Goal: Task Accomplishment & Management: Manage account settings

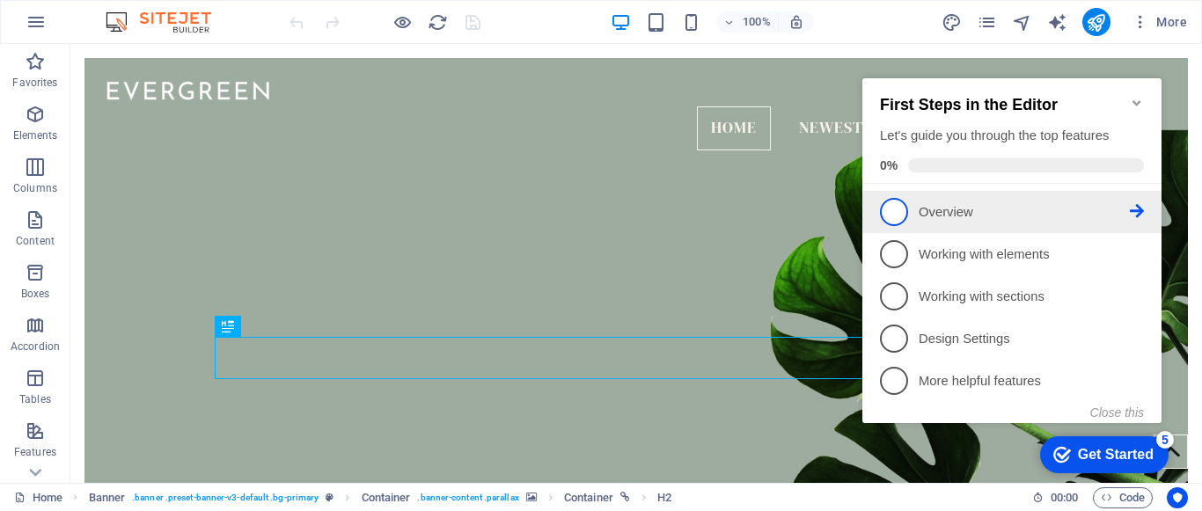
click at [1064, 209] on p "Overview - incomplete" at bounding box center [1023, 212] width 211 height 18
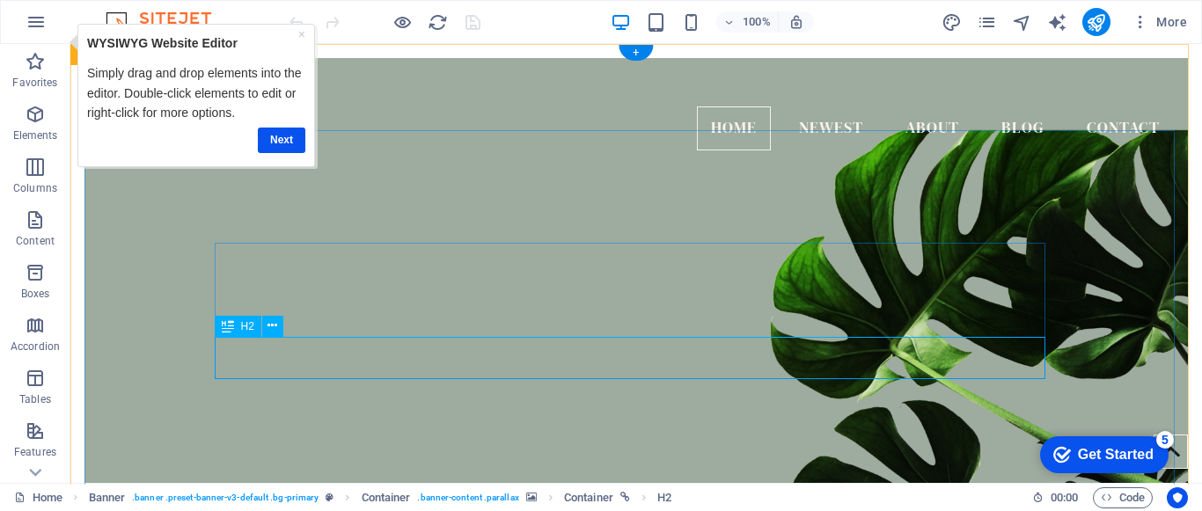
click at [297, 36] on link "×" at bounding box center [300, 34] width 7 height 14
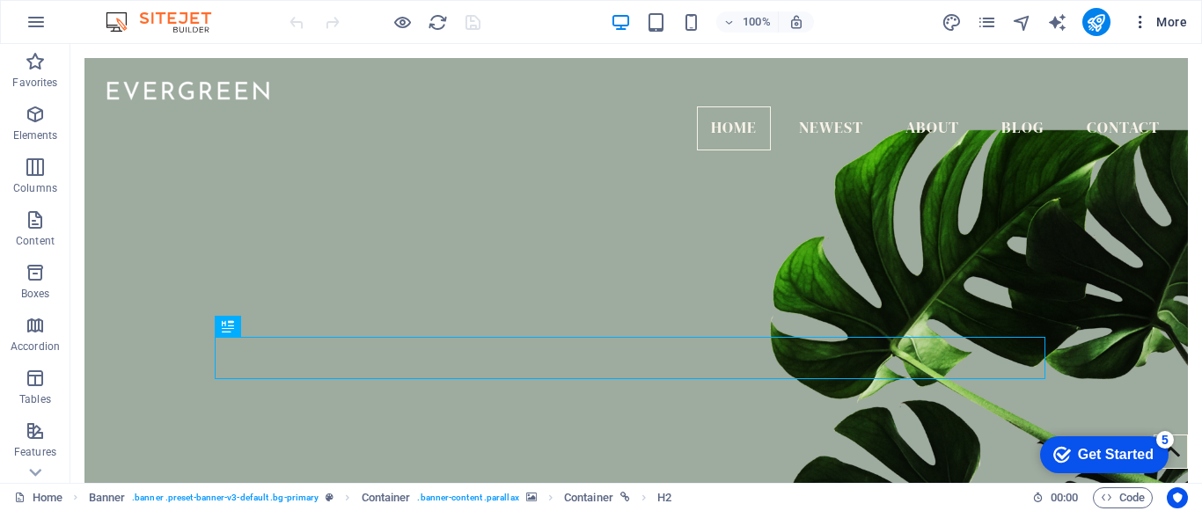
click at [0, 0] on span "More" at bounding box center [0, 0] width 0 height 0
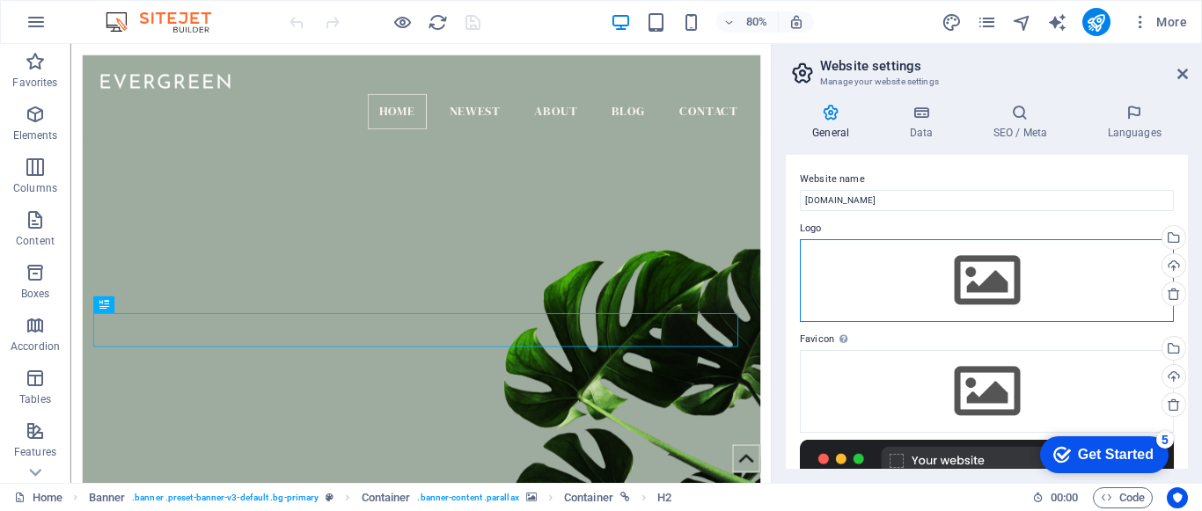
click at [0, 0] on div "Drag files here, click to choose files or select files from Files or our free s…" at bounding box center [0, 0] width 0 height 0
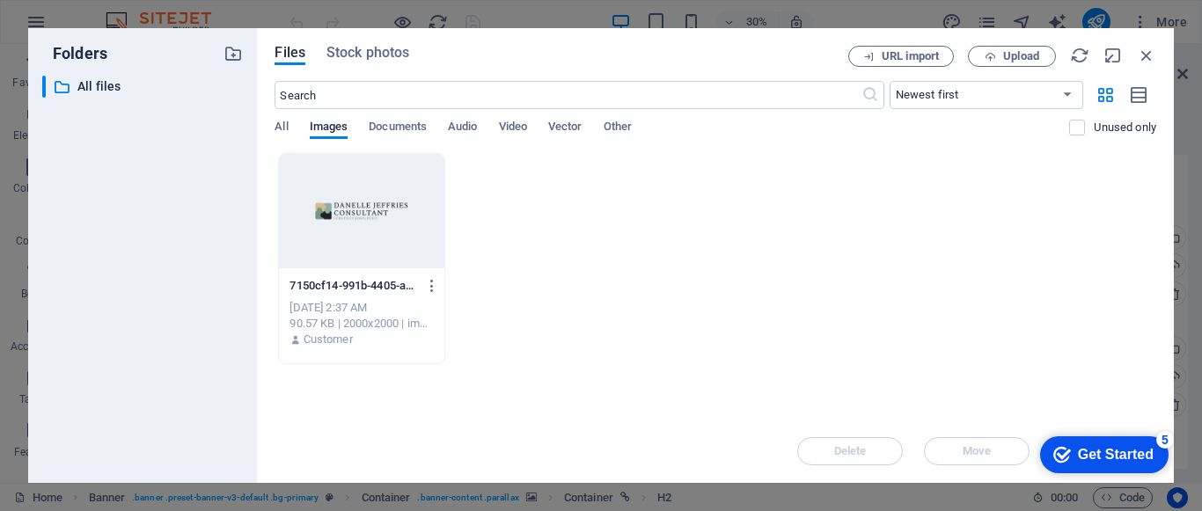
click at [345, 215] on div at bounding box center [361, 211] width 165 height 114
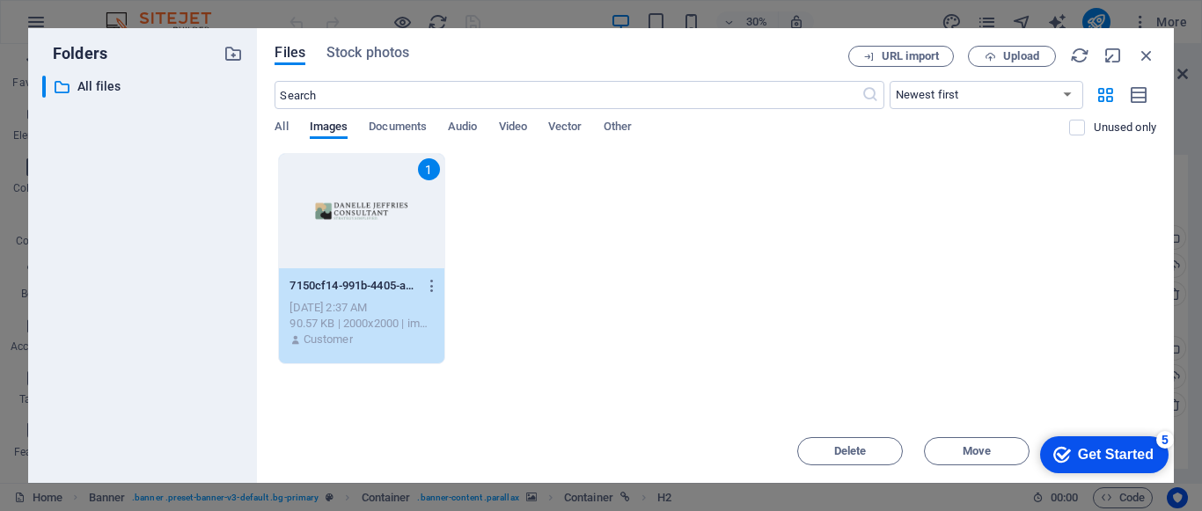
click at [345, 215] on div "1" at bounding box center [361, 211] width 165 height 114
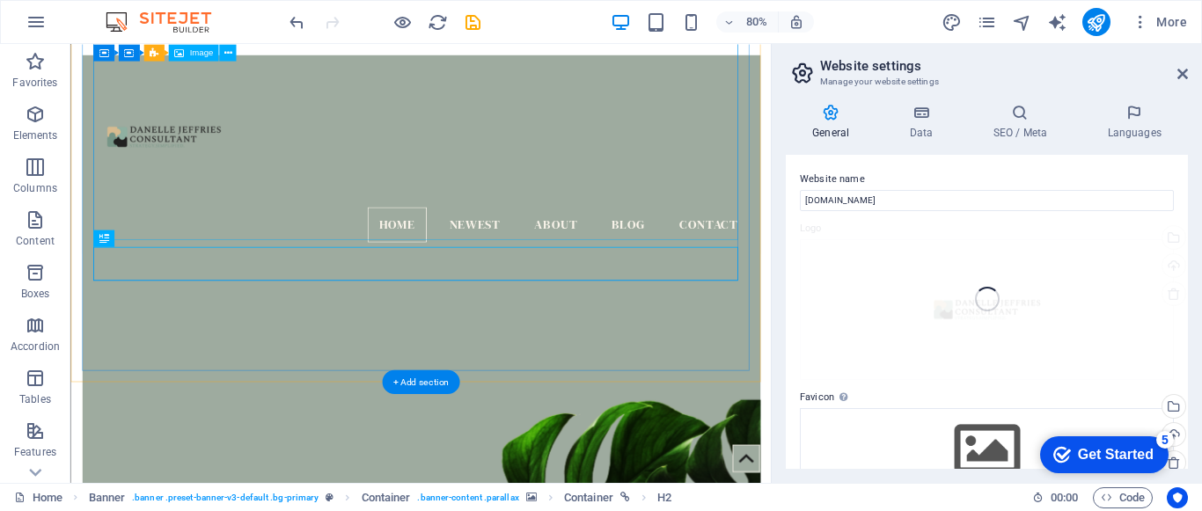
scroll to position [526, 0]
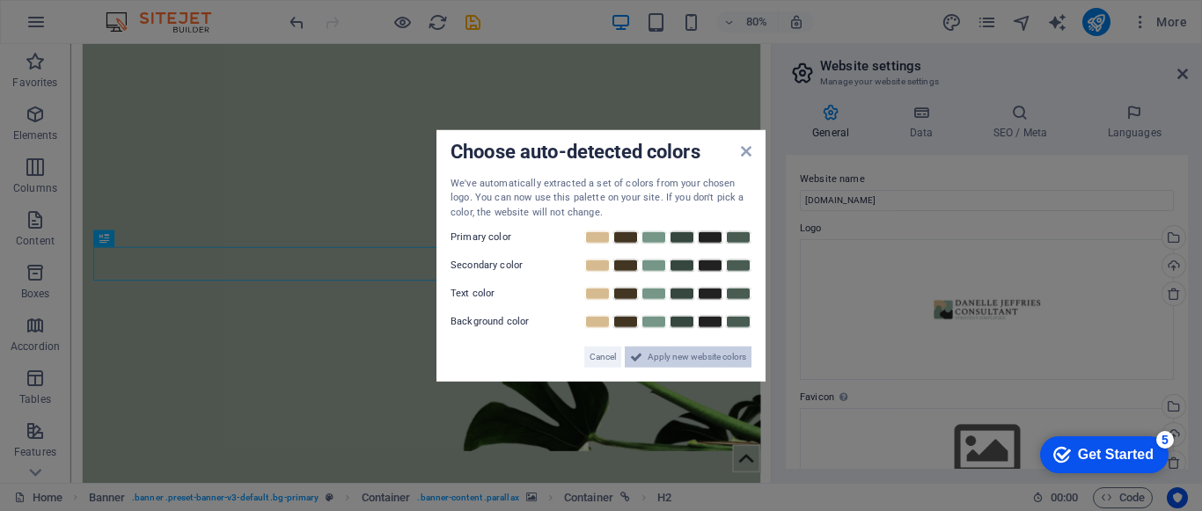
click at [736, 363] on span "Apply new website colors" at bounding box center [696, 357] width 99 height 21
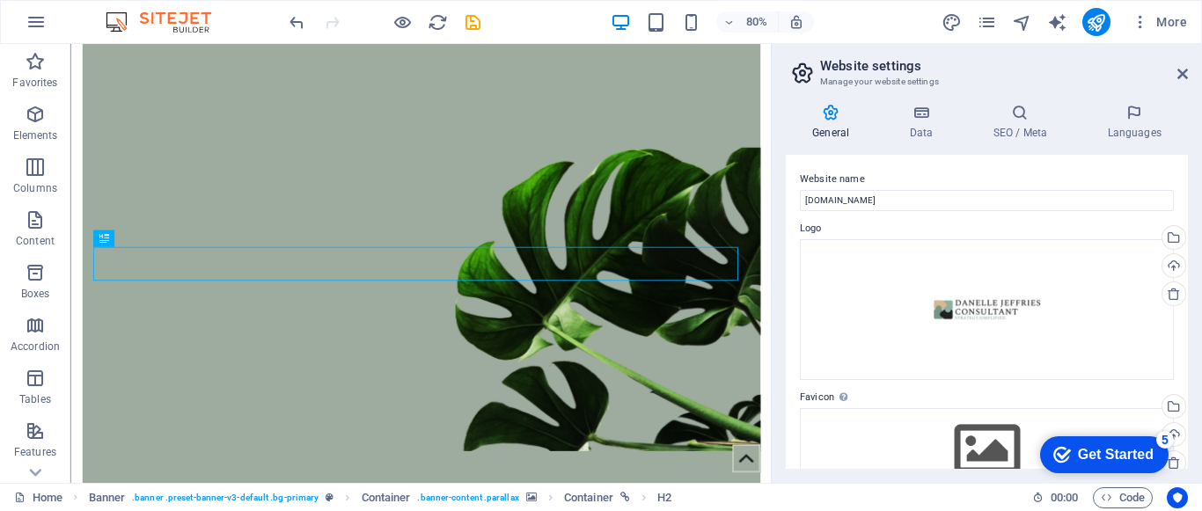
drag, startPoint x: 1188, startPoint y: 169, endPoint x: 1184, endPoint y: 205, distance: 36.2
click at [0, 0] on div "General Data SEO / Meta Languages Website name djc.nz Logo Drag files here, cli…" at bounding box center [0, 0] width 0 height 0
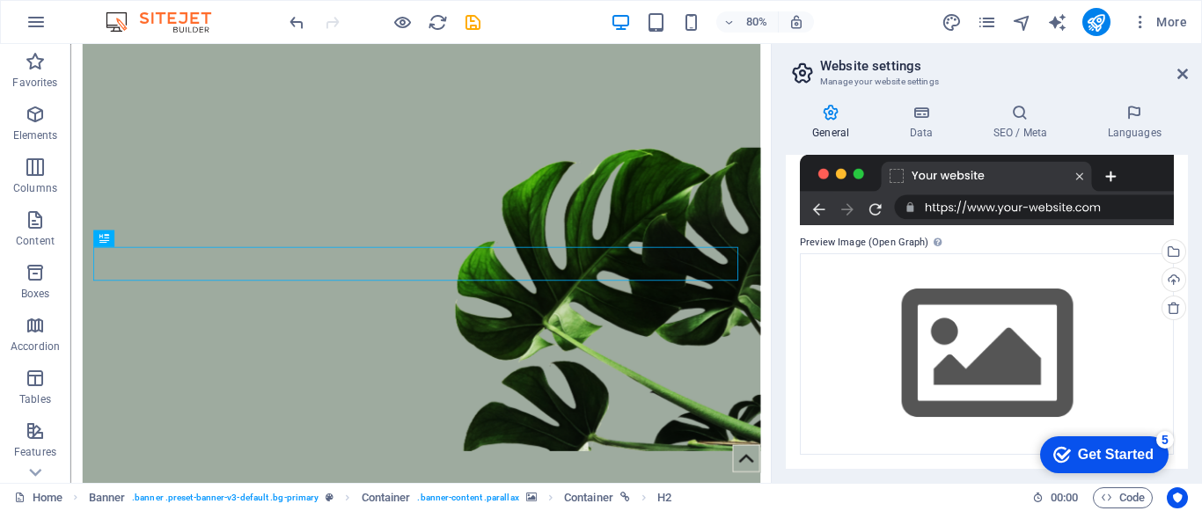
scroll to position [0, 0]
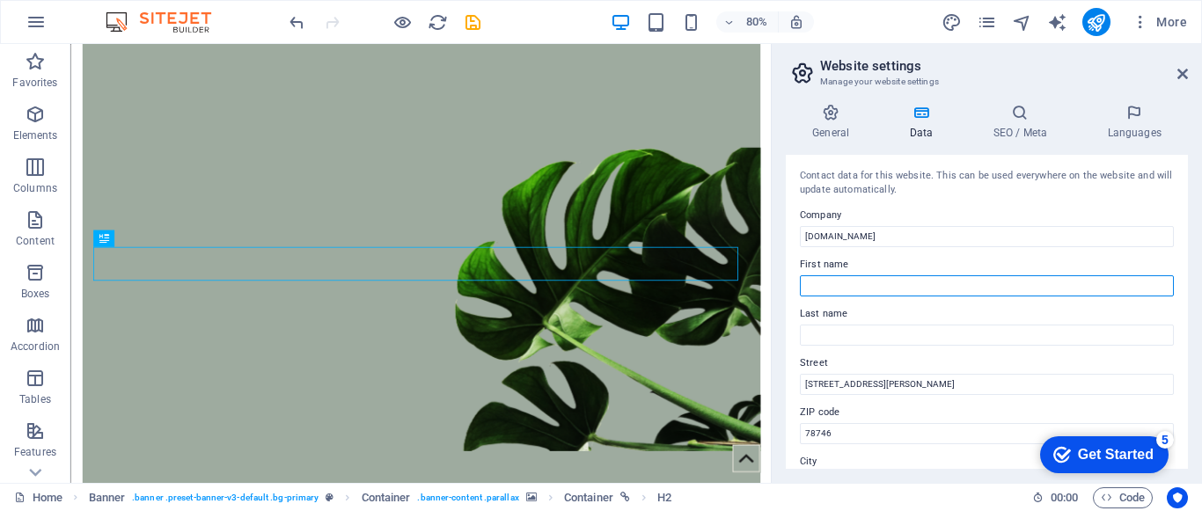
type input "[PERSON_NAME]"
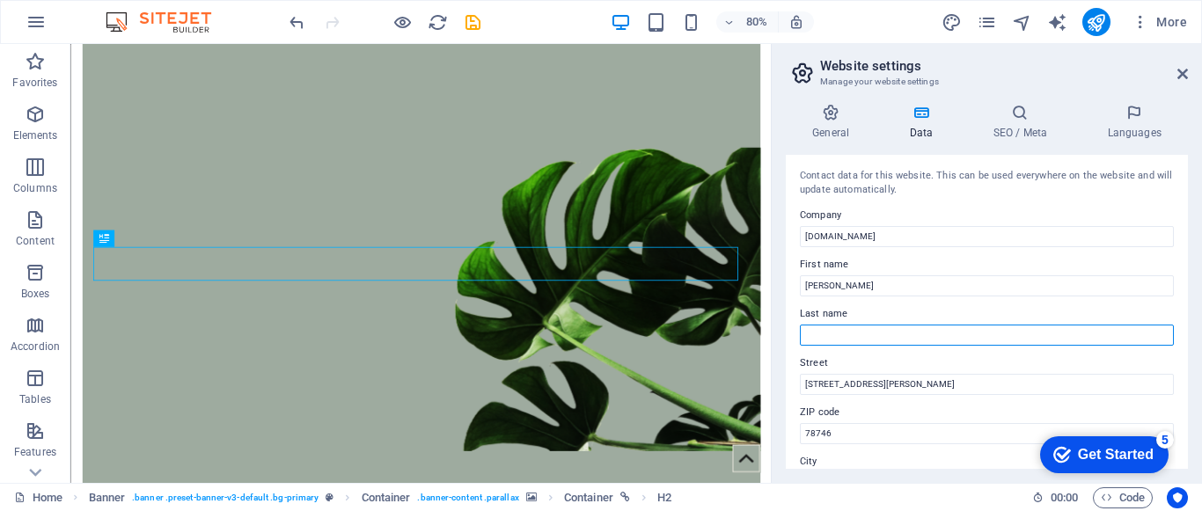
type input "[PERSON_NAME]"
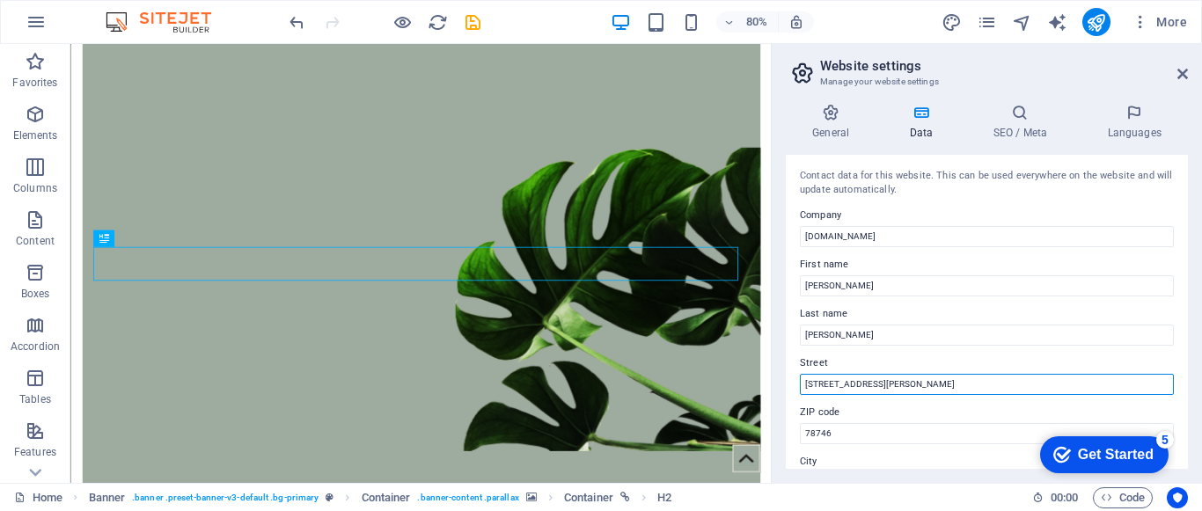
drag, startPoint x: 926, startPoint y: 382, endPoint x: 784, endPoint y: 380, distance: 142.5
click at [0, 0] on div "General Data SEO / Meta Languages Website name djc.nz Logo Drag files here, cli…" at bounding box center [0, 0] width 0 height 0
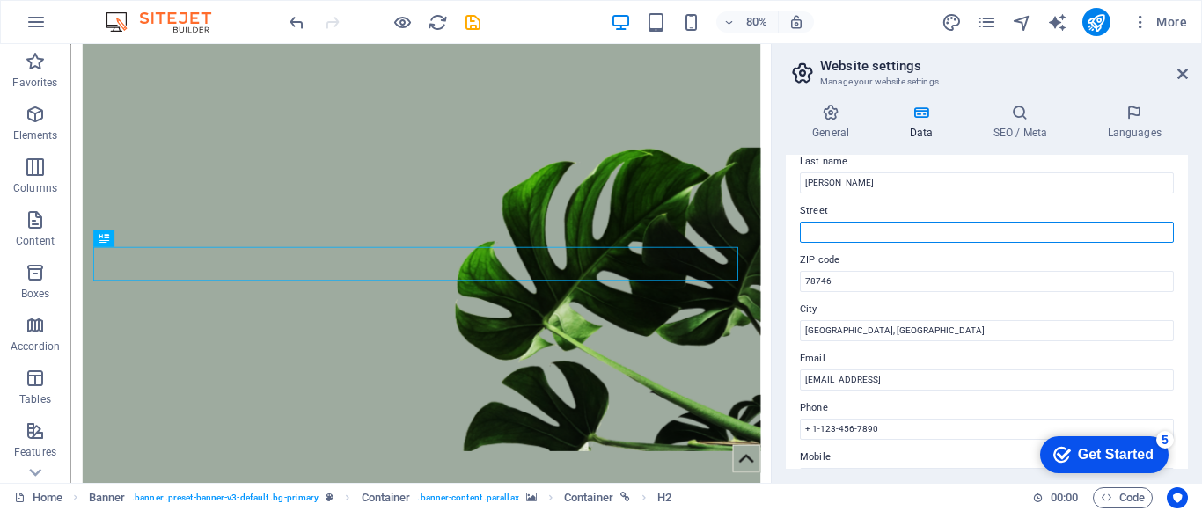
scroll to position [157, 0]
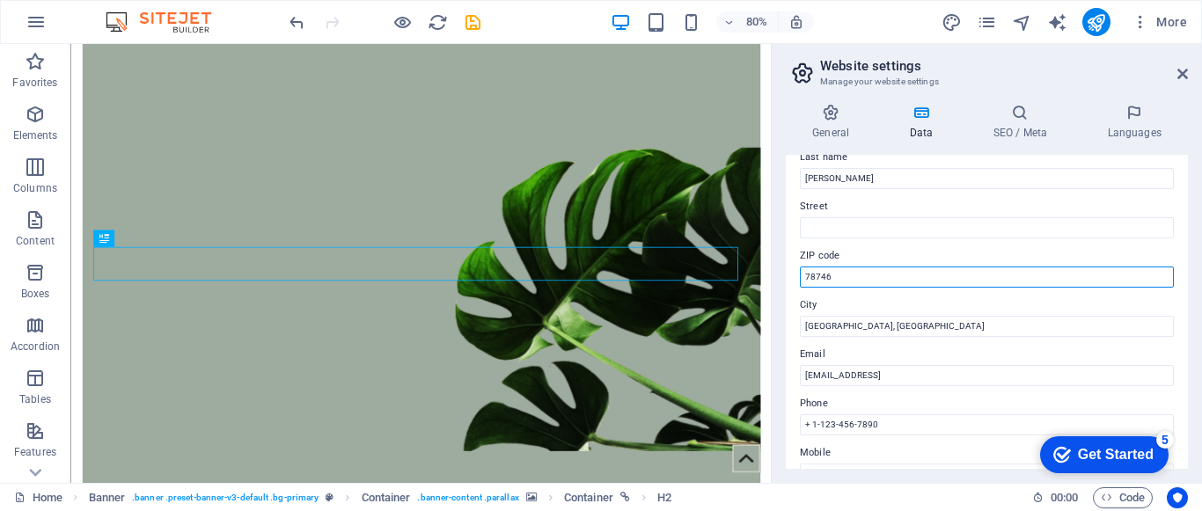
drag, startPoint x: 919, startPoint y: 322, endPoint x: 944, endPoint y: 340, distance: 30.3
type input "7"
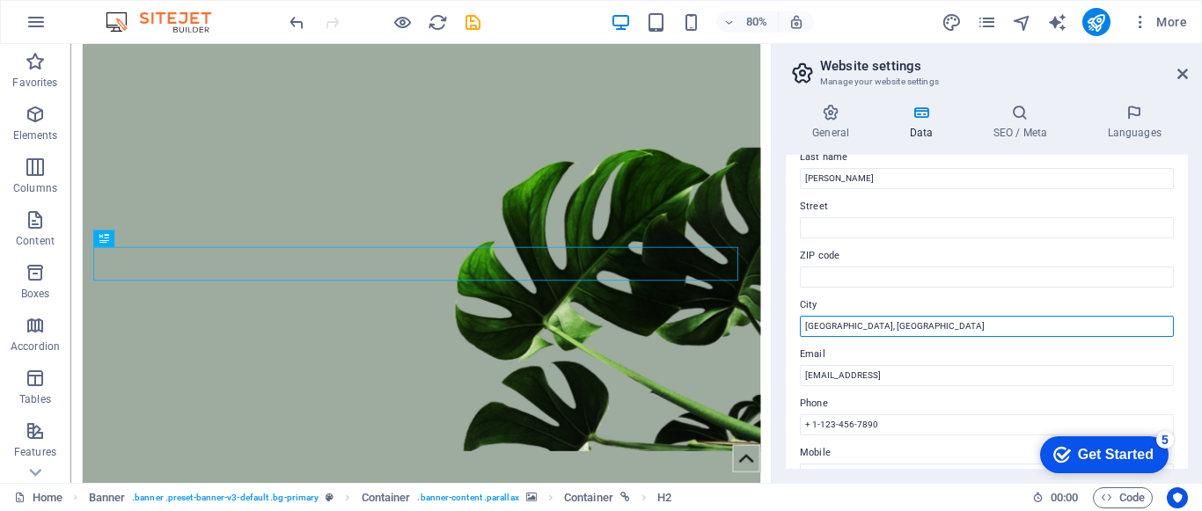
click at [0, 0] on input "[GEOGRAPHIC_DATA], [GEOGRAPHIC_DATA]" at bounding box center [0, 0] width 0 height 0
type input "A"
type input "[GEOGRAPHIC_DATA]"
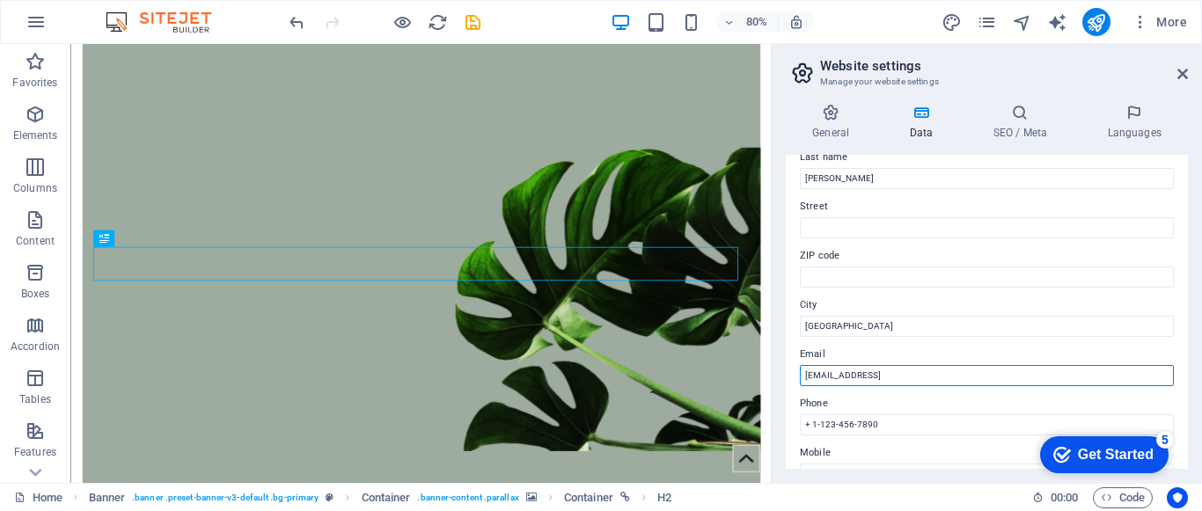
drag, startPoint x: 1006, startPoint y: 380, endPoint x: 794, endPoint y: 387, distance: 213.0
type input "danelle@djc.nz"
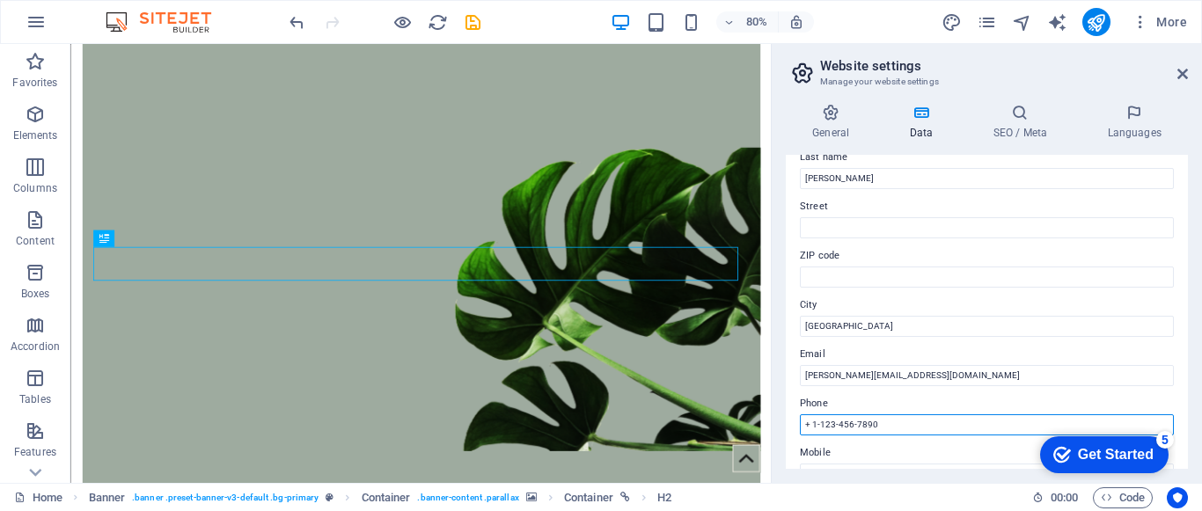
type input "+"
type input "02102953713"
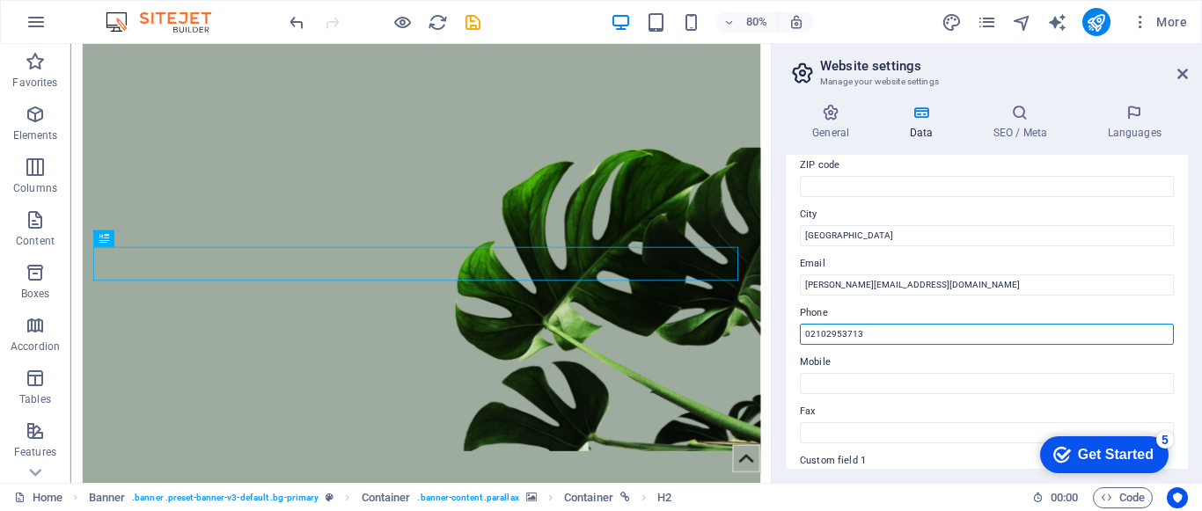
scroll to position [249, 0]
drag, startPoint x: 872, startPoint y: 330, endPoint x: 792, endPoint y: 329, distance: 80.1
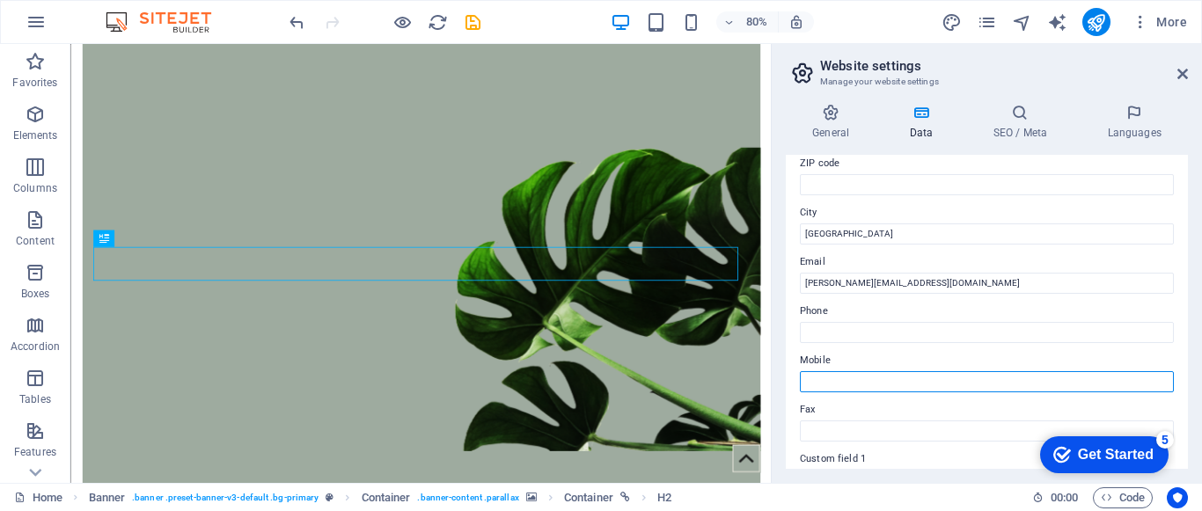
type input "02102953713"
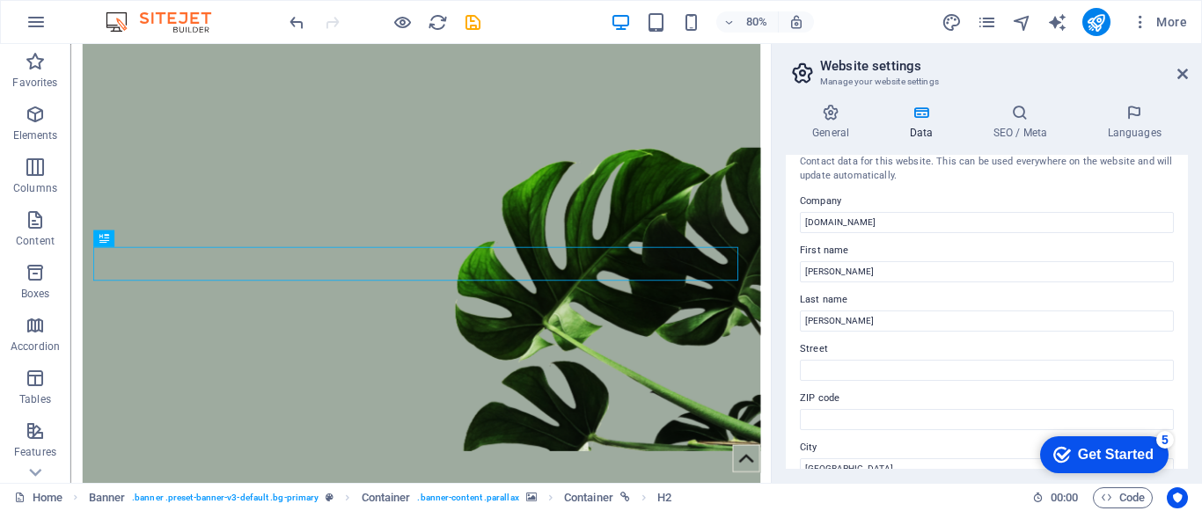
scroll to position [0, 0]
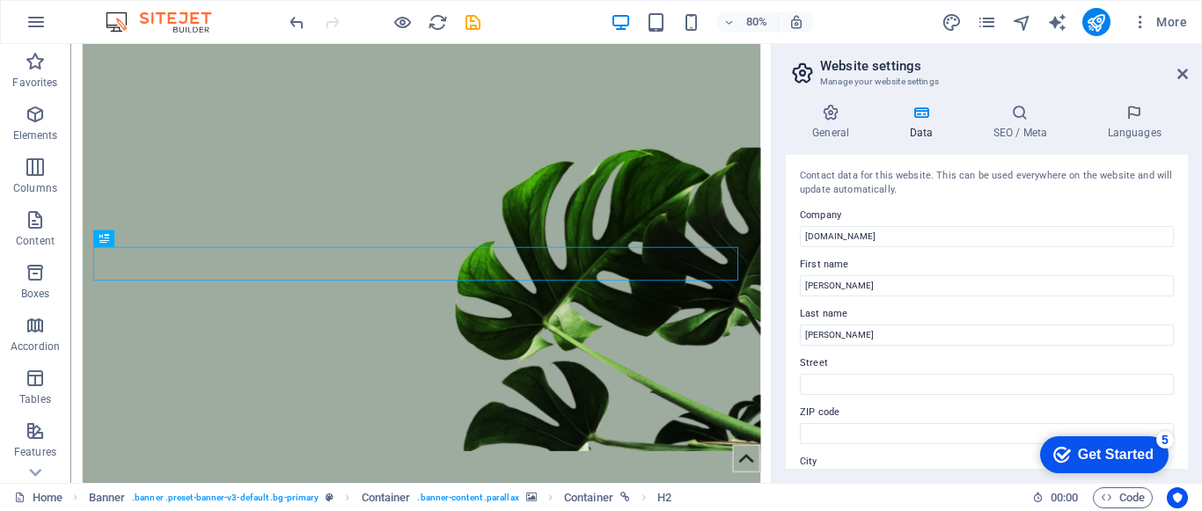
drag, startPoint x: 1183, startPoint y: 201, endPoint x: 1201, endPoint y: 474, distance: 274.2
click at [0, 0] on div "General Data SEO / Meta Languages Website name djc.nz Logo Drag files here, cli…" at bounding box center [0, 0] width 0 height 0
click at [856, 236] on input "[DOMAIN_NAME]" at bounding box center [987, 236] width 374 height 21
type input "d"
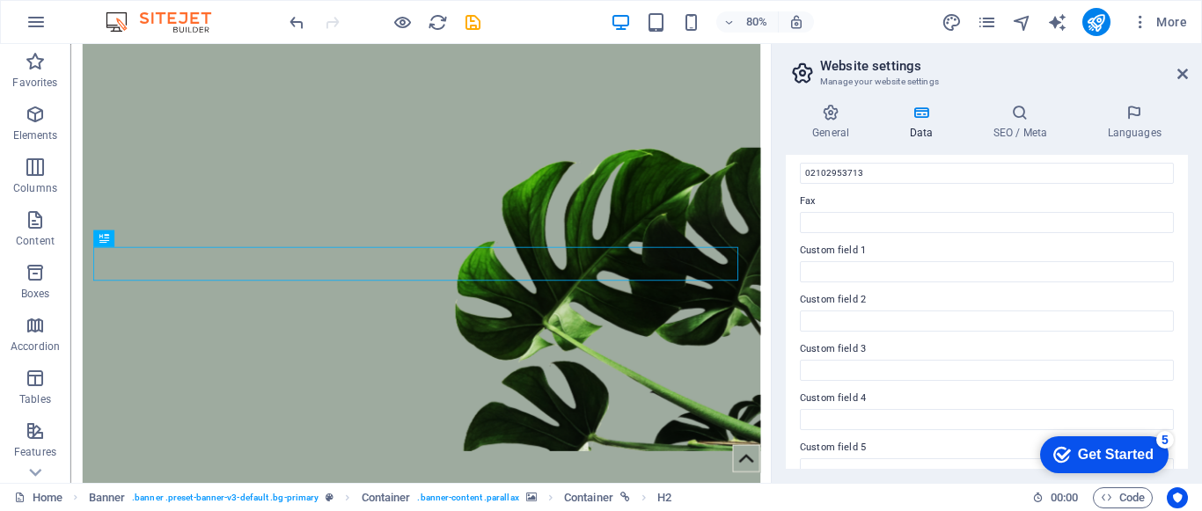
scroll to position [531, 0]
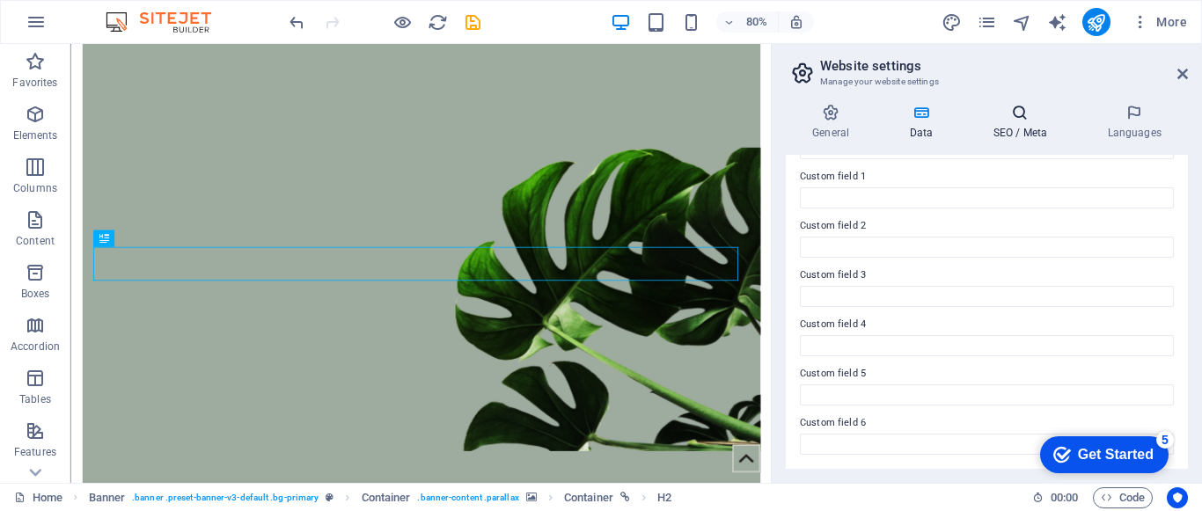
type input "[PERSON_NAME] Consultant"
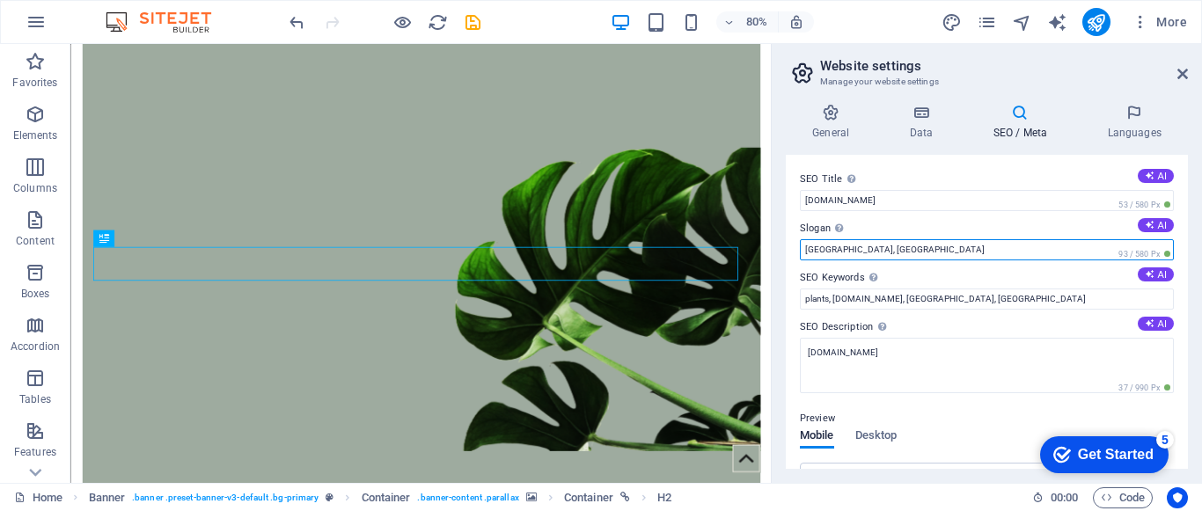
drag, startPoint x: 866, startPoint y: 252, endPoint x: 775, endPoint y: 255, distance: 90.7
click at [0, 0] on div "General Data SEO / Meta Languages Website name djc.nz Logo Drag files here, cli…" at bounding box center [0, 0] width 0 height 0
type input "Auckland, NZ"
drag, startPoint x: 910, startPoint y: 302, endPoint x: 788, endPoint y: 308, distance: 121.6
click at [788, 308] on div "SEO Title The title of your website - make it something that stands out in sear…" at bounding box center [987, 312] width 402 height 314
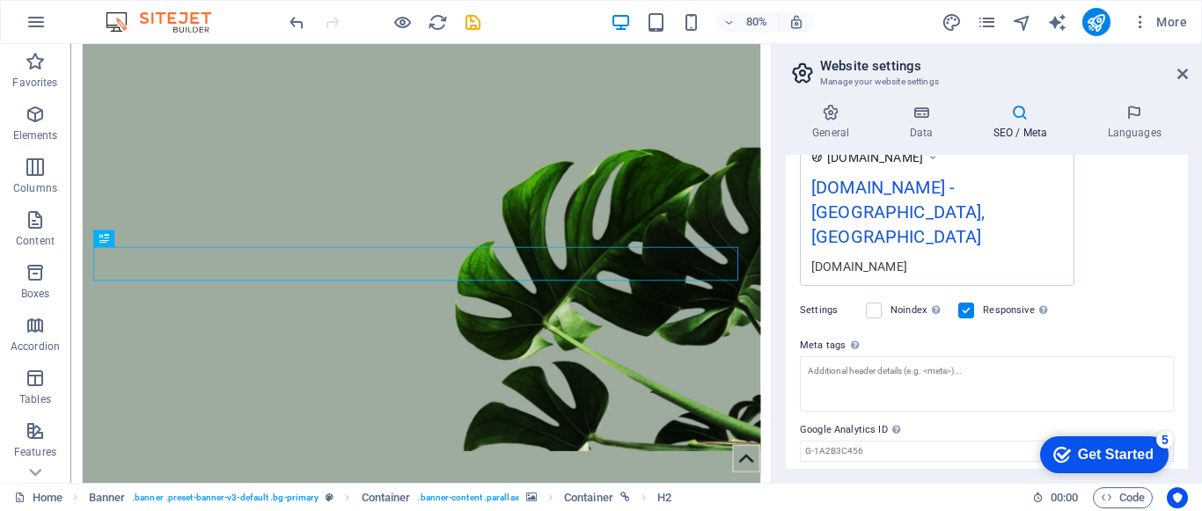
scroll to position [333, 0]
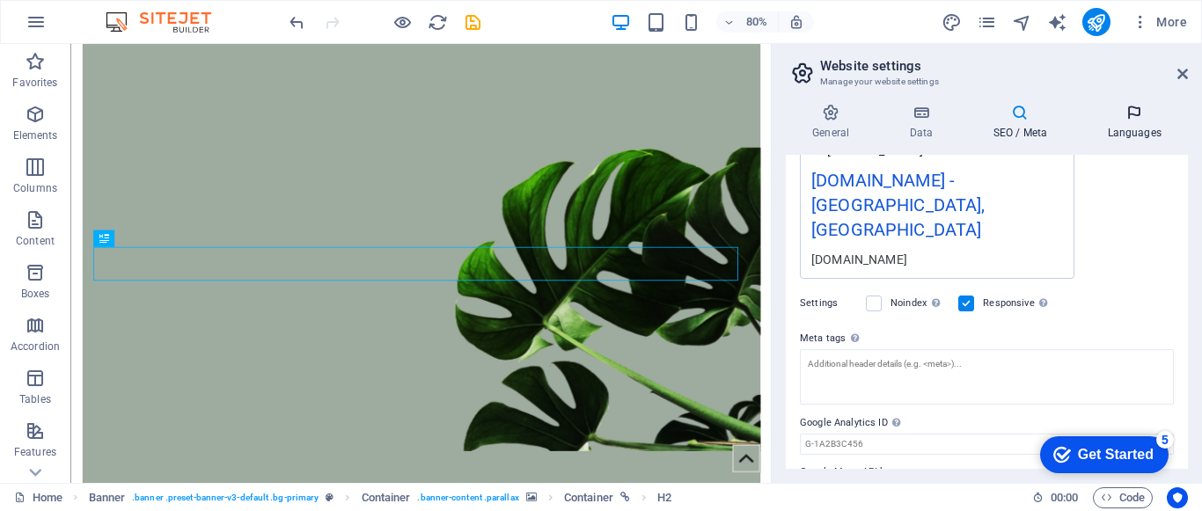
type input "Consultancy"
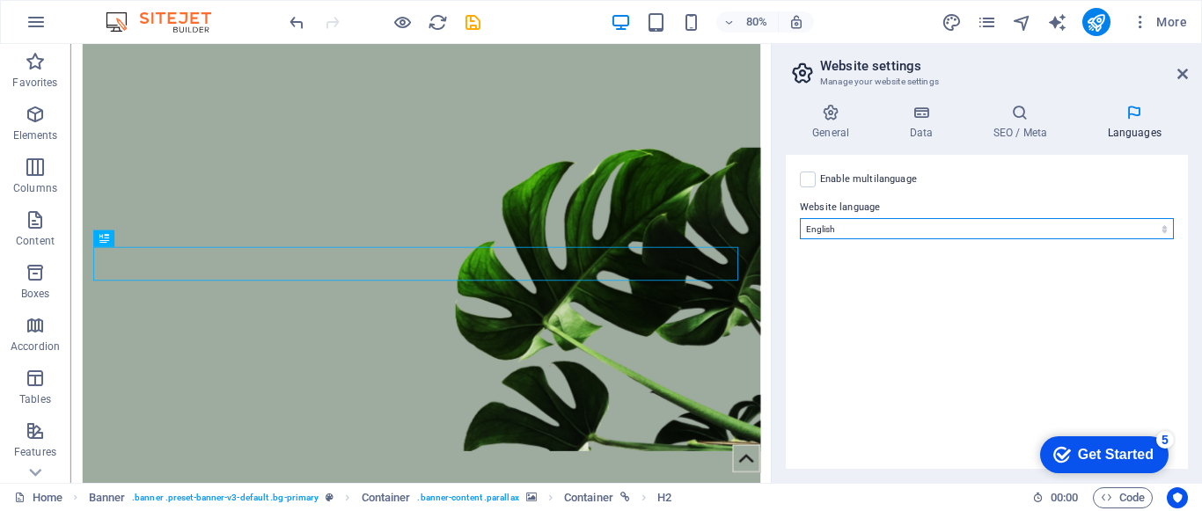
click at [1161, 237] on select "Abkhazian Afar Afrikaans Akan Albanian Amharic Arabic Aragonese Armenian Assame…" at bounding box center [987, 228] width 374 height 21
click at [800, 218] on select "Abkhazian Afar Afrikaans Akan Albanian Amharic Arabic Aragonese Armenian Assame…" at bounding box center [987, 228] width 374 height 21
click at [1095, 457] on div "Get Started" at bounding box center [1116, 455] width 76 height 16
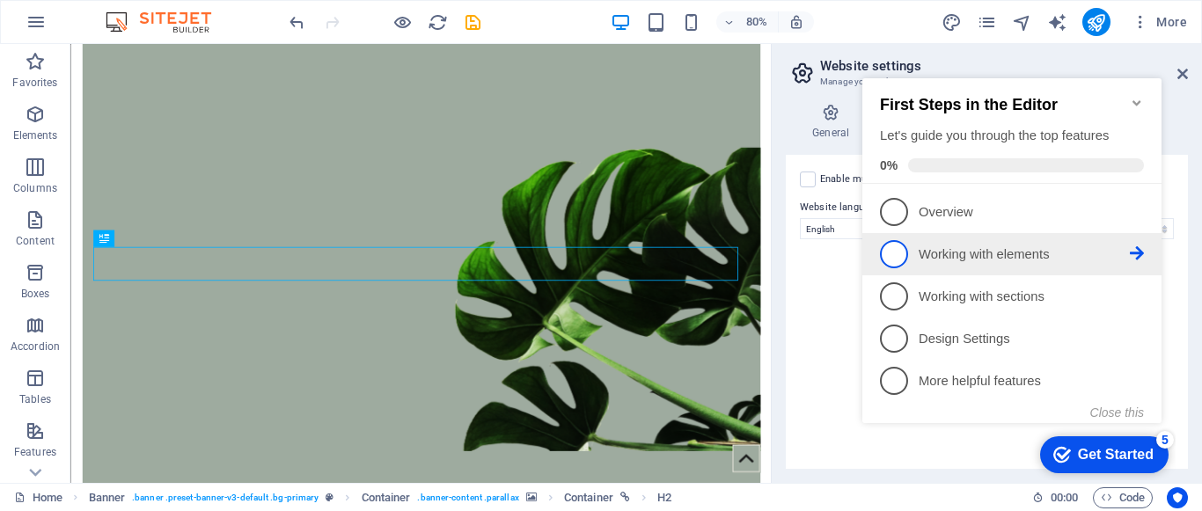
click at [1010, 253] on p "Working with elements - incomplete" at bounding box center [1023, 254] width 211 height 18
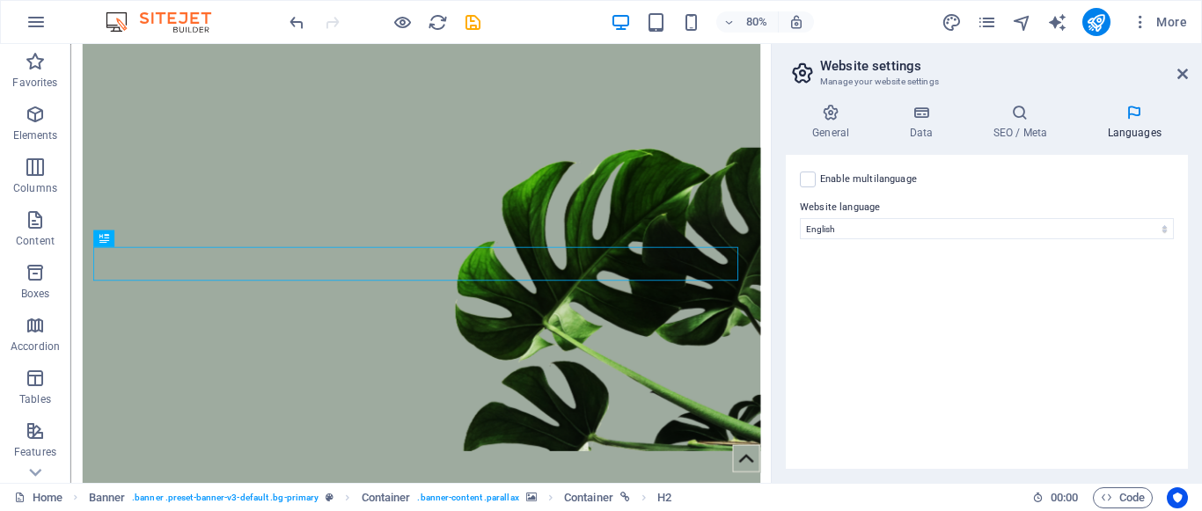
scroll to position [0, 0]
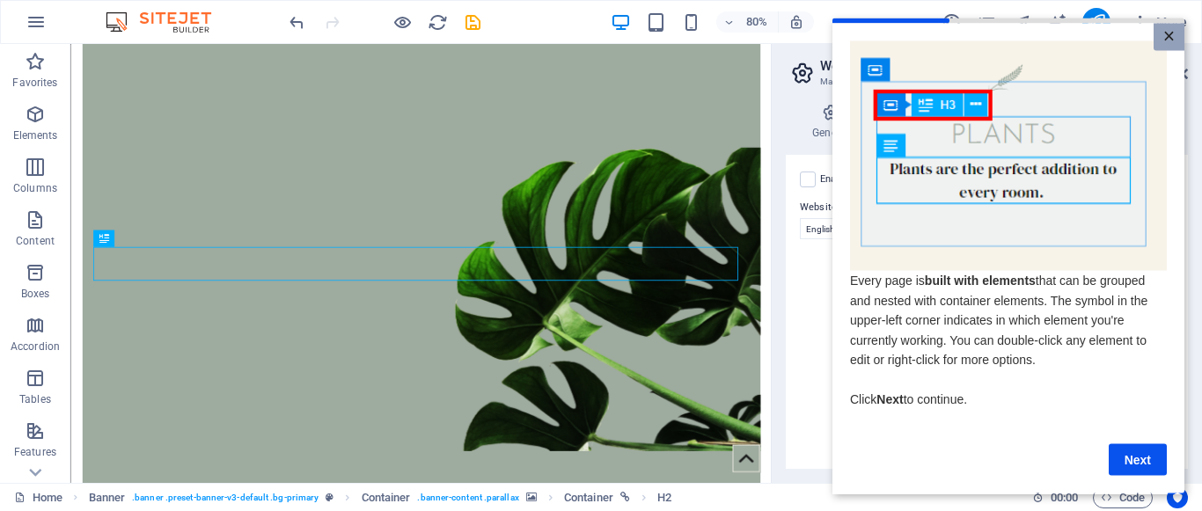
click at [1168, 34] on link "×" at bounding box center [1168, 36] width 31 height 27
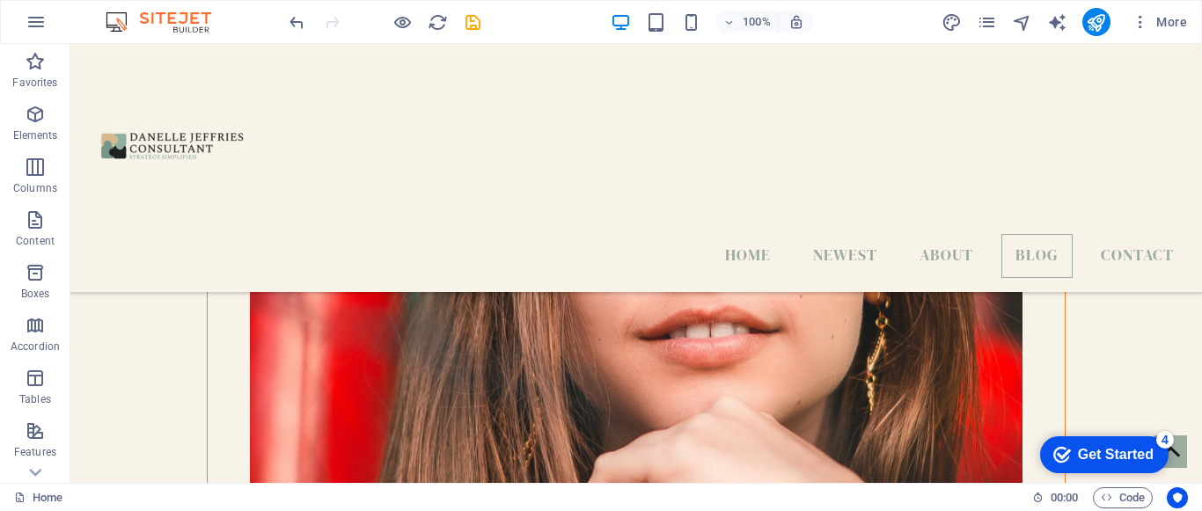
scroll to position [5875, 0]
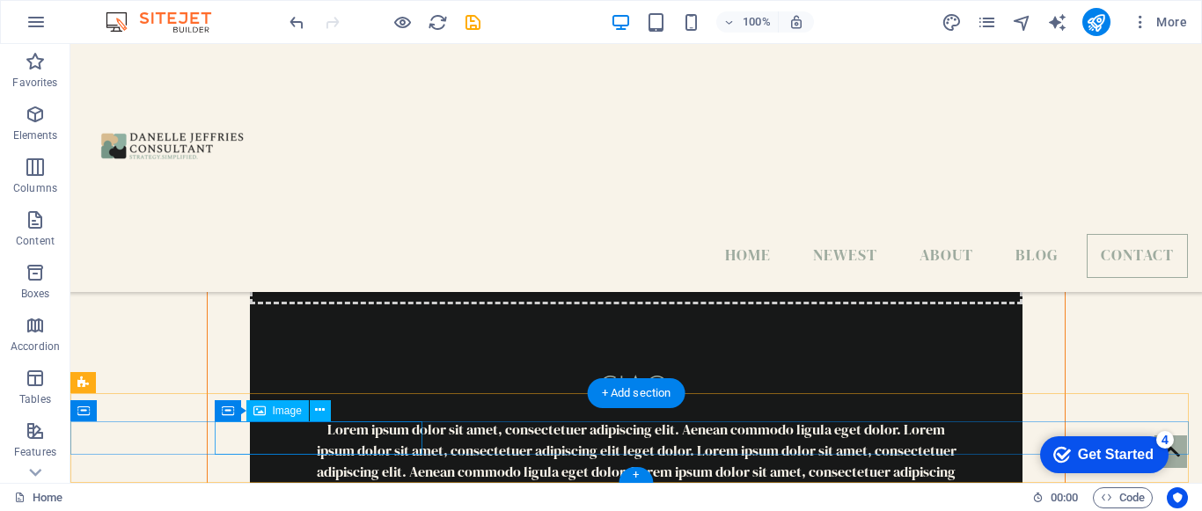
select select "px"
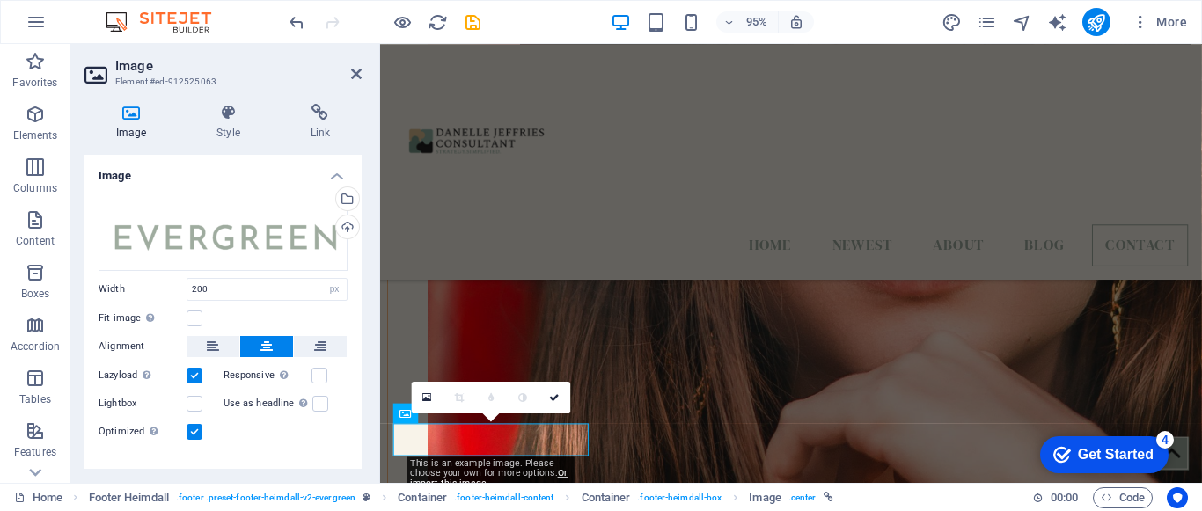
scroll to position [5977, 0]
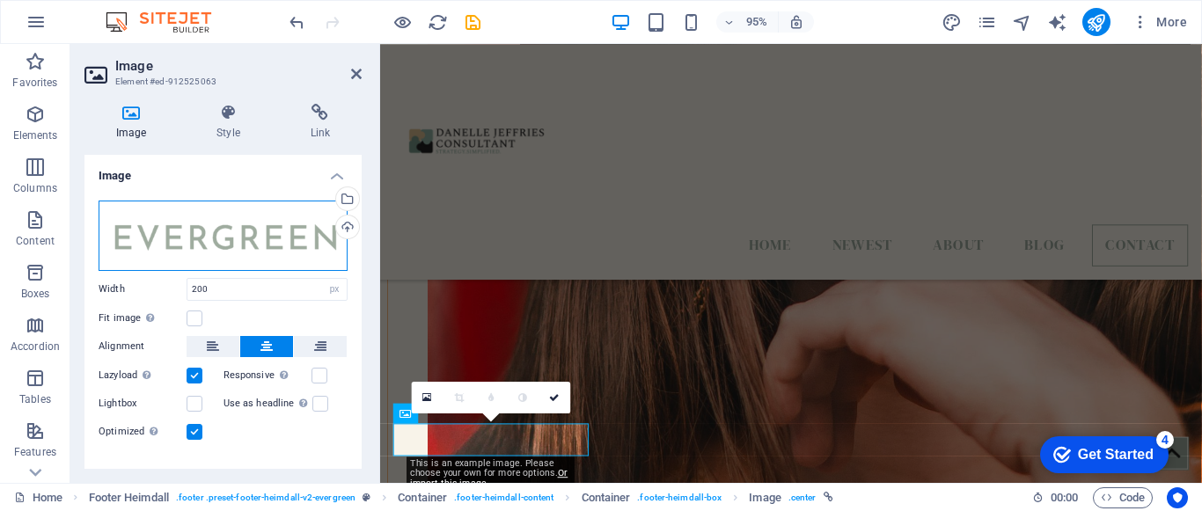
click at [325, 244] on div "Drag files here, click to choose files or select files from Files or our free s…" at bounding box center [223, 236] width 249 height 70
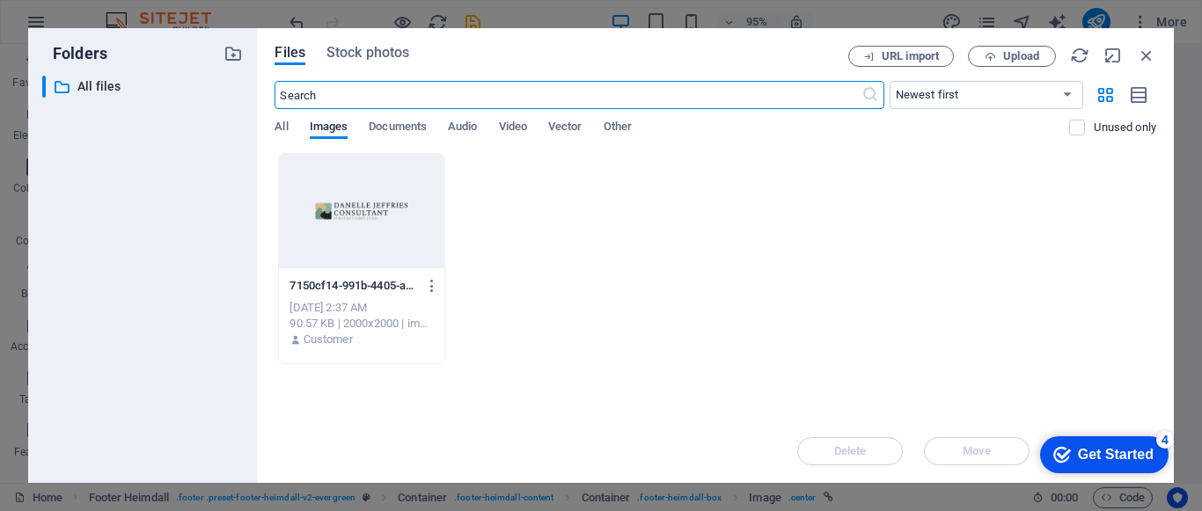
scroll to position [5491, 0]
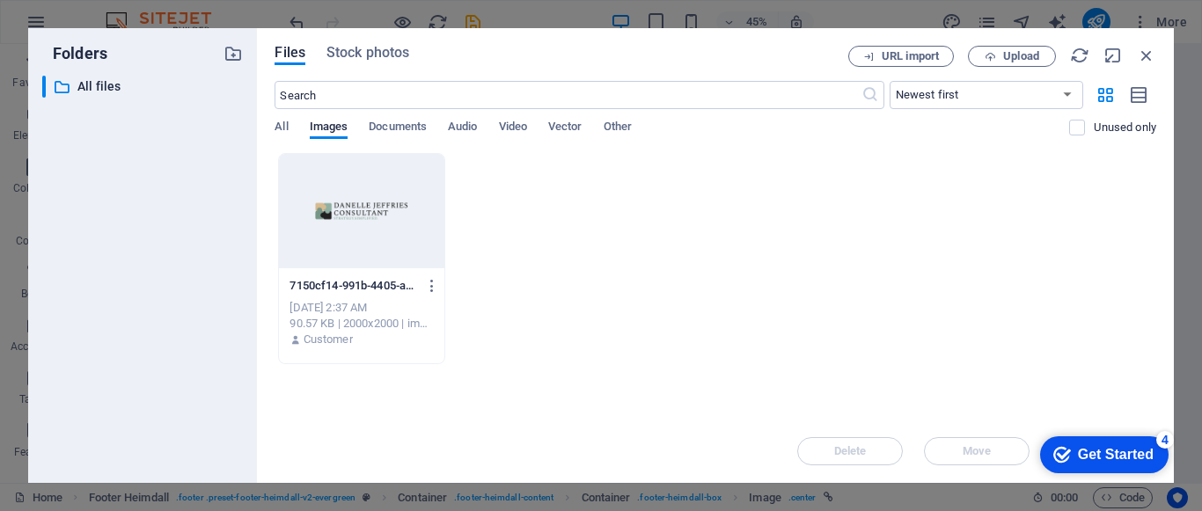
click at [325, 244] on div at bounding box center [361, 211] width 165 height 114
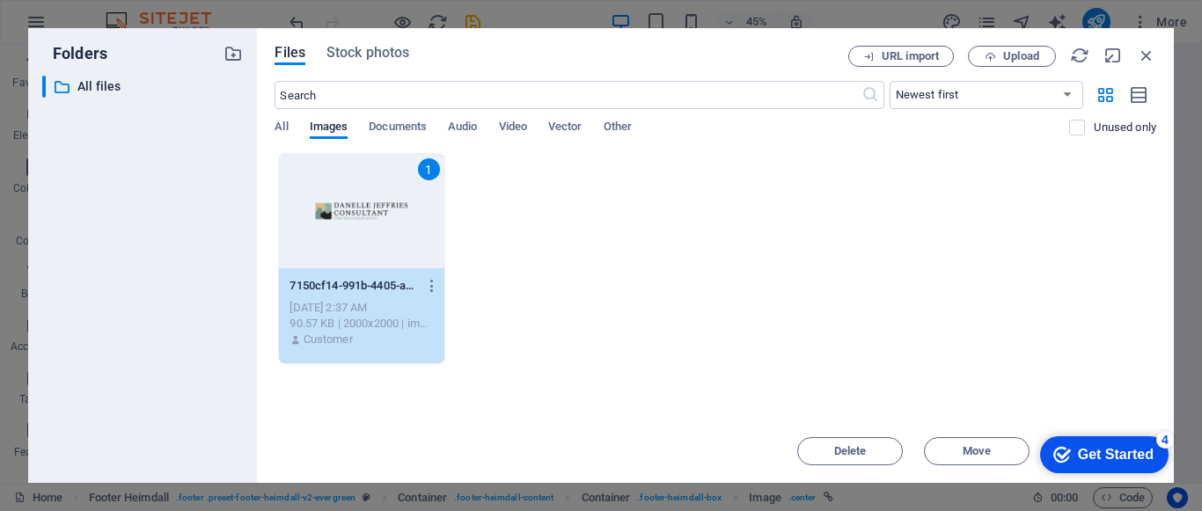
click at [325, 244] on div "1" at bounding box center [361, 211] width 165 height 114
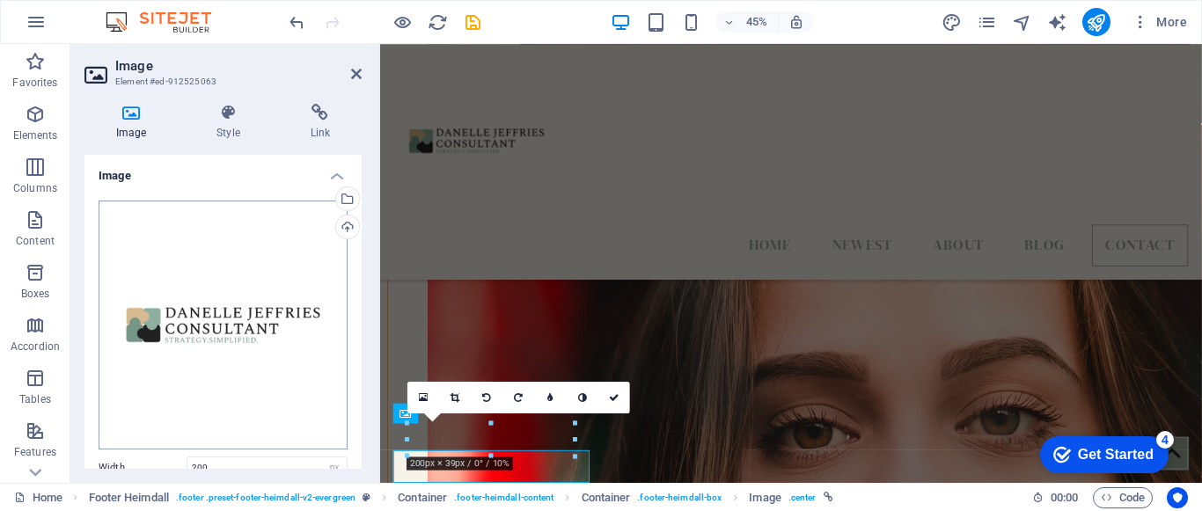
scroll to position [5977, 0]
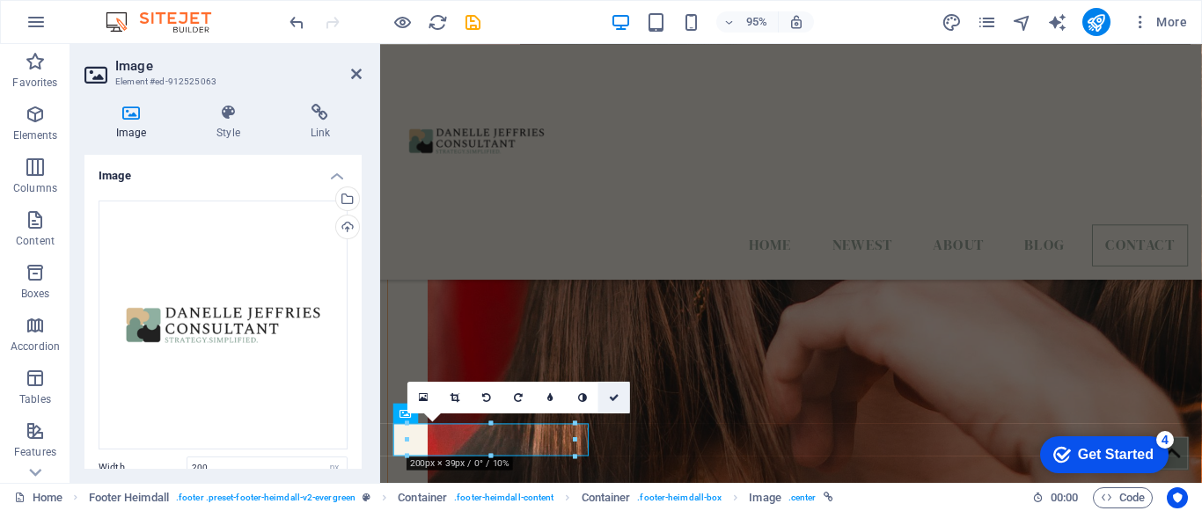
click at [616, 396] on icon at bounding box center [614, 397] width 11 height 10
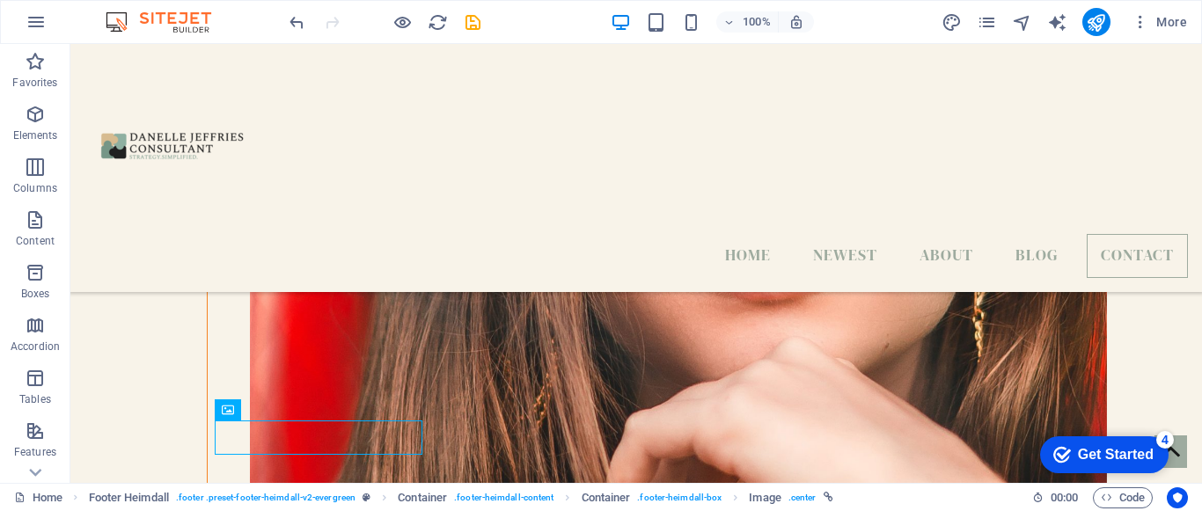
scroll to position [5876, 0]
drag, startPoint x: 1201, startPoint y: 452, endPoint x: 1271, endPoint y: 530, distance: 105.3
click at [1108, 448] on div "Get Started" at bounding box center [1116, 455] width 76 height 16
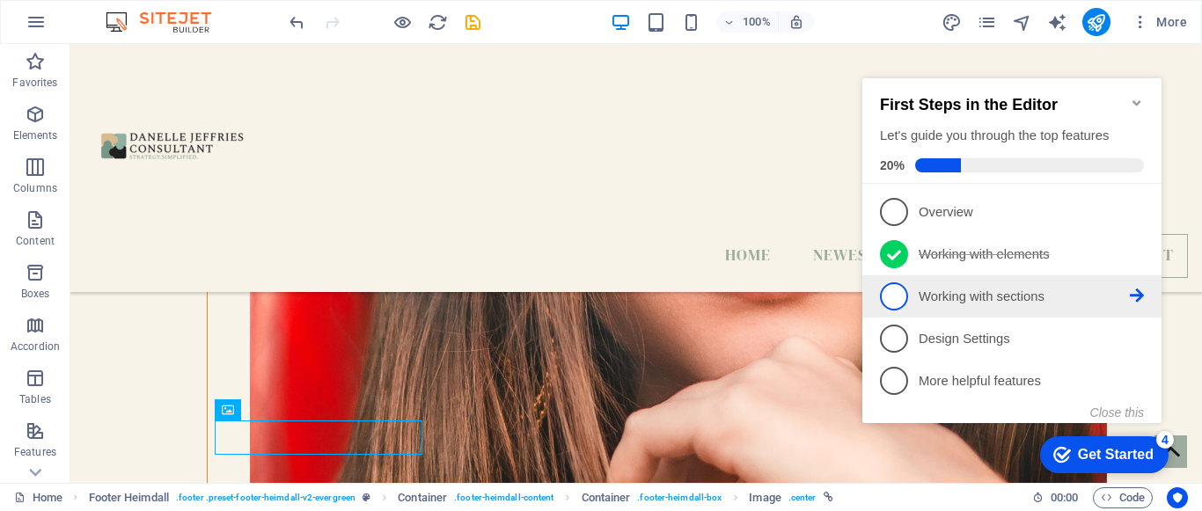
click at [1034, 301] on p "Working with sections - incomplete" at bounding box center [1023, 297] width 211 height 18
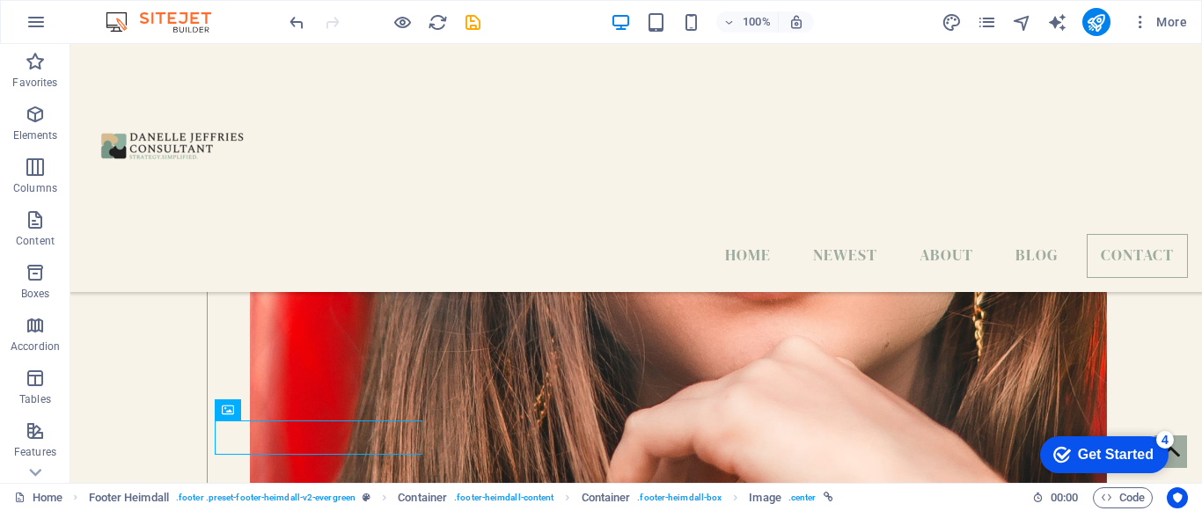
scroll to position [0, 0]
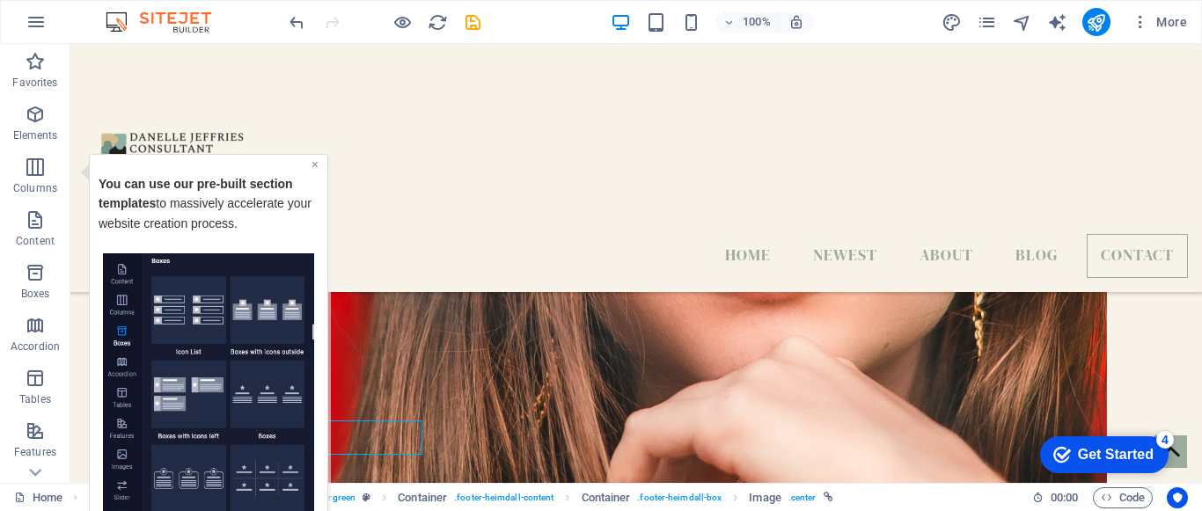
click at [316, 164] on link "×" at bounding box center [314, 164] width 7 height 14
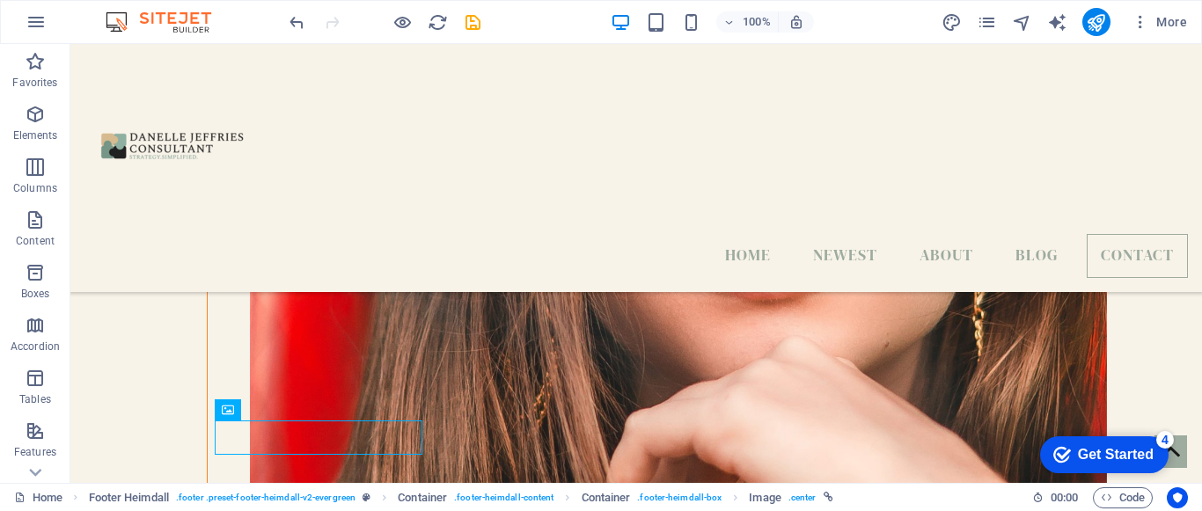
click at [1119, 443] on div "checkmark Get Started 4" at bounding box center [1104, 454] width 128 height 37
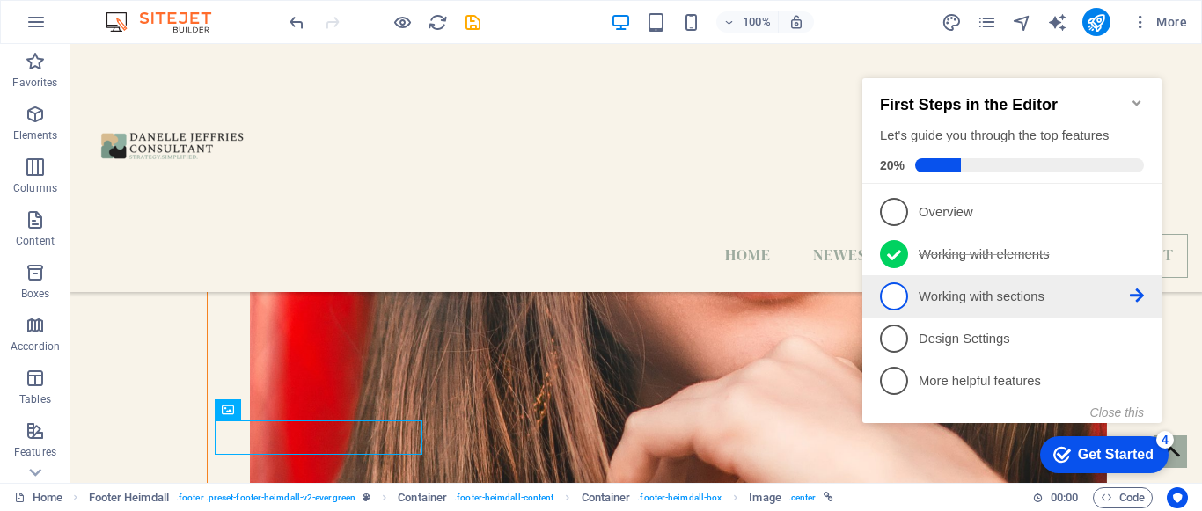
click at [892, 291] on span "3" at bounding box center [894, 296] width 28 height 28
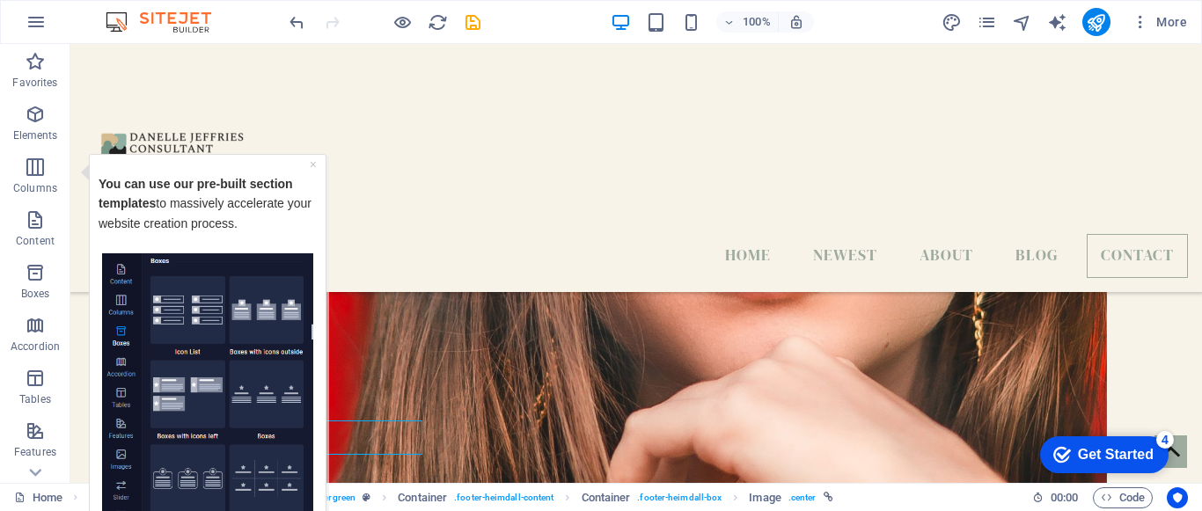
drag, startPoint x: 324, startPoint y: 252, endPoint x: 306, endPoint y: 443, distance: 191.7
click at [306, 443] on div "× You can use our pre-built section templates to massively accelerate your webs…" at bounding box center [208, 378] width 238 height 451
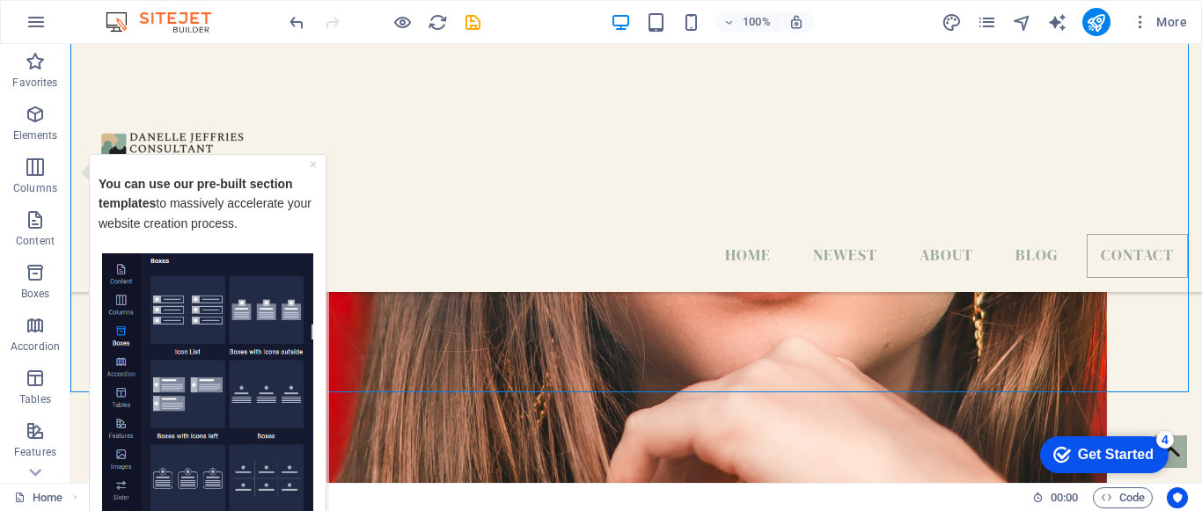
click at [1098, 457] on div "Get Started" at bounding box center [1116, 455] width 76 height 16
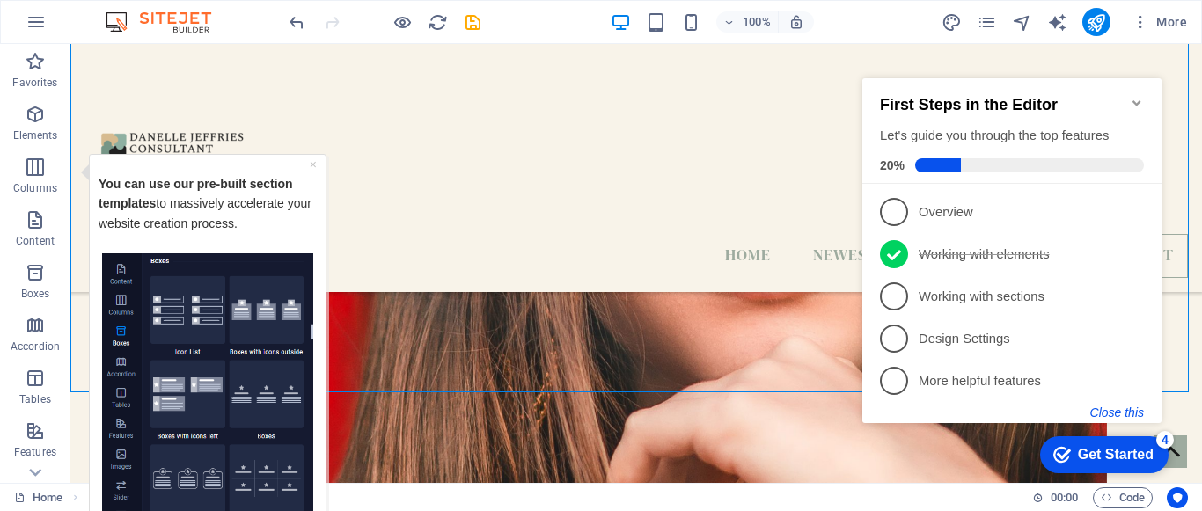
click at [1117, 407] on button "Close this" at bounding box center [1117, 413] width 54 height 14
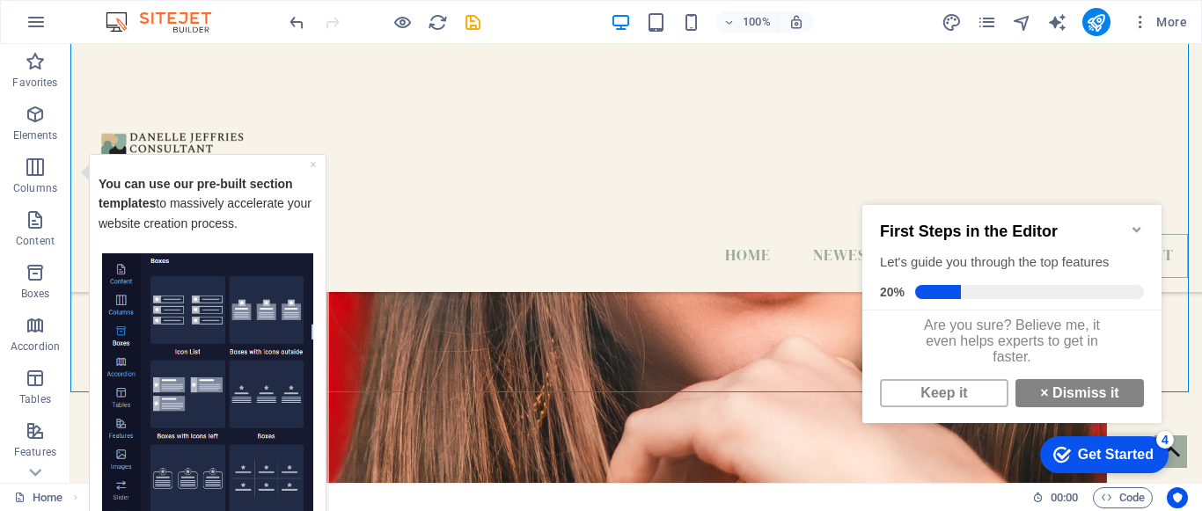
scroll to position [13, 0]
click at [1115, 400] on link "× Dismiss it" at bounding box center [1079, 393] width 128 height 28
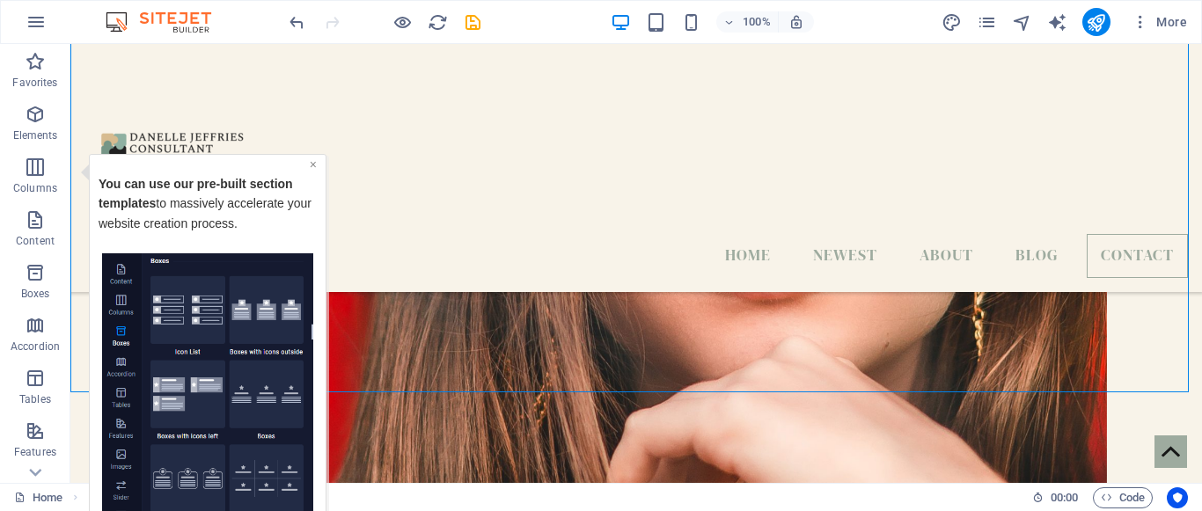
click at [311, 164] on link "×" at bounding box center [313, 164] width 7 height 14
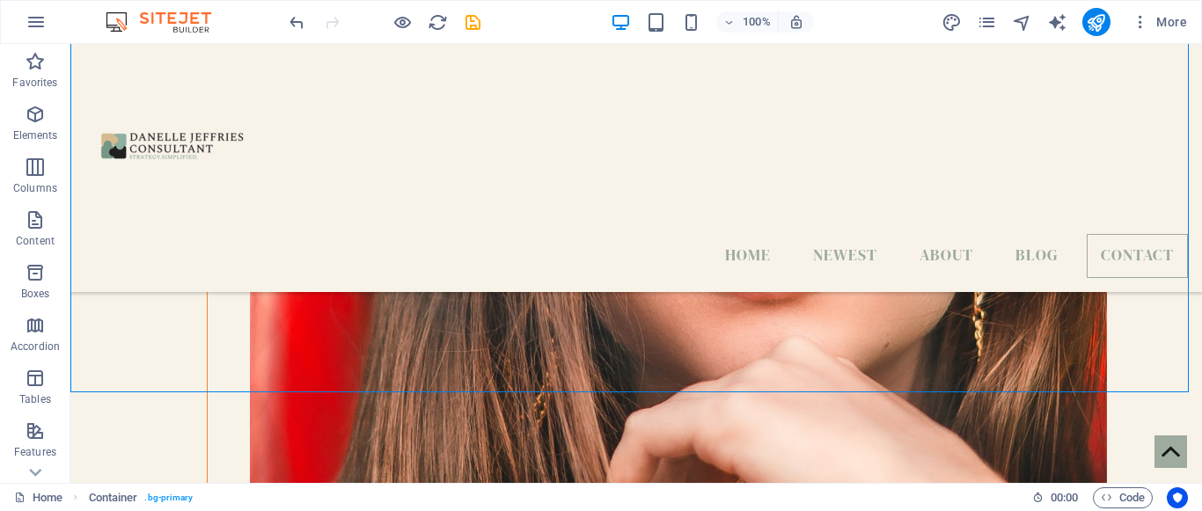
drag, startPoint x: 1196, startPoint y: 447, endPoint x: 1268, endPoint y: 532, distance: 111.7
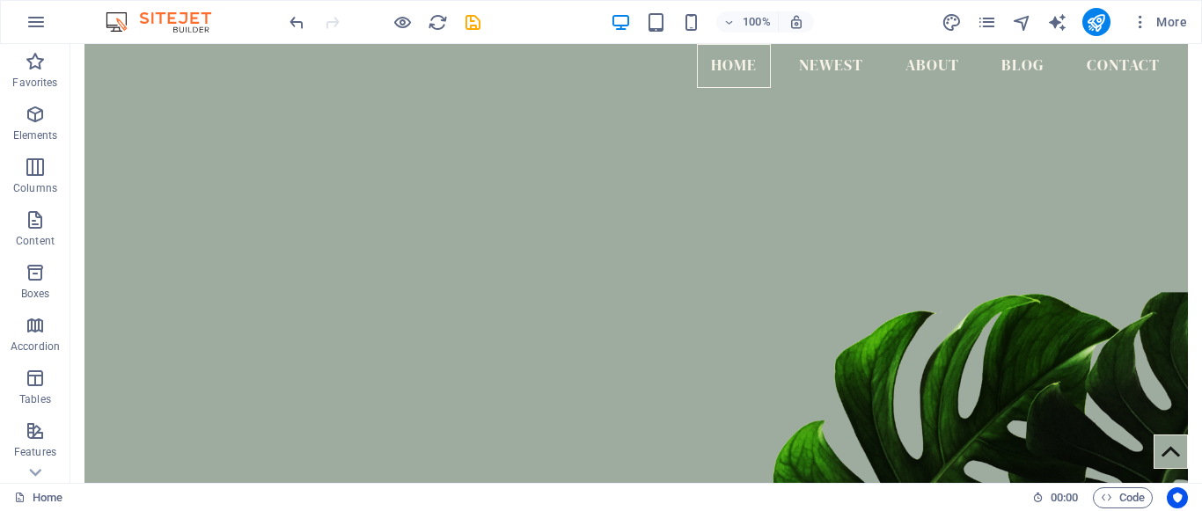
scroll to position [245, 0]
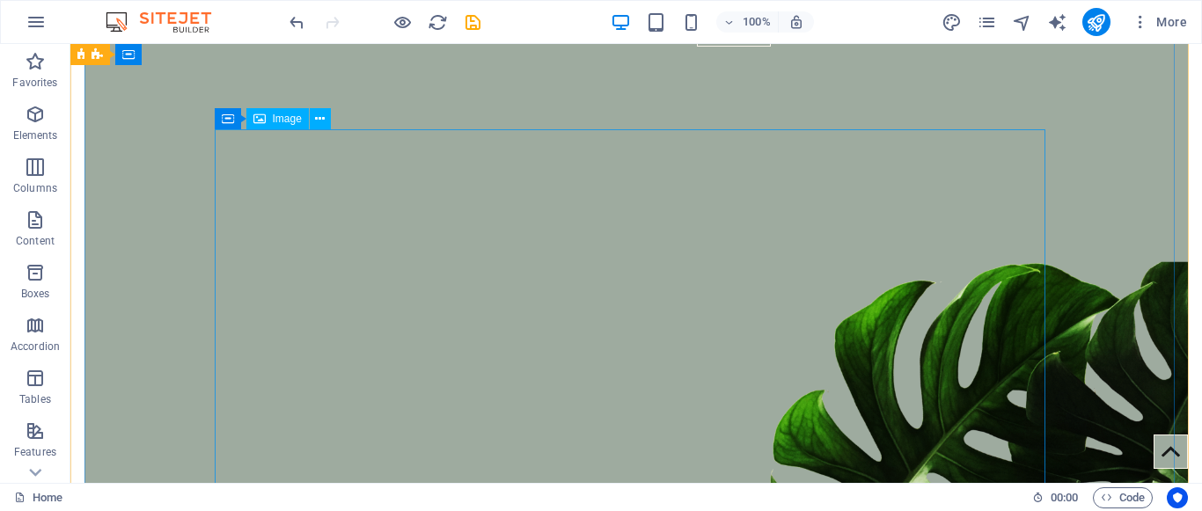
select select "px"
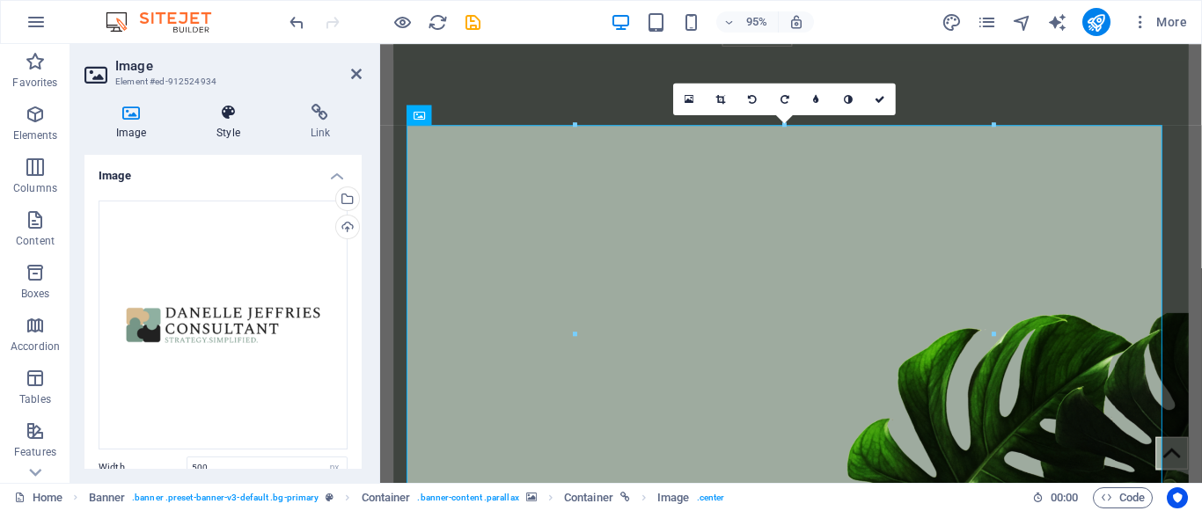
click at [234, 131] on h4 "Style" at bounding box center [231, 122] width 93 height 37
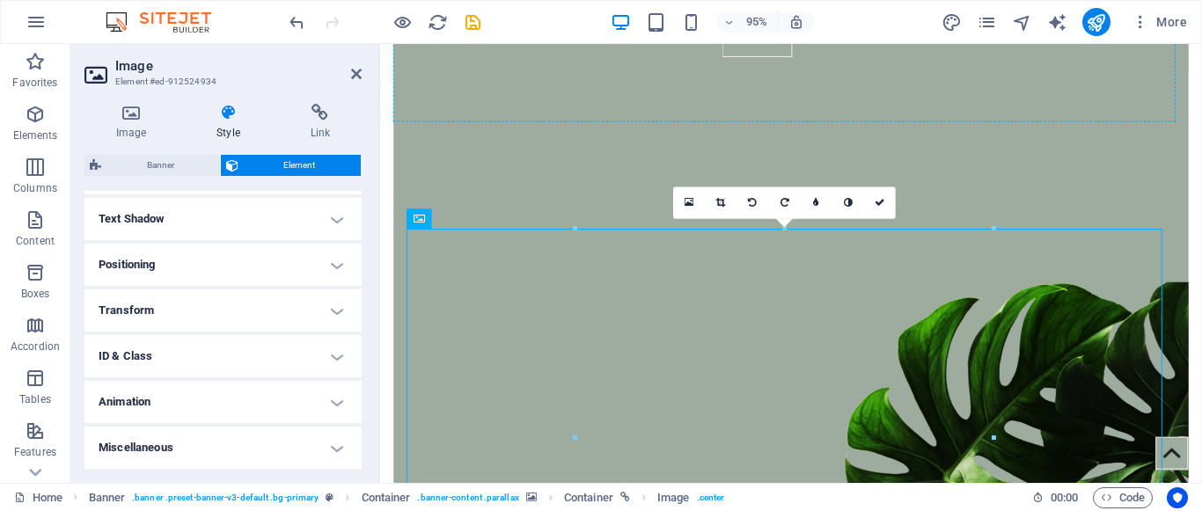
scroll to position [0, 0]
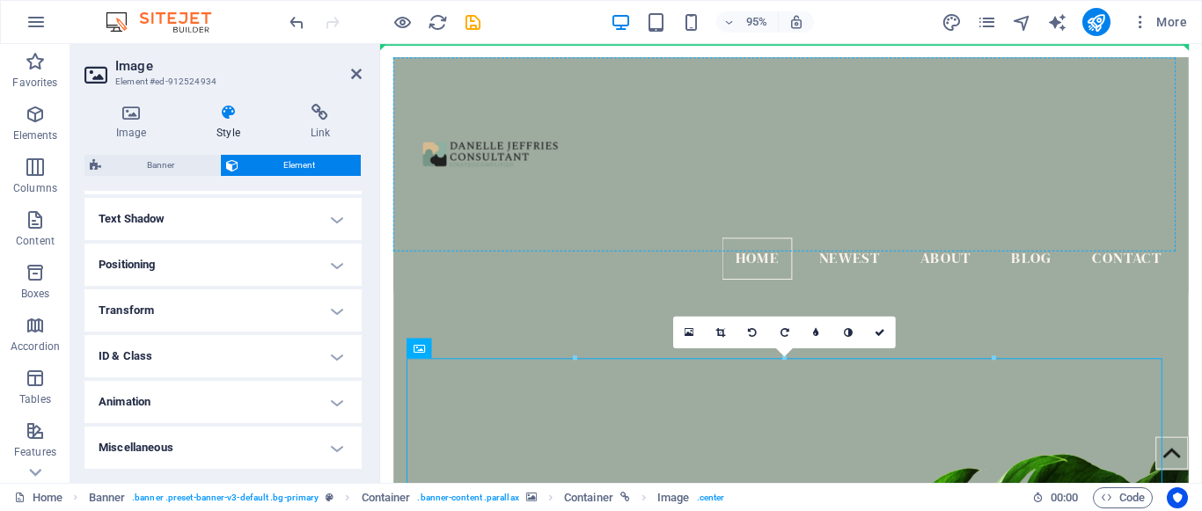
drag, startPoint x: 561, startPoint y: 134, endPoint x: 563, endPoint y: 60, distance: 73.9
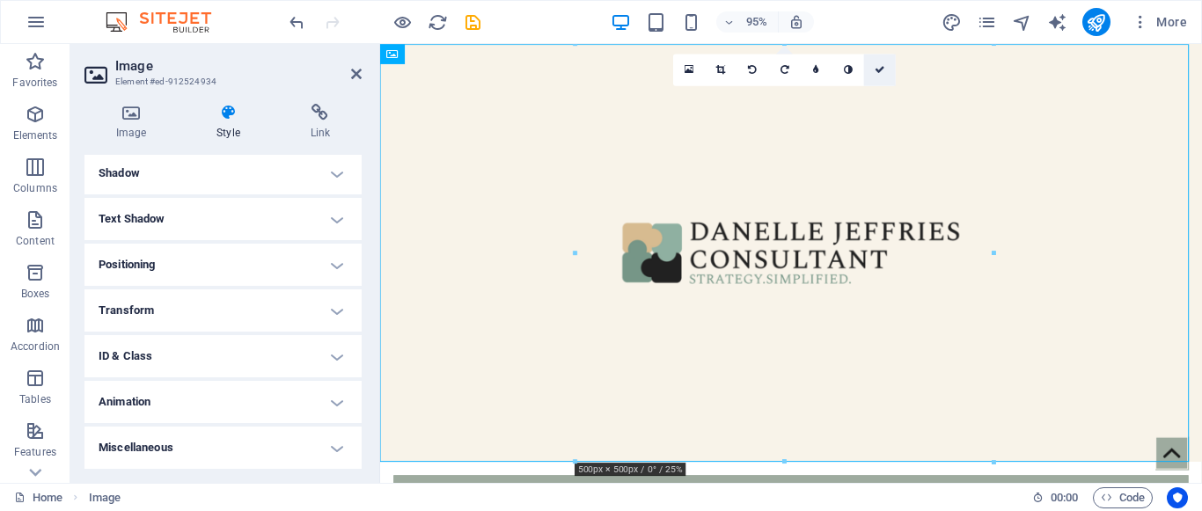
click at [880, 71] on icon at bounding box center [879, 70] width 11 height 10
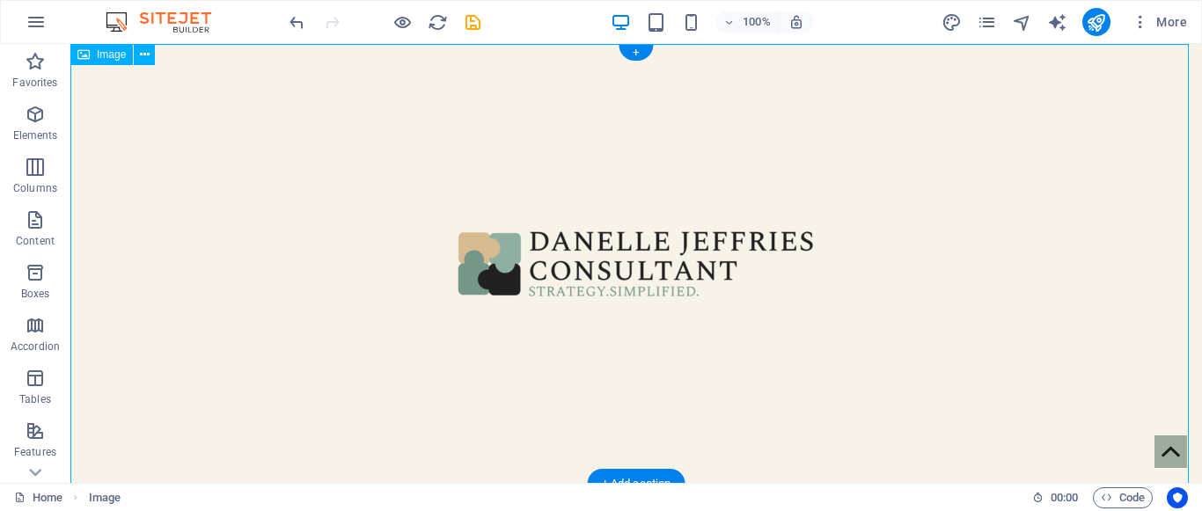
click at [1057, 339] on figure at bounding box center [635, 264] width 1131 height 440
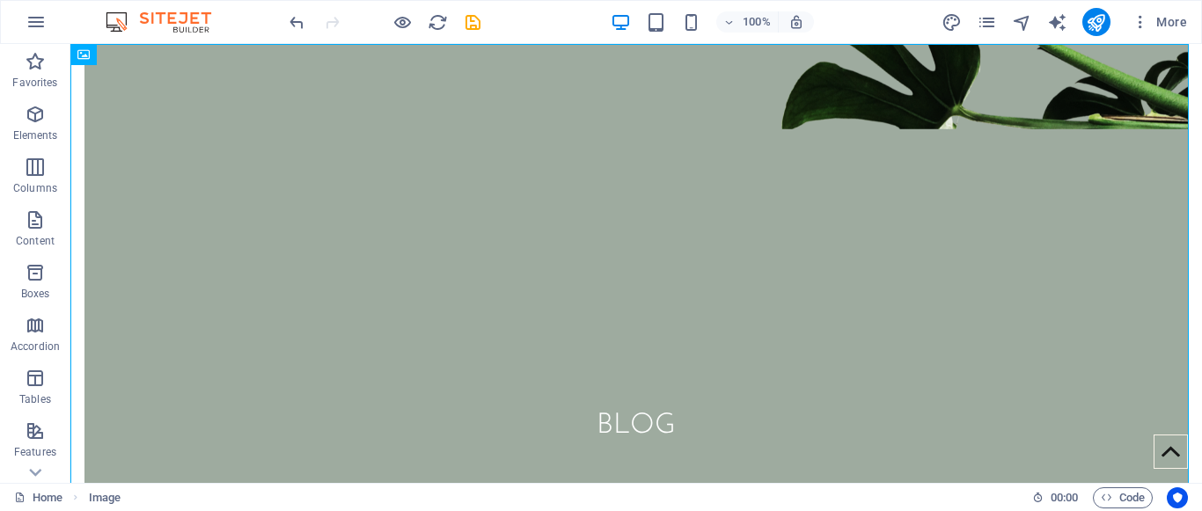
scroll to position [0, 0]
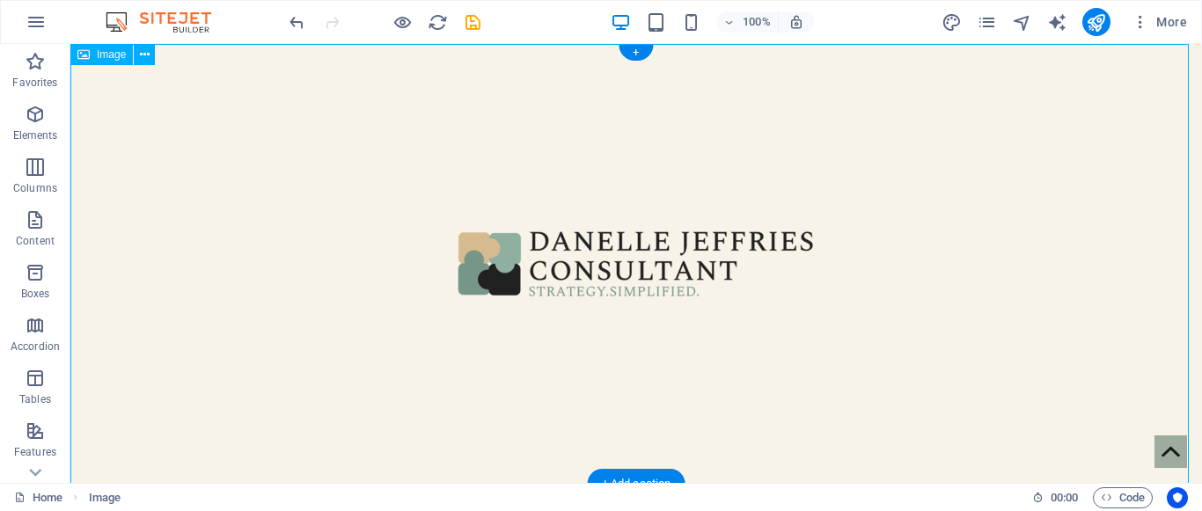
drag, startPoint x: 564, startPoint y: 243, endPoint x: 576, endPoint y: 348, distance: 106.3
click at [576, 348] on figure at bounding box center [635, 264] width 1131 height 440
click at [459, 104] on figure at bounding box center [635, 264] width 1131 height 440
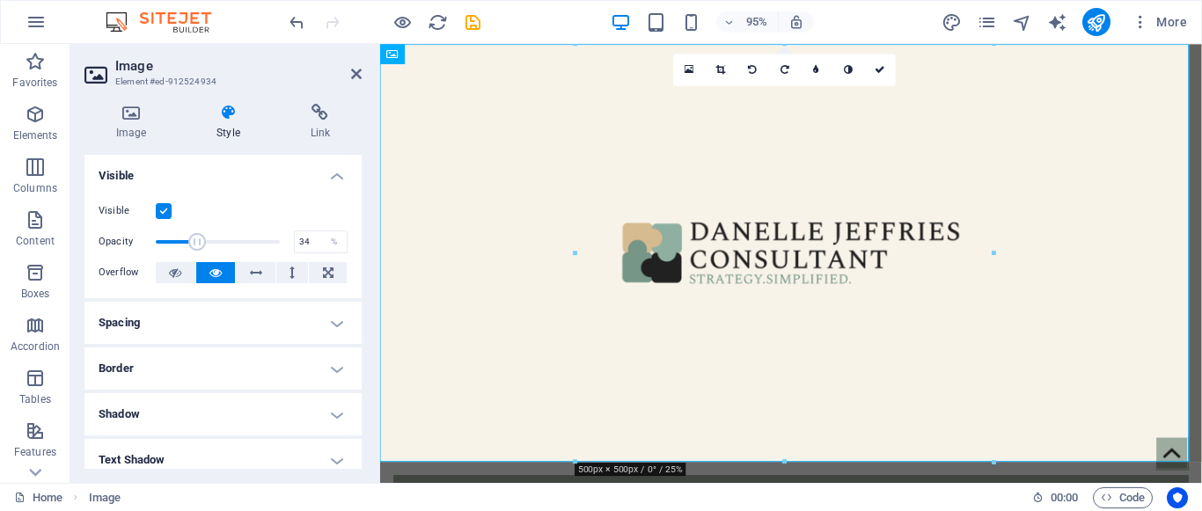
click at [196, 241] on span at bounding box center [218, 242] width 124 height 26
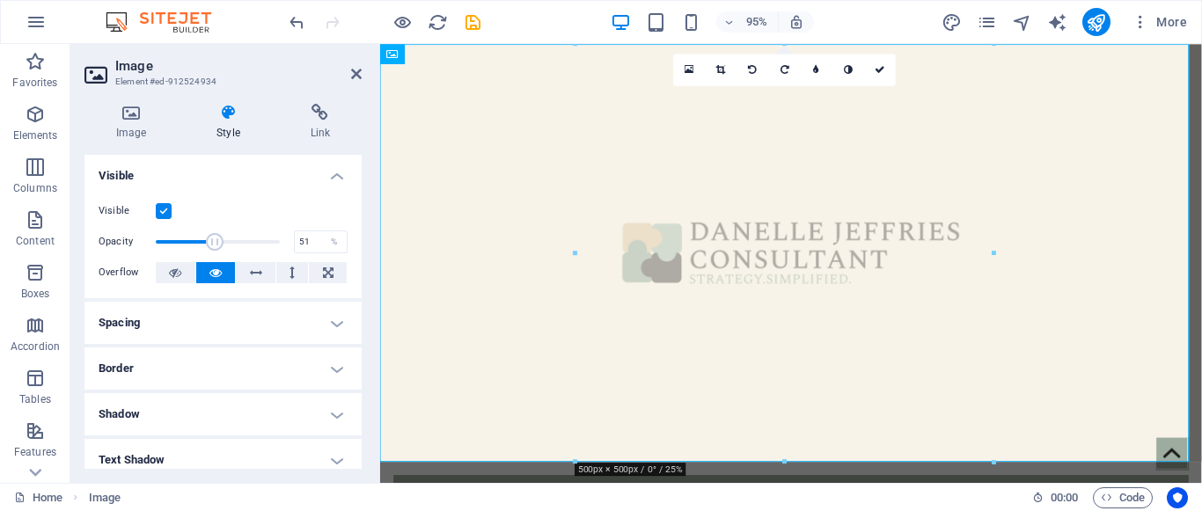
type input "52"
drag, startPoint x: 192, startPoint y: 243, endPoint x: 218, endPoint y: 251, distance: 27.6
click at [218, 251] on span at bounding box center [220, 242] width 18 height 18
click at [341, 330] on h4 "Spacing" at bounding box center [222, 323] width 277 height 42
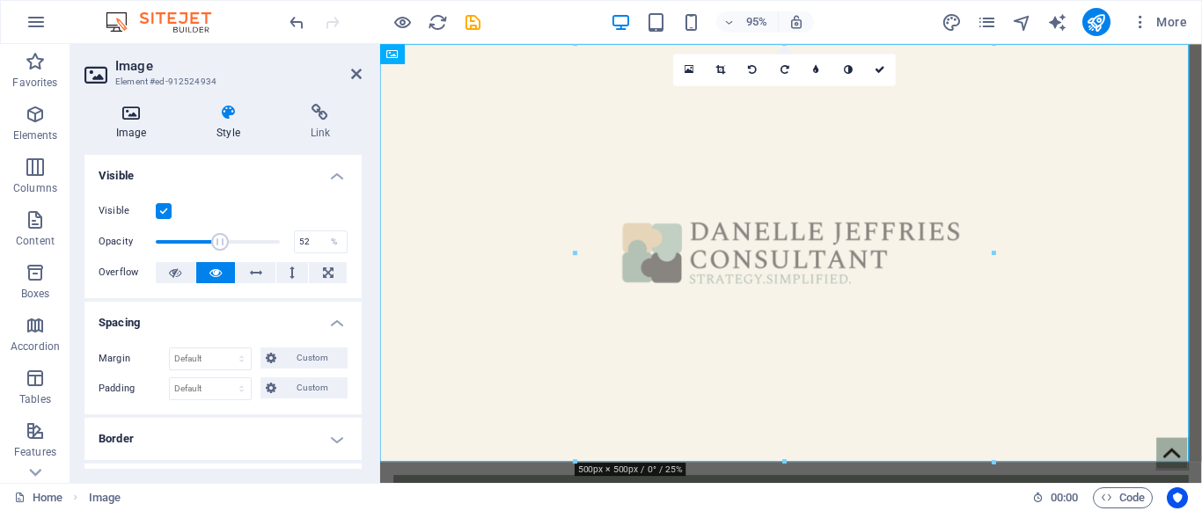
click at [129, 128] on h4 "Image" at bounding box center [134, 122] width 100 height 37
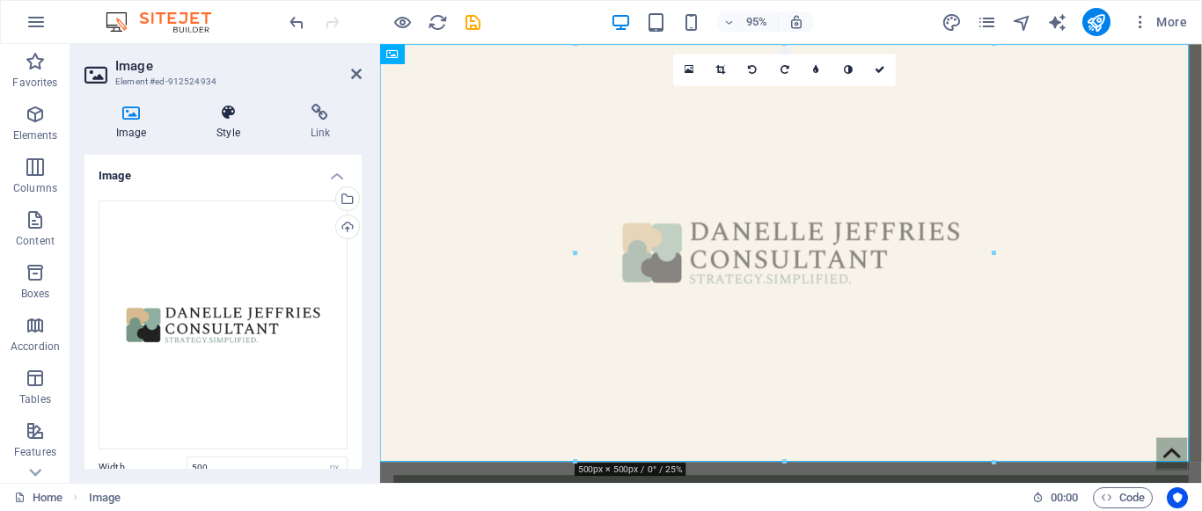
click at [225, 116] on icon at bounding box center [228, 113] width 86 height 18
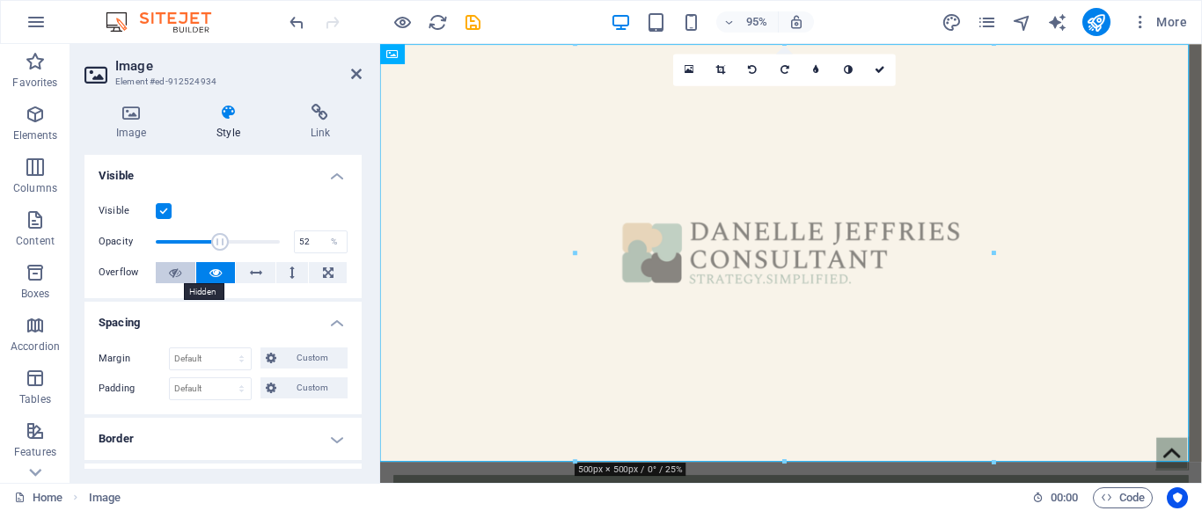
click at [162, 276] on button at bounding box center [176, 272] width 40 height 21
click at [289, 273] on icon at bounding box center [291, 272] width 5 height 21
click at [356, 77] on icon at bounding box center [356, 74] width 11 height 14
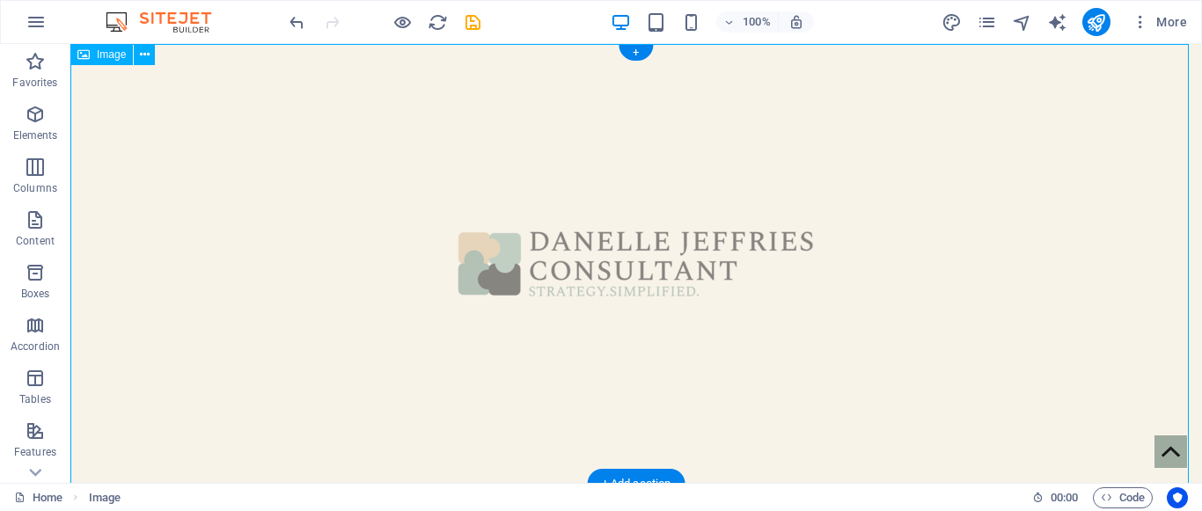
click at [820, 251] on figure at bounding box center [635, 264] width 1131 height 440
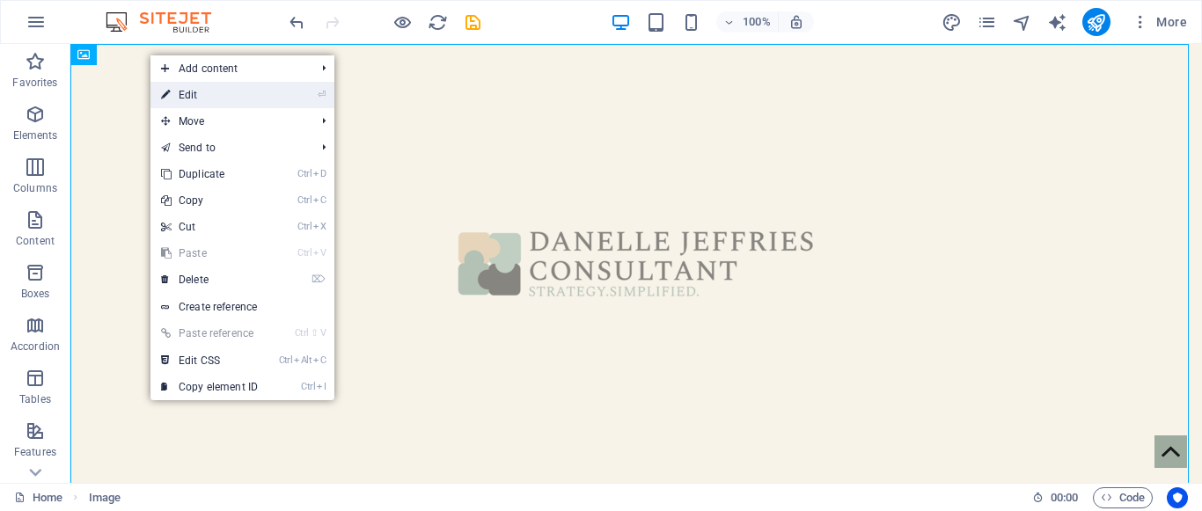
click at [187, 95] on link "⏎ Edit" at bounding box center [209, 95] width 118 height 26
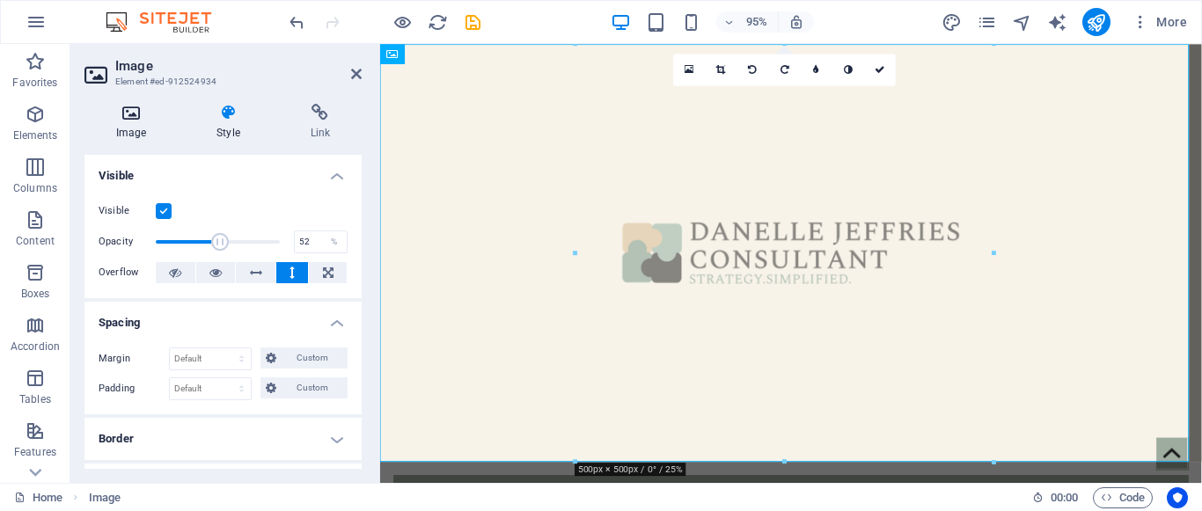
click at [137, 132] on h4 "Image" at bounding box center [134, 122] width 100 height 37
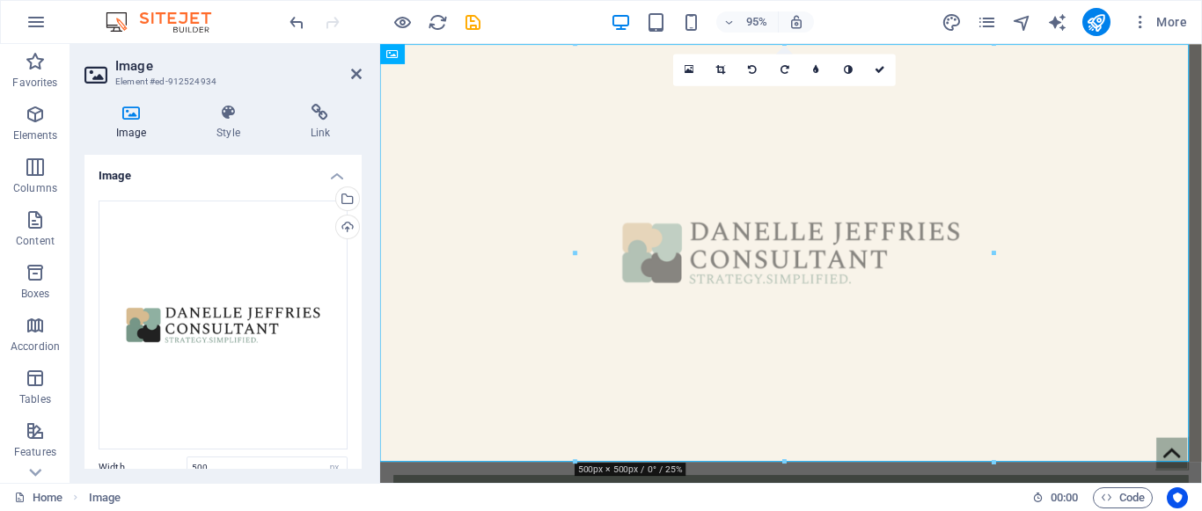
drag, startPoint x: 356, startPoint y: 242, endPoint x: 354, endPoint y: 296, distance: 53.7
click at [354, 296] on div "Drag files here, click to choose files or select files from Files or our free s…" at bounding box center [222, 411] width 277 height 449
drag, startPoint x: 357, startPoint y: 284, endPoint x: 347, endPoint y: 425, distance: 141.1
click at [347, 425] on div "Drag files here, click to choose files or select files from Files or our free s…" at bounding box center [222, 411] width 277 height 449
click at [287, 459] on input "500" at bounding box center [266, 467] width 159 height 21
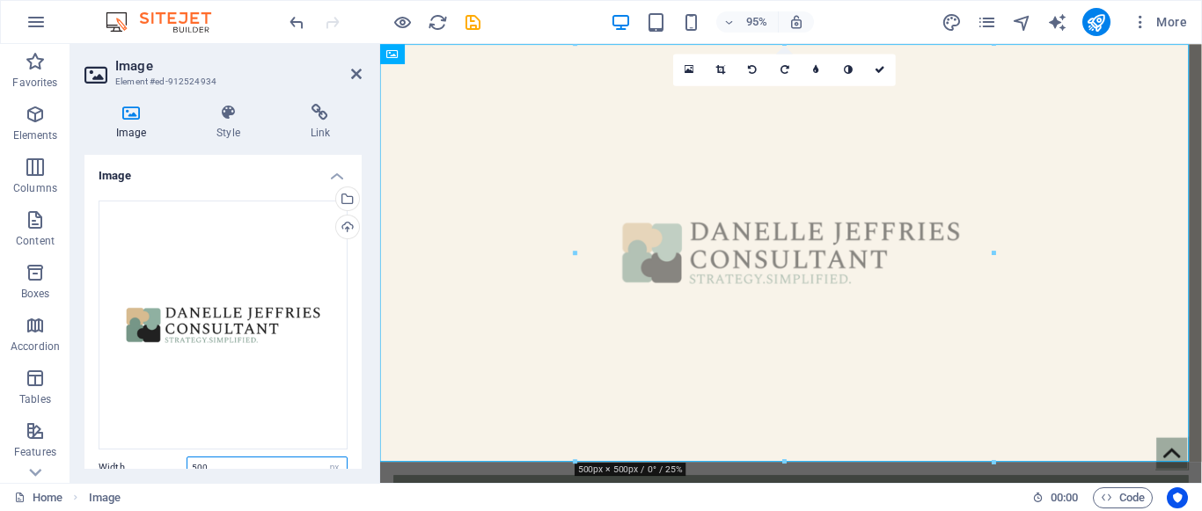
click at [287, 459] on input "500" at bounding box center [266, 467] width 159 height 21
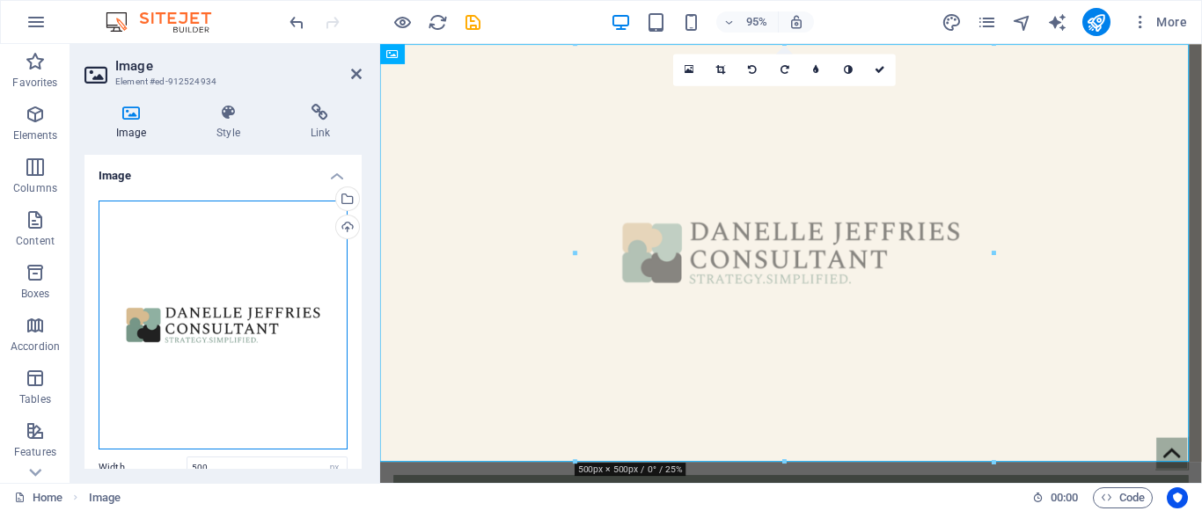
click at [281, 369] on div "Drag files here, click to choose files or select files from Files or our free s…" at bounding box center [223, 325] width 249 height 249
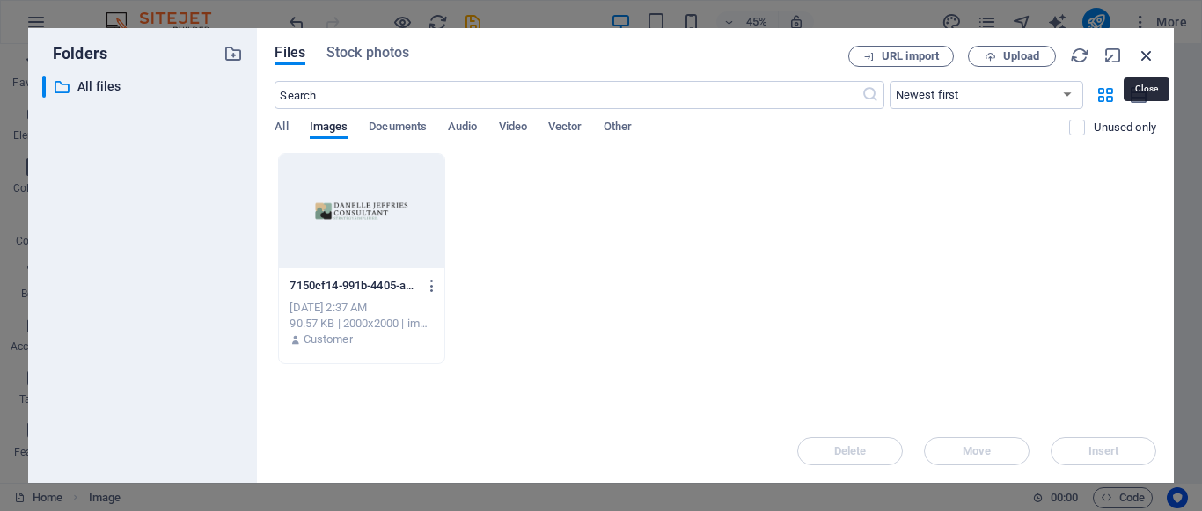
click at [1152, 52] on icon "button" at bounding box center [1146, 55] width 19 height 19
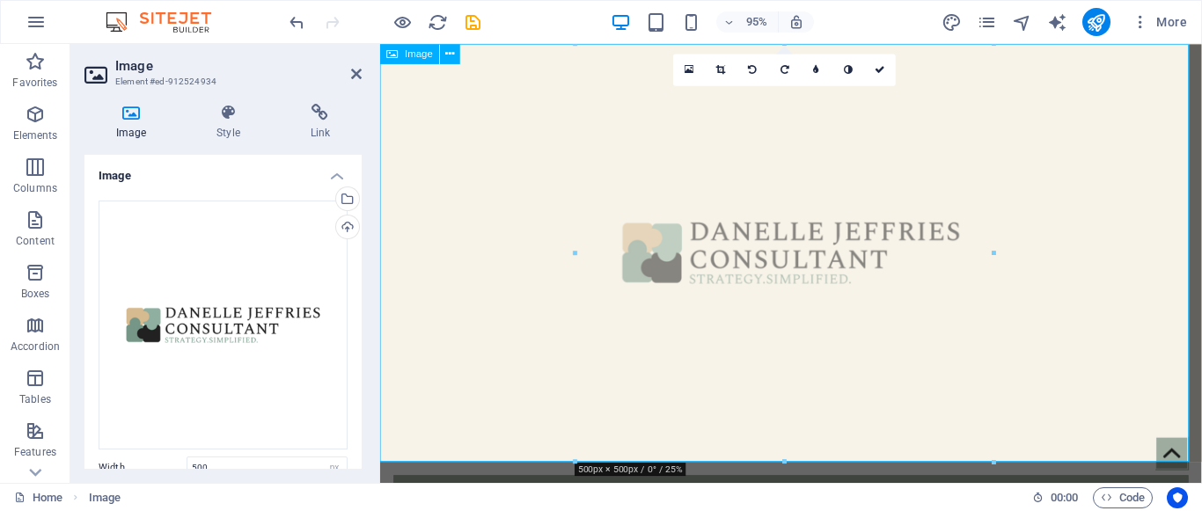
click at [1009, 194] on figure at bounding box center [812, 264] width 865 height 440
click at [1196, 472] on figure at bounding box center [1213, 474] width 34 height 34
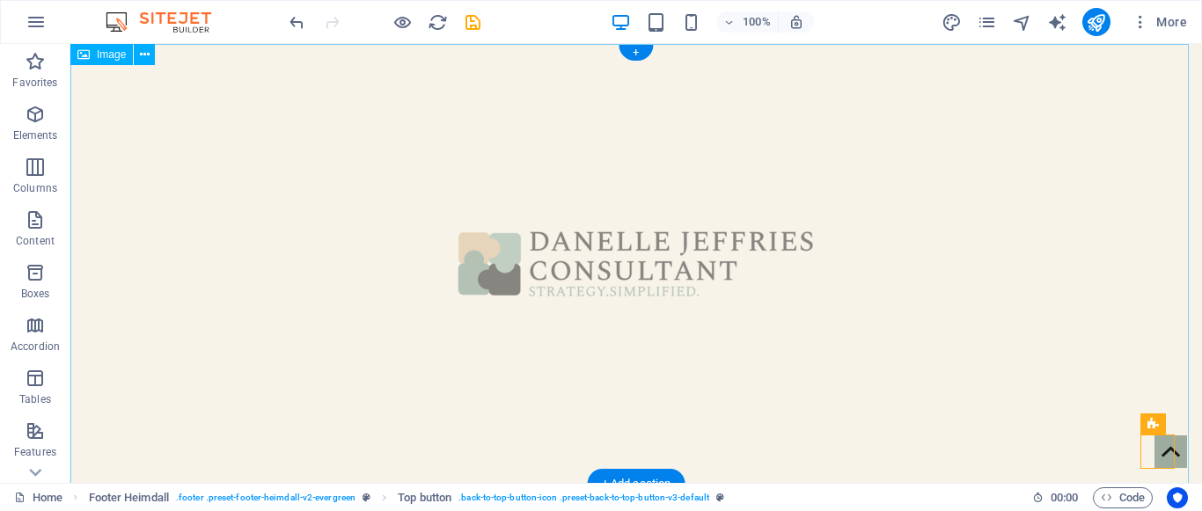
click at [1027, 323] on figure at bounding box center [635, 264] width 1131 height 440
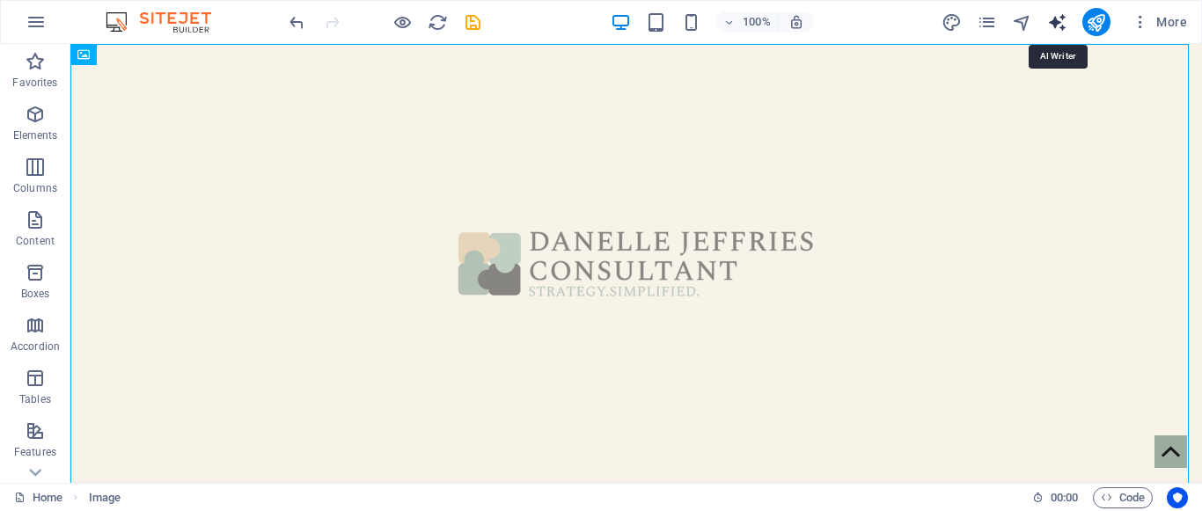
click at [1052, 23] on icon "text_generator" at bounding box center [1057, 22] width 20 height 20
select select "English"
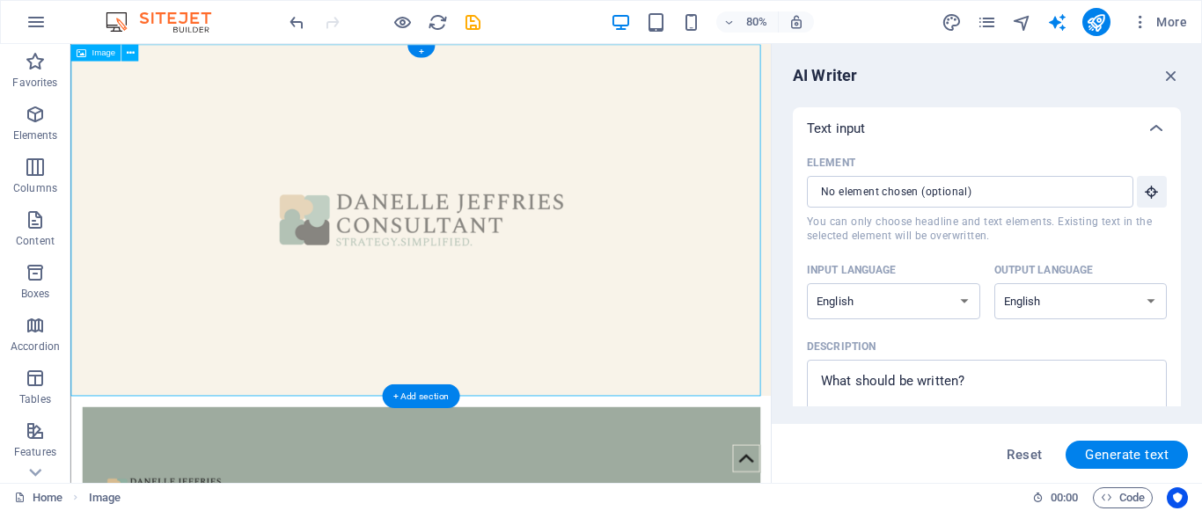
click at [755, 274] on figure at bounding box center [507, 264] width 875 height 440
click at [1173, 77] on icon "button" at bounding box center [1170, 75] width 19 height 19
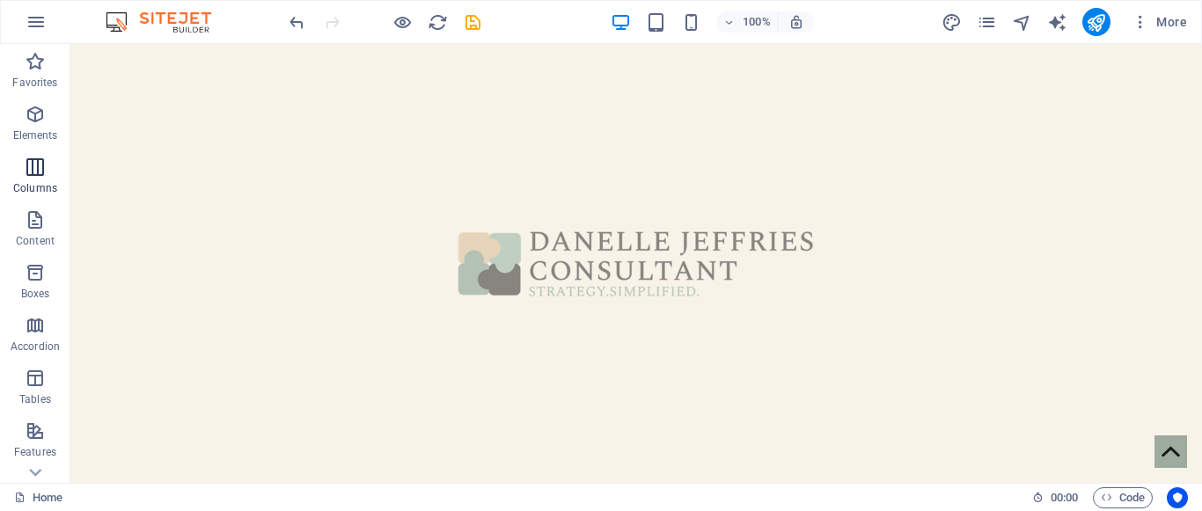
click at [33, 171] on icon "button" at bounding box center [35, 167] width 21 height 21
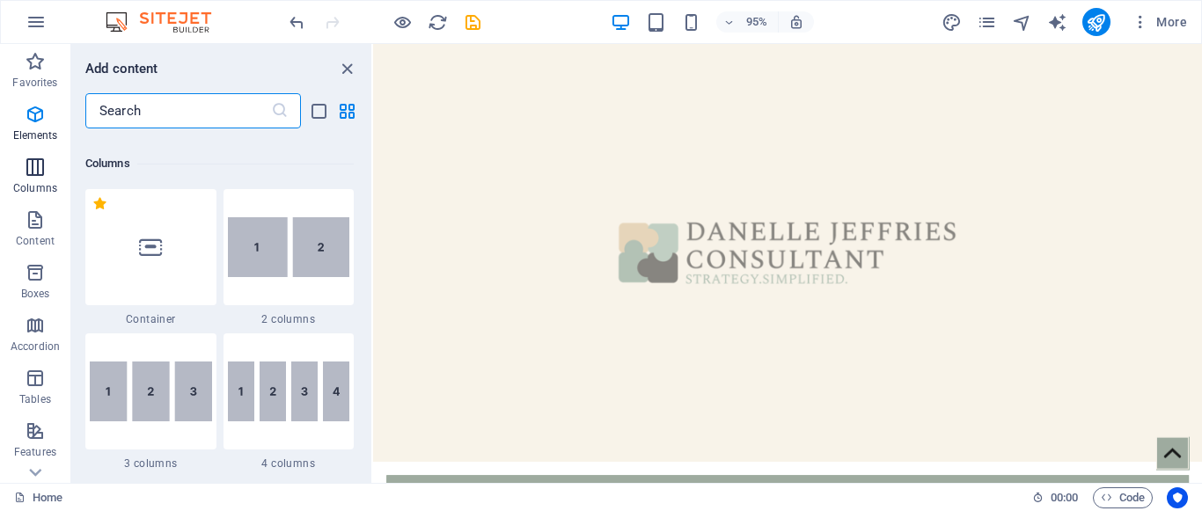
scroll to position [871, 0]
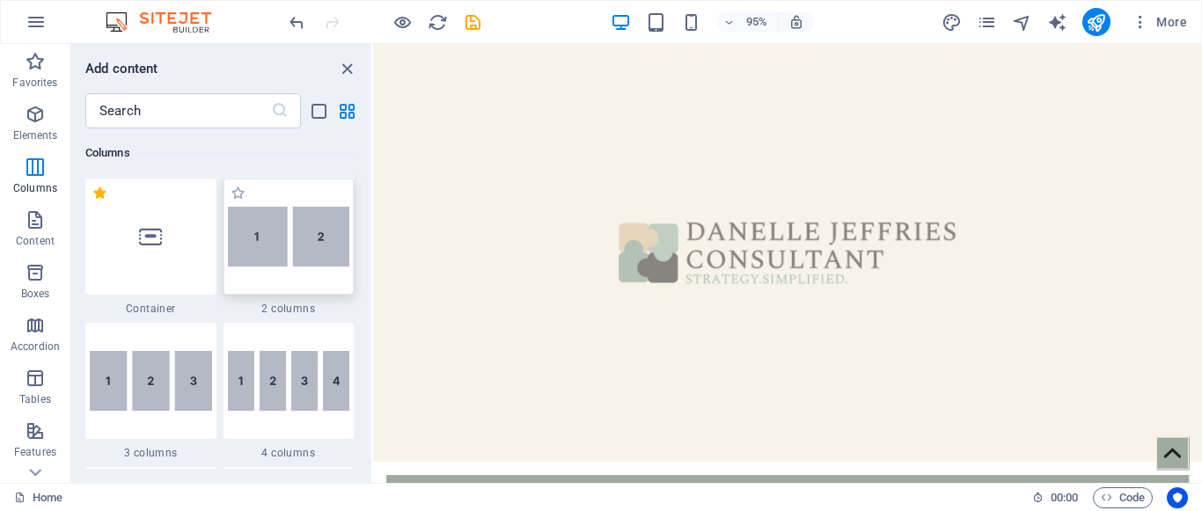
click at [318, 218] on img at bounding box center [289, 237] width 122 height 60
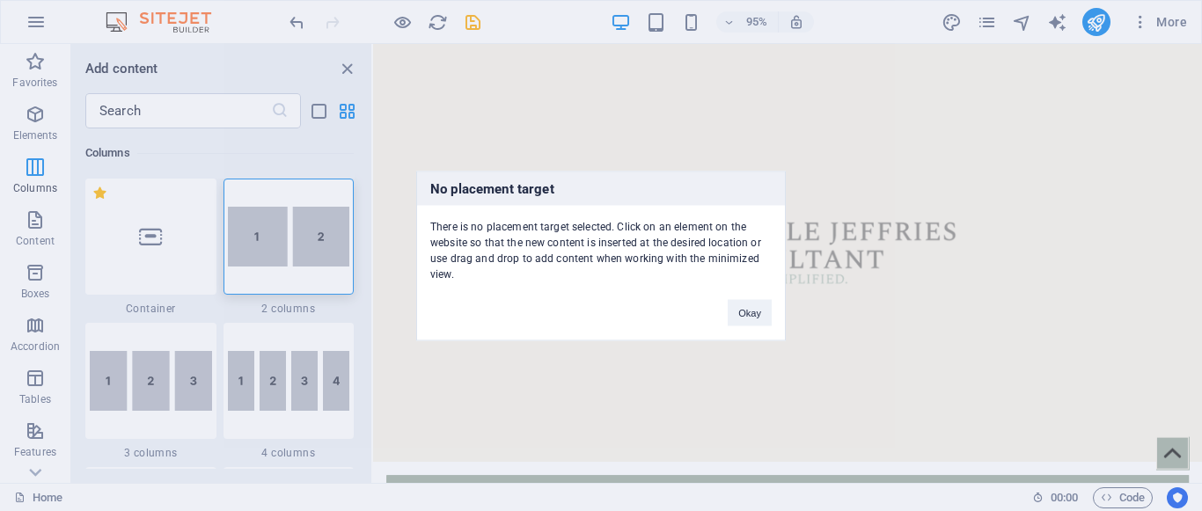
click at [161, 243] on div "No placement target There is no placement target selected. Click on an element …" at bounding box center [601, 255] width 1202 height 511
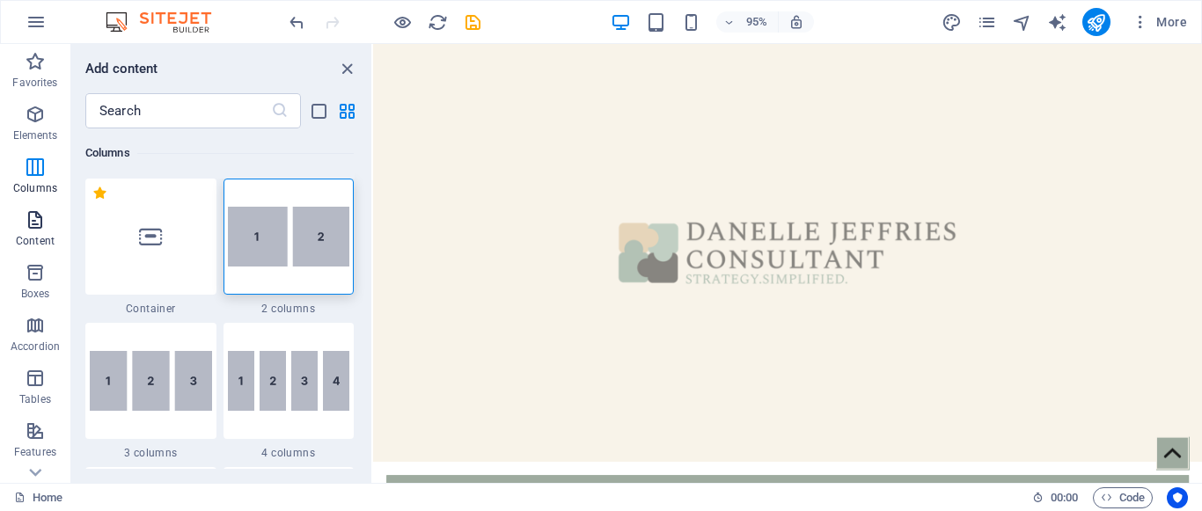
click at [33, 245] on p "Content" at bounding box center [35, 241] width 39 height 14
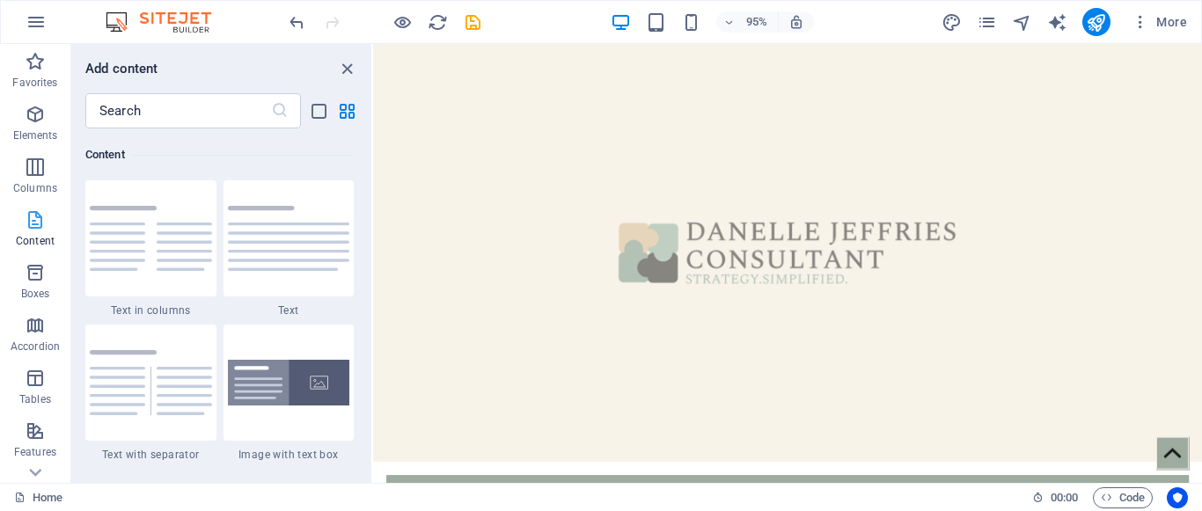
scroll to position [3078, 0]
click at [37, 277] on icon "button" at bounding box center [35, 272] width 21 height 21
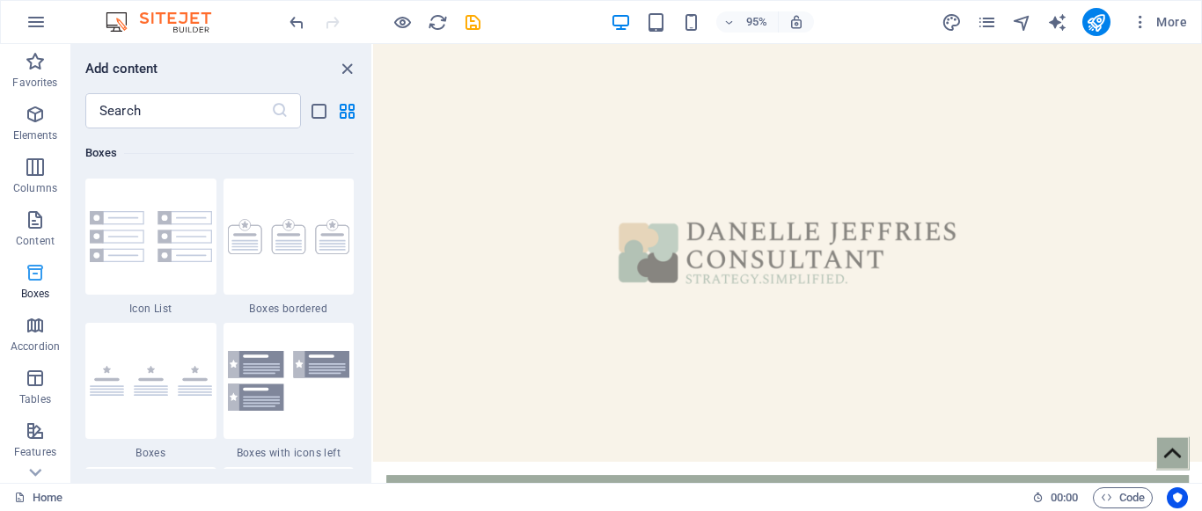
scroll to position [4853, 0]
click at [44, 327] on icon "button" at bounding box center [35, 325] width 21 height 21
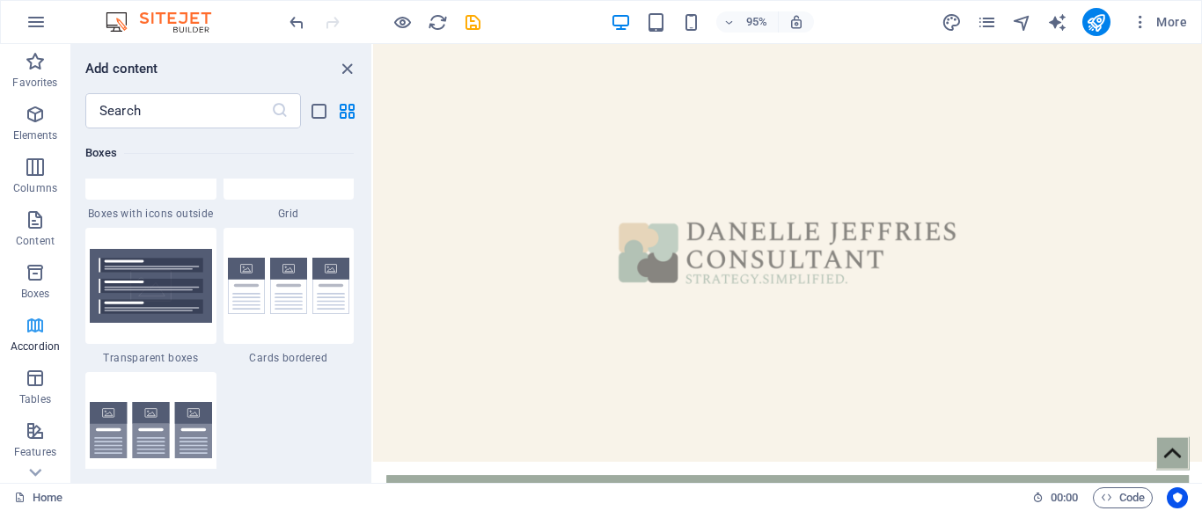
scroll to position [5617, 0]
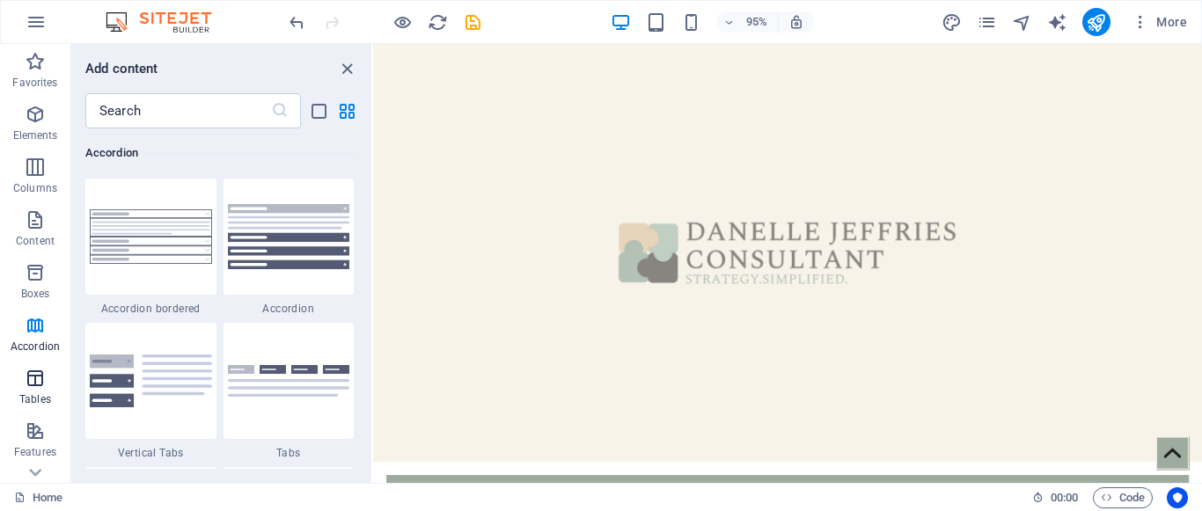
click at [37, 378] on icon "button" at bounding box center [35, 378] width 21 height 21
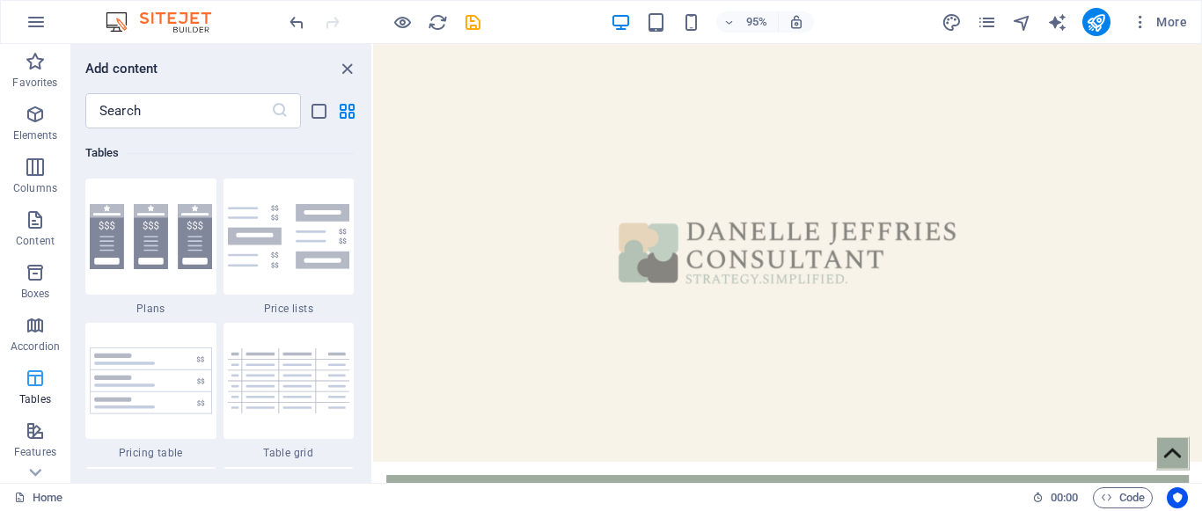
scroll to position [6093, 0]
click at [40, 443] on span "Features" at bounding box center [35, 442] width 70 height 42
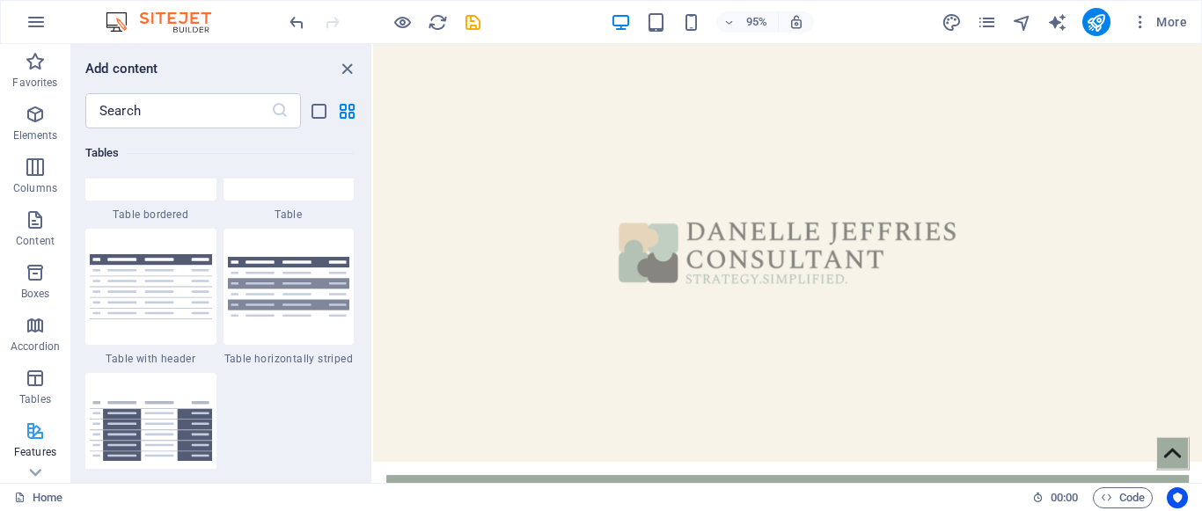
scroll to position [6857, 0]
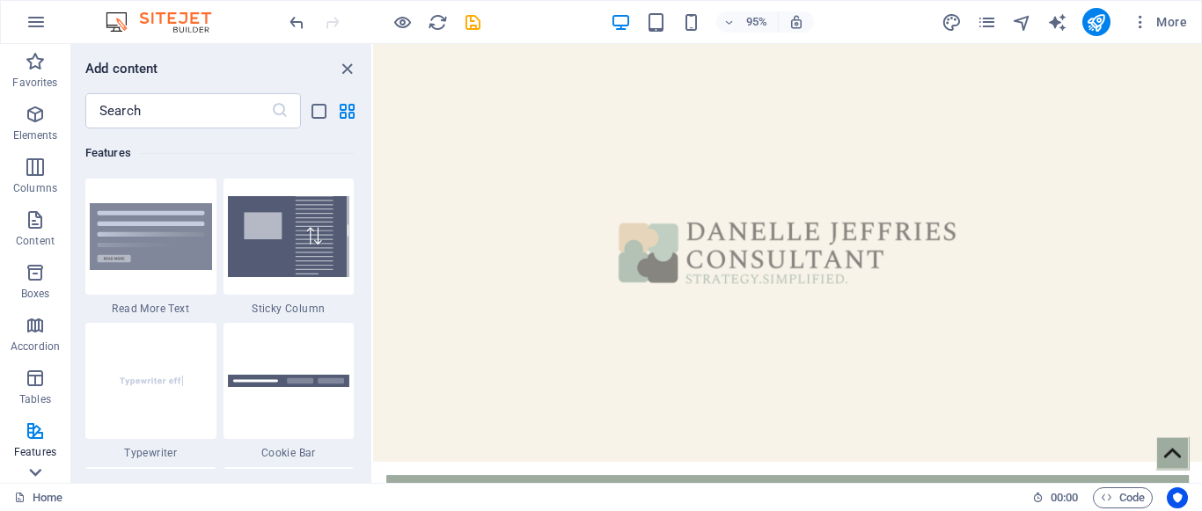
click at [39, 472] on icon at bounding box center [35, 473] width 12 height 8
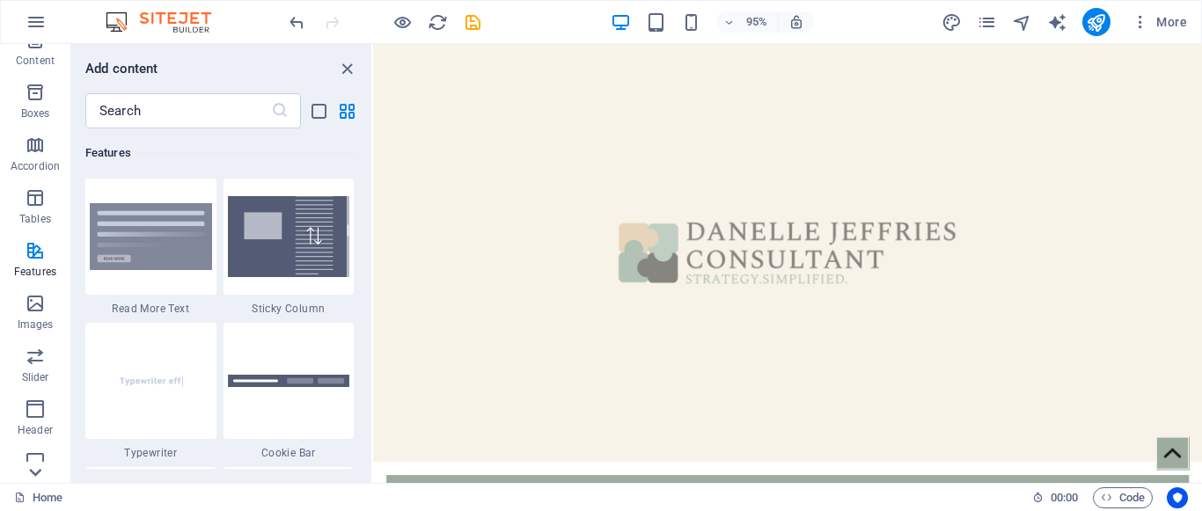
scroll to position [353, 0]
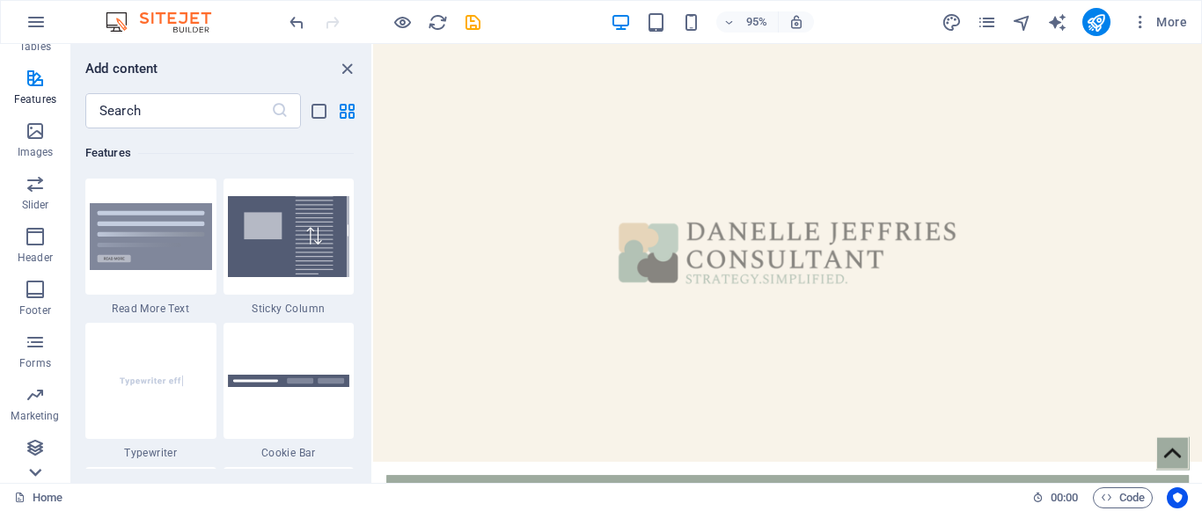
click at [39, 472] on icon at bounding box center [35, 473] width 12 height 8
click at [39, 141] on icon "button" at bounding box center [35, 131] width 21 height 21
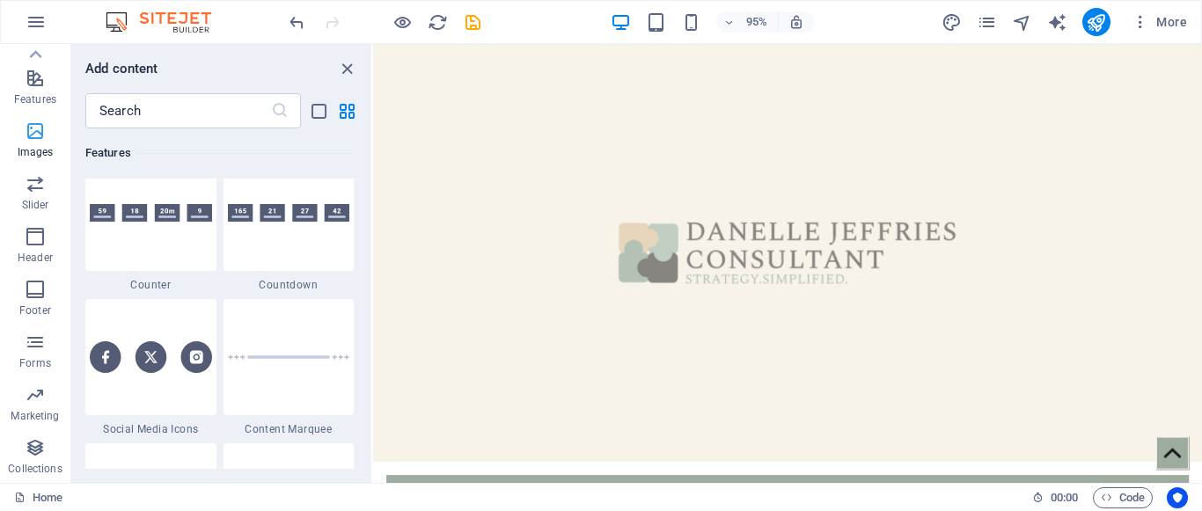
scroll to position [8920, 0]
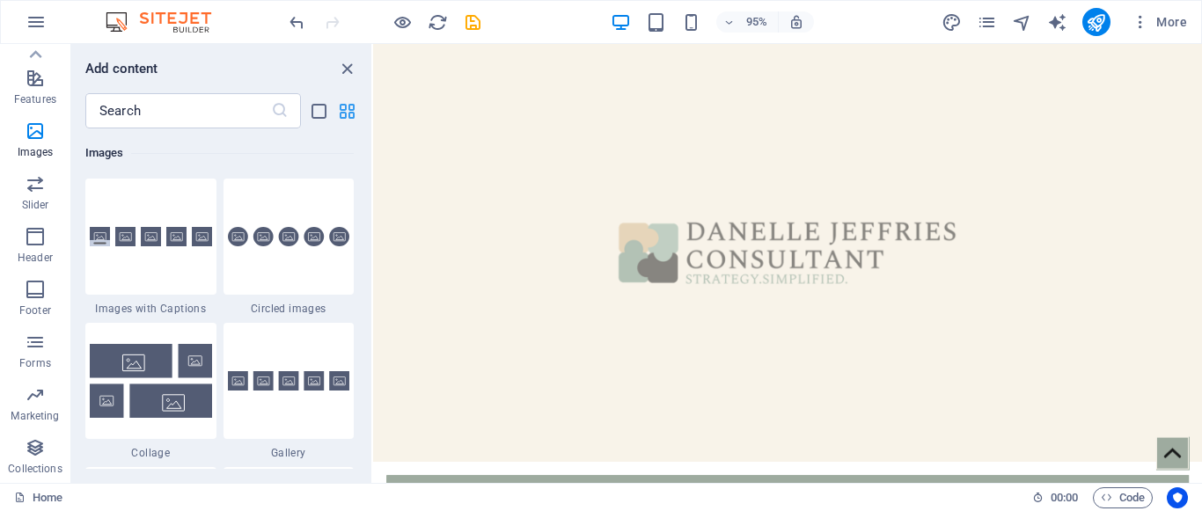
click at [351, 121] on icon "grid-view" at bounding box center [347, 111] width 20 height 20
click at [326, 113] on icon "list-view" at bounding box center [319, 111] width 20 height 20
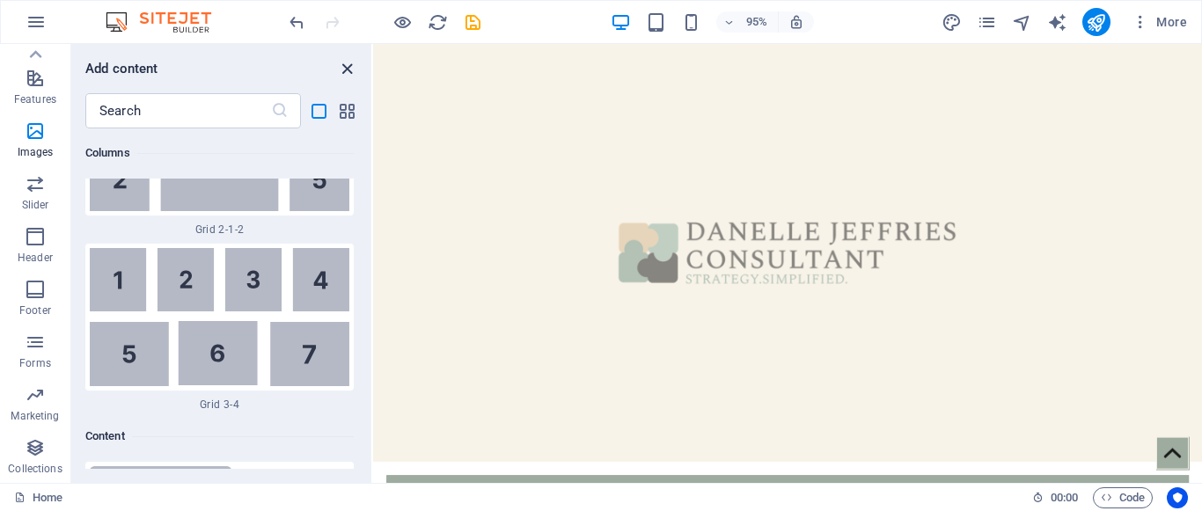
scroll to position [21055, 0]
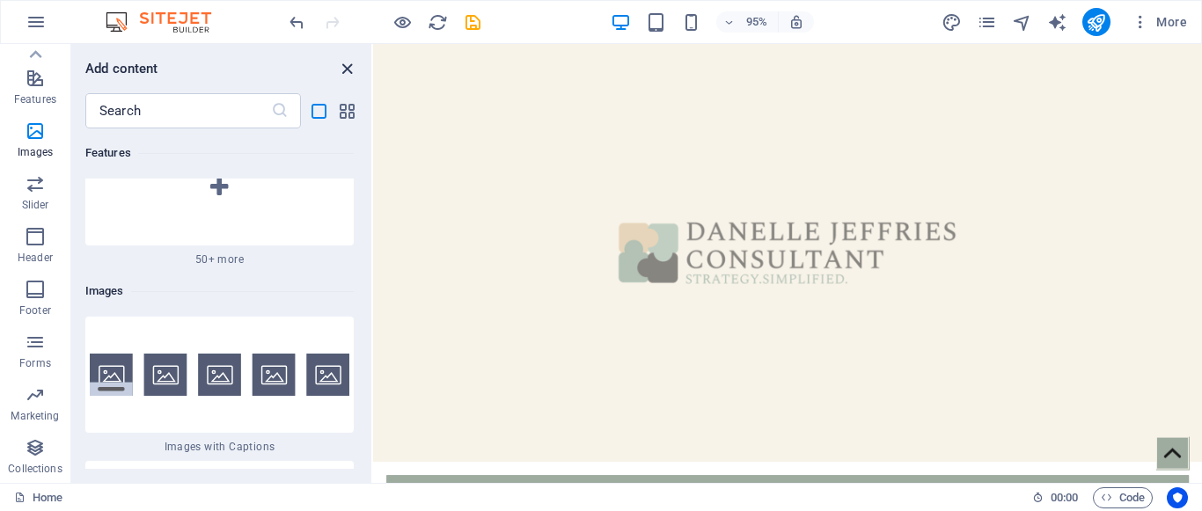
click at [351, 62] on icon "close panel" at bounding box center [347, 69] width 20 height 20
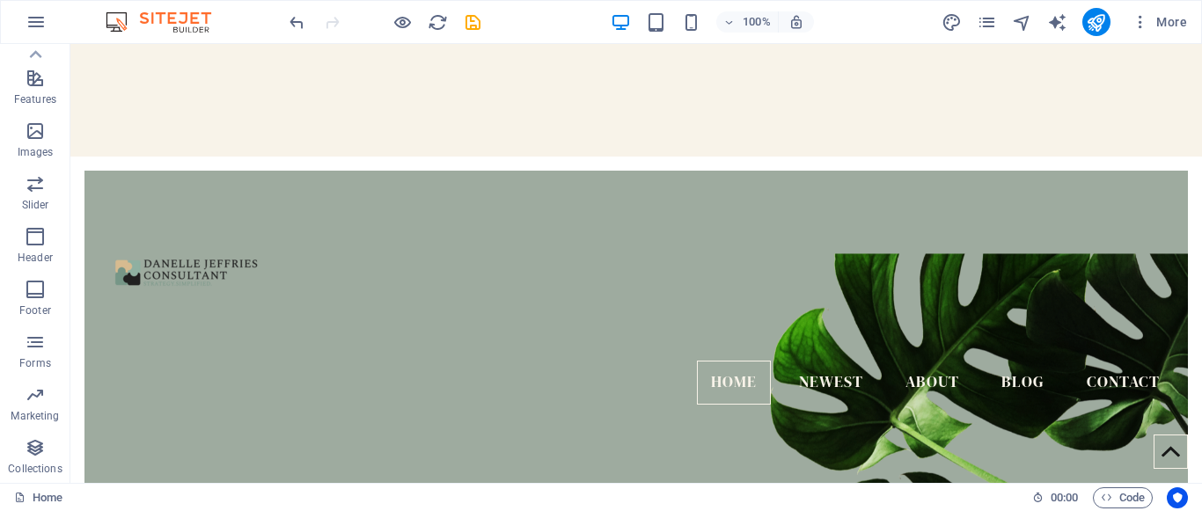
scroll to position [0, 0]
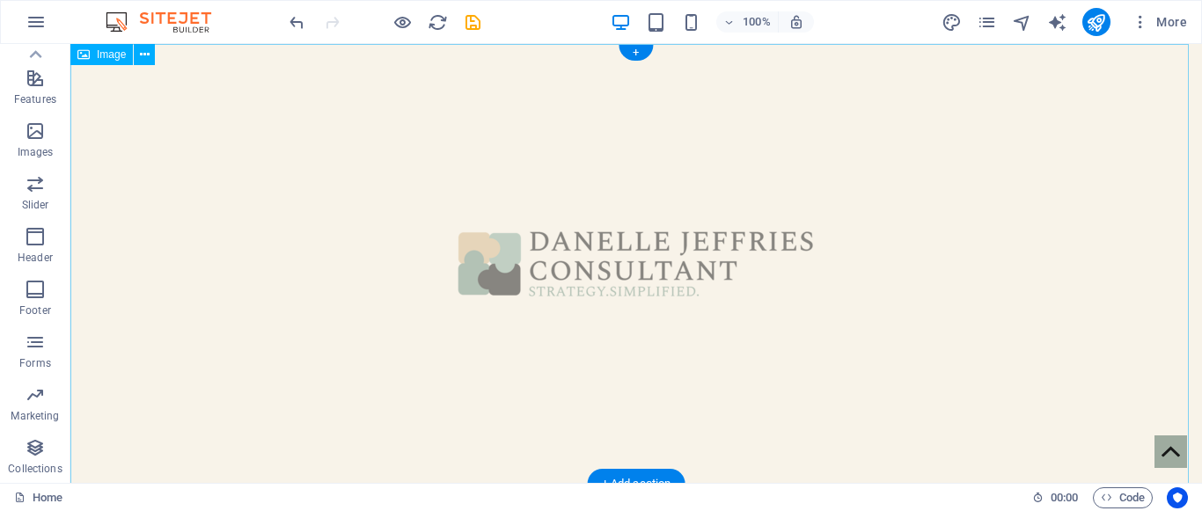
click at [1033, 165] on figure at bounding box center [635, 264] width 1131 height 440
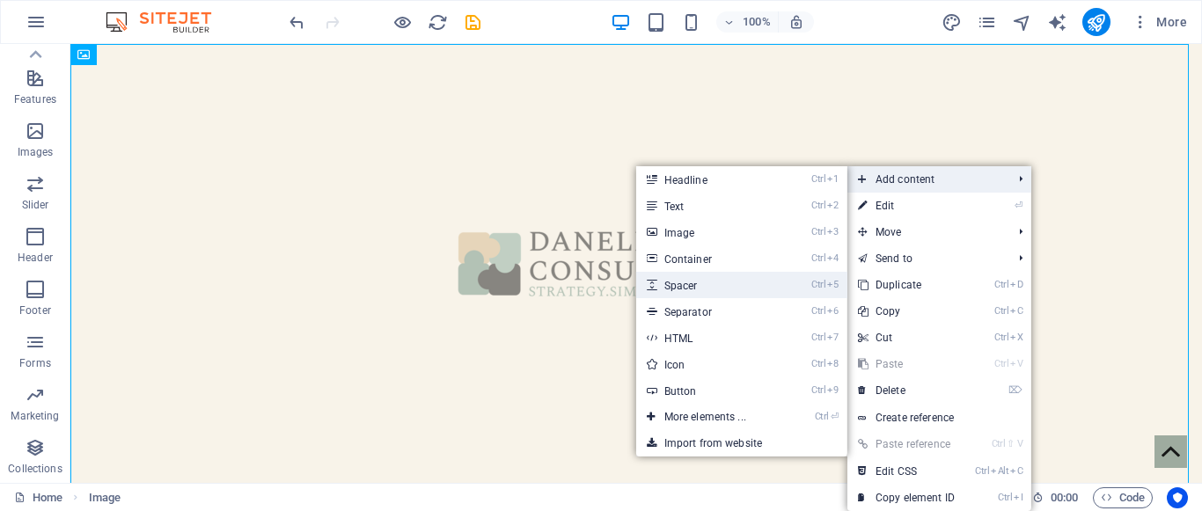
click at [686, 294] on link "Ctrl 5 Spacer" at bounding box center [708, 285] width 145 height 26
select select "px"
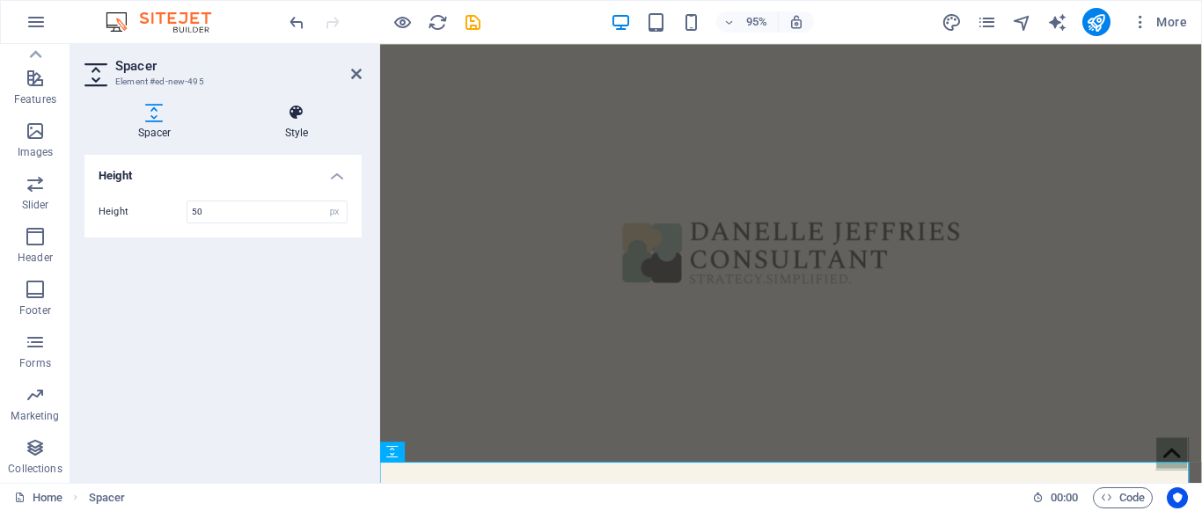
click at [299, 111] on icon at bounding box center [296, 113] width 130 height 18
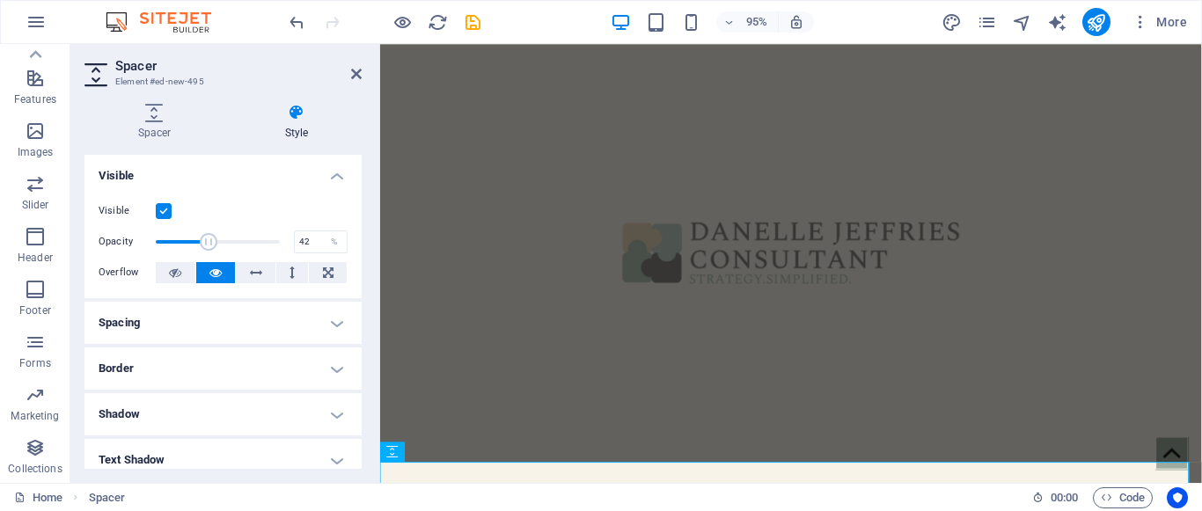
drag, startPoint x: 278, startPoint y: 242, endPoint x: 206, endPoint y: 238, distance: 72.2
click at [206, 238] on span at bounding box center [209, 242] width 18 height 18
type input "51"
drag, startPoint x: 206, startPoint y: 238, endPoint x: 216, endPoint y: 241, distance: 10.9
click at [216, 241] on span at bounding box center [218, 242] width 18 height 18
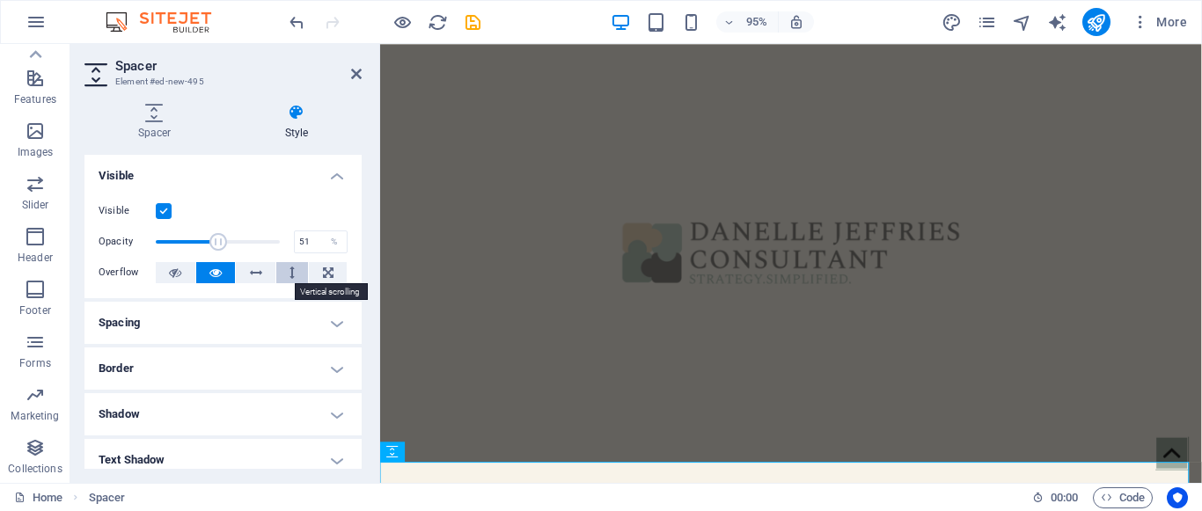
click at [282, 275] on button at bounding box center [292, 272] width 33 height 21
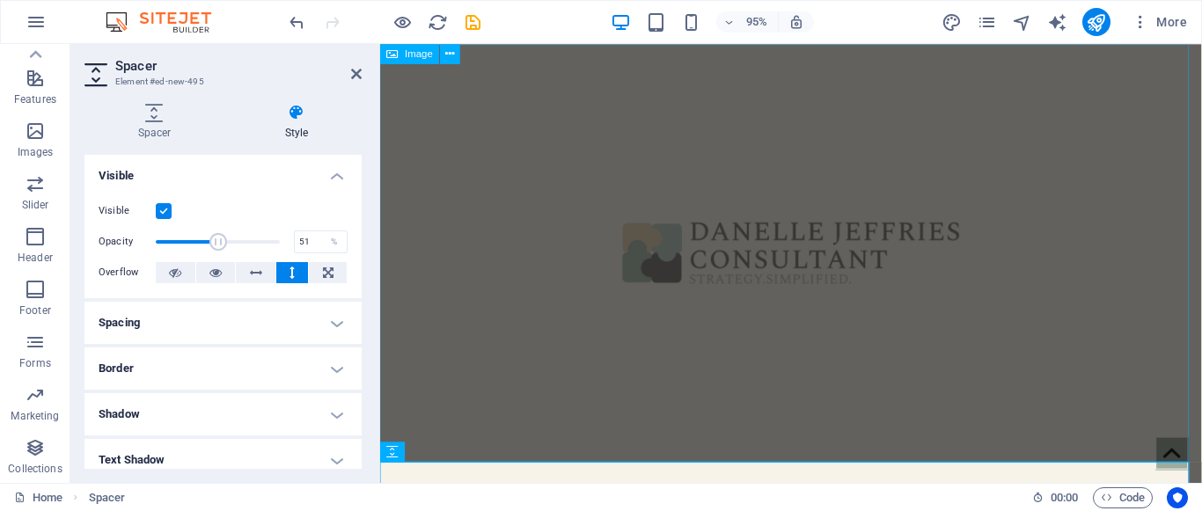
click at [501, 234] on figure at bounding box center [812, 264] width 865 height 440
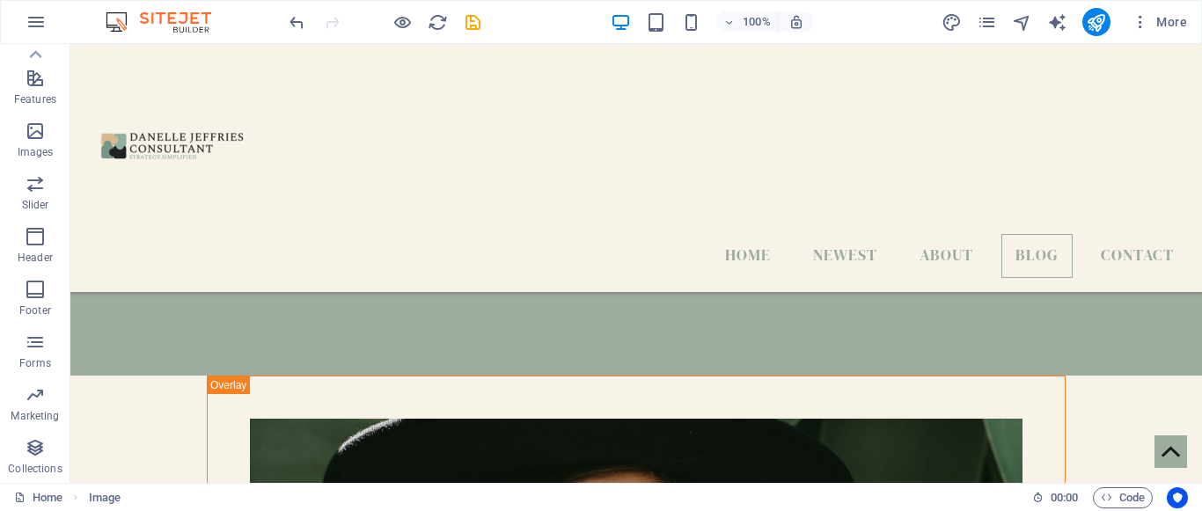
scroll to position [3901, 0]
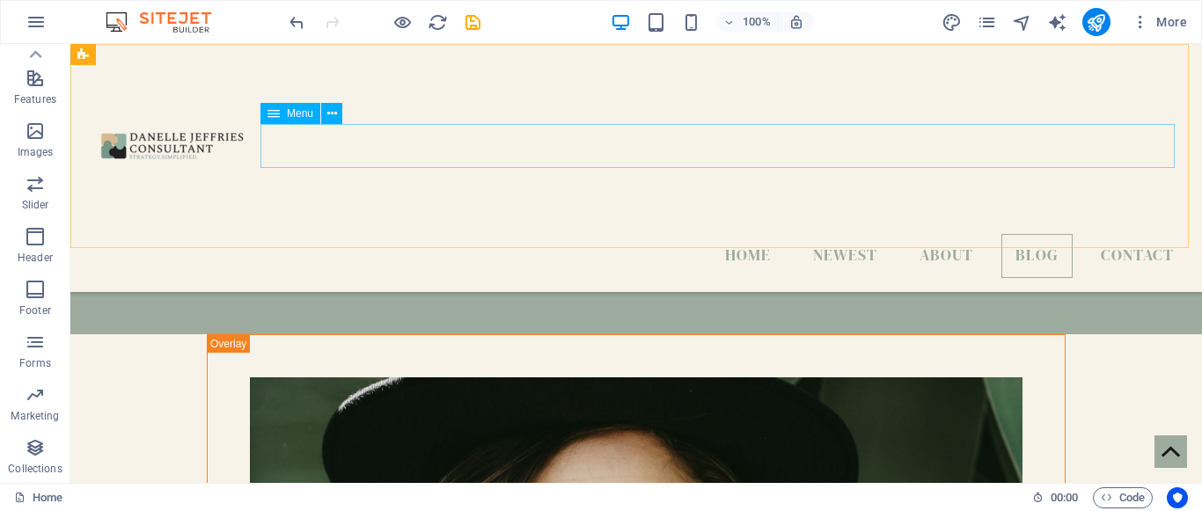
click at [742, 234] on nav "Home Newest About Blog Contact" at bounding box center [635, 256] width 1103 height 44
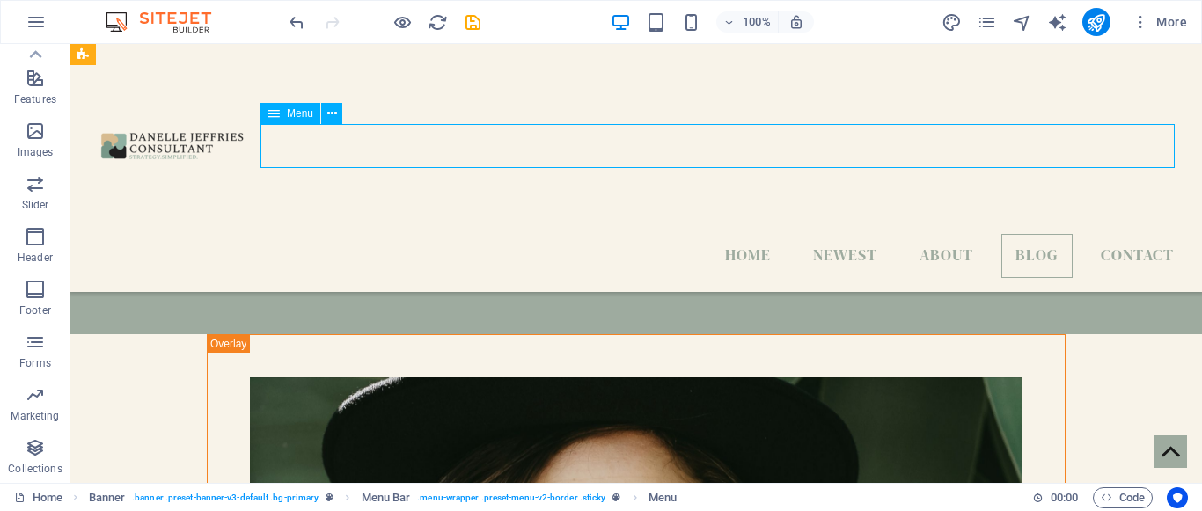
click at [739, 234] on nav "Home Newest About Blog Contact" at bounding box center [635, 256] width 1103 height 44
select select
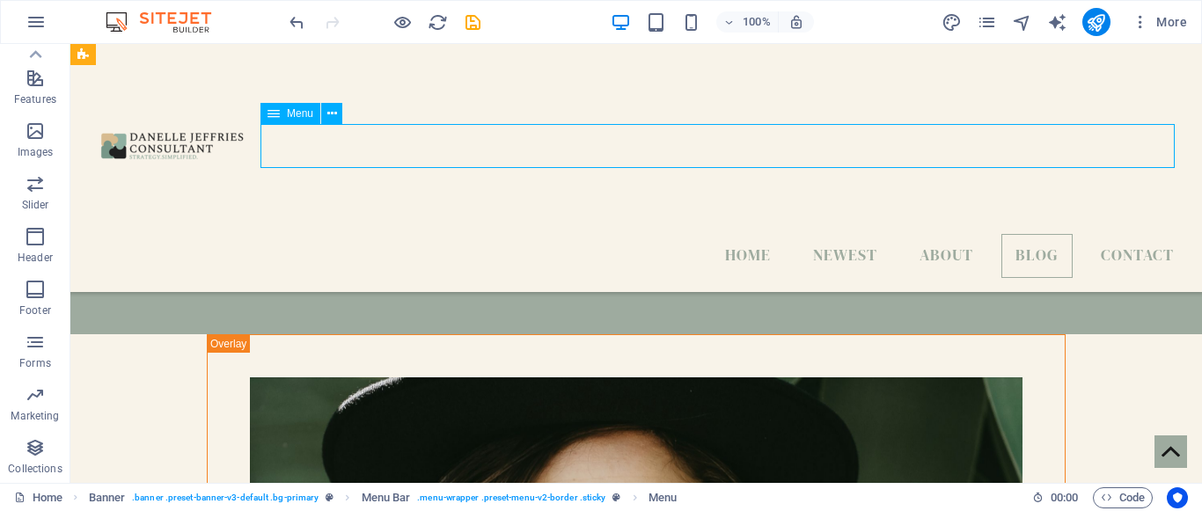
select select
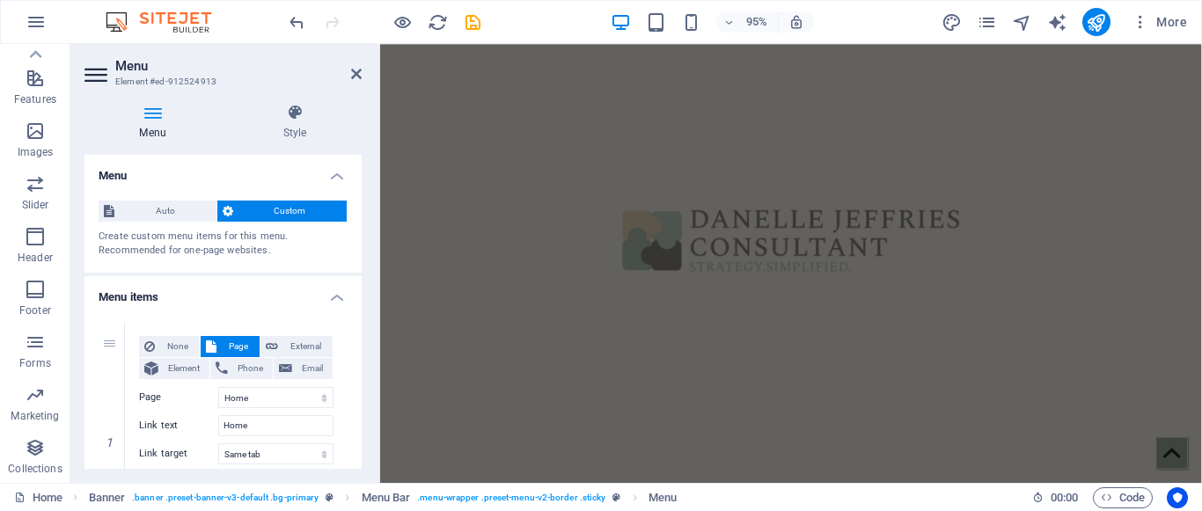
scroll to position [0, 0]
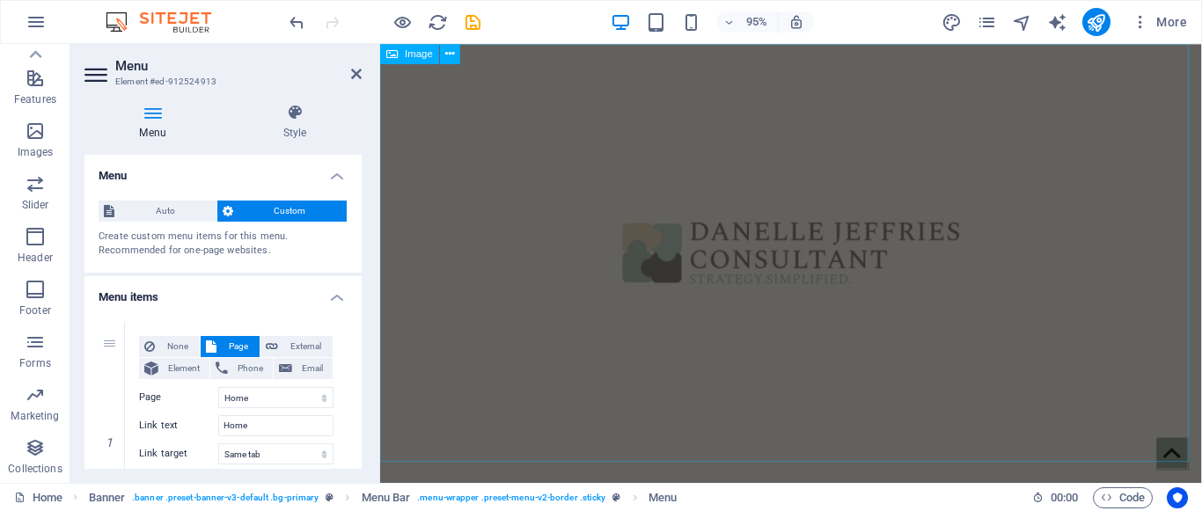
click at [980, 234] on figure at bounding box center [812, 264] width 865 height 440
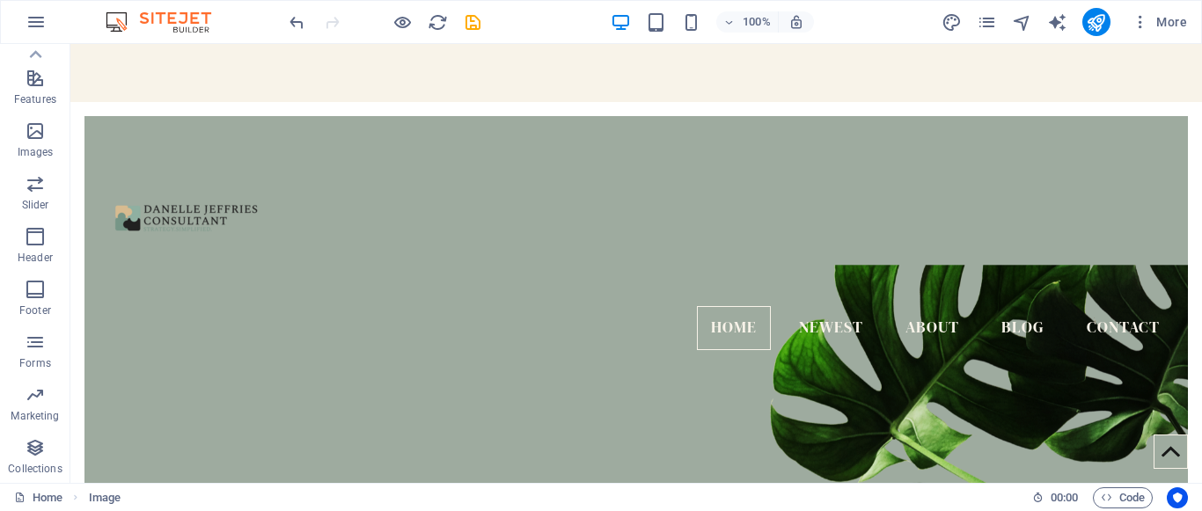
scroll to position [481, 0]
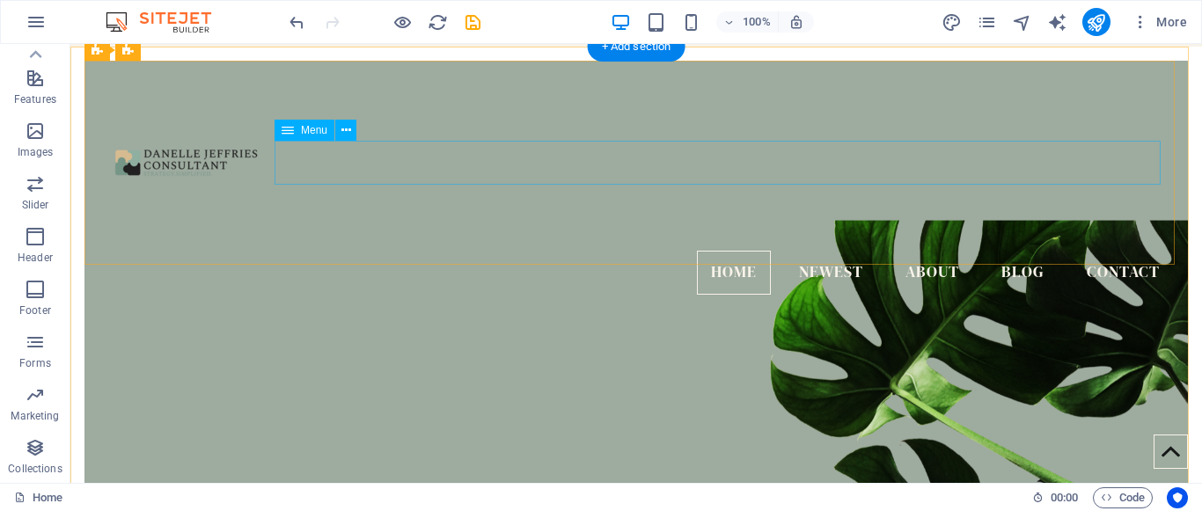
click at [826, 251] on nav "Home Newest About Blog Contact" at bounding box center [636, 273] width 1075 height 44
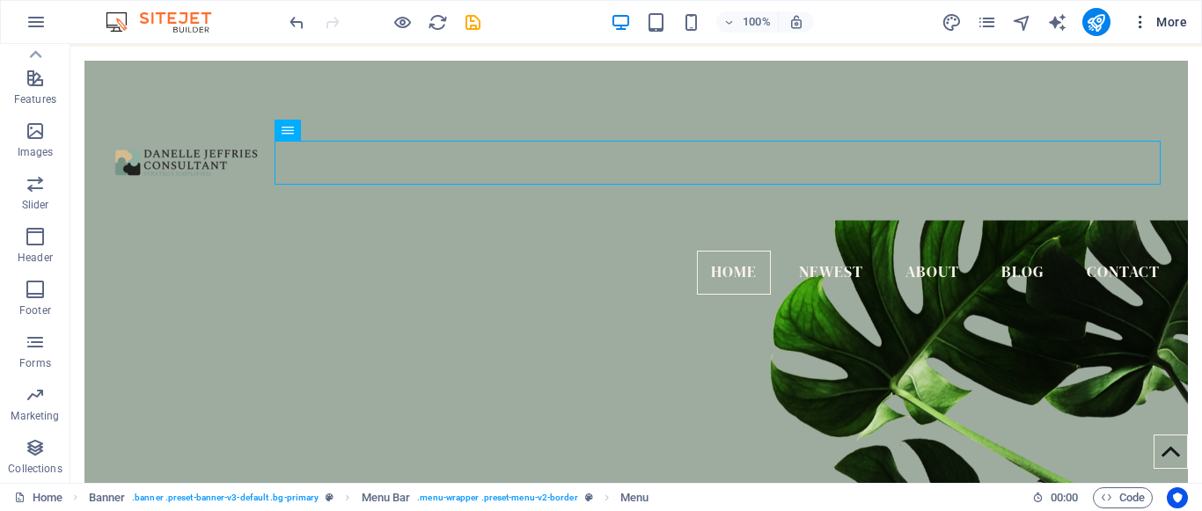
click at [0, 0] on icon "button" at bounding box center [0, 0] width 0 height 0
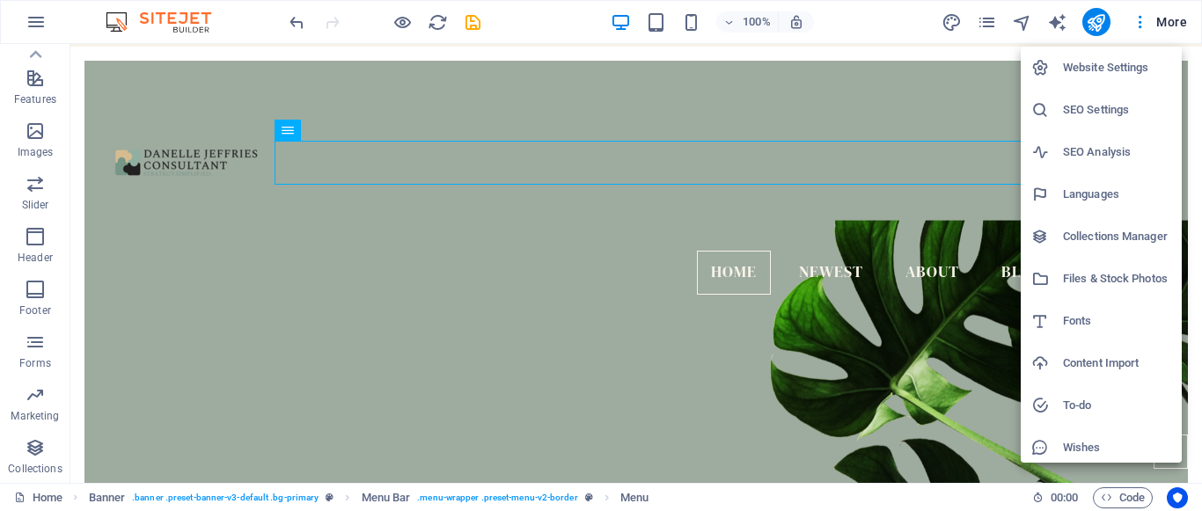
click at [1126, 65] on h6 "Website Settings" at bounding box center [1117, 67] width 108 height 21
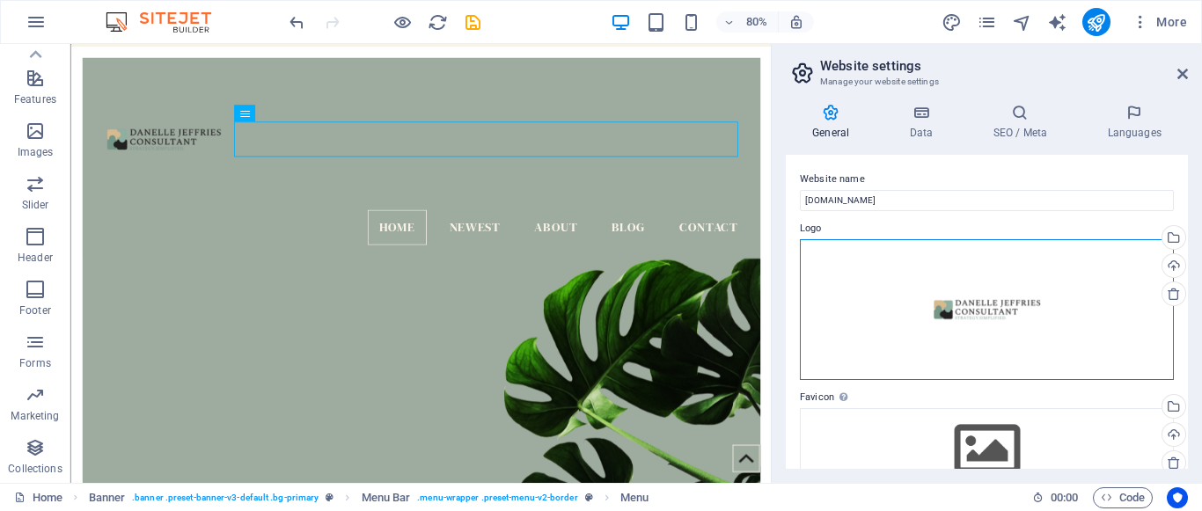
click at [1090, 365] on div "Drag files here, click to choose files or select files from Files or our free s…" at bounding box center [987, 309] width 374 height 141
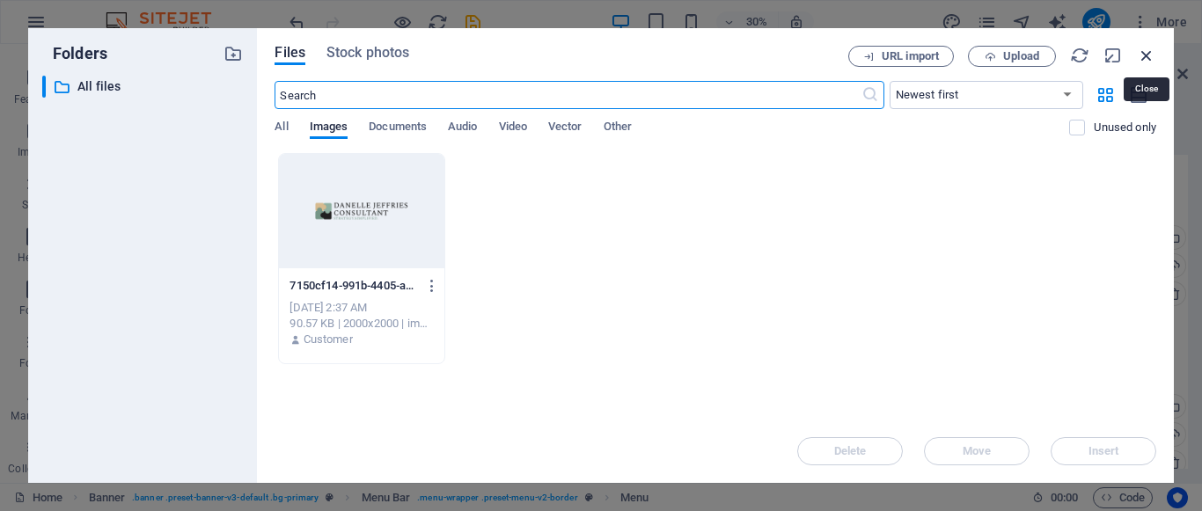
click at [1152, 60] on icon "button" at bounding box center [1146, 55] width 19 height 19
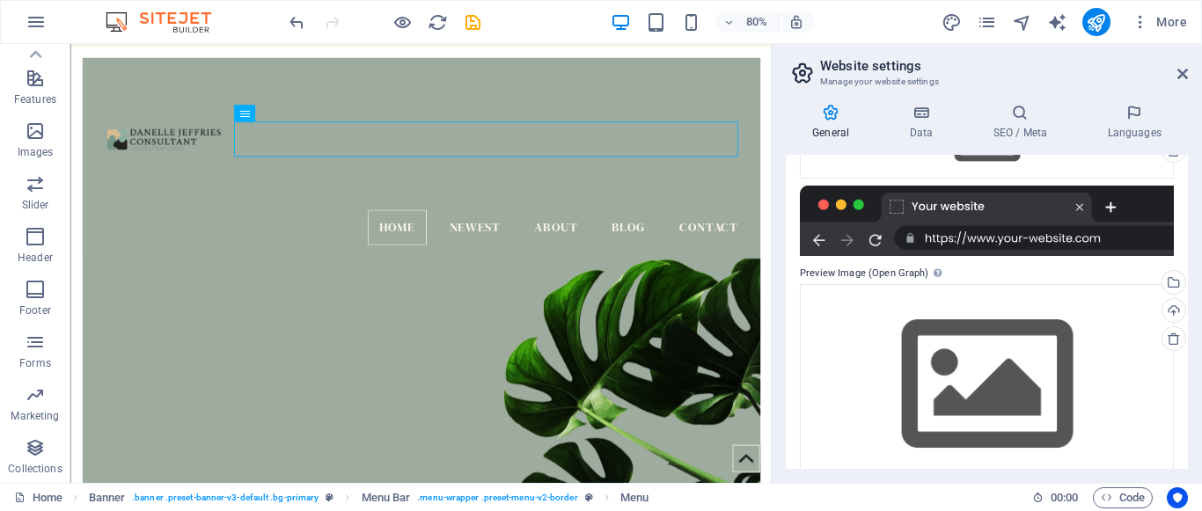
scroll to position [343, 0]
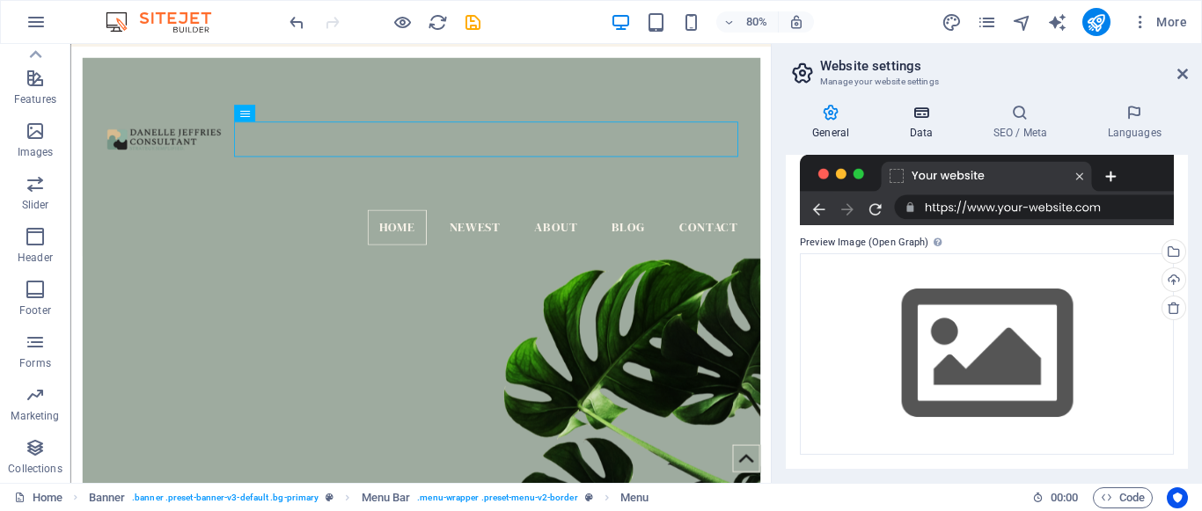
click at [924, 115] on icon at bounding box center [920, 113] width 77 height 18
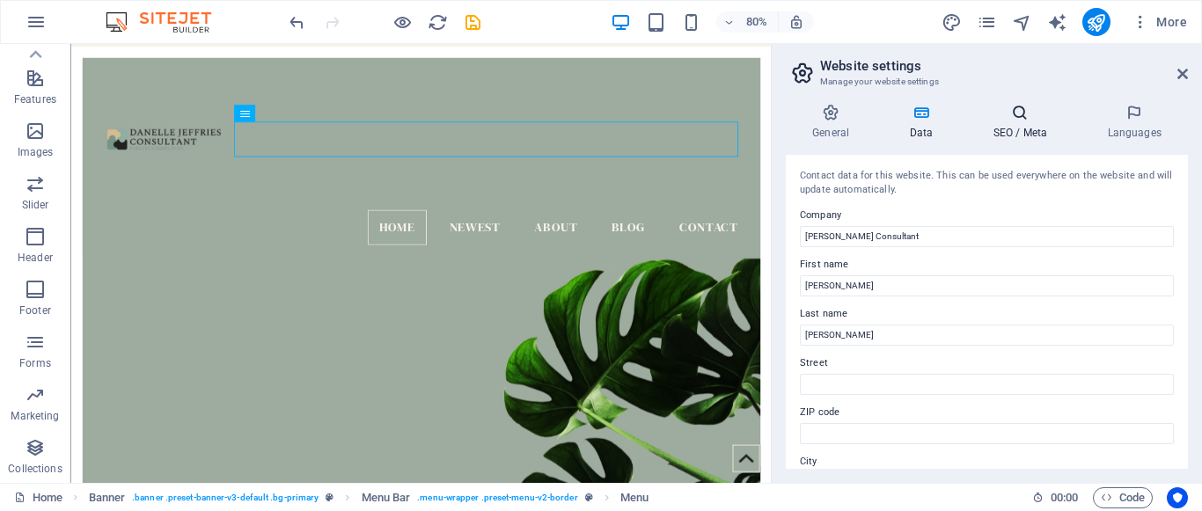
click at [1028, 110] on icon at bounding box center [1019, 113] width 107 height 18
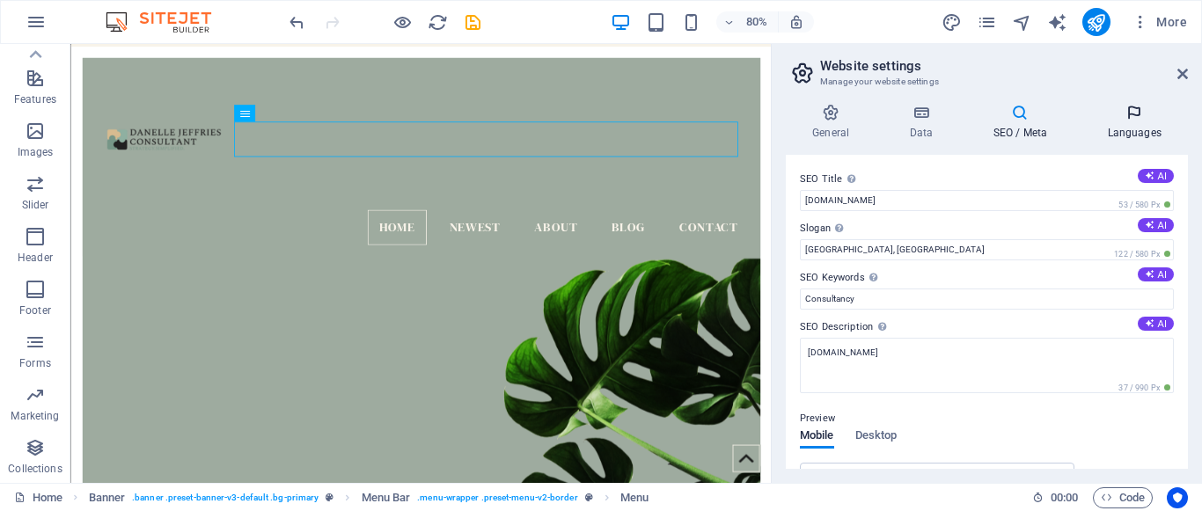
click at [1145, 116] on icon at bounding box center [1133, 113] width 107 height 18
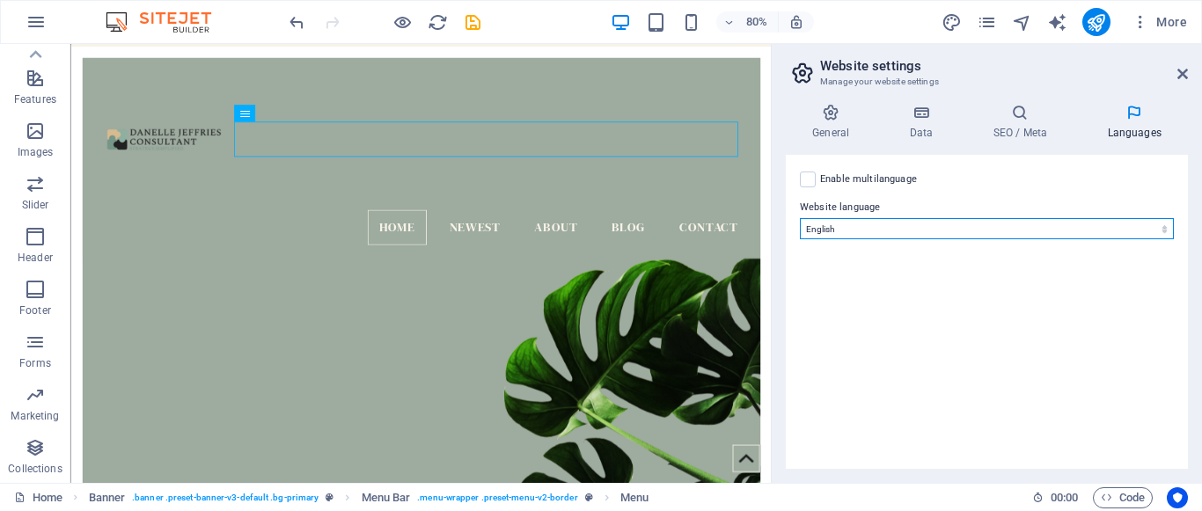
click at [1165, 228] on select "Abkhazian Afar Afrikaans Akan Albanian Amharic Arabic Aragonese Armenian Assame…" at bounding box center [987, 228] width 374 height 21
click at [800, 218] on select "Abkhazian Afar Afrikaans Akan Albanian Amharic Arabic Aragonese Armenian Assame…" at bounding box center [987, 228] width 374 height 21
click at [1186, 77] on icon at bounding box center [1182, 74] width 11 height 14
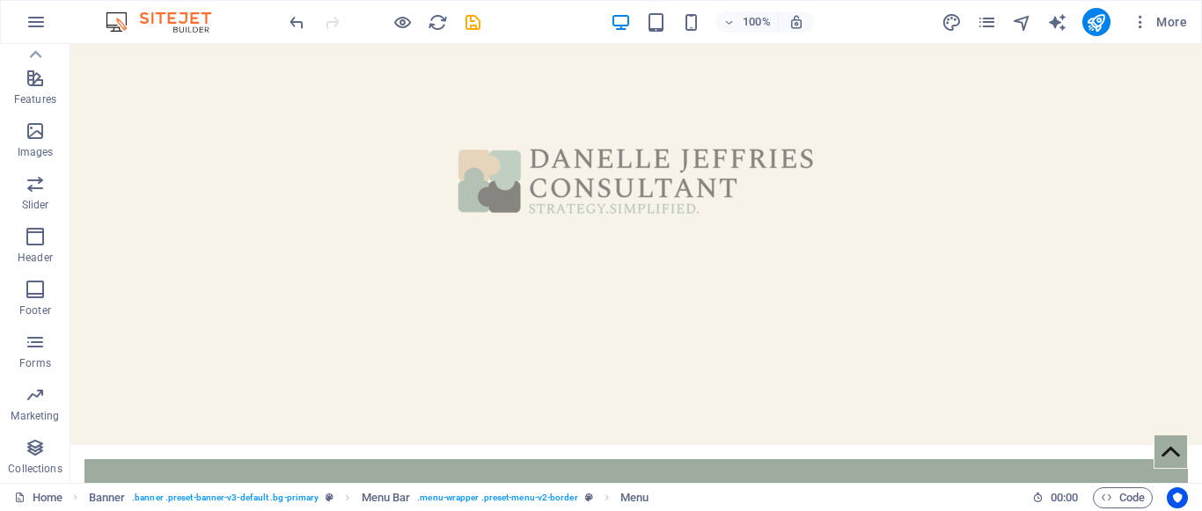
scroll to position [0, 0]
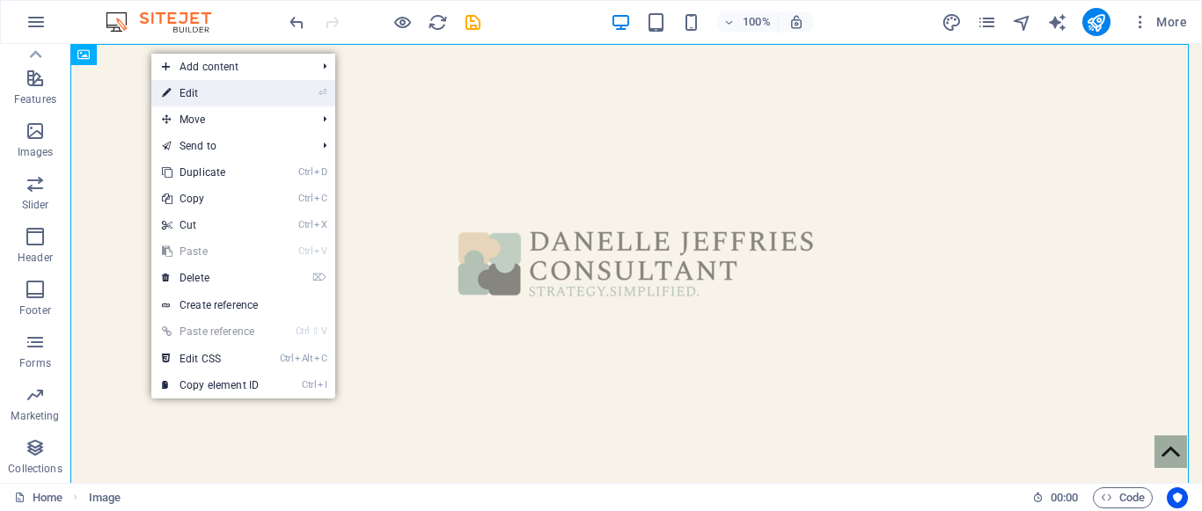
click at [196, 91] on link "⏎ Edit" at bounding box center [210, 93] width 118 height 26
select select "px"
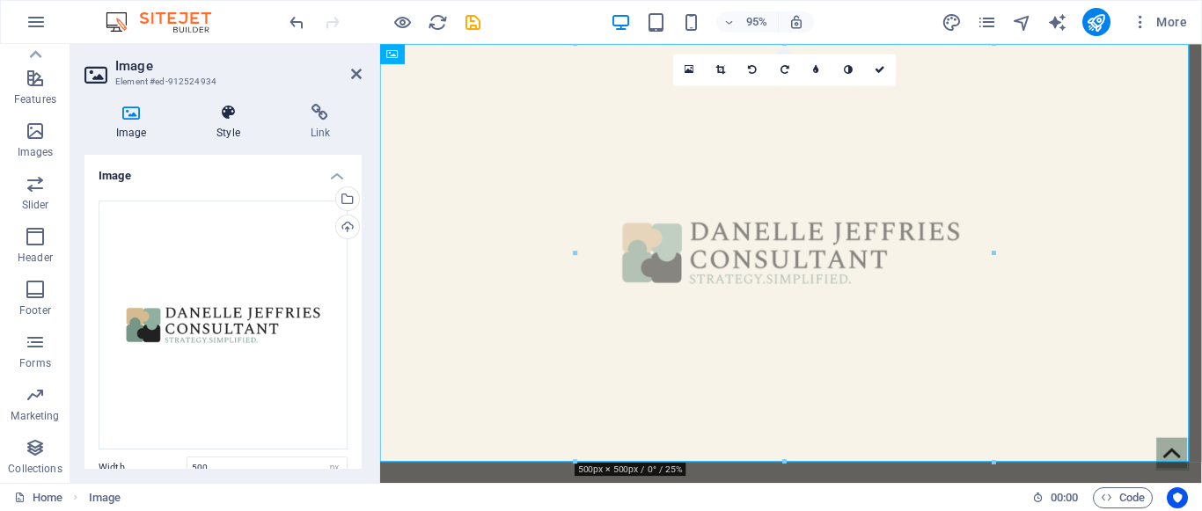
click at [223, 113] on icon at bounding box center [228, 113] width 86 height 18
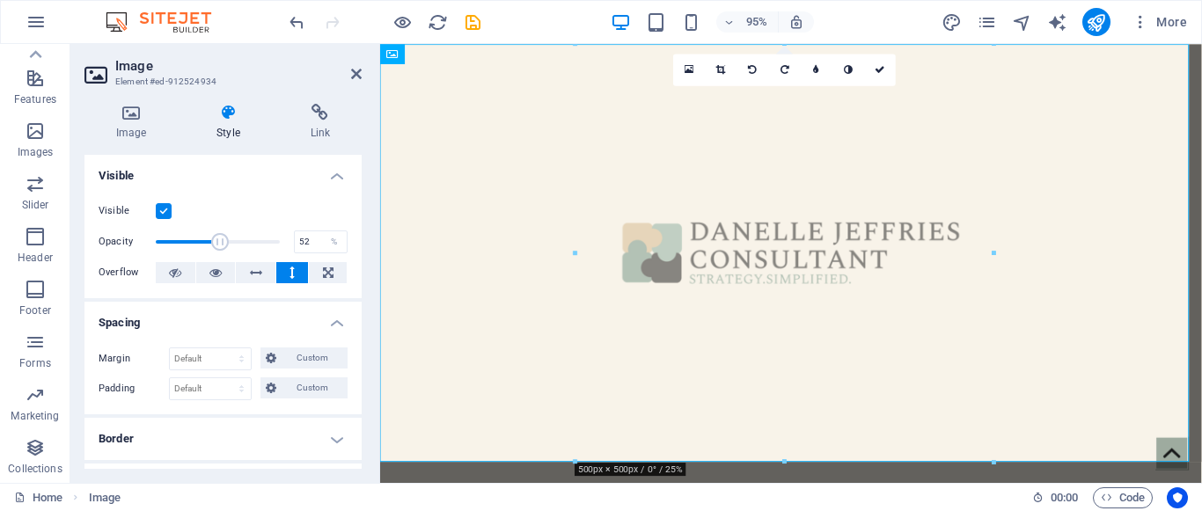
click at [166, 210] on label at bounding box center [164, 211] width 16 height 16
click at [0, 0] on input "Visible" at bounding box center [0, 0] width 0 height 0
click at [361, 77] on icon at bounding box center [356, 74] width 11 height 14
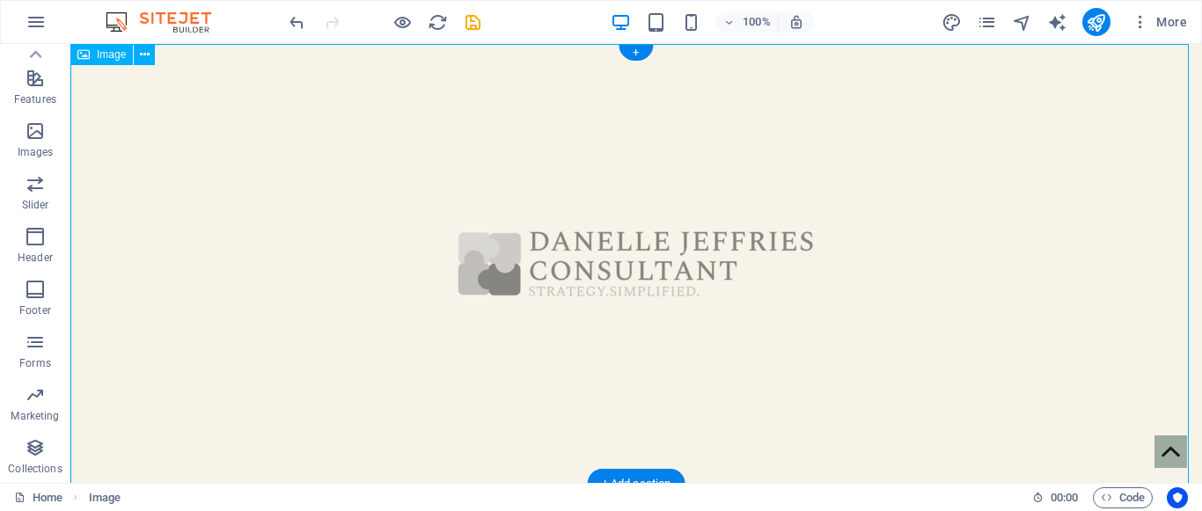
click at [836, 213] on figure at bounding box center [635, 264] width 1131 height 440
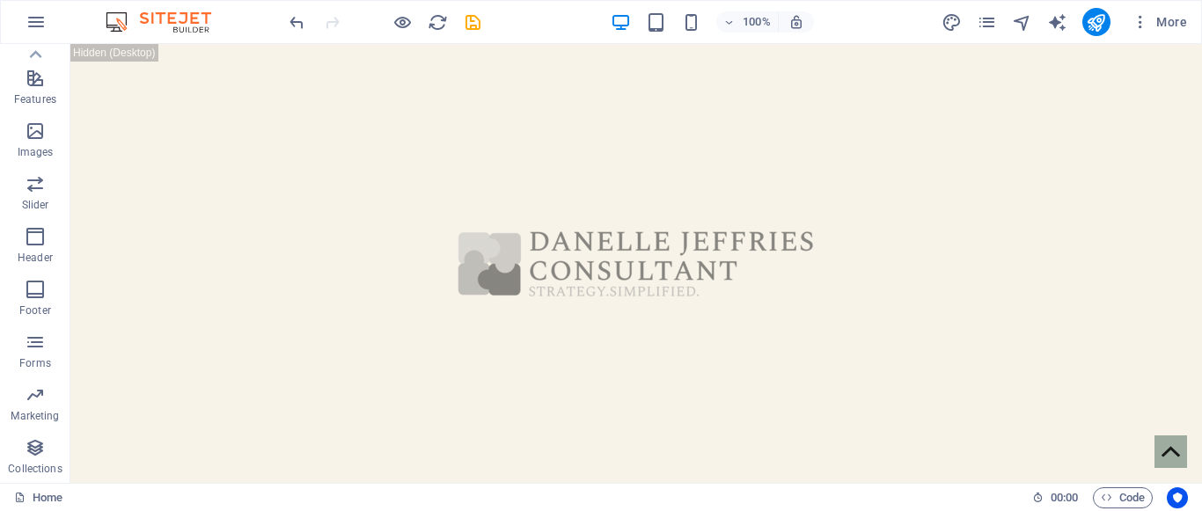
drag, startPoint x: 1194, startPoint y: 79, endPoint x: 1196, endPoint y: 50, distance: 29.1
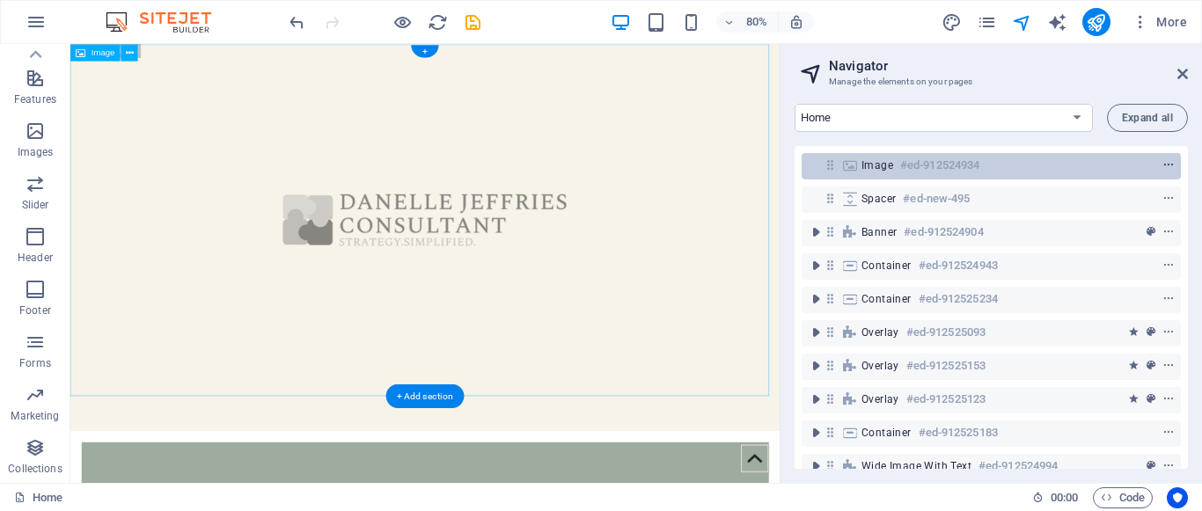
click at [1167, 165] on icon "context-menu" at bounding box center [1168, 165] width 12 height 12
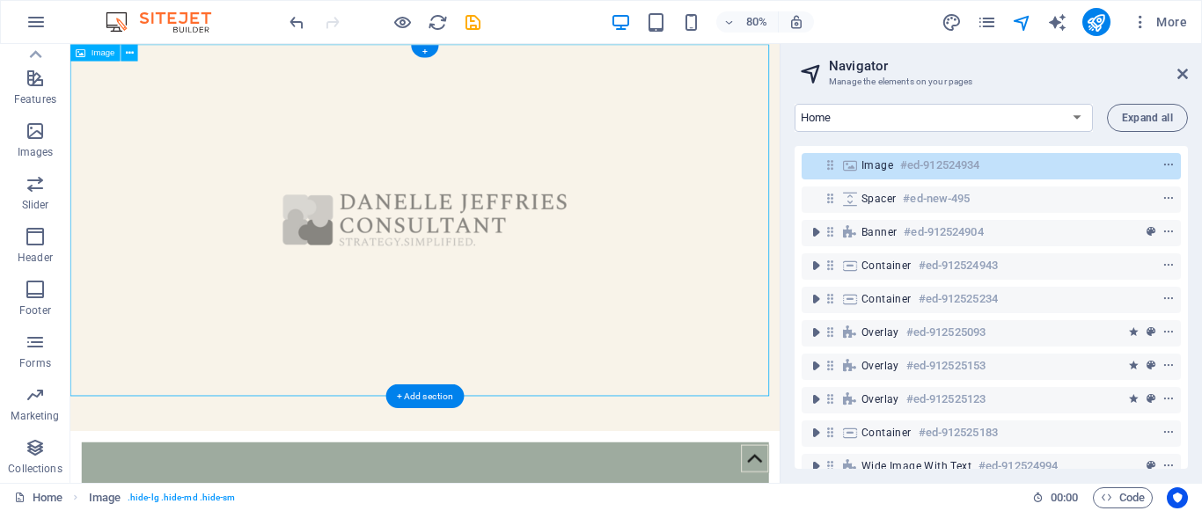
drag, startPoint x: 482, startPoint y: 432, endPoint x: 498, endPoint y: 262, distance: 170.5
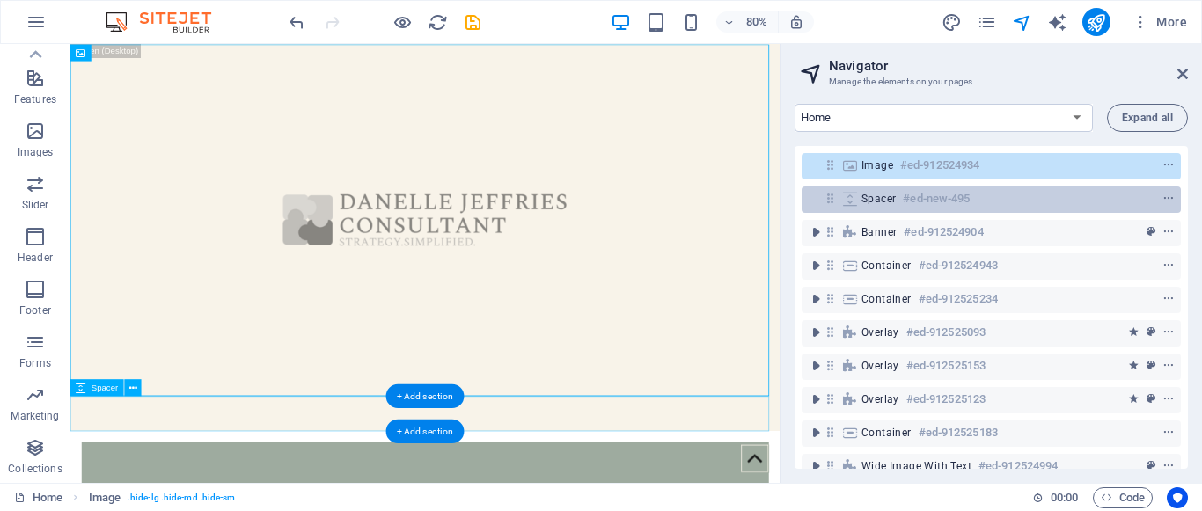
click at [889, 200] on span "Spacer" at bounding box center [878, 199] width 34 height 14
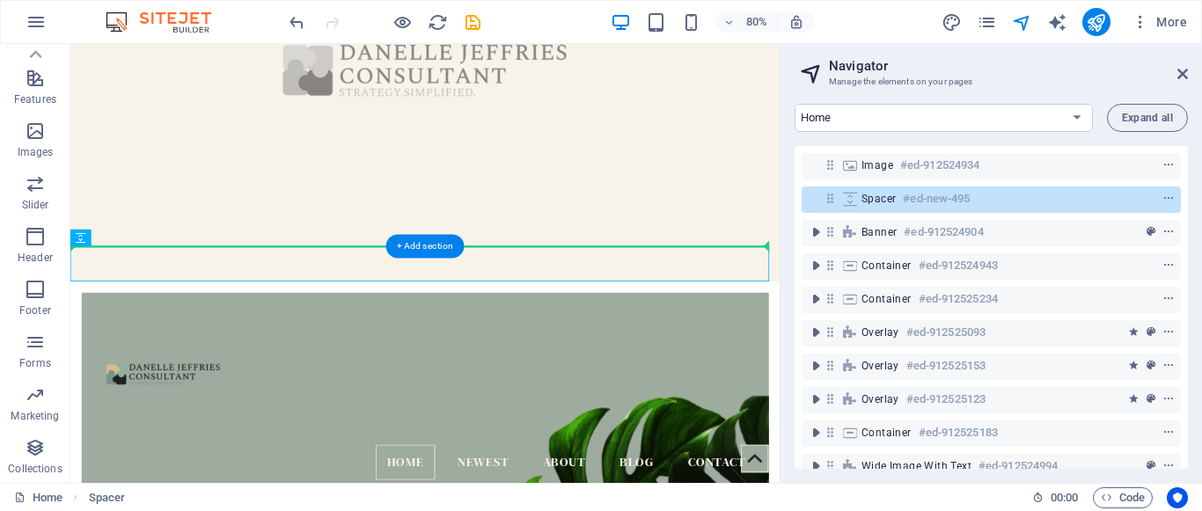
drag, startPoint x: 655, startPoint y: 312, endPoint x: 645, endPoint y: 233, distance: 79.9
drag, startPoint x: 644, startPoint y: 318, endPoint x: 644, endPoint y: 289, distance: 29.0
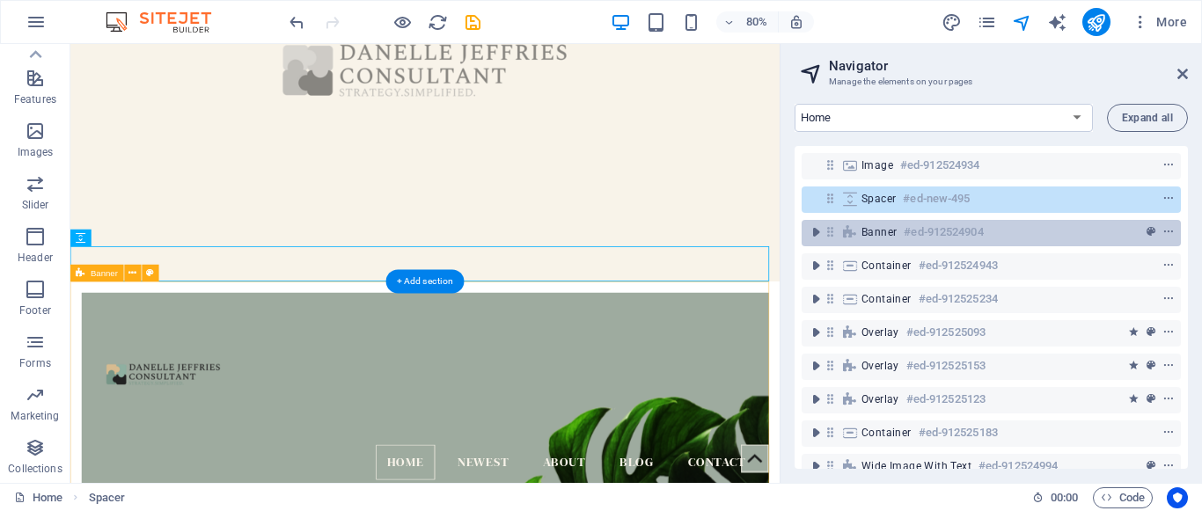
click at [926, 233] on h6 "#ed-912524904" at bounding box center [942, 232] width 79 height 21
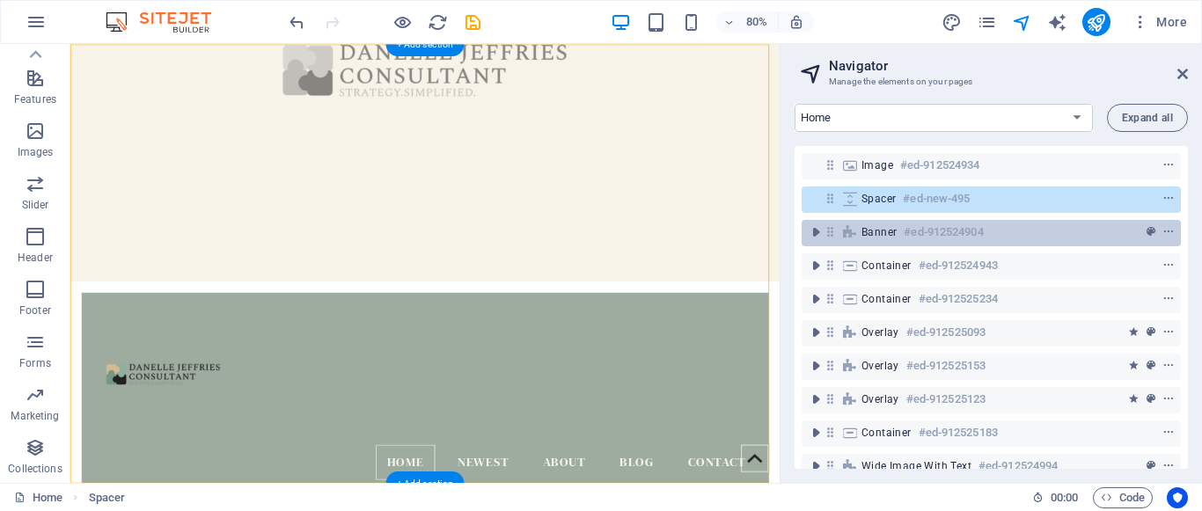
scroll to position [484, 0]
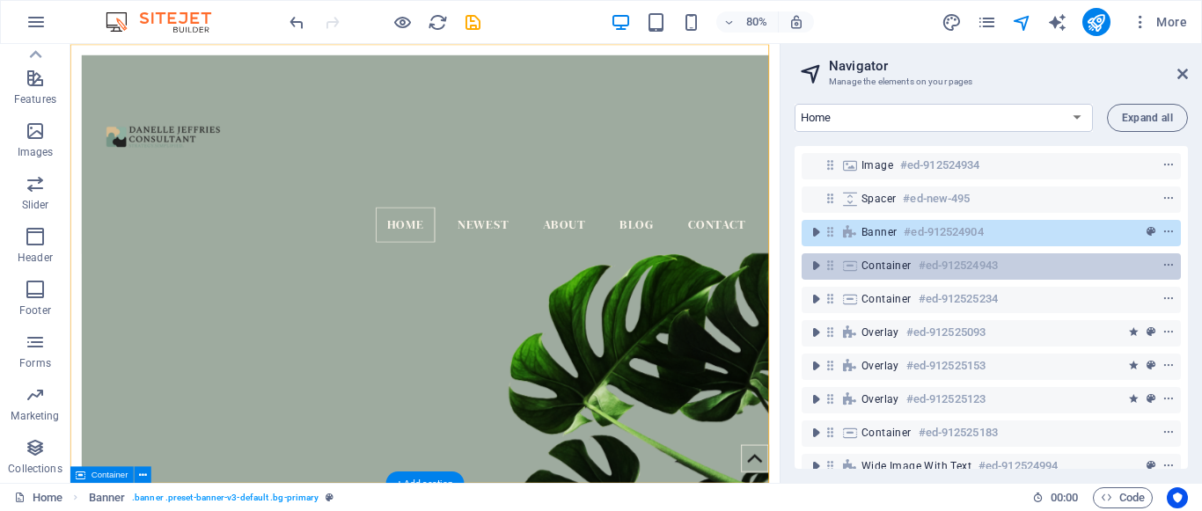
click at [926, 261] on h6 "#ed-912524943" at bounding box center [957, 265] width 79 height 21
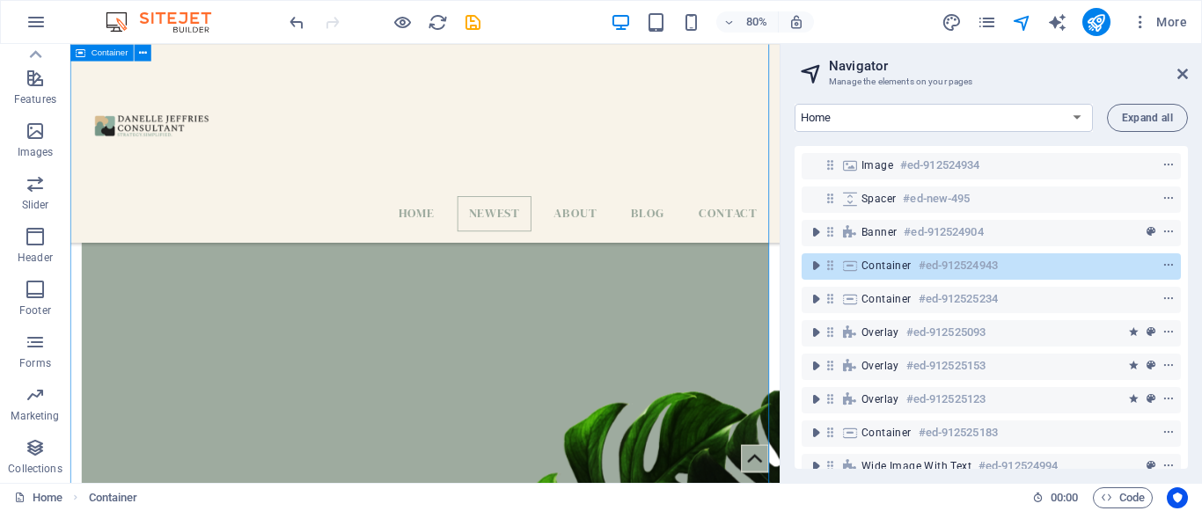
scroll to position [1160, 0]
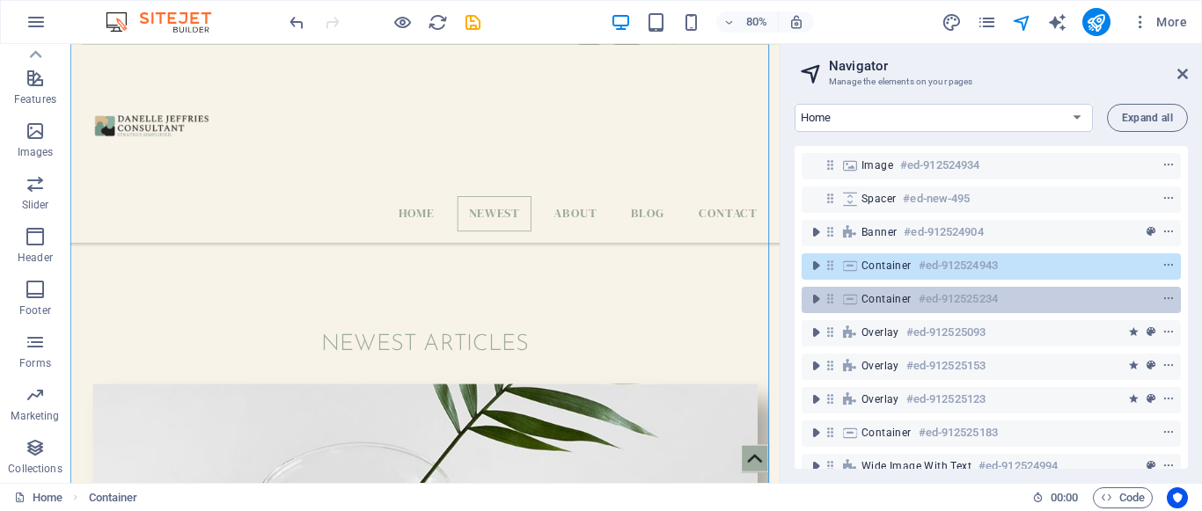
click at [923, 293] on h6 "#ed-912525234" at bounding box center [957, 299] width 79 height 21
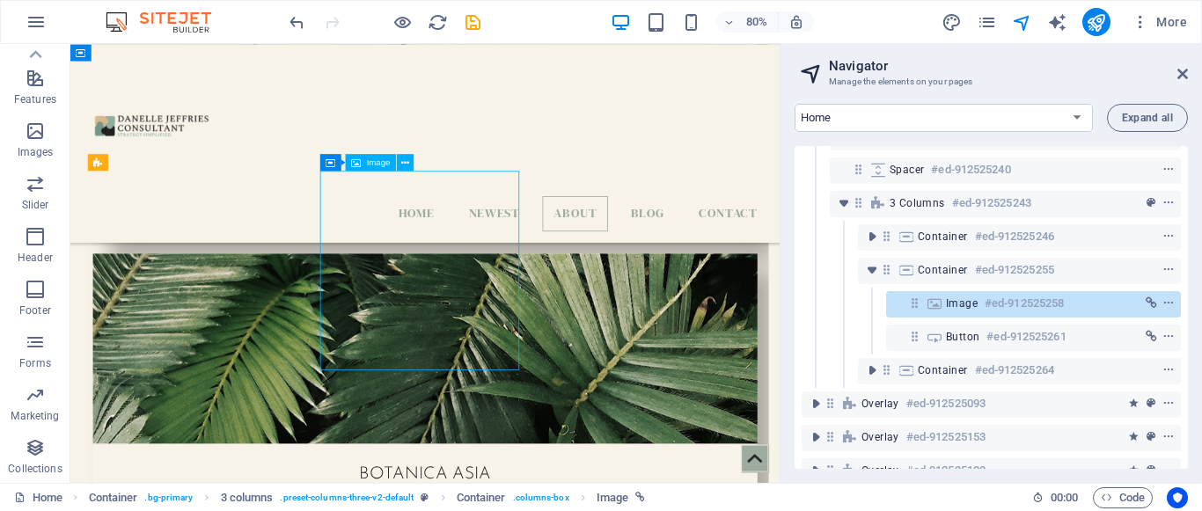
scroll to position [200, 0]
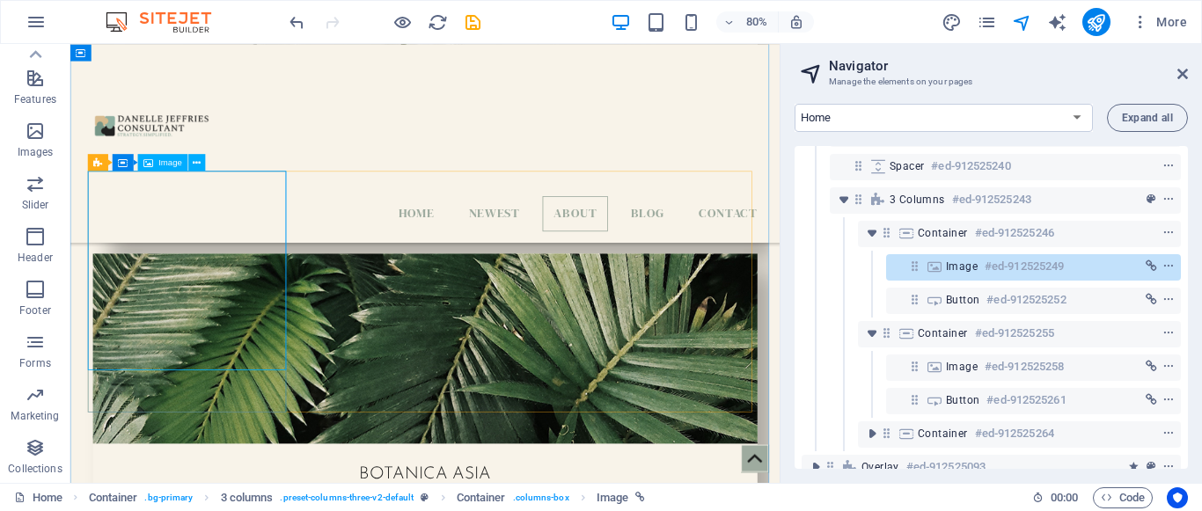
select select "%"
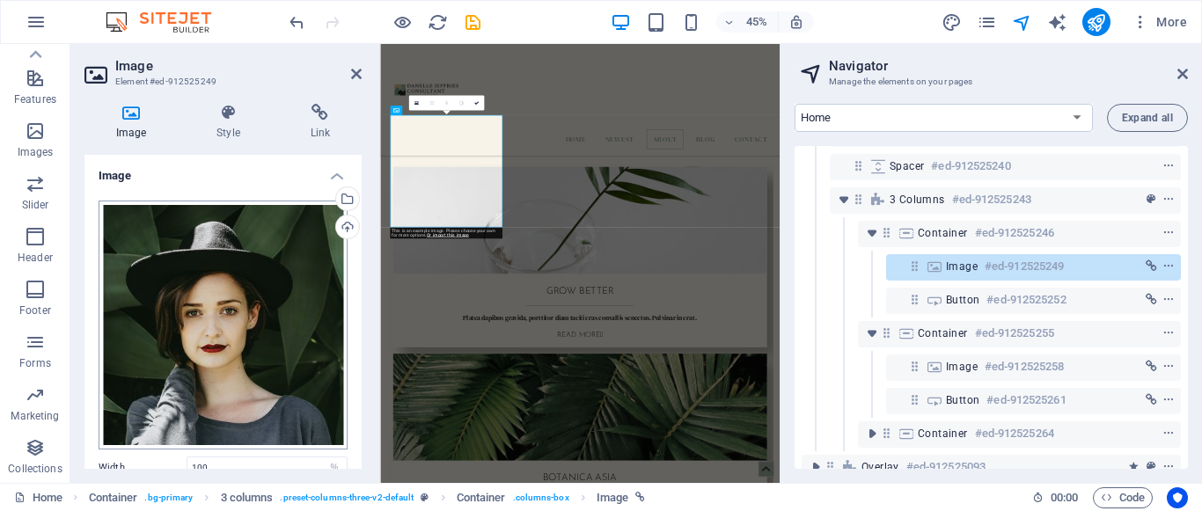
scroll to position [2288, 0]
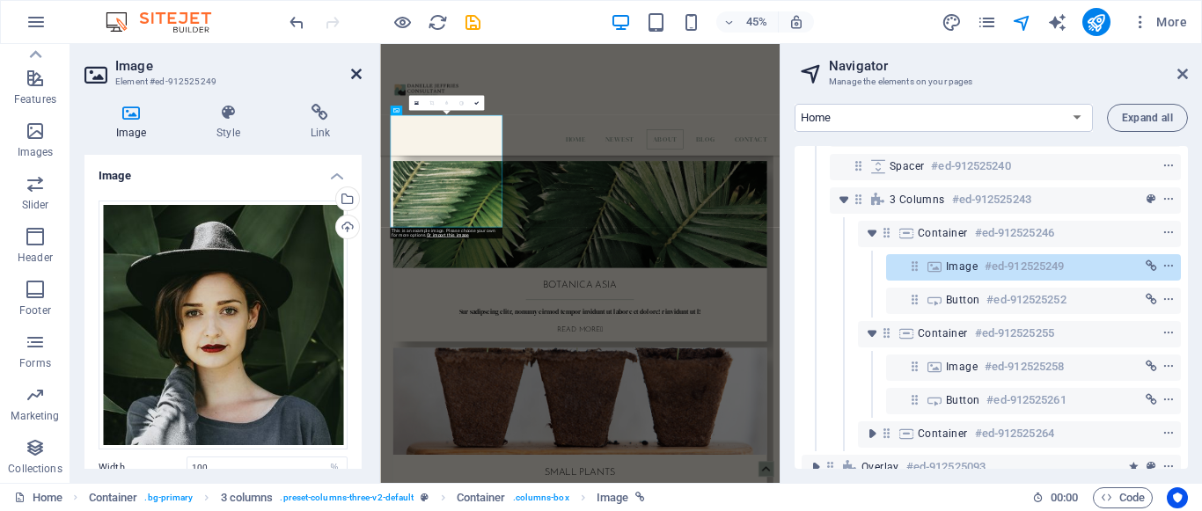
click at [359, 76] on icon at bounding box center [356, 74] width 11 height 14
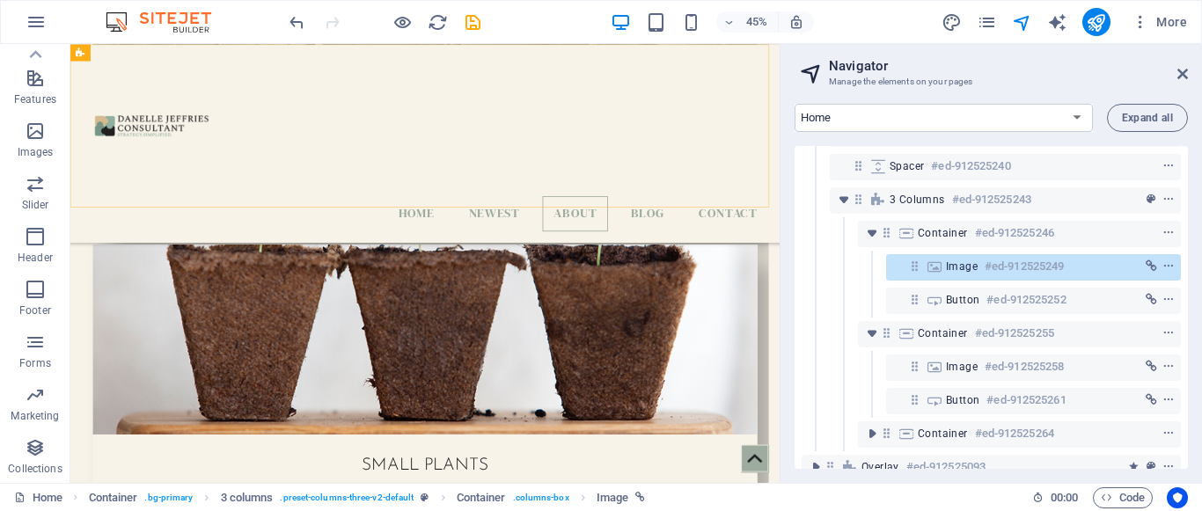
scroll to position [1861, 0]
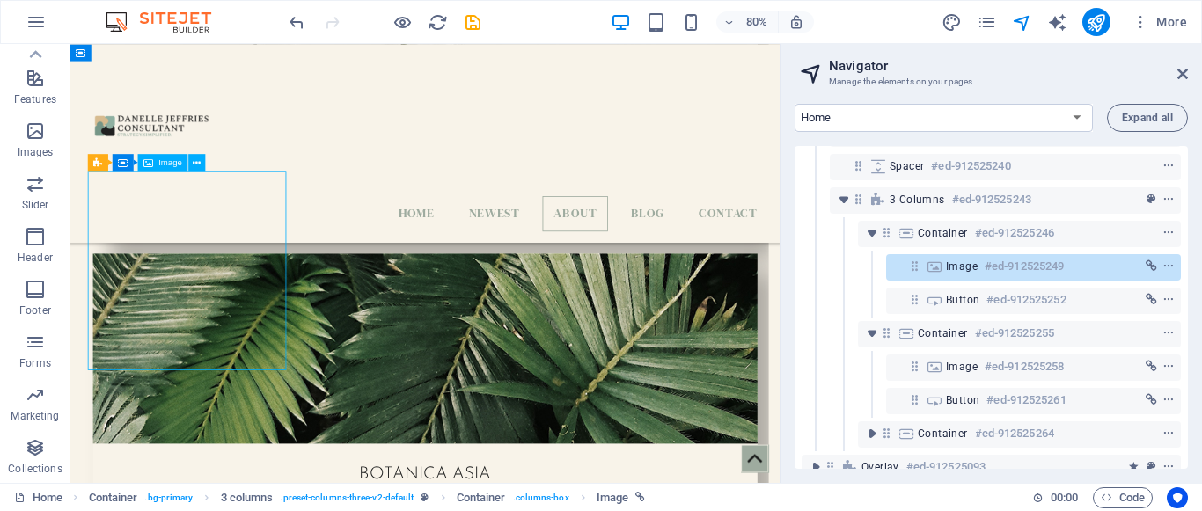
drag, startPoint x: 226, startPoint y: 304, endPoint x: 227, endPoint y: 380, distance: 76.5
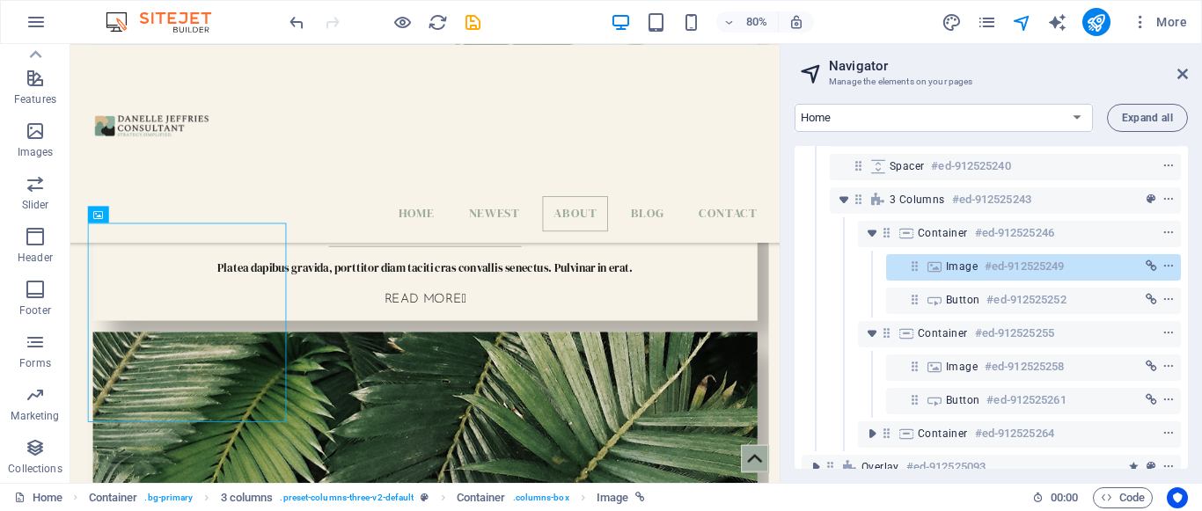
scroll to position [1796, 0]
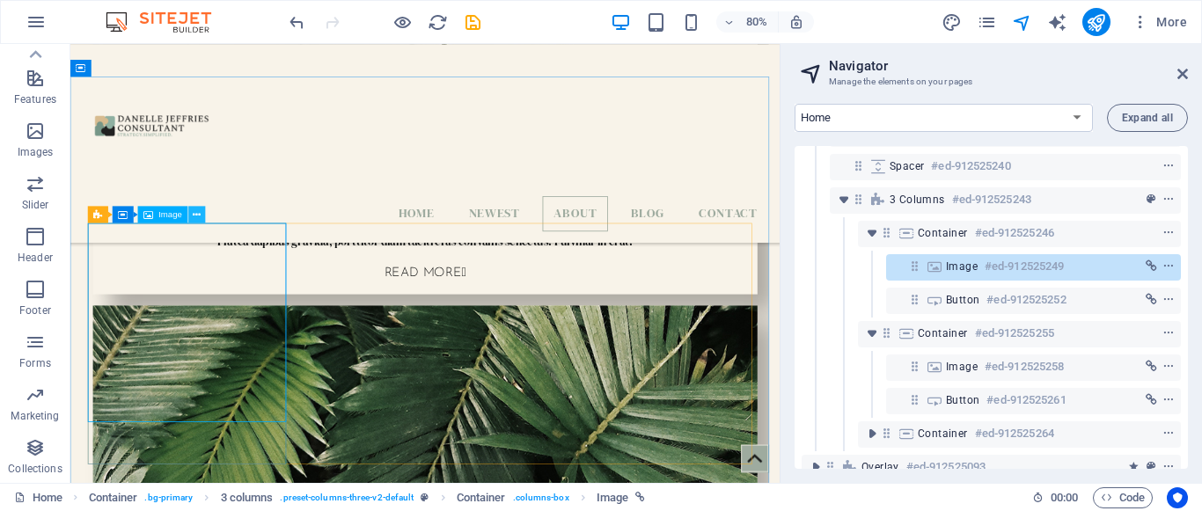
click at [201, 212] on icon at bounding box center [197, 214] width 8 height 15
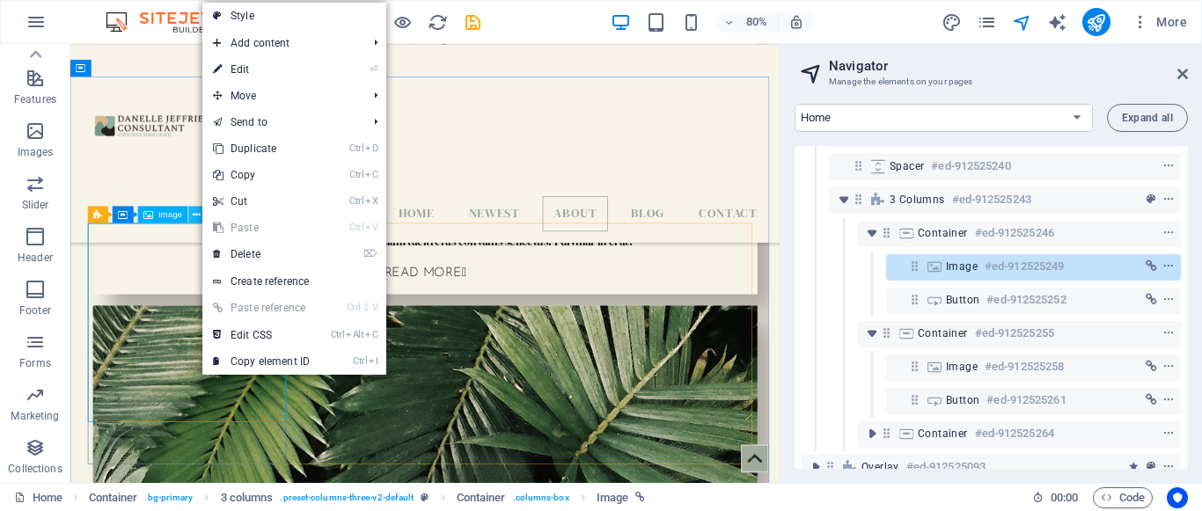
click at [201, 212] on icon at bounding box center [197, 214] width 8 height 15
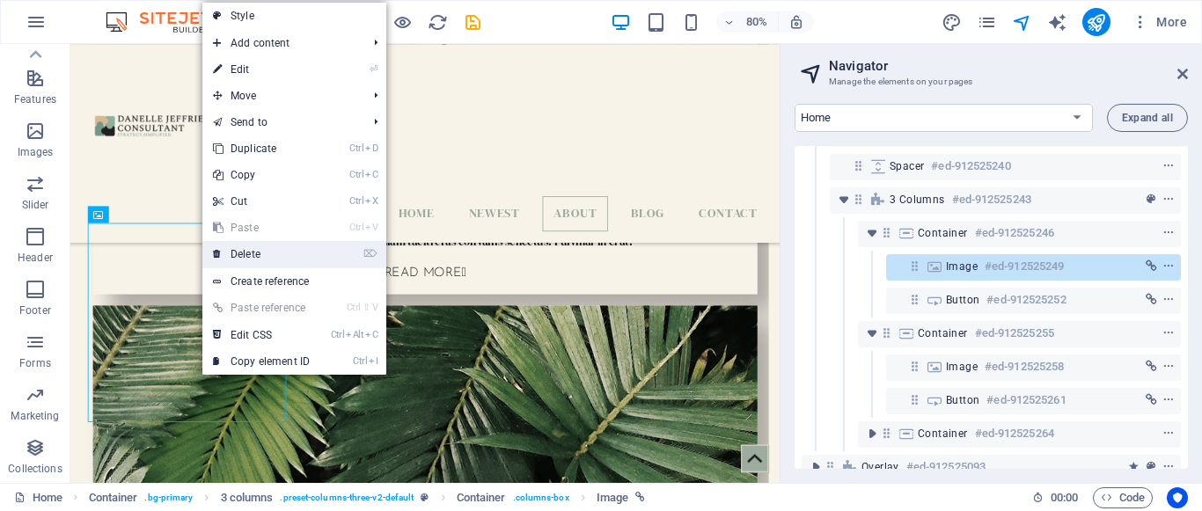
click at [235, 252] on link "⌦ Delete" at bounding box center [261, 254] width 118 height 26
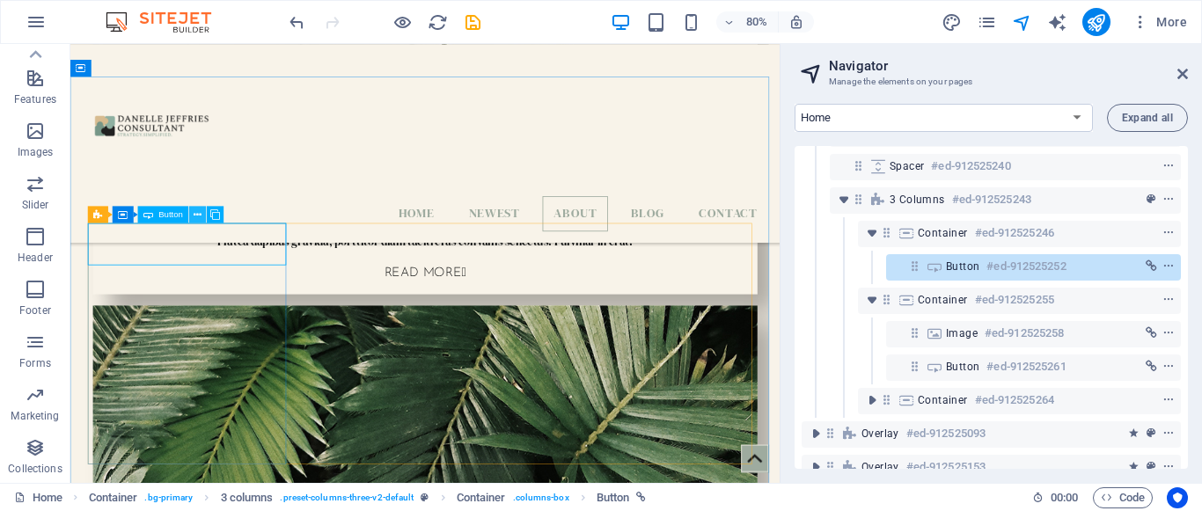
click at [200, 217] on icon at bounding box center [198, 214] width 8 height 15
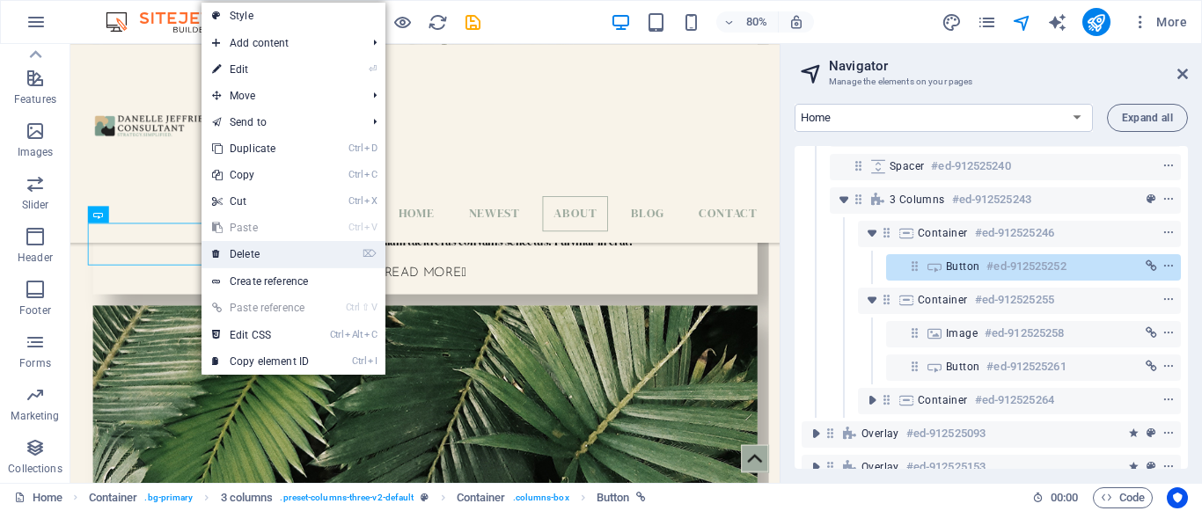
click at [253, 254] on link "⌦ Delete" at bounding box center [260, 254] width 118 height 26
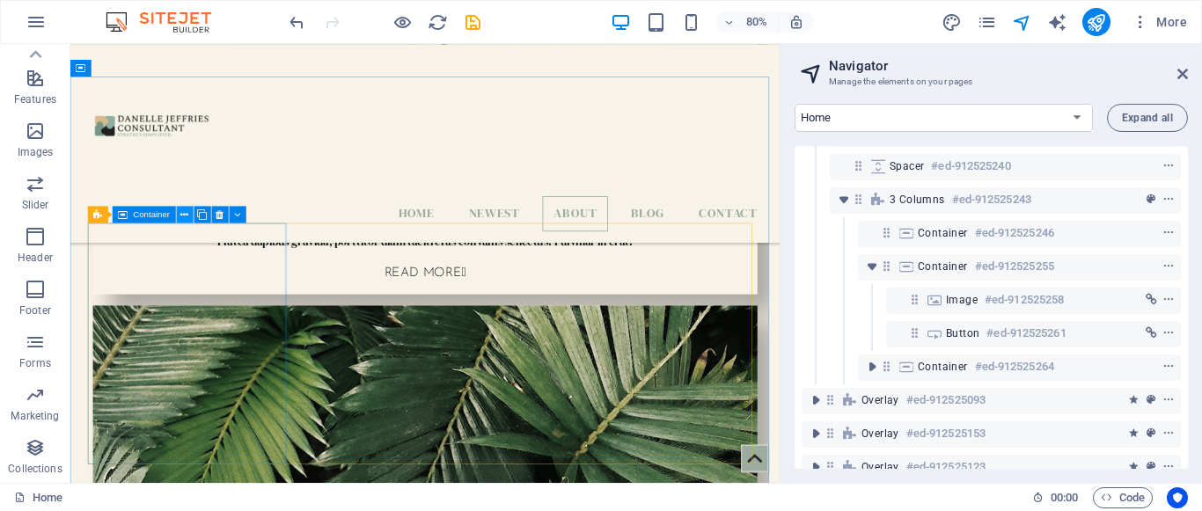
click at [187, 212] on icon at bounding box center [185, 214] width 8 height 15
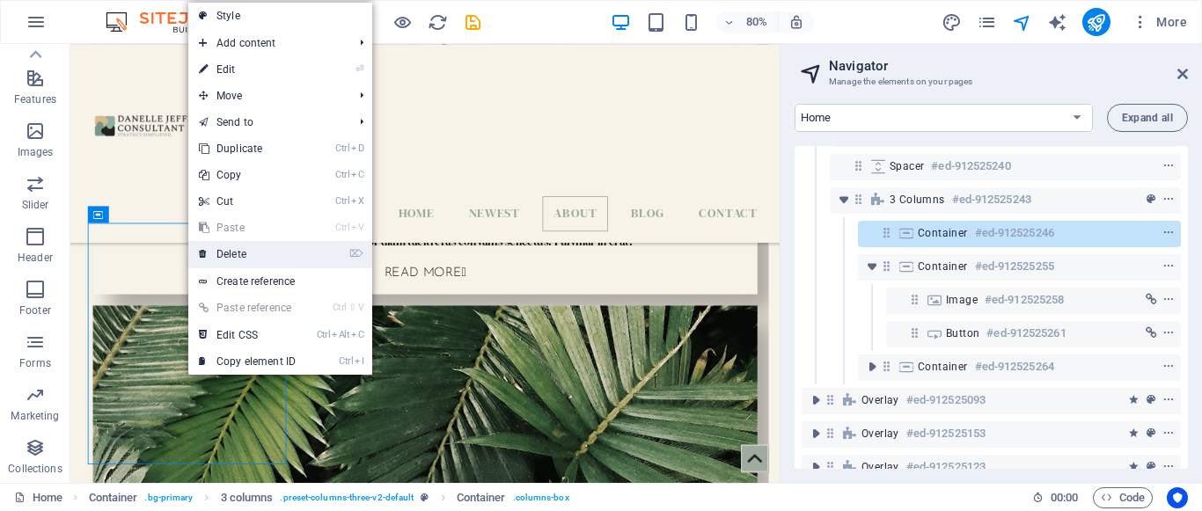
click at [215, 252] on link "⌦ Delete" at bounding box center [247, 254] width 118 height 26
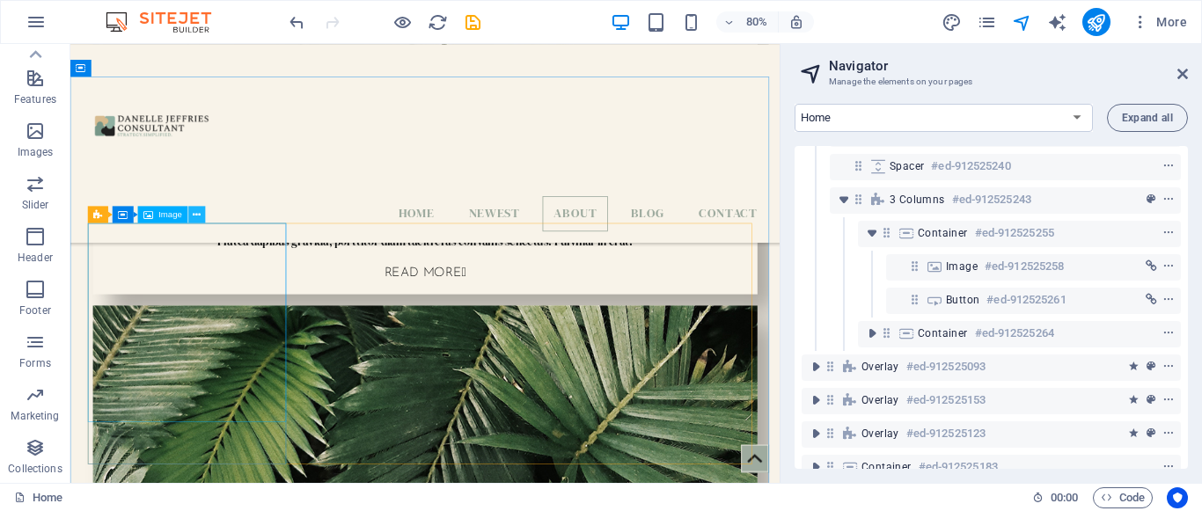
click at [194, 214] on icon at bounding box center [197, 214] width 8 height 15
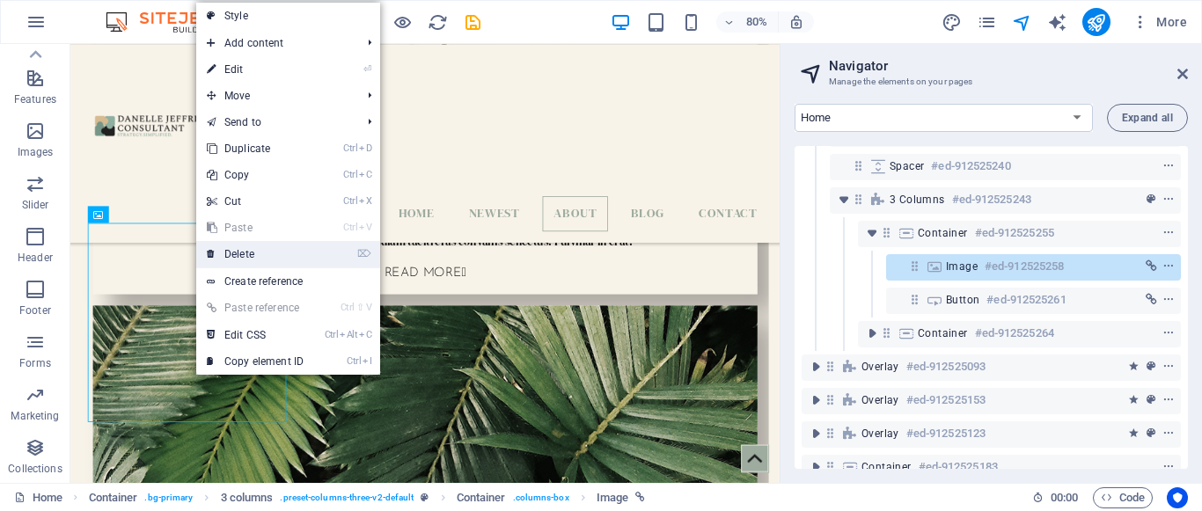
click at [226, 249] on link "⌦ Delete" at bounding box center [255, 254] width 118 height 26
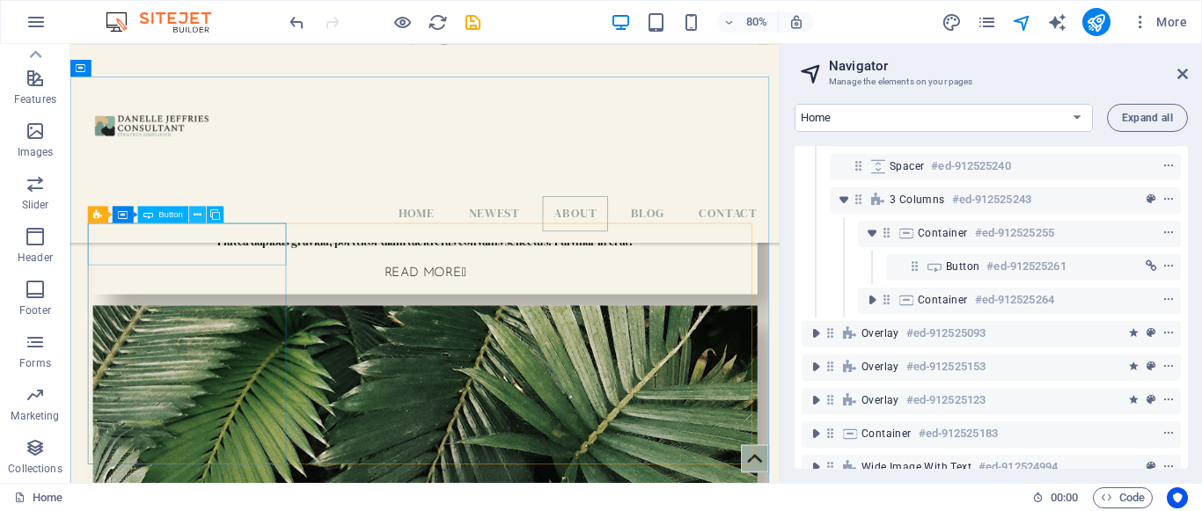
click at [200, 213] on icon at bounding box center [198, 214] width 8 height 15
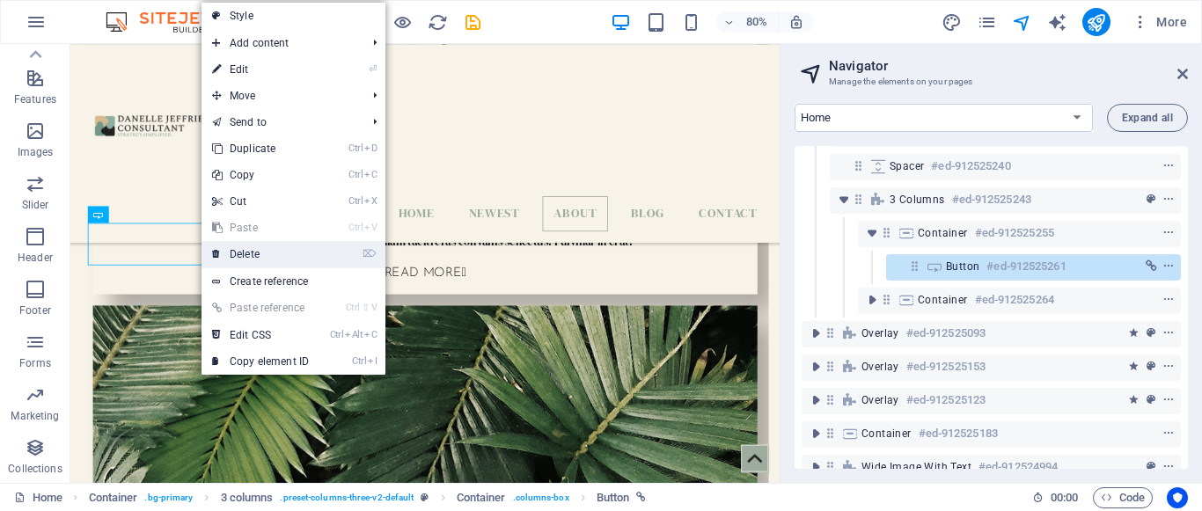
click at [255, 248] on link "⌦ Delete" at bounding box center [260, 254] width 118 height 26
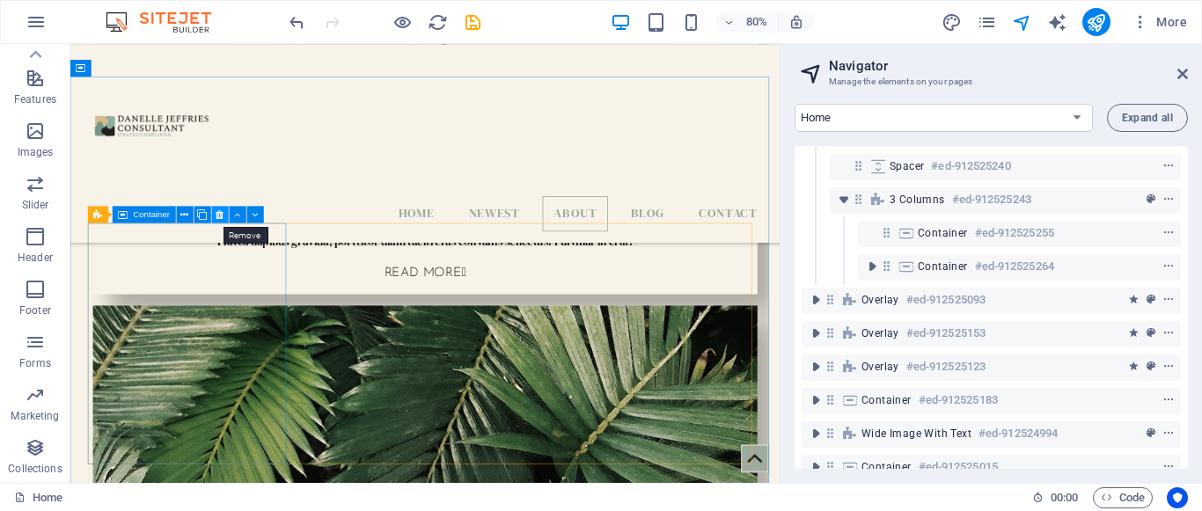
click at [216, 223] on button at bounding box center [219, 214] width 17 height 17
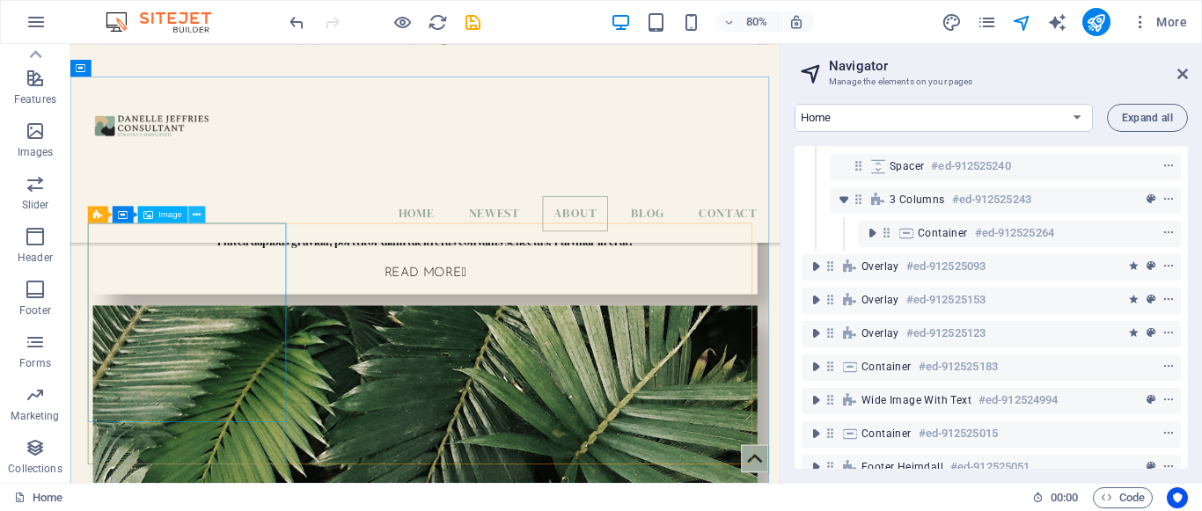
click at [195, 217] on icon at bounding box center [197, 214] width 8 height 15
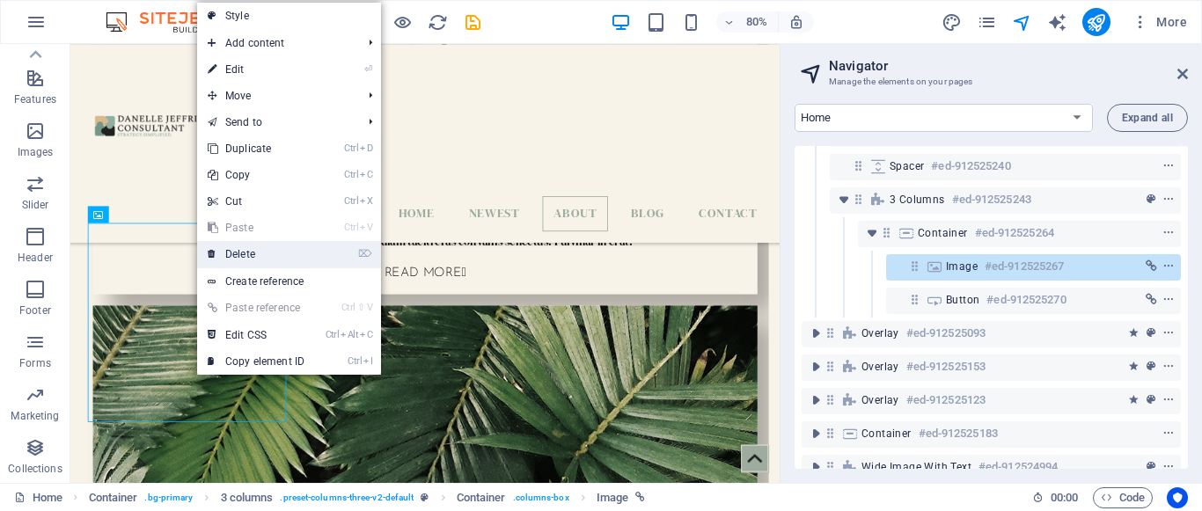
click at [230, 264] on link "⌦ Delete" at bounding box center [256, 254] width 118 height 26
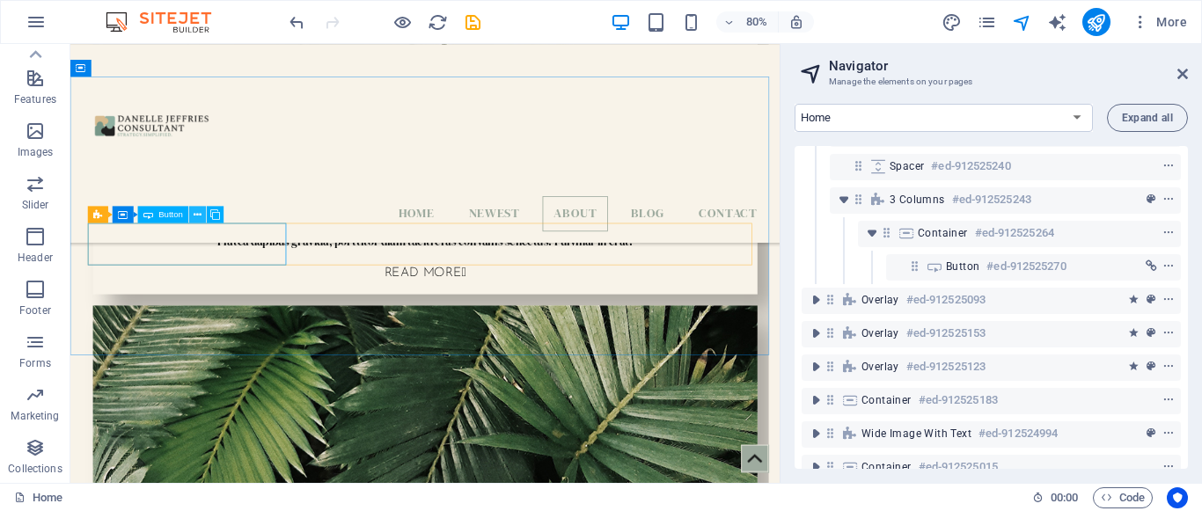
click at [197, 213] on icon at bounding box center [198, 214] width 8 height 15
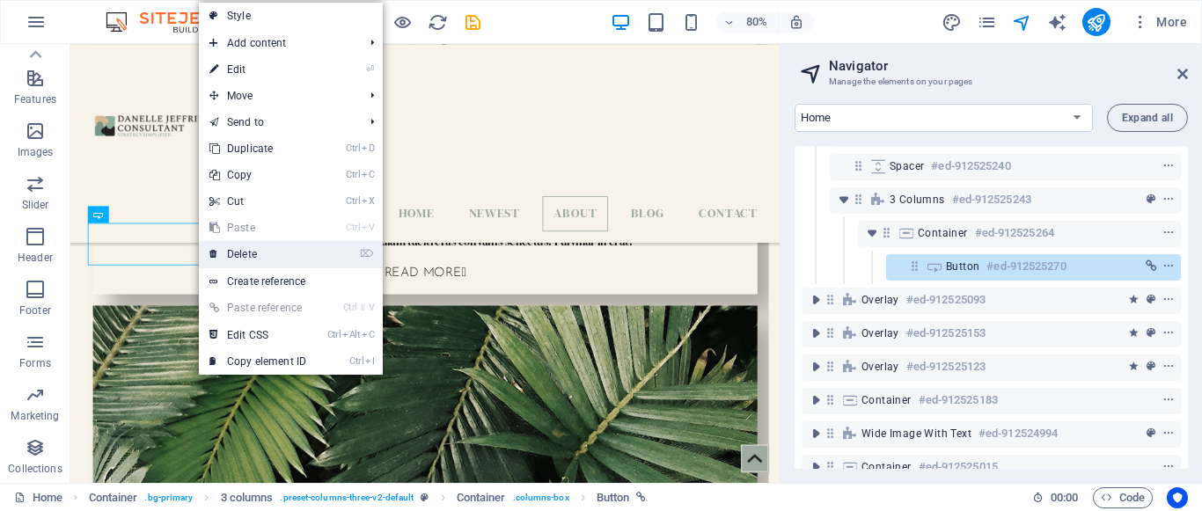
click at [252, 256] on link "⌦ Delete" at bounding box center [258, 254] width 118 height 26
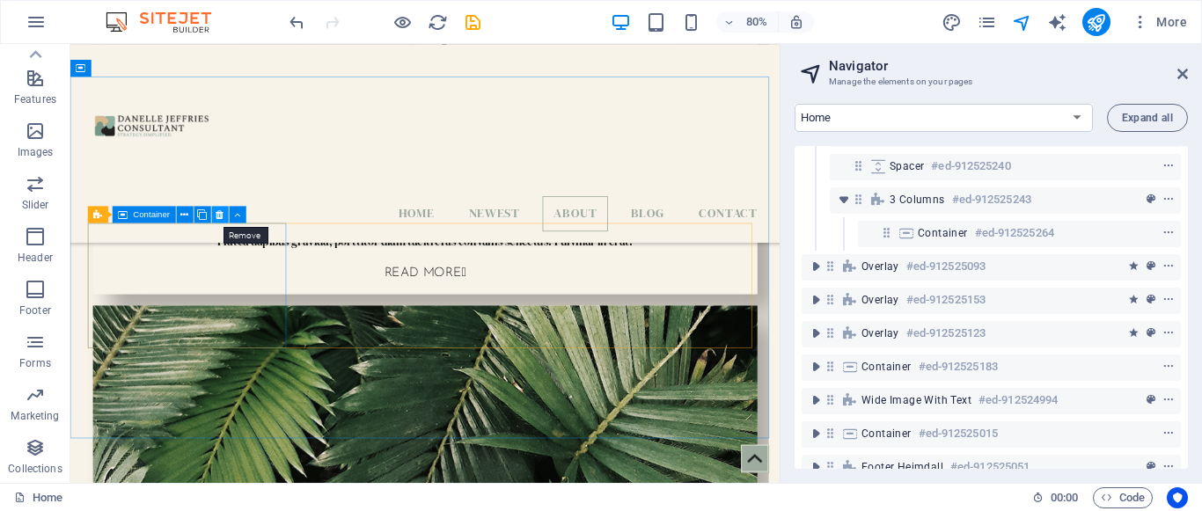
click at [219, 215] on icon at bounding box center [220, 214] width 8 height 15
click at [220, 218] on icon at bounding box center [220, 214] width 8 height 15
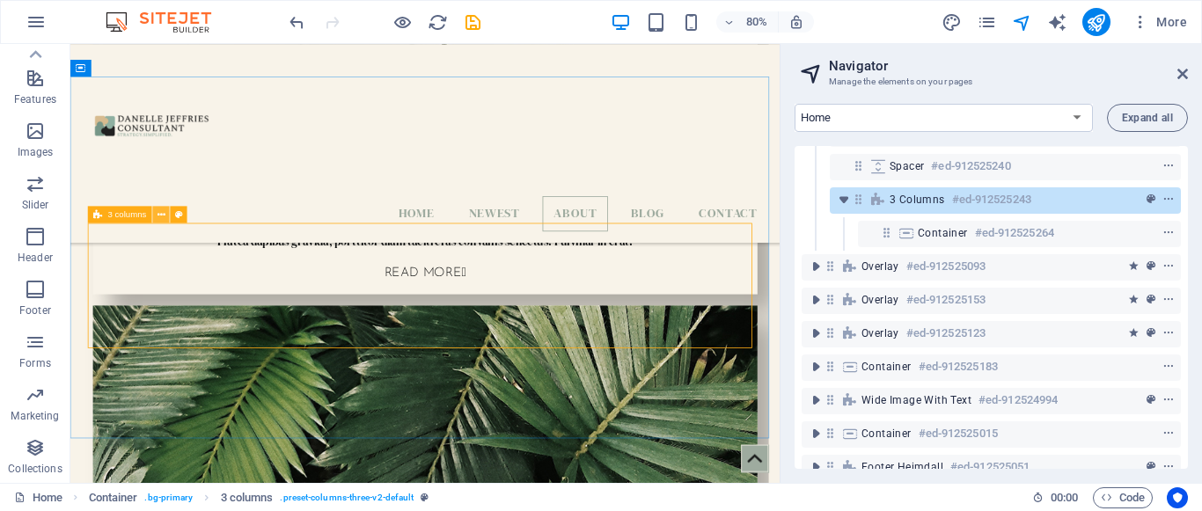
click at [165, 215] on icon at bounding box center [161, 214] width 8 height 15
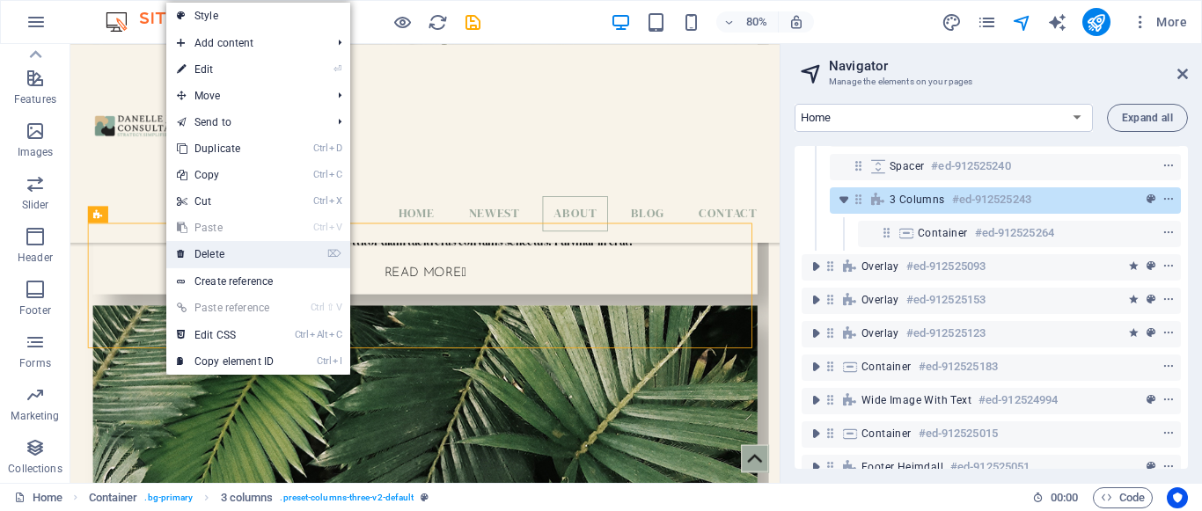
click at [203, 248] on link "⌦ Delete" at bounding box center [225, 254] width 118 height 26
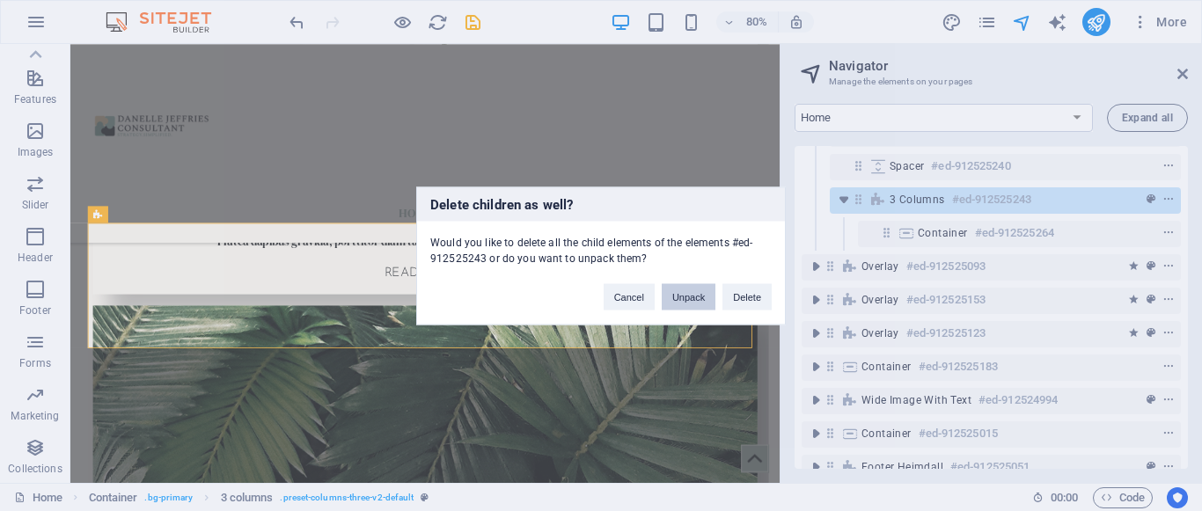
click at [690, 303] on button "Unpack" at bounding box center [689, 296] width 54 height 26
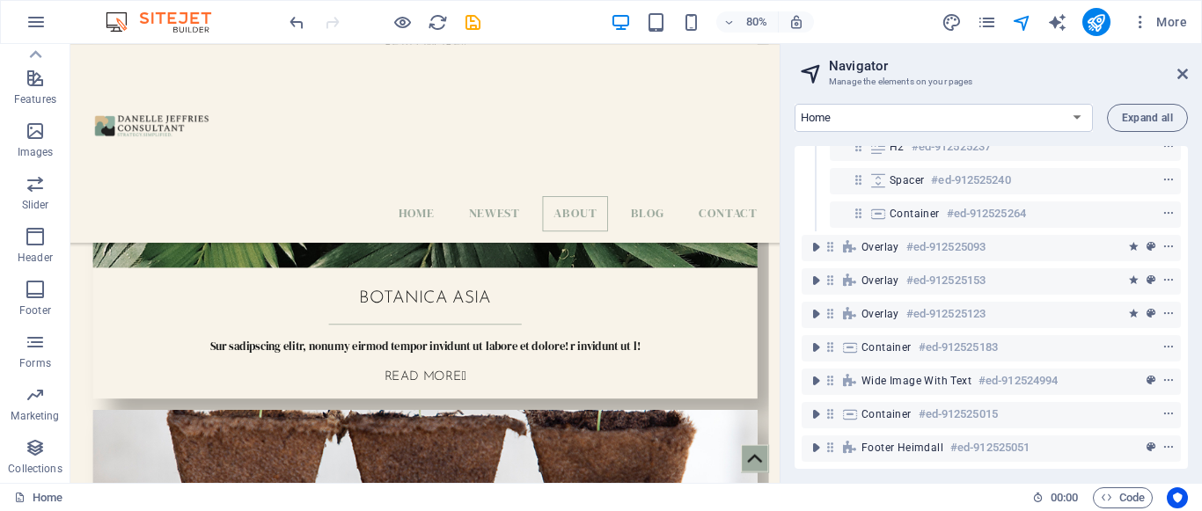
scroll to position [2053, 0]
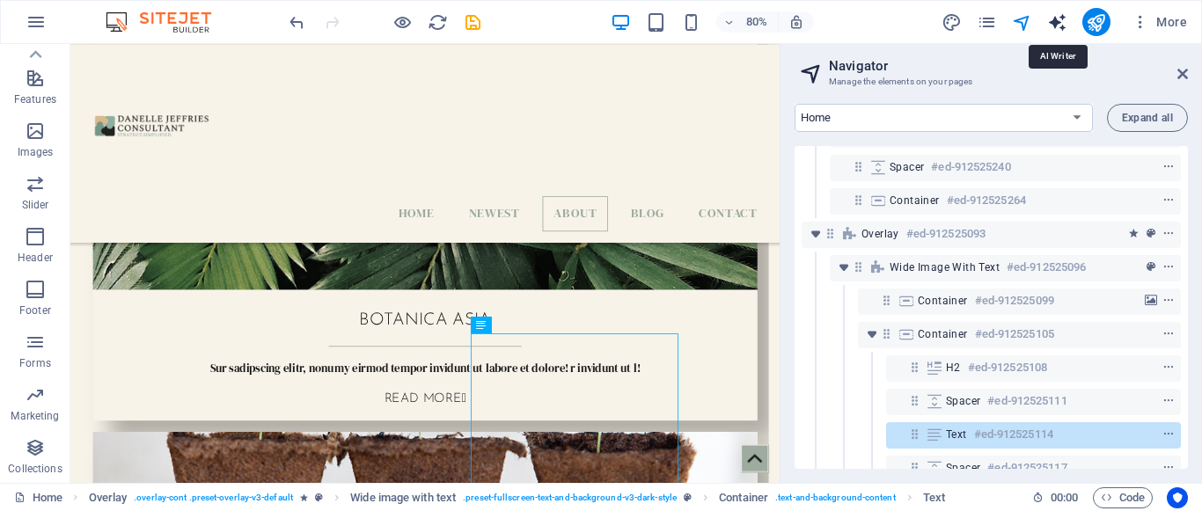
click at [1054, 26] on icon "text_generator" at bounding box center [1057, 22] width 20 height 20
select select "English"
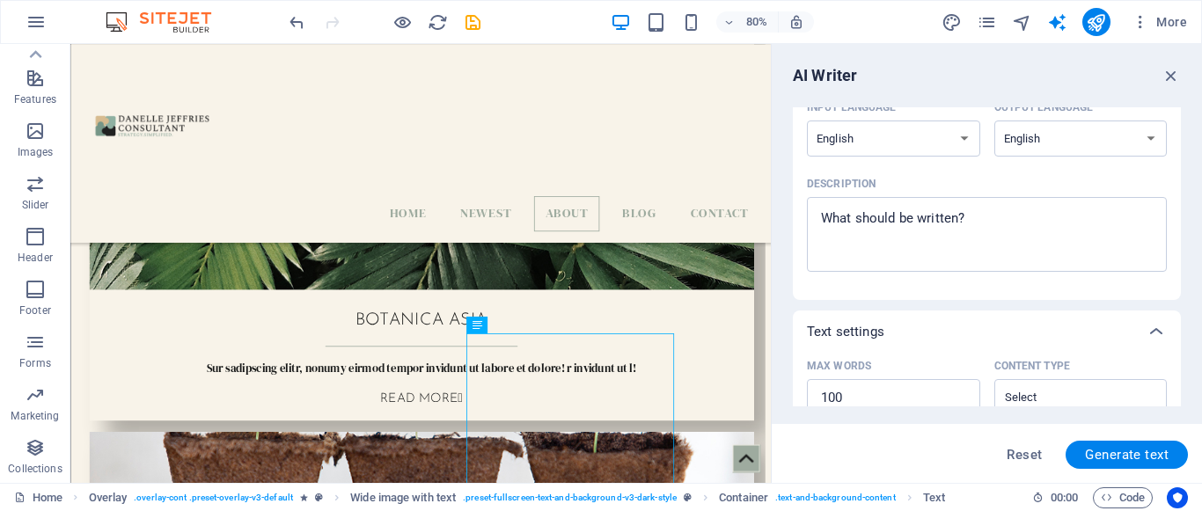
scroll to position [170, 0]
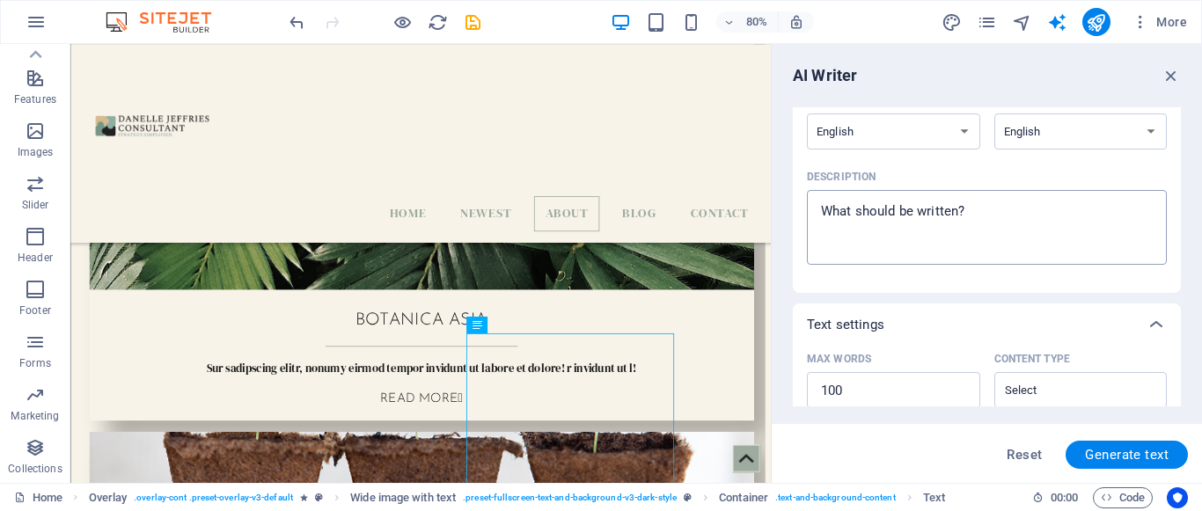
type textarea "x"
click at [903, 221] on textarea "Description x ​" at bounding box center [987, 227] width 342 height 57
paste textarea "Warm, professional consulting with a people-first approach. I listen, understan…"
type textarea "Warm, professional consulting with a people-first approach. I listen, understan…"
type textarea "x"
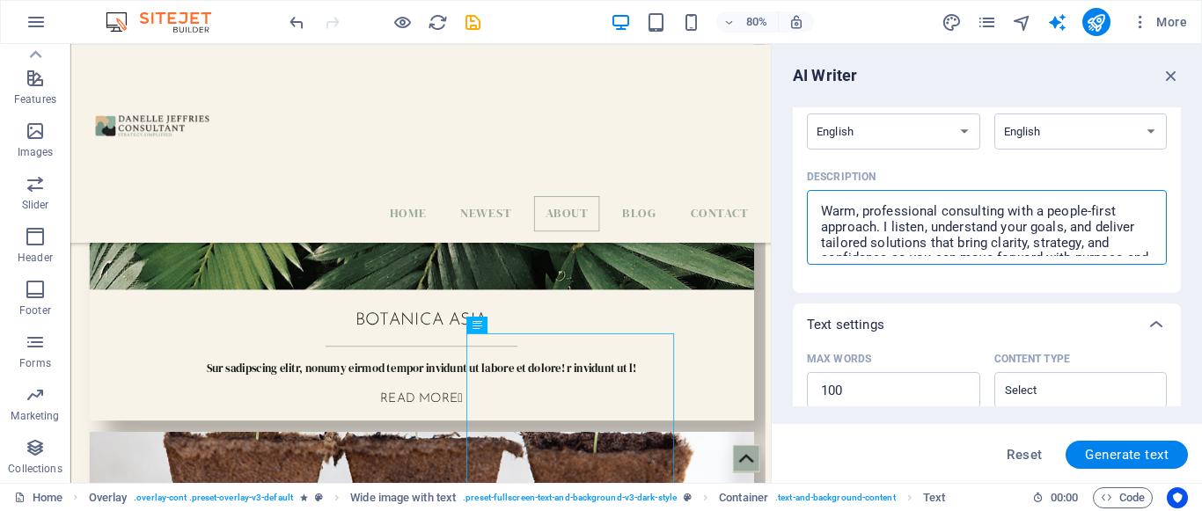
scroll to position [26, 0]
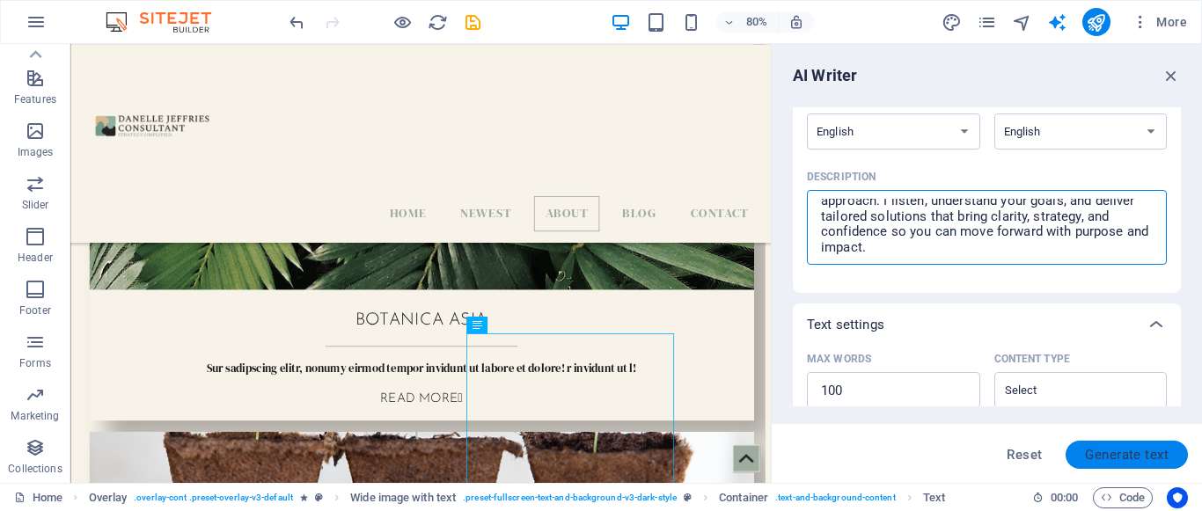
type textarea "Warm, professional consulting with a people-first approach. I listen, understan…"
click at [1152, 457] on span "Generate text" at bounding box center [1127, 455] width 84 height 14
type textarea "x"
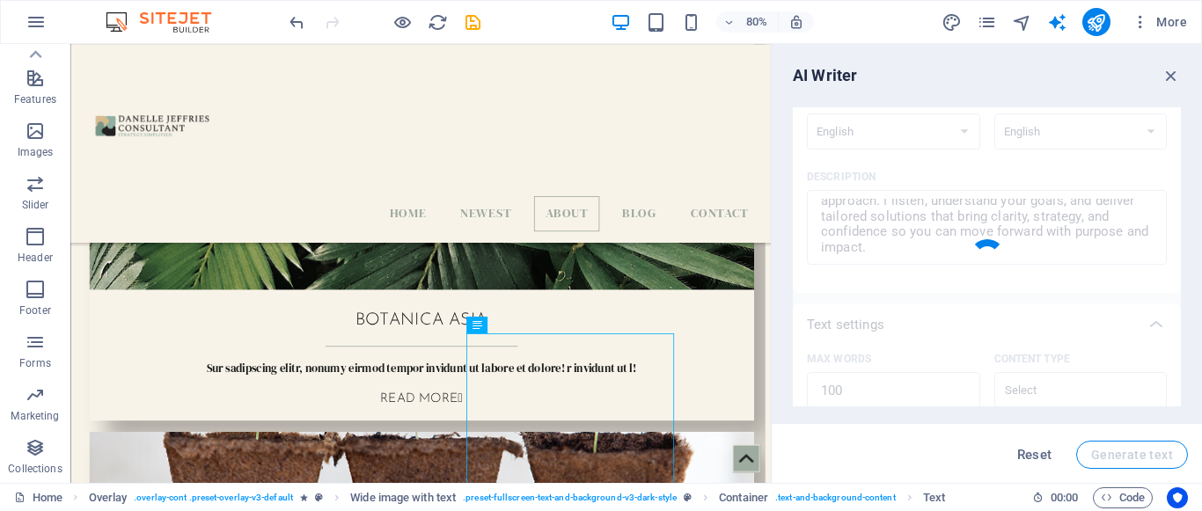
type textarea "x"
type textarea "Experience a compassionate consulting approach that prioritizes your needs. By …"
type textarea "x"
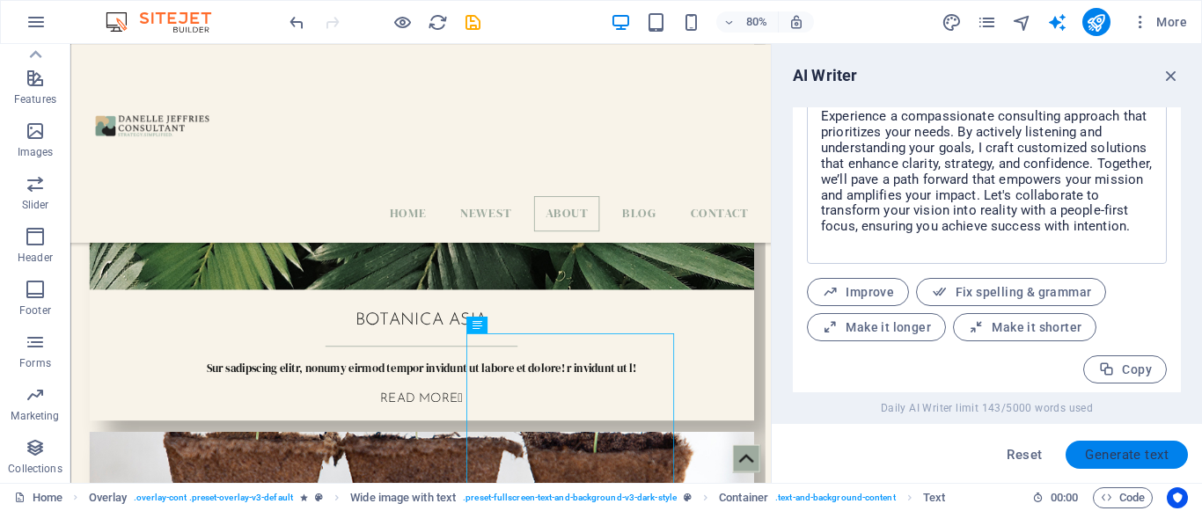
scroll to position [722, 0]
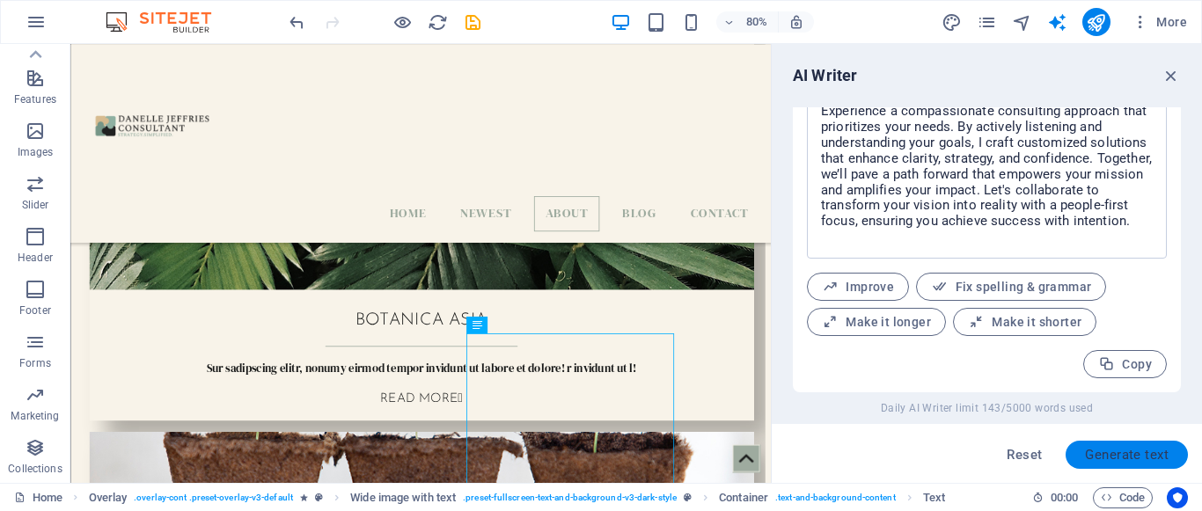
click at [1160, 454] on span "Generate text" at bounding box center [1127, 455] width 84 height 14
type textarea "x"
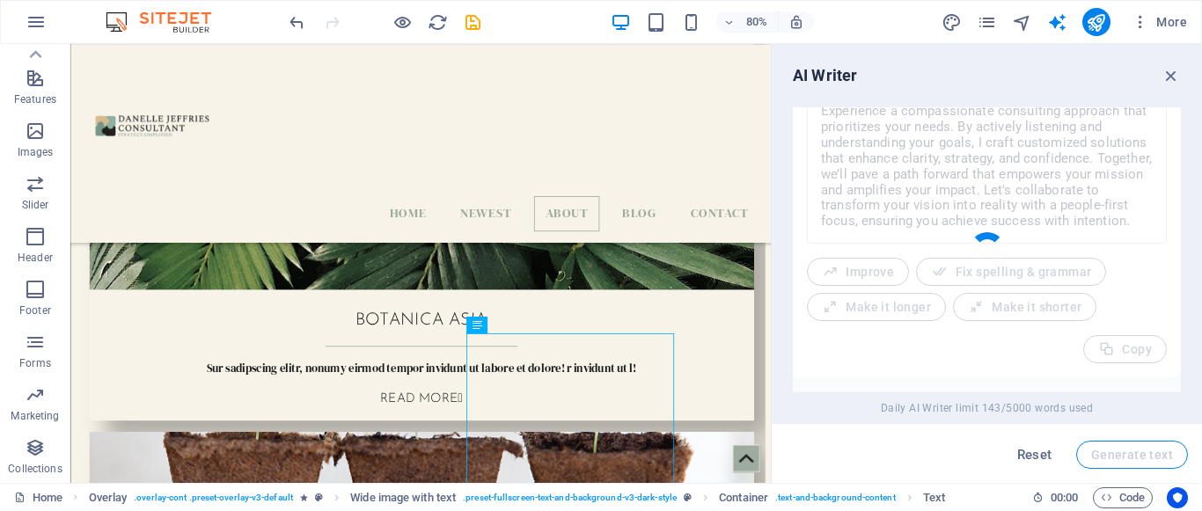
type textarea "x"
type textarea "Experience a warm, professional consulting service that prioritizes your needs.…"
type textarea "x"
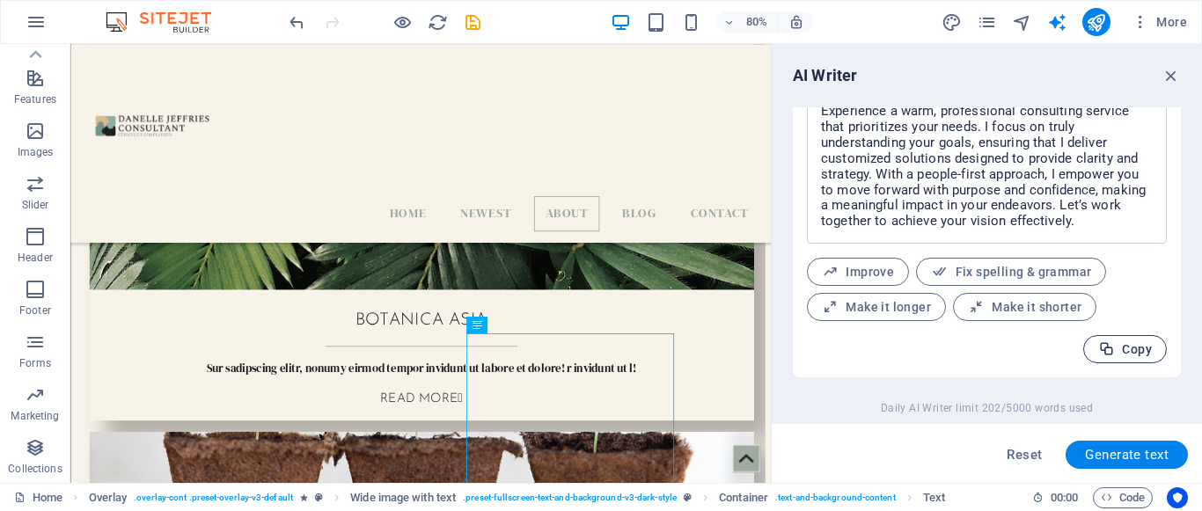
click at [1143, 353] on span "Copy" at bounding box center [1125, 349] width 54 height 17
type textarea "x"
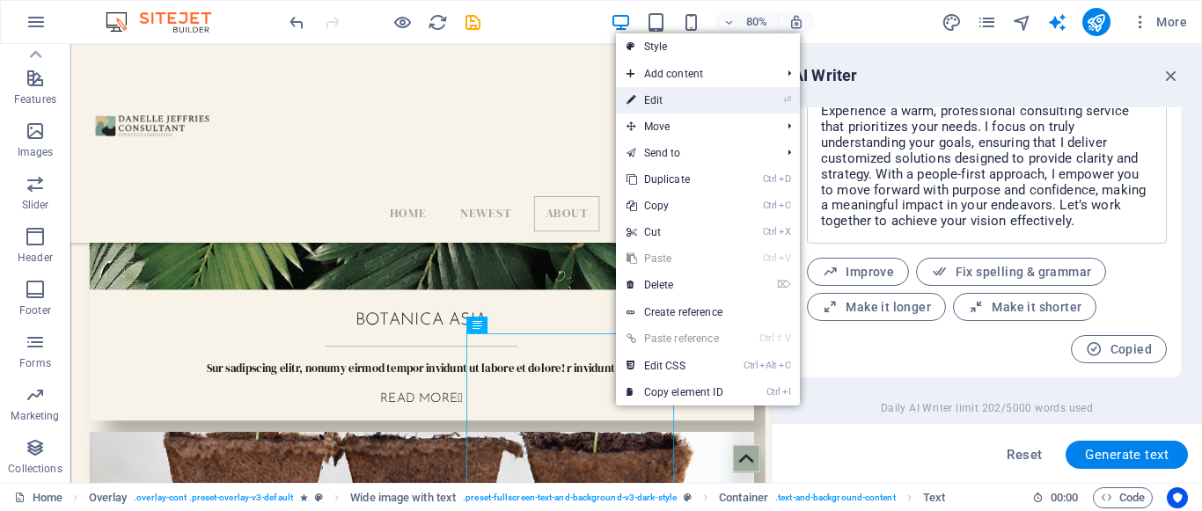
click at [676, 99] on link "⏎ Edit" at bounding box center [675, 100] width 118 height 26
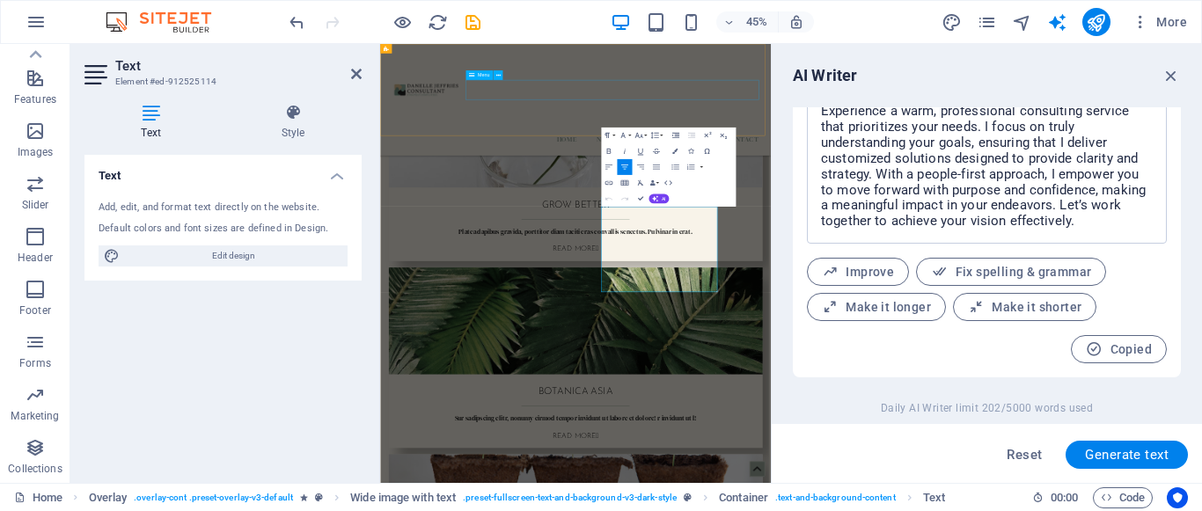
scroll to position [2480, 0]
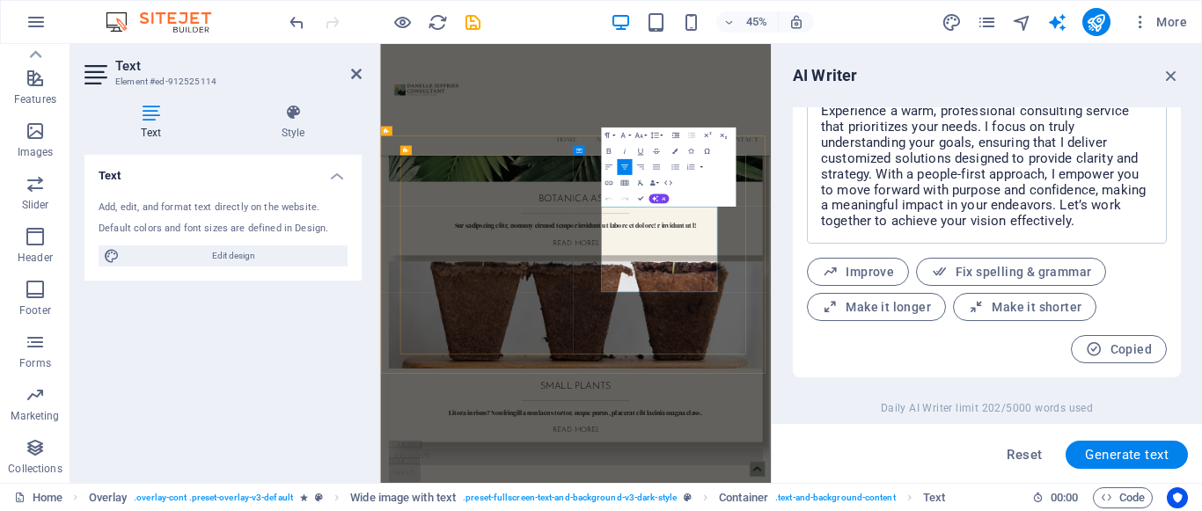
click at [184, 219] on div "Add, edit, and format text directly on the website. Default colors and font siz…" at bounding box center [222, 234] width 277 height 94
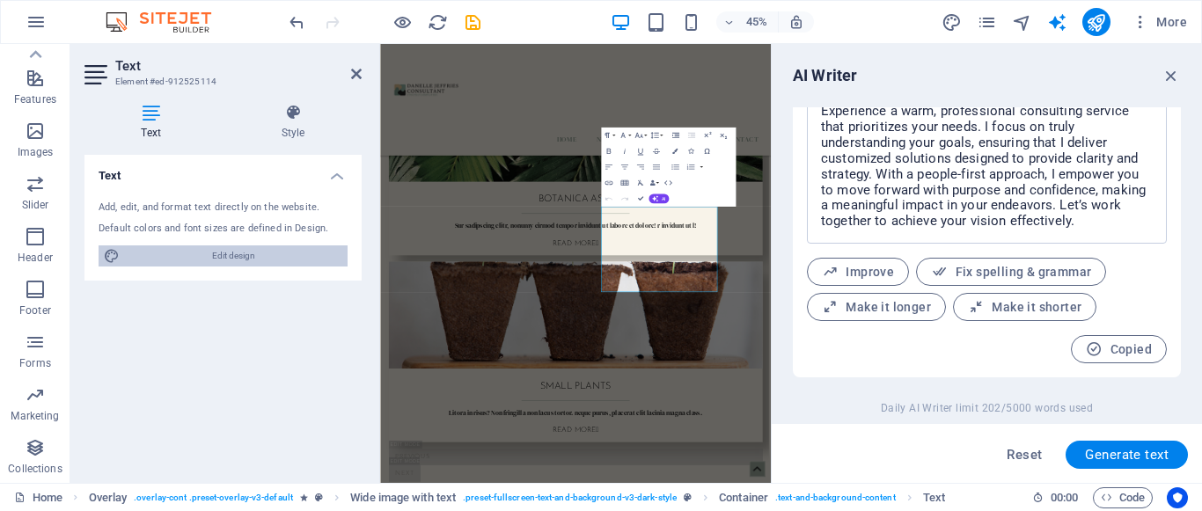
click at [179, 263] on span "Edit design" at bounding box center [233, 255] width 217 height 21
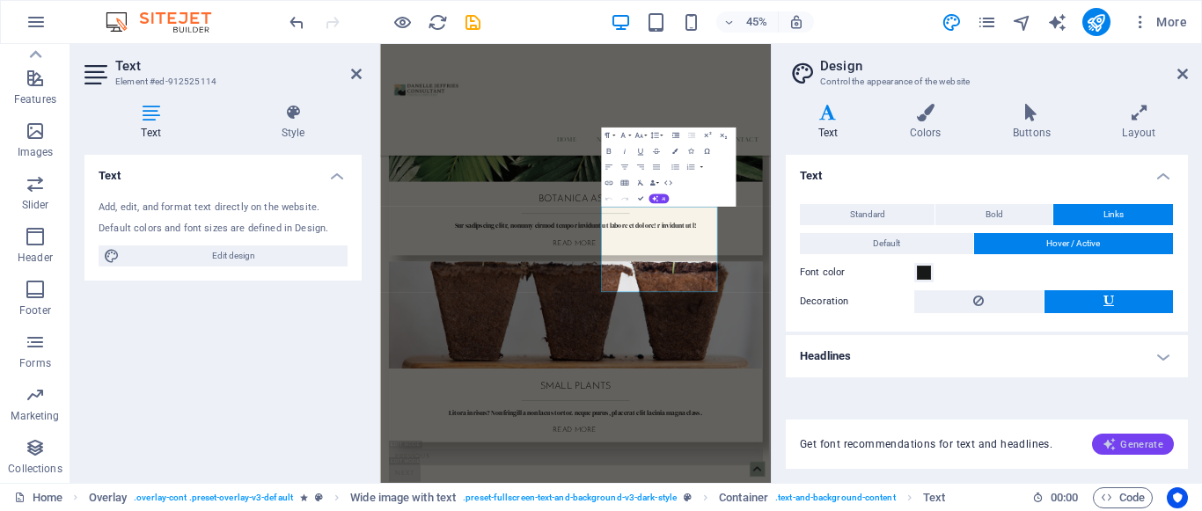
click at [1126, 438] on span "Generate" at bounding box center [1132, 444] width 61 height 14
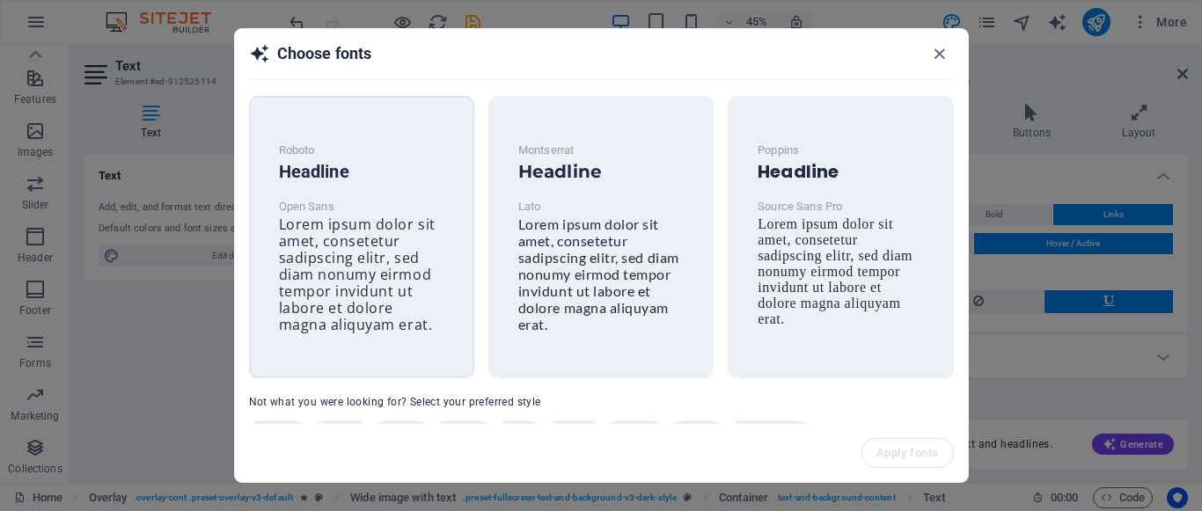
click at [345, 239] on span "Lorem ipsum dolor sit amet, consetetur sadipscing elitr, sed diam nonumy eirmod…" at bounding box center [357, 275] width 157 height 120
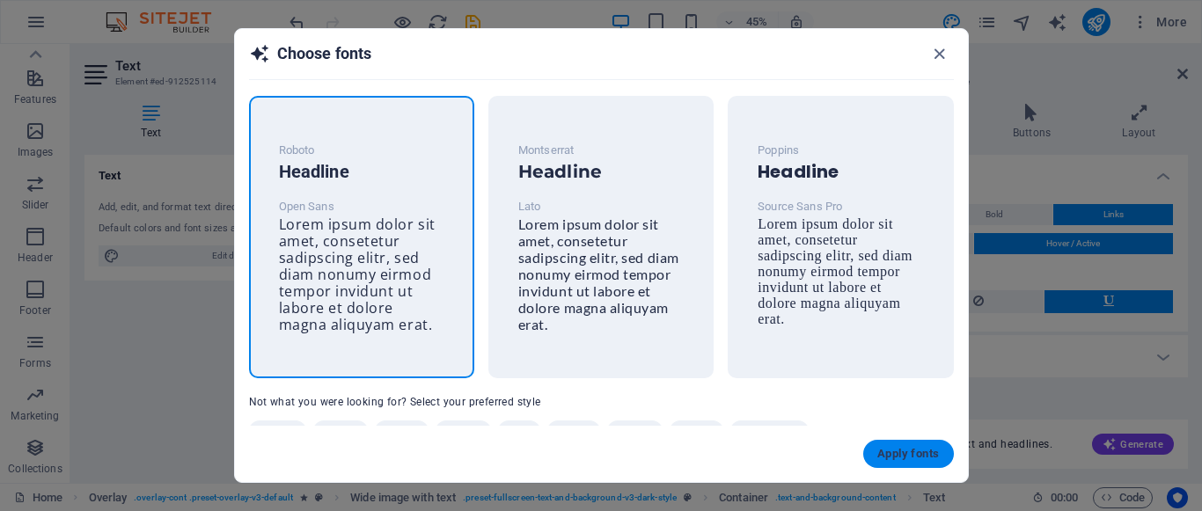
click at [910, 444] on button "Apply fonts" at bounding box center [908, 454] width 90 height 28
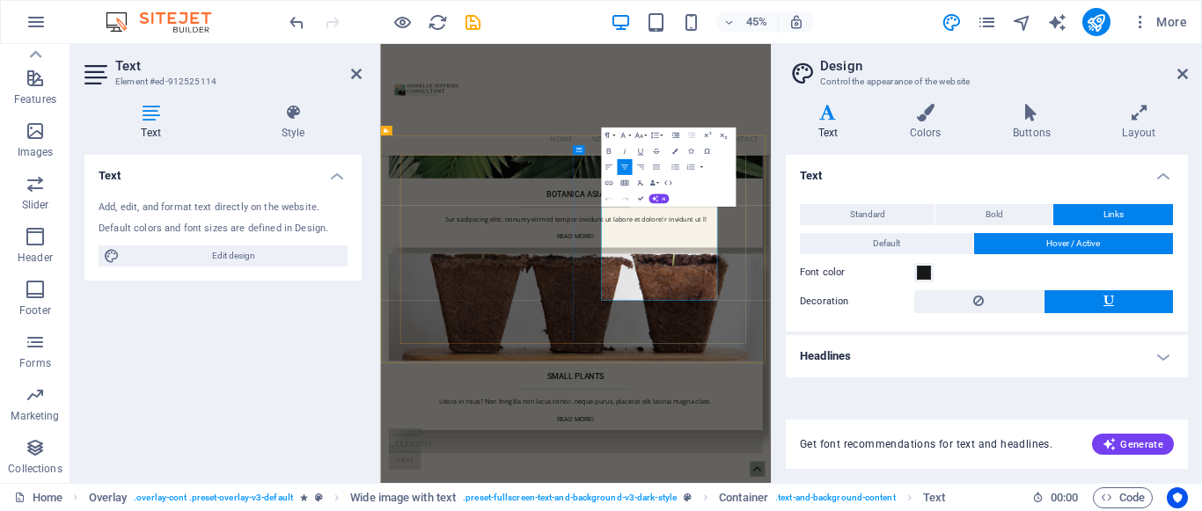
scroll to position [2467, 0]
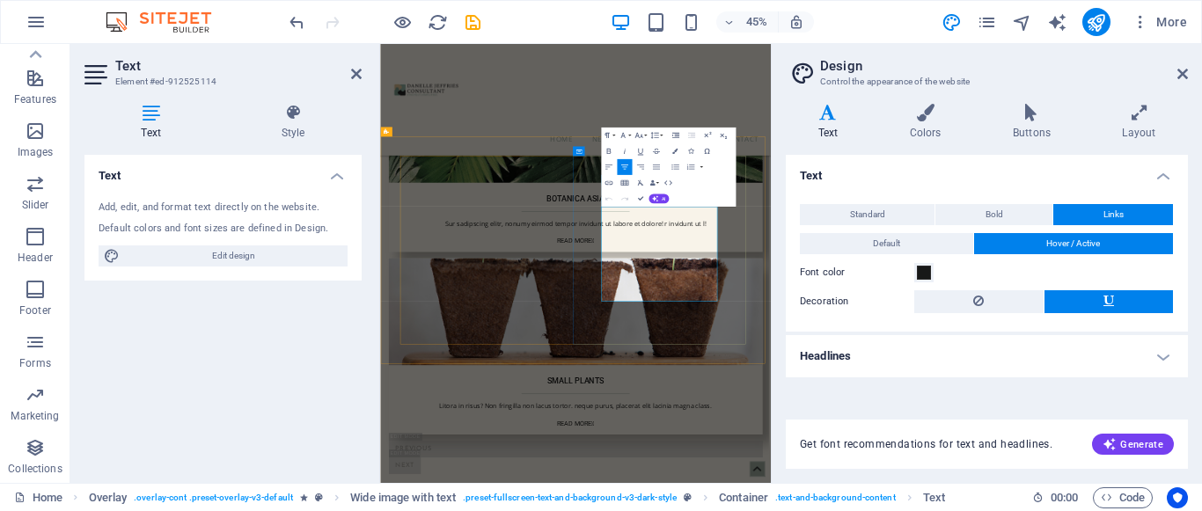
drag, startPoint x: 1072, startPoint y: 606, endPoint x: 985, endPoint y: 236, distance: 380.3
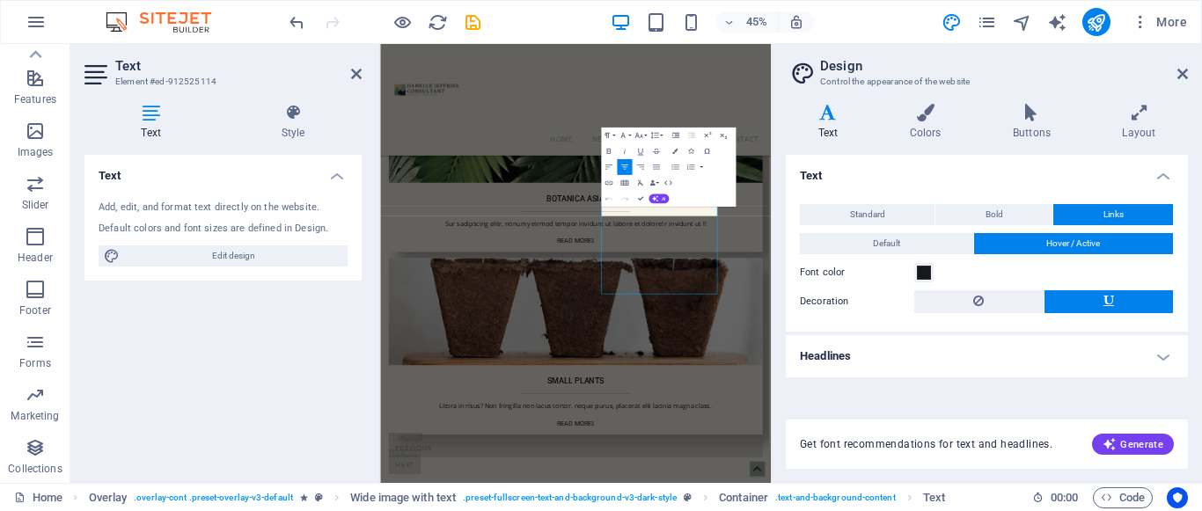
scroll to position [2483, 0]
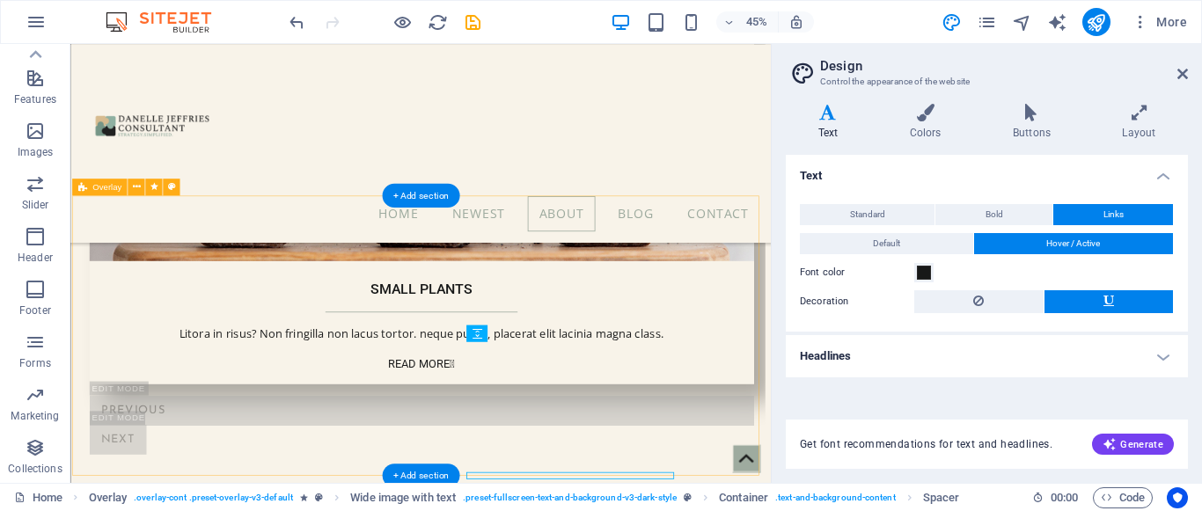
scroll to position [2057, 0]
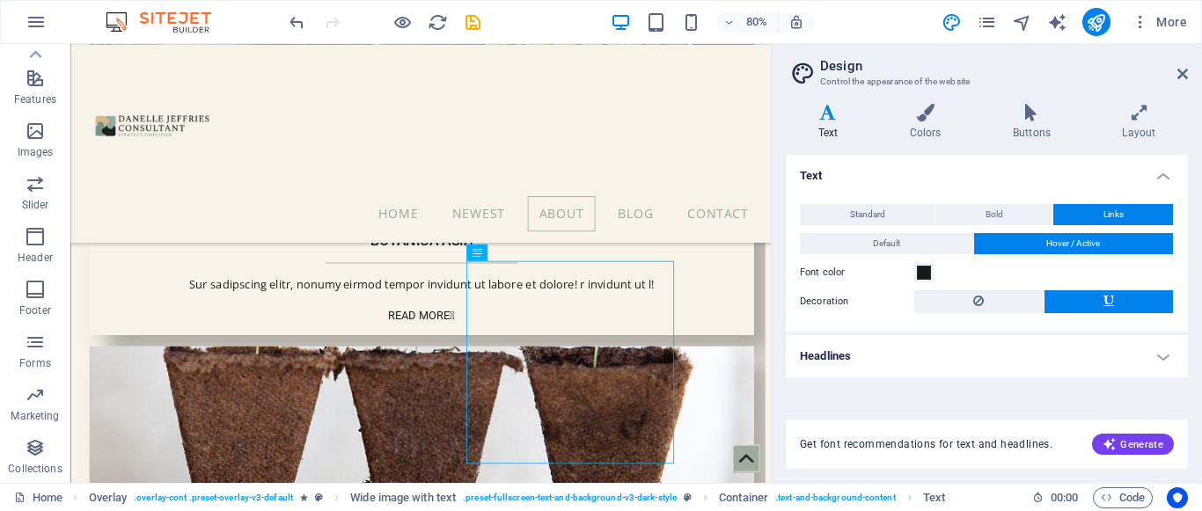
scroll to position [2129, 0]
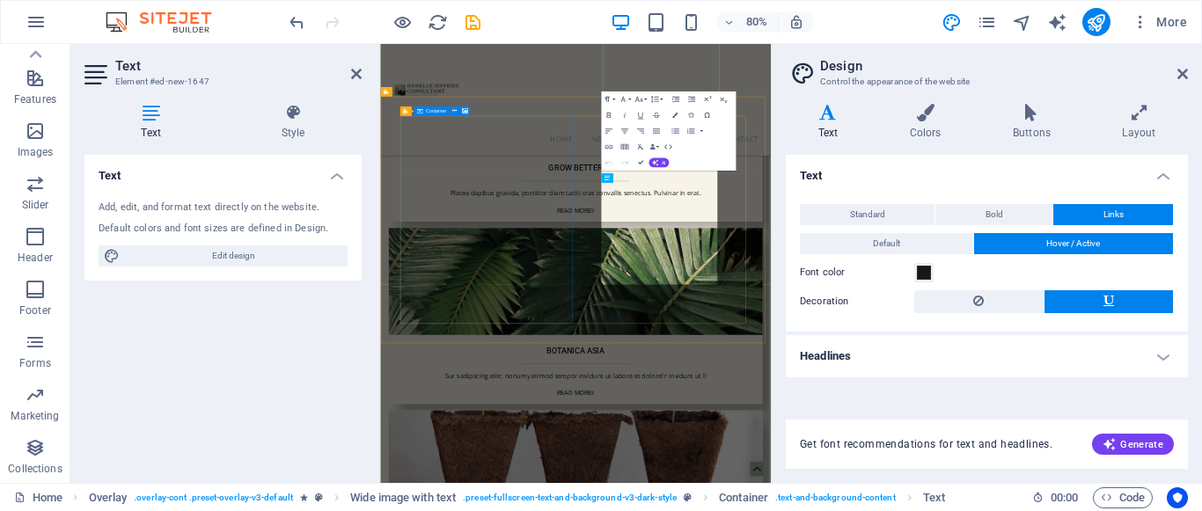
scroll to position [2556, 0]
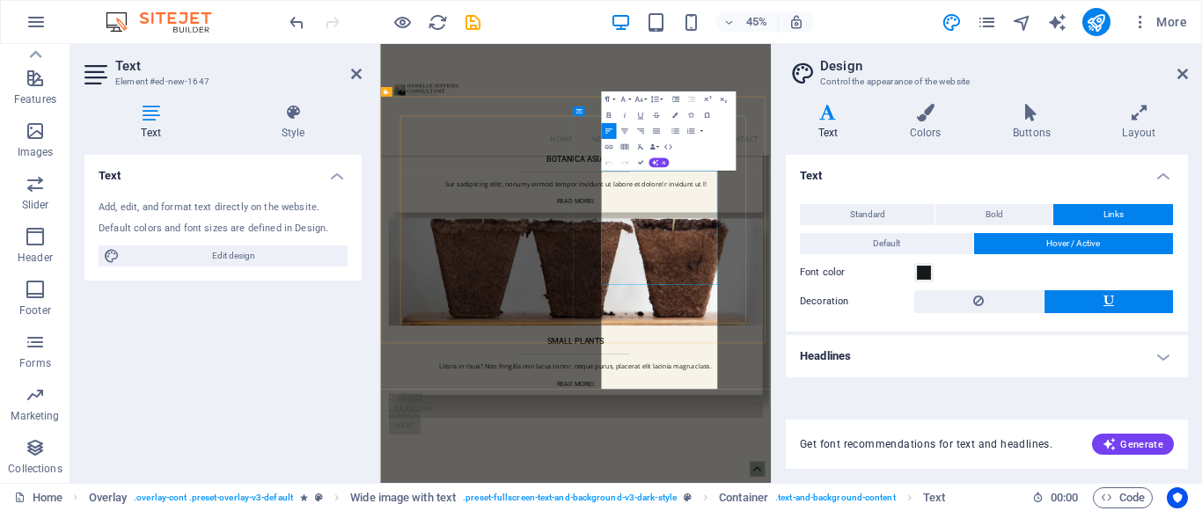
scroll to position [5785, 3]
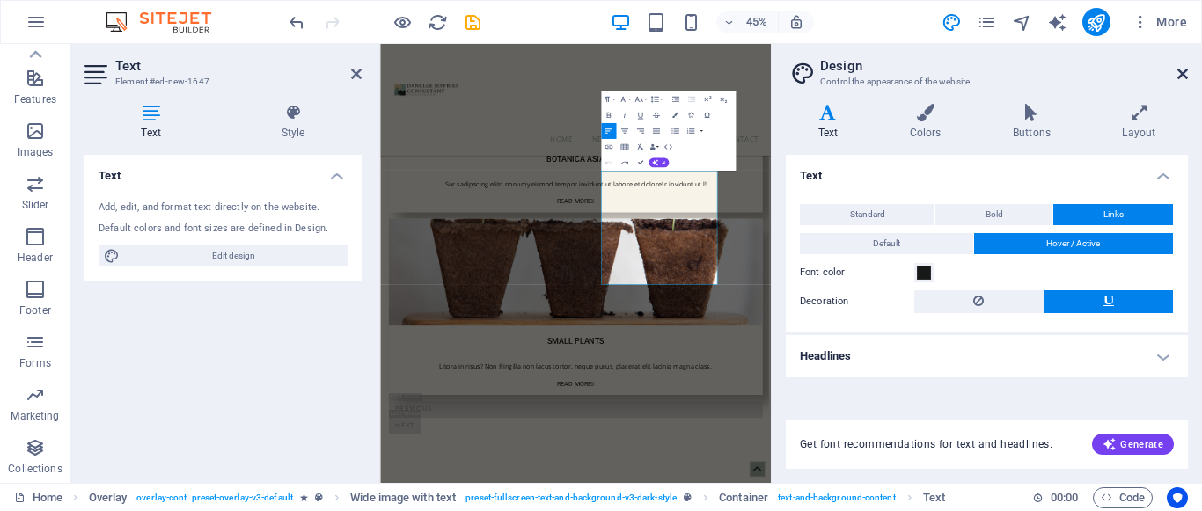
click at [1186, 72] on icon at bounding box center [1182, 74] width 11 height 14
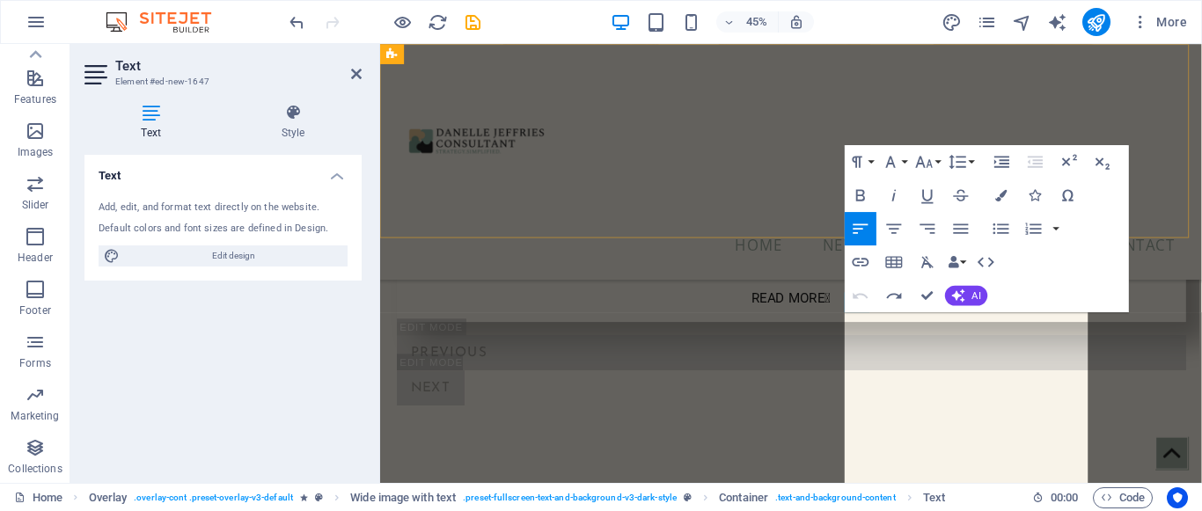
scroll to position [2087, 0]
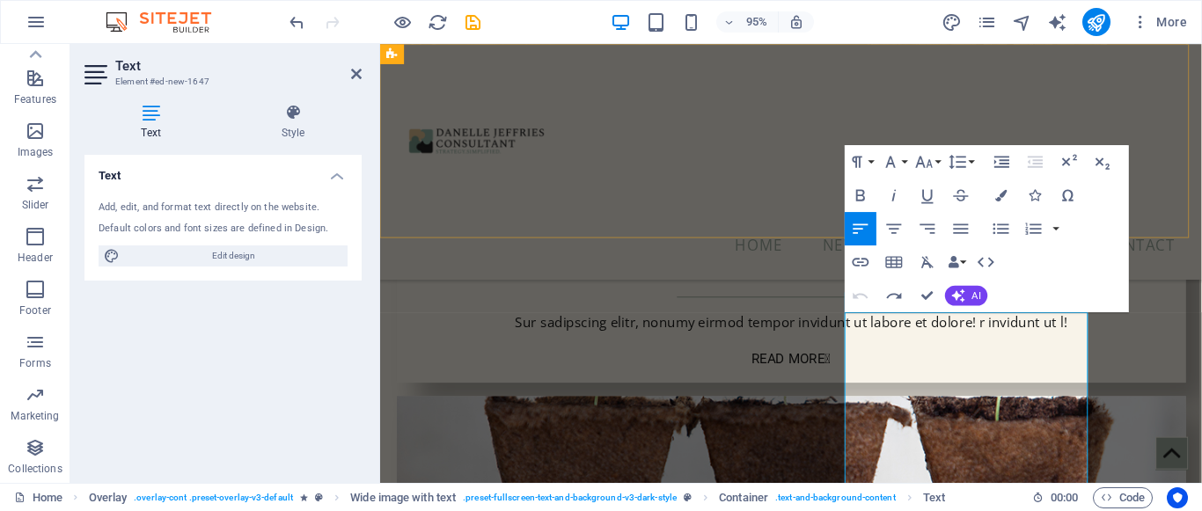
drag, startPoint x: 1179, startPoint y: 172, endPoint x: 1260, endPoint y: 260, distance: 120.2
click at [1179, 172] on div "Home Newest About Blog Contact" at bounding box center [812, 168] width 865 height 248
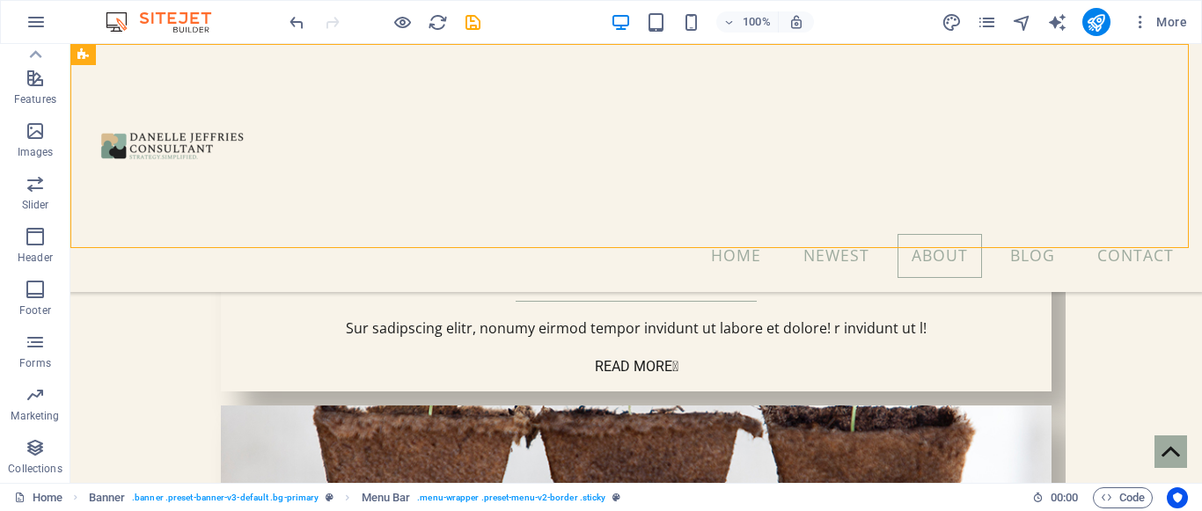
click at [617, 213] on div "Home Newest About Blog Contact" at bounding box center [635, 168] width 1131 height 248
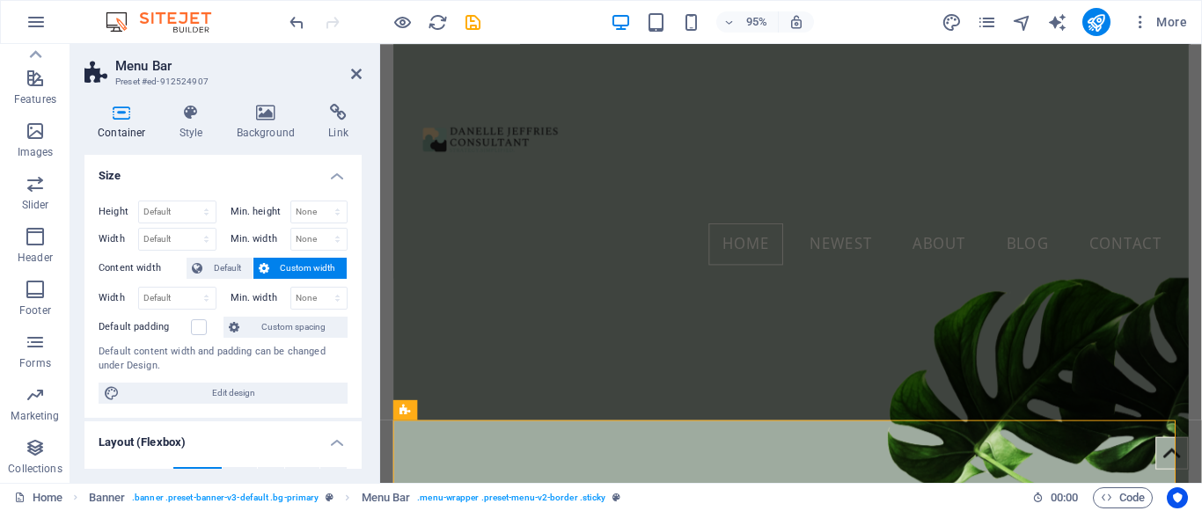
scroll to position [0, 0]
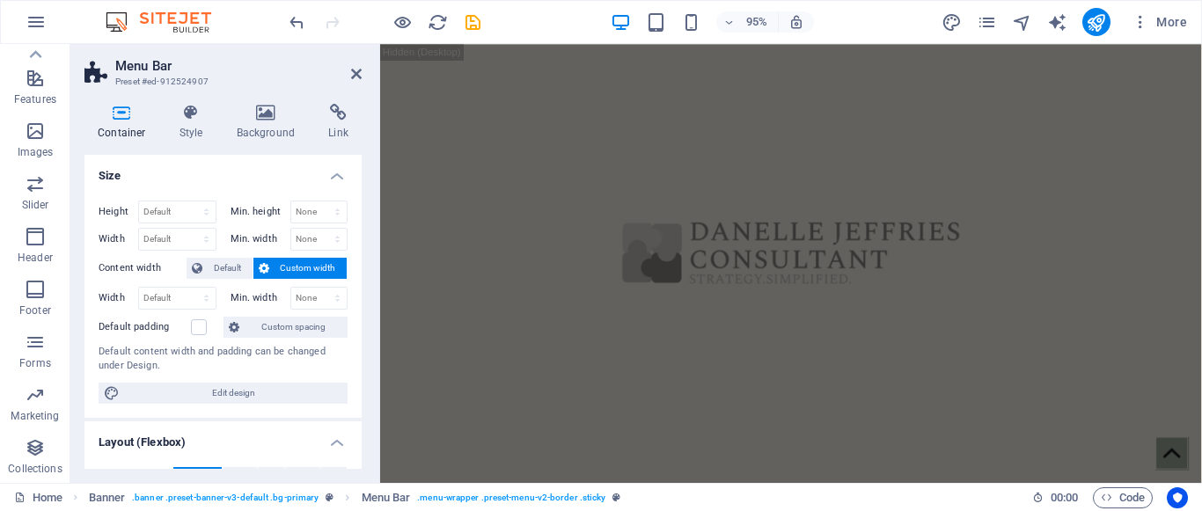
drag, startPoint x: 1239, startPoint y: 217, endPoint x: 1572, endPoint y: 88, distance: 357.6
click at [353, 75] on icon at bounding box center [356, 74] width 11 height 14
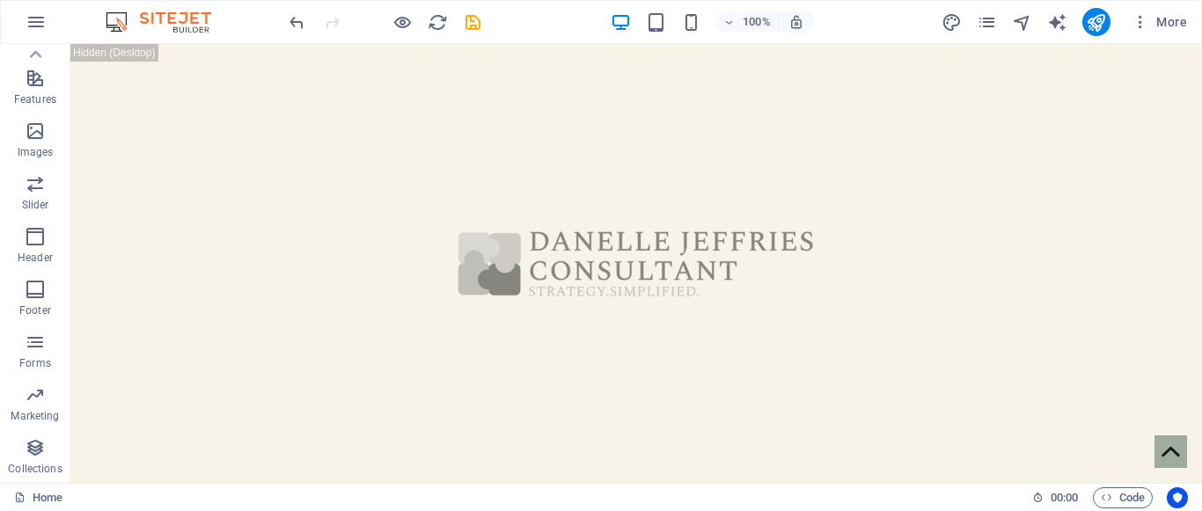
drag, startPoint x: 1192, startPoint y: 92, endPoint x: 1262, endPoint y: 52, distance: 81.2
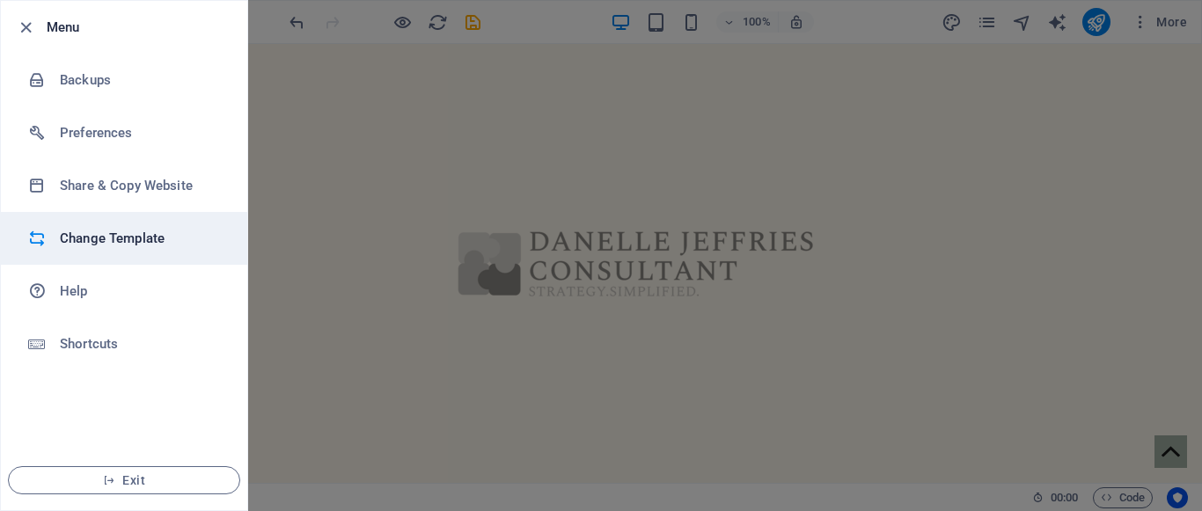
click at [67, 235] on h6 "Change Template" at bounding box center [141, 238] width 163 height 21
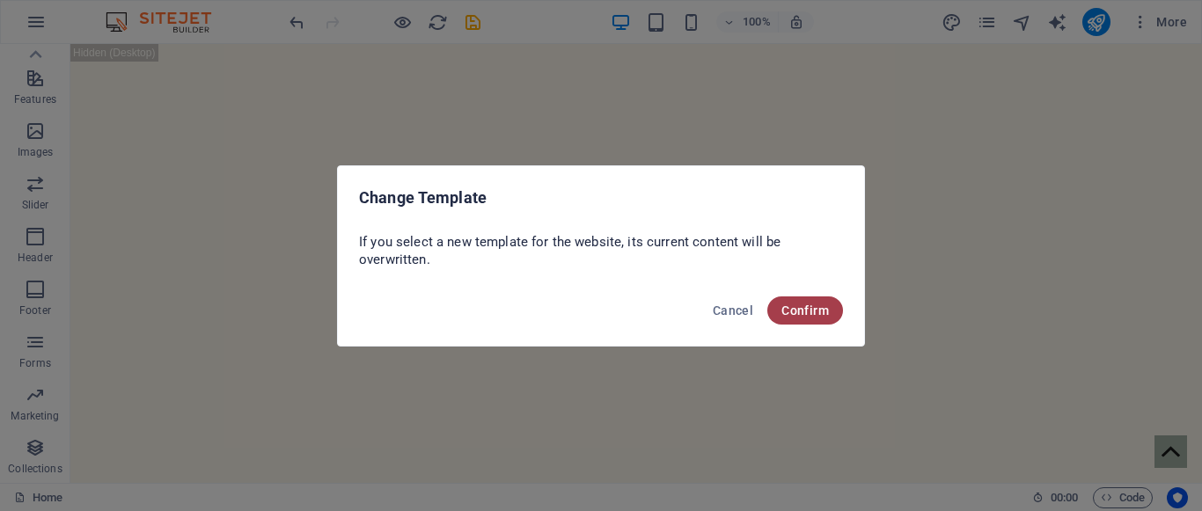
click at [808, 317] on span "Confirm" at bounding box center [805, 311] width 48 height 14
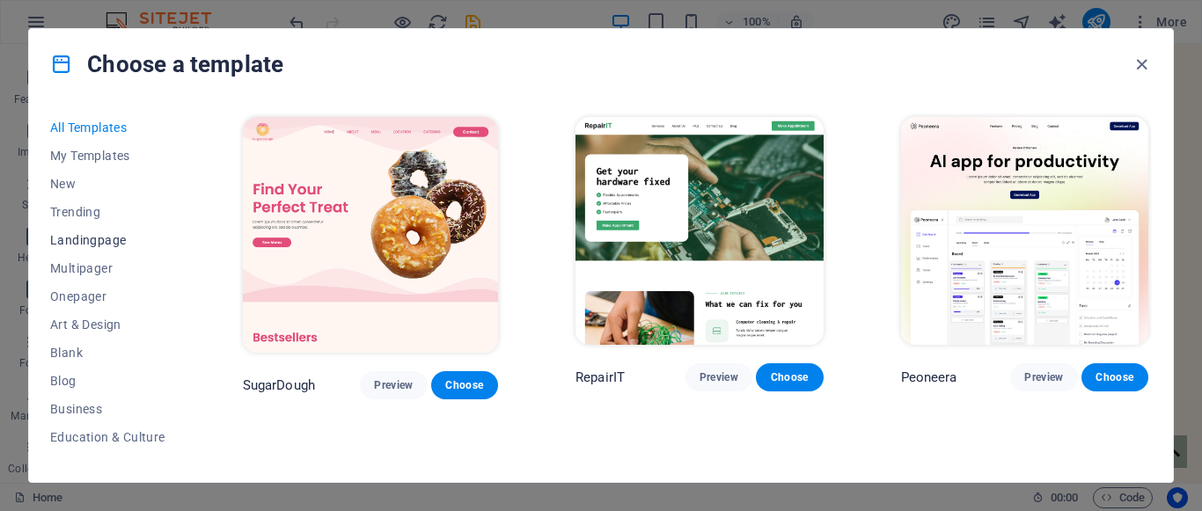
click at [75, 240] on span "Landingpage" at bounding box center [107, 240] width 115 height 14
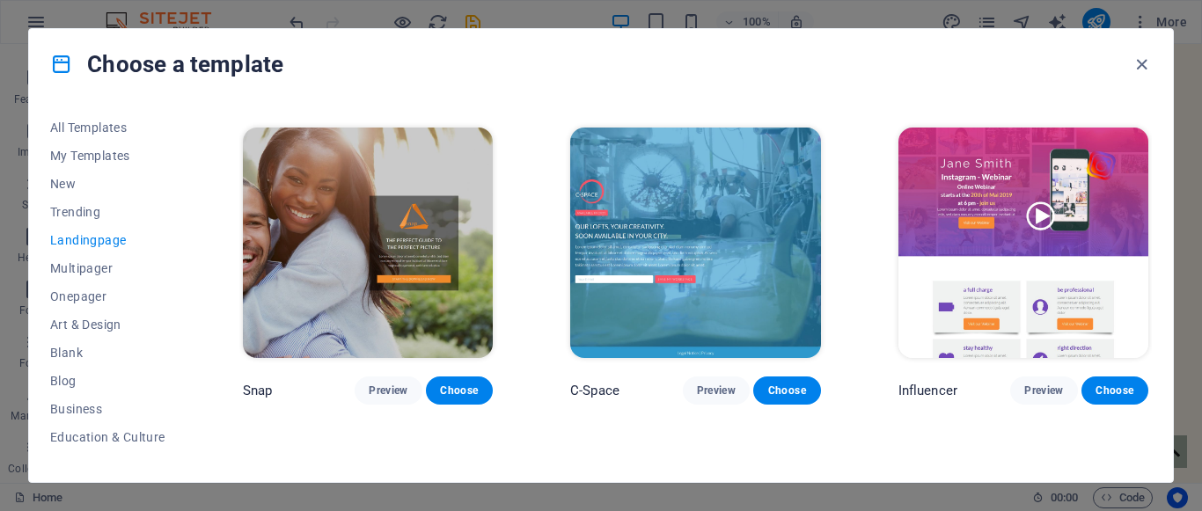
scroll to position [1416, 0]
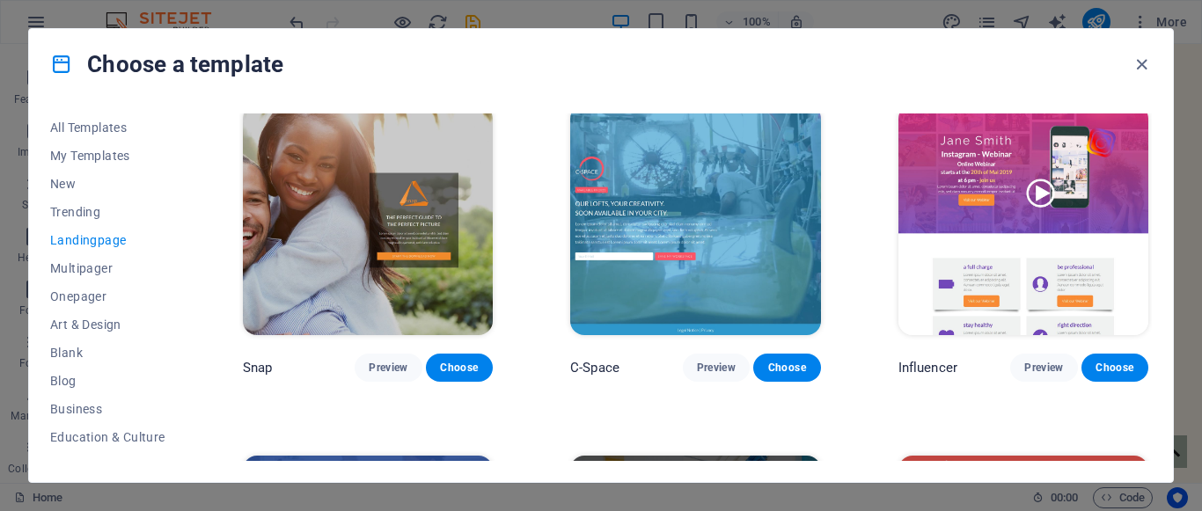
drag, startPoint x: 1153, startPoint y: 293, endPoint x: 1159, endPoint y: 313, distance: 20.9
click at [1159, 313] on div "All Templates My Templates New Trending Landingpage Multipager Onepager Art & D…" at bounding box center [601, 290] width 1144 height 383
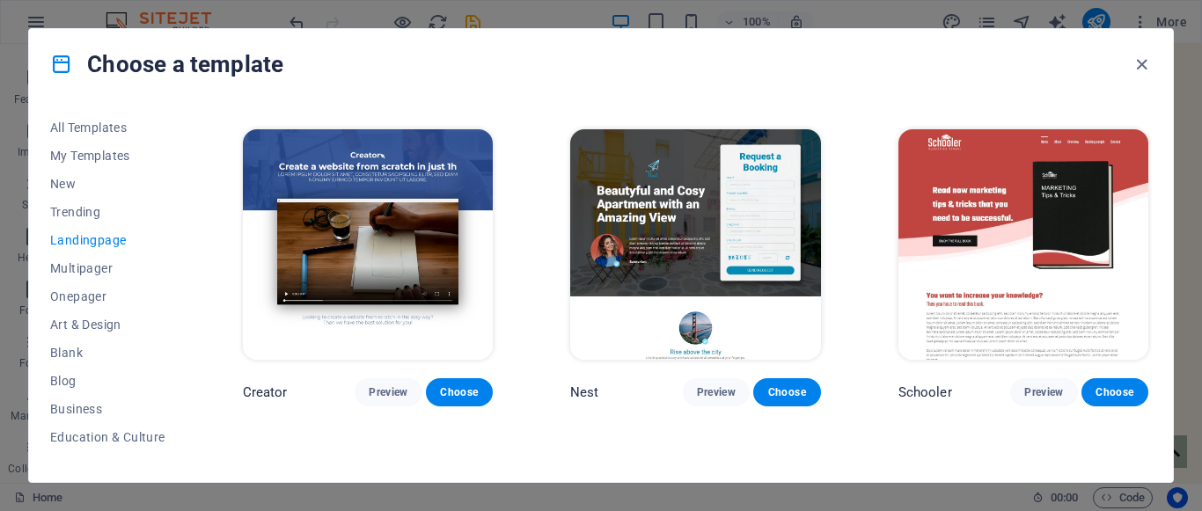
scroll to position [1657, 0]
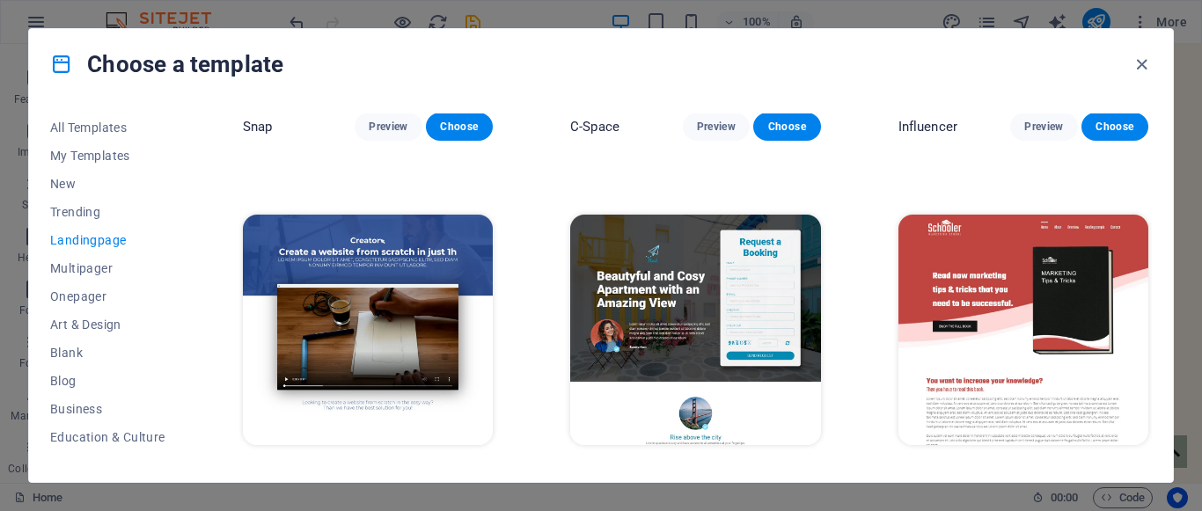
drag, startPoint x: 1152, startPoint y: 318, endPoint x: 1150, endPoint y: 276, distance: 42.3
click at [1150, 276] on div "All Templates My Templates New Trending Landingpage Multipager Onepager Art & D…" at bounding box center [601, 290] width 1144 height 383
click at [82, 296] on span "Onepager" at bounding box center [107, 296] width 115 height 14
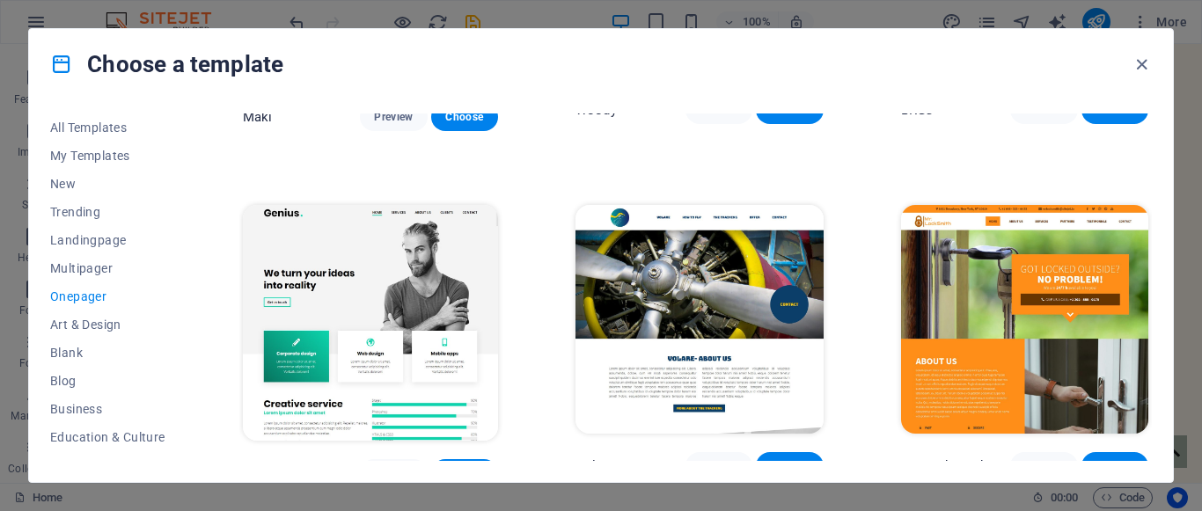
scroll to position [3414, 0]
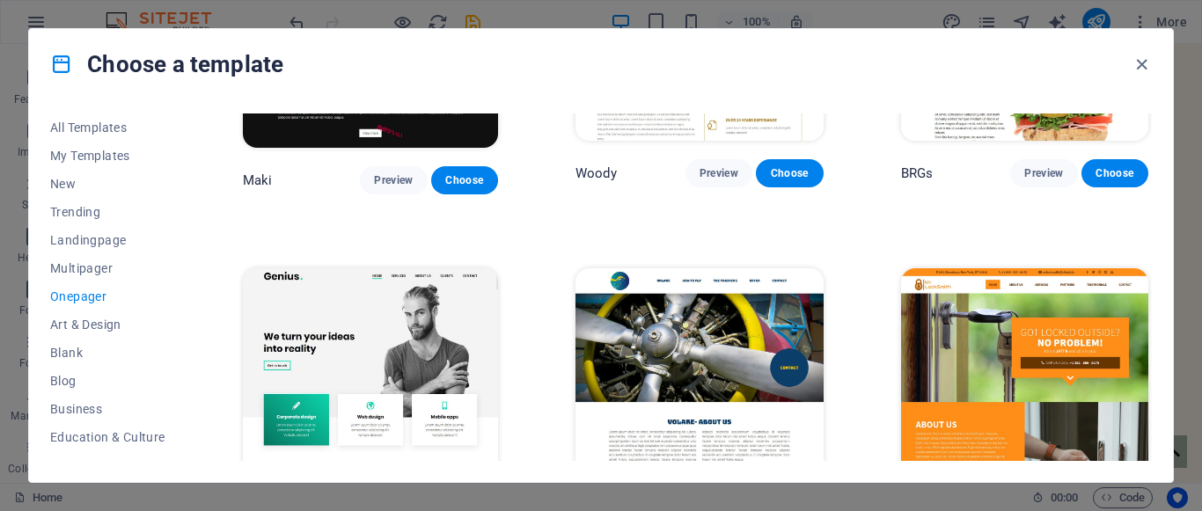
click at [326, 272] on img at bounding box center [370, 386] width 255 height 236
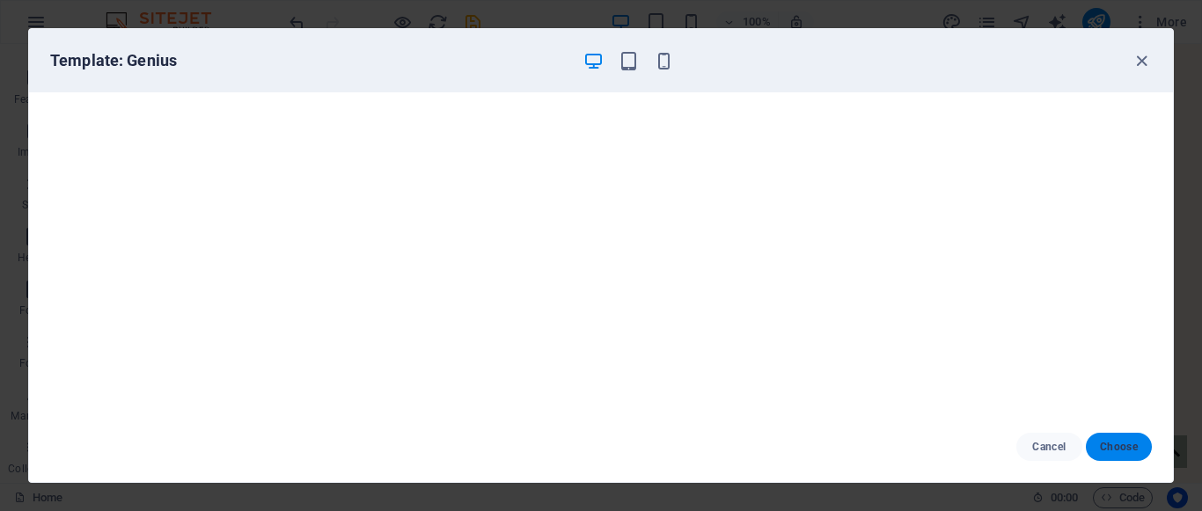
click at [1105, 447] on span "Choose" at bounding box center [1119, 447] width 38 height 14
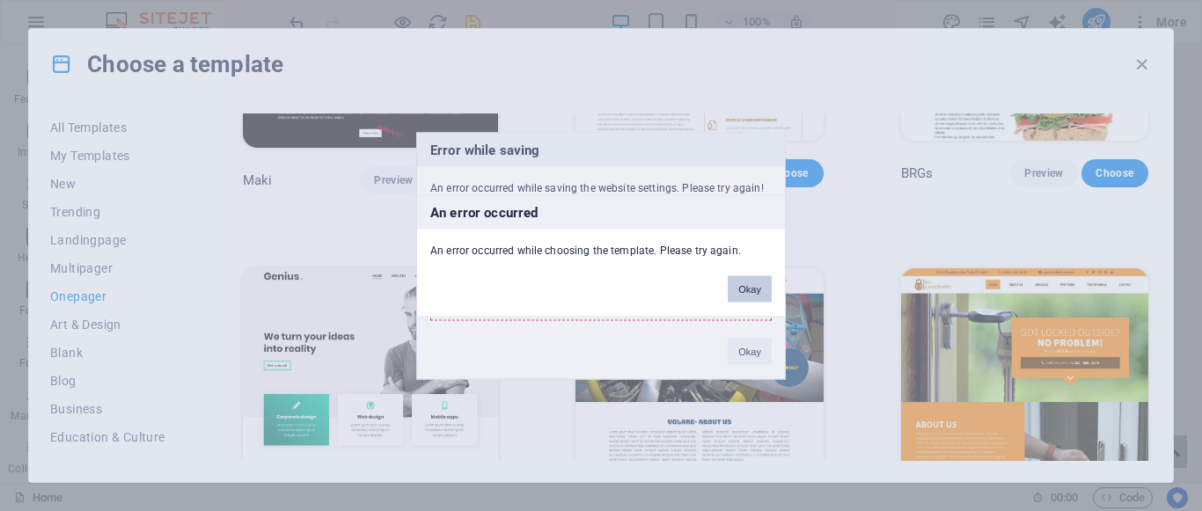
click at [746, 291] on button "Okay" at bounding box center [750, 288] width 44 height 26
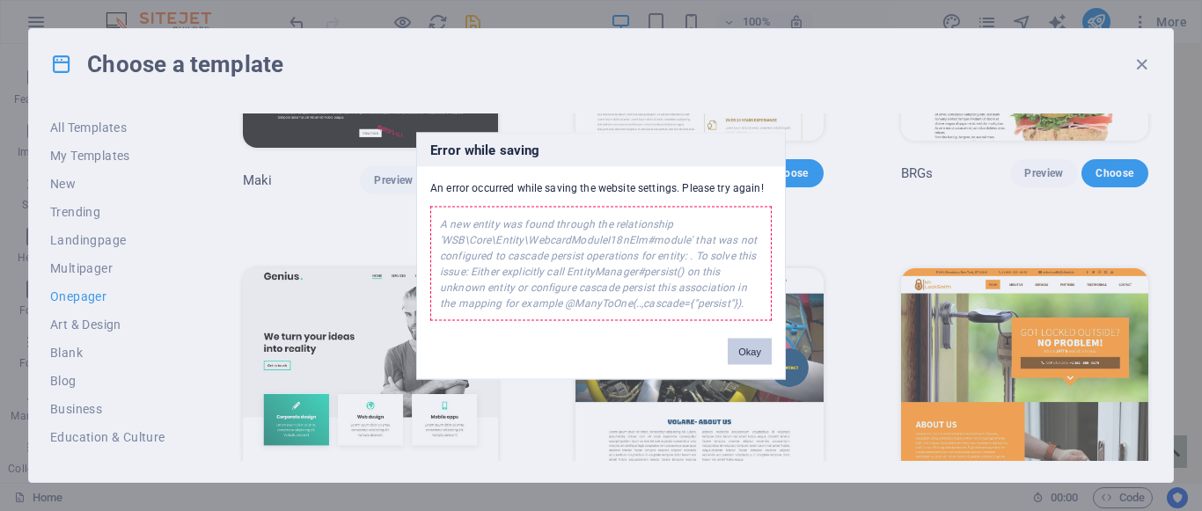
click at [744, 346] on button "Okay" at bounding box center [750, 351] width 44 height 26
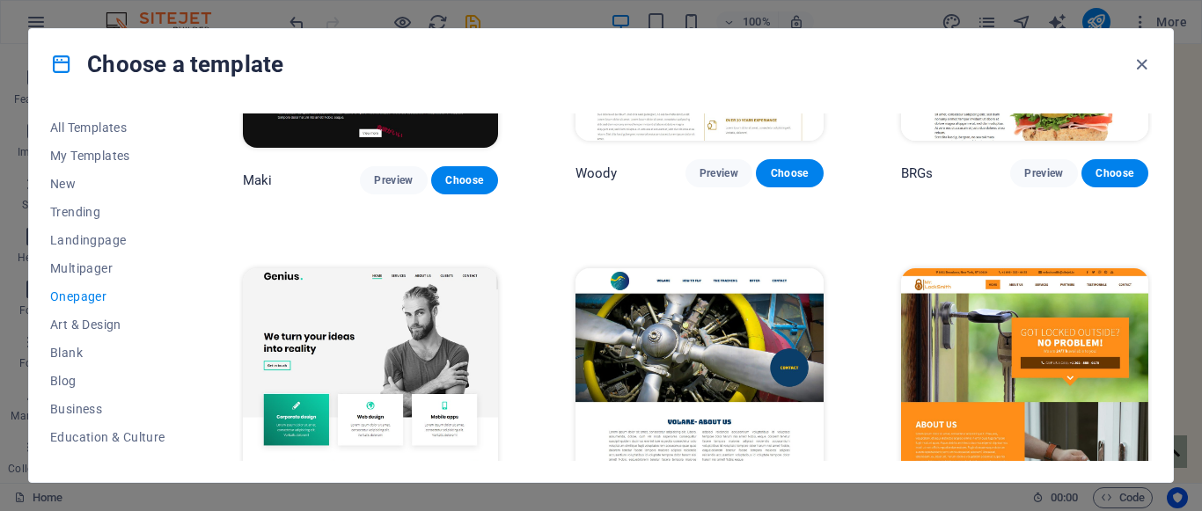
click at [377, 268] on img at bounding box center [370, 386] width 255 height 236
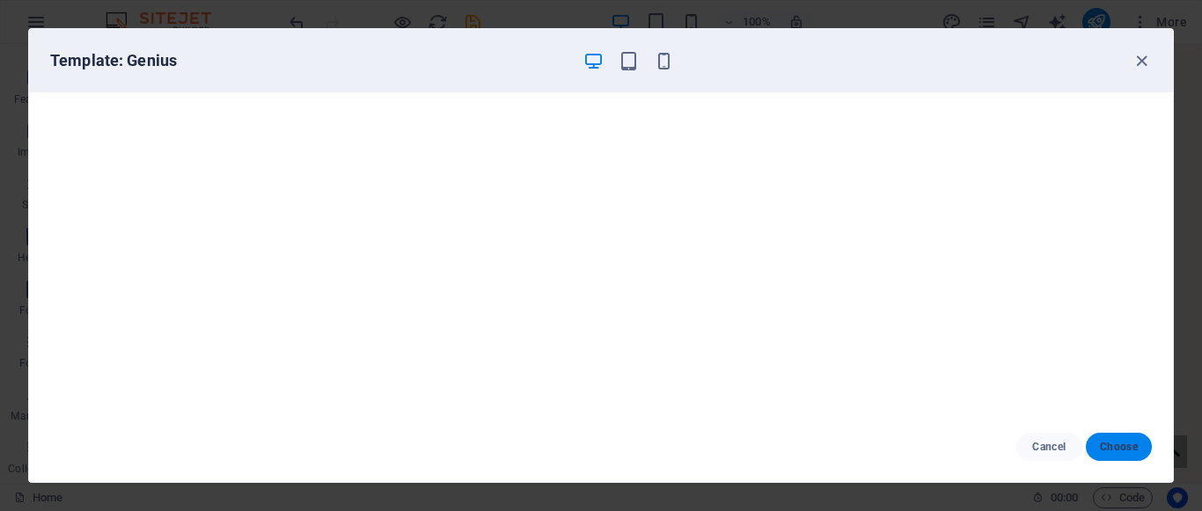
click at [1104, 450] on span "Choose" at bounding box center [1119, 447] width 38 height 14
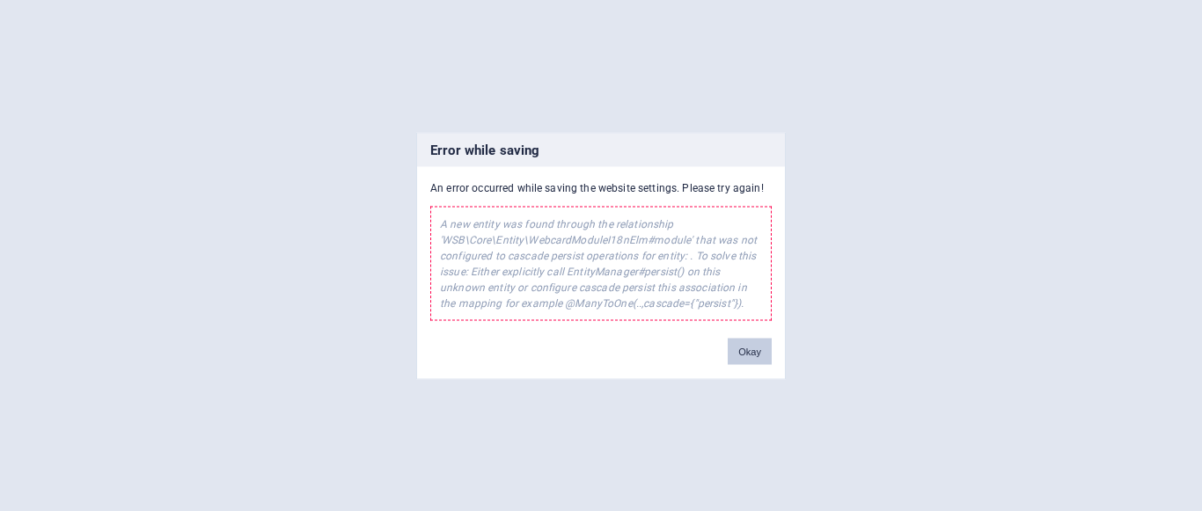
click at [764, 359] on button "Okay" at bounding box center [750, 351] width 44 height 26
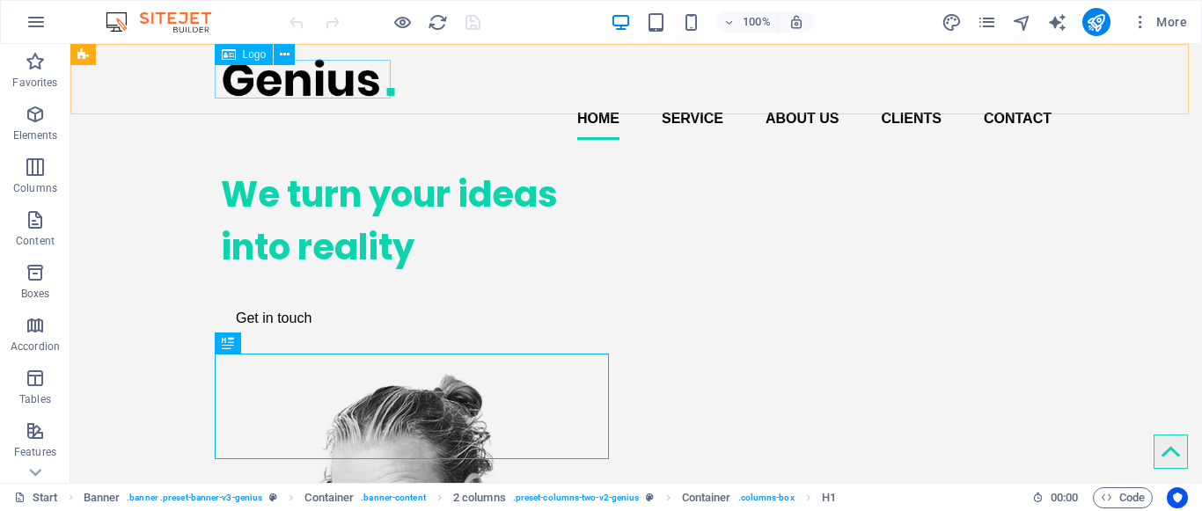
click at [253, 54] on span "Logo" at bounding box center [255, 54] width 24 height 11
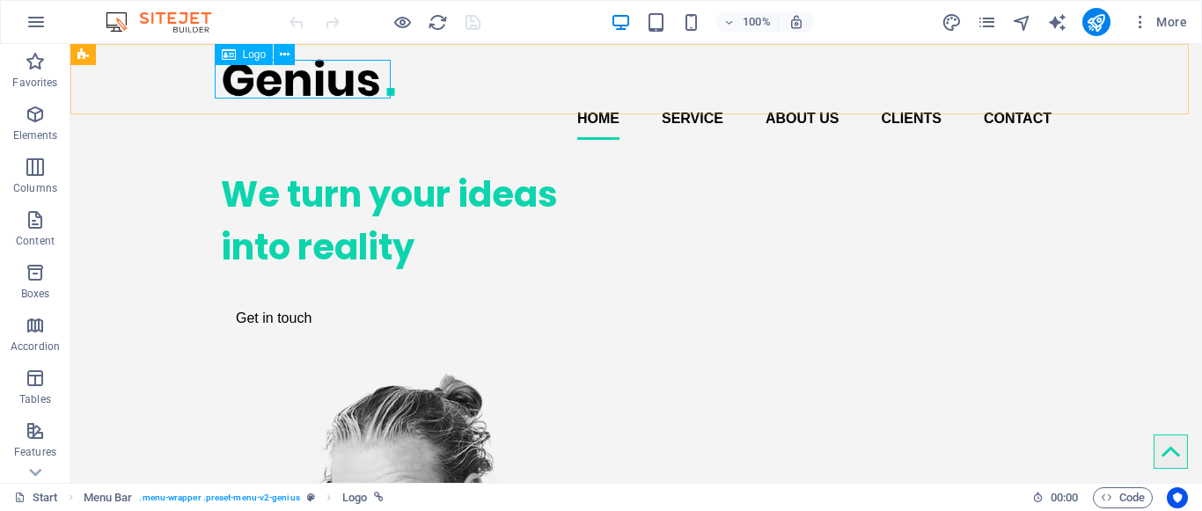
click at [250, 57] on span "Logo" at bounding box center [255, 54] width 24 height 11
select select "px"
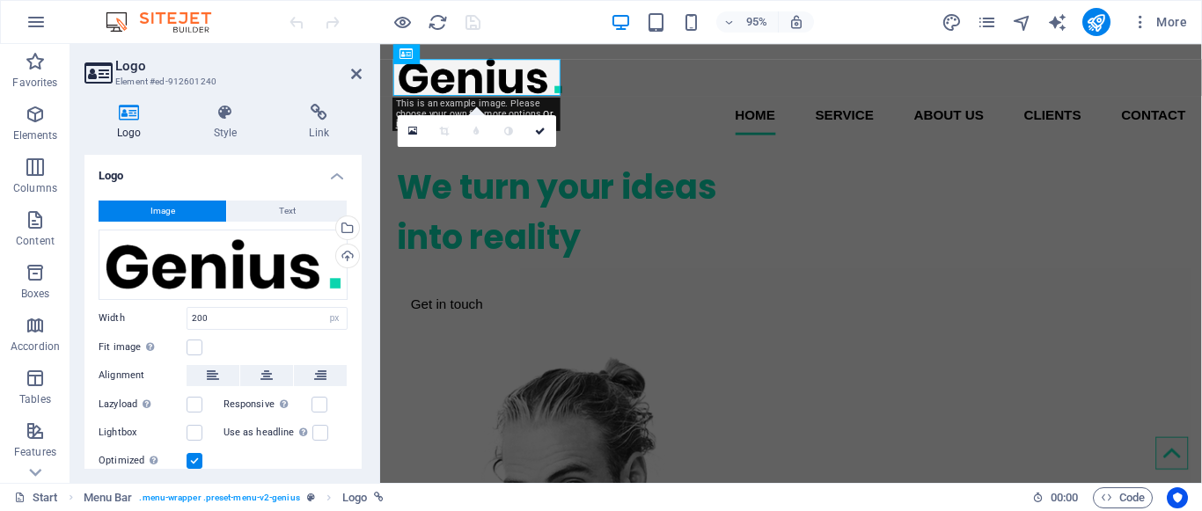
click at [132, 122] on h4 "Logo" at bounding box center [132, 122] width 97 height 37
click at [142, 209] on button "Image" at bounding box center [163, 211] width 128 height 21
click at [347, 253] on div "Upload" at bounding box center [346, 258] width 26 height 26
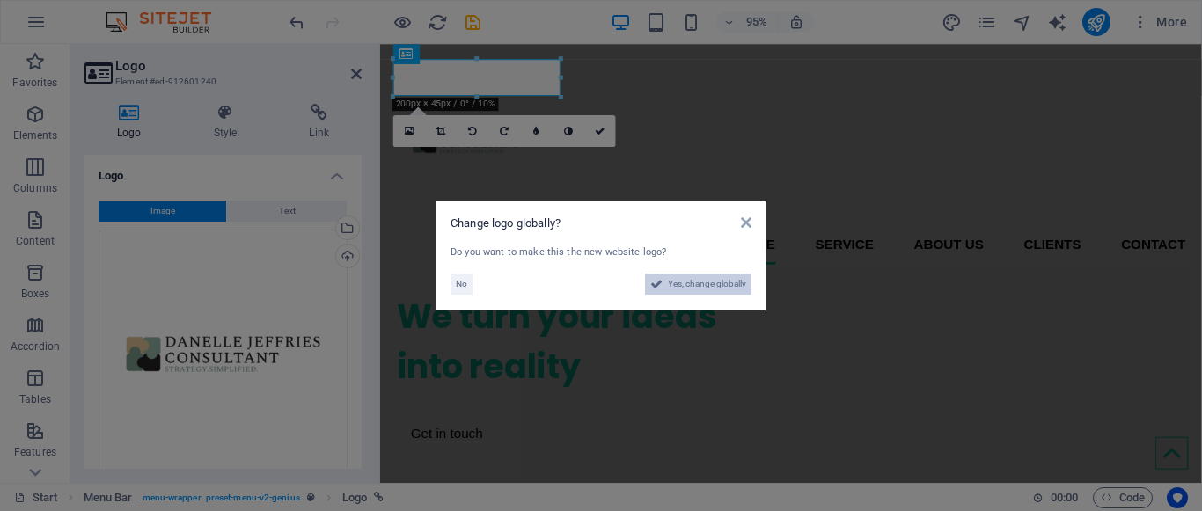
click at [713, 278] on span "Yes, change globally" at bounding box center [707, 284] width 78 height 21
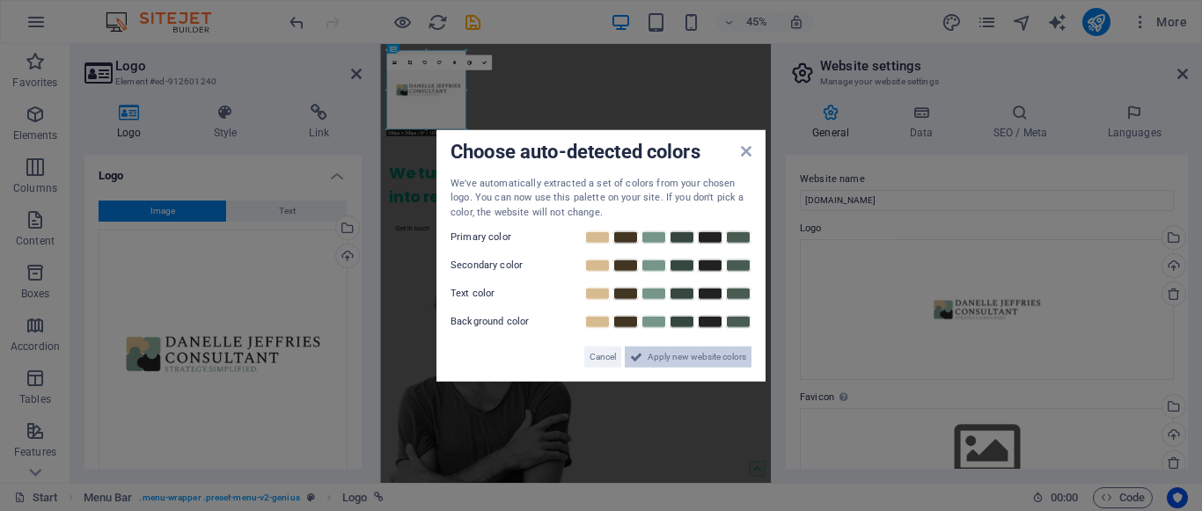
click at [729, 357] on span "Apply new website colors" at bounding box center [696, 357] width 99 height 21
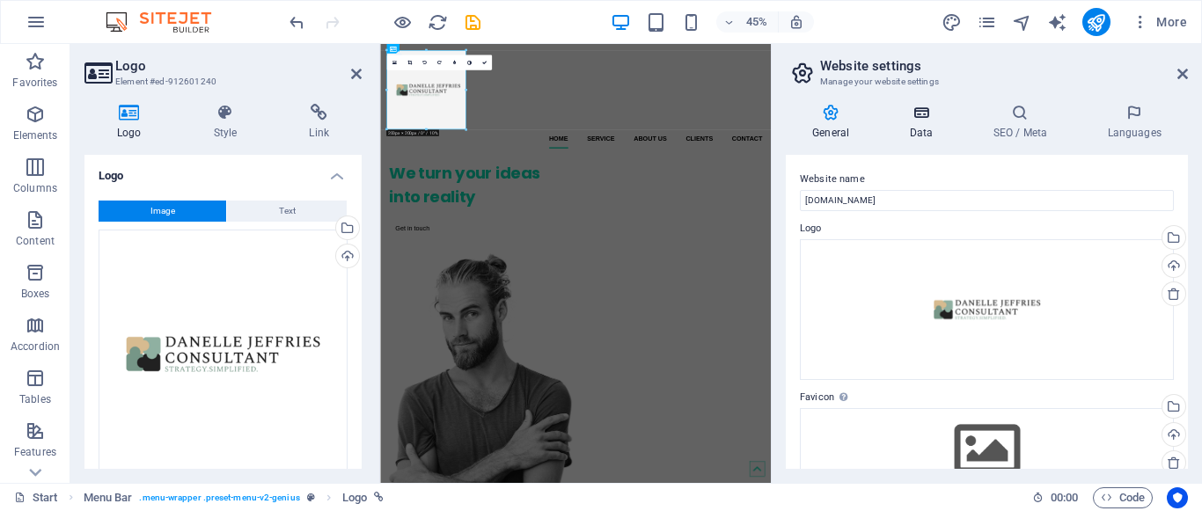
click at [913, 132] on h4 "Data" at bounding box center [924, 122] width 84 height 37
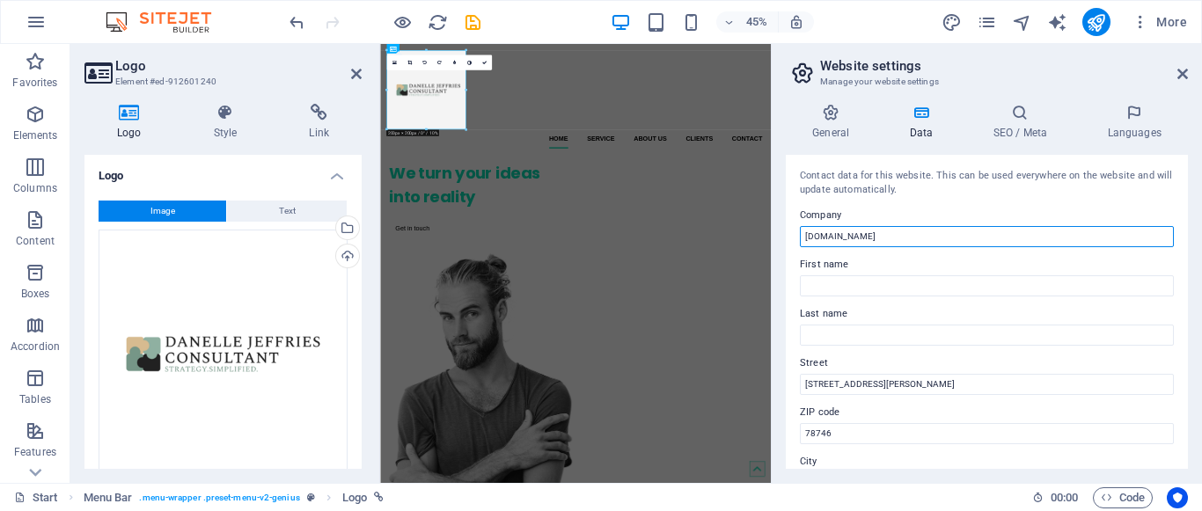
drag, startPoint x: 872, startPoint y: 236, endPoint x: 786, endPoint y: 242, distance: 85.6
click at [786, 242] on div "Contact data for this website. This can be used everywhere on the website and w…" at bounding box center [987, 312] width 402 height 314
type input "[PERSON_NAME] Consultant"
click at [836, 283] on input "First name" at bounding box center [987, 285] width 374 height 21
type input "[PERSON_NAME]"
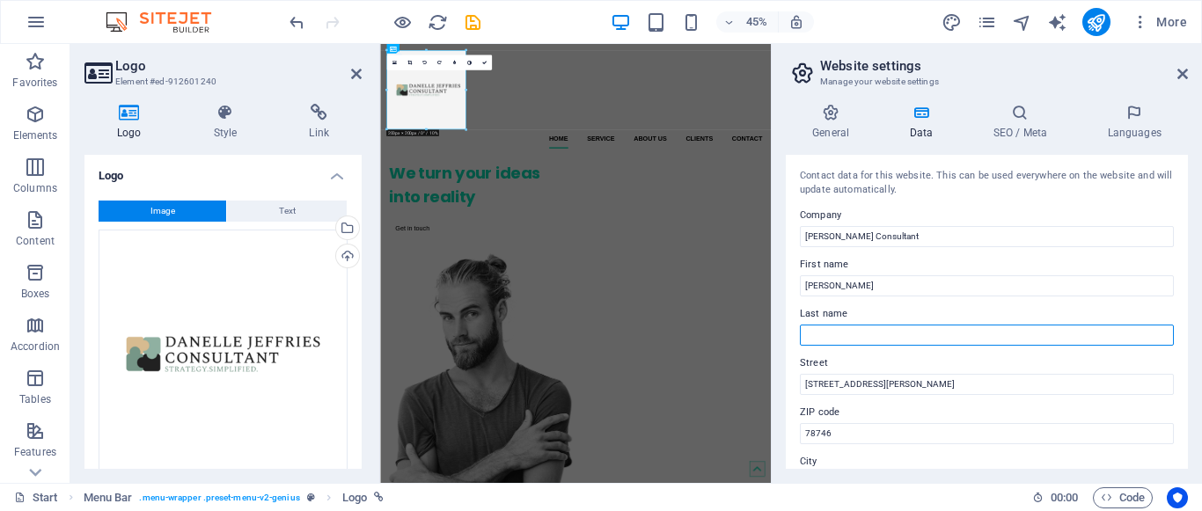
type input "[PERSON_NAME]"
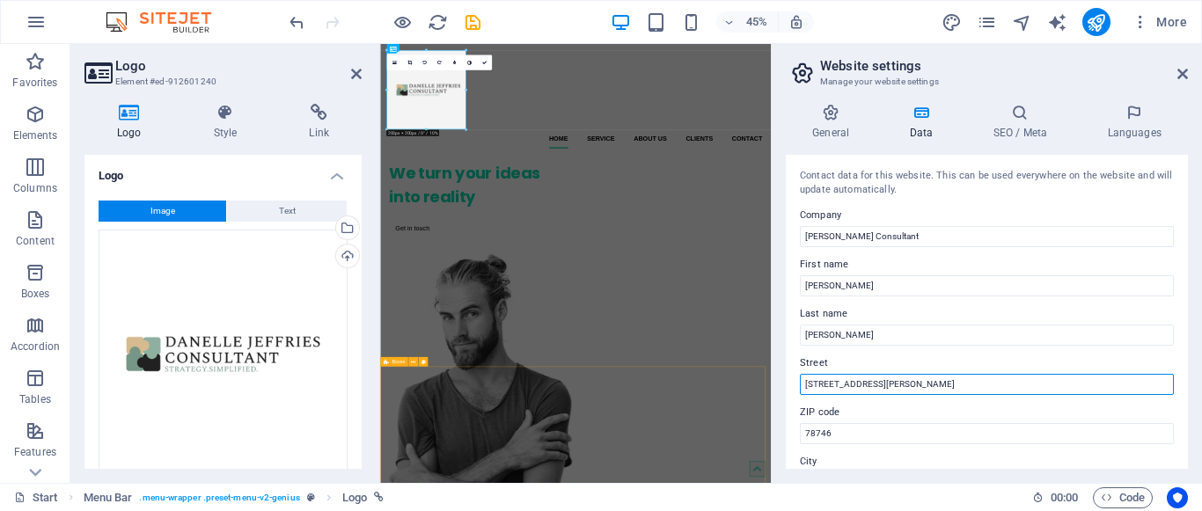
drag, startPoint x: 1288, startPoint y: 429, endPoint x: 1206, endPoint y: 812, distance: 391.3
click at [901, 388] on input "[STREET_ADDRESS][PERSON_NAME]" at bounding box center [987, 384] width 374 height 21
type input "2"
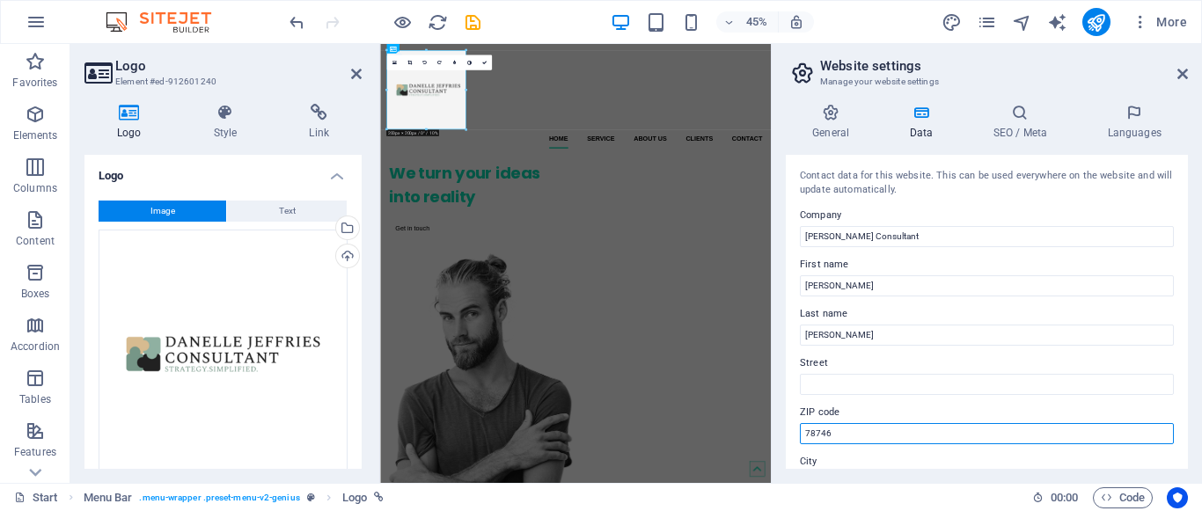
click at [859, 431] on input "78746" at bounding box center [987, 433] width 374 height 21
type input "7"
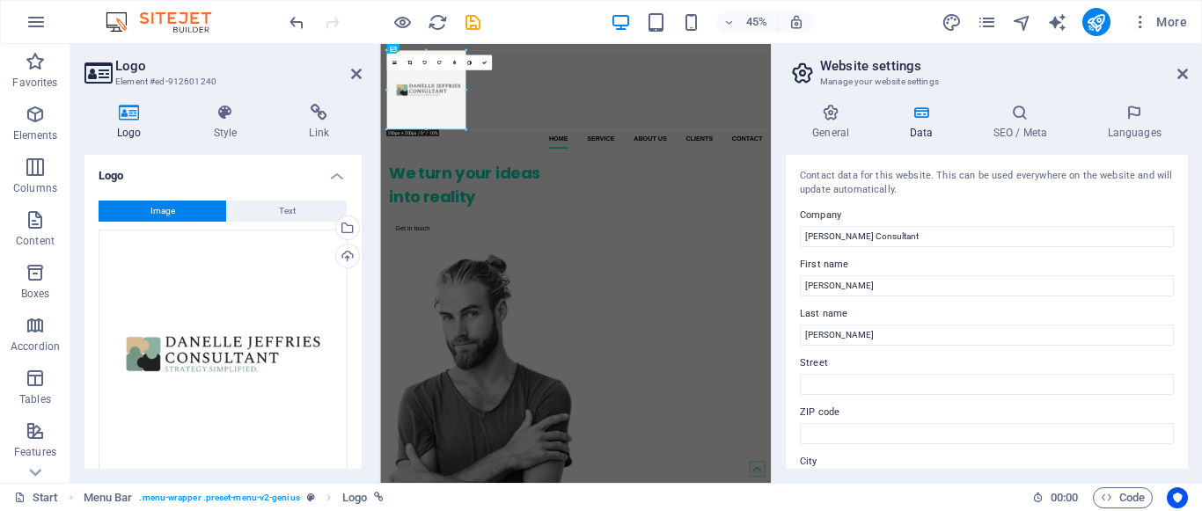
drag, startPoint x: 1182, startPoint y: 267, endPoint x: 1184, endPoint y: 285, distance: 18.6
click at [1184, 285] on div "Contact data for this website. This can be used everywhere on the website and w…" at bounding box center [987, 312] width 402 height 314
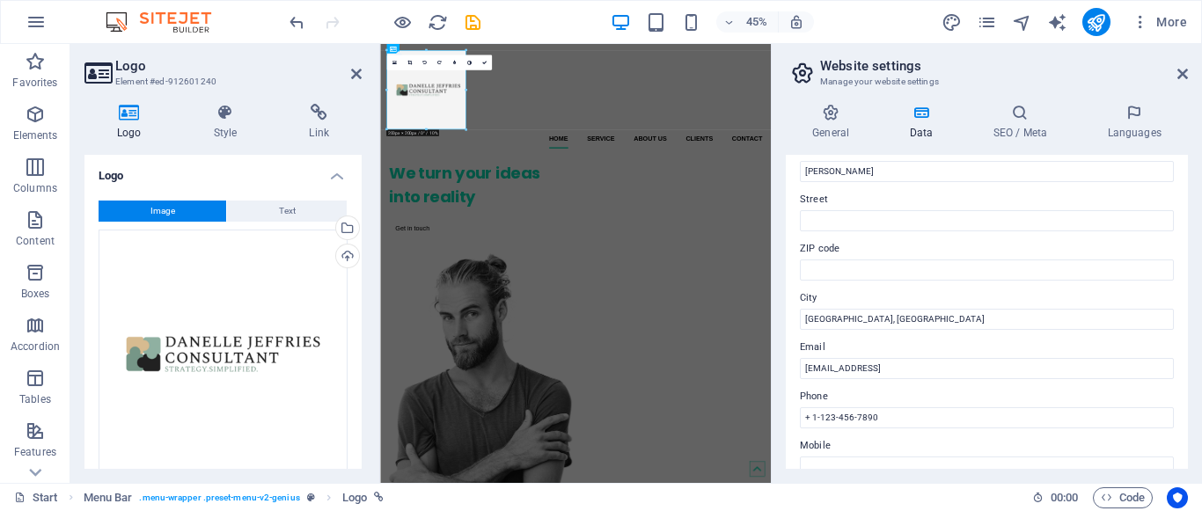
scroll to position [190, 0]
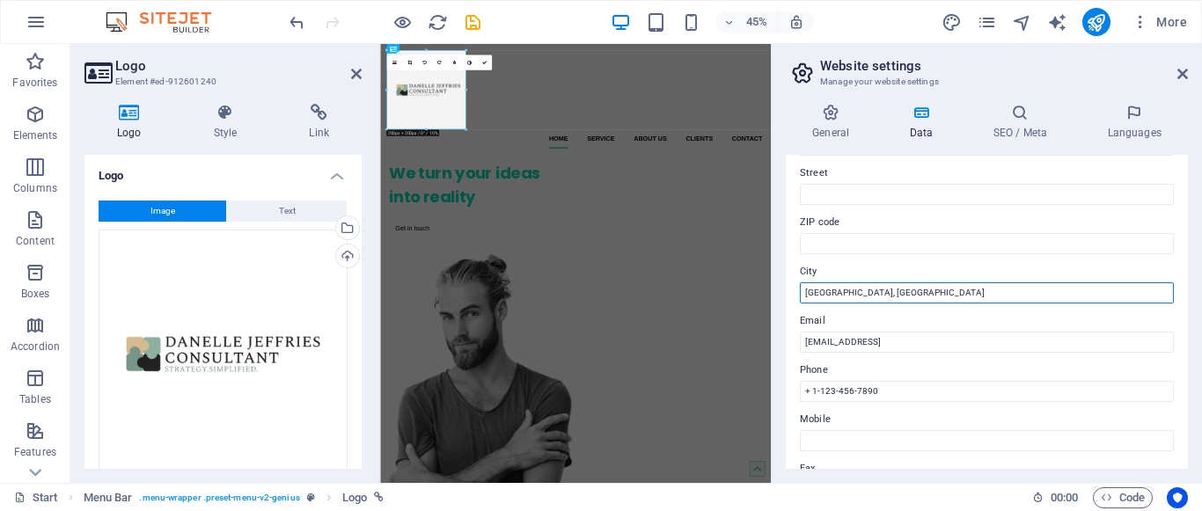
drag, startPoint x: 865, startPoint y: 292, endPoint x: 794, endPoint y: 293, distance: 71.3
click at [794, 293] on div "Contact data for this website. This can be used everywhere on the website and w…" at bounding box center [987, 312] width 402 height 314
type input "[GEOGRAPHIC_DATA]"
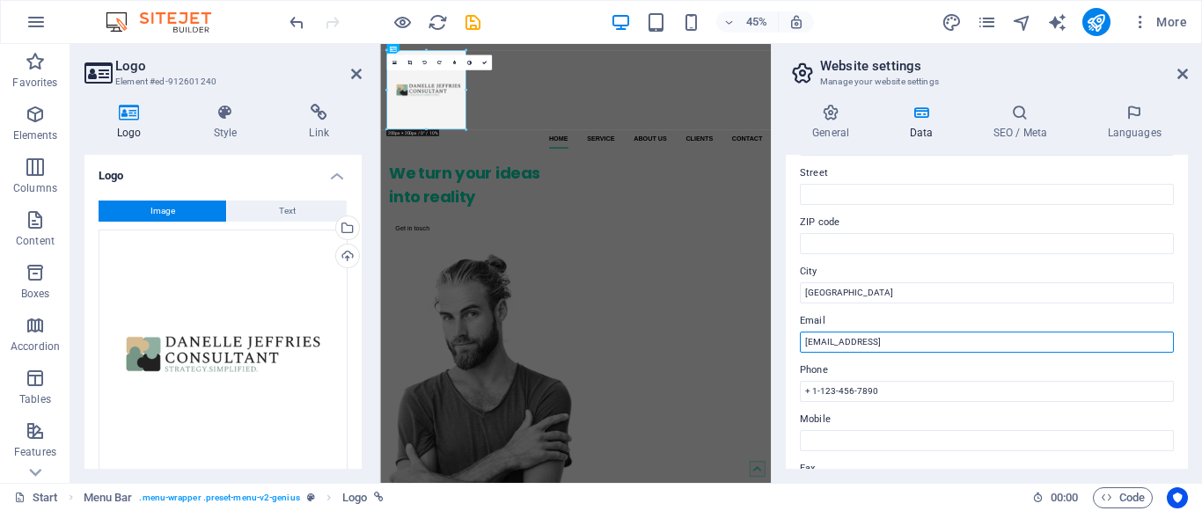
drag, startPoint x: 1028, startPoint y: 349, endPoint x: 793, endPoint y: 342, distance: 235.0
click at [793, 342] on div "Contact data for this website. This can be used everywhere on the website and w…" at bounding box center [987, 312] width 402 height 314
type input "[PERSON_NAME][EMAIL_ADDRESS][DOMAIN_NAME]"
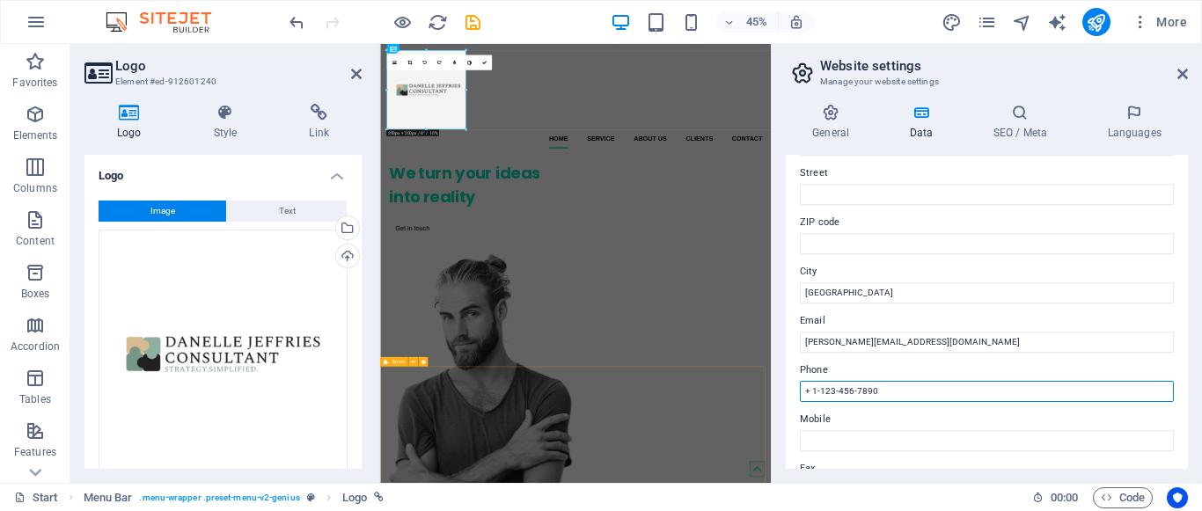
drag, startPoint x: 1302, startPoint y: 443, endPoint x: 1230, endPoint y: 831, distance: 395.5
drag, startPoint x: 888, startPoint y: 393, endPoint x: 794, endPoint y: 381, distance: 94.9
click at [794, 381] on div "Contact data for this website. This can be used everywhere on the website and w…" at bounding box center [987, 312] width 402 height 314
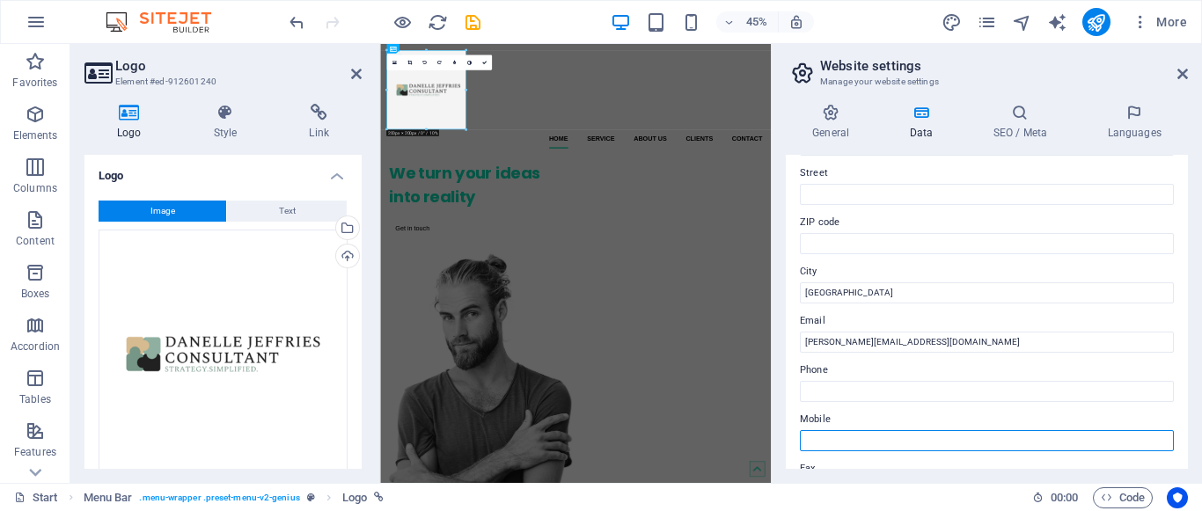
click at [823, 443] on input "Mobile" at bounding box center [987, 440] width 374 height 21
type input "02102953713"
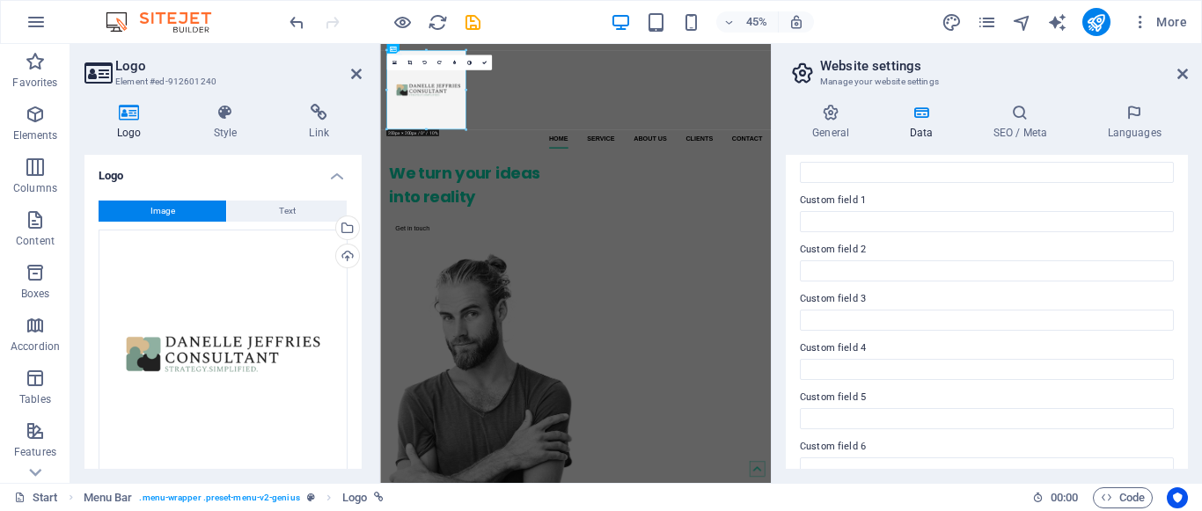
scroll to position [531, 0]
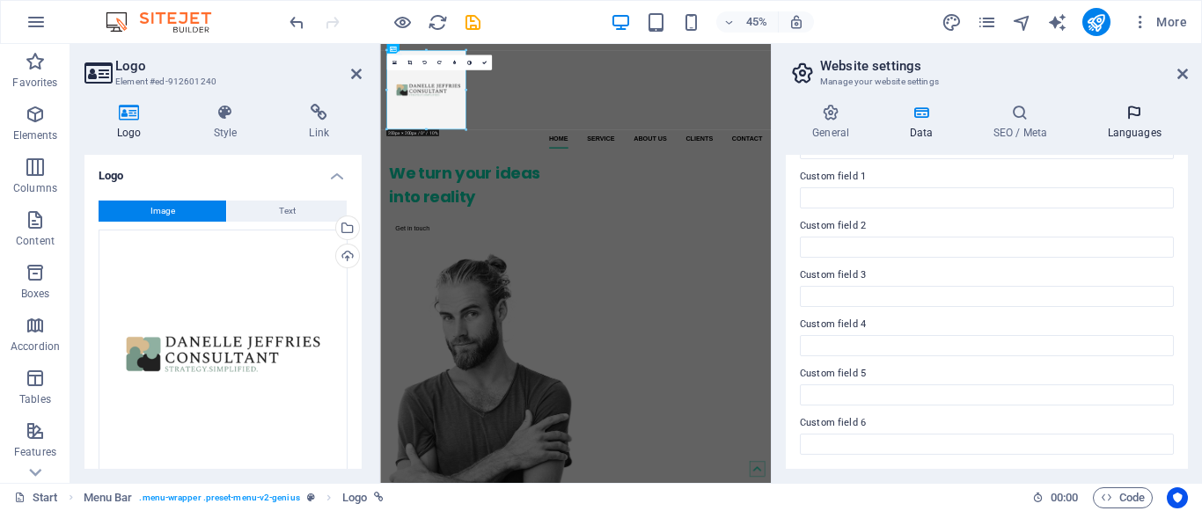
click at [1136, 128] on h4 "Languages" at bounding box center [1133, 122] width 107 height 37
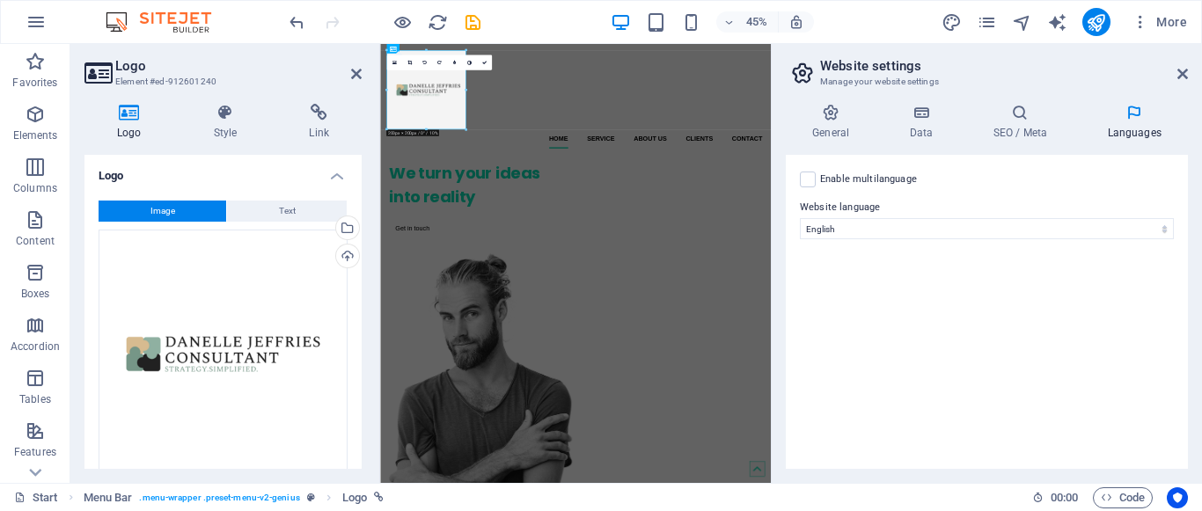
click at [1191, 70] on aside "Website settings Manage your website settings General Data SEO / Meta Languages…" at bounding box center [986, 263] width 431 height 439
click at [1184, 75] on icon at bounding box center [1182, 74] width 11 height 14
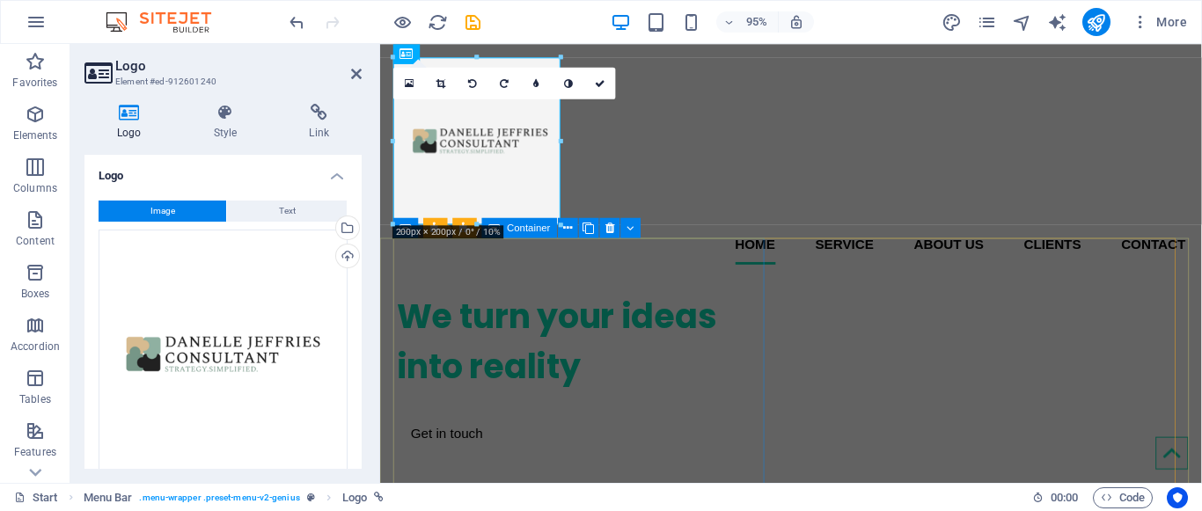
click at [672, 367] on div "We turn your ideas into reality Get in touch" at bounding box center [595, 388] width 394 height 197
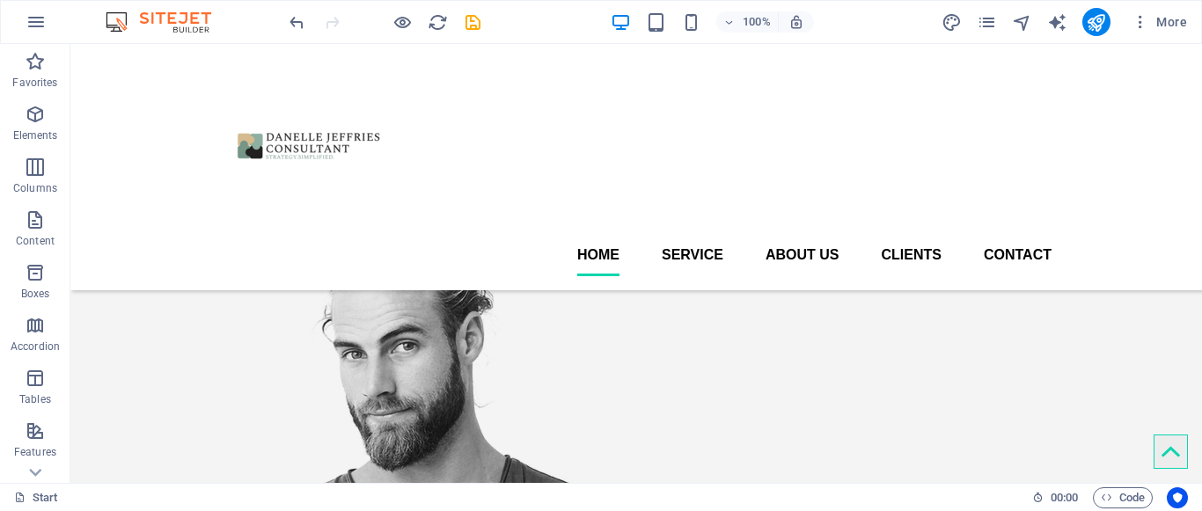
scroll to position [0, 0]
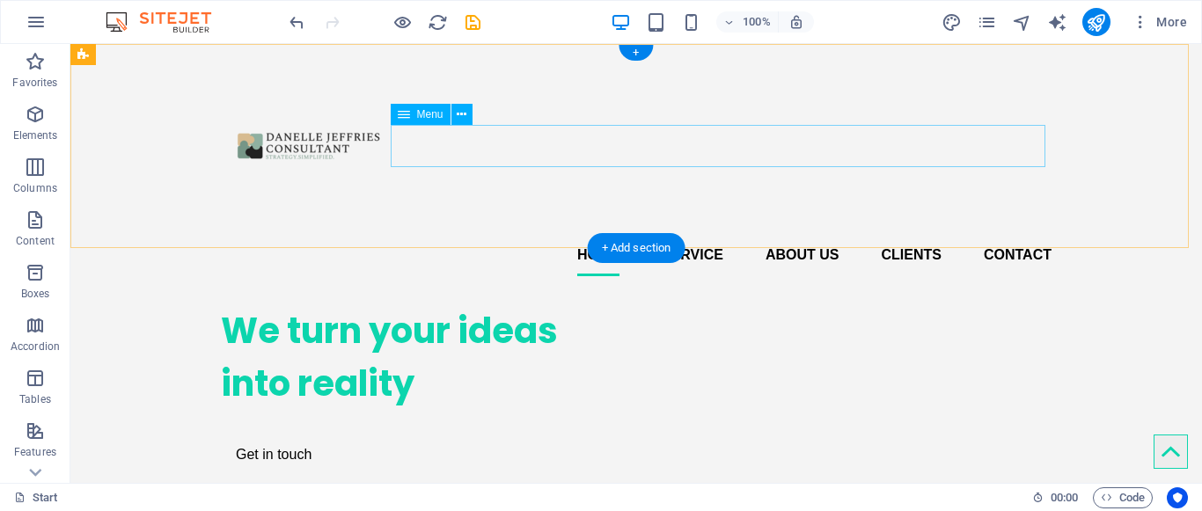
click at [691, 234] on nav "Home Service About us Clients Contact" at bounding box center [636, 255] width 830 height 42
click at [798, 234] on nav "Home Service About us Clients Contact" at bounding box center [636, 255] width 830 height 42
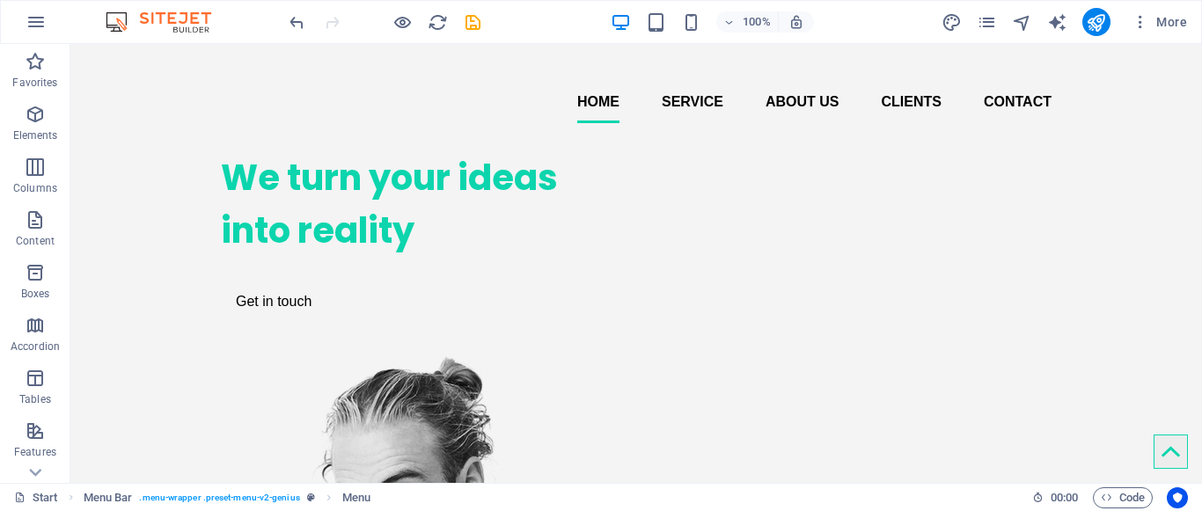
scroll to position [194, 0]
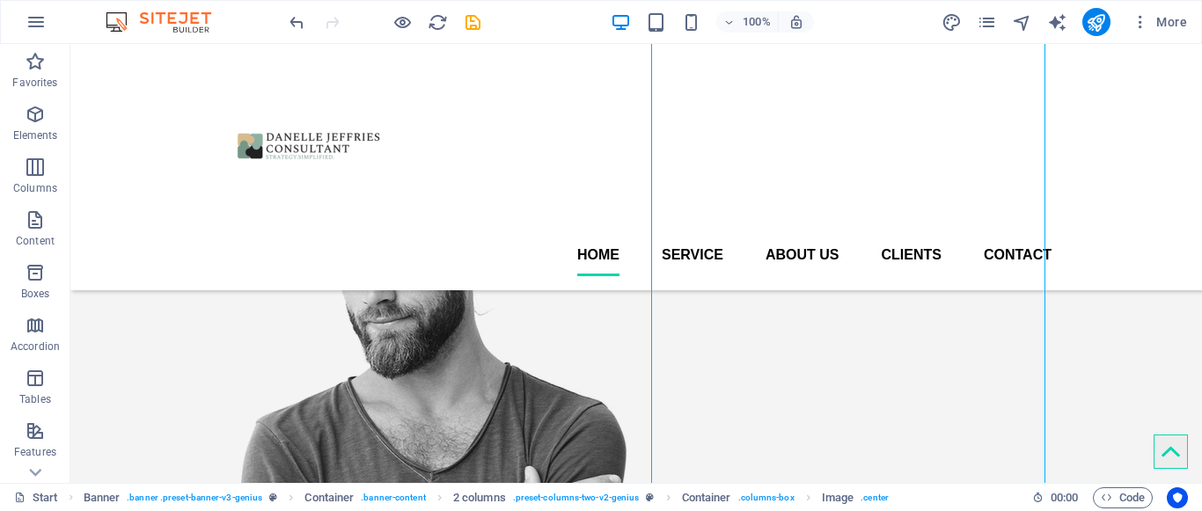
scroll to position [328, 0]
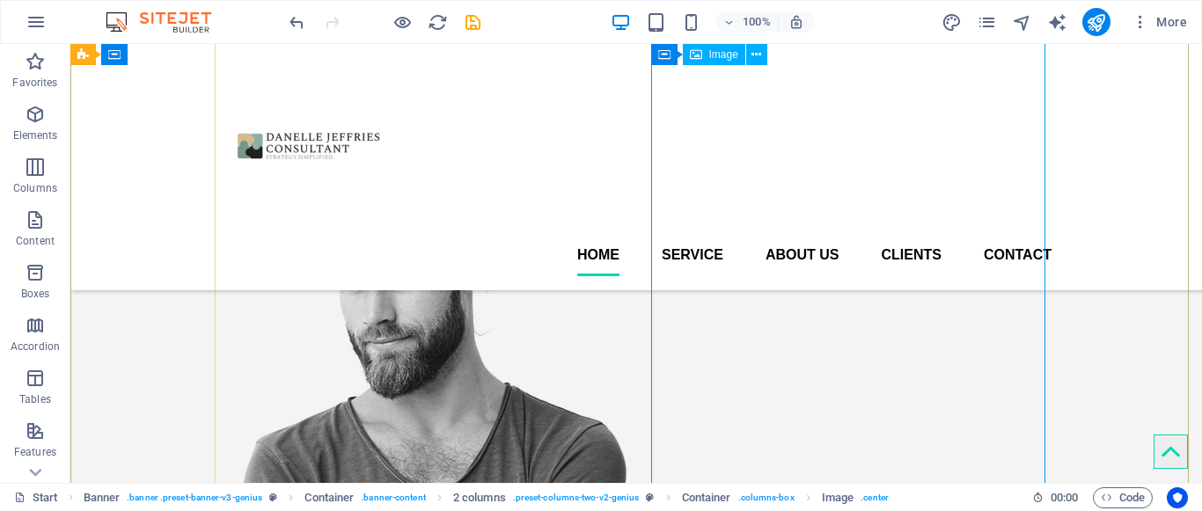
click at [615, 377] on figure at bounding box center [418, 472] width 394 height 669
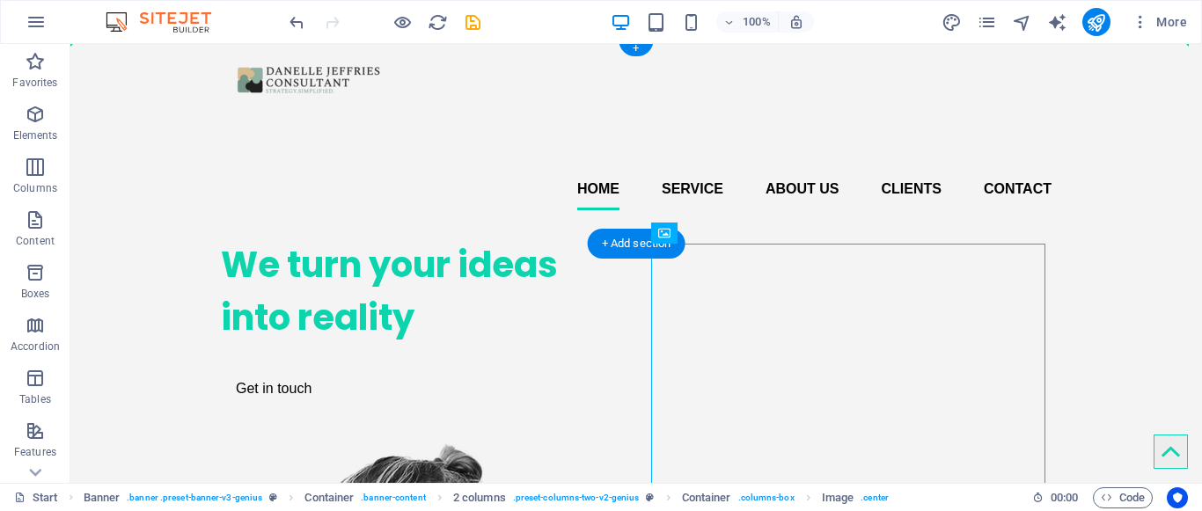
scroll to position [0, 0]
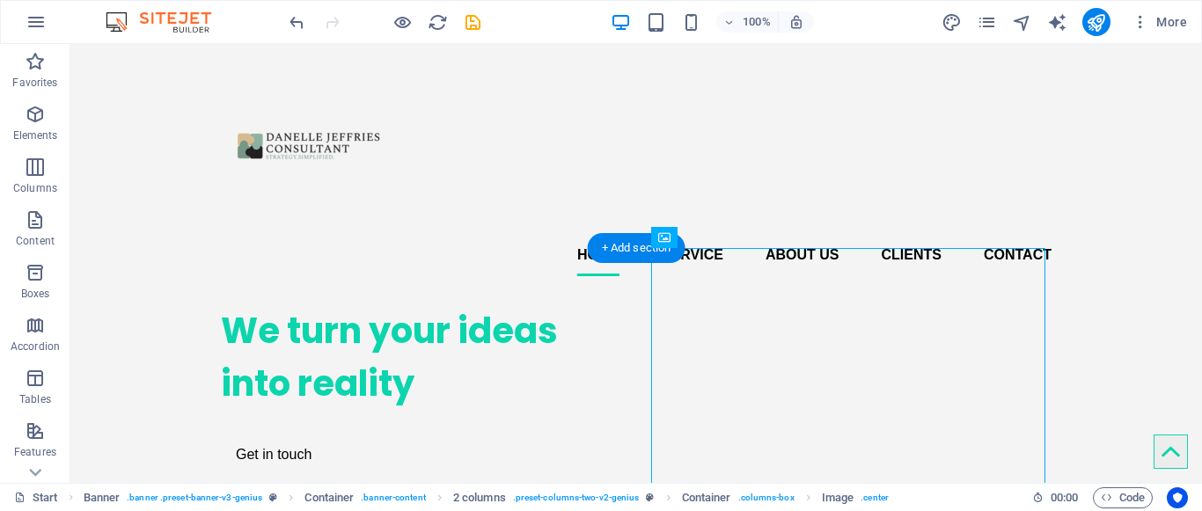
drag, startPoint x: 755, startPoint y: 312, endPoint x: 720, endPoint y: 308, distance: 34.6
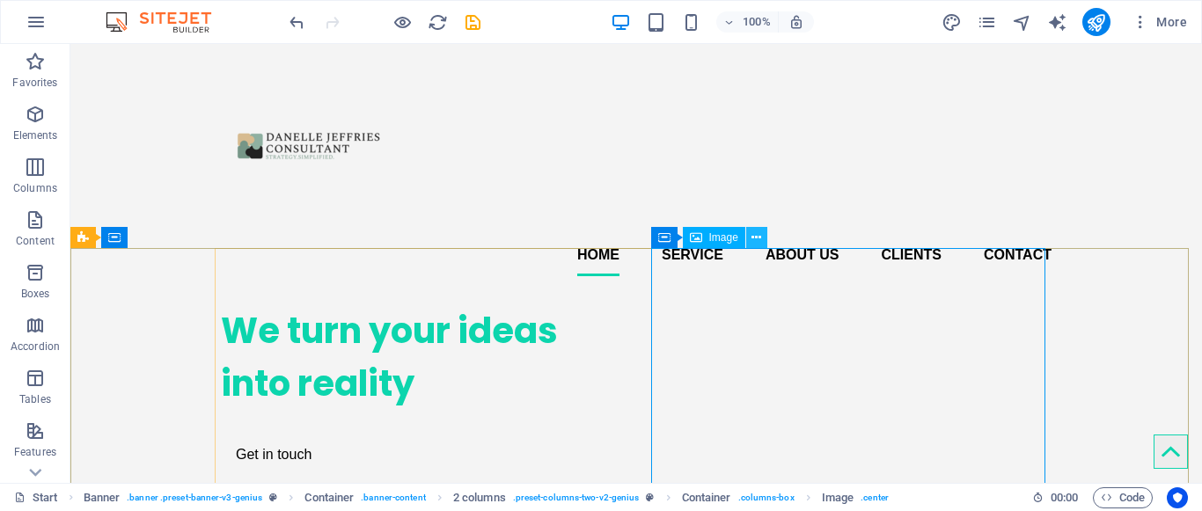
click at [764, 238] on button at bounding box center [756, 237] width 21 height 21
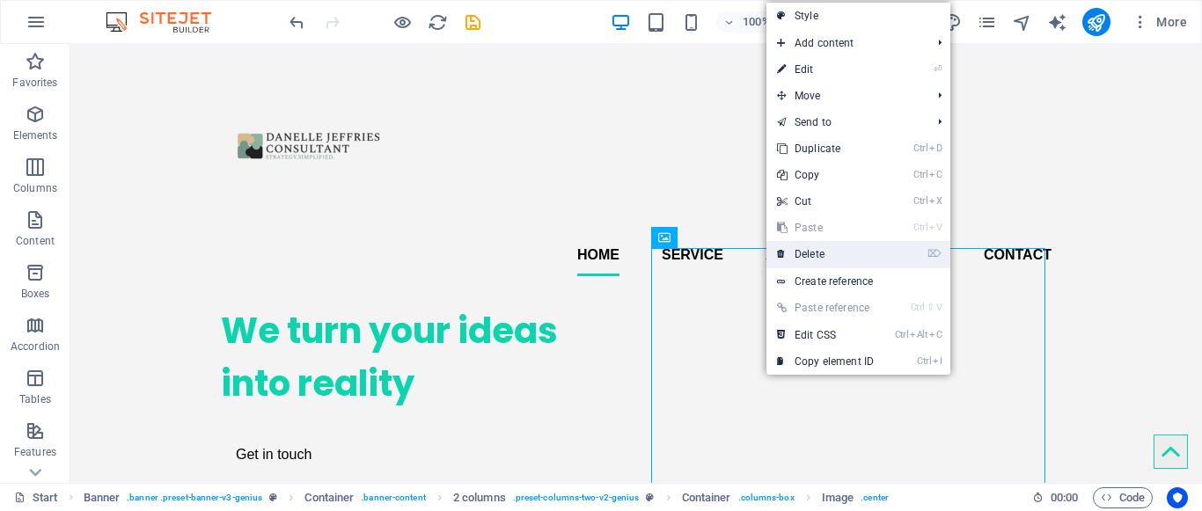
click at [805, 252] on link "⌦ Delete" at bounding box center [825, 254] width 118 height 26
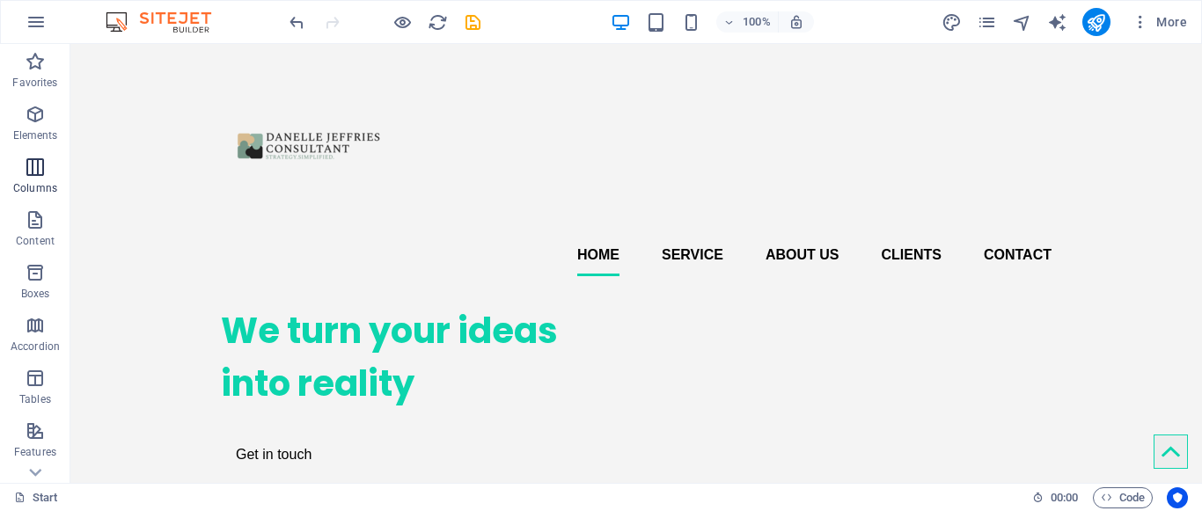
click at [30, 167] on icon "button" at bounding box center [35, 167] width 21 height 21
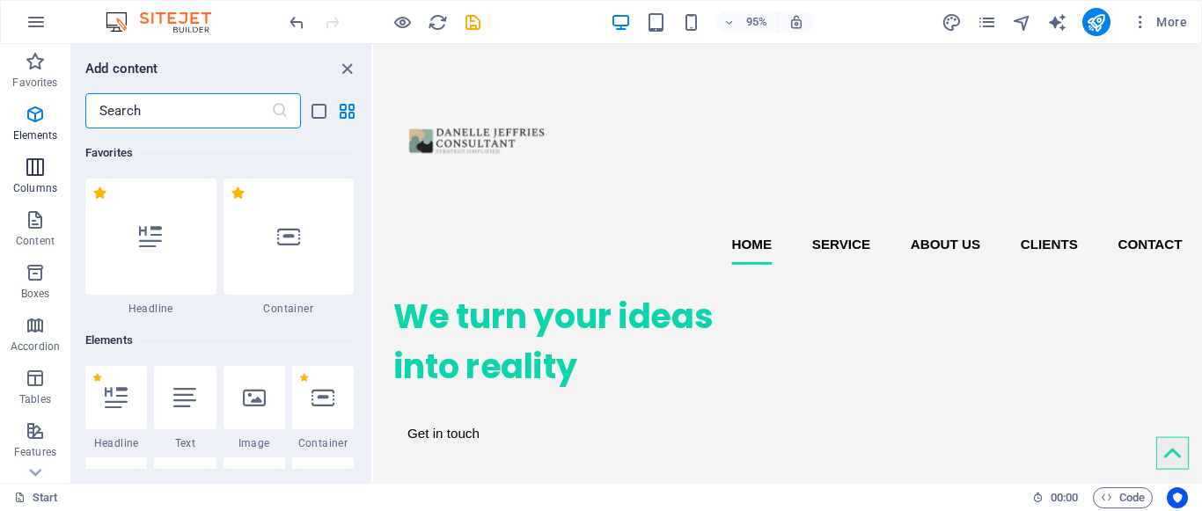
scroll to position [871, 0]
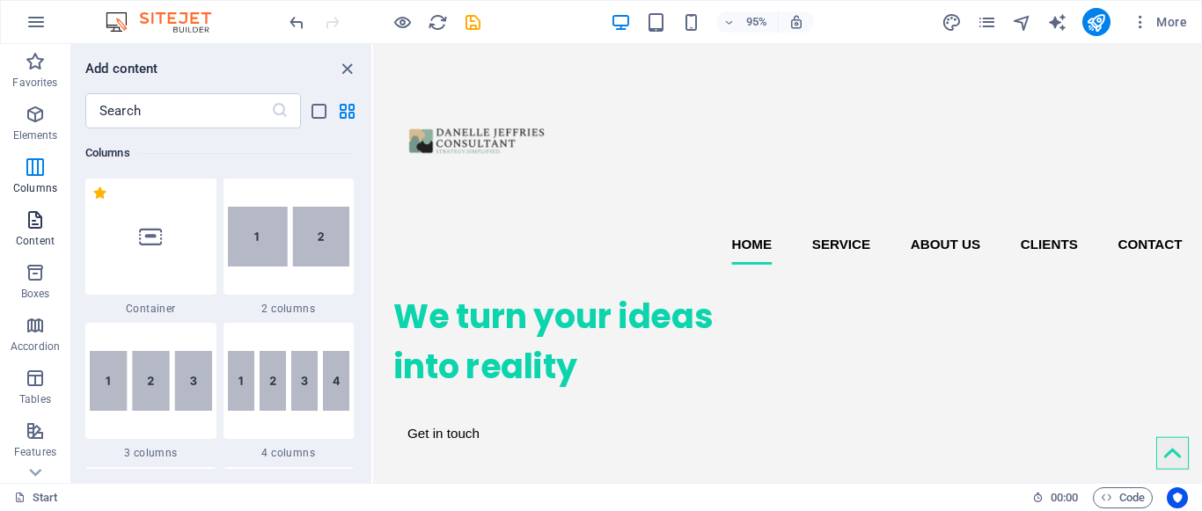
click at [40, 223] on icon "button" at bounding box center [35, 219] width 21 height 21
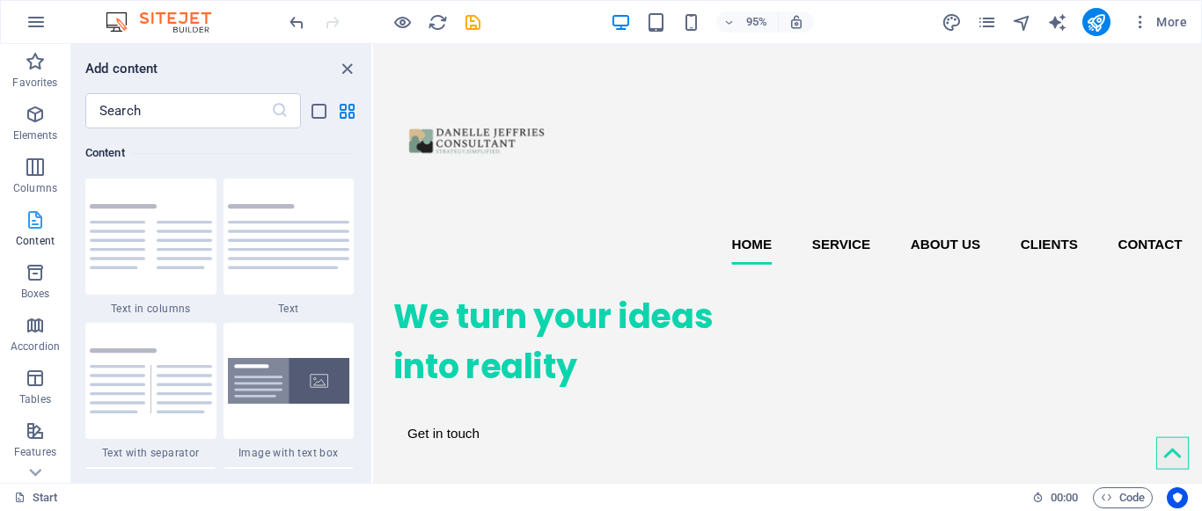
scroll to position [3078, 0]
drag, startPoint x: 372, startPoint y: 194, endPoint x: 371, endPoint y: 213, distance: 18.5
click at [371, 213] on section "Favorites Elements Columns Content Boxes Accordion Tables Features Images Slide…" at bounding box center [601, 263] width 1202 height 439
drag, startPoint x: 365, startPoint y: 200, endPoint x: 363, endPoint y: 218, distance: 18.6
click at [363, 218] on div "Favorites 1 Star Headline 1 Star Container Elements 1 Star Headline 1 Star Text…" at bounding box center [220, 298] width 298 height 340
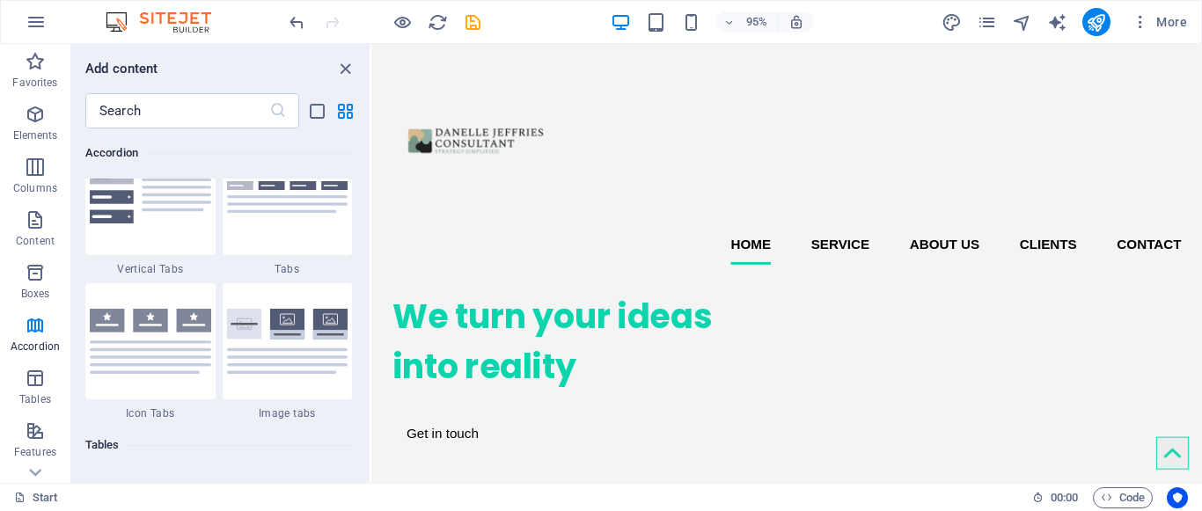
scroll to position [5983, 0]
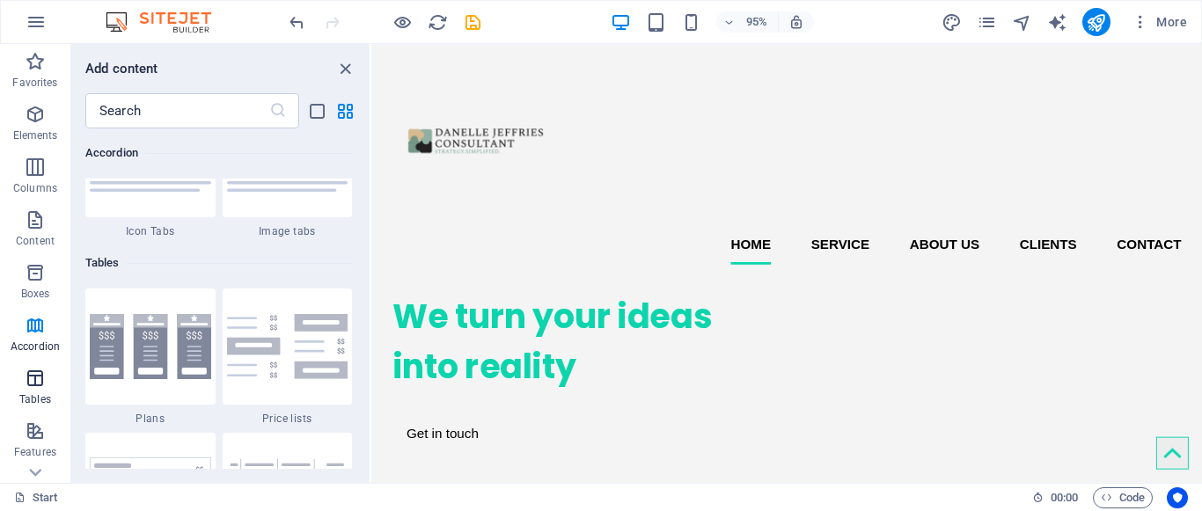
click at [40, 387] on icon "button" at bounding box center [35, 378] width 21 height 21
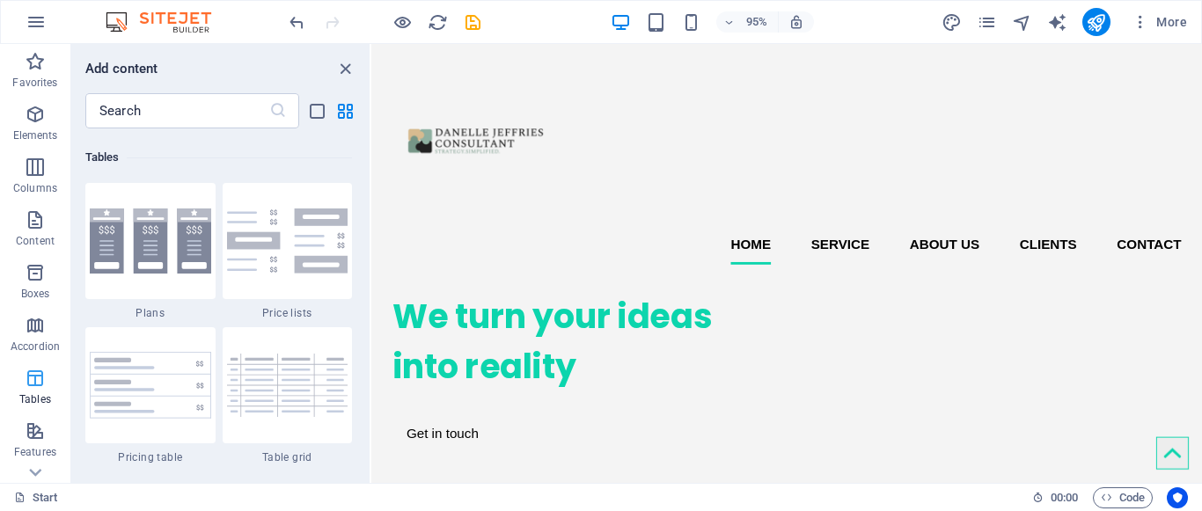
scroll to position [6093, 0]
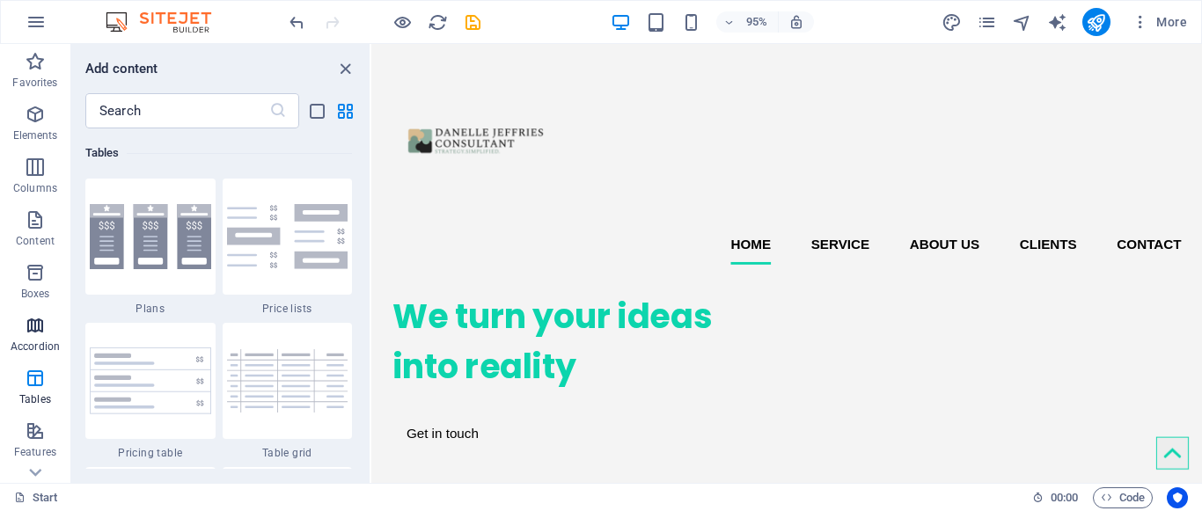
click at [44, 341] on p "Accordion" at bounding box center [35, 347] width 49 height 14
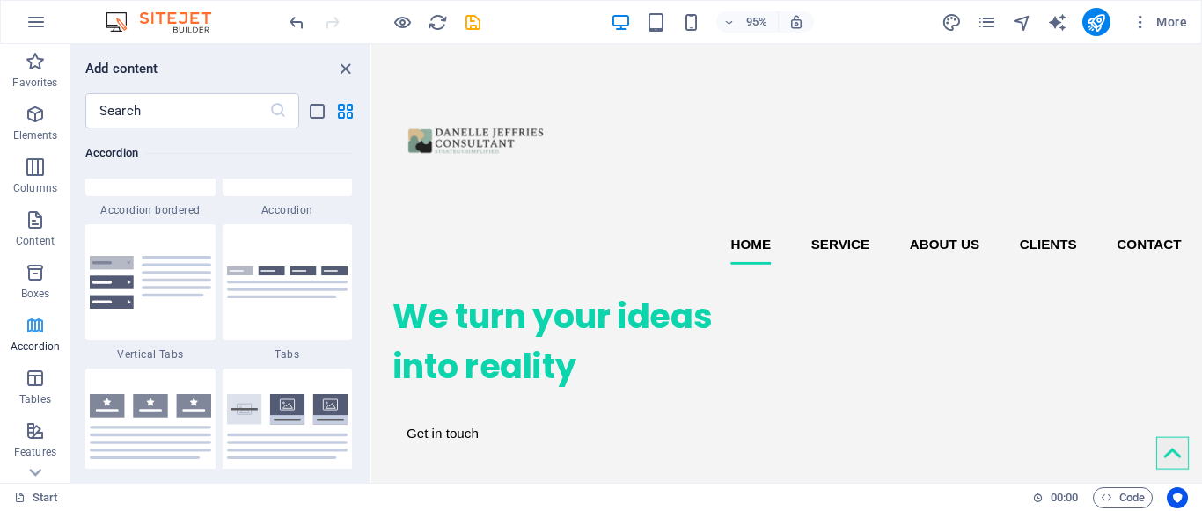
scroll to position [5617, 0]
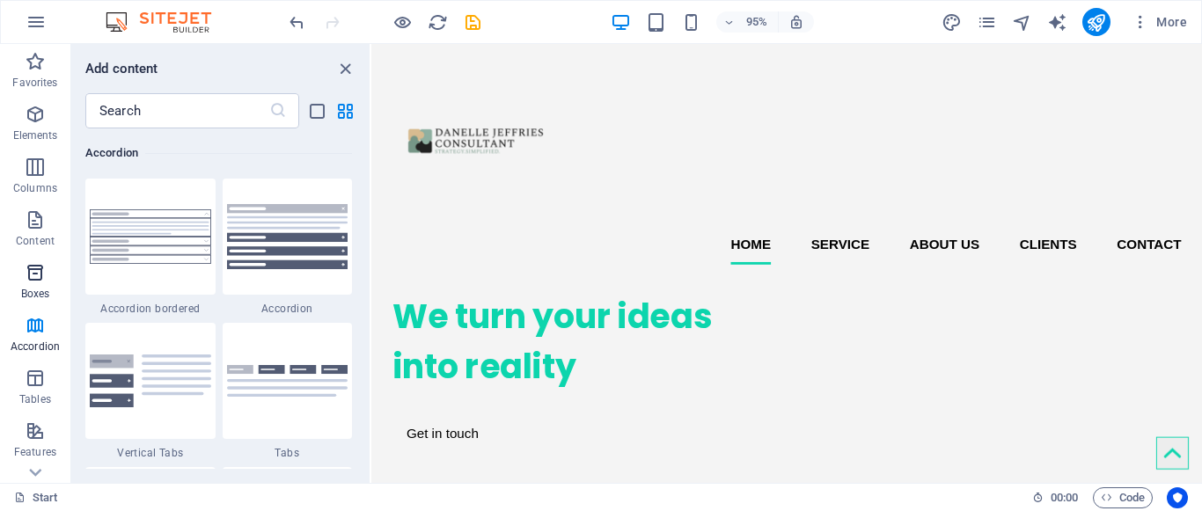
click at [43, 284] on span "Boxes" at bounding box center [35, 283] width 70 height 42
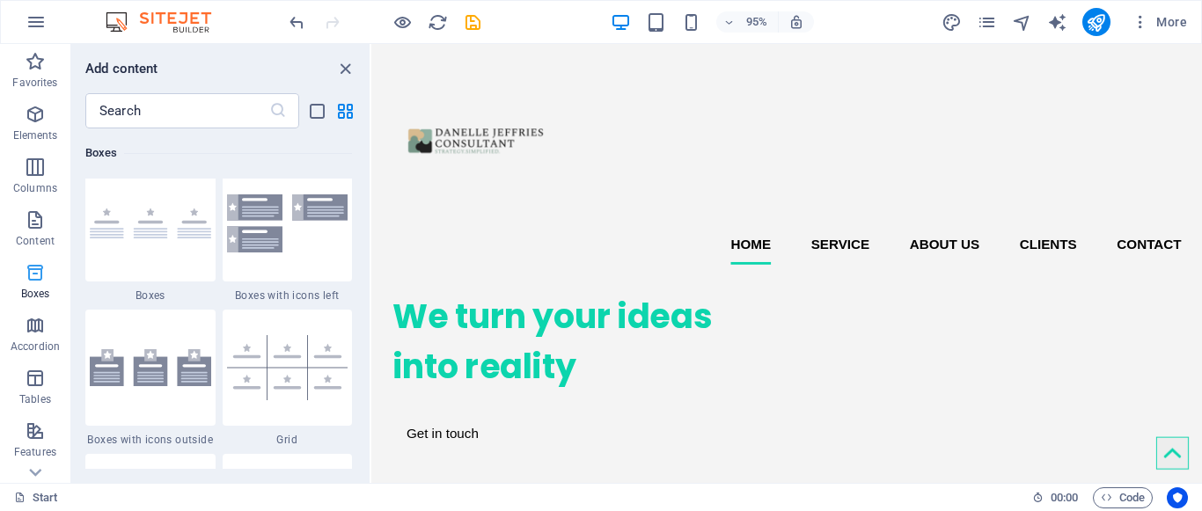
scroll to position [4853, 0]
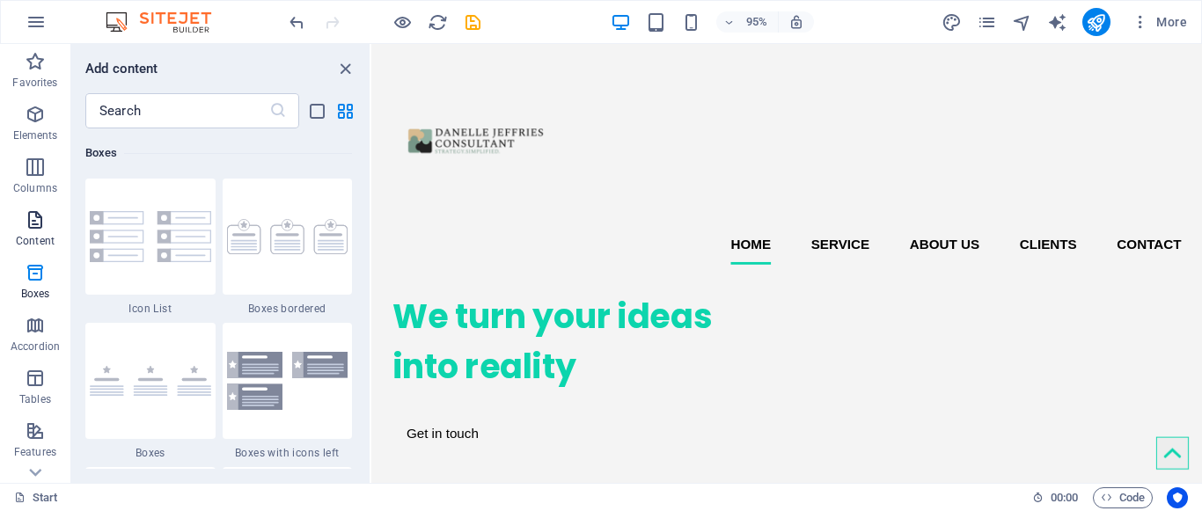
click at [40, 220] on icon "button" at bounding box center [35, 219] width 21 height 21
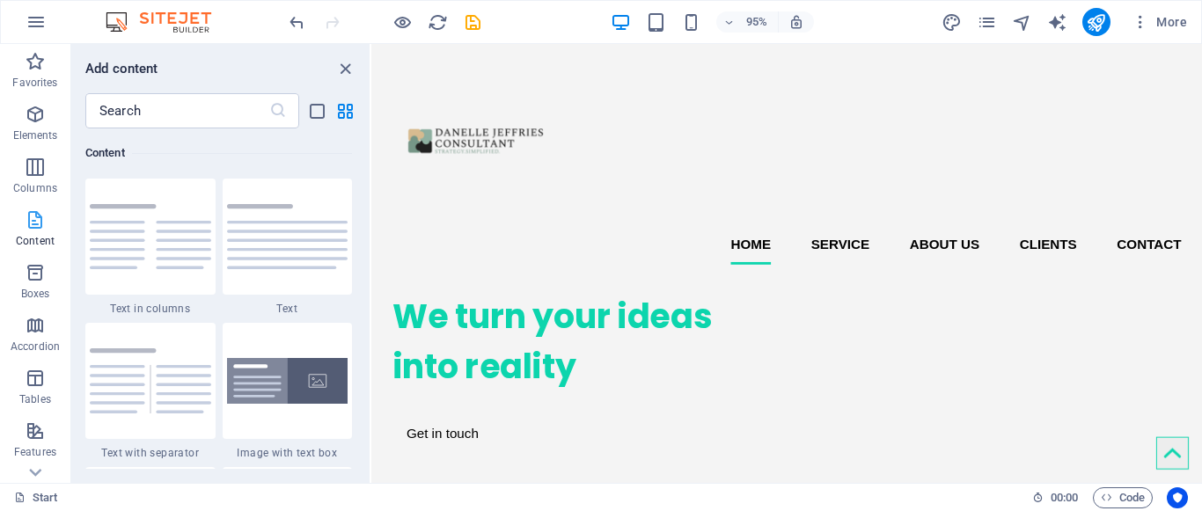
scroll to position [3078, 0]
click at [41, 473] on icon at bounding box center [35, 472] width 25 height 25
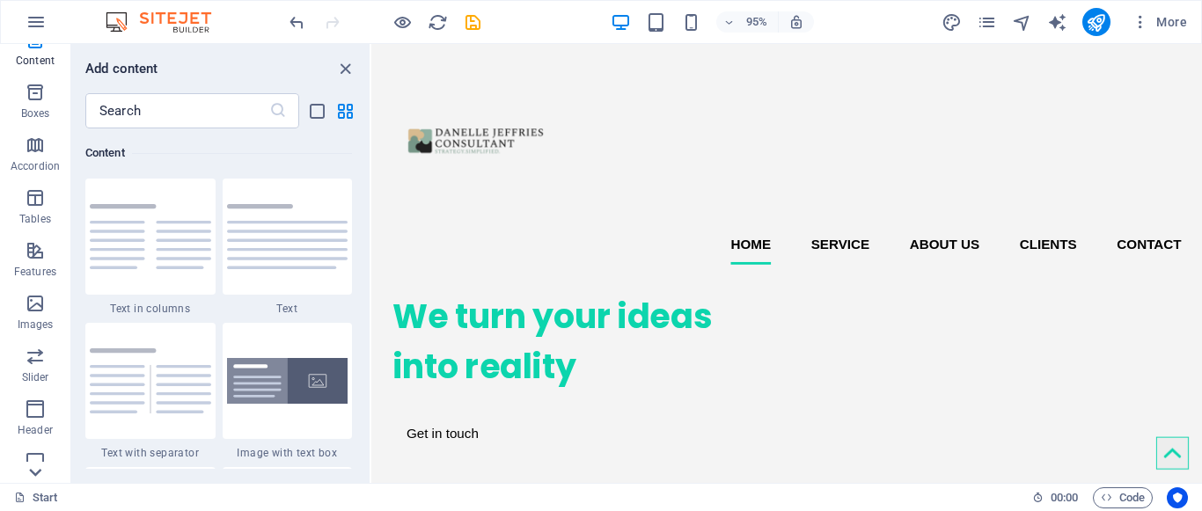
scroll to position [353, 0]
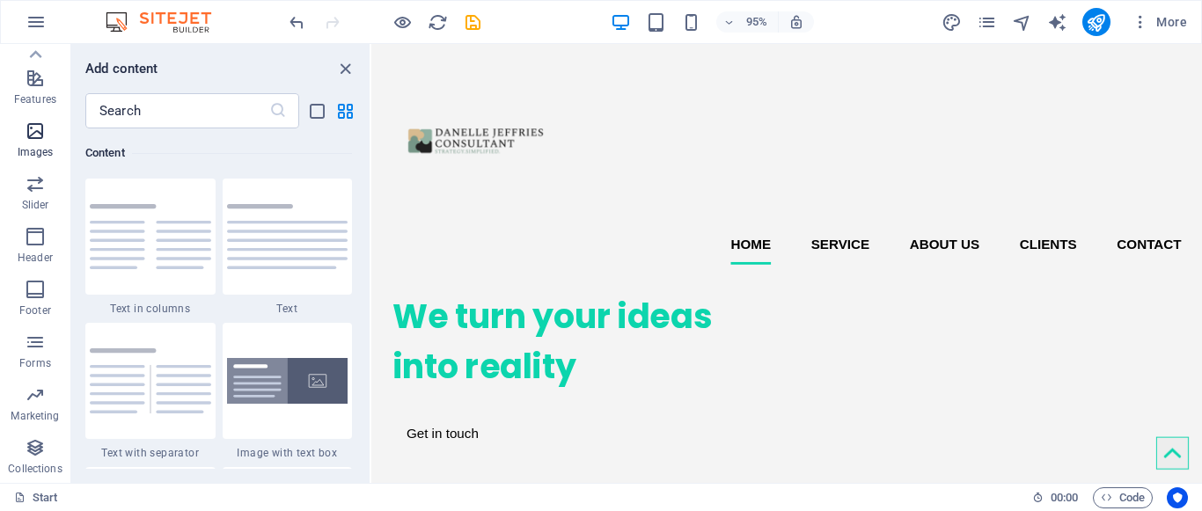
click at [33, 136] on icon "button" at bounding box center [35, 131] width 21 height 21
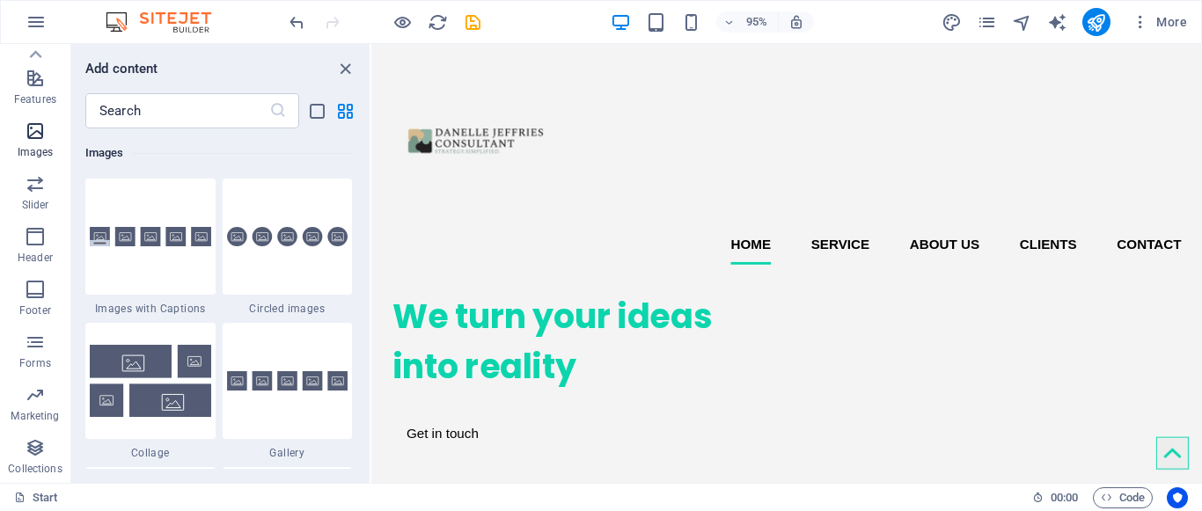
scroll to position [8920, 0]
click at [282, 360] on div at bounding box center [288, 381] width 130 height 116
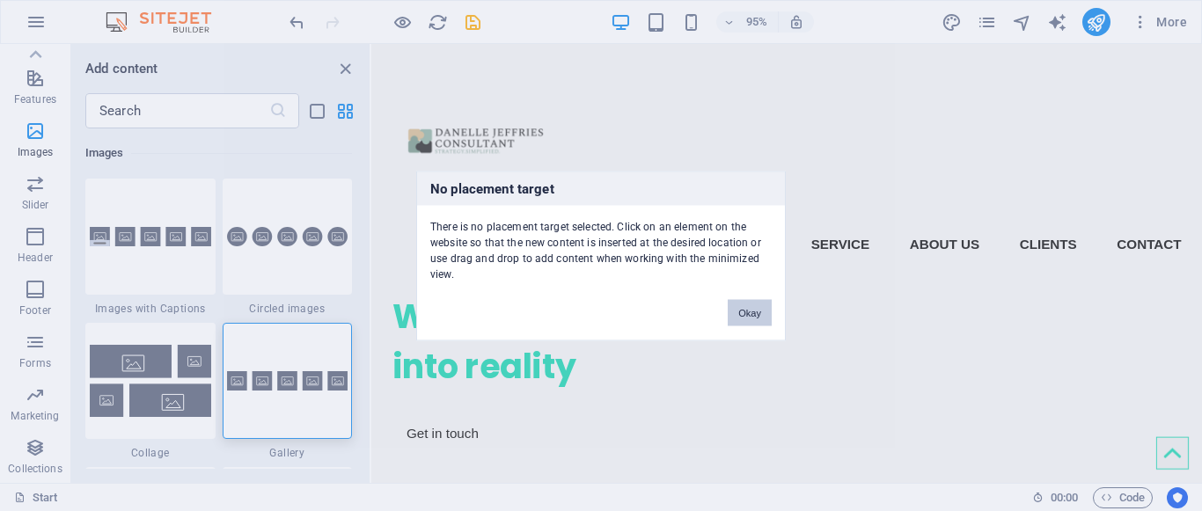
click at [762, 311] on button "Okay" at bounding box center [750, 312] width 44 height 26
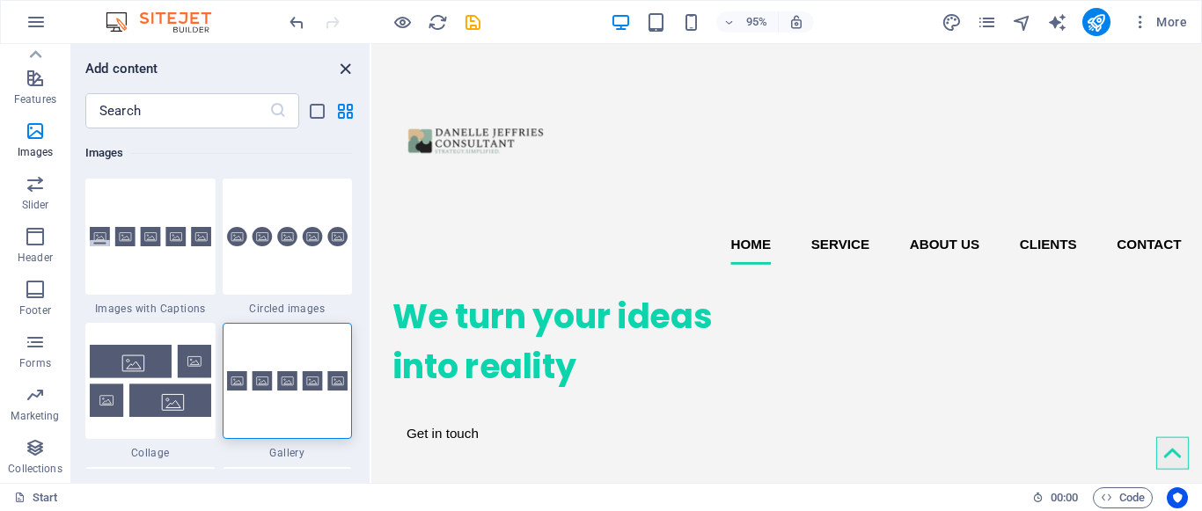
click at [347, 68] on icon "close panel" at bounding box center [345, 69] width 20 height 20
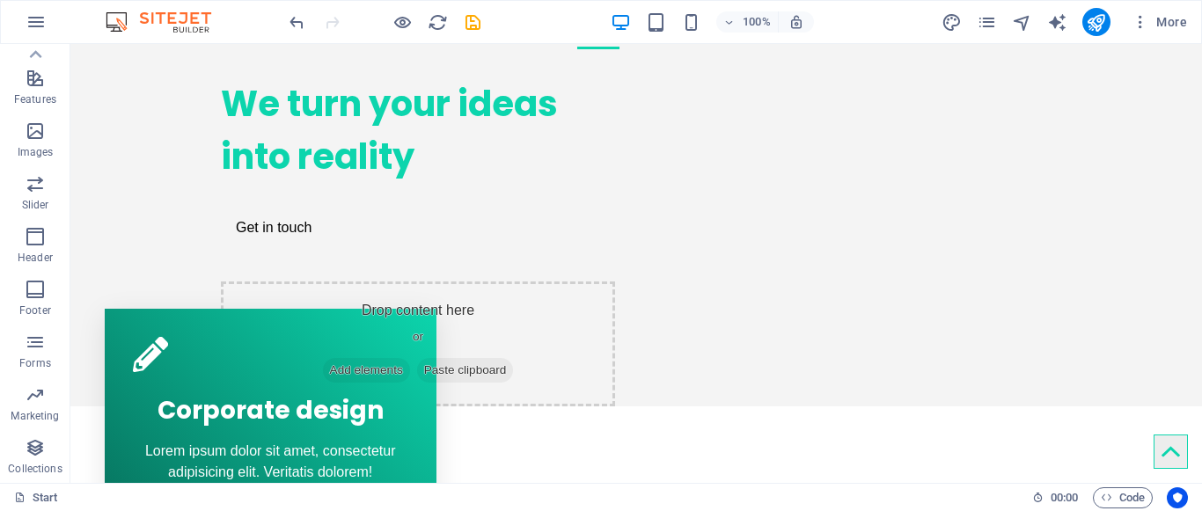
scroll to position [255, 0]
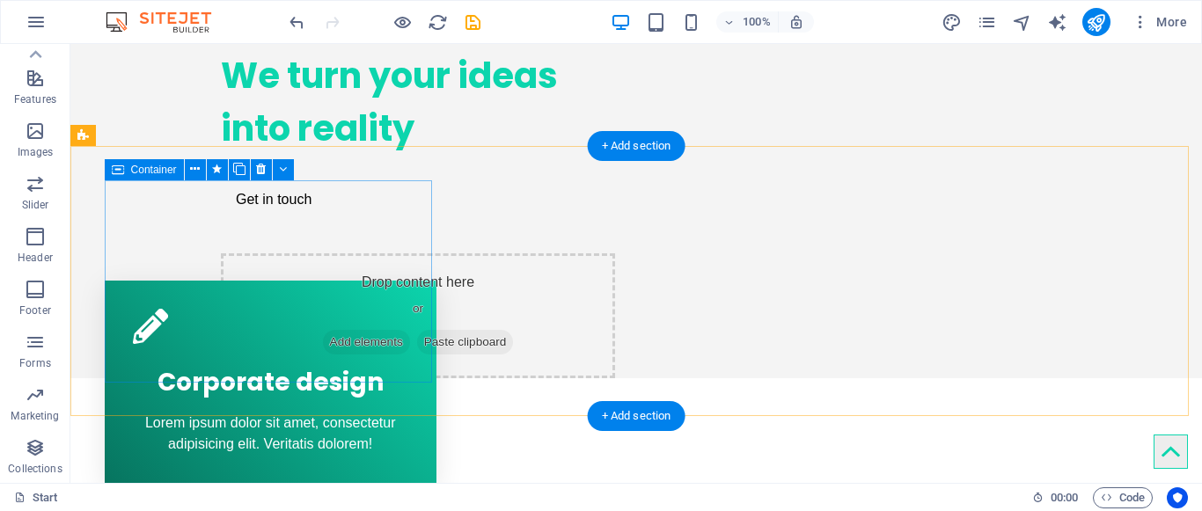
click at [376, 281] on div "Corporate design Lorem ipsum dolor sit amet, consectetur adipisicing elit. Veri…" at bounding box center [271, 382] width 332 height 202
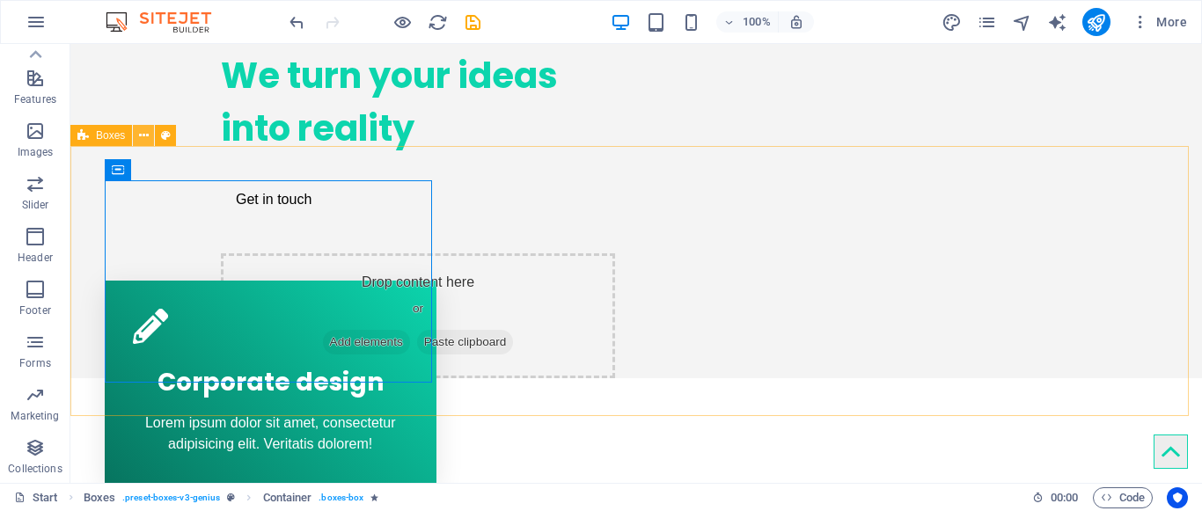
click at [150, 138] on button at bounding box center [143, 135] width 21 height 21
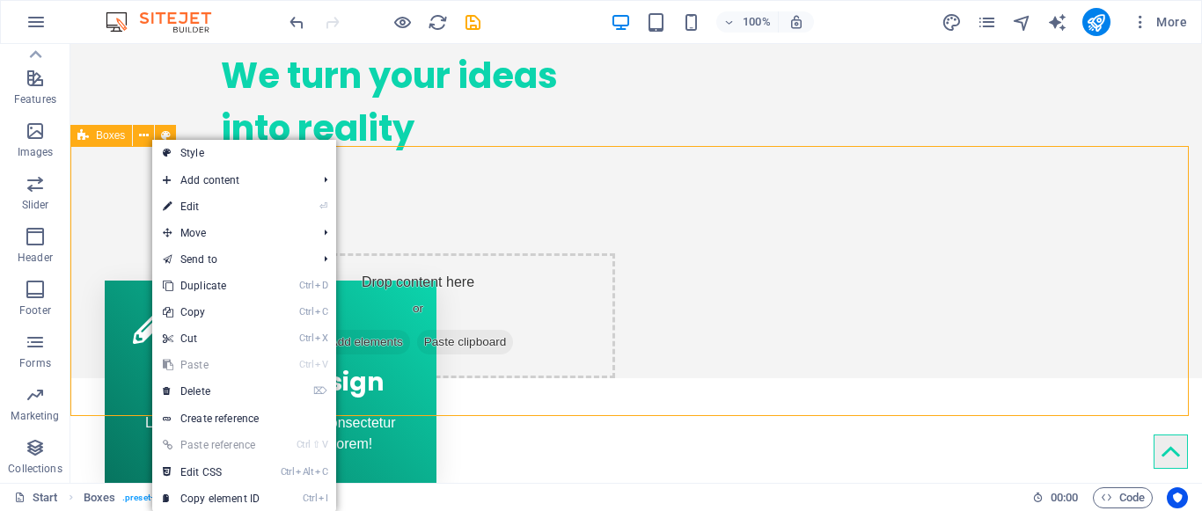
click at [110, 141] on span "Boxes" at bounding box center [110, 135] width 29 height 11
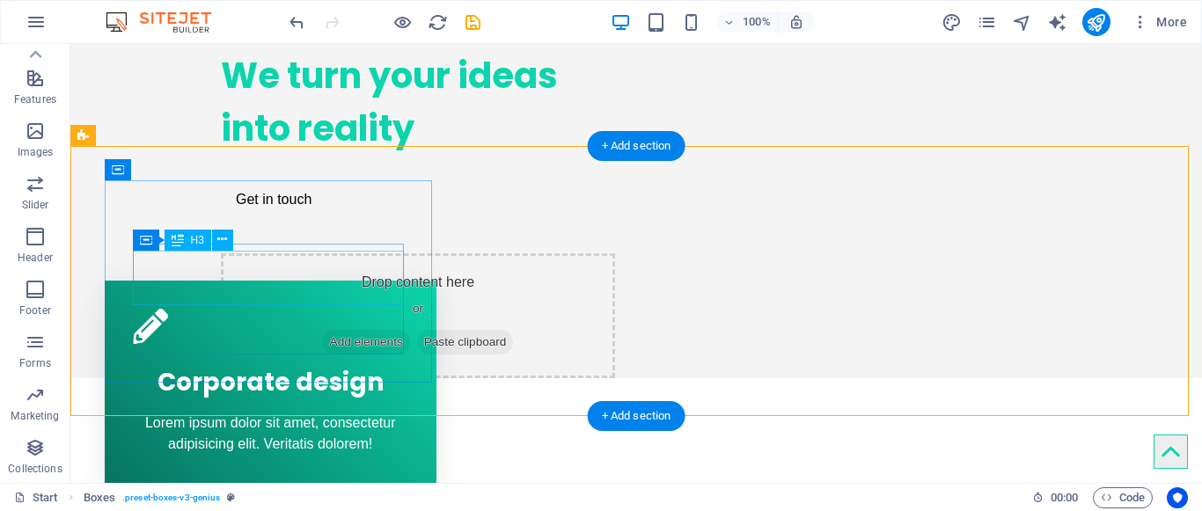
click at [224, 351] on div "Corporate design" at bounding box center [270, 378] width 275 height 55
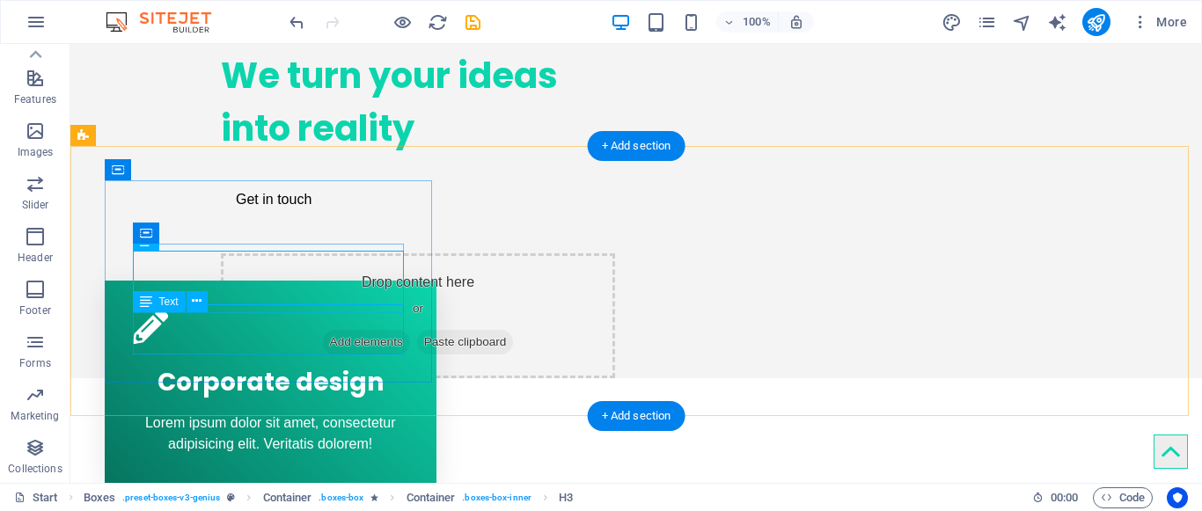
click at [296, 413] on div "Lorem ipsum dolor sit amet, consectetur adipisicing elit. Veritatis dolorem!" at bounding box center [270, 434] width 275 height 42
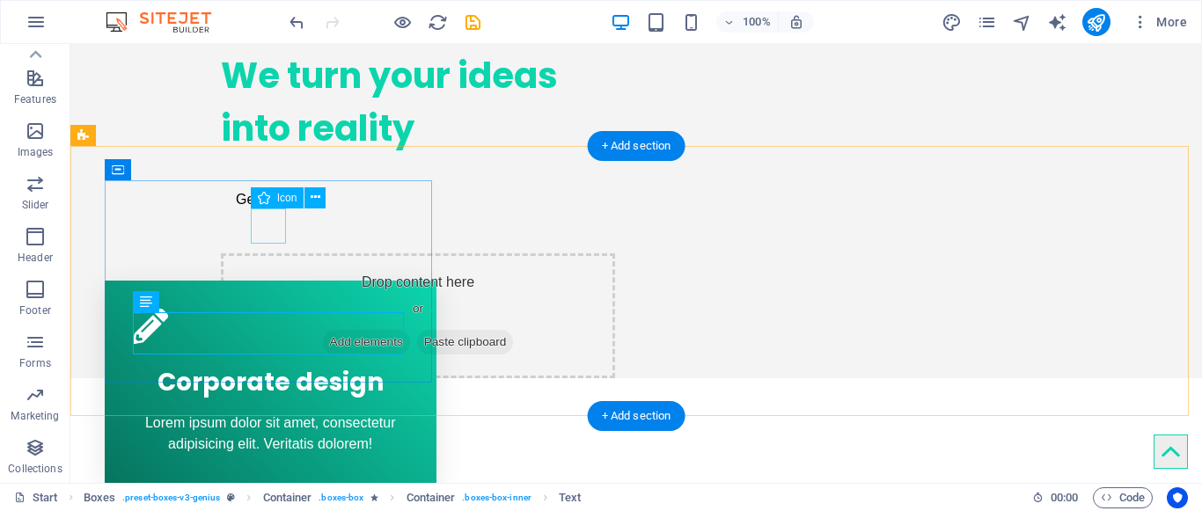
click at [274, 309] on figure at bounding box center [270, 326] width 275 height 35
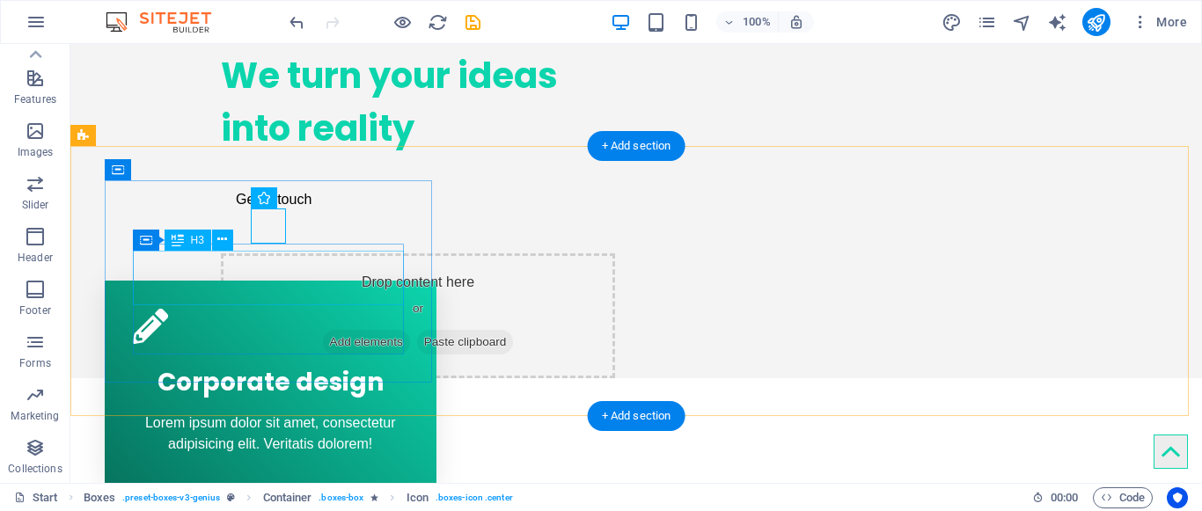
click at [263, 351] on div "Corporate design" at bounding box center [270, 378] width 275 height 55
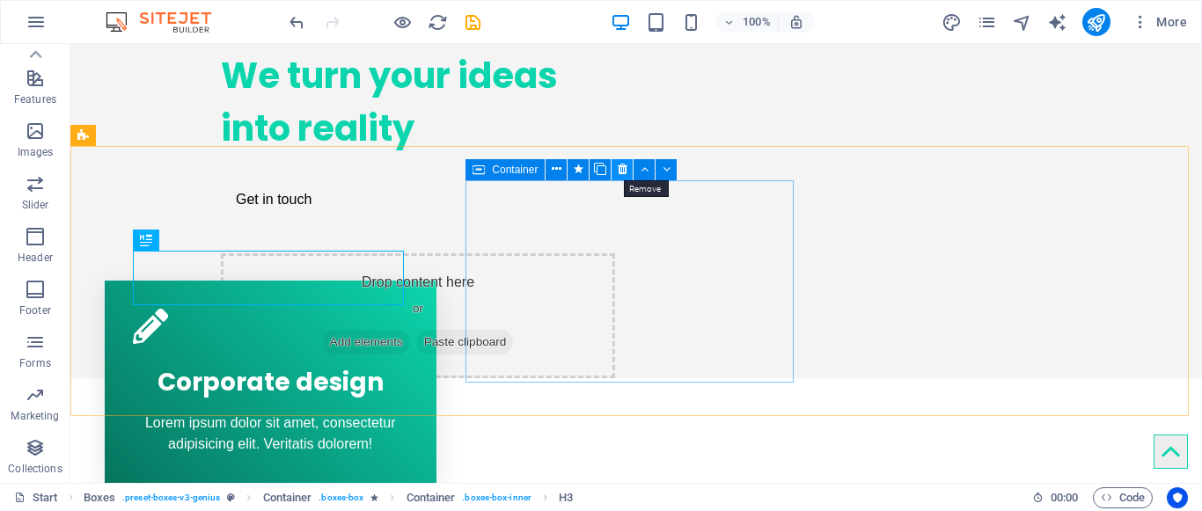
click at [620, 175] on icon at bounding box center [623, 169] width 10 height 18
click at [621, 175] on icon at bounding box center [623, 169] width 10 height 18
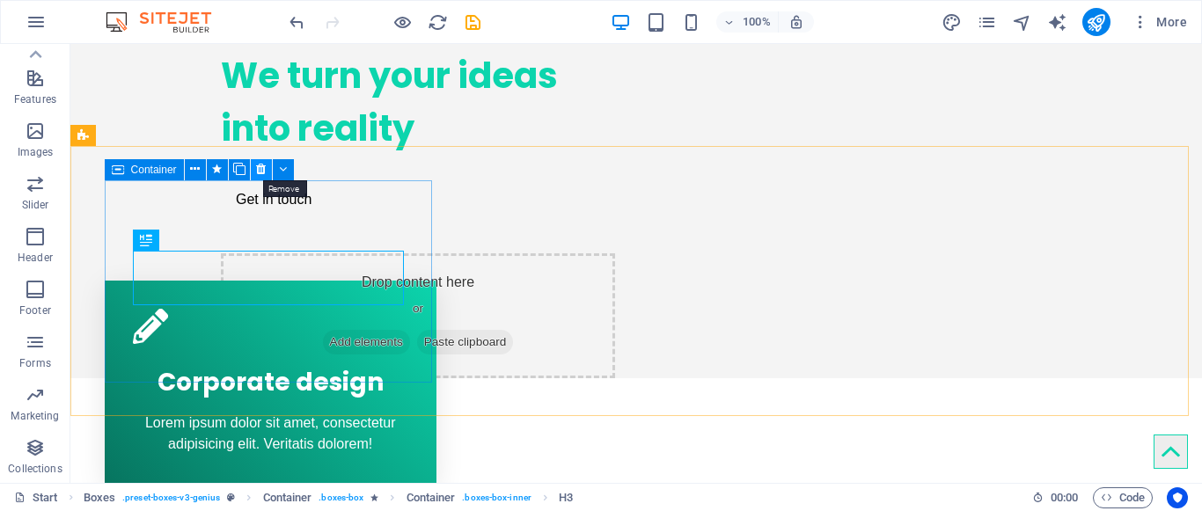
click at [264, 177] on icon at bounding box center [261, 169] width 10 height 18
click at [261, 171] on icon at bounding box center [261, 169] width 10 height 18
click at [260, 173] on icon at bounding box center [261, 169] width 10 height 18
click at [262, 169] on icon at bounding box center [261, 169] width 10 height 18
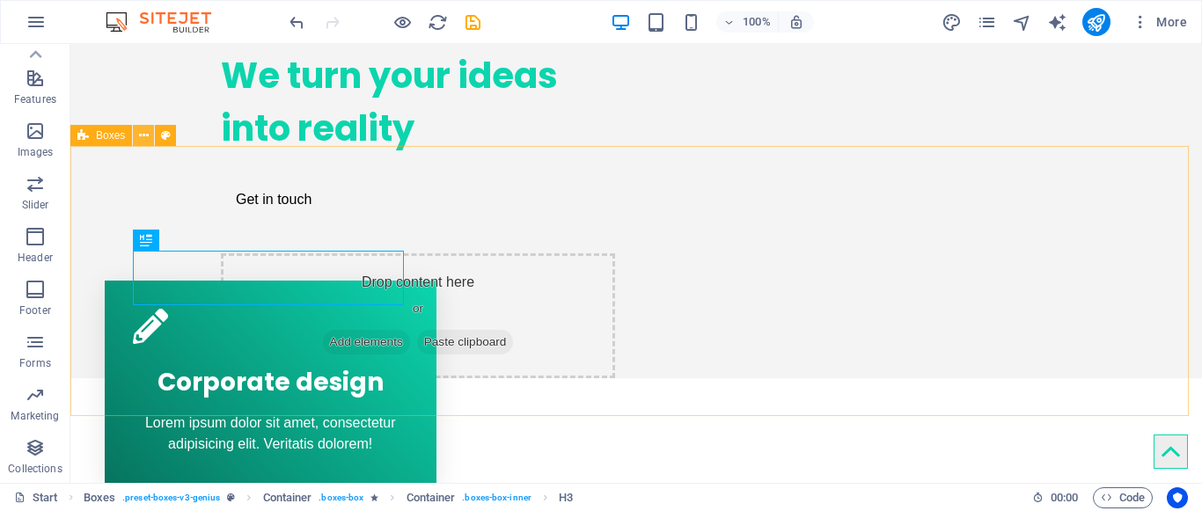
click at [143, 143] on icon at bounding box center [144, 136] width 10 height 18
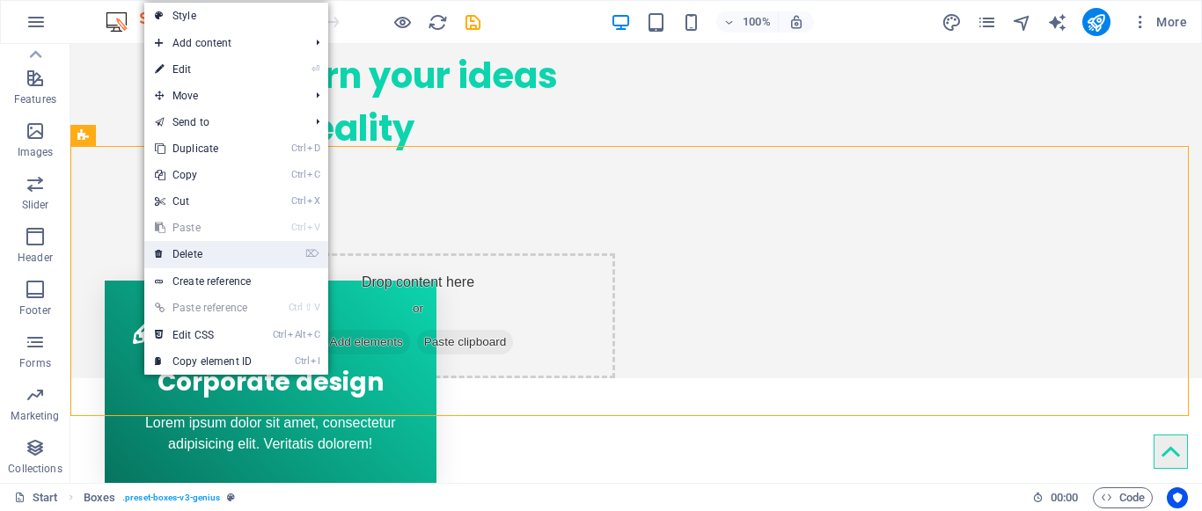
click at [192, 251] on link "⌦ Delete" at bounding box center [203, 254] width 118 height 26
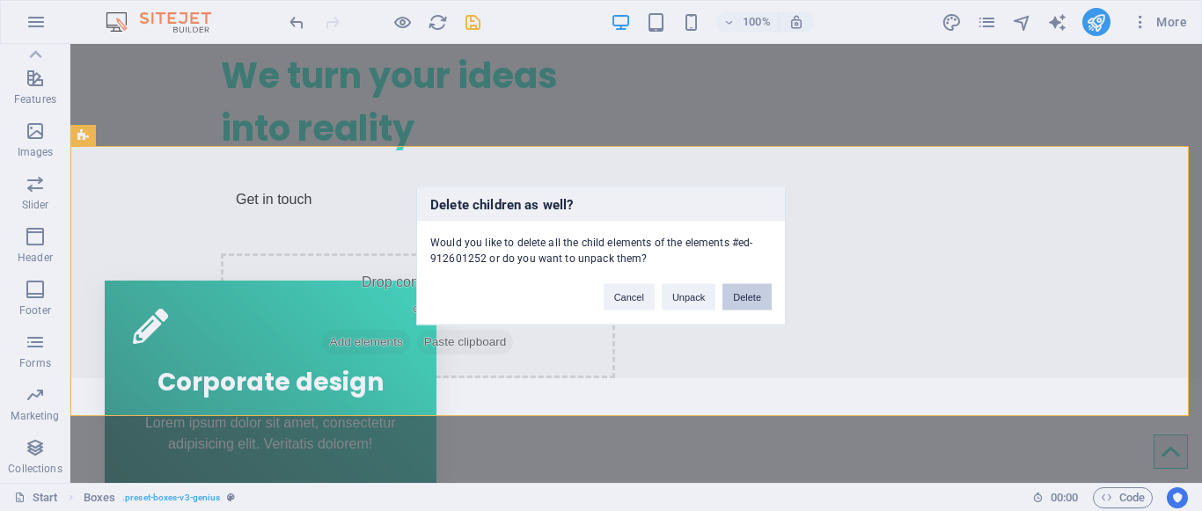
click at [735, 298] on button "Delete" at bounding box center [746, 296] width 49 height 26
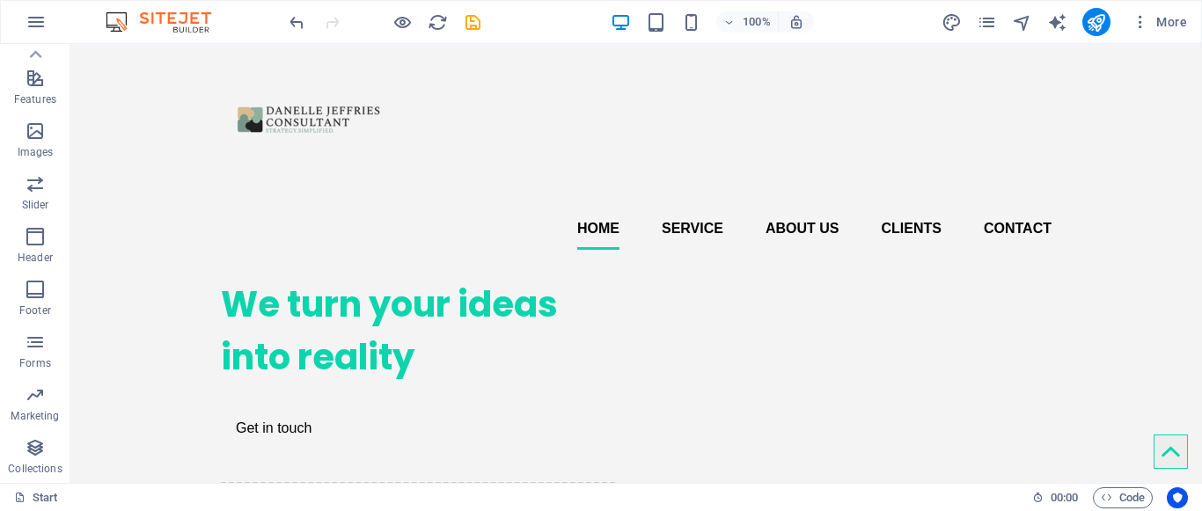
scroll to position [0, 0]
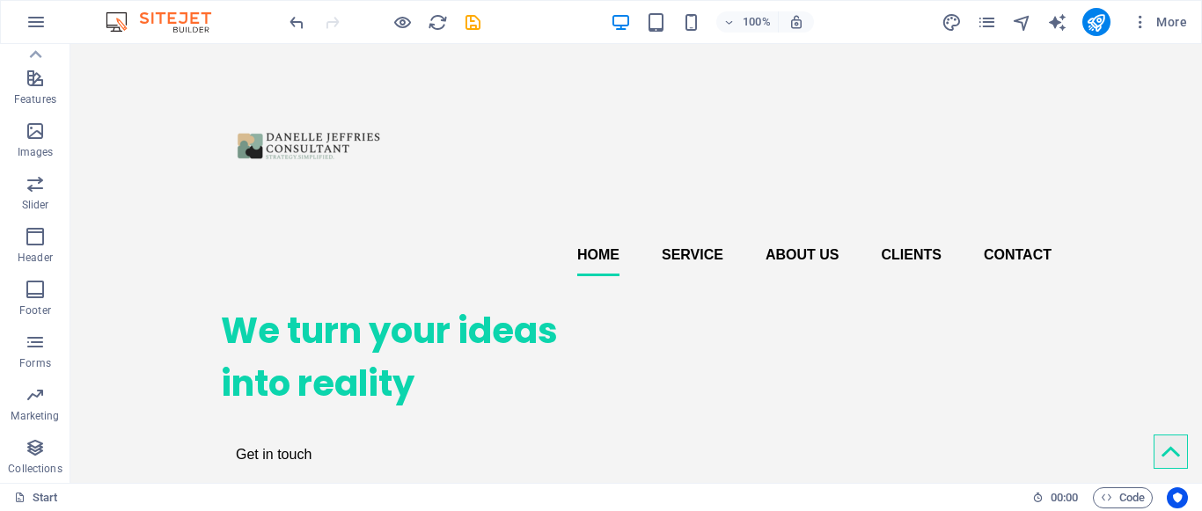
drag, startPoint x: 1195, startPoint y: 102, endPoint x: 1249, endPoint y: 84, distance: 57.6
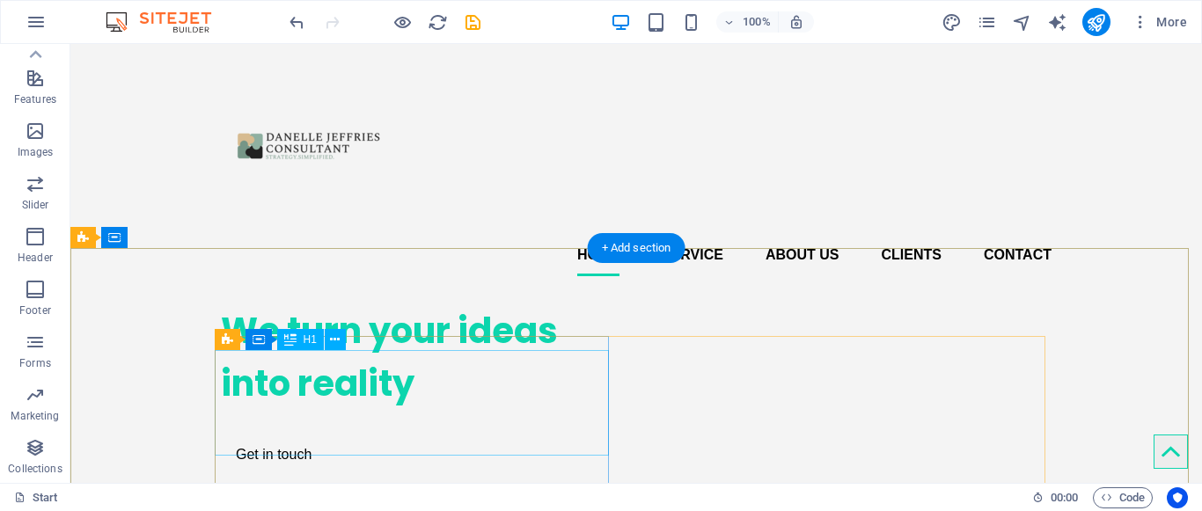
click at [346, 377] on div "We turn your ideas into reality" at bounding box center [418, 357] width 394 height 106
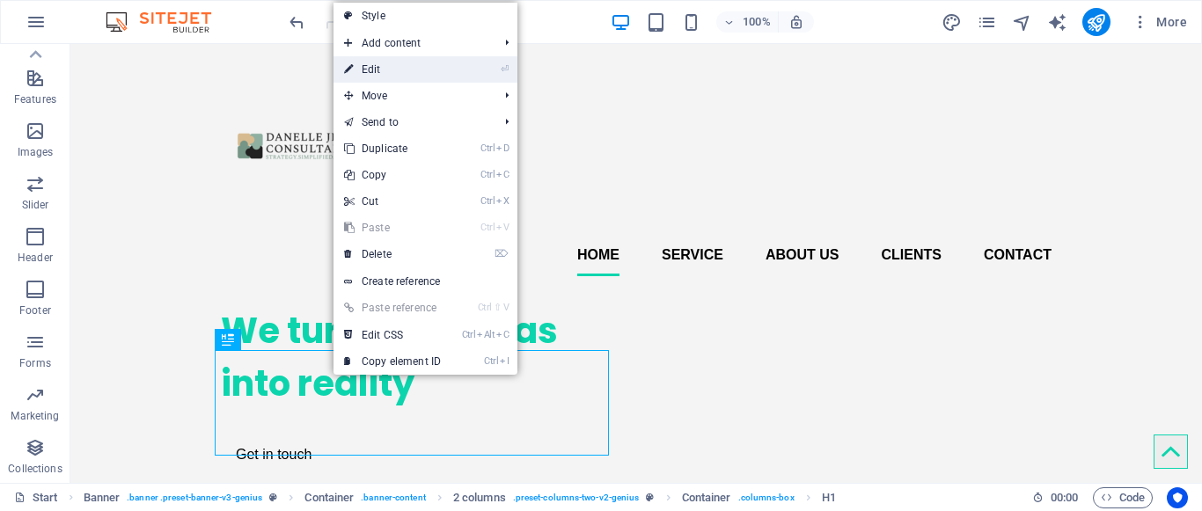
click at [380, 80] on link "⏎ Edit" at bounding box center [392, 69] width 118 height 26
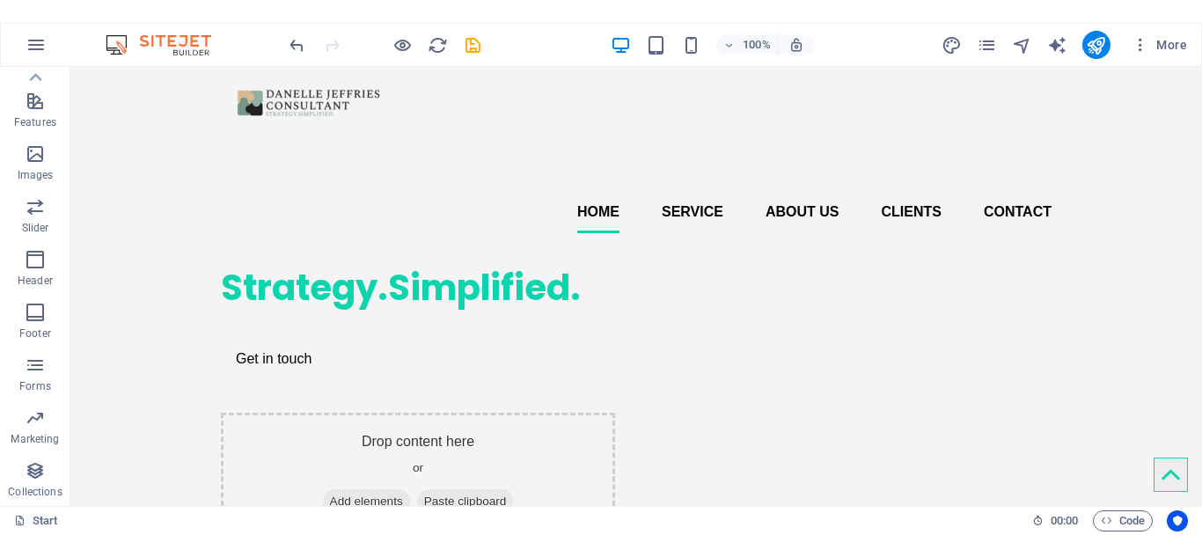
scroll to position [48, 0]
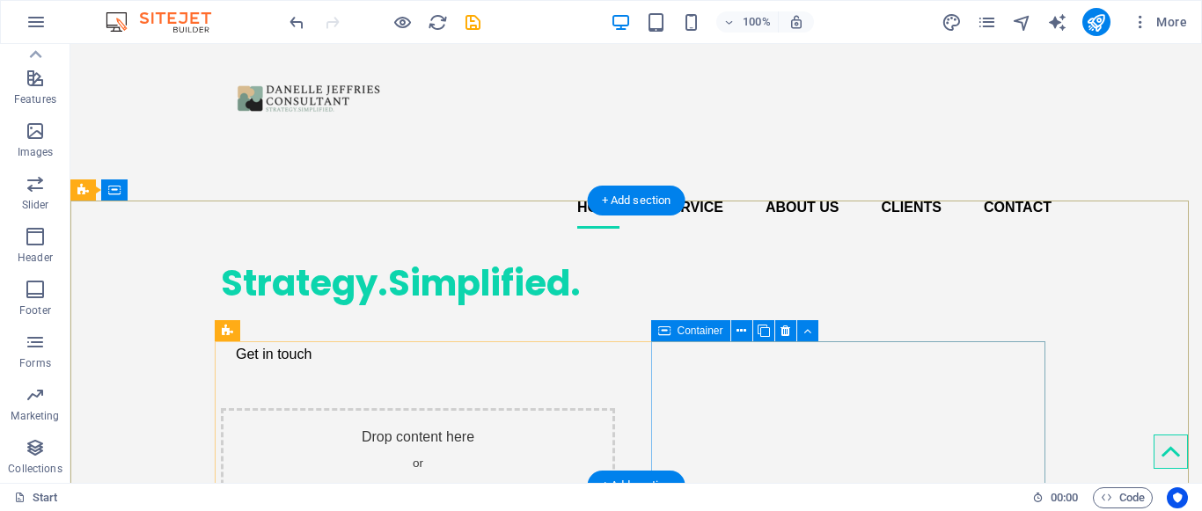
click at [410, 485] on span "Add elements" at bounding box center [366, 497] width 87 height 25
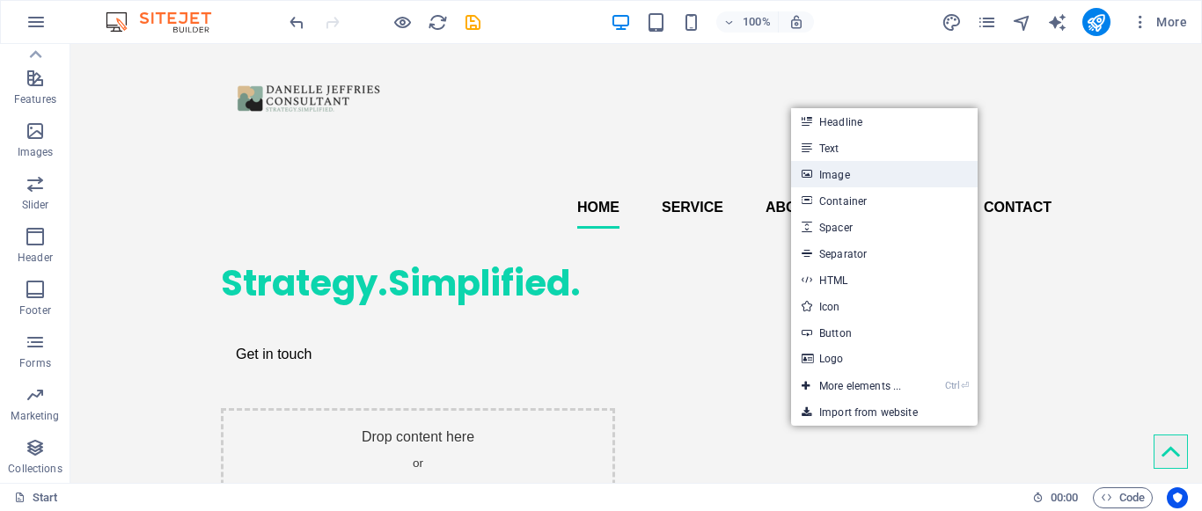
click at [845, 186] on link "Image" at bounding box center [884, 174] width 187 height 26
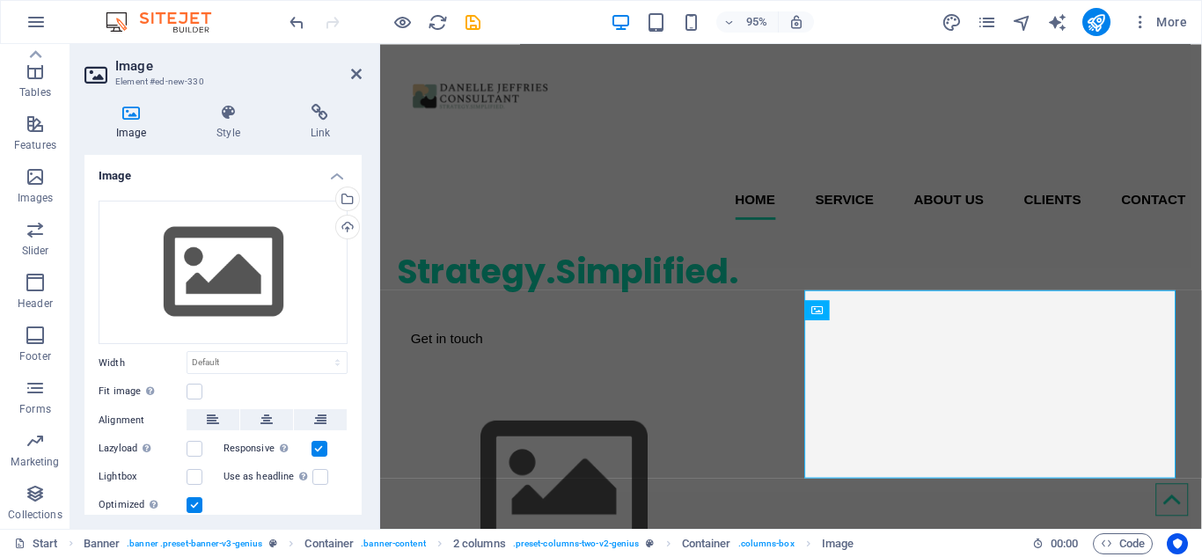
scroll to position [307, 0]
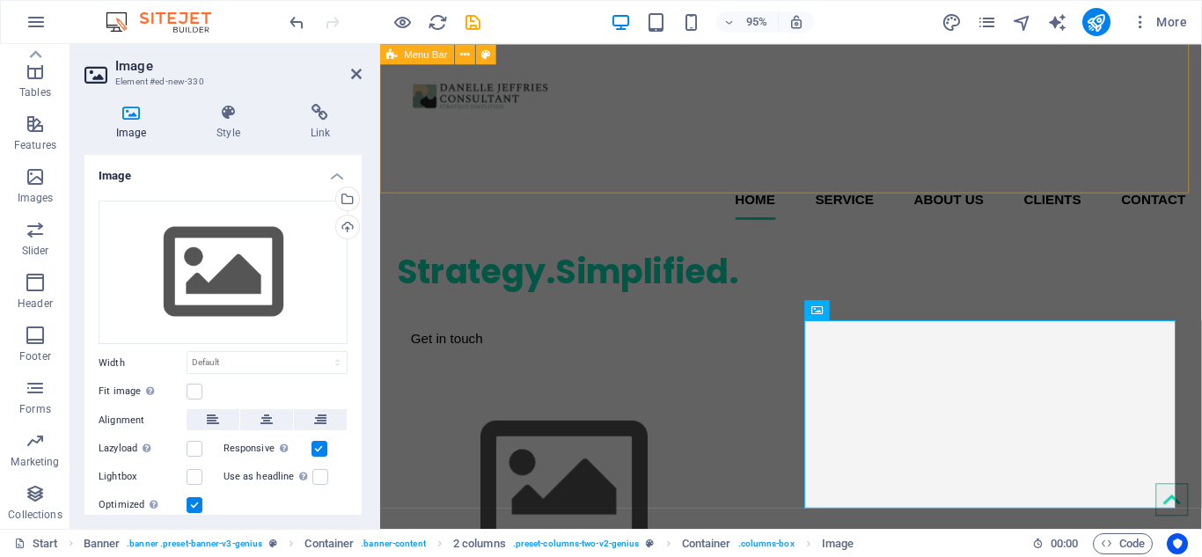
click at [1201, 195] on div "Home Service About us Clients Contact" at bounding box center [812, 119] width 865 height 246
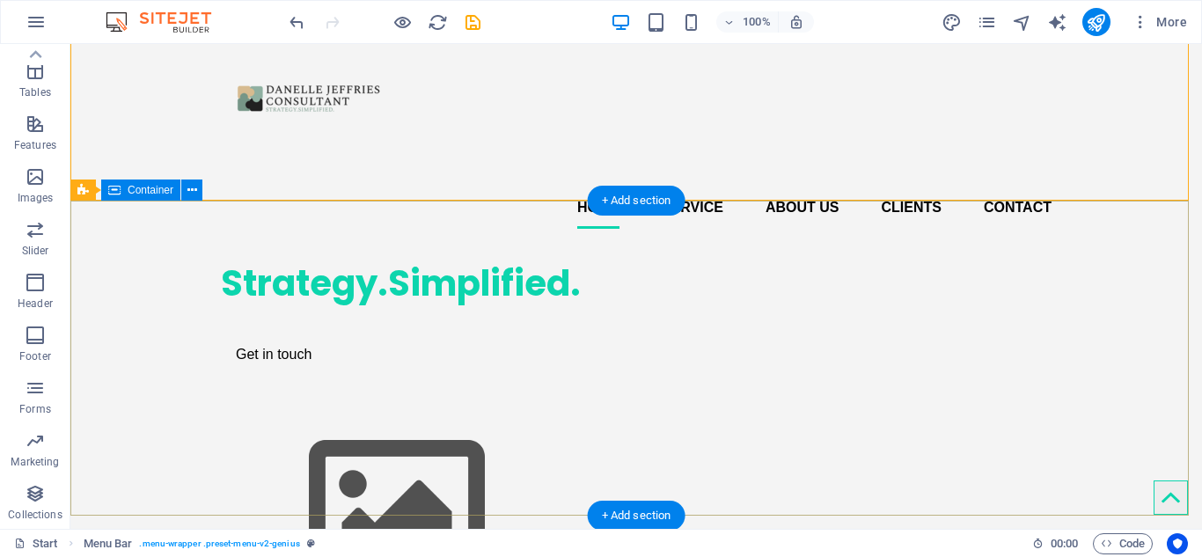
click at [808, 243] on div "Strategy.Simplified. Get in touch" at bounding box center [635, 424] width 1131 height 363
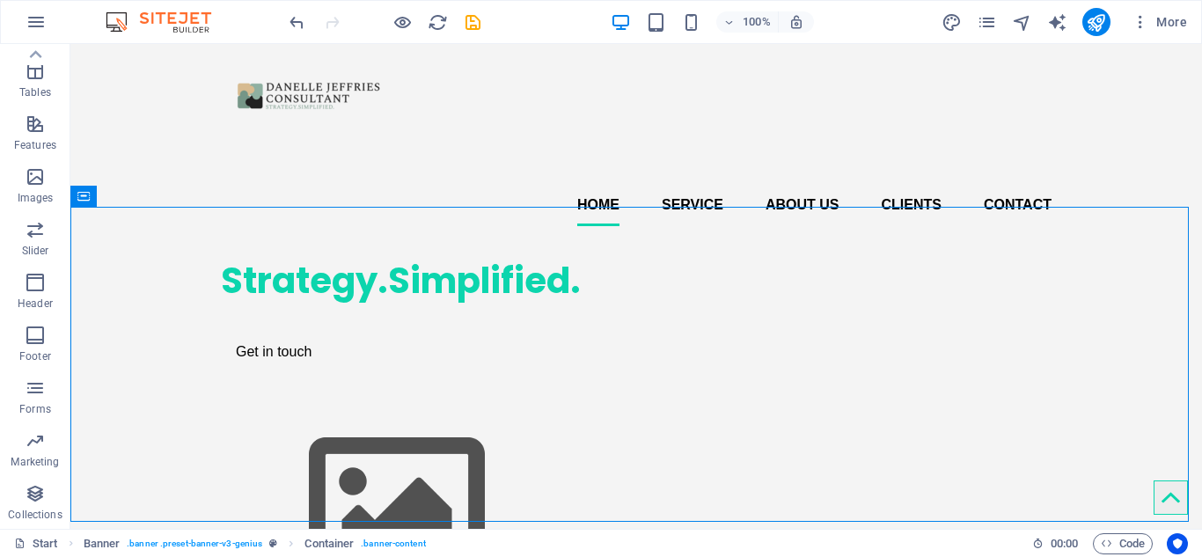
scroll to position [25, 0]
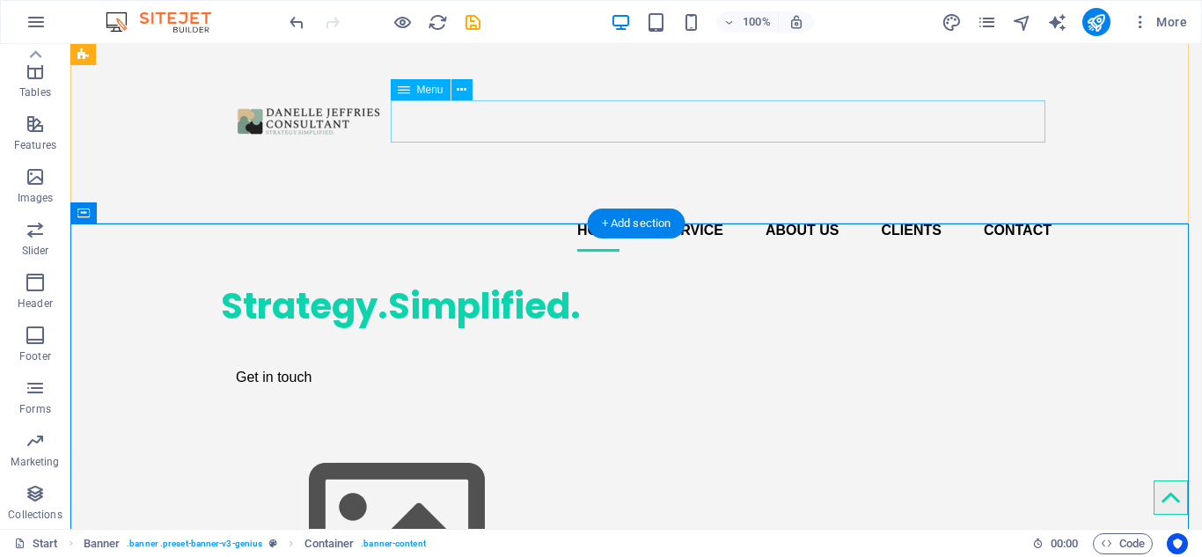
click at [703, 209] on nav "Home Service About us Clients Contact" at bounding box center [636, 230] width 830 height 42
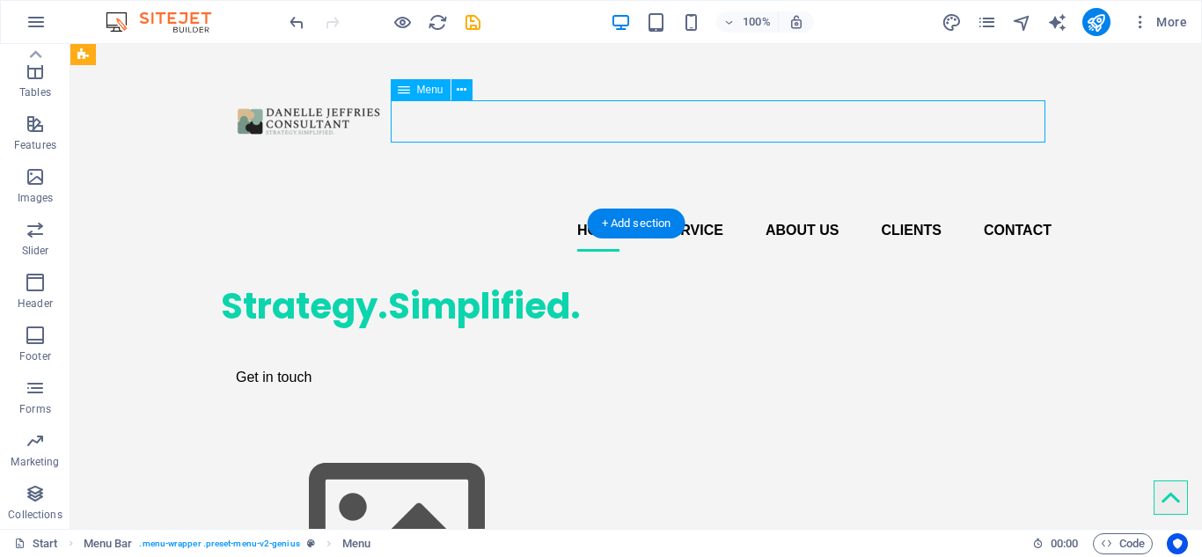
click at [698, 209] on nav "Home Service About us Clients Contact" at bounding box center [636, 230] width 830 height 42
click at [996, 209] on nav "Home Service About us Clients Contact" at bounding box center [636, 230] width 830 height 42
click at [462, 91] on icon at bounding box center [462, 90] width 10 height 18
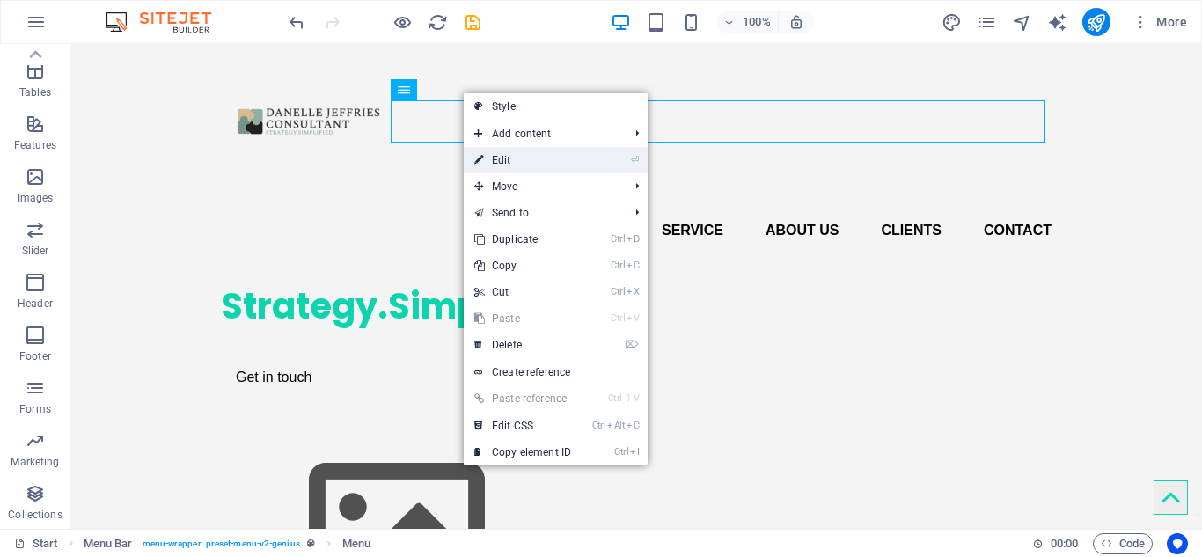
click at [503, 164] on link "⏎ Edit" at bounding box center [523, 160] width 118 height 26
select select
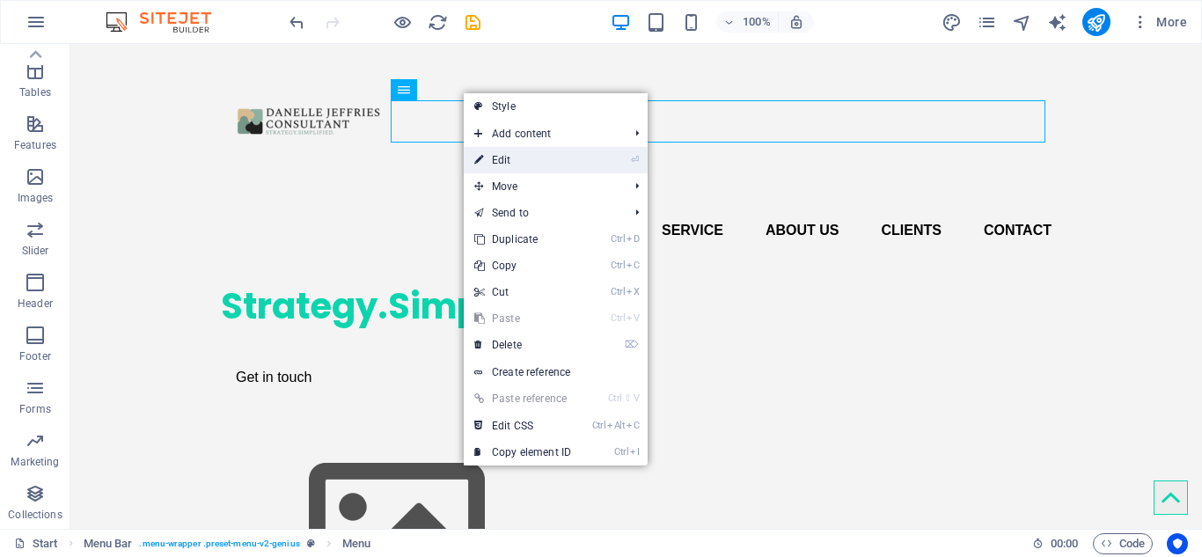
select select
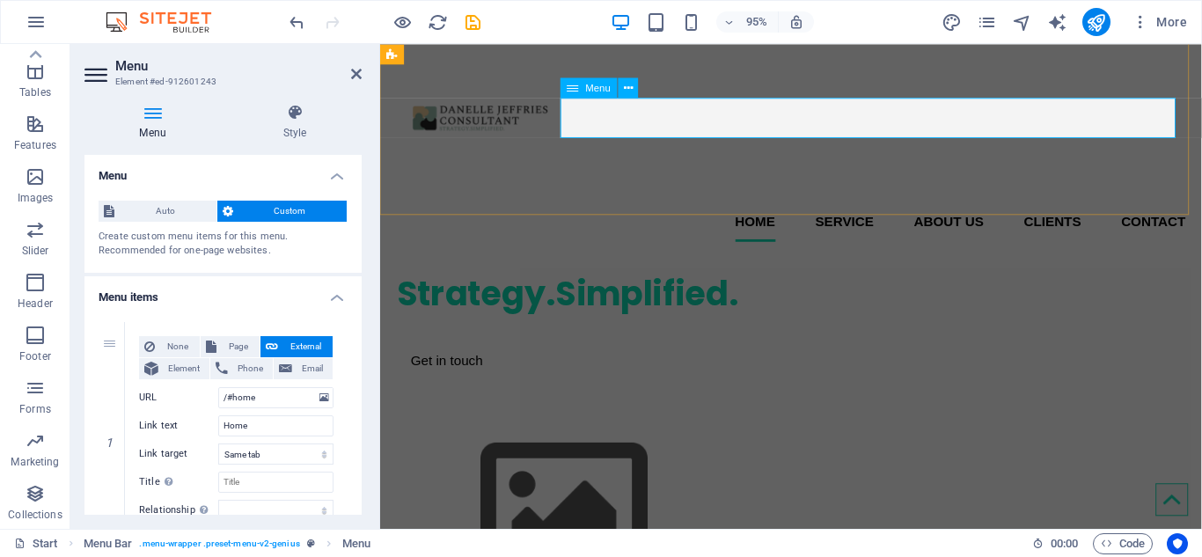
click at [1175, 209] on nav "Home Service About us Clients Contact" at bounding box center [813, 230] width 830 height 42
click at [959, 310] on div "Strategy.Simplified. Get in touch" at bounding box center [812, 447] width 865 height 363
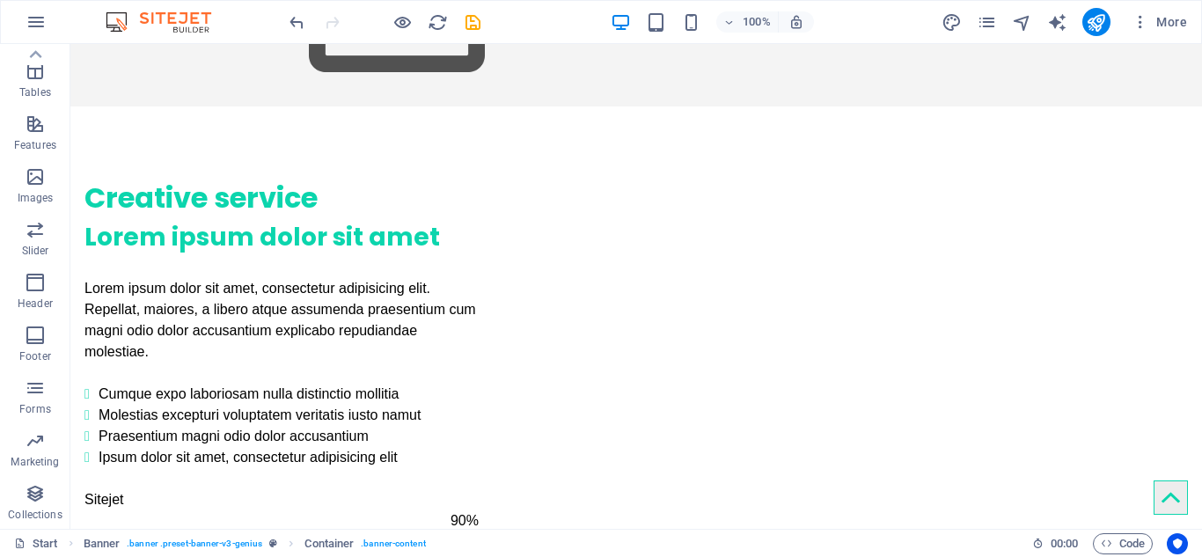
scroll to position [564, 0]
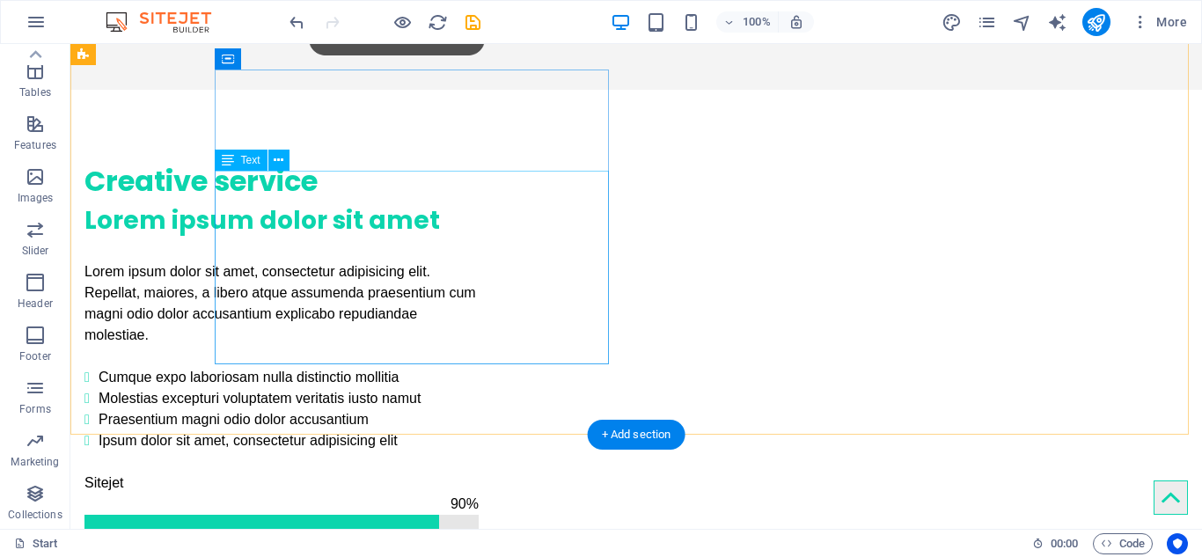
click at [326, 313] on div "Lorem ipsum dolor sit amet, consectetur adipisicing elit. Repellat, maiores, a …" at bounding box center [281, 356] width 394 height 190
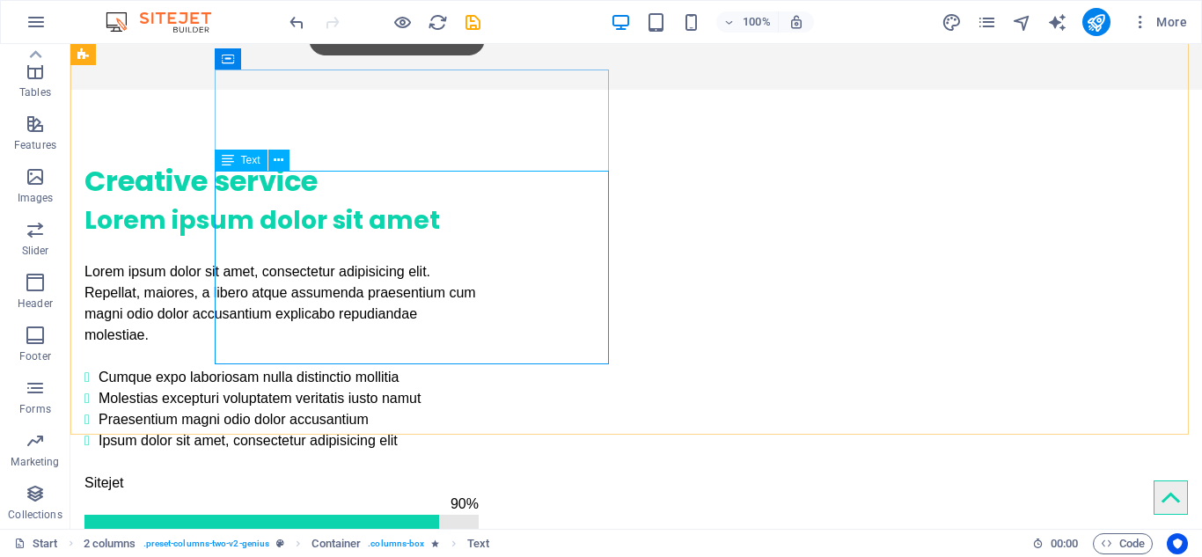
click at [246, 159] on span "Text" at bounding box center [250, 160] width 19 height 11
click at [279, 163] on icon at bounding box center [279, 160] width 10 height 18
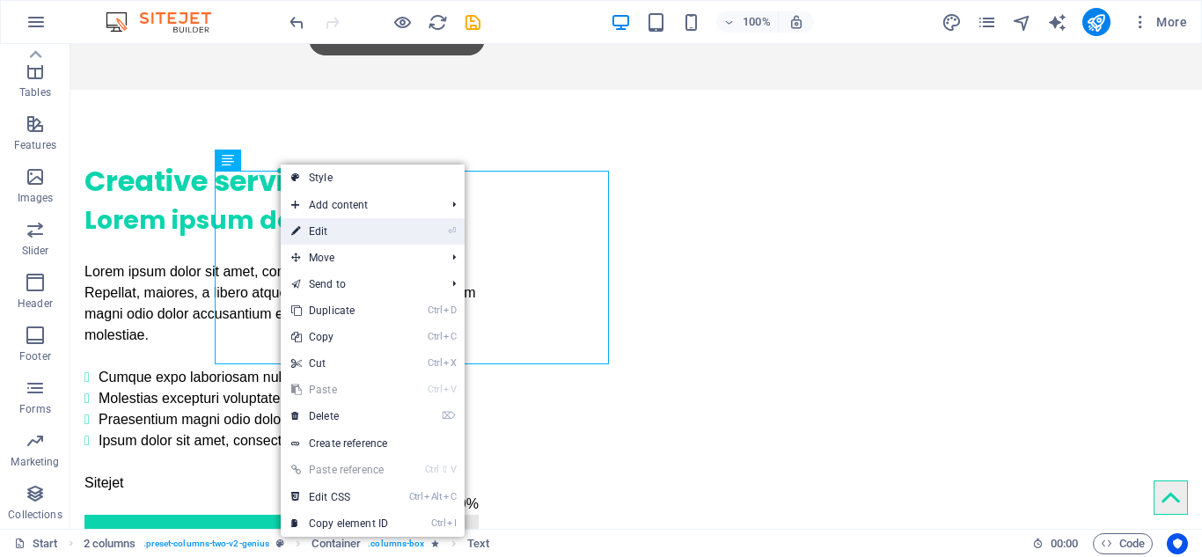
click at [317, 229] on link "⏎ Edit" at bounding box center [340, 231] width 118 height 26
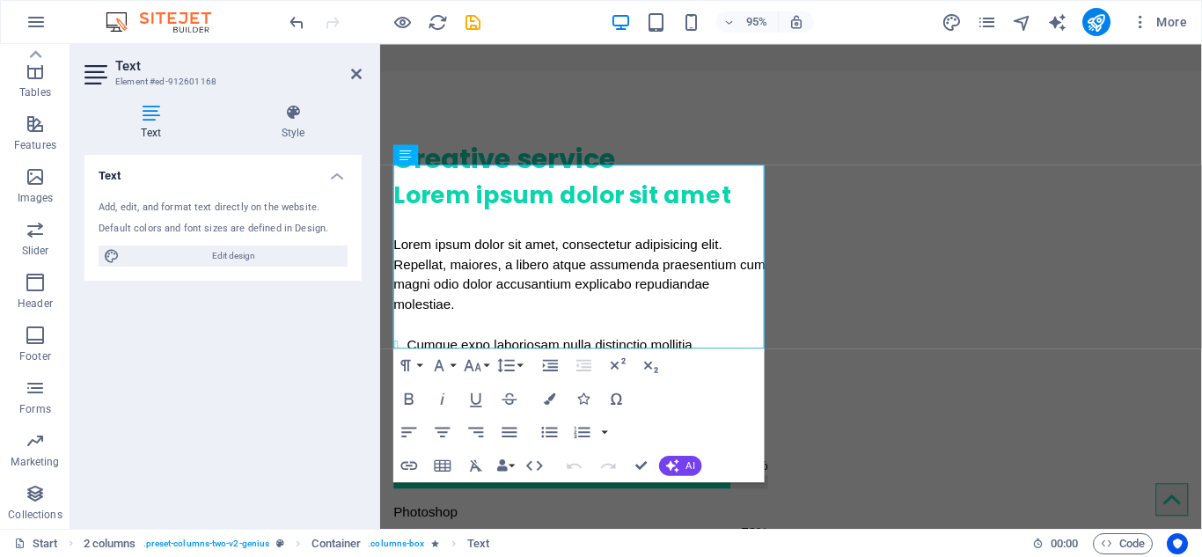
click at [230, 205] on div "Add, edit, and format text directly on the website." at bounding box center [223, 208] width 249 height 15
click at [122, 205] on div "Add, edit, and format text directly on the website." at bounding box center [223, 208] width 249 height 15
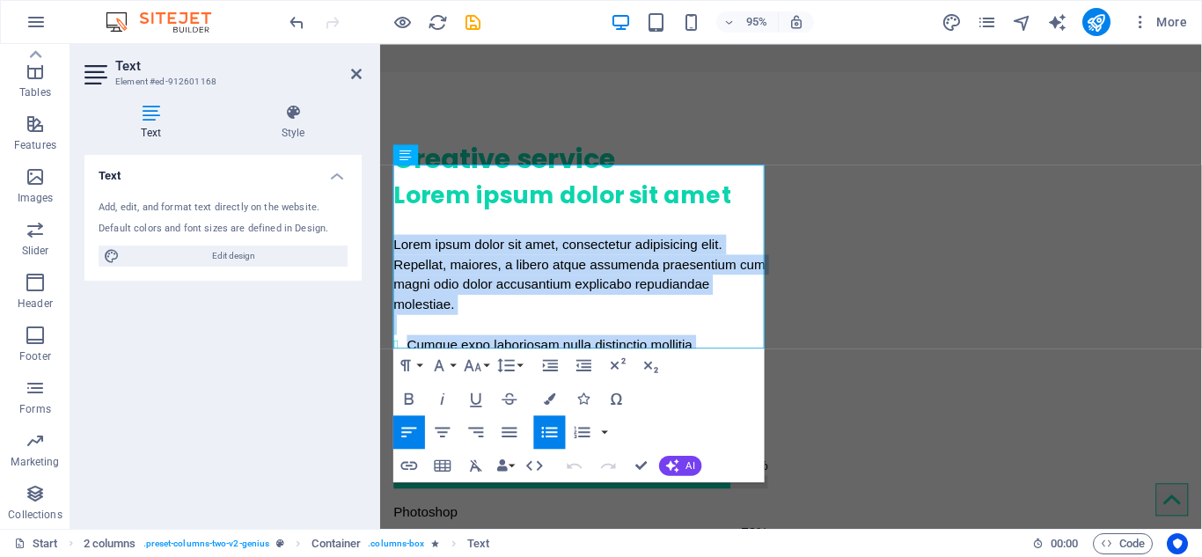
drag, startPoint x: 713, startPoint y: 355, endPoint x: 356, endPoint y: 161, distance: 405.5
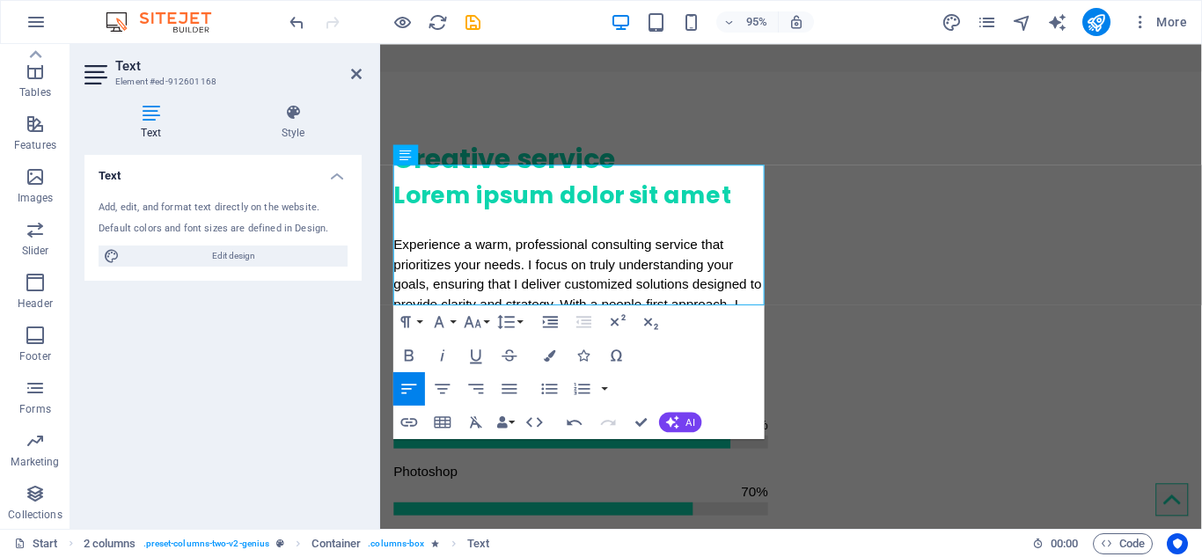
scroll to position [6248, 3]
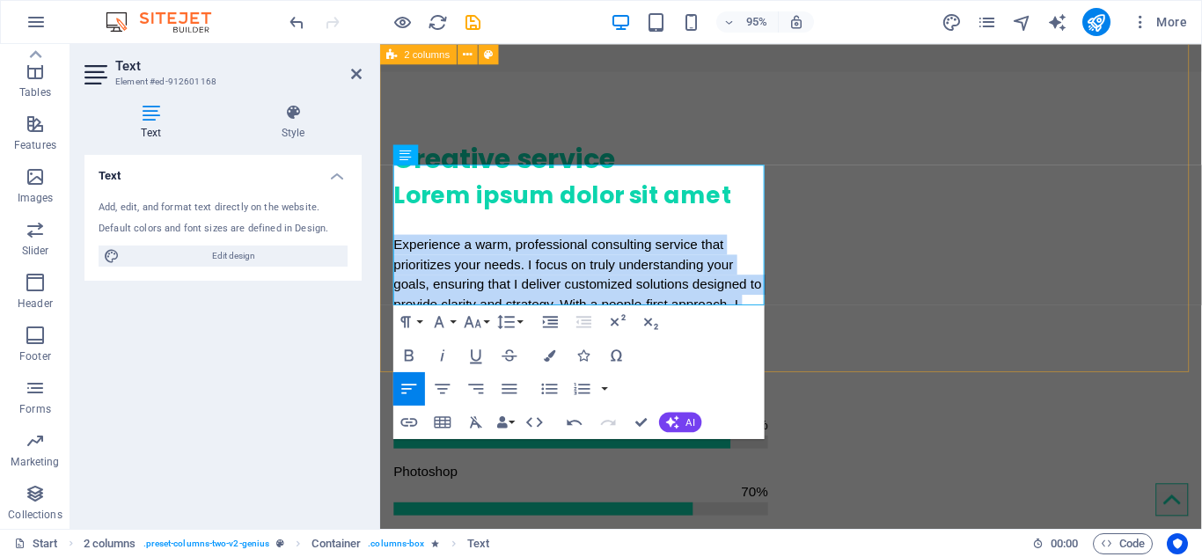
drag, startPoint x: 653, startPoint y: 308, endPoint x: 385, endPoint y: 174, distance: 299.0
click at [385, 174] on div "Creative service Lorem ipsum dolor sit amet Experience a warm, professional con…" at bounding box center [812, 447] width 865 height 749
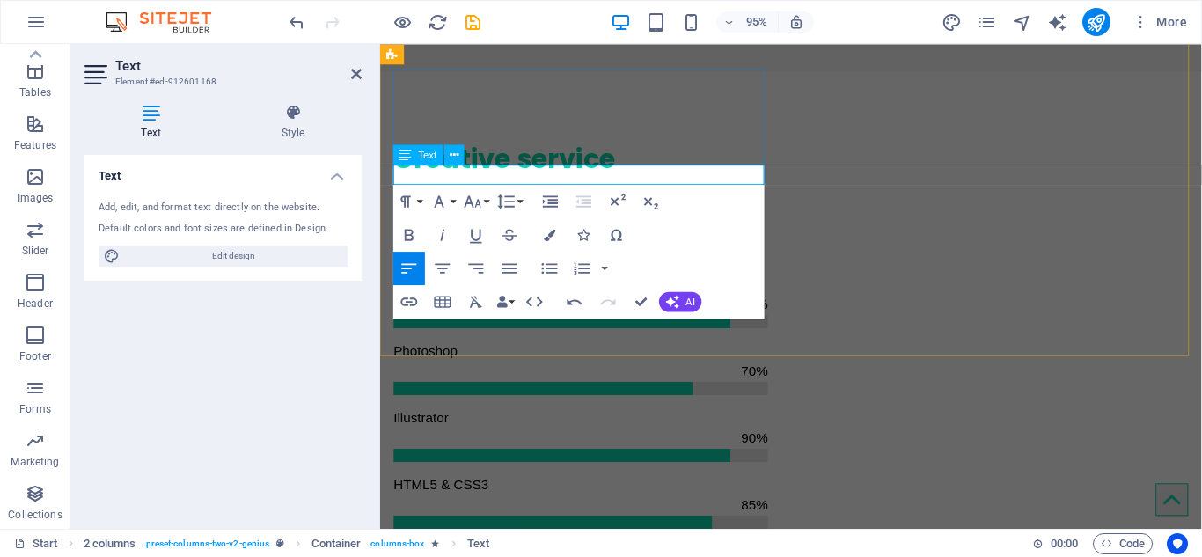
click at [430, 245] on p at bounding box center [591, 255] width 394 height 21
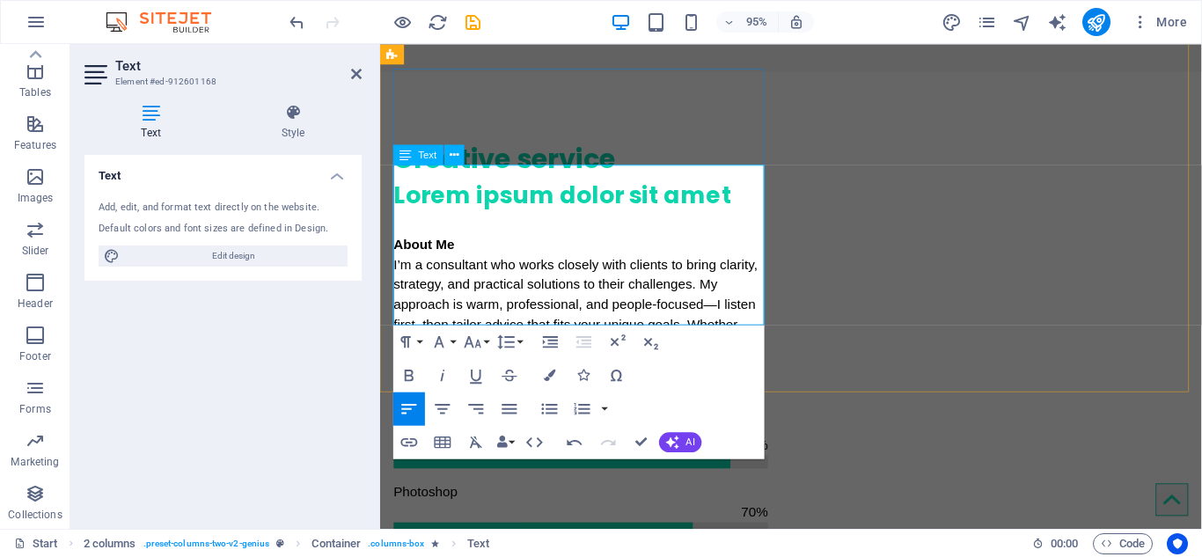
click at [733, 245] on p "About Me I’m a consultant who works closely with clients to bring clarity, stra…" at bounding box center [591, 329] width 394 height 169
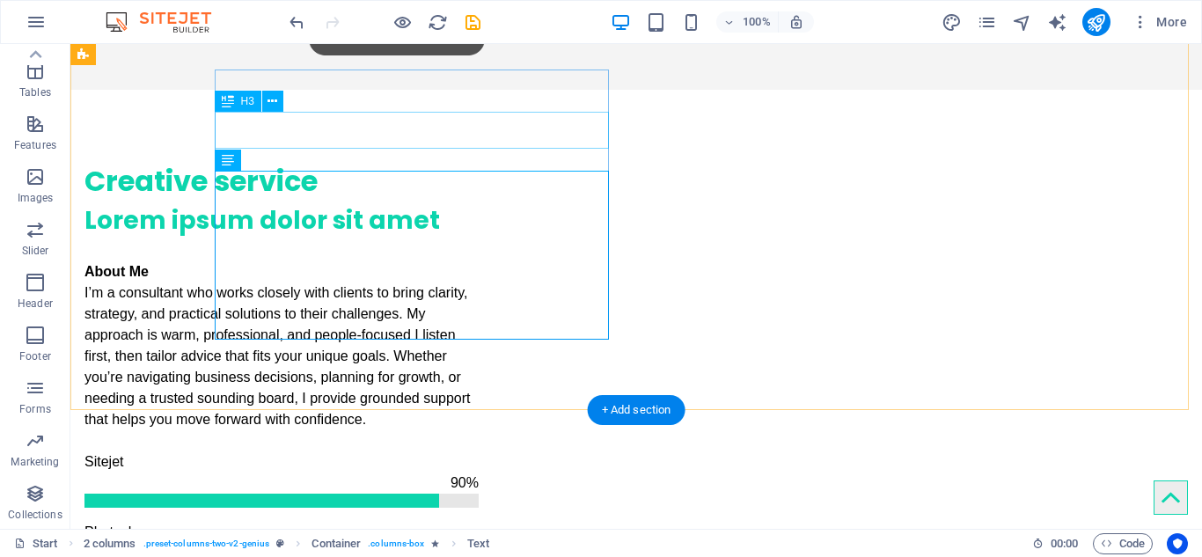
click at [331, 202] on div "Lorem ipsum dolor sit amet" at bounding box center [281, 220] width 394 height 37
click at [277, 202] on div "Lorem ipsum dolor sit amet" at bounding box center [281, 220] width 394 height 37
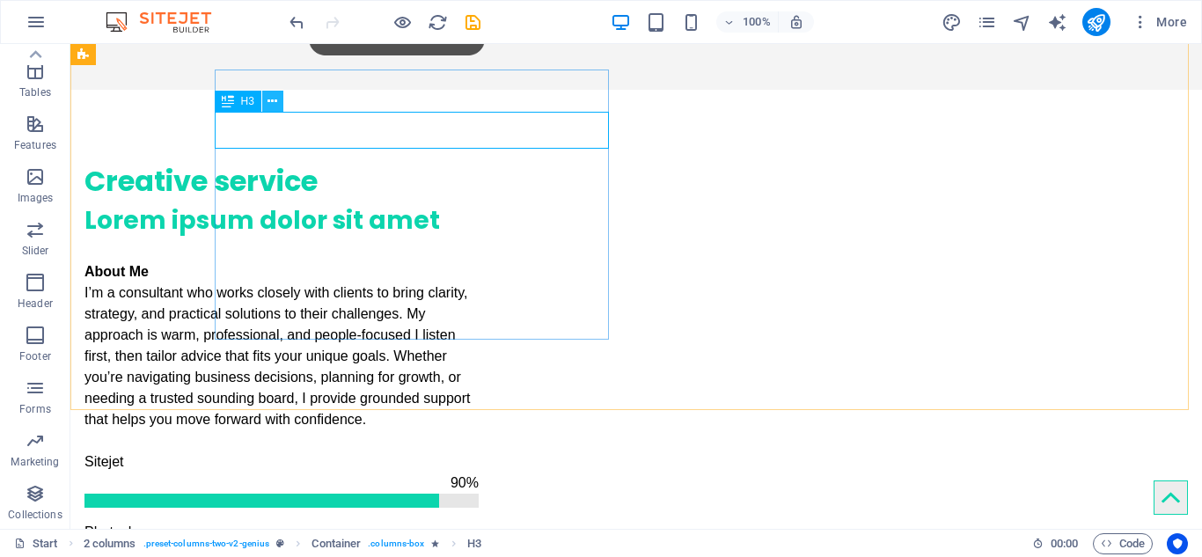
click at [274, 101] on icon at bounding box center [272, 101] width 10 height 18
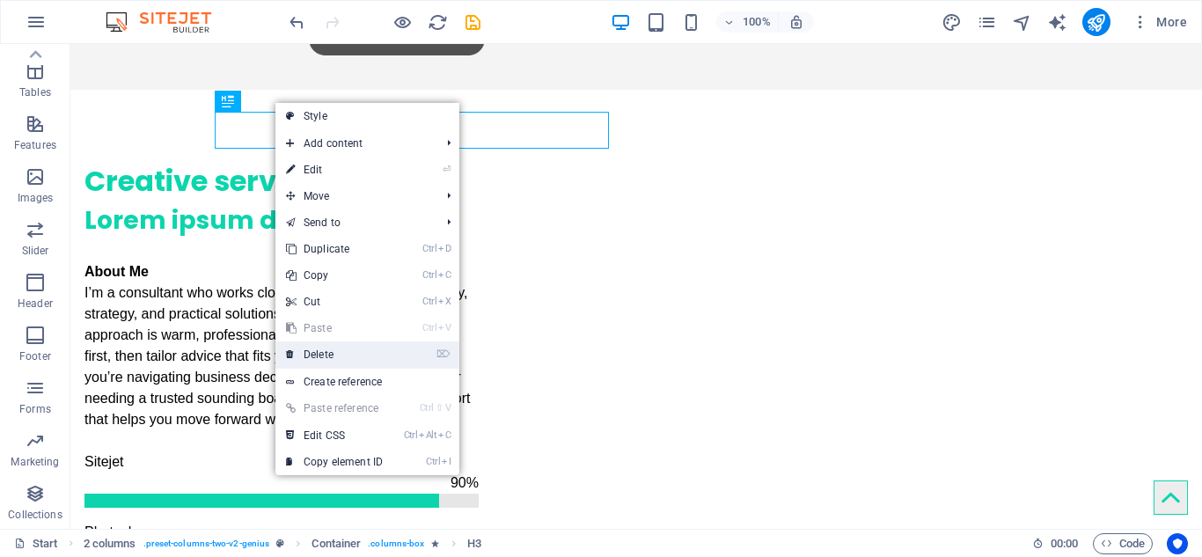
click at [339, 349] on link "⌦ Delete" at bounding box center [334, 354] width 118 height 26
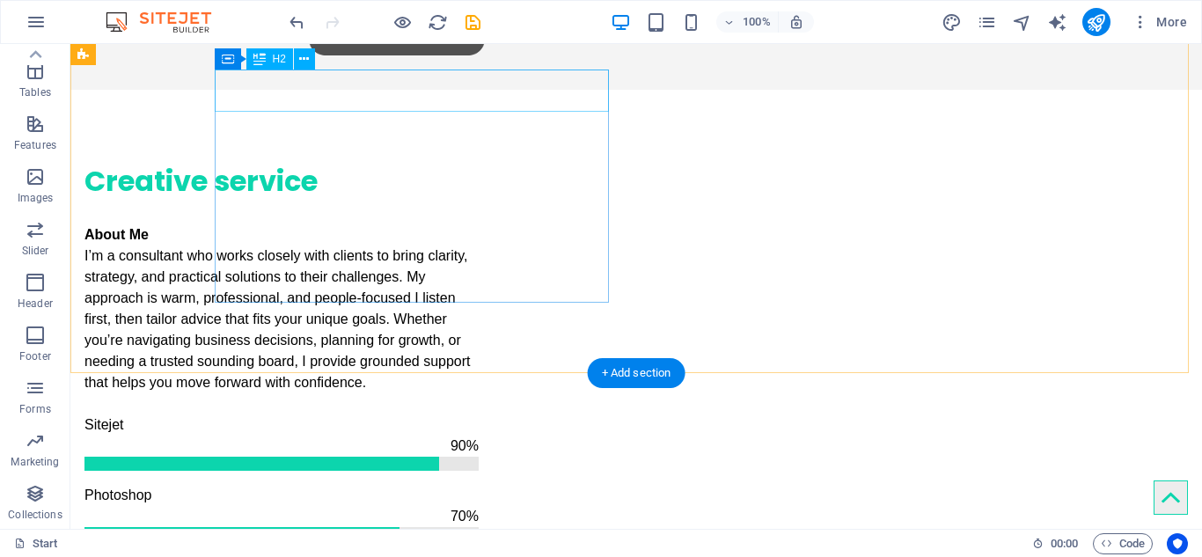
click at [307, 160] on div "Creative service" at bounding box center [281, 181] width 394 height 42
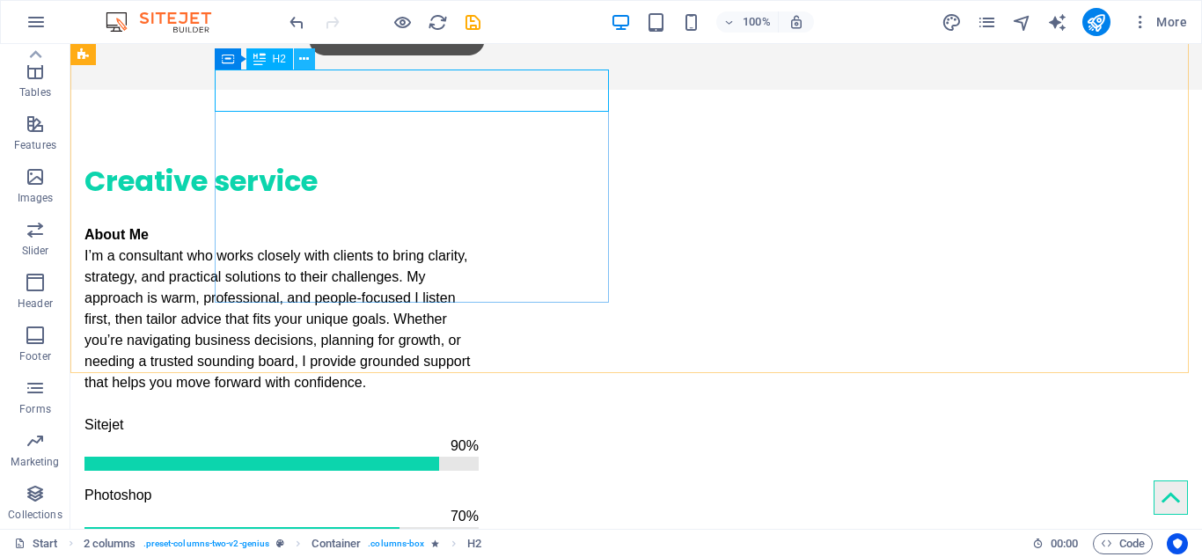
click at [313, 61] on button at bounding box center [304, 58] width 21 height 21
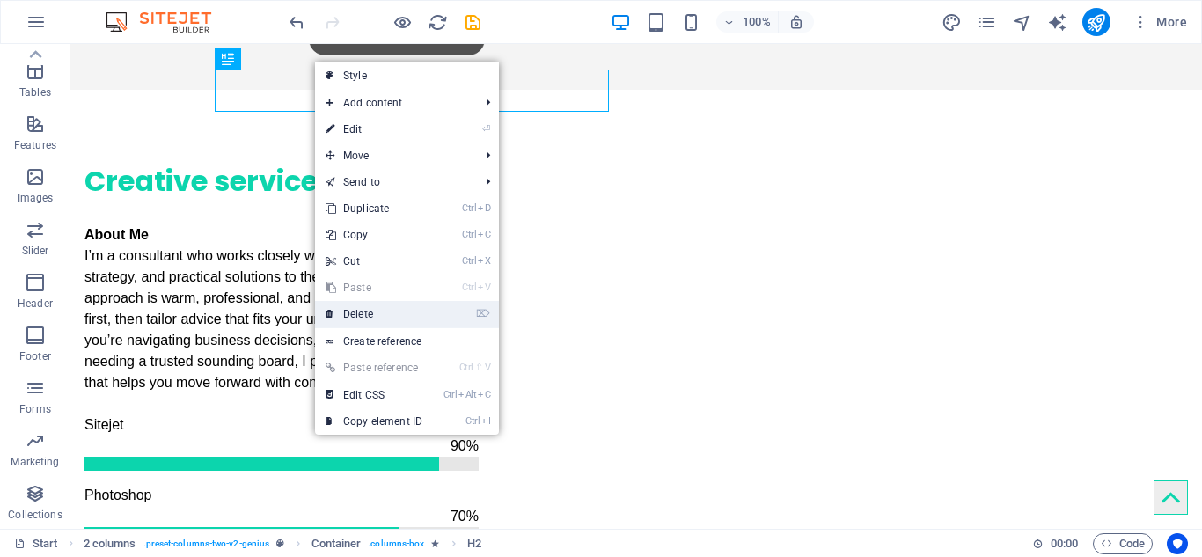
click at [363, 320] on link "⌦ Delete" at bounding box center [374, 314] width 118 height 26
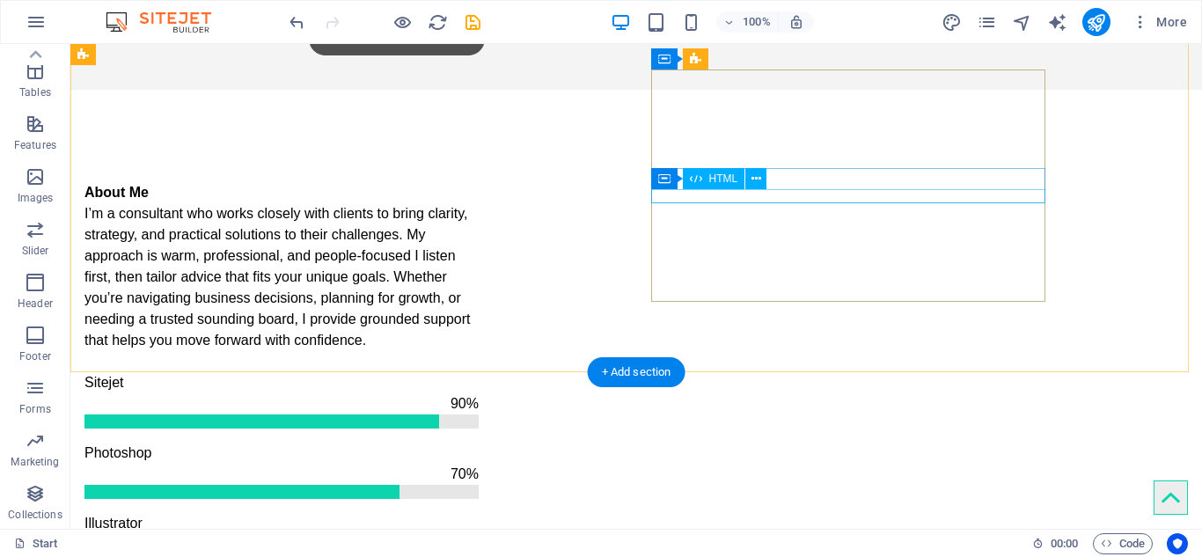
click at [479, 510] on div at bounding box center [281, 562] width 394 height 14
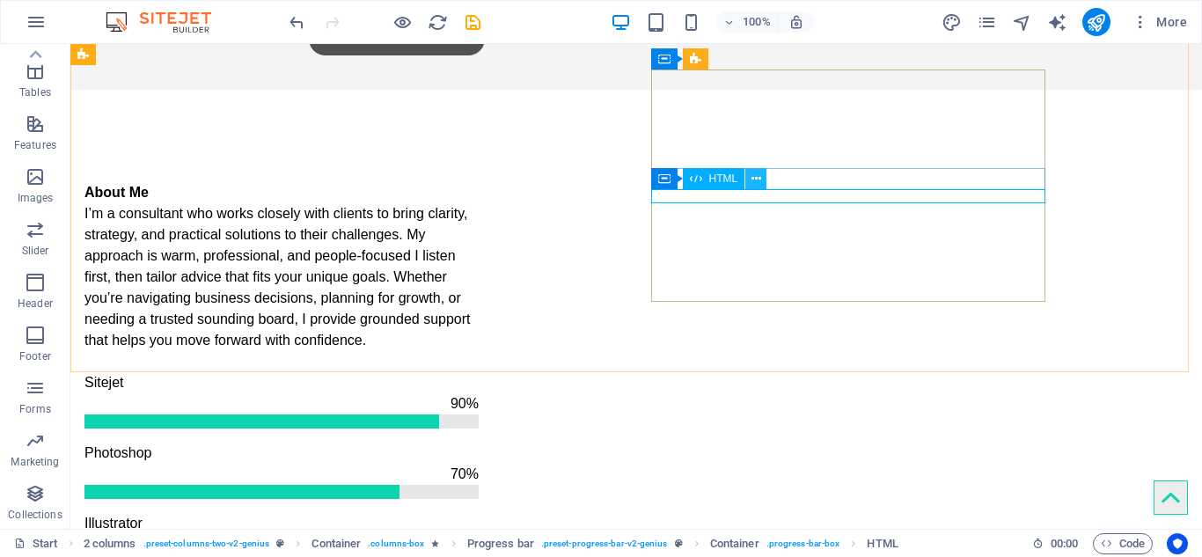
click at [757, 181] on icon at bounding box center [756, 179] width 10 height 18
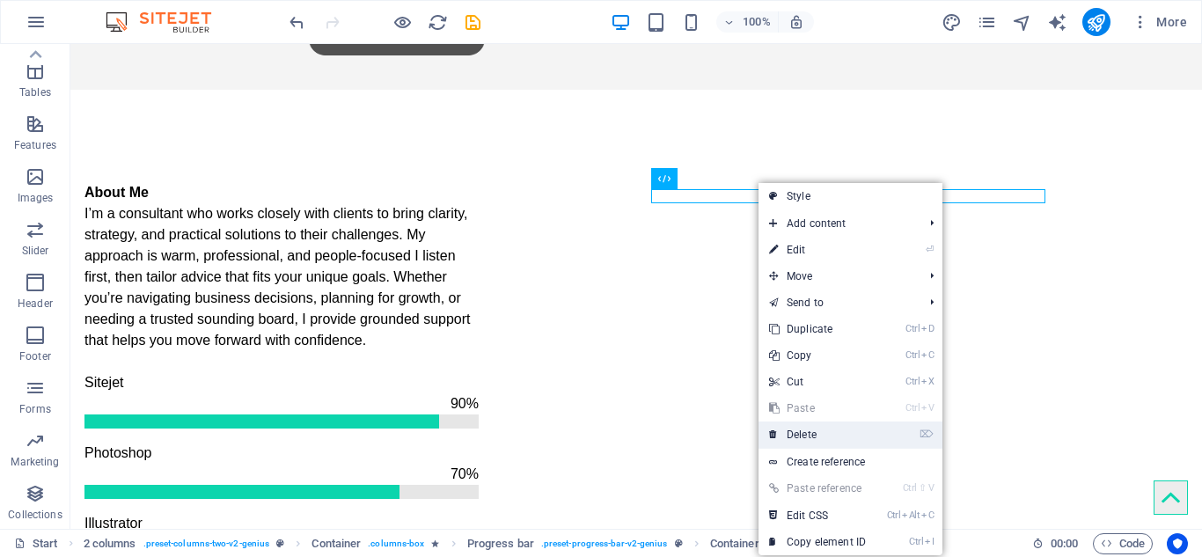
click at [819, 436] on link "⌦ Delete" at bounding box center [817, 434] width 118 height 26
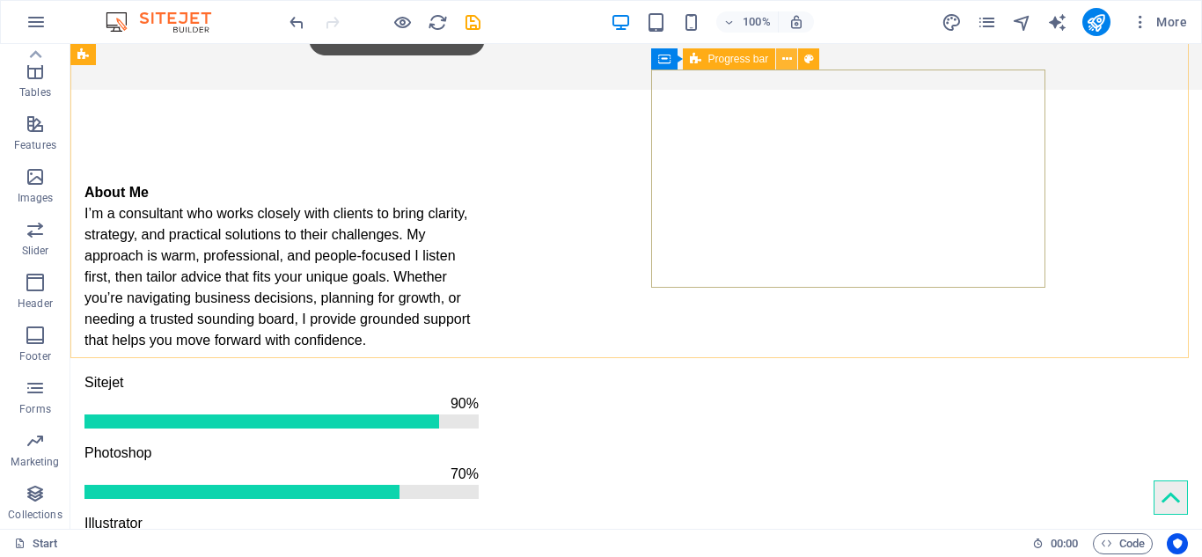
click at [794, 57] on button at bounding box center [786, 58] width 21 height 21
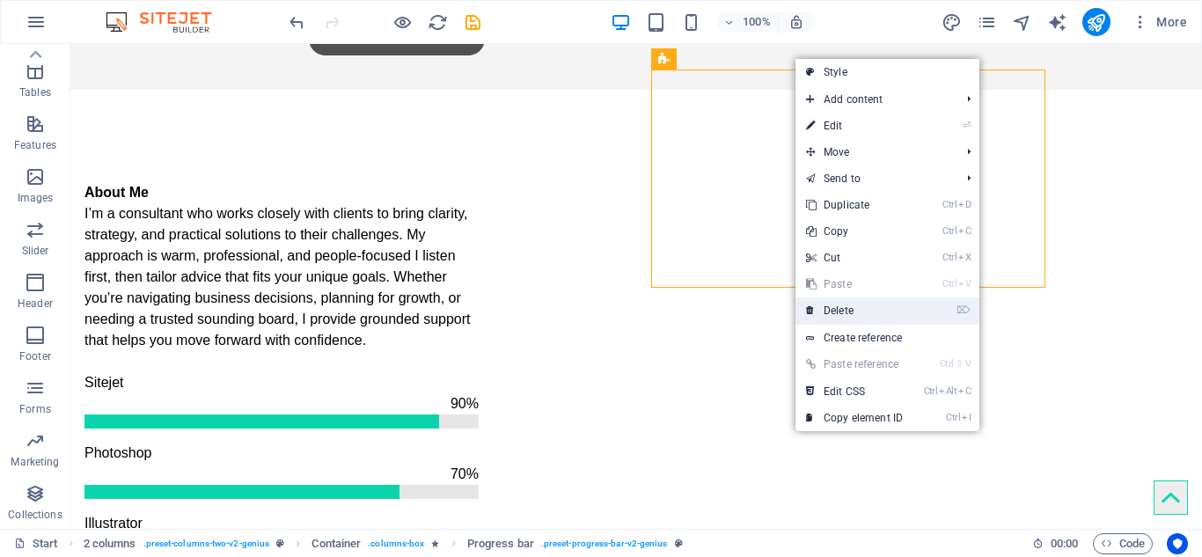
click at [838, 311] on link "⌦ Delete" at bounding box center [854, 310] width 118 height 26
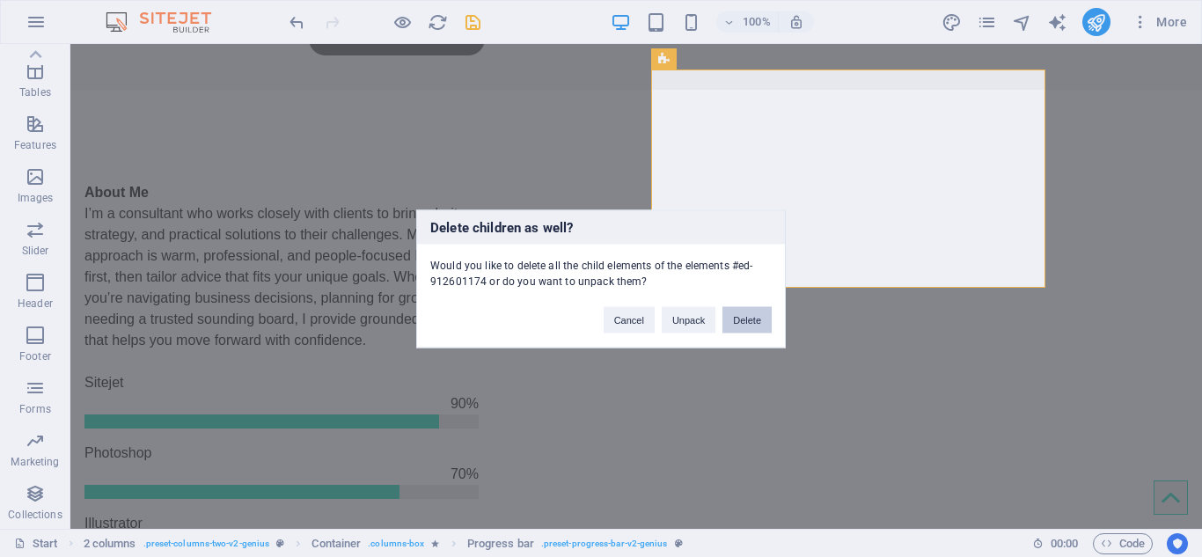
click at [746, 321] on button "Delete" at bounding box center [746, 319] width 49 height 26
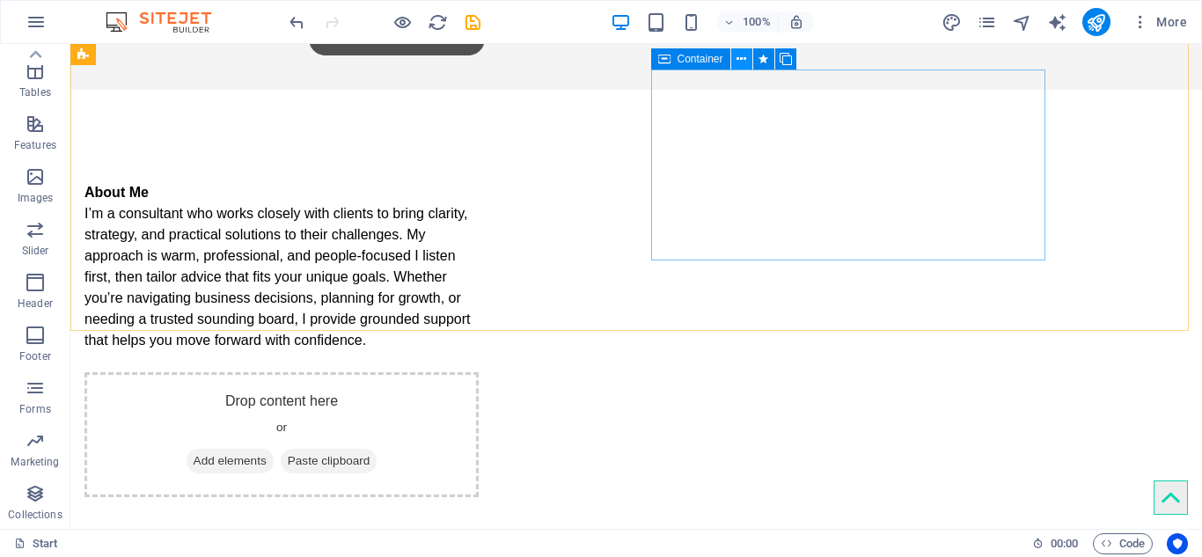
click at [743, 59] on icon at bounding box center [741, 59] width 10 height 18
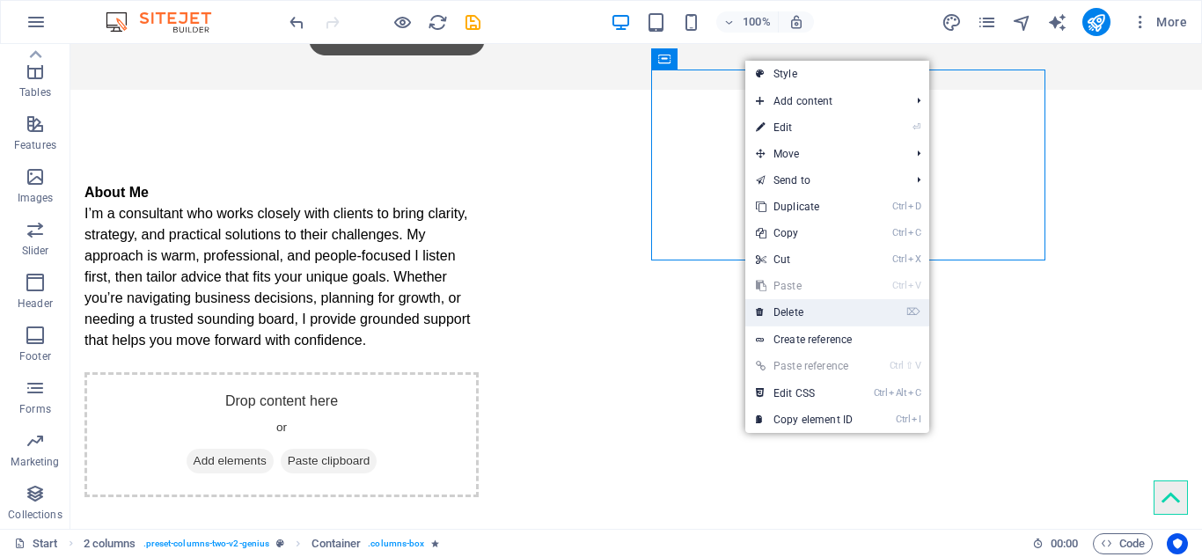
click at [803, 311] on link "⌦ Delete" at bounding box center [804, 312] width 118 height 26
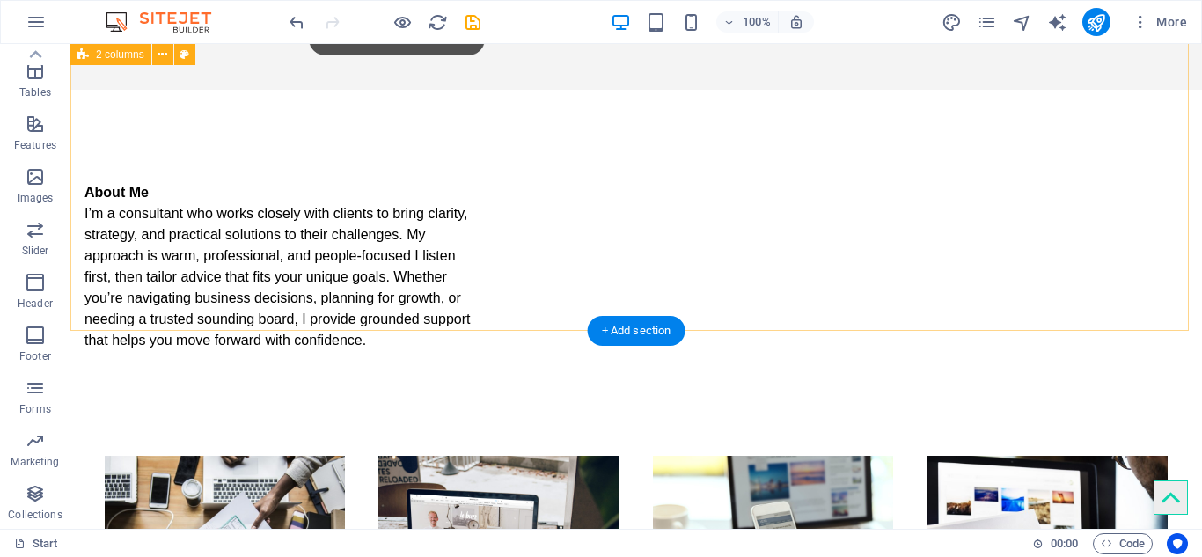
click at [732, 203] on div "About Me I’m a consultant who works closely with clients to bring clarity, stra…" at bounding box center [635, 256] width 1131 height 332
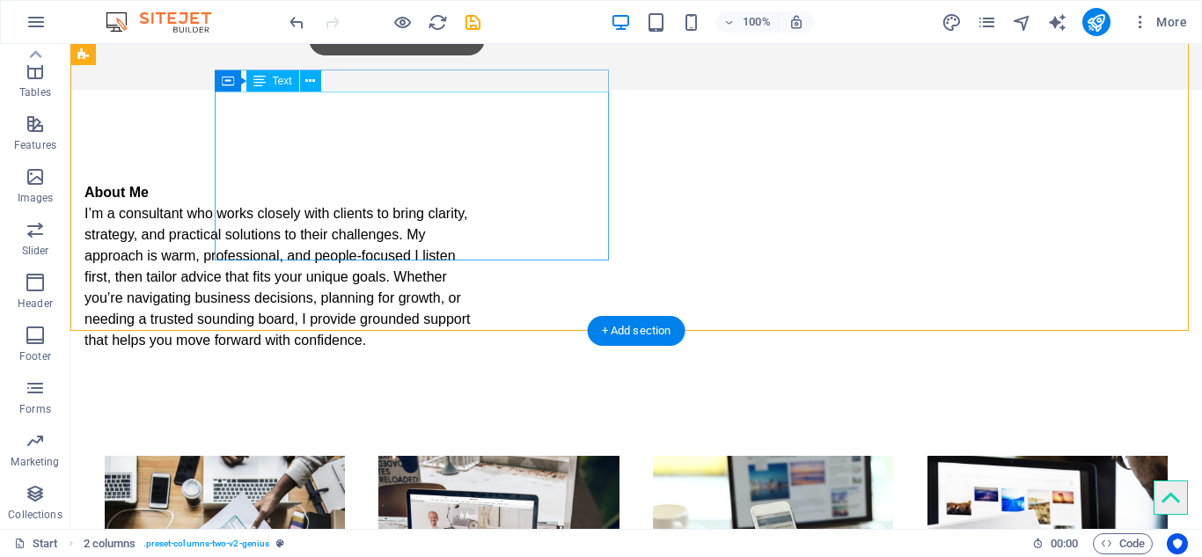
click at [325, 186] on div "About Me I’m a consultant who works closely with clients to bring clarity, stra…" at bounding box center [281, 266] width 394 height 169
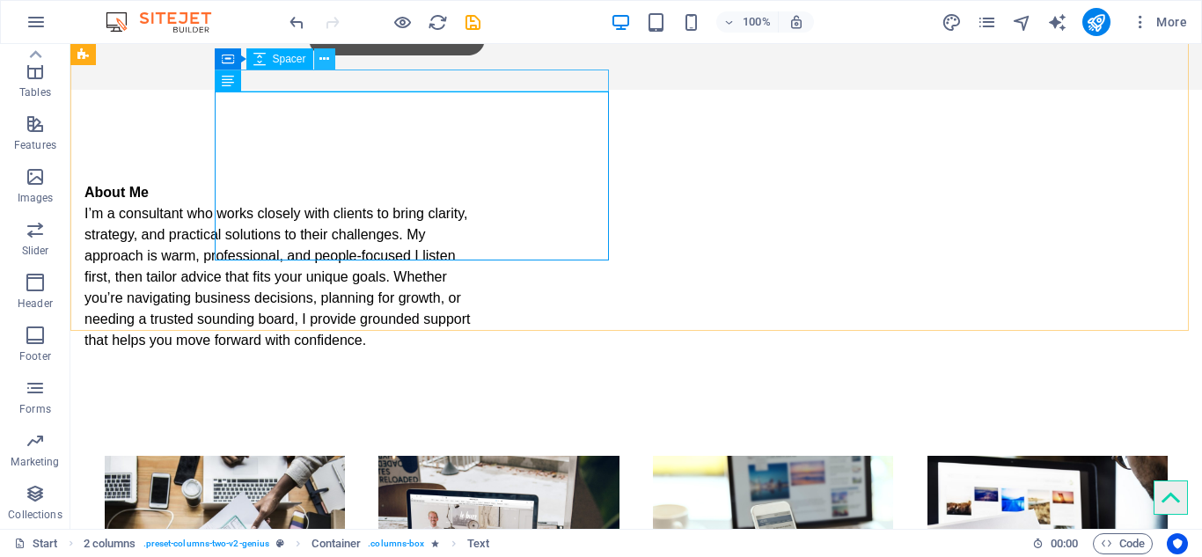
click at [324, 58] on icon at bounding box center [324, 59] width 10 height 18
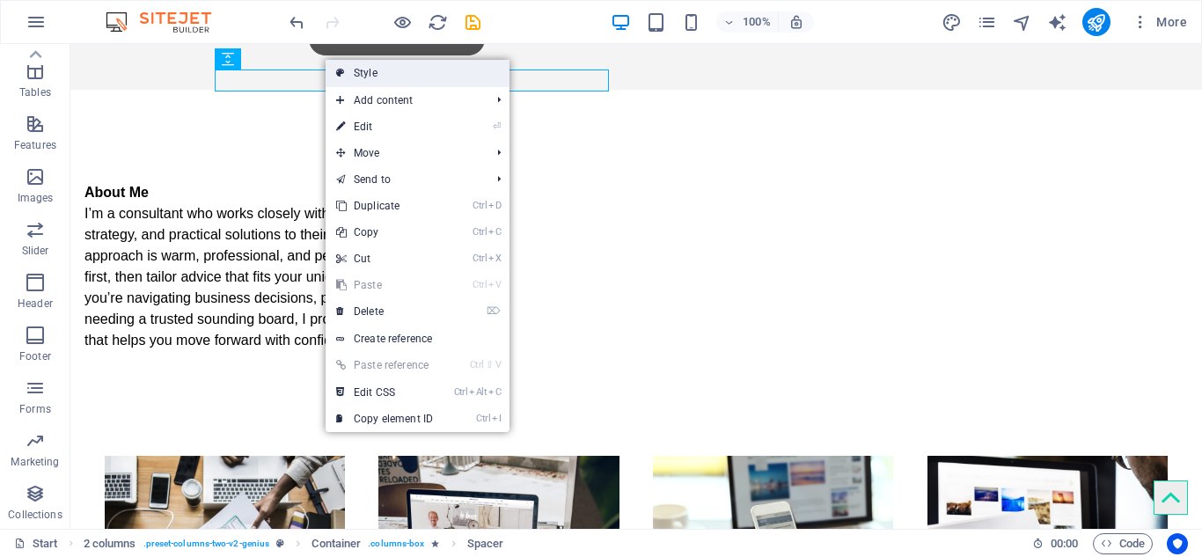
click at [358, 69] on link "Style" at bounding box center [417, 73] width 184 height 26
select select "rem"
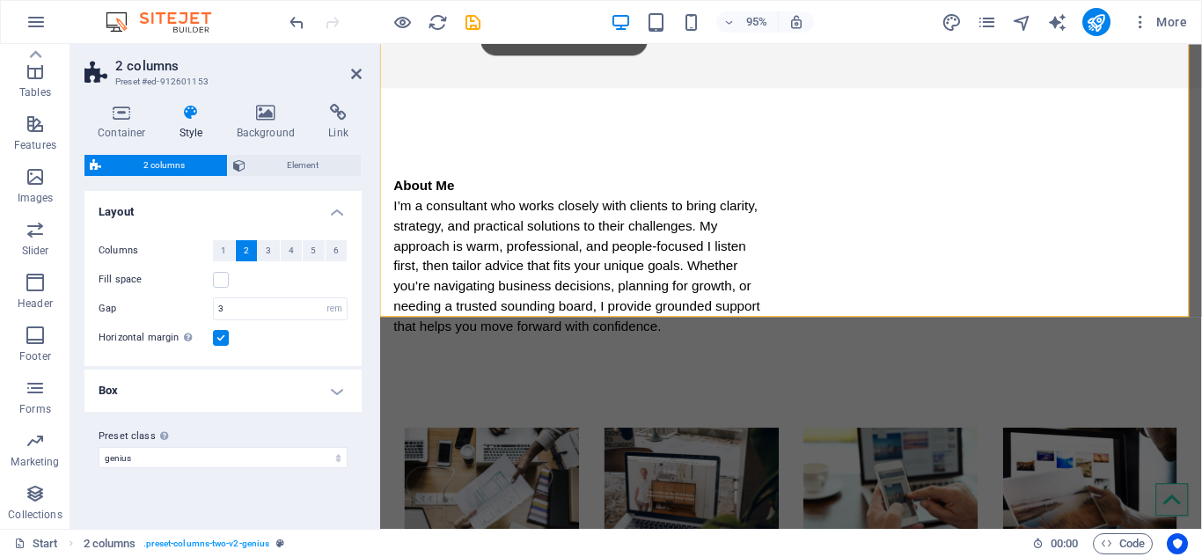
scroll to position [581, 0]
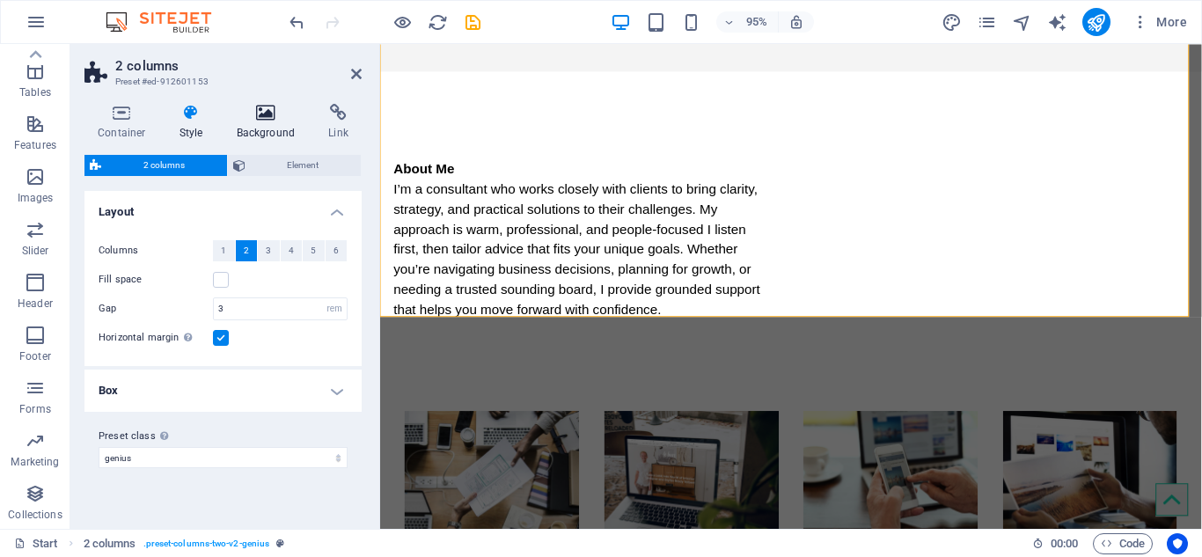
click at [269, 128] on h4 "Background" at bounding box center [269, 122] width 92 height 37
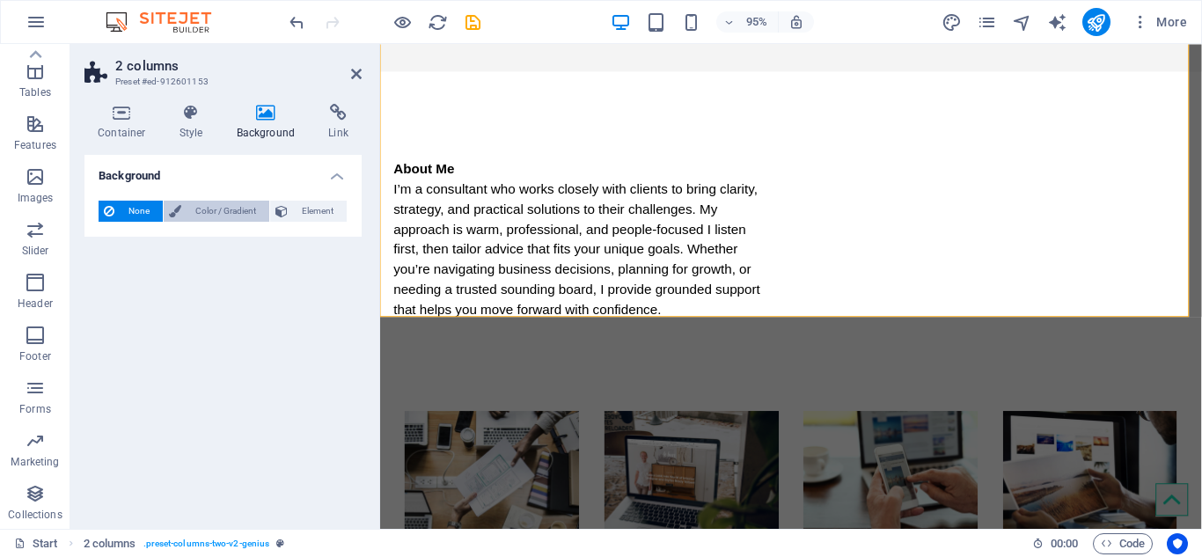
click at [236, 207] on span "Color / Gradient" at bounding box center [225, 211] width 77 height 21
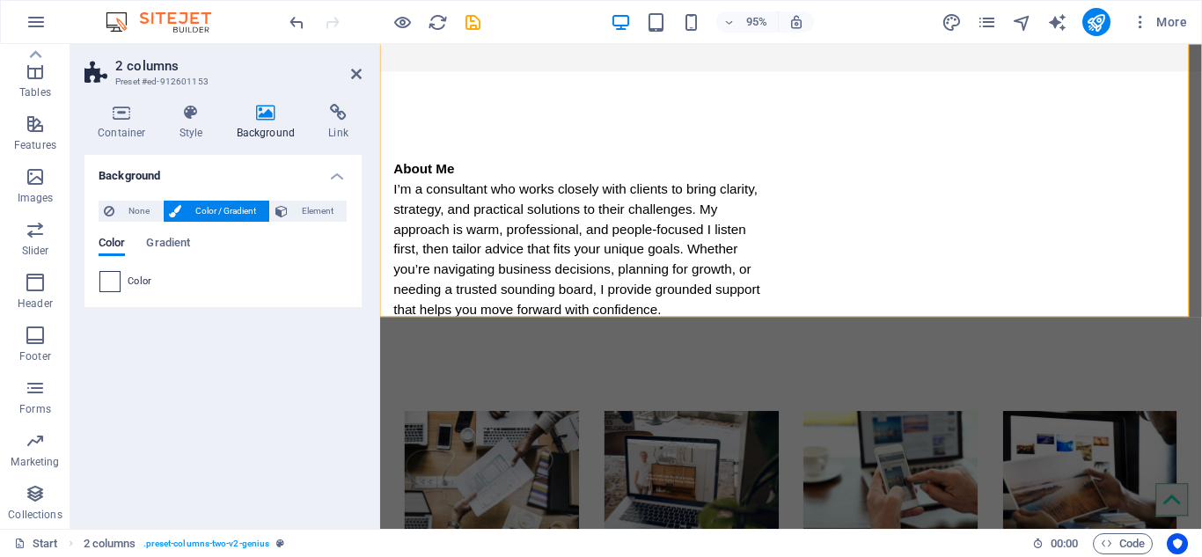
click at [114, 282] on span at bounding box center [109, 281] width 19 height 19
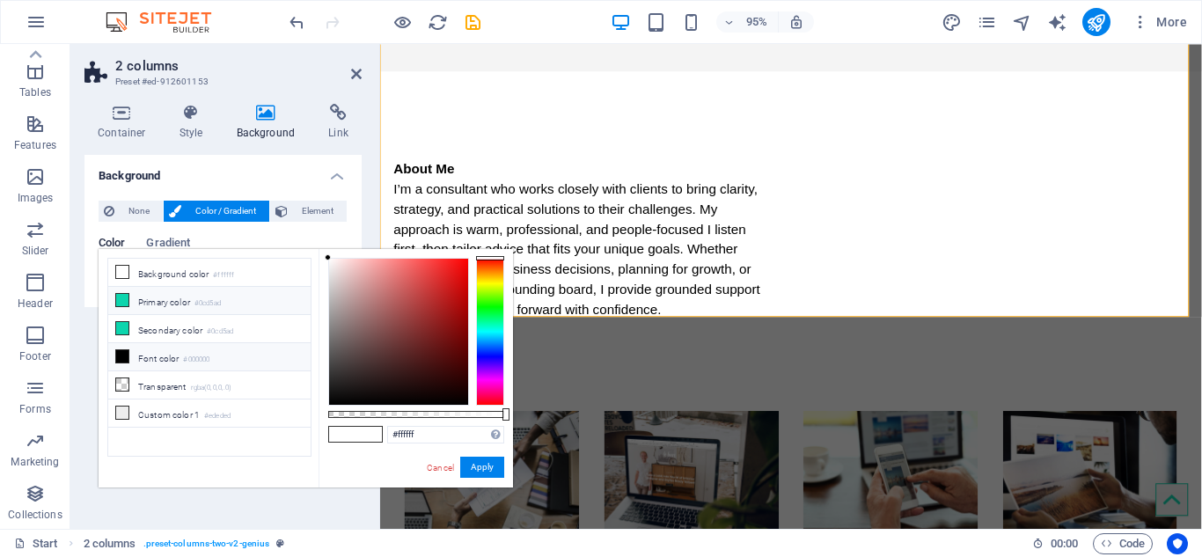
click at [170, 304] on li "Primary color #0cd5ad" at bounding box center [209, 301] width 202 height 28
type input "#0cd5ad"
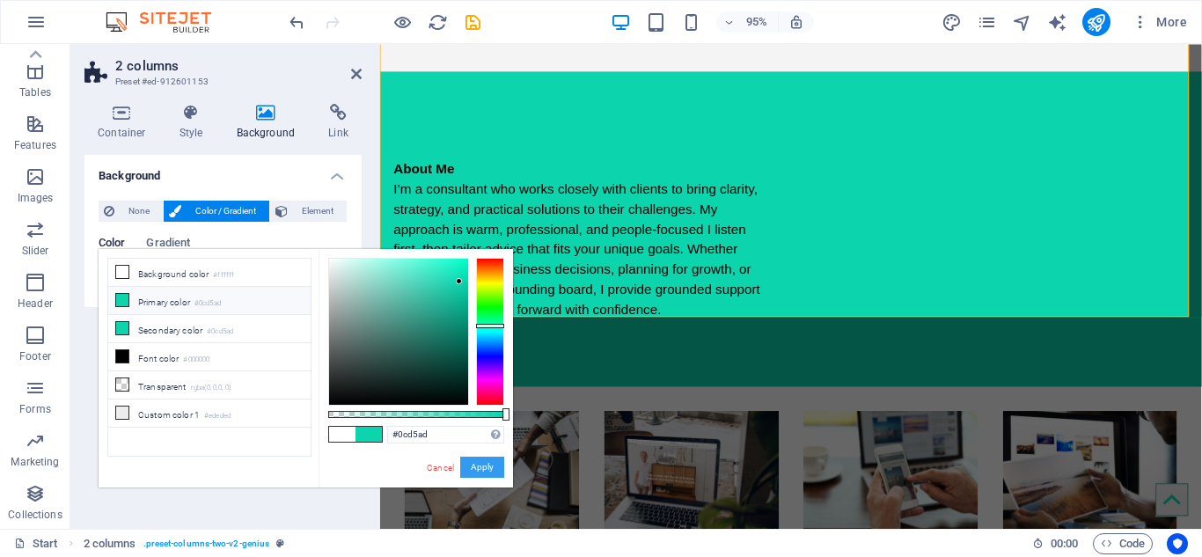
click at [478, 468] on button "Apply" at bounding box center [482, 467] width 44 height 21
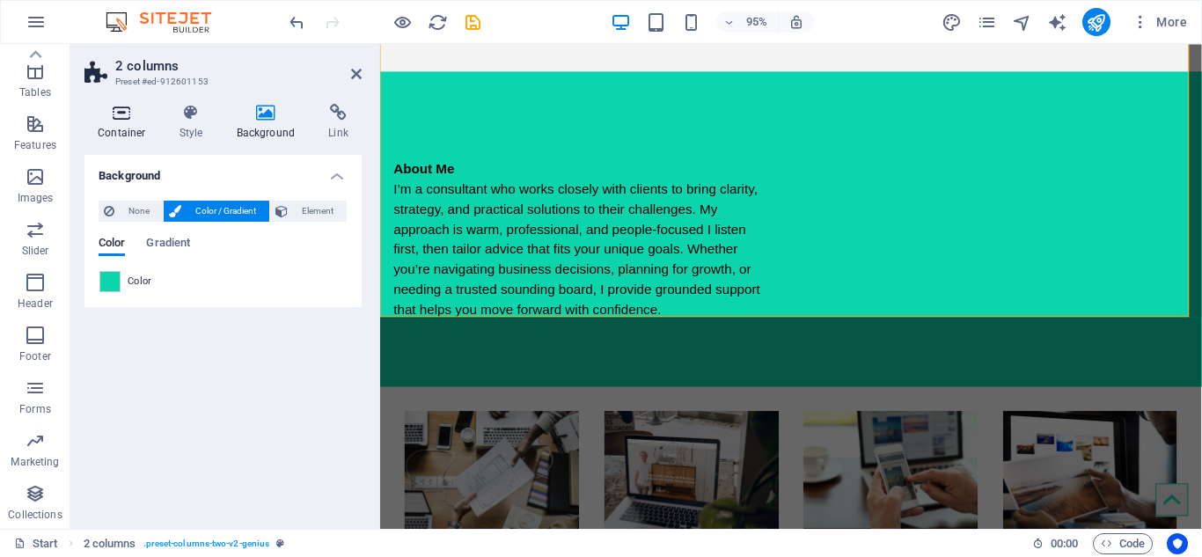
click at [118, 118] on icon at bounding box center [121, 113] width 75 height 18
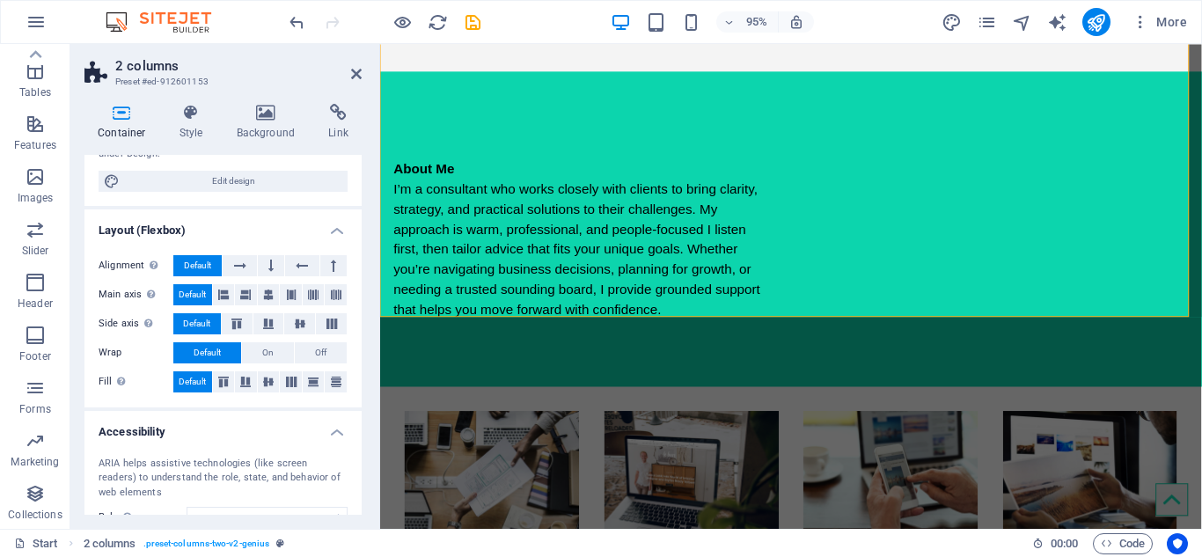
scroll to position [188, 0]
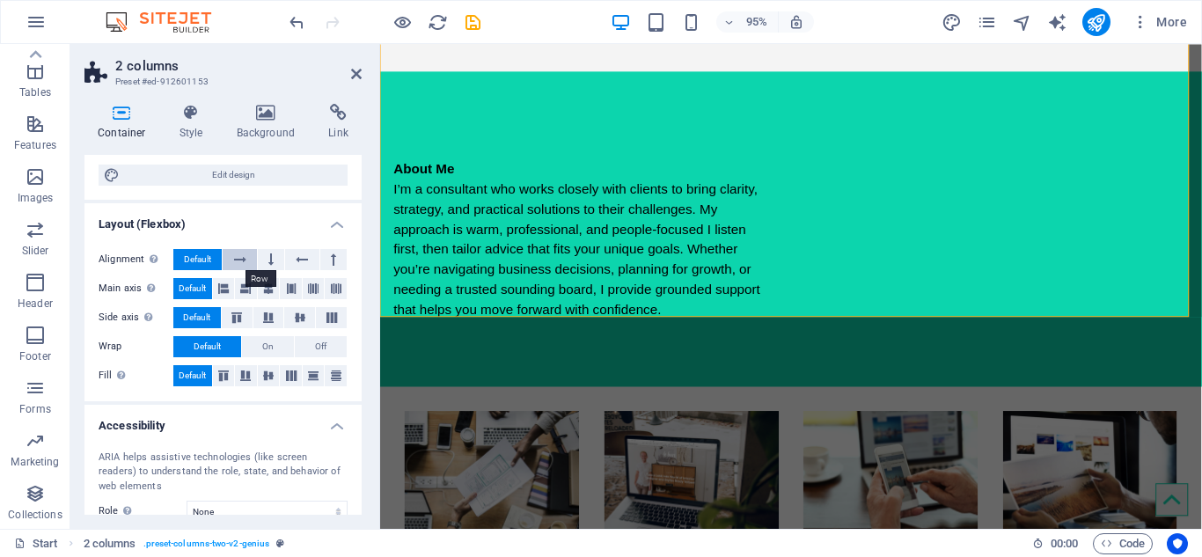
click at [245, 263] on icon at bounding box center [240, 259] width 12 height 21
drag, startPoint x: 362, startPoint y: 268, endPoint x: 362, endPoint y: 311, distance: 42.2
click at [362, 311] on div "Container Style Background Link Size Height Default px rem % vh vw Min. height …" at bounding box center [222, 309] width 305 height 439
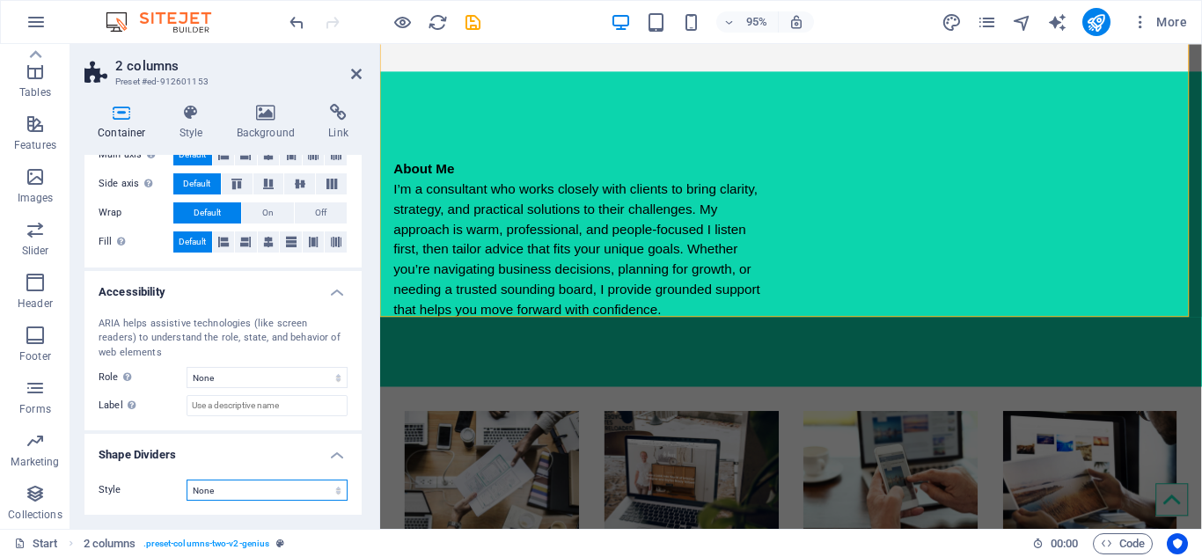
click at [334, 494] on select "None Triangle Square Diagonal Polygon 1 Polygon 2 Zigzag Multiple Zigzags Waves…" at bounding box center [267, 489] width 161 height 21
select select "square"
click at [187, 479] on select "None Triangle Square Diagonal Polygon 1 Polygon 2 Zigzag Multiple Zigzags Waves…" at bounding box center [267, 489] width 161 height 21
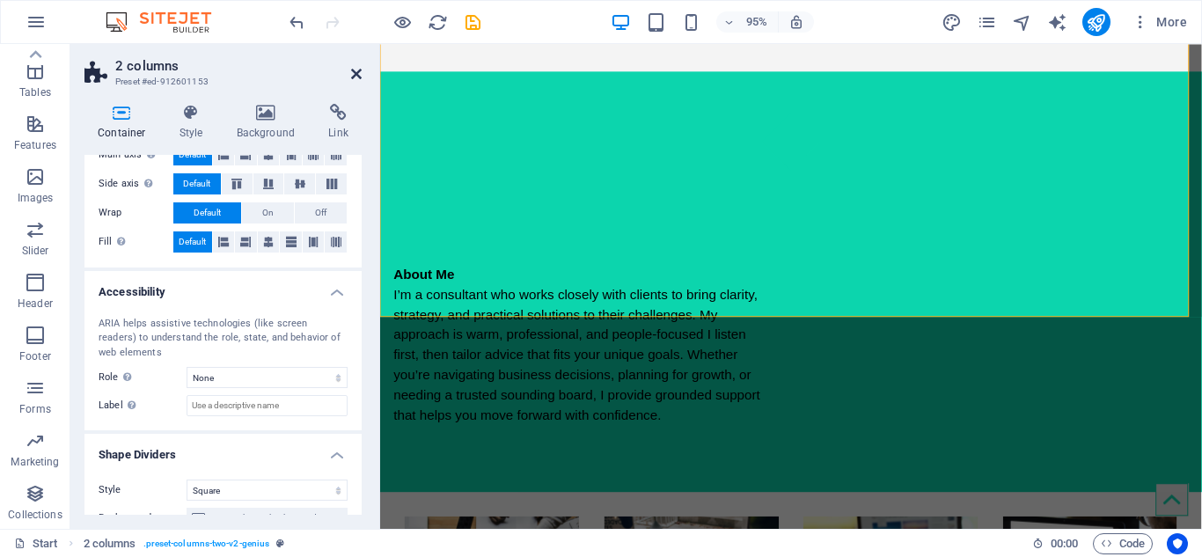
click at [355, 72] on icon at bounding box center [356, 74] width 11 height 14
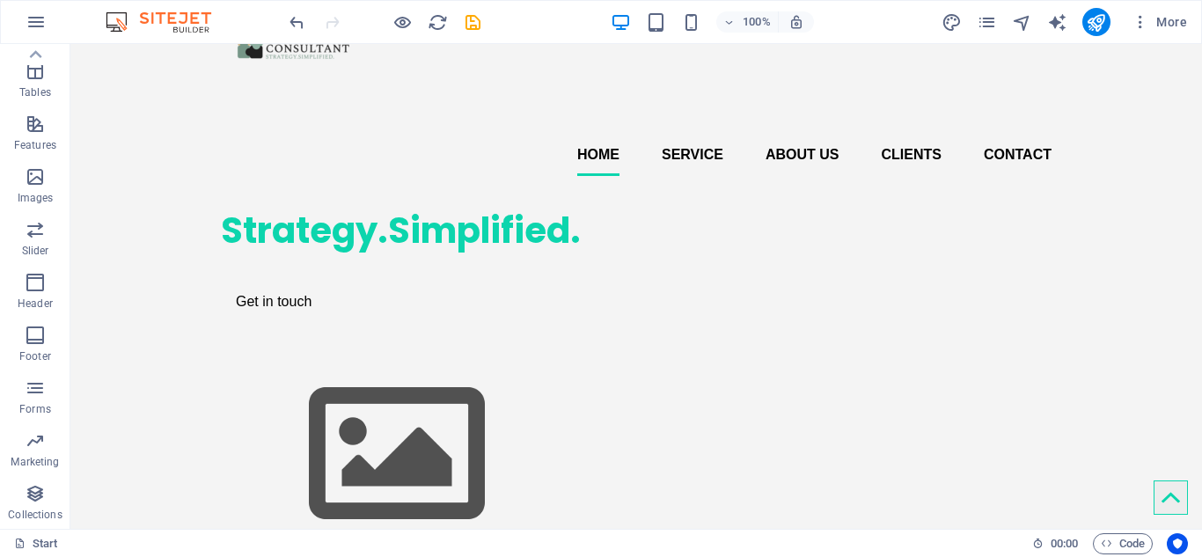
scroll to position [116, 0]
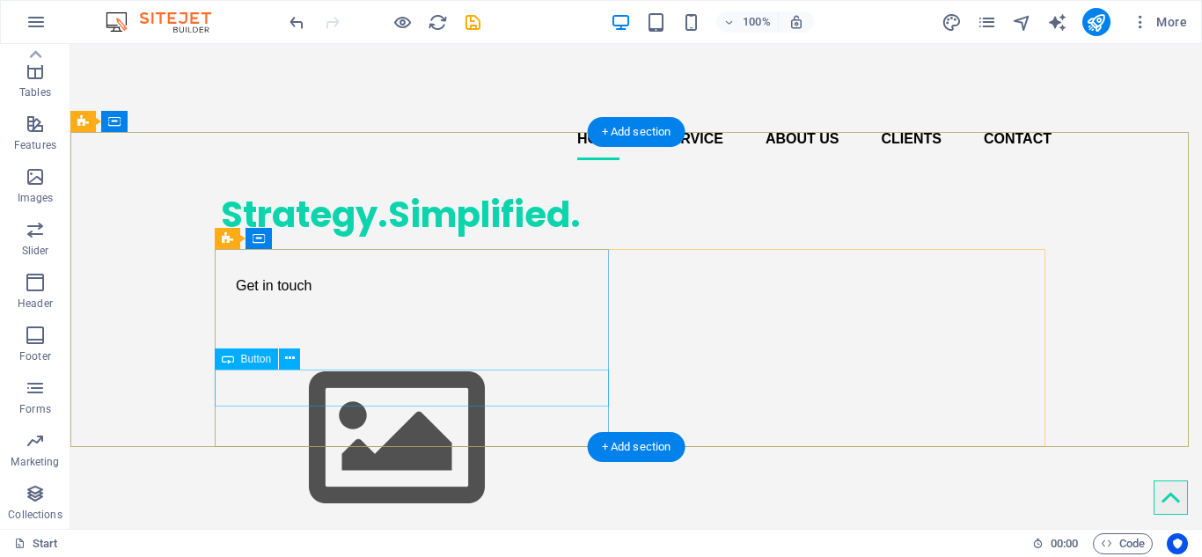
click at [282, 304] on div "Get in touch" at bounding box center [418, 285] width 394 height 37
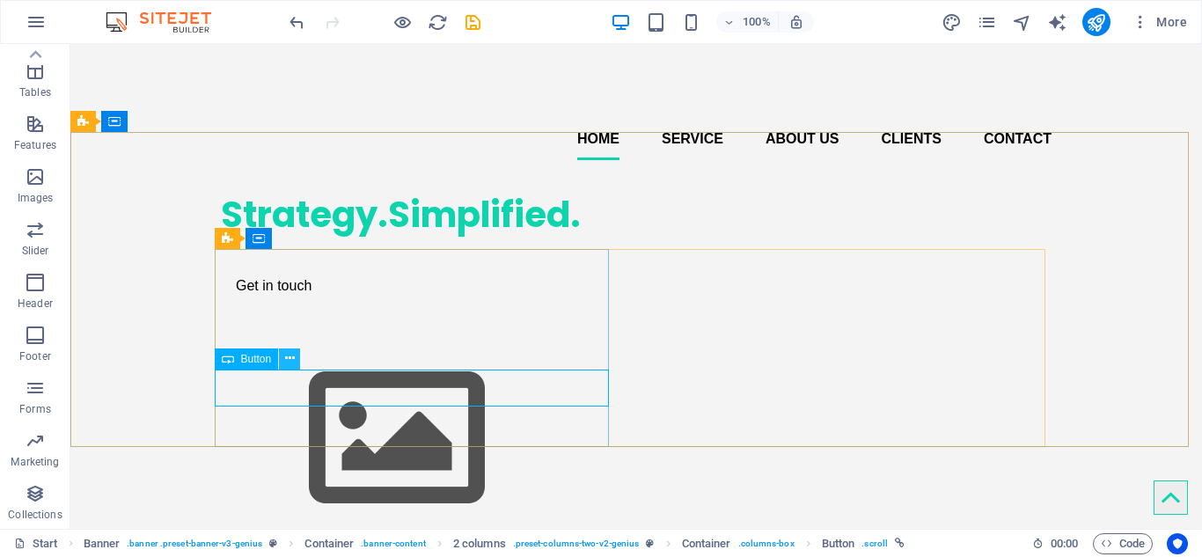
click at [290, 360] on icon at bounding box center [290, 358] width 10 height 18
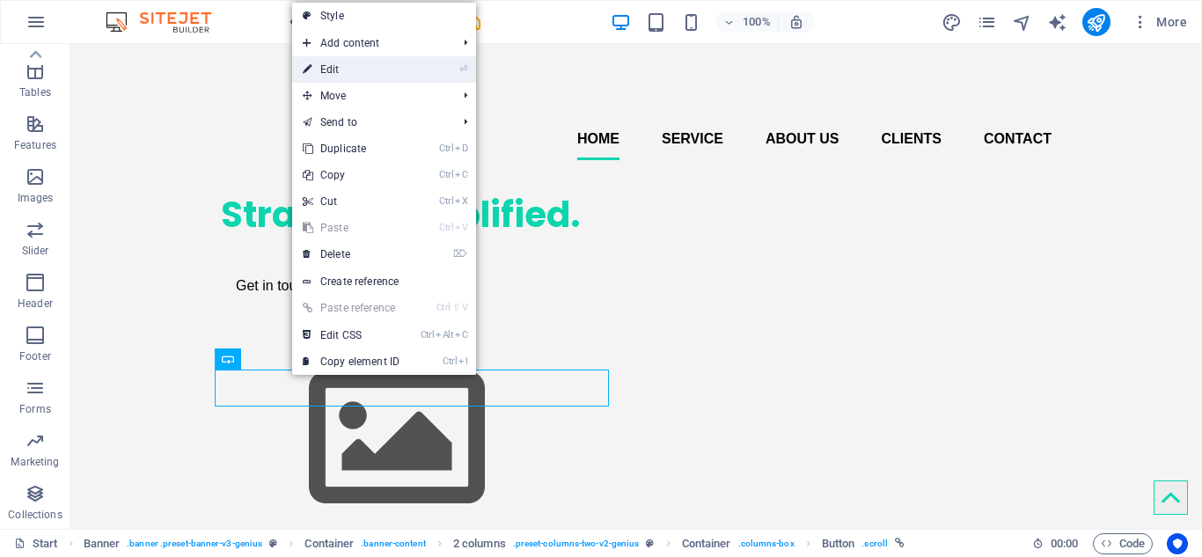
click at [362, 64] on link "⏎ Edit" at bounding box center [351, 69] width 118 height 26
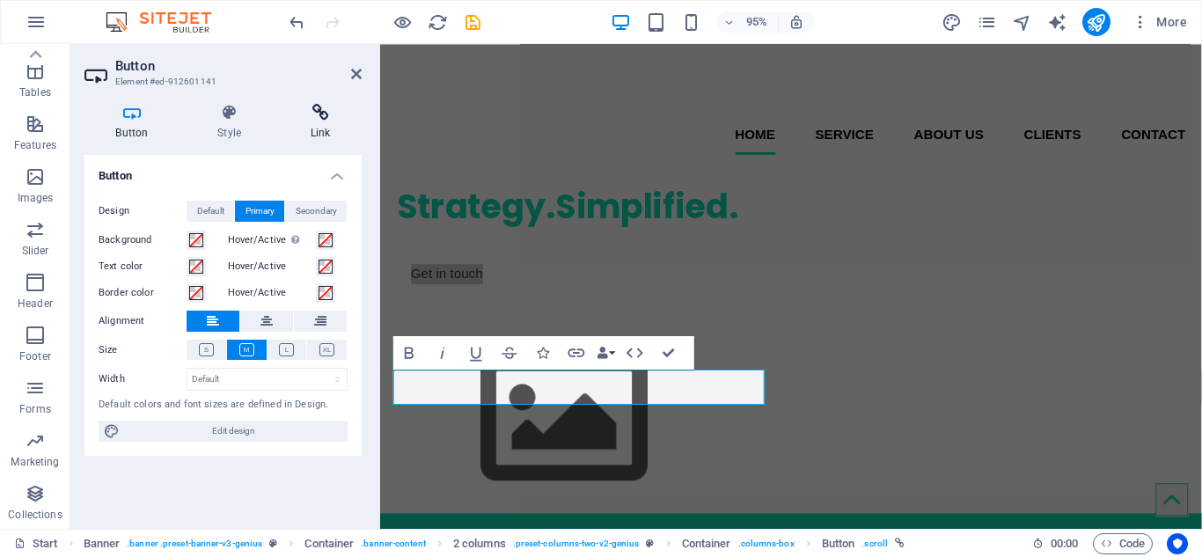
click at [317, 122] on h4 "Link" at bounding box center [320, 122] width 83 height 37
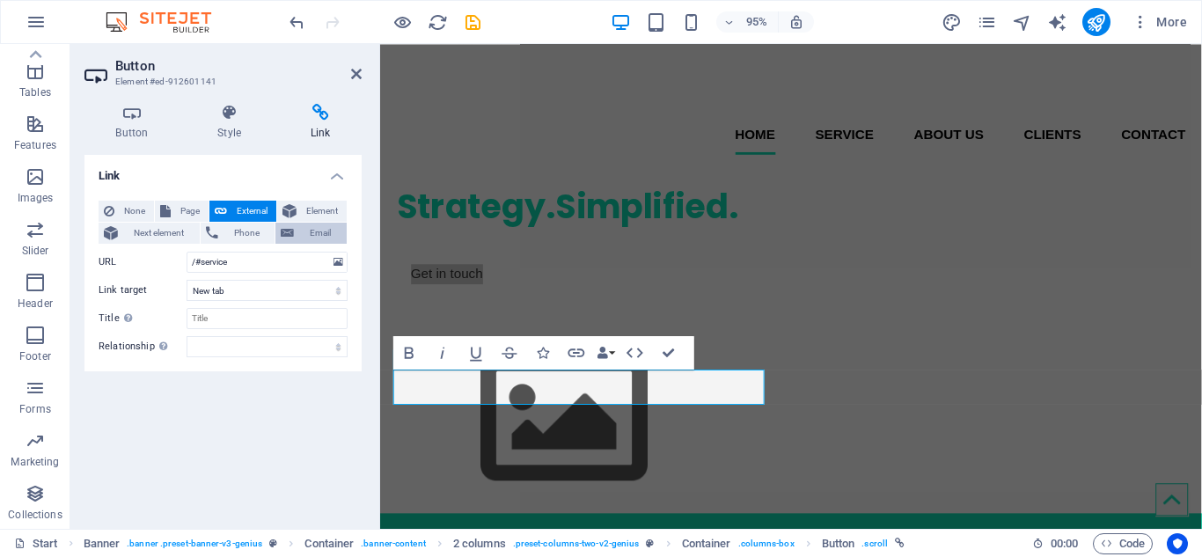
click at [322, 236] on span "Email" at bounding box center [320, 233] width 42 height 21
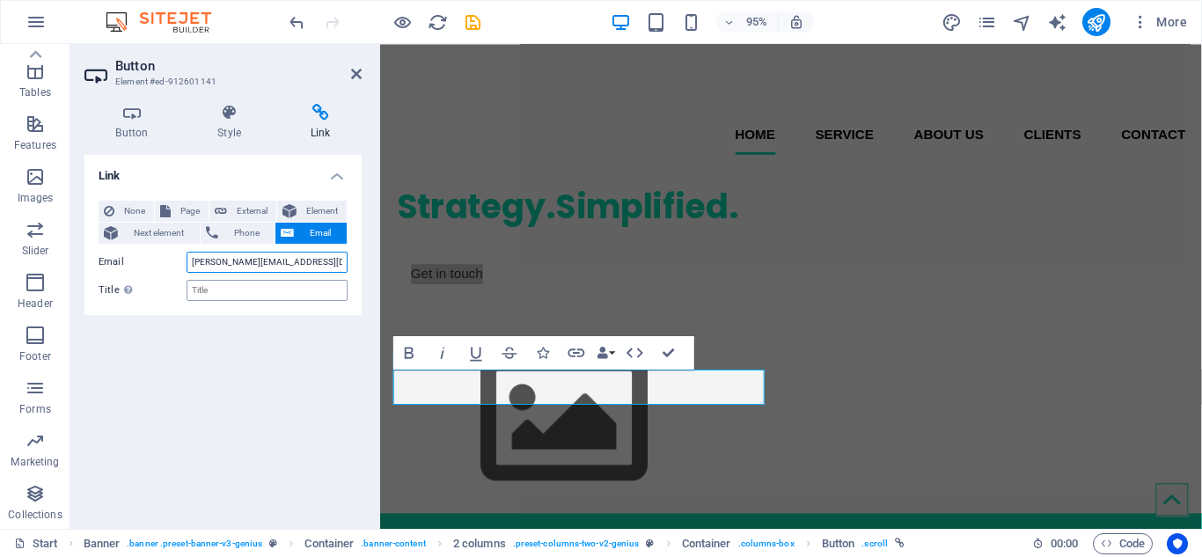
type input "[PERSON_NAME][EMAIL_ADDRESS][DOMAIN_NAME]"
click at [308, 292] on input "Title Additional link description, should not be the same as the link text. The…" at bounding box center [267, 290] width 161 height 21
click at [355, 77] on icon at bounding box center [356, 74] width 11 height 14
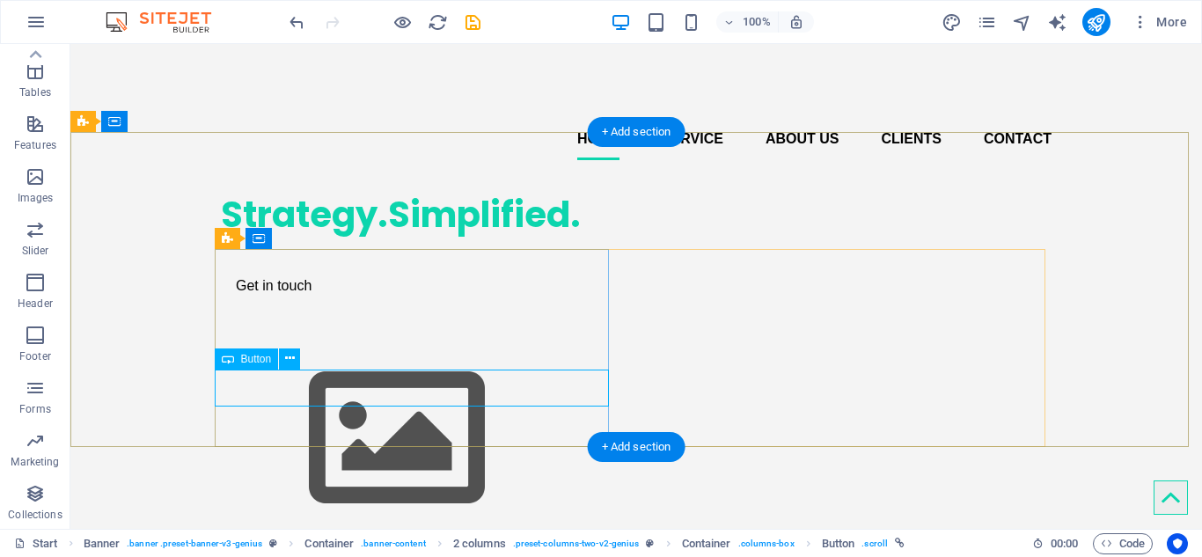
click at [293, 304] on div "Get in touch" at bounding box center [418, 285] width 394 height 37
click at [257, 304] on div "Get in touch" at bounding box center [418, 285] width 394 height 37
click at [950, 174] on div "Strategy.Simplified. Get in touch" at bounding box center [635, 355] width 1131 height 363
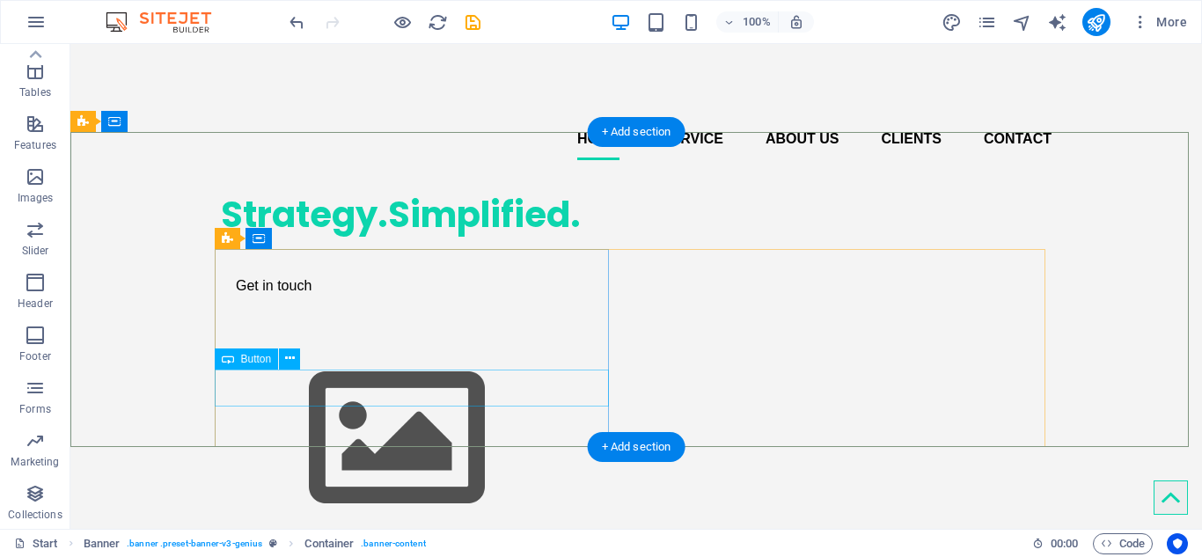
click at [274, 304] on div "Get in touch" at bounding box center [418, 285] width 394 height 37
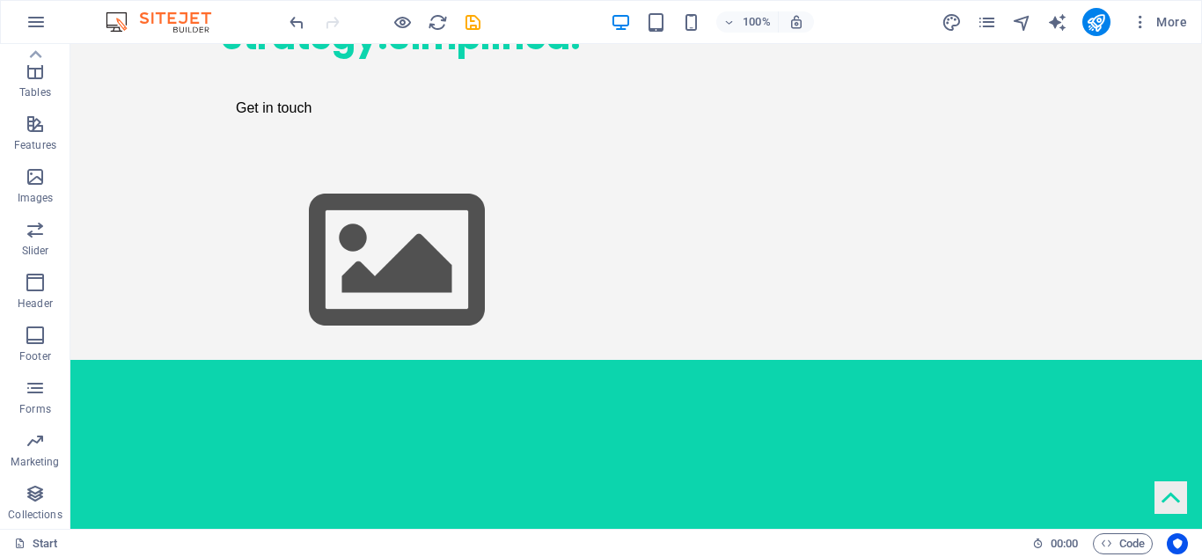
scroll to position [303, 0]
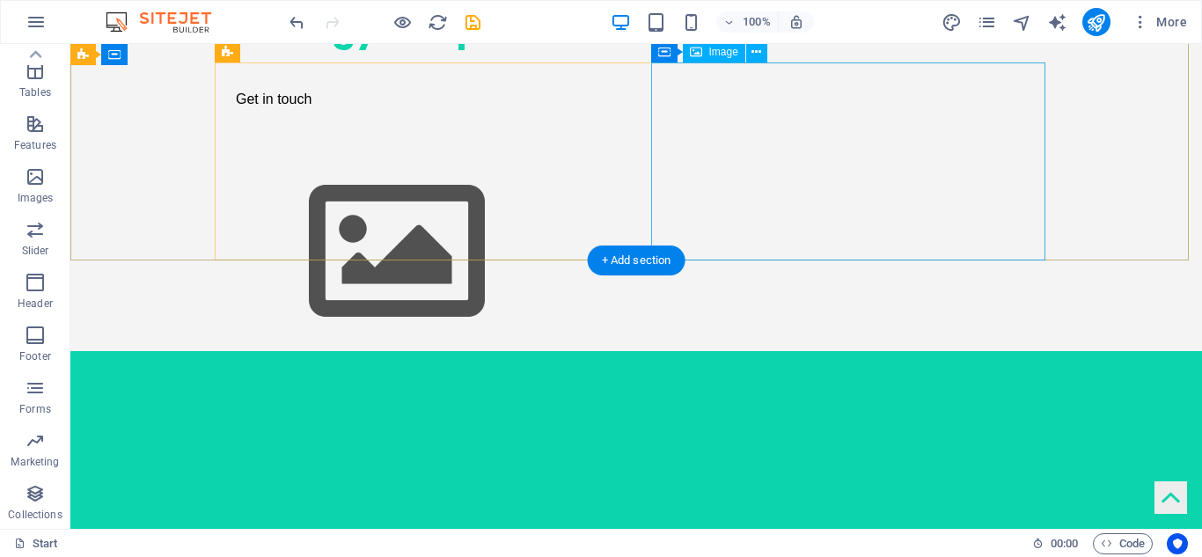
click at [615, 153] on figure at bounding box center [418, 252] width 394 height 198
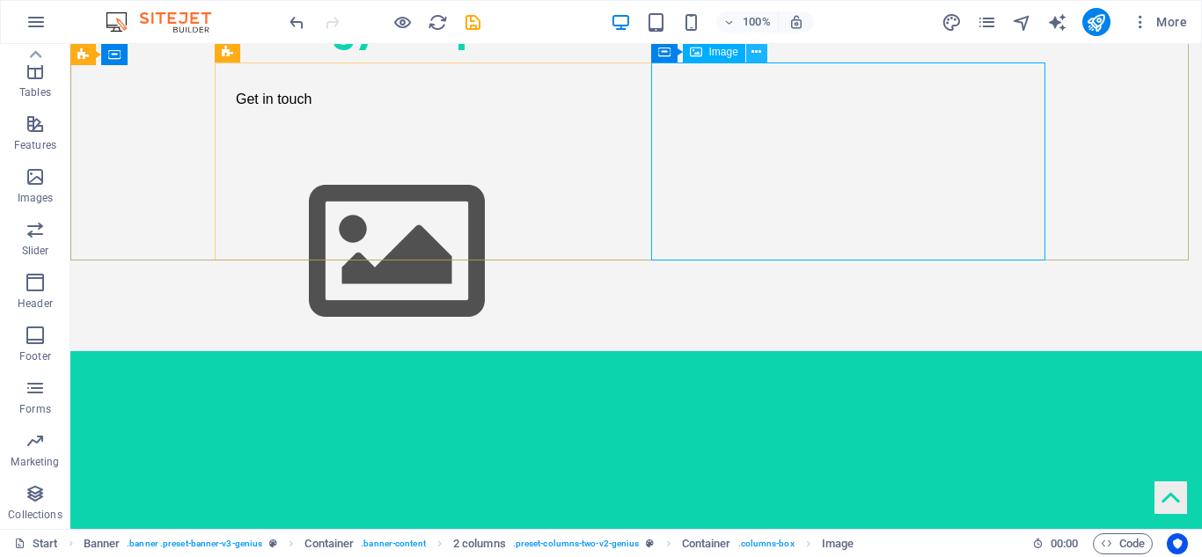
click at [753, 51] on icon at bounding box center [756, 52] width 10 height 18
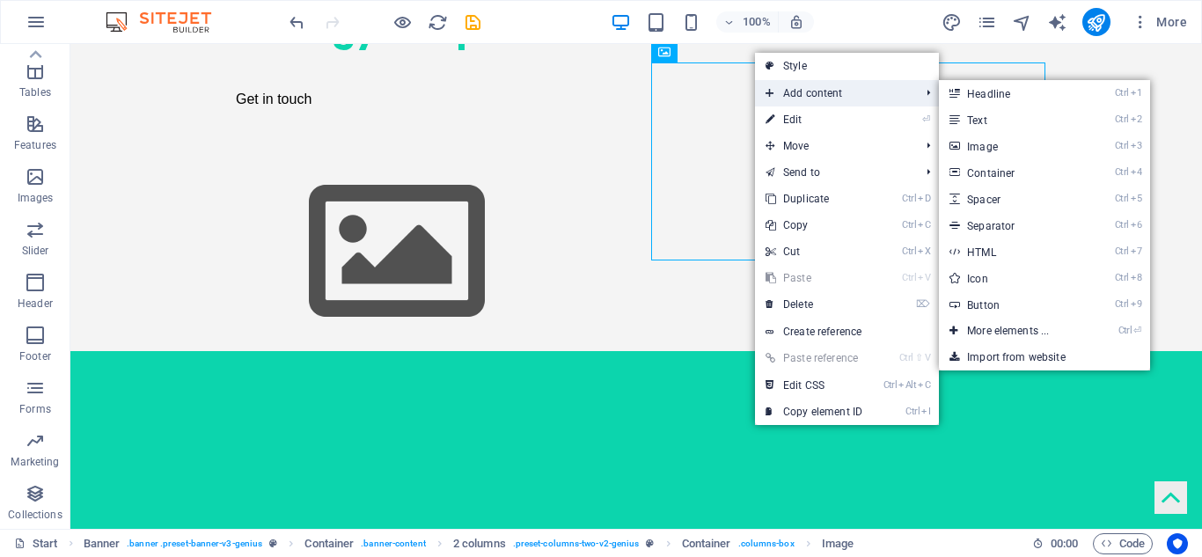
click at [798, 101] on span "Add content" at bounding box center [833, 93] width 157 height 26
click at [976, 143] on link "Ctrl 3 Image" at bounding box center [1011, 146] width 145 height 26
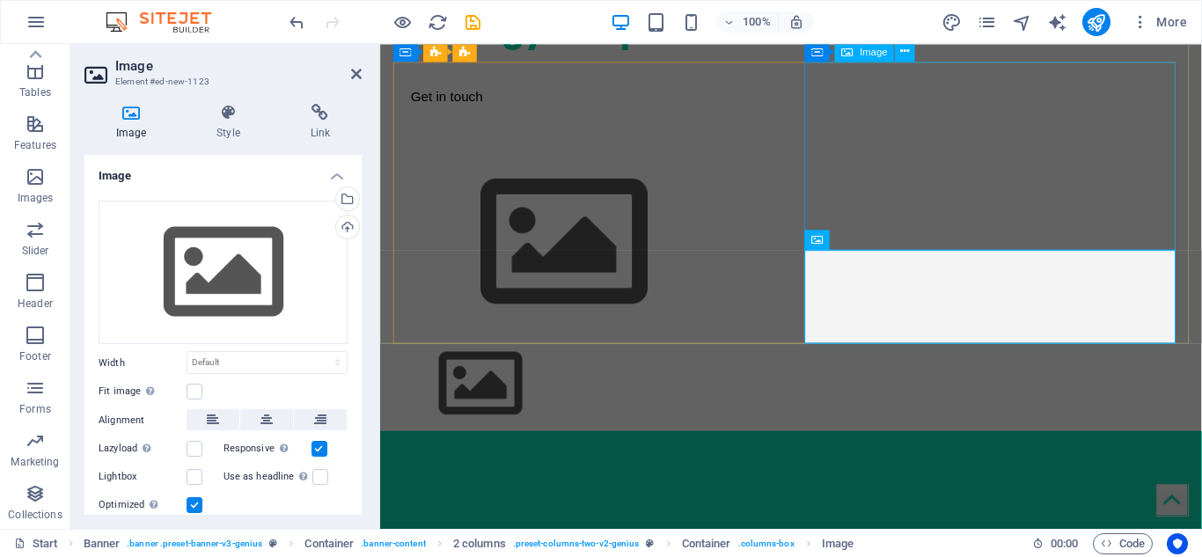
scroll to position [221, 0]
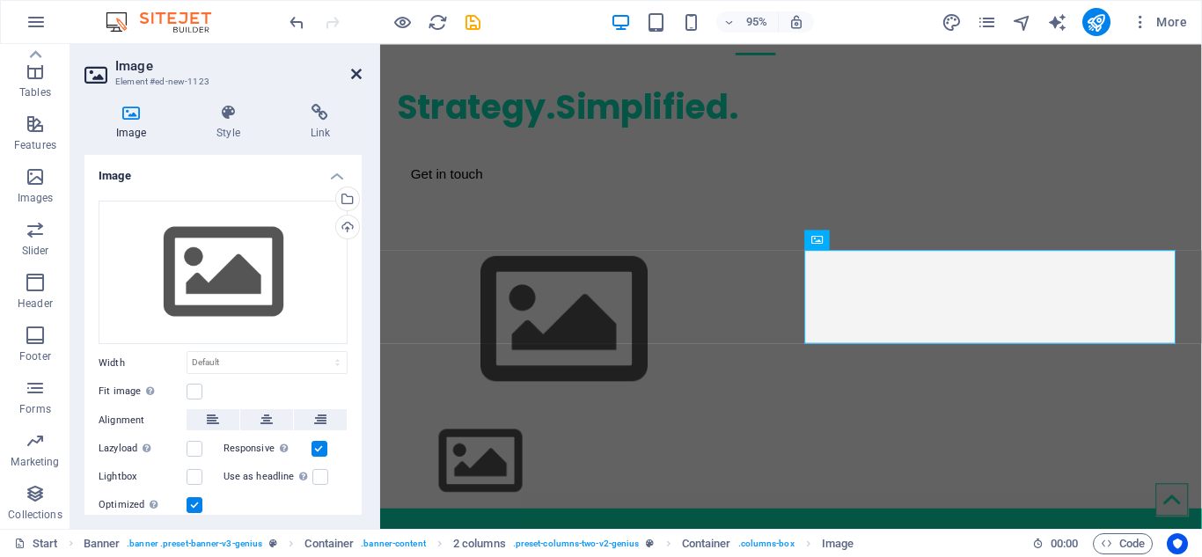
click at [357, 73] on icon at bounding box center [356, 74] width 11 height 14
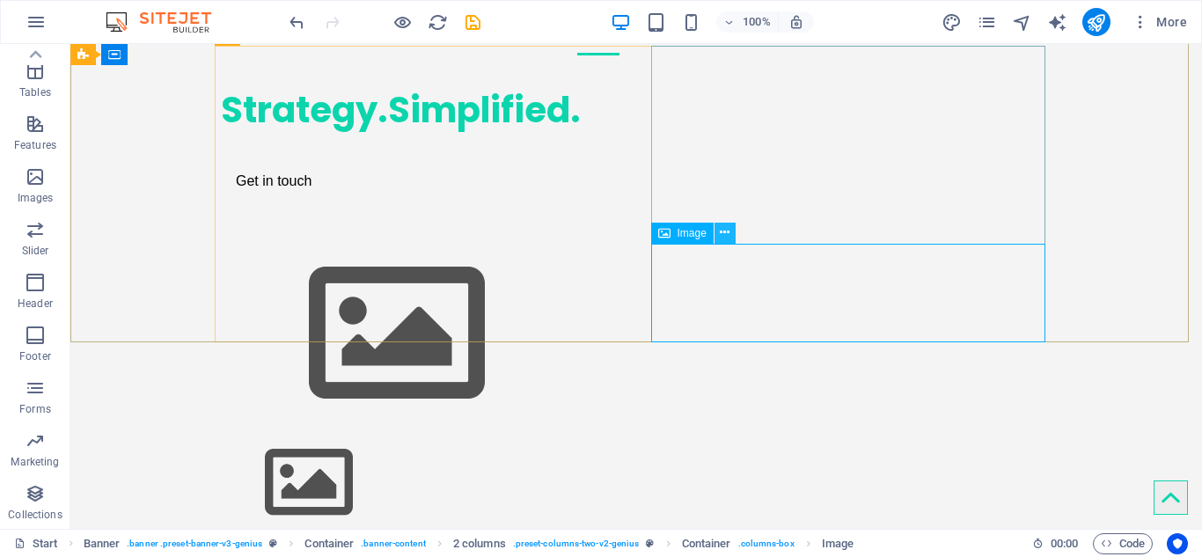
click at [724, 236] on icon at bounding box center [725, 232] width 10 height 18
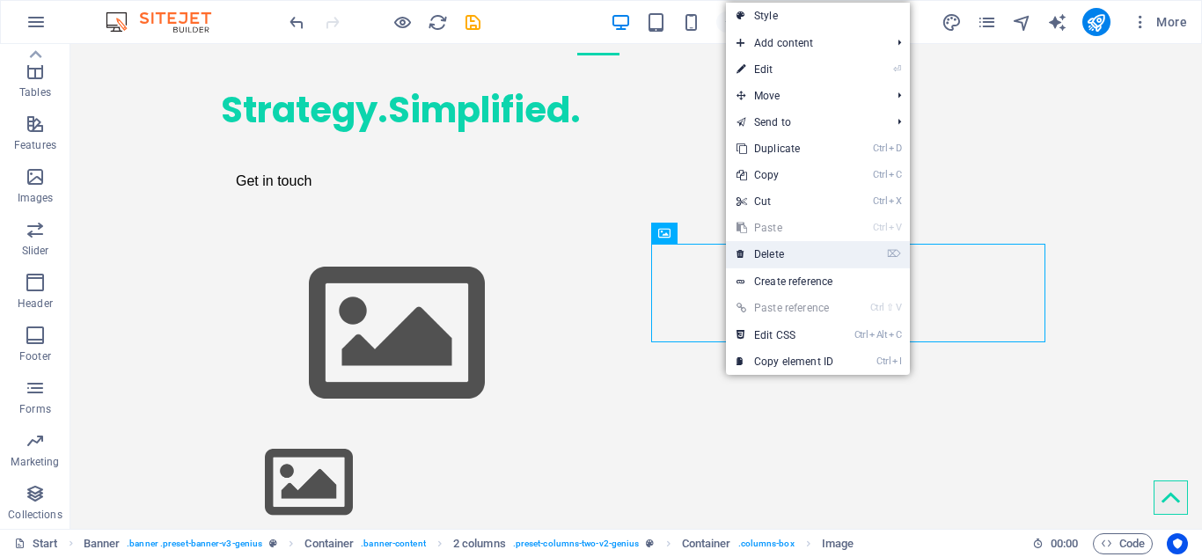
click at [781, 252] on link "⌦ Delete" at bounding box center [785, 254] width 118 height 26
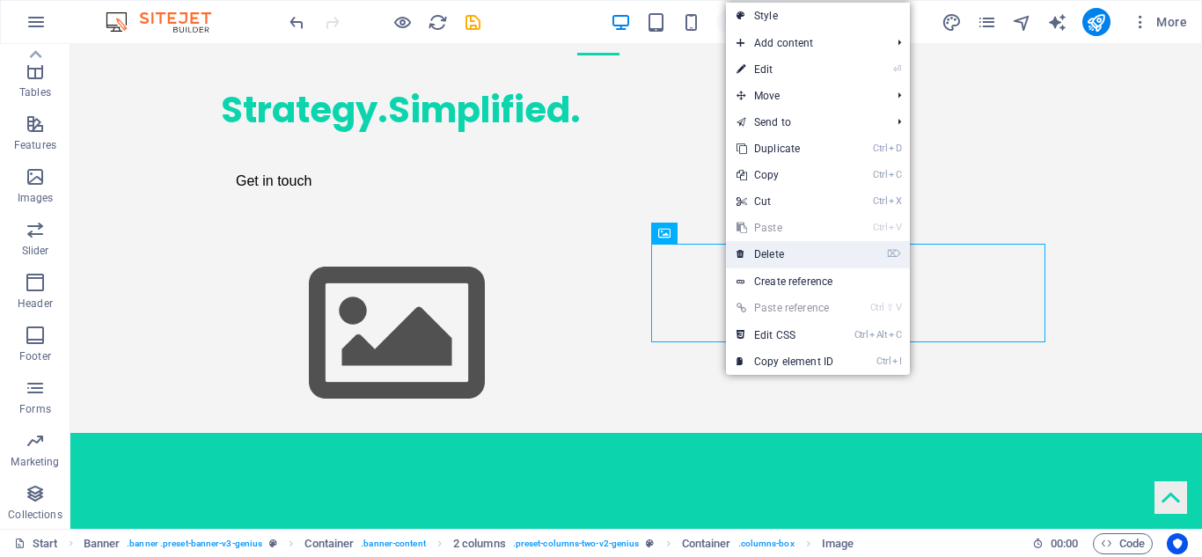
scroll to position [319, 0]
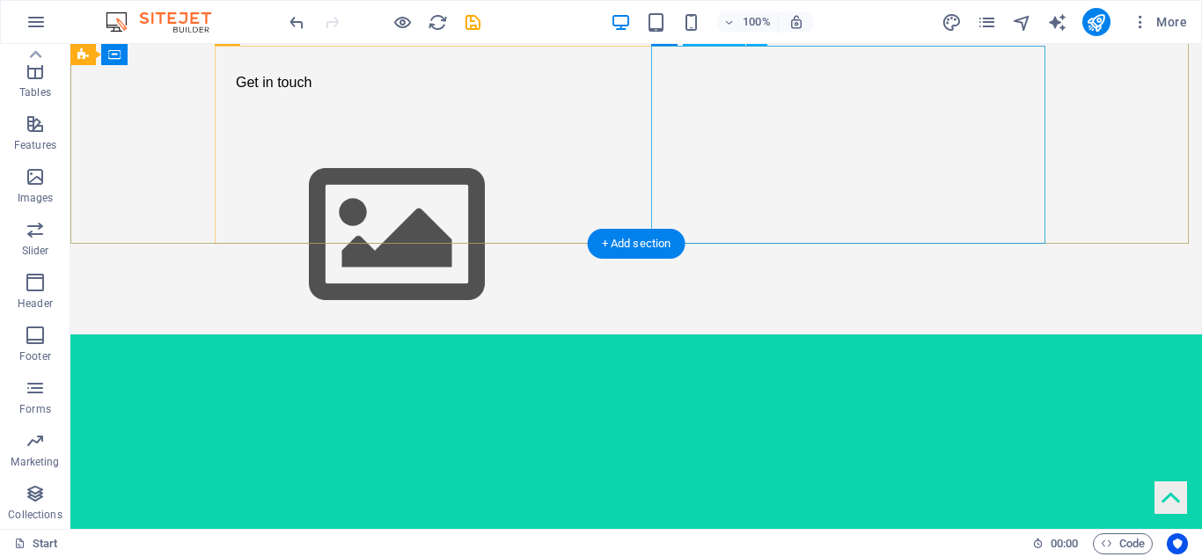
click at [615, 182] on figure at bounding box center [418, 235] width 394 height 198
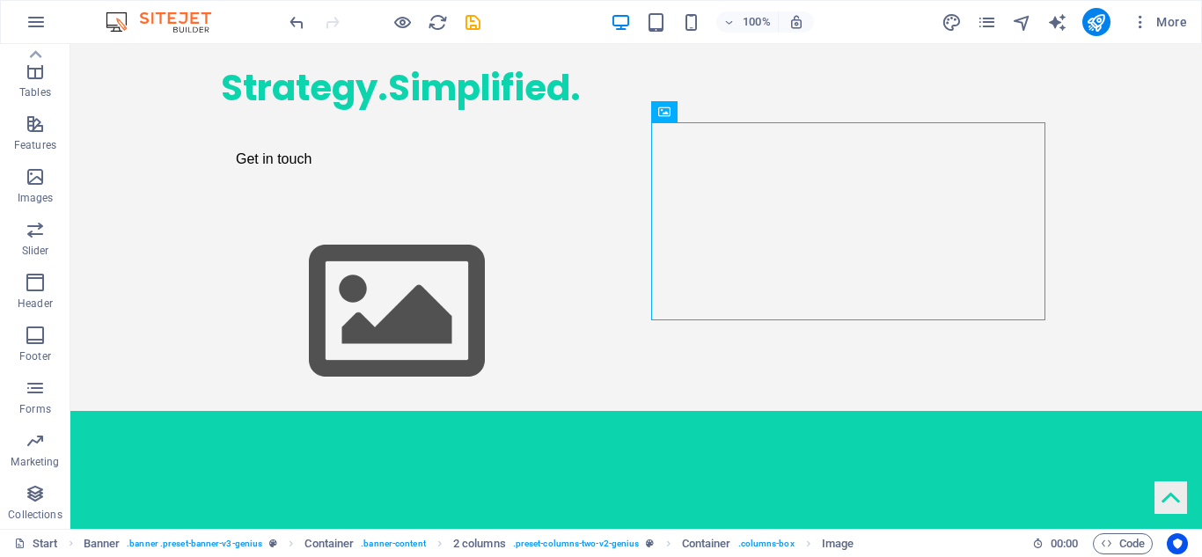
scroll to position [260, 0]
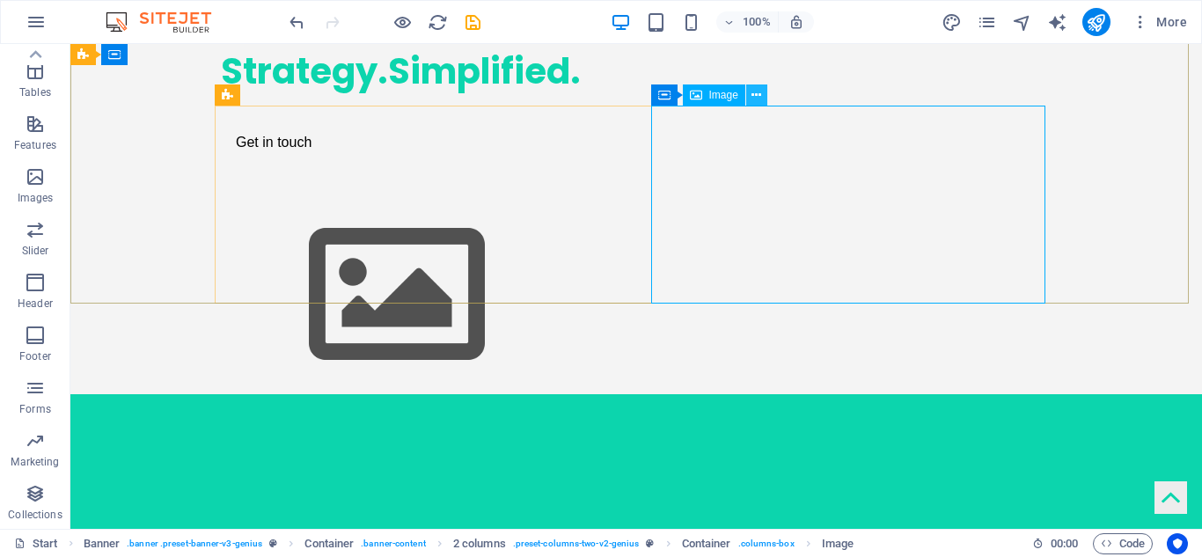
click at [757, 98] on icon at bounding box center [756, 95] width 10 height 18
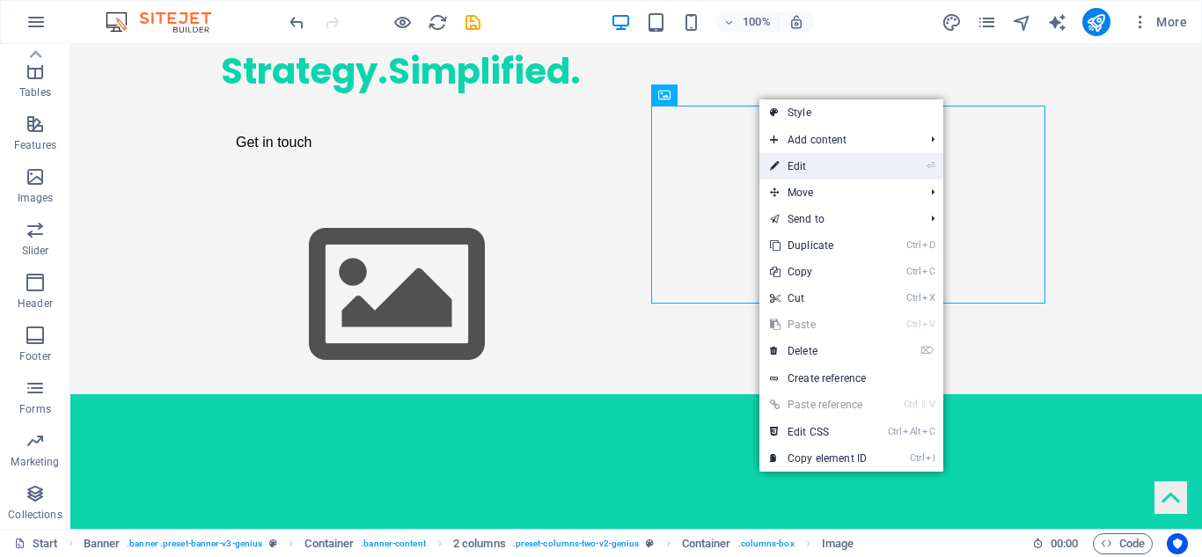
click at [790, 163] on link "⏎ Edit" at bounding box center [818, 166] width 118 height 26
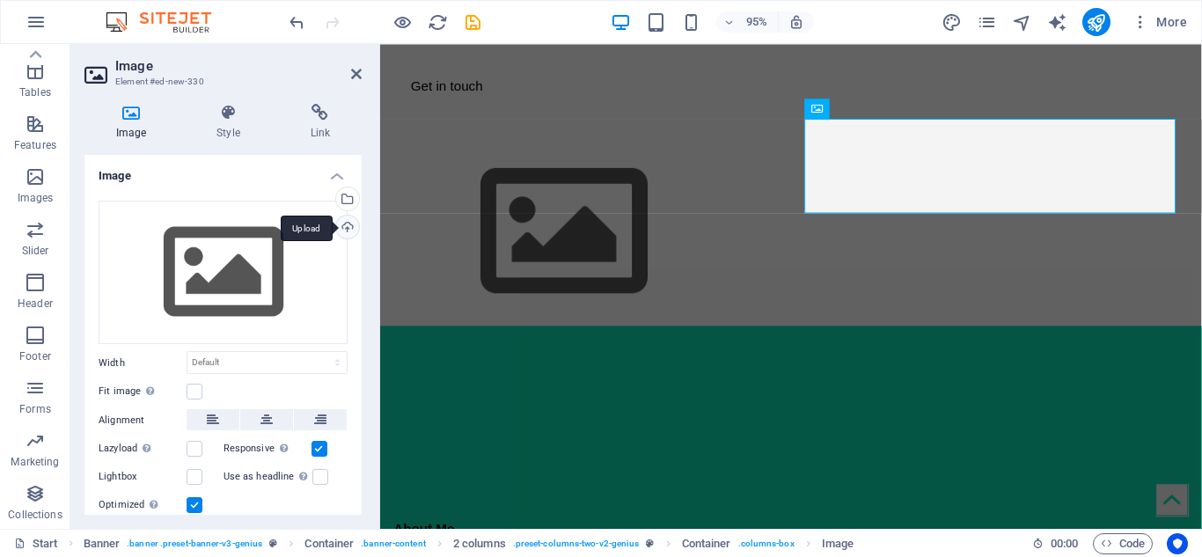
click at [345, 226] on div "Upload" at bounding box center [346, 229] width 26 height 26
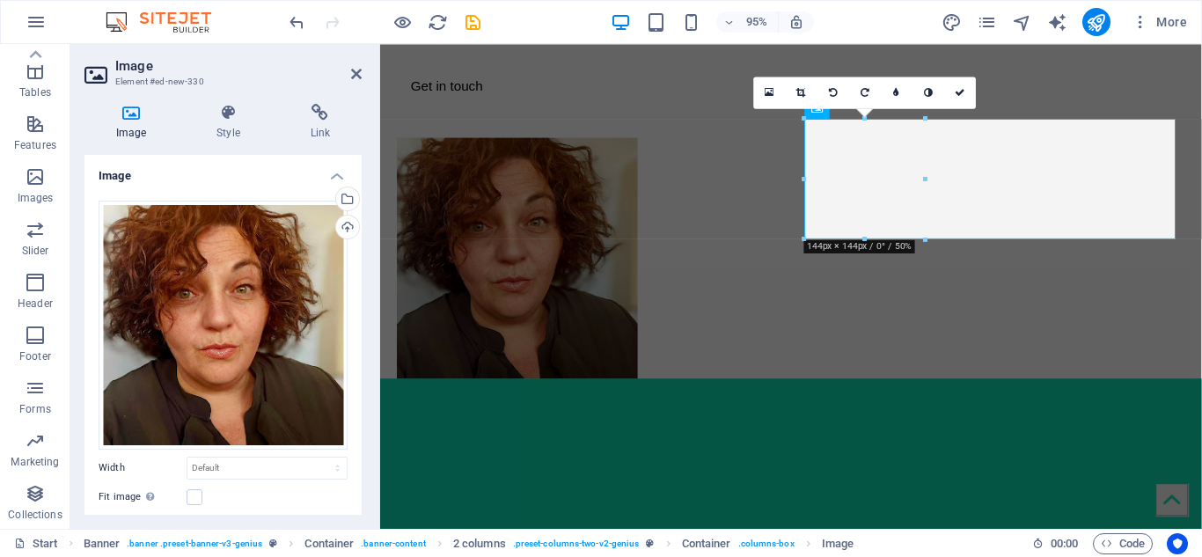
drag, startPoint x: 357, startPoint y: 318, endPoint x: 357, endPoint y: 346, distance: 28.2
click at [357, 346] on div "Drag files here, click to choose files or select files from Files or our free s…" at bounding box center [222, 411] width 277 height 449
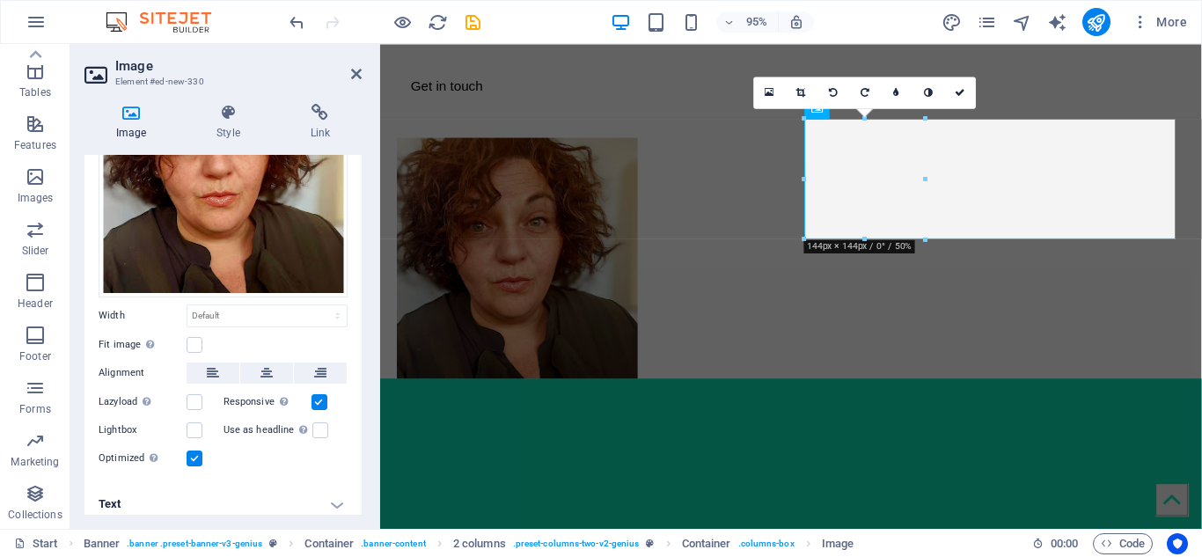
scroll to position [159, 0]
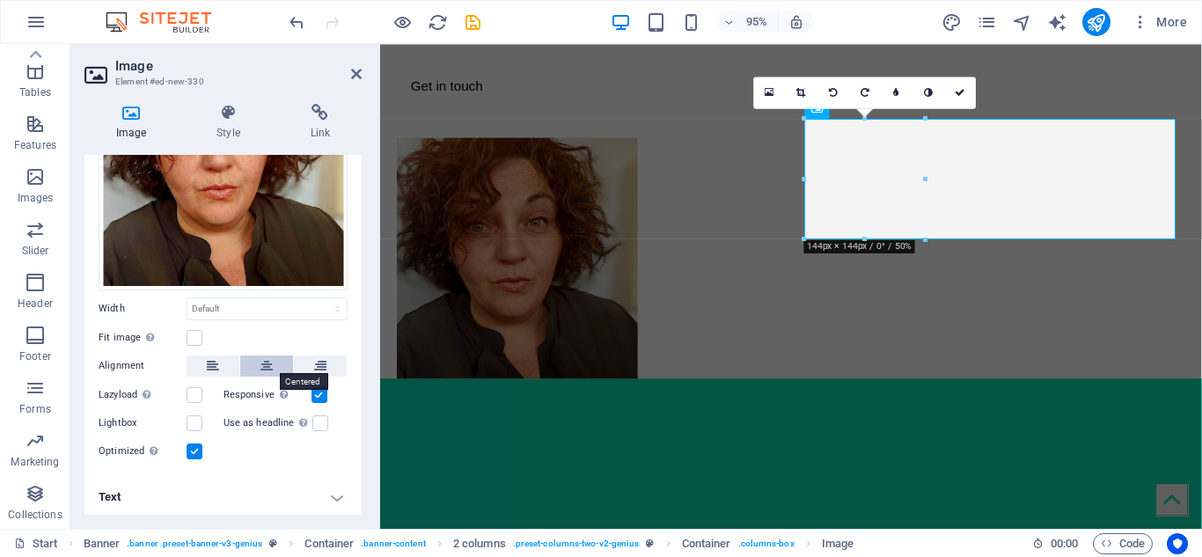
click at [275, 359] on button at bounding box center [266, 365] width 53 height 21
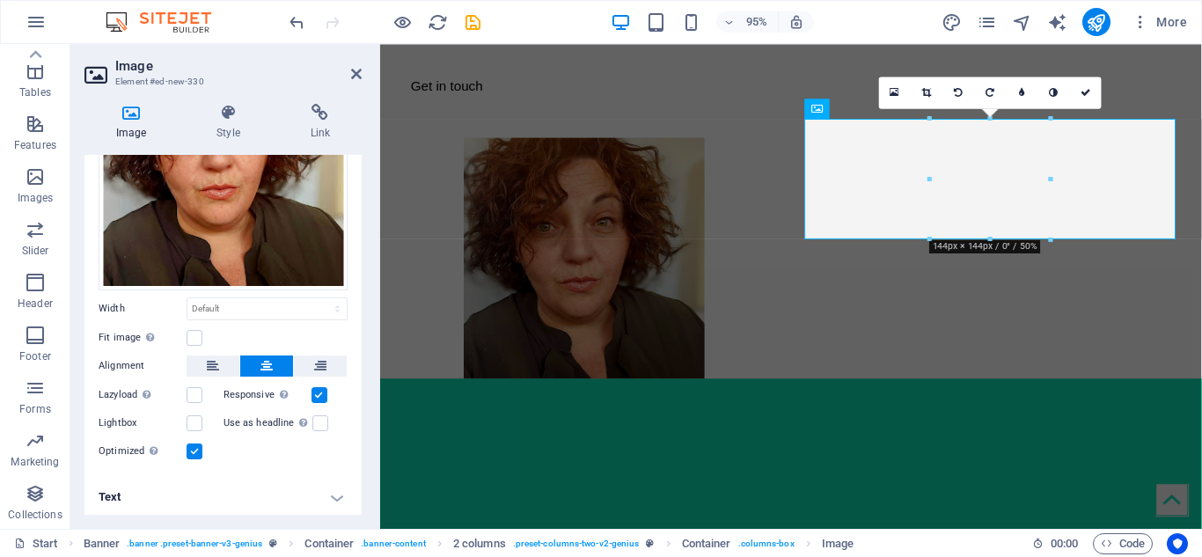
click at [333, 486] on h4 "Text" at bounding box center [222, 497] width 277 height 42
click at [358, 73] on icon at bounding box center [356, 74] width 11 height 14
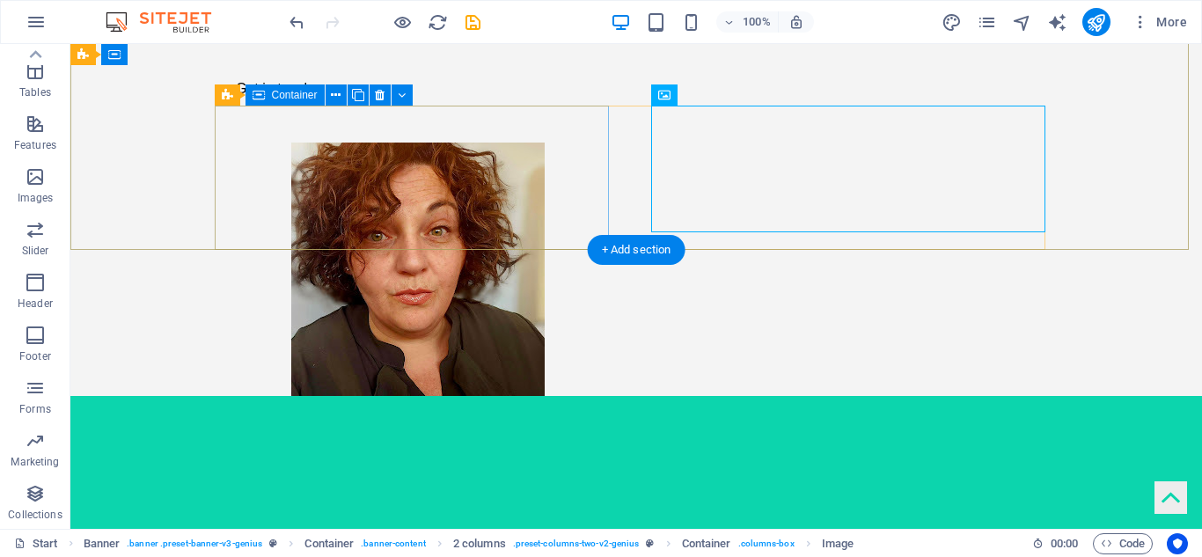
click at [487, 121] on div "Strategy.Simplified. Get in touch" at bounding box center [418, 49] width 394 height 144
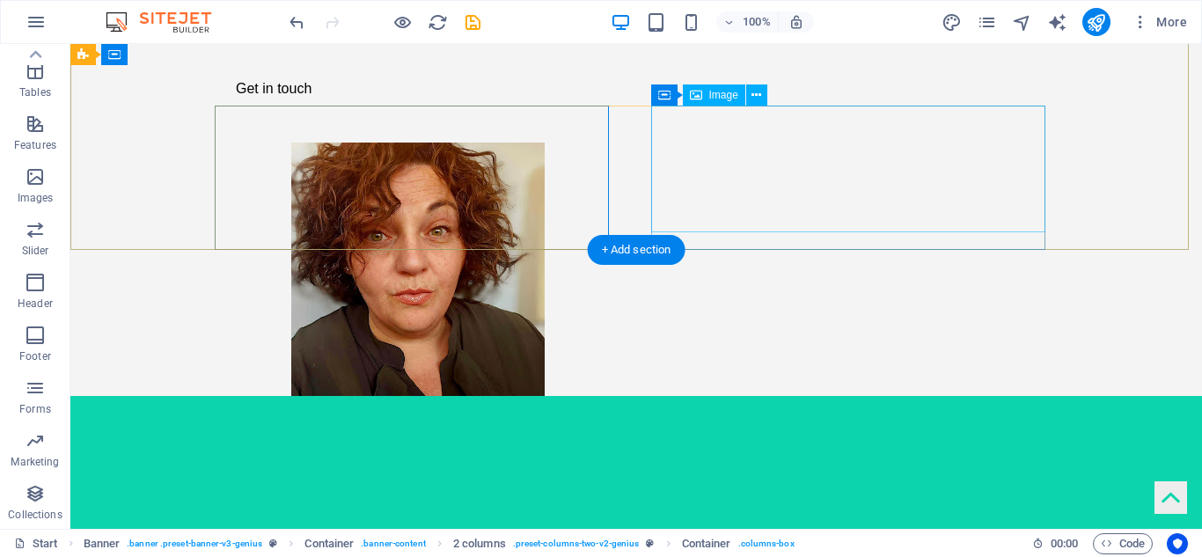
click at [615, 151] on figure at bounding box center [418, 269] width 394 height 253
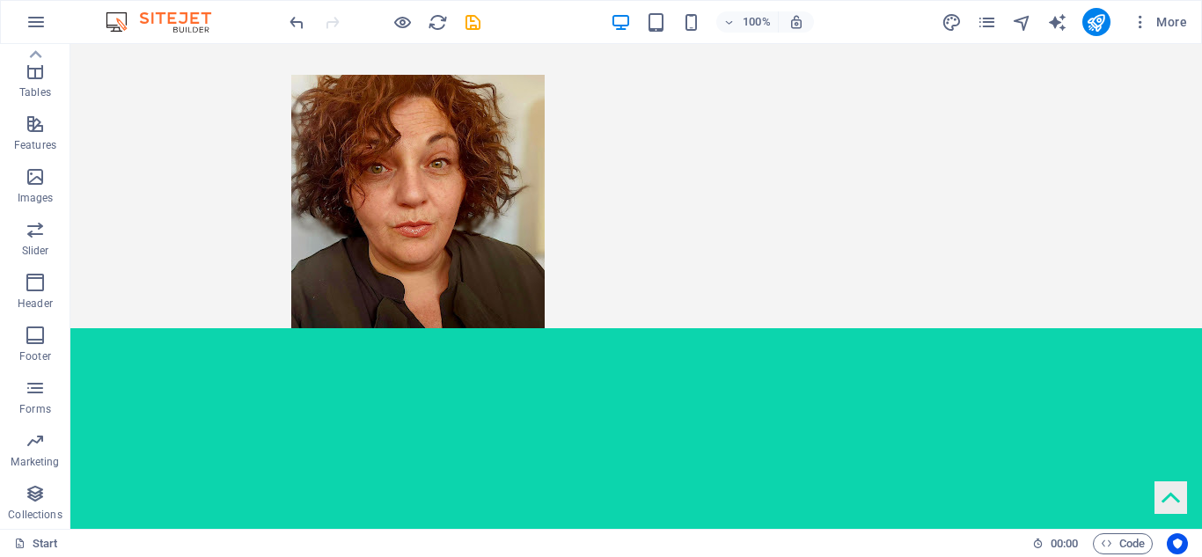
scroll to position [389, 0]
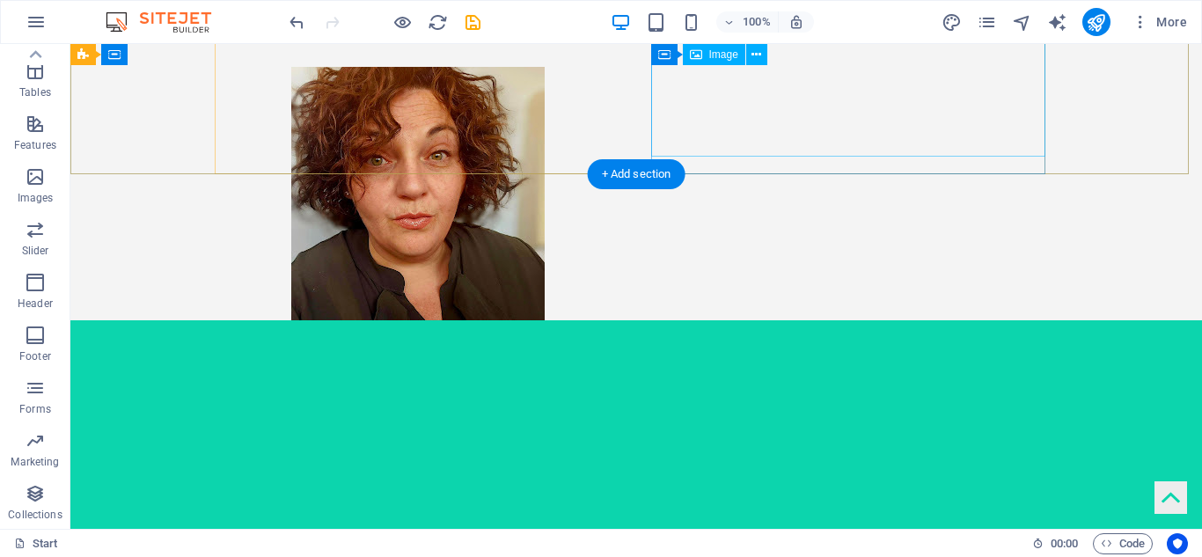
click at [615, 106] on figure at bounding box center [418, 193] width 394 height 253
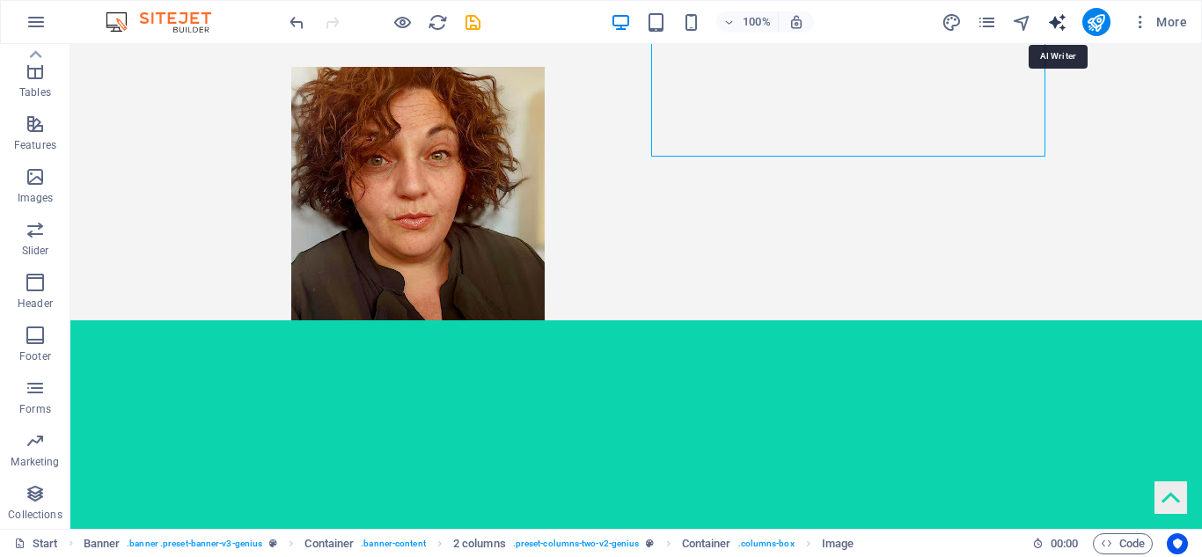
click at [0, 0] on icon "text_generator" at bounding box center [0, 0] width 0 height 0
select select "English"
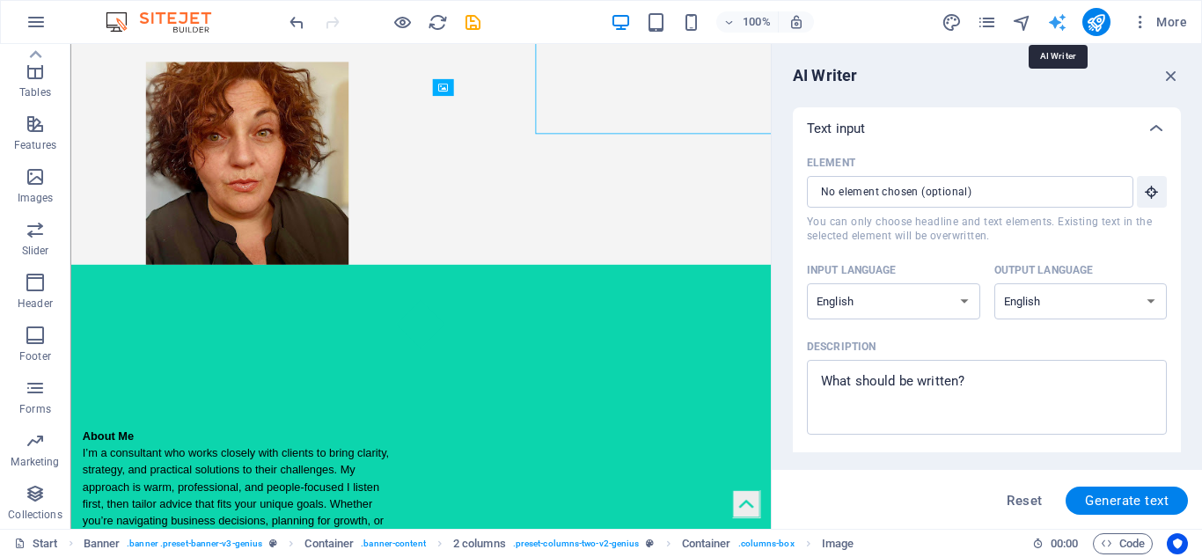
scroll to position [0, 0]
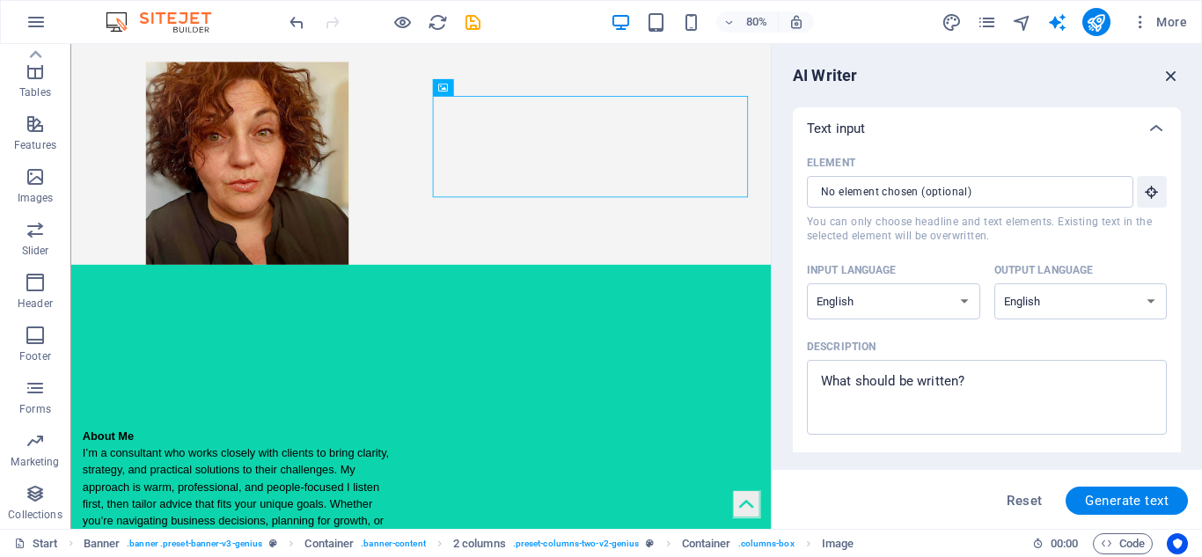
click at [1169, 77] on icon "button" at bounding box center [1170, 75] width 19 height 19
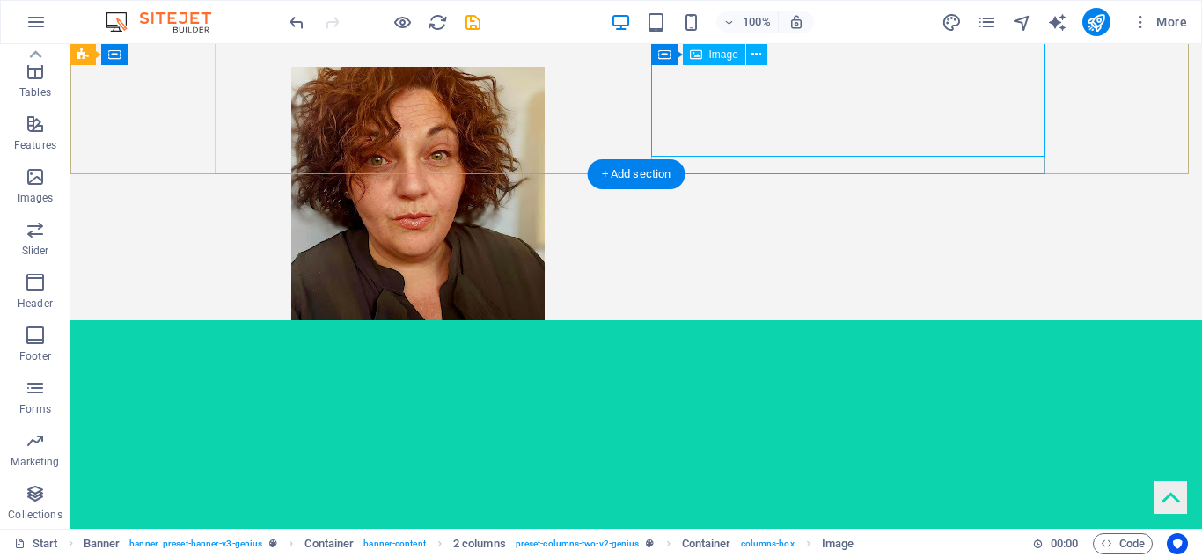
click at [615, 101] on figure at bounding box center [418, 193] width 394 height 253
click at [615, 67] on figure at bounding box center [418, 193] width 394 height 253
click at [615, 105] on figure at bounding box center [418, 193] width 394 height 253
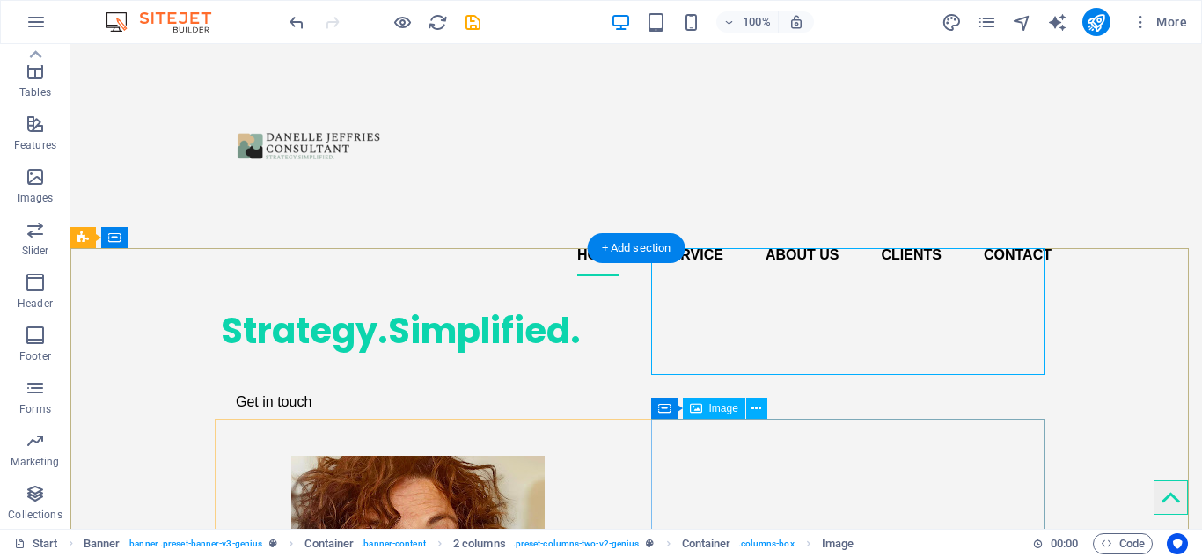
click at [760, 409] on icon at bounding box center [756, 408] width 10 height 18
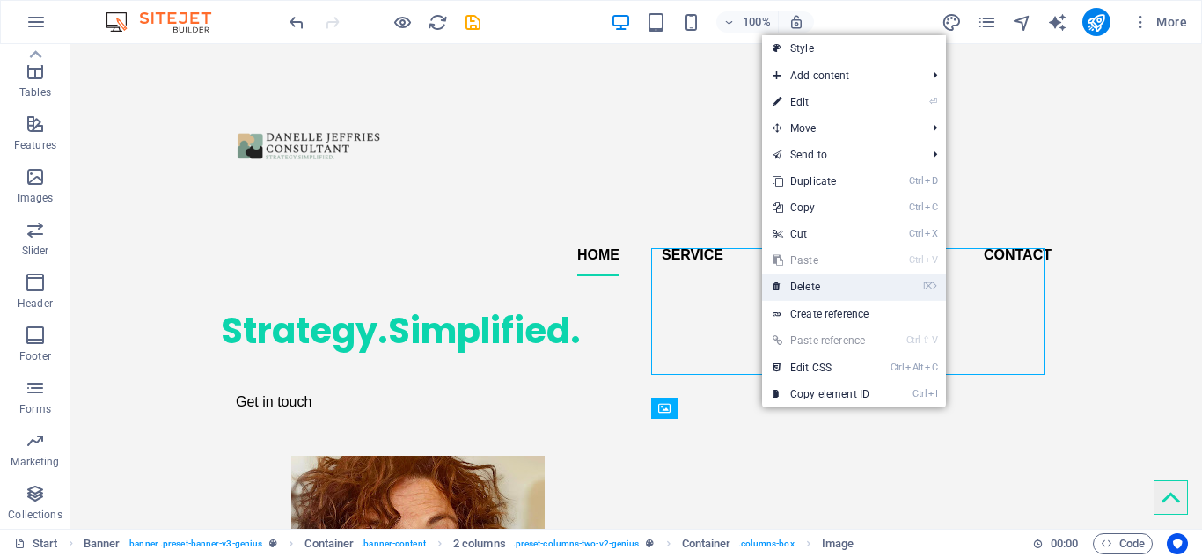
click at [809, 280] on link "⌦ Delete" at bounding box center [821, 287] width 118 height 26
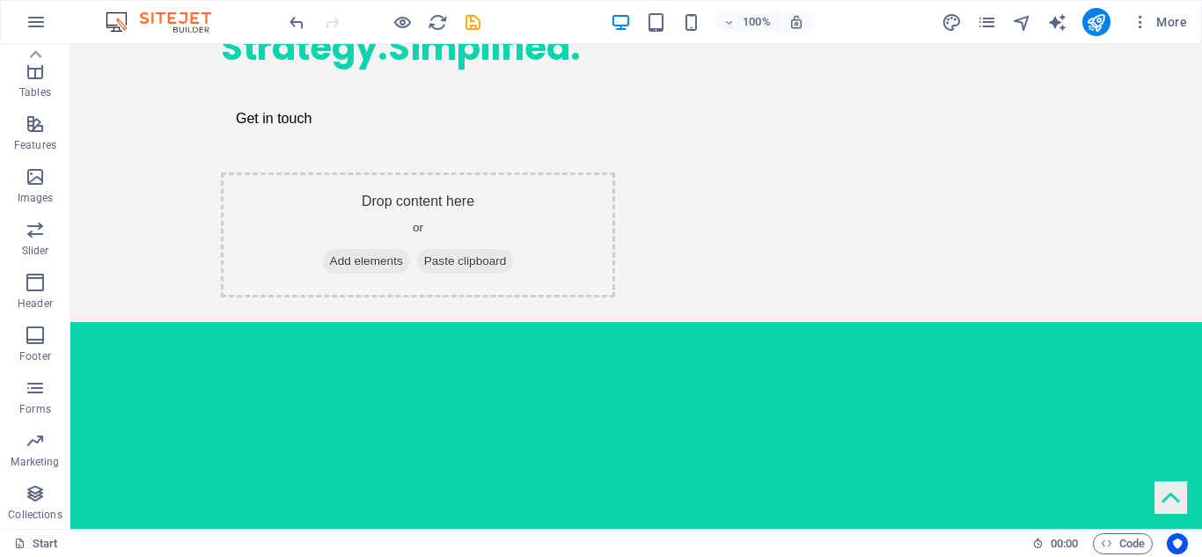
scroll to position [291, 0]
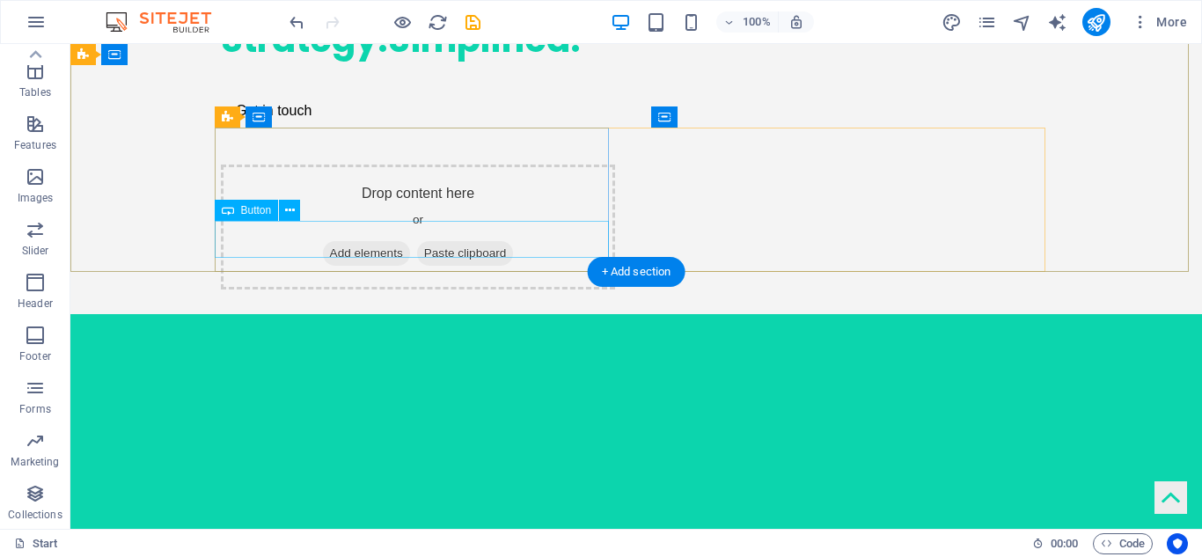
click at [267, 129] on div "Get in touch" at bounding box center [418, 110] width 394 height 37
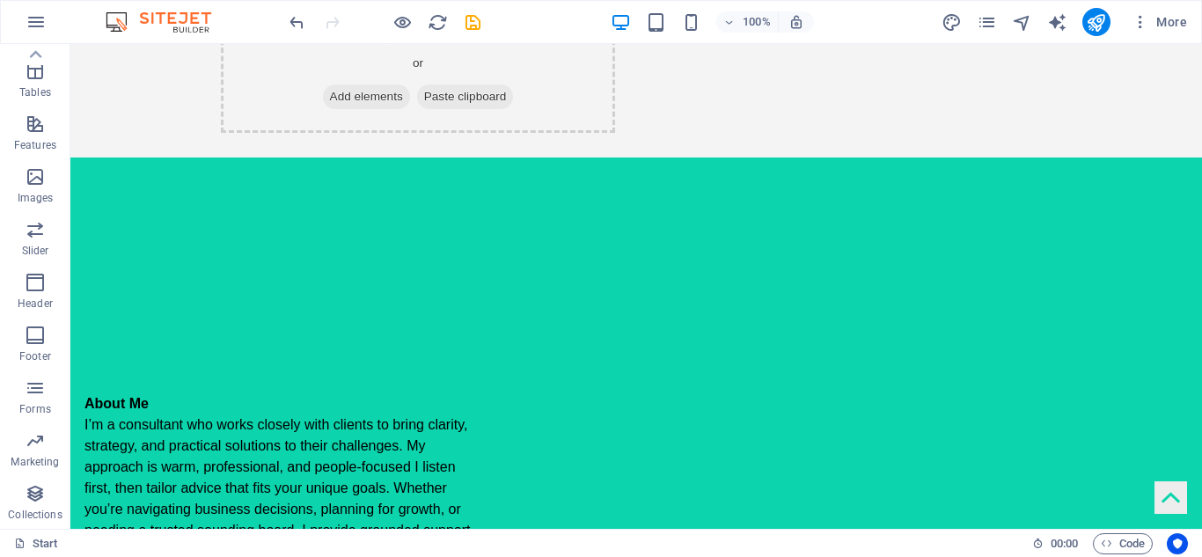
scroll to position [0, 0]
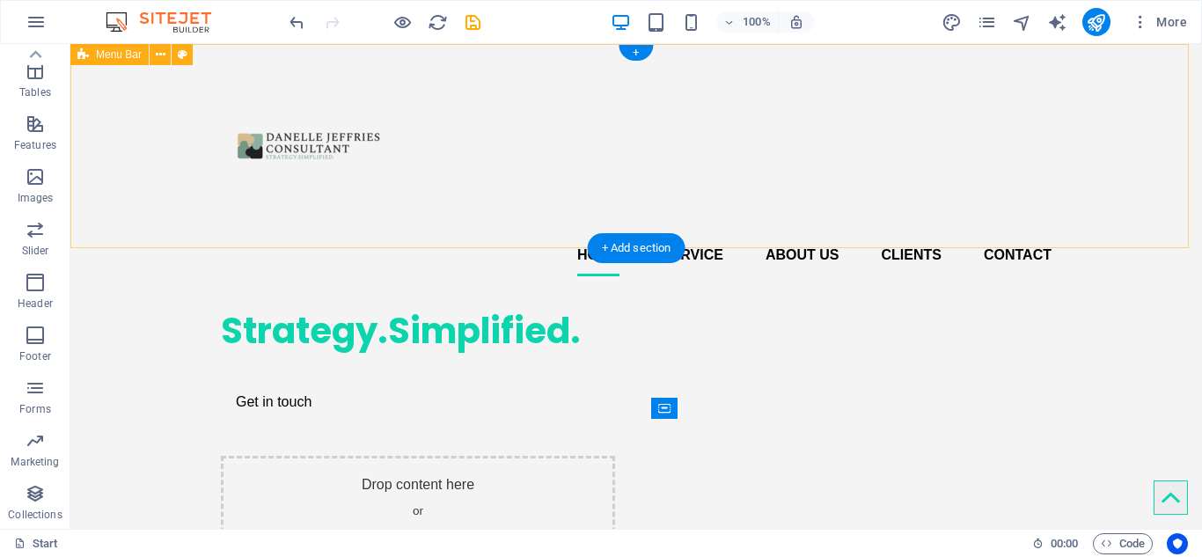
click at [1182, 48] on div "Home Service About us Clients Contact" at bounding box center [635, 167] width 1131 height 246
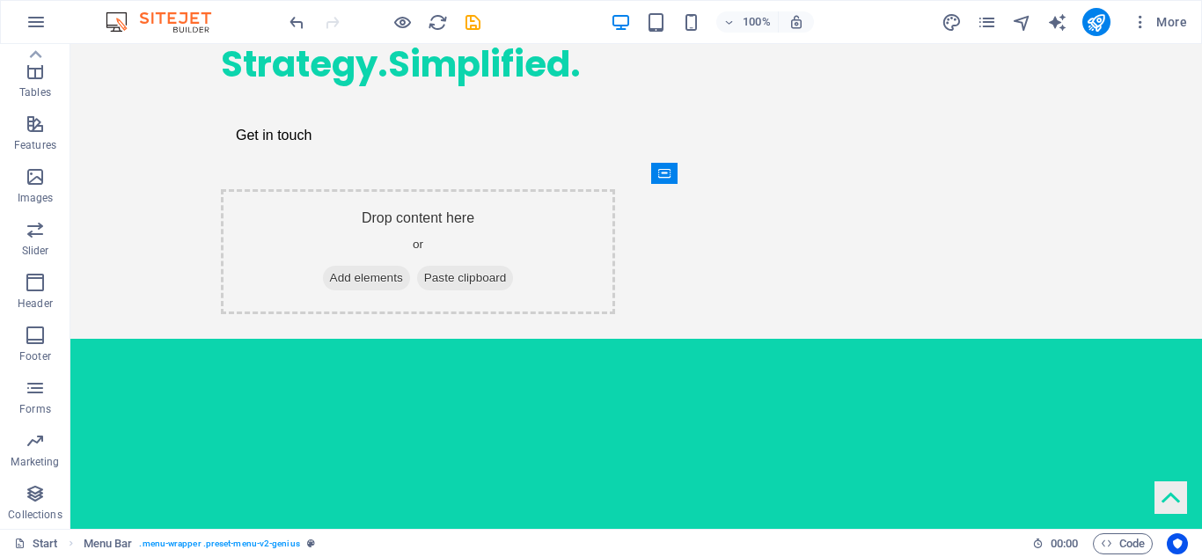
scroll to position [300, 0]
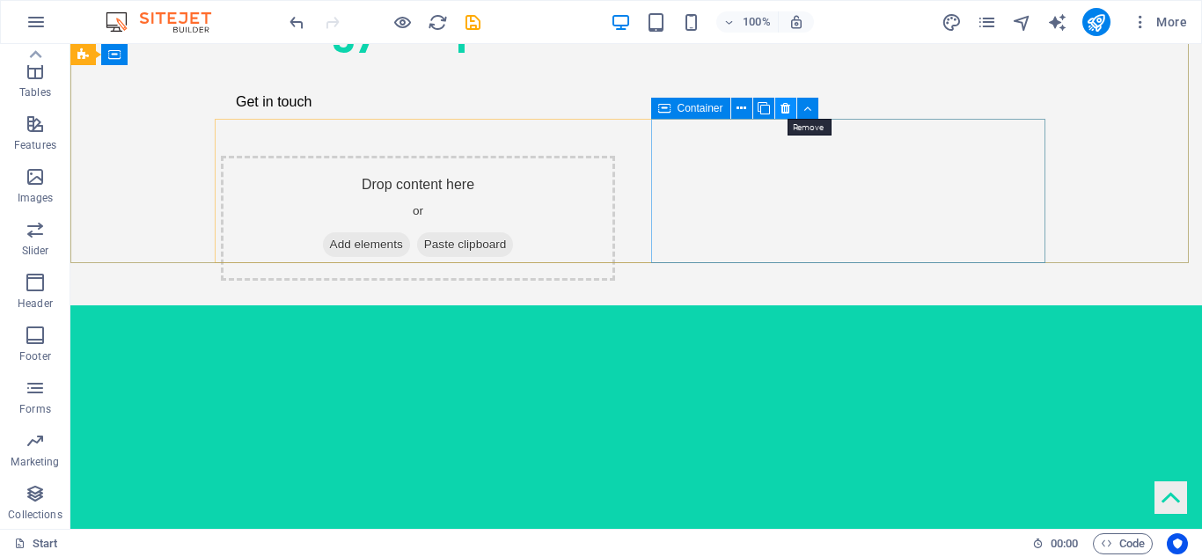
click at [786, 107] on icon at bounding box center [785, 108] width 10 height 18
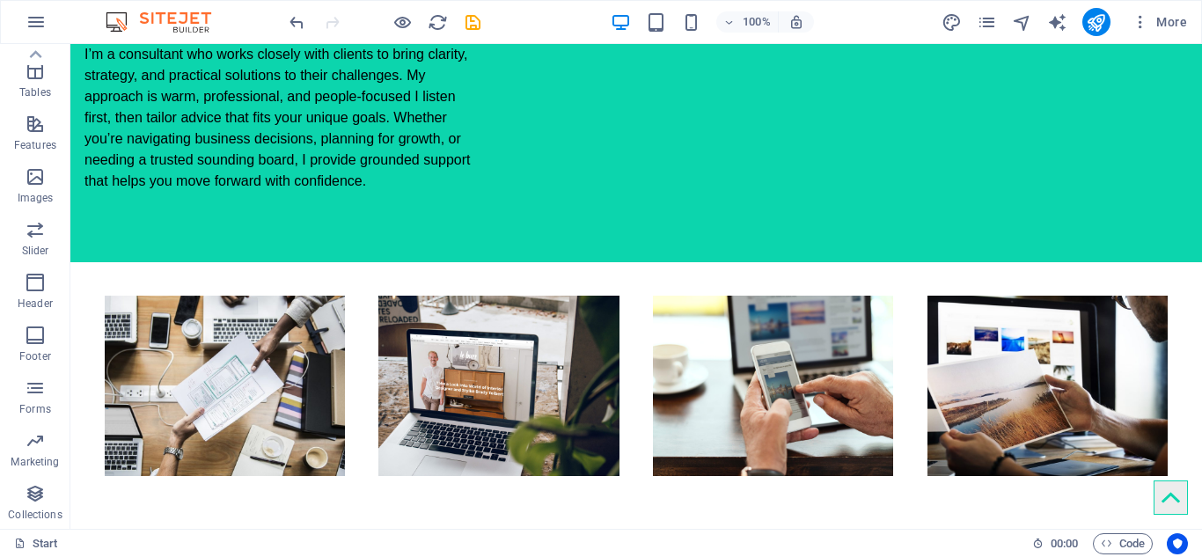
scroll to position [826, 0]
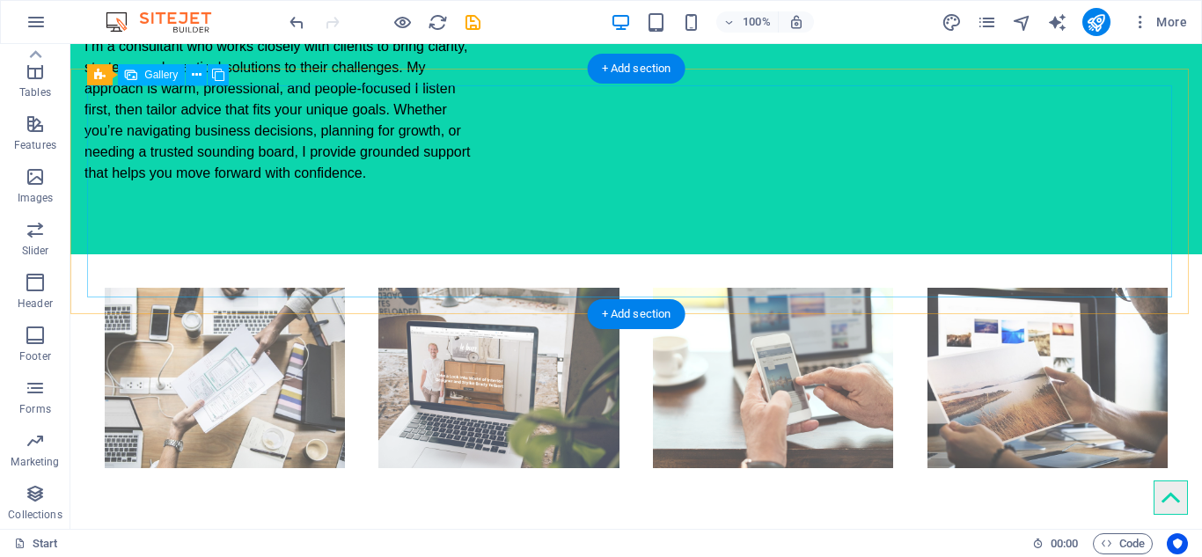
click at [1079, 288] on li at bounding box center [1047, 378] width 240 height 180
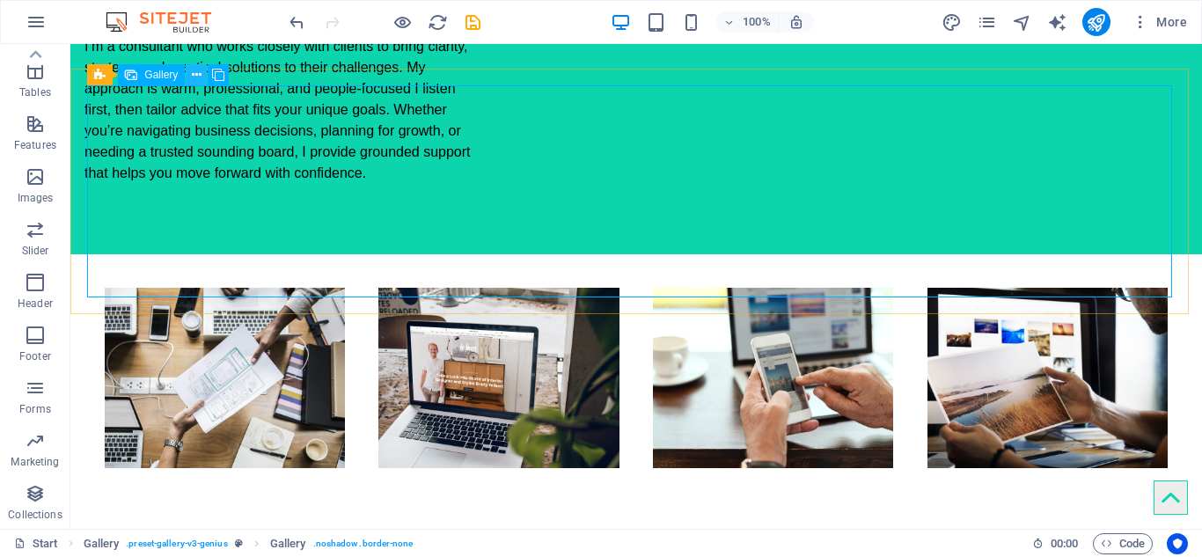
click at [198, 77] on icon at bounding box center [197, 75] width 10 height 18
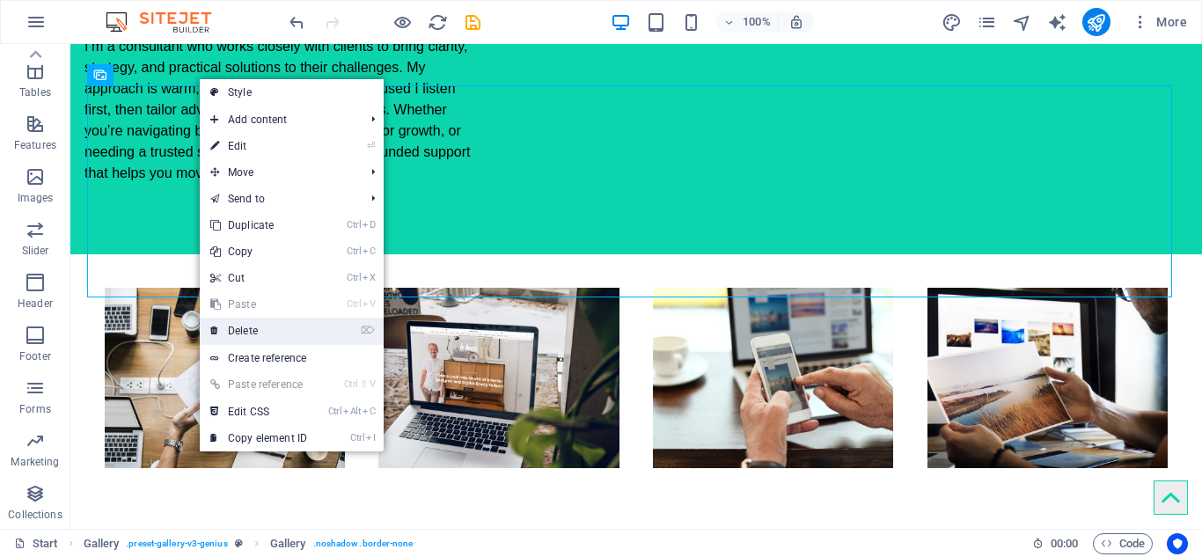
click at [262, 328] on link "⌦ Delete" at bounding box center [259, 331] width 118 height 26
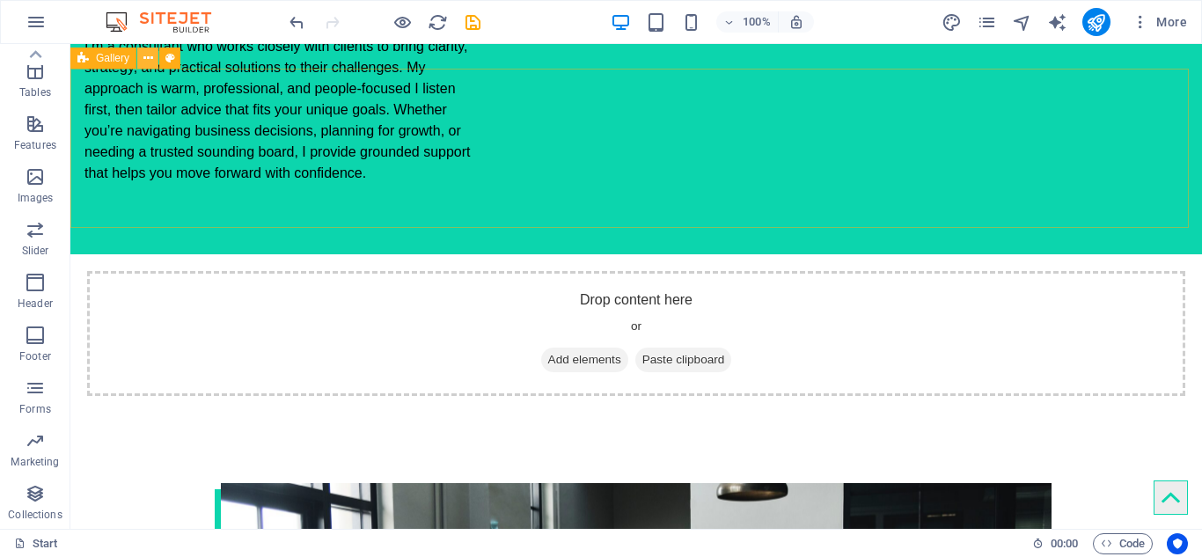
click at [143, 58] on icon at bounding box center [148, 58] width 10 height 18
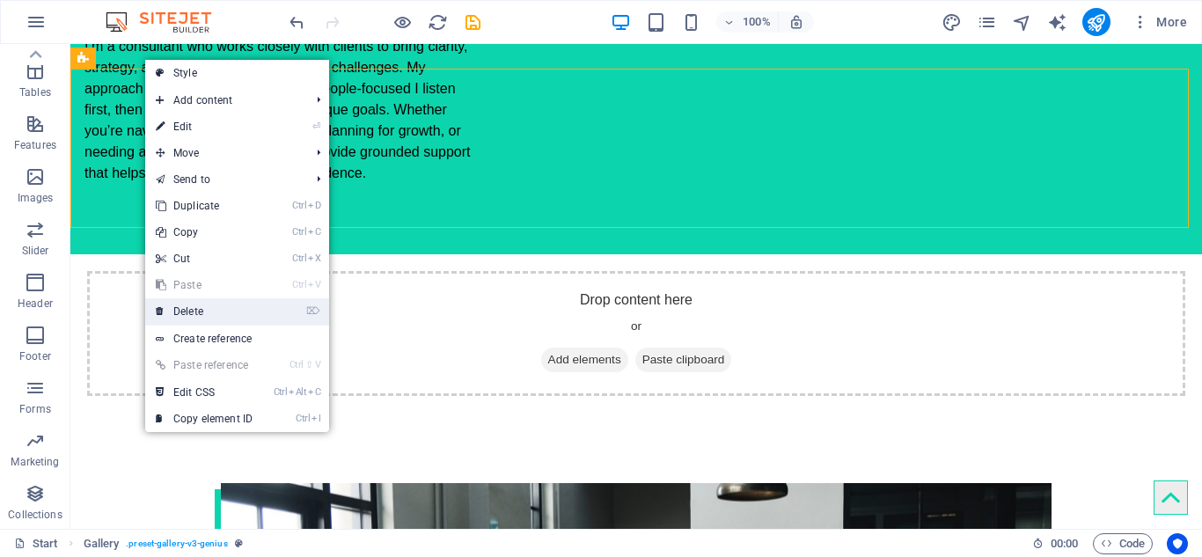
click at [216, 311] on link "⌦ Delete" at bounding box center [204, 311] width 118 height 26
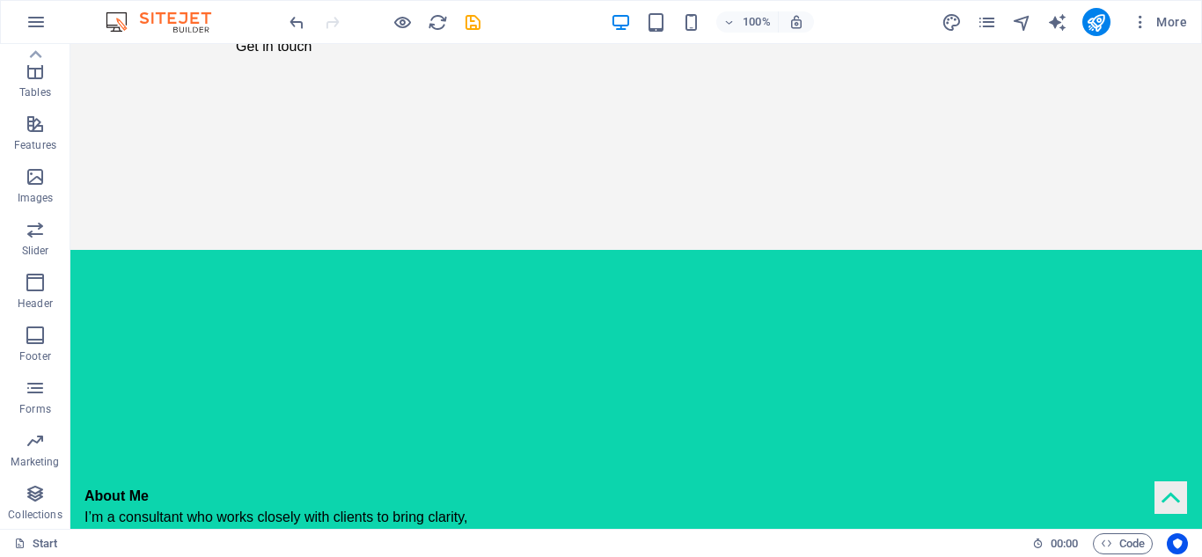
scroll to position [371, 0]
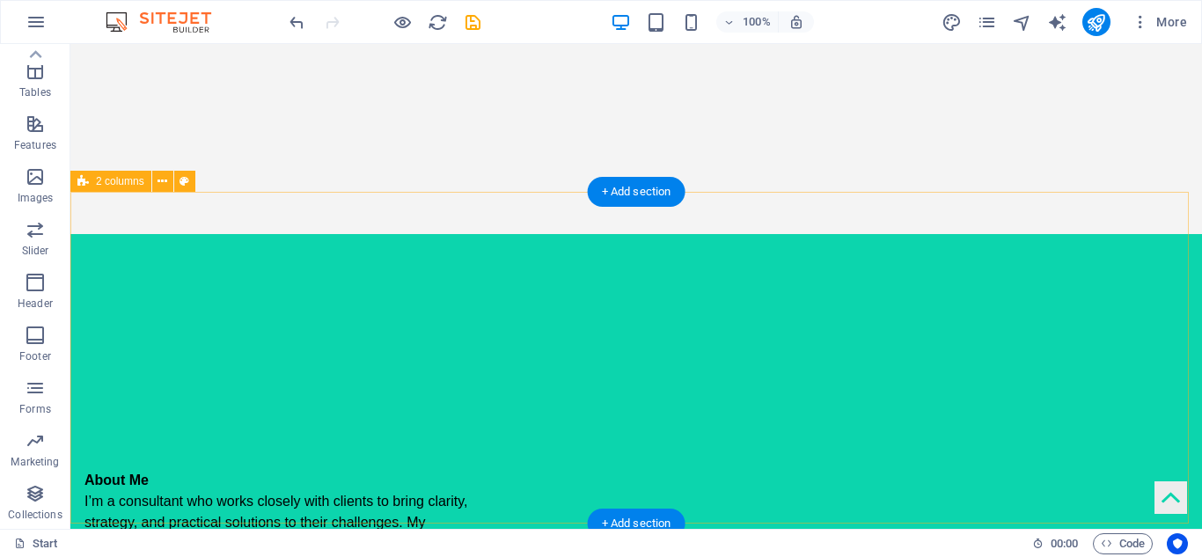
click at [892, 238] on div "About Me I’m a consultant who works closely with clients to bring clarity, stra…" at bounding box center [635, 471] width 1131 height 475
click at [664, 363] on div "About Me I’m a consultant who works closely with clients to bring clarity, stra…" at bounding box center [635, 471] width 1131 height 475
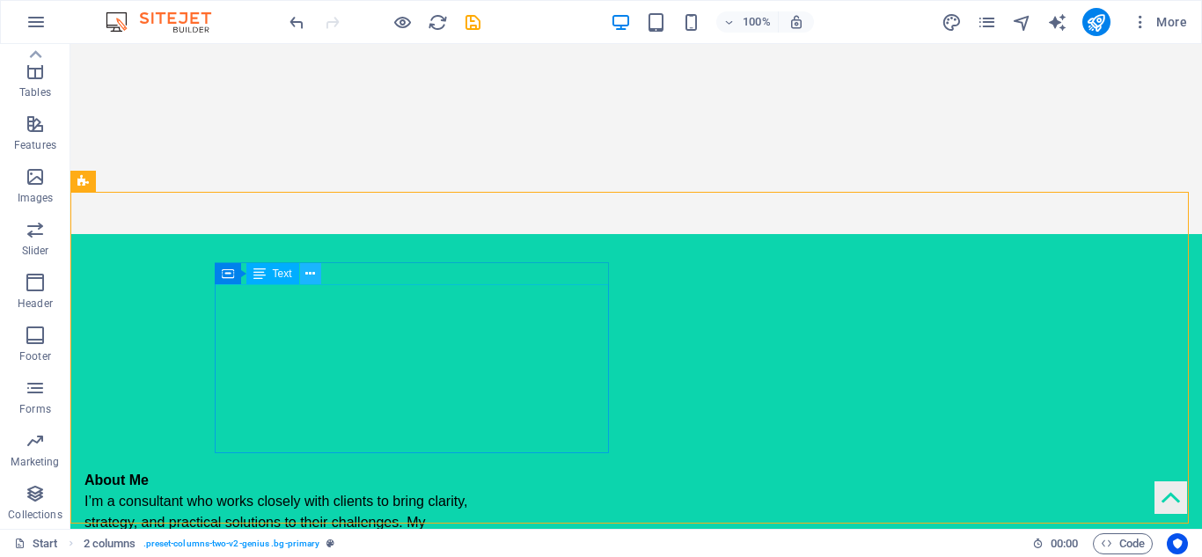
click at [310, 278] on icon at bounding box center [310, 274] width 10 height 18
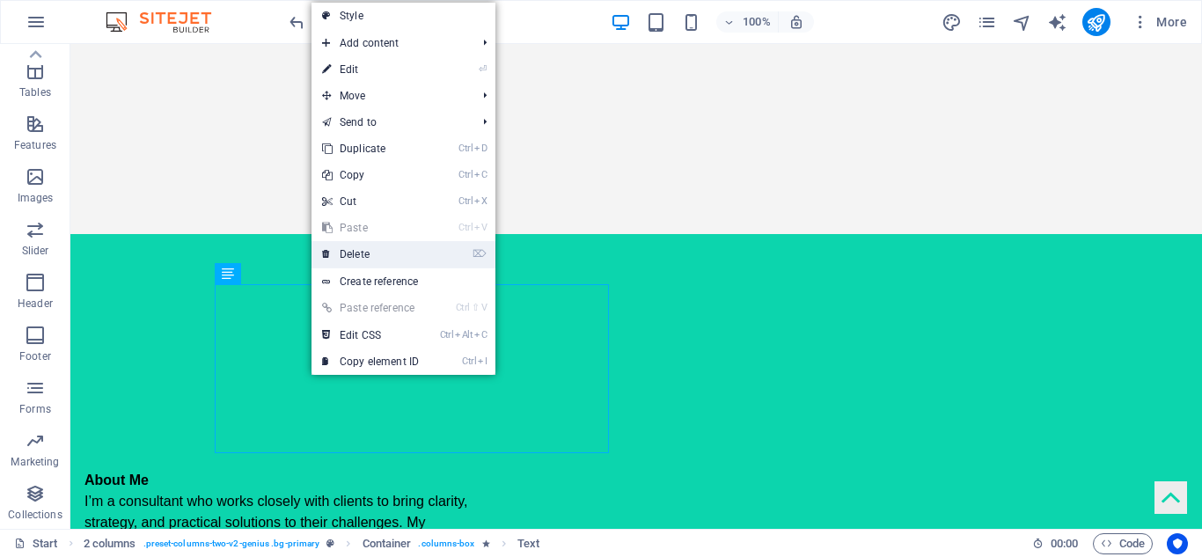
click at [355, 254] on link "⌦ Delete" at bounding box center [370, 254] width 118 height 26
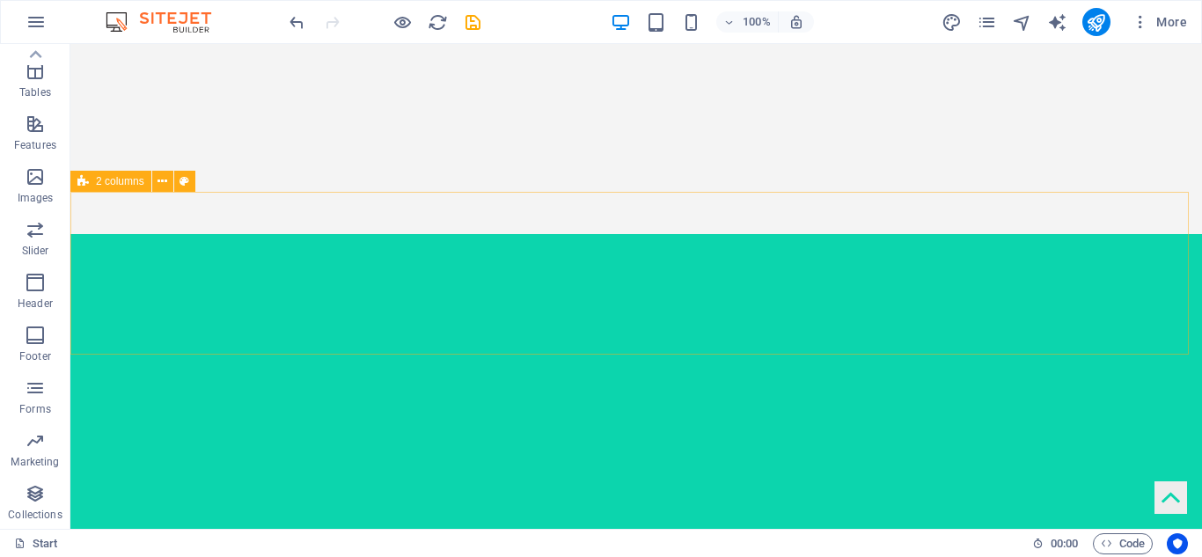
click at [119, 188] on div "2 columns" at bounding box center [110, 181] width 81 height 21
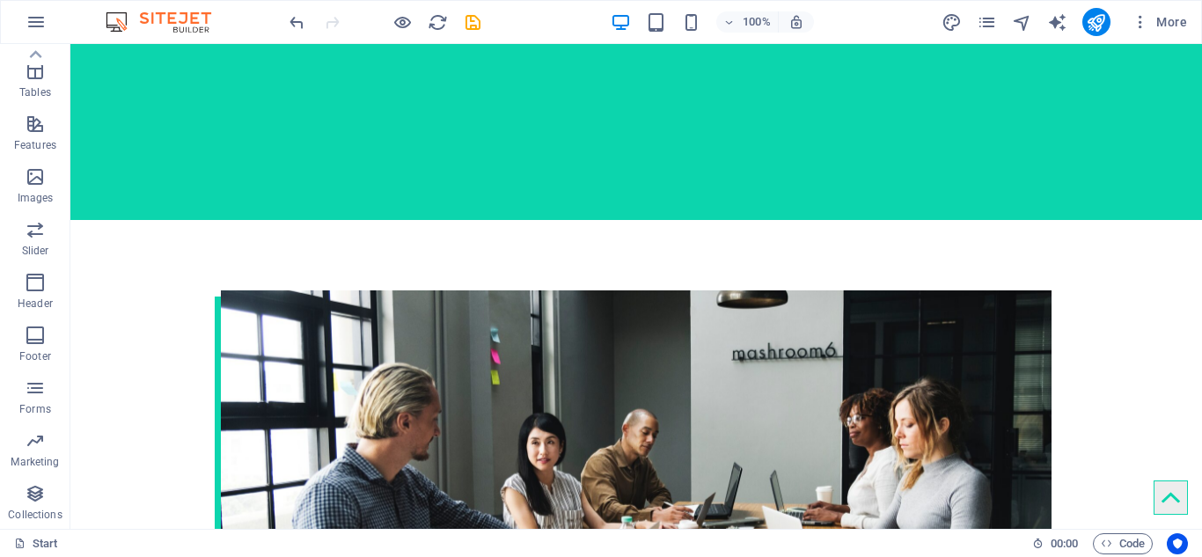
scroll to position [699, 0]
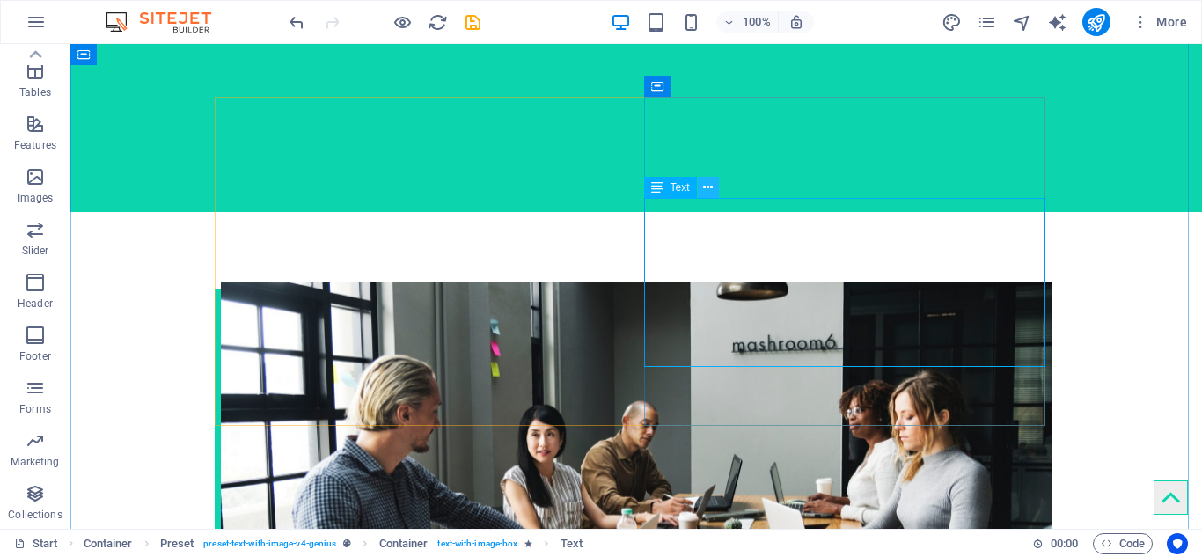
click at [711, 188] on icon at bounding box center [708, 188] width 10 height 18
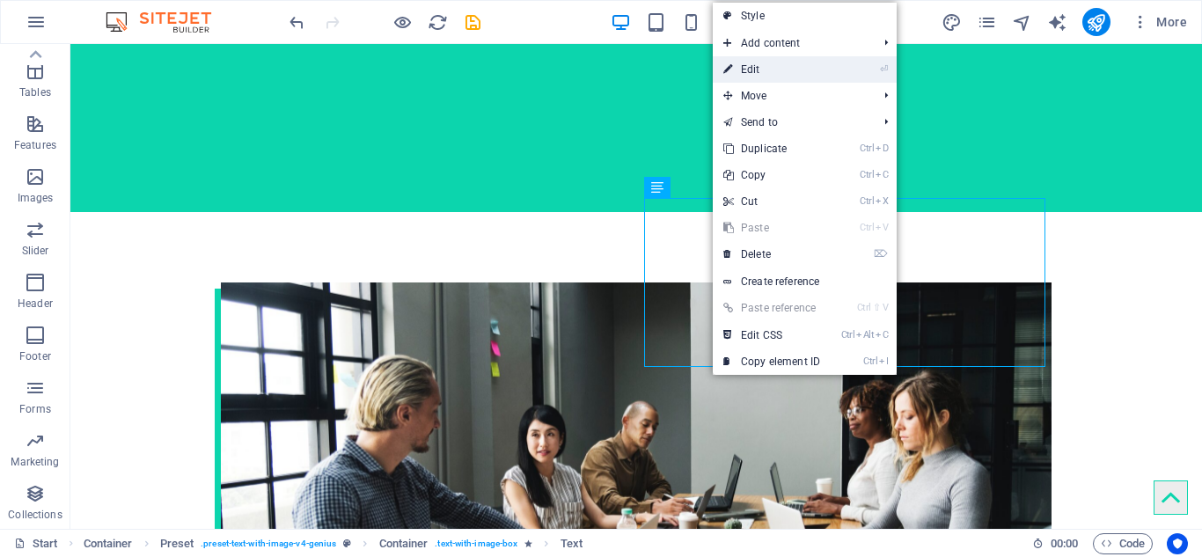
click at [755, 77] on link "⏎ Edit" at bounding box center [772, 69] width 118 height 26
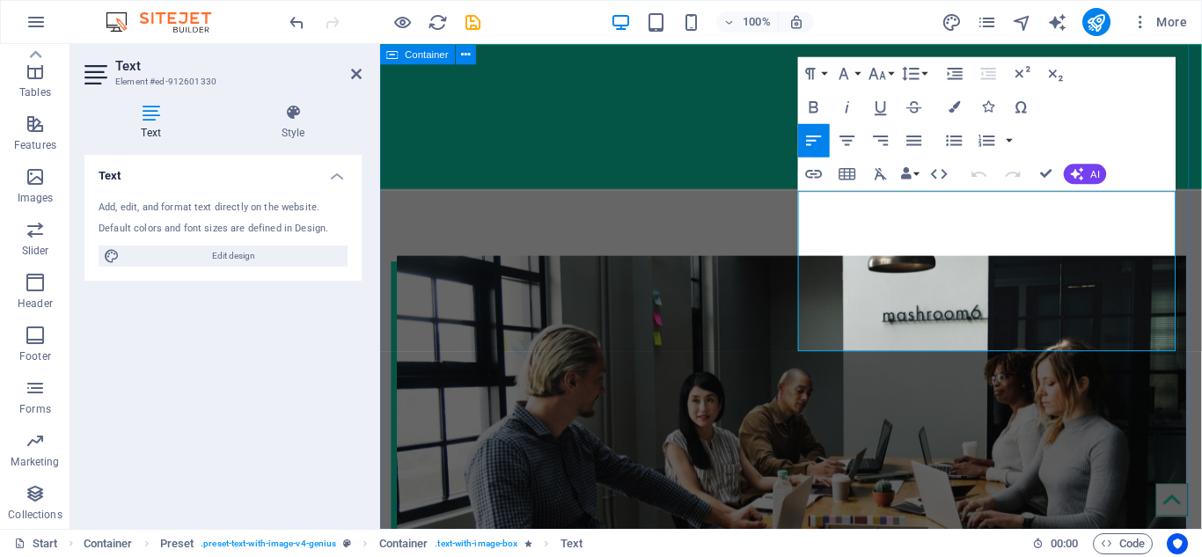
scroll to position [716, 0]
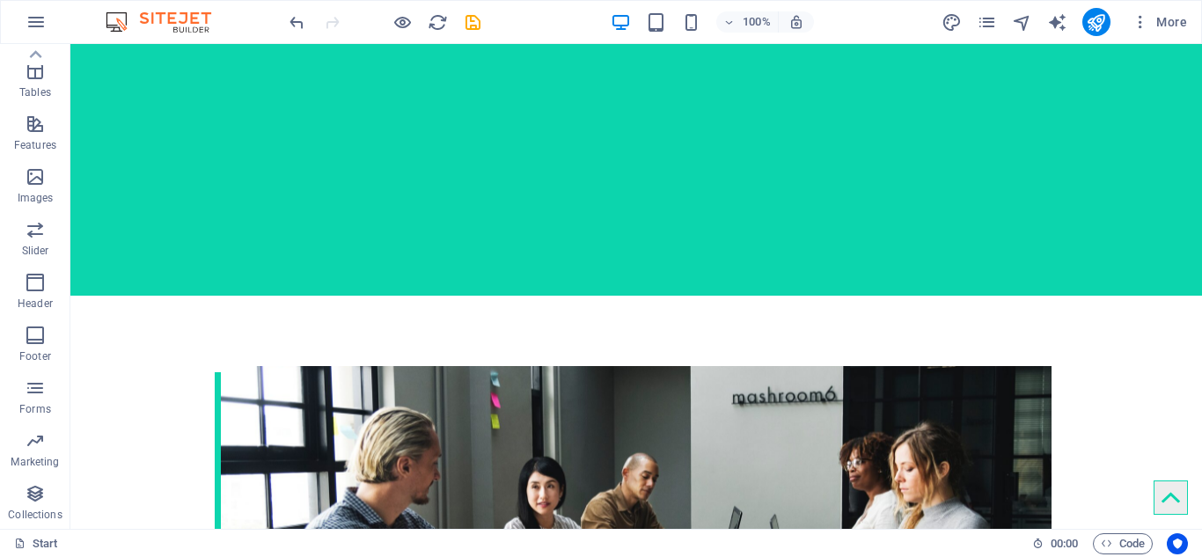
scroll to position [623, 0]
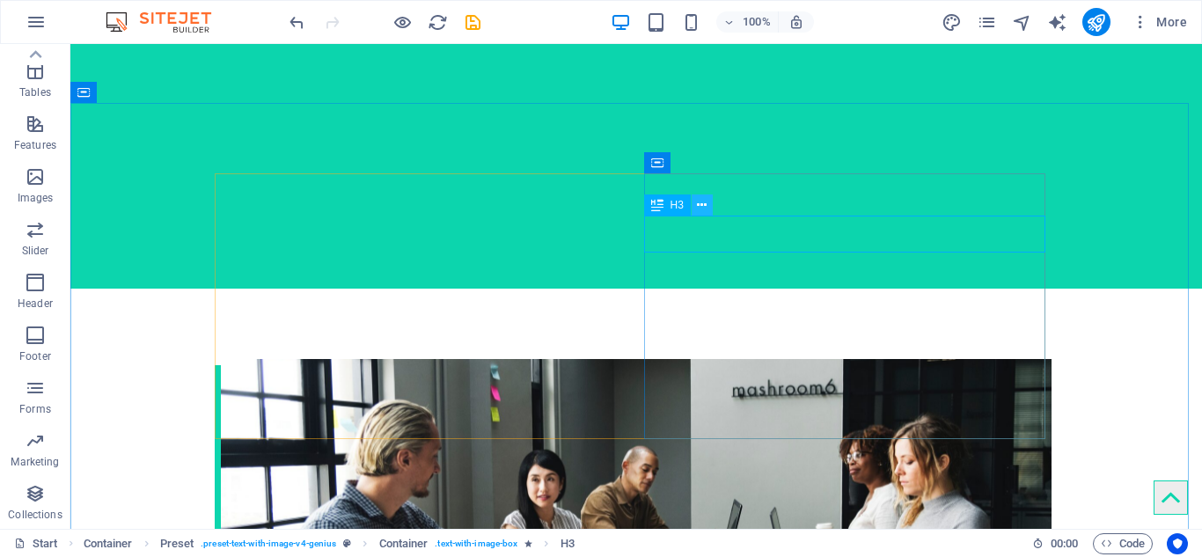
click at [701, 212] on icon at bounding box center [702, 205] width 10 height 18
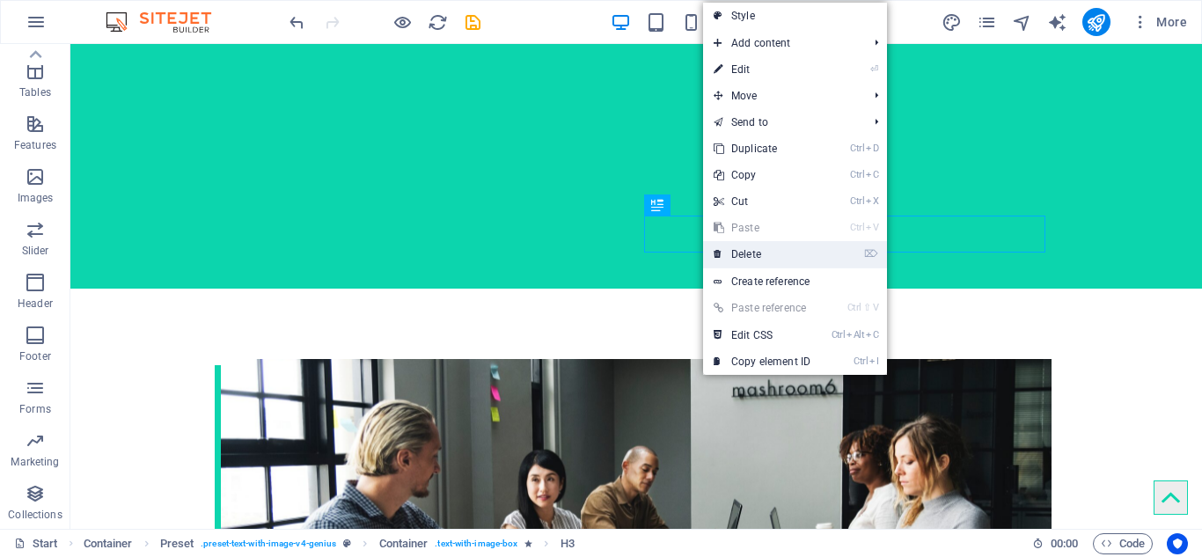
click at [747, 251] on link "⌦ Delete" at bounding box center [762, 254] width 118 height 26
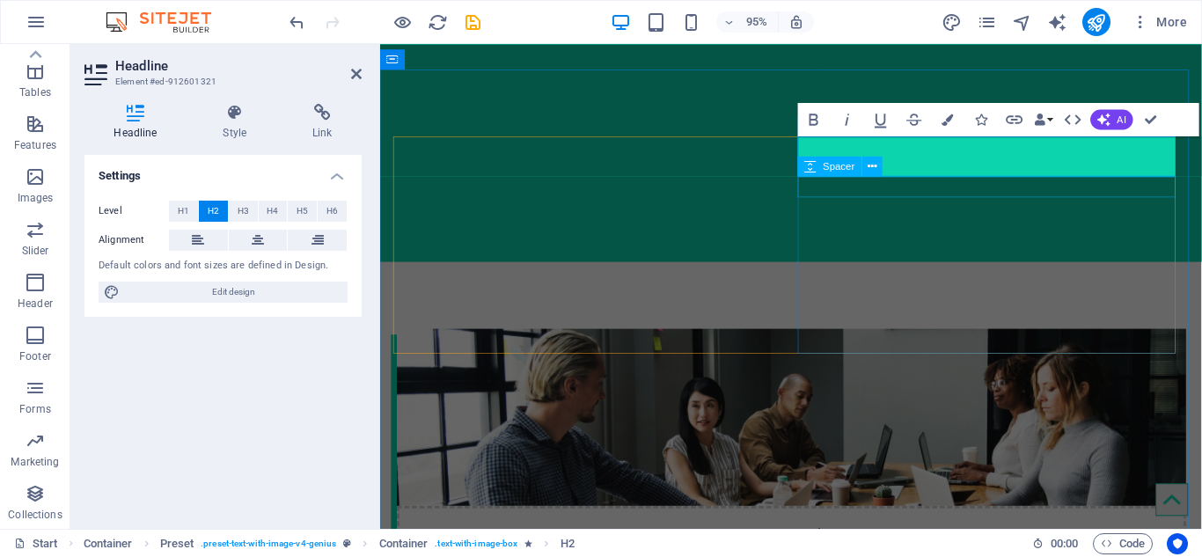
scroll to position [672, 0]
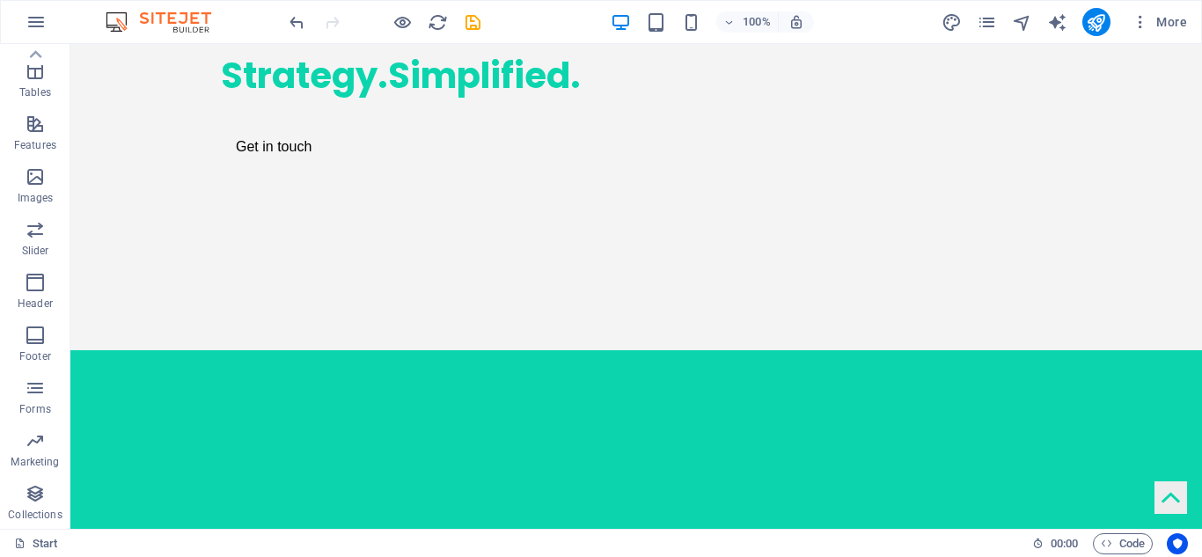
scroll to position [270, 0]
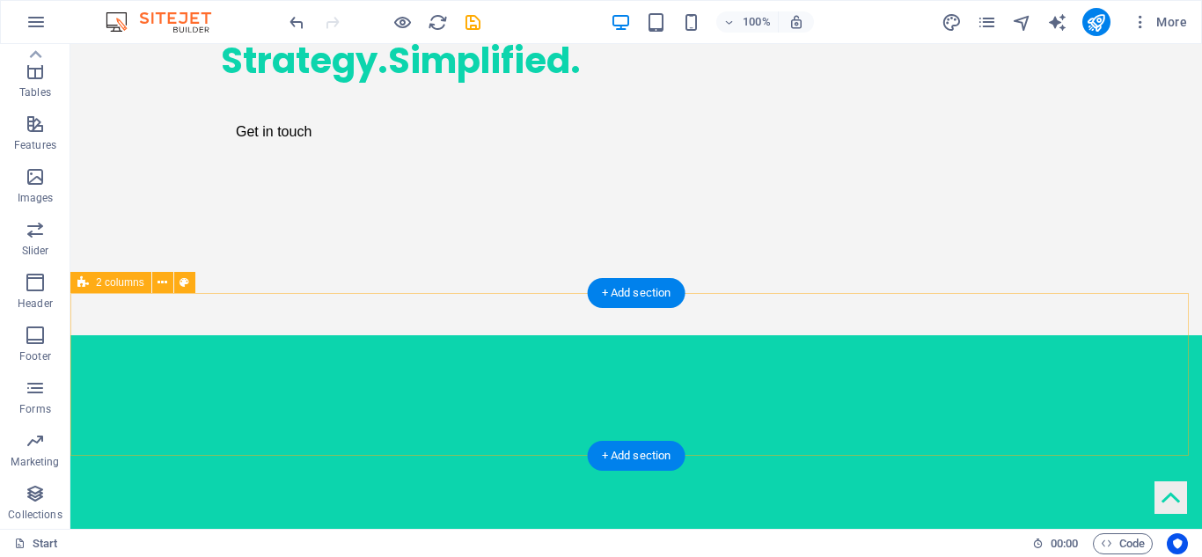
click at [652, 362] on div at bounding box center [635, 488] width 1131 height 306
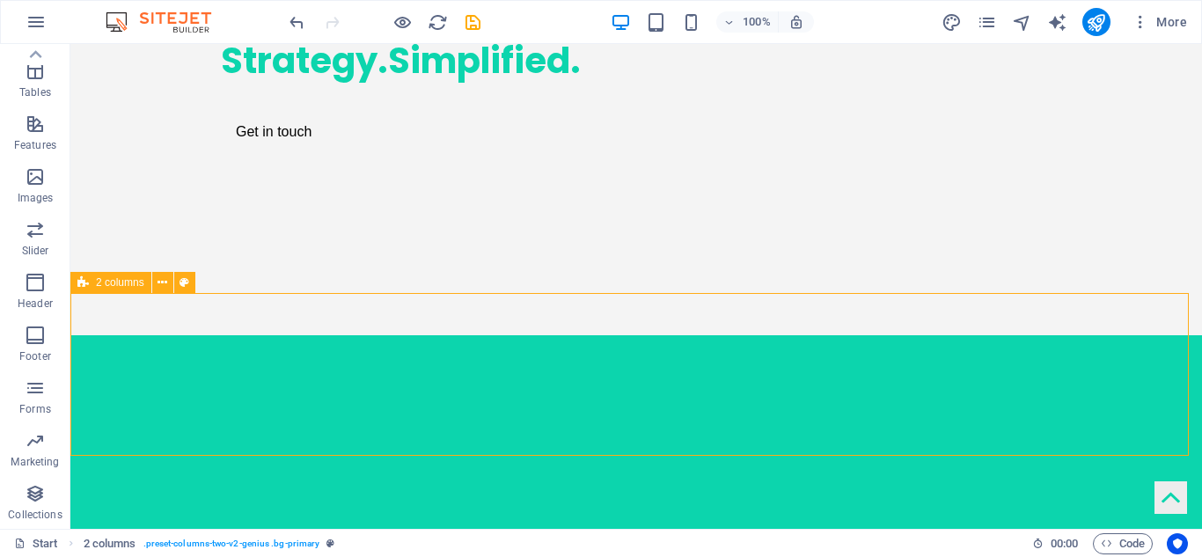
click at [104, 281] on span "2 columns" at bounding box center [120, 282] width 48 height 11
click at [139, 288] on span "2 columns" at bounding box center [120, 282] width 48 height 11
click at [165, 282] on icon at bounding box center [162, 283] width 10 height 18
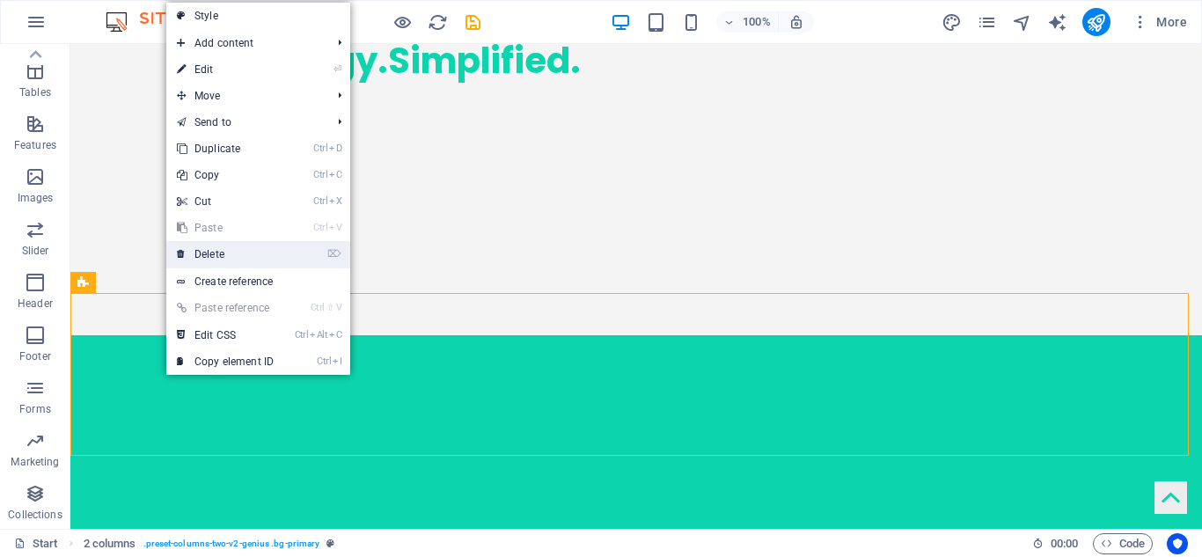
click at [223, 253] on link "⌦ Delete" at bounding box center [225, 254] width 118 height 26
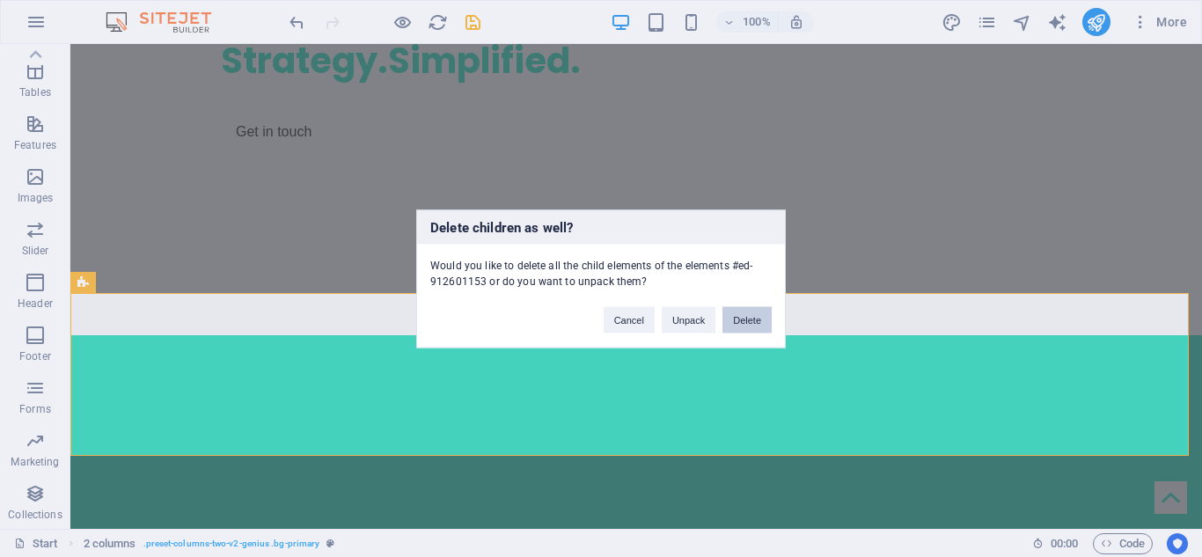
click at [757, 318] on button "Delete" at bounding box center [746, 319] width 49 height 26
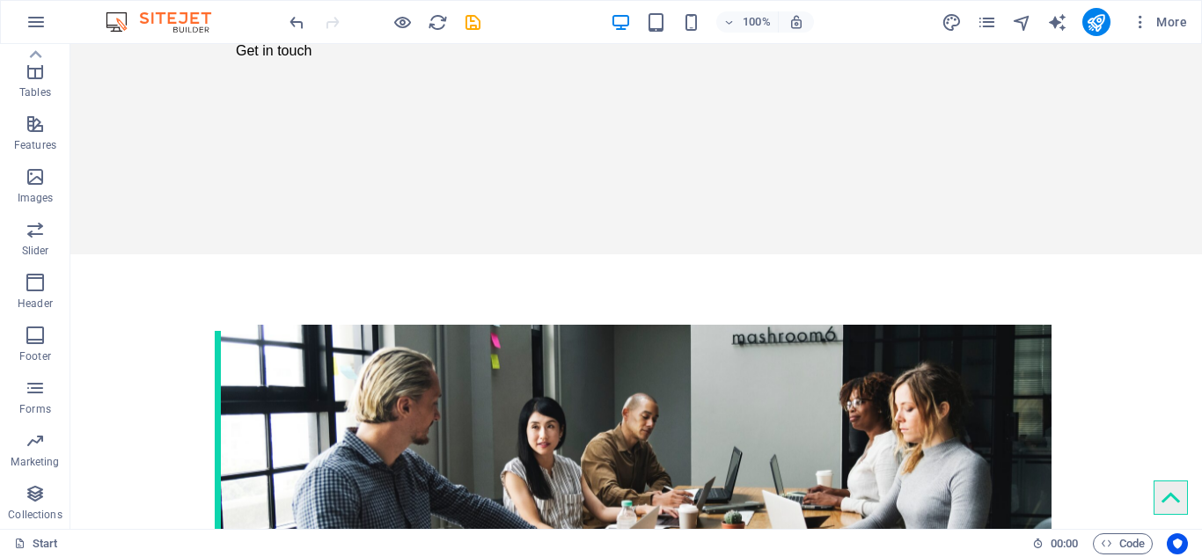
scroll to position [364, 0]
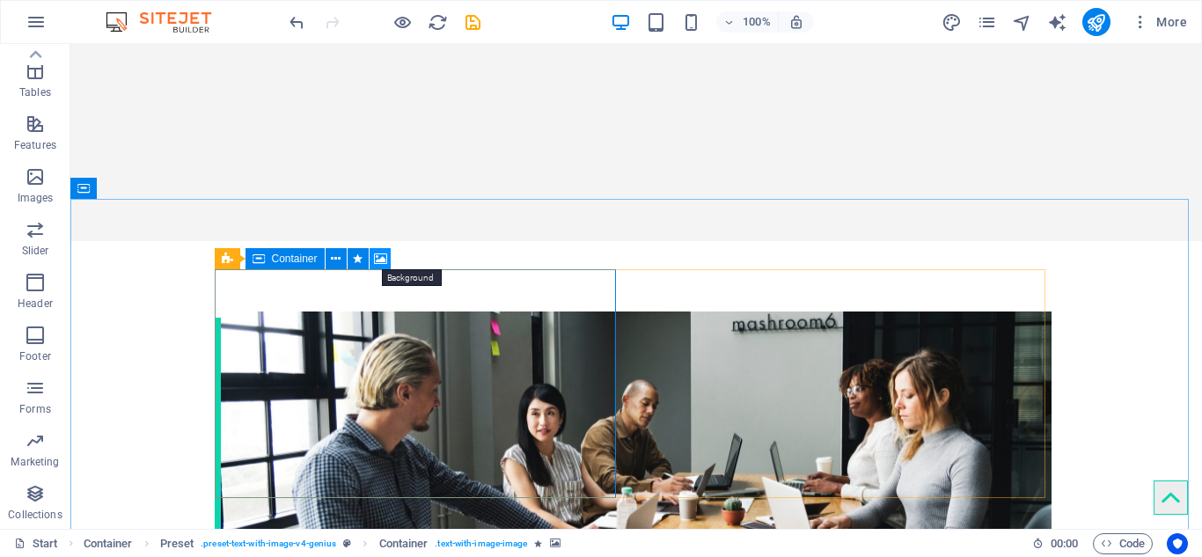
click at [387, 263] on button at bounding box center [379, 258] width 21 height 21
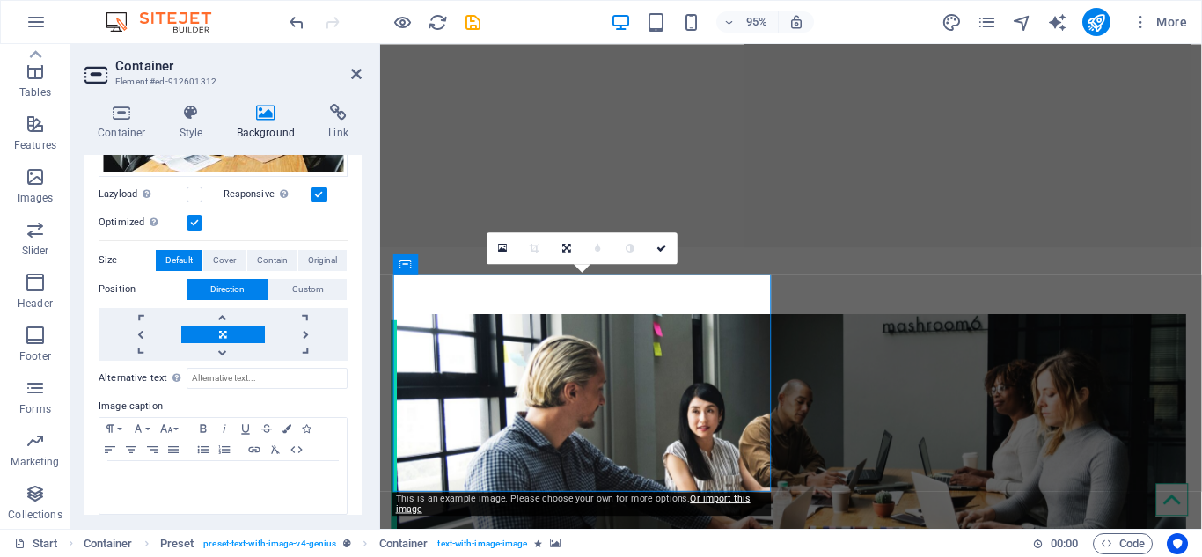
scroll to position [315, 0]
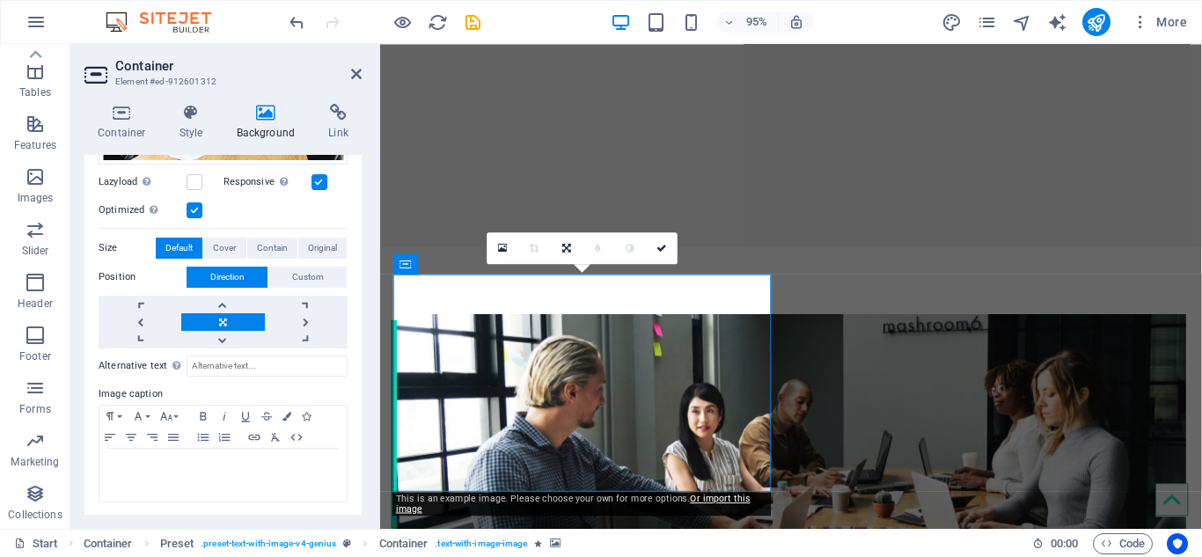
drag, startPoint x: 357, startPoint y: 472, endPoint x: 351, endPoint y: 441, distance: 31.4
click at [351, 441] on div "None Color / Gradient Element Stretch background to full-width Color overlay Pl…" at bounding box center [222, 195] width 277 height 646
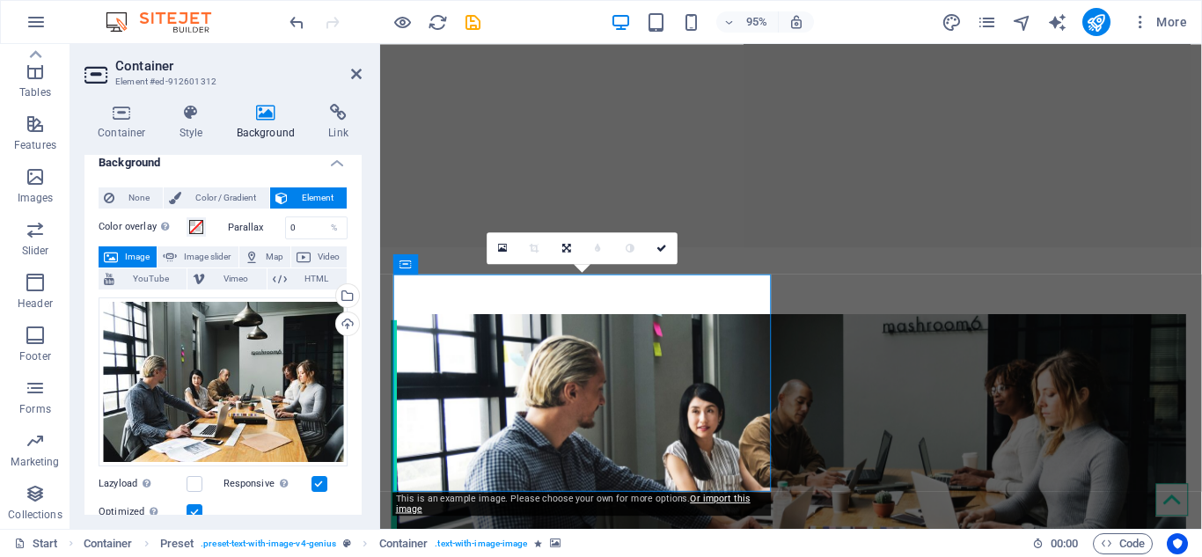
scroll to position [0, 0]
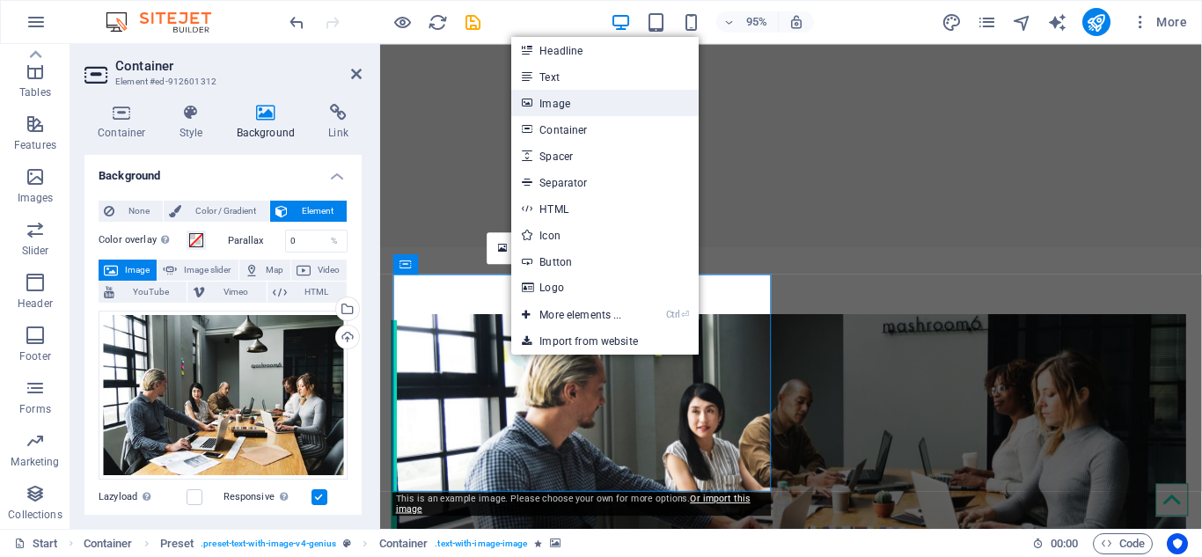
click at [580, 107] on link "Image" at bounding box center [604, 103] width 187 height 26
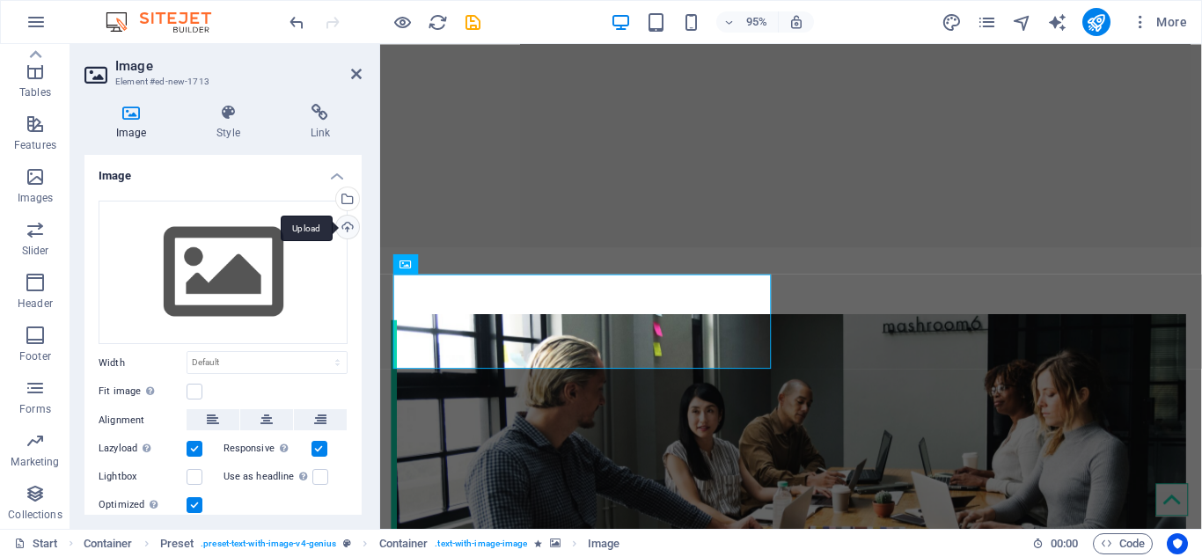
click at [344, 233] on div "Upload" at bounding box center [346, 229] width 26 height 26
click at [343, 230] on div "Upload" at bounding box center [346, 229] width 26 height 26
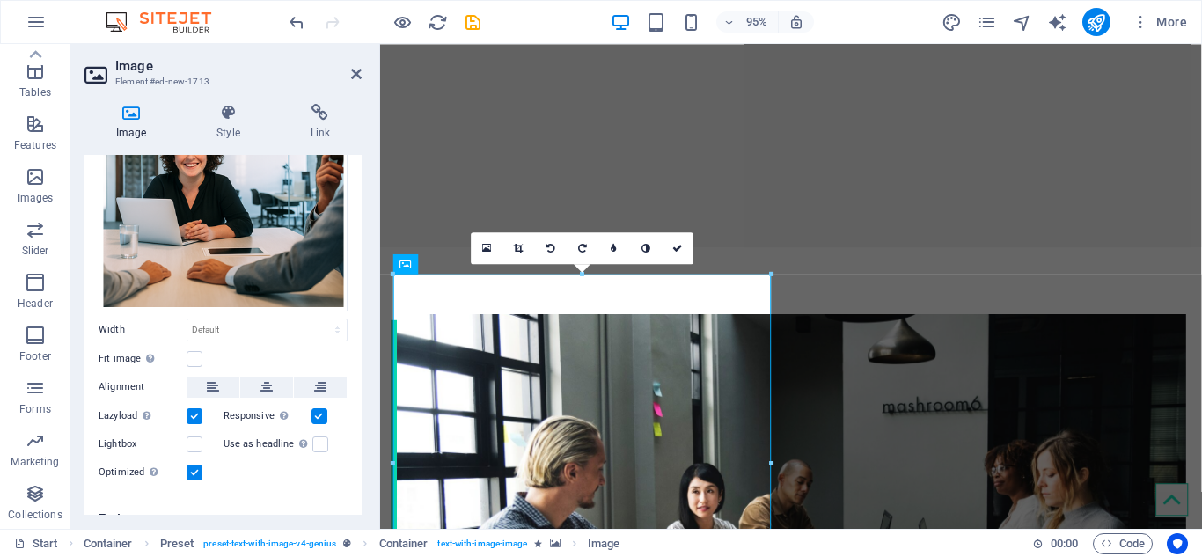
scroll to position [159, 0]
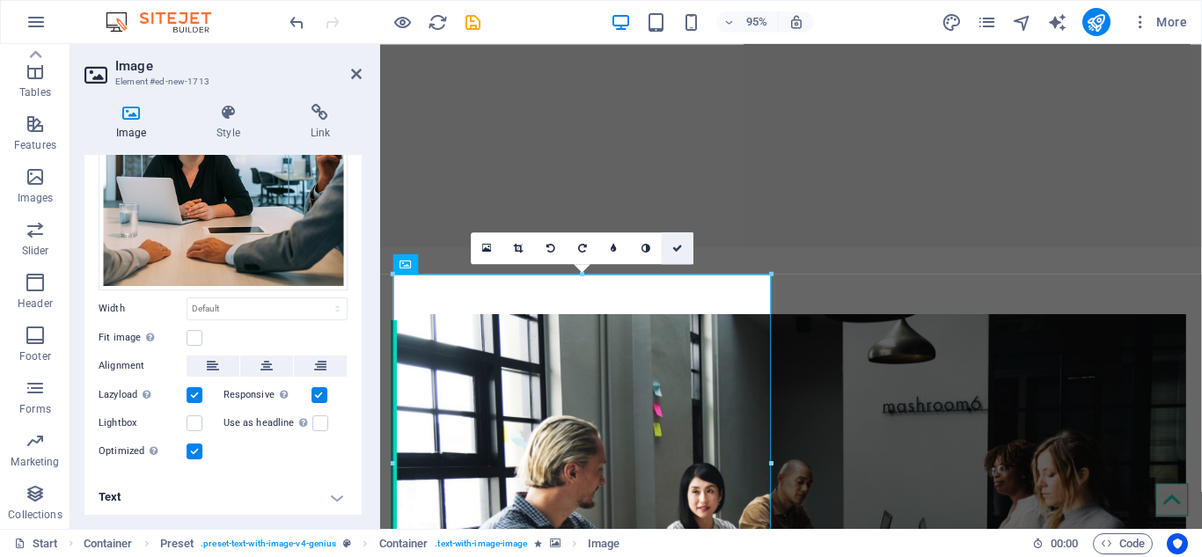
click at [679, 245] on icon at bounding box center [677, 248] width 11 height 10
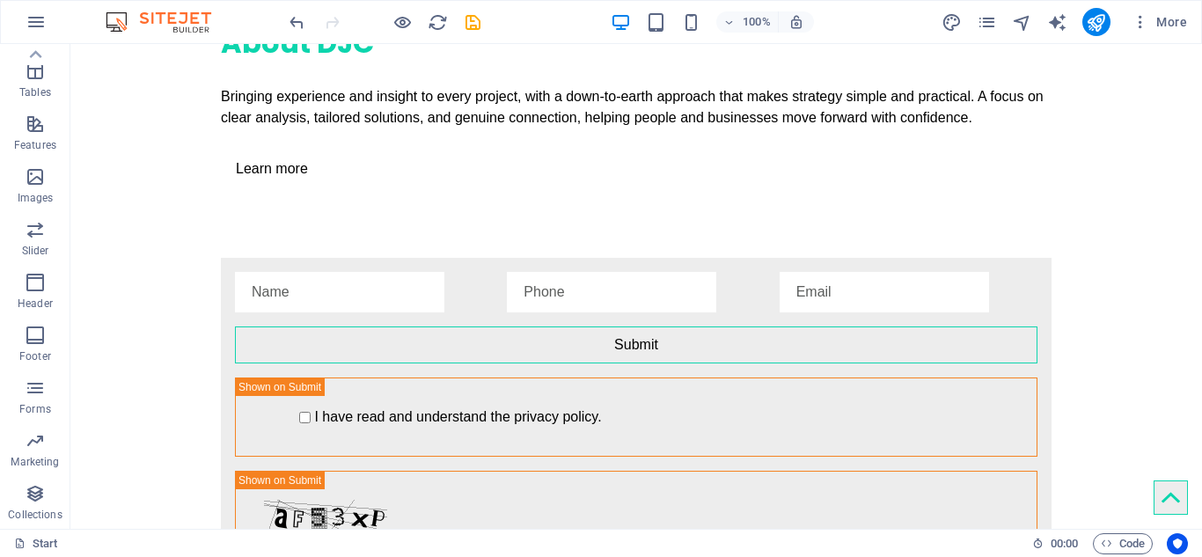
scroll to position [2214, 0]
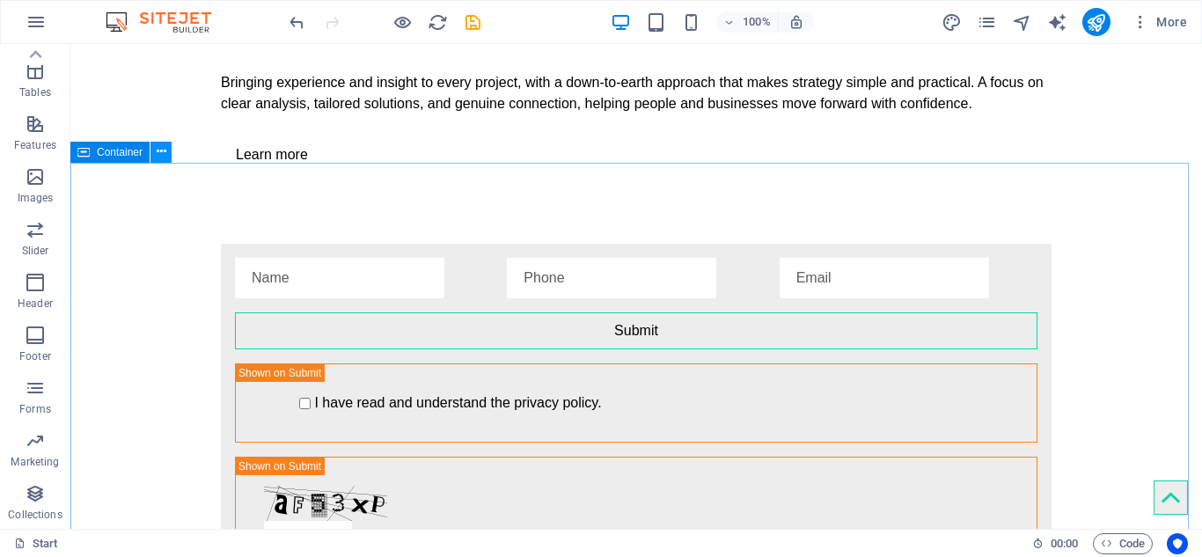
click at [160, 153] on icon at bounding box center [162, 152] width 10 height 18
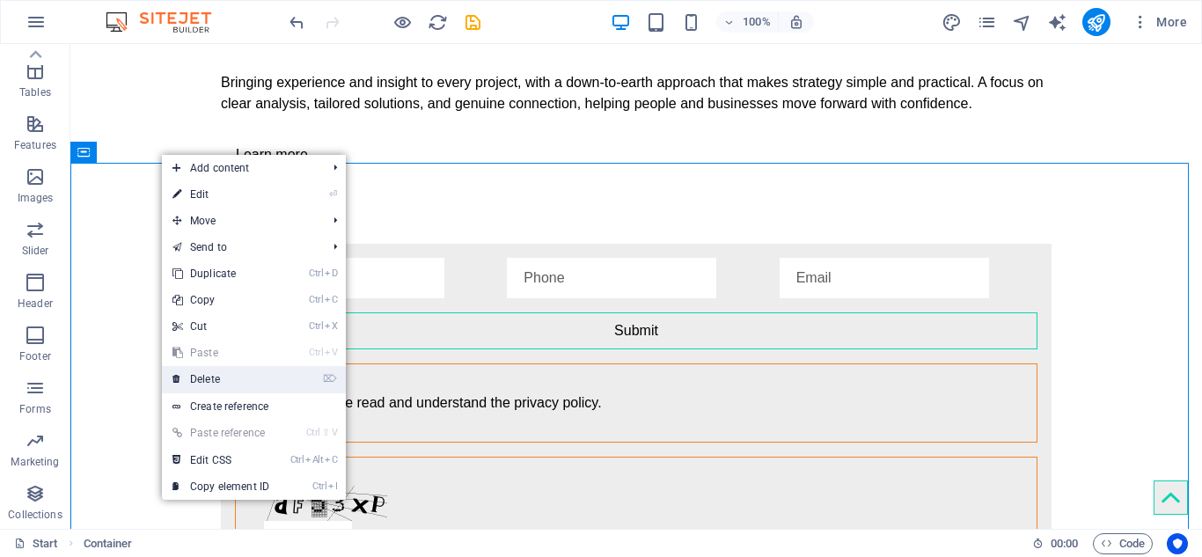
click at [223, 378] on link "⌦ Delete" at bounding box center [221, 379] width 118 height 26
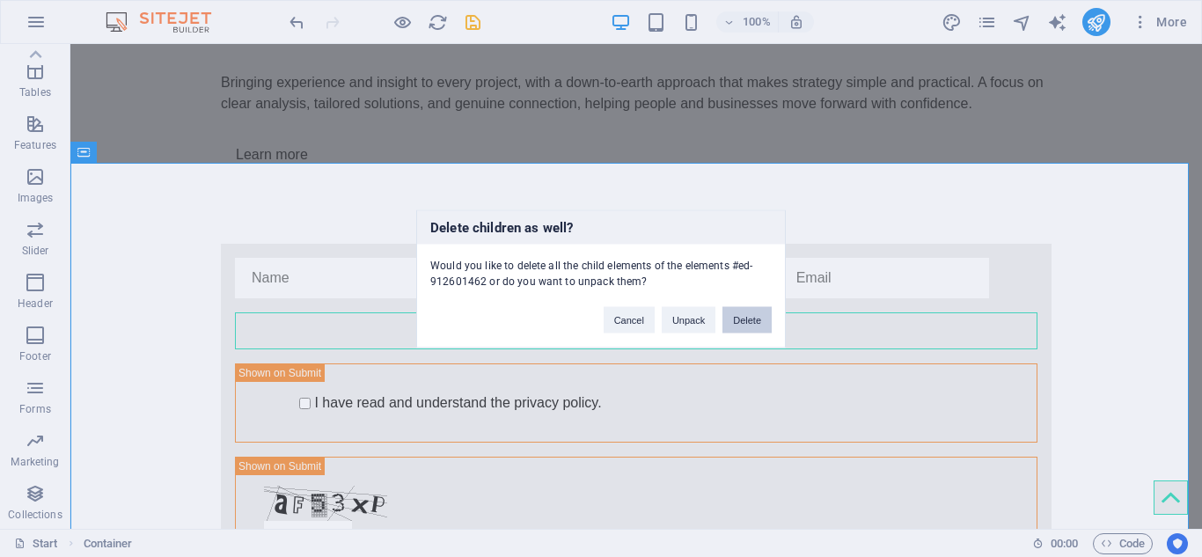
click at [742, 315] on button "Delete" at bounding box center [746, 319] width 49 height 26
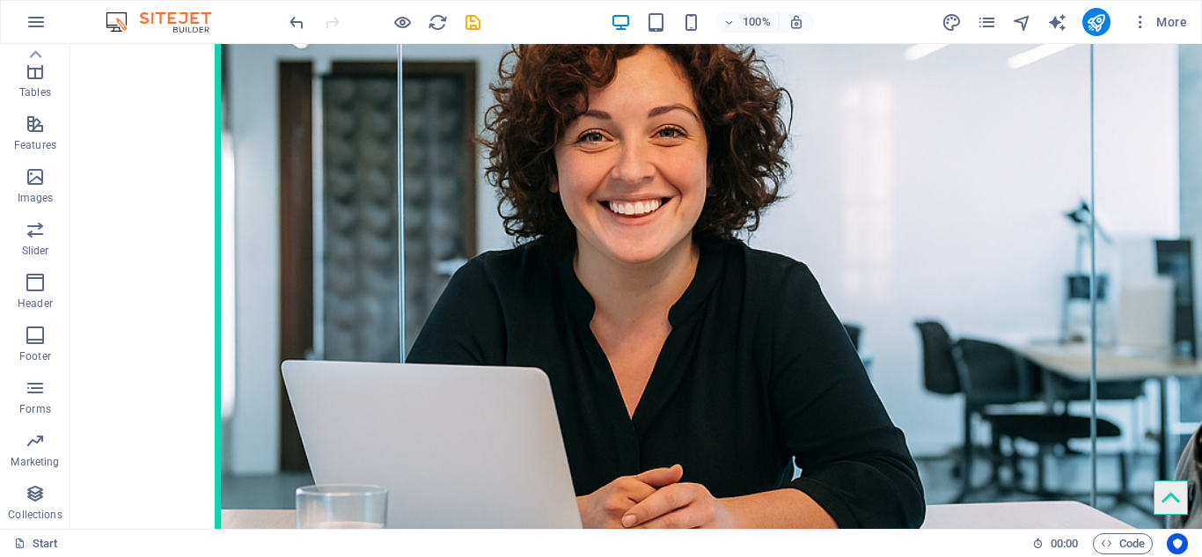
scroll to position [1338, 0]
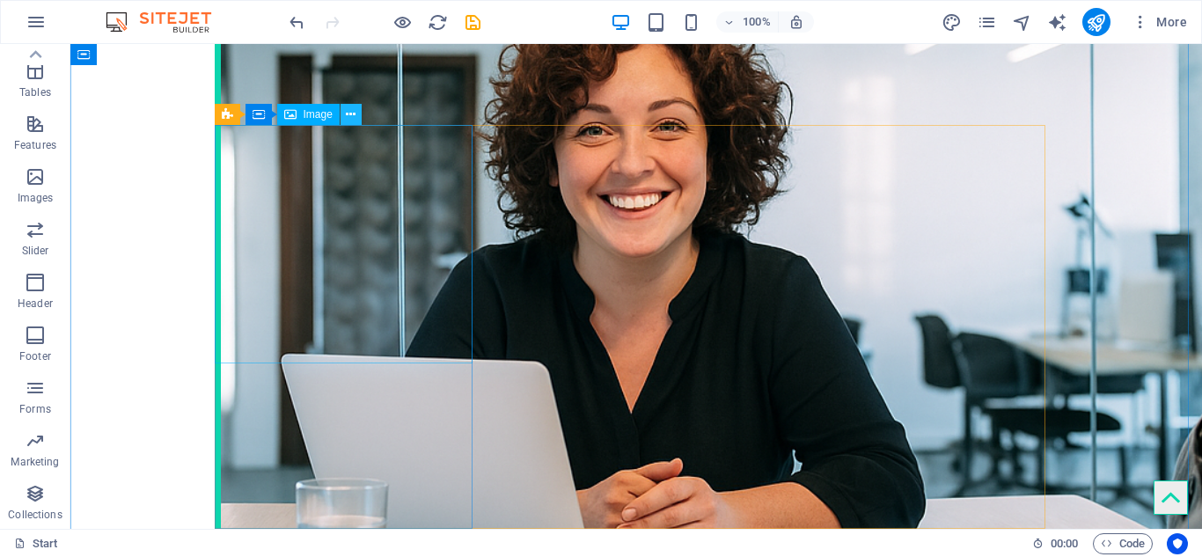
click at [354, 120] on icon at bounding box center [351, 115] width 10 height 18
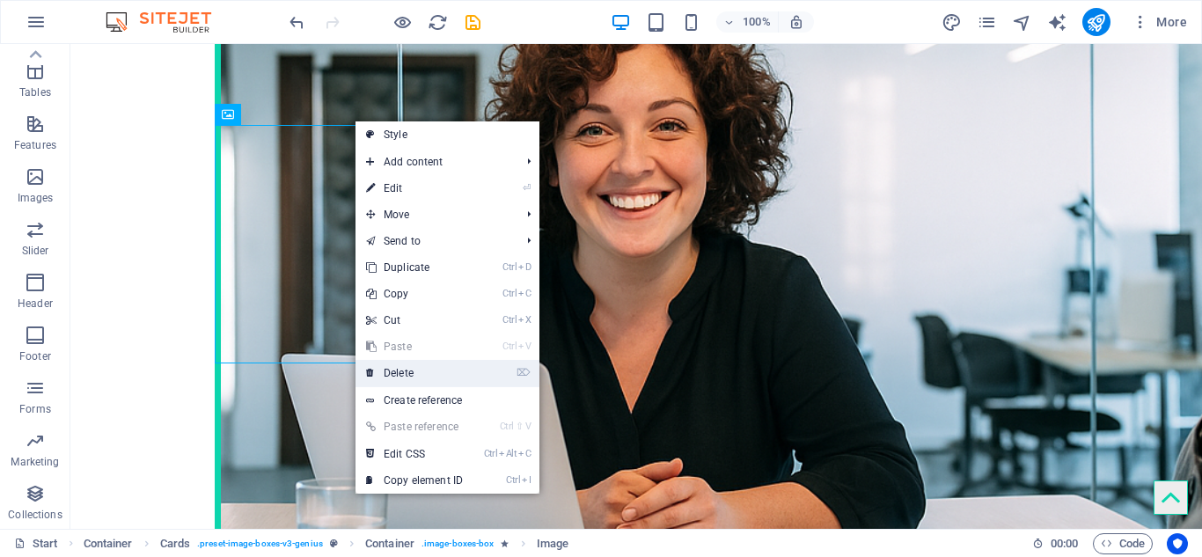
click at [400, 381] on link "⌦ Delete" at bounding box center [414, 373] width 118 height 26
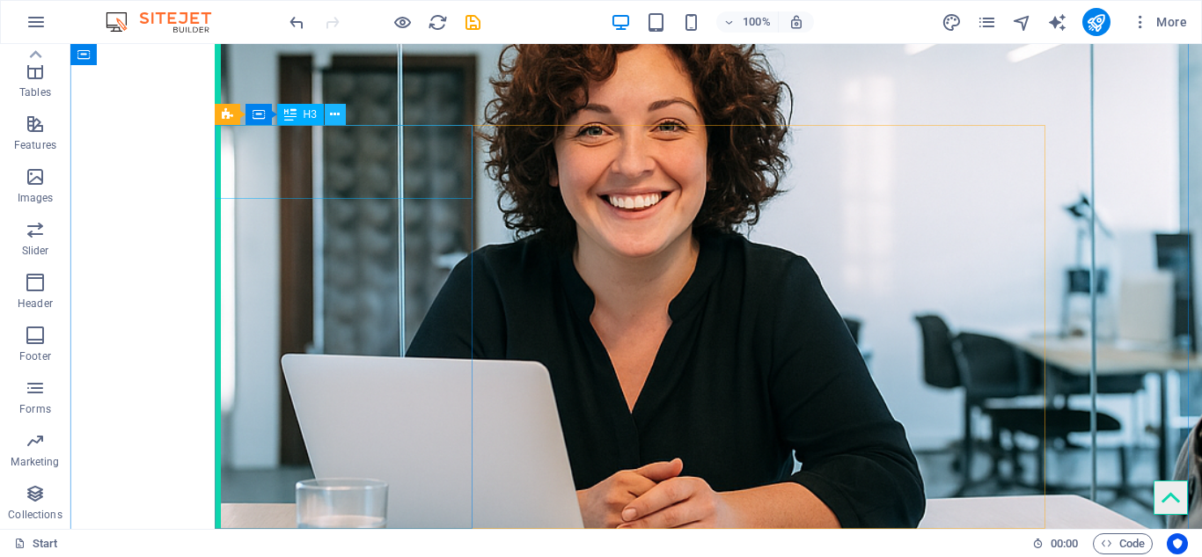
click at [332, 120] on icon at bounding box center [335, 115] width 10 height 18
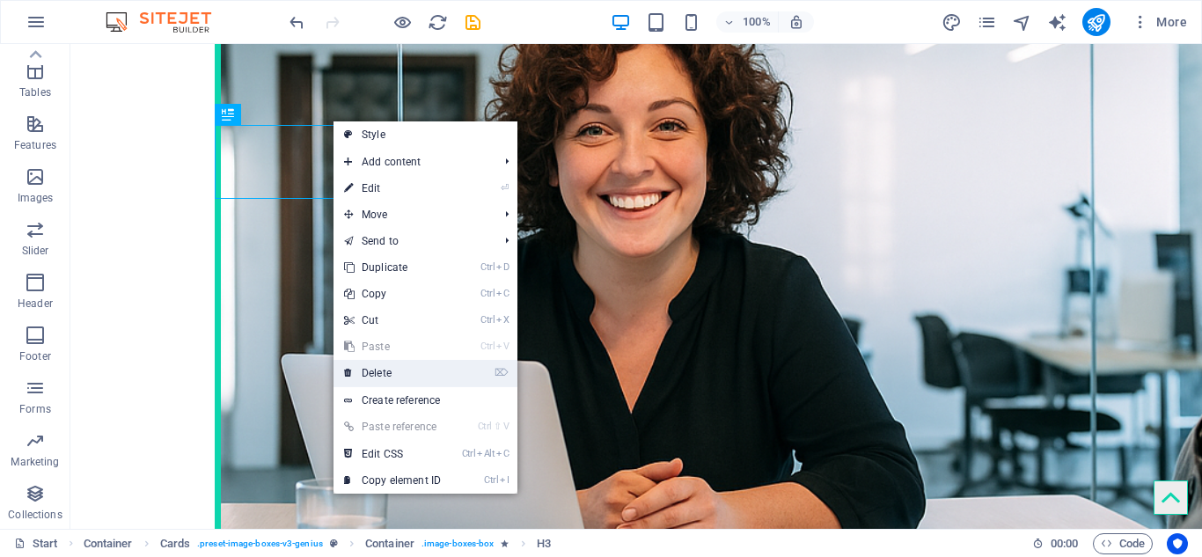
click at [376, 370] on link "⌦ Delete" at bounding box center [392, 373] width 118 height 26
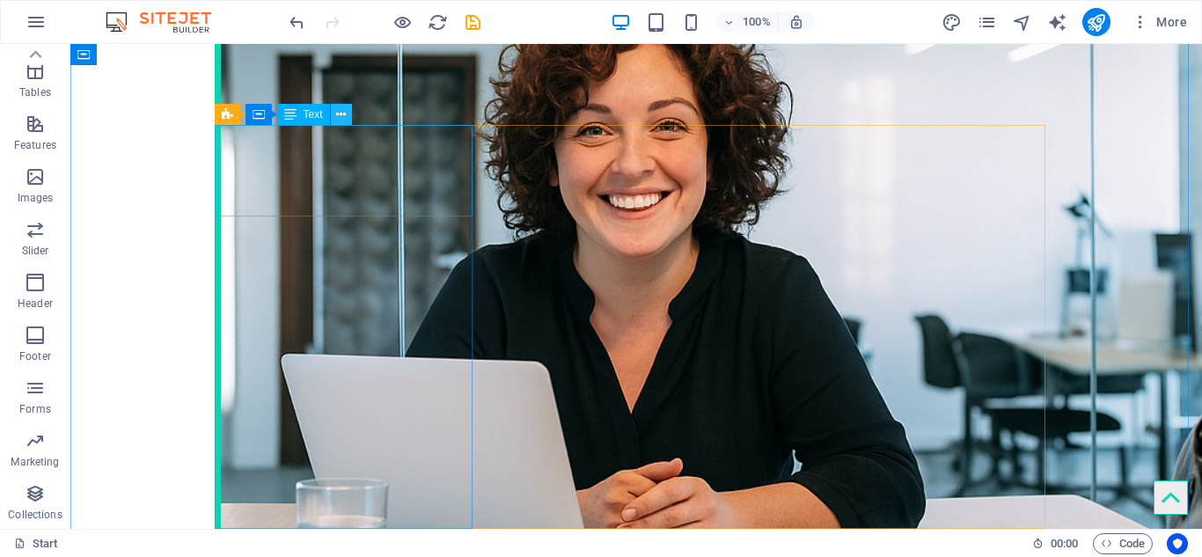
click at [347, 115] on button at bounding box center [341, 114] width 21 height 21
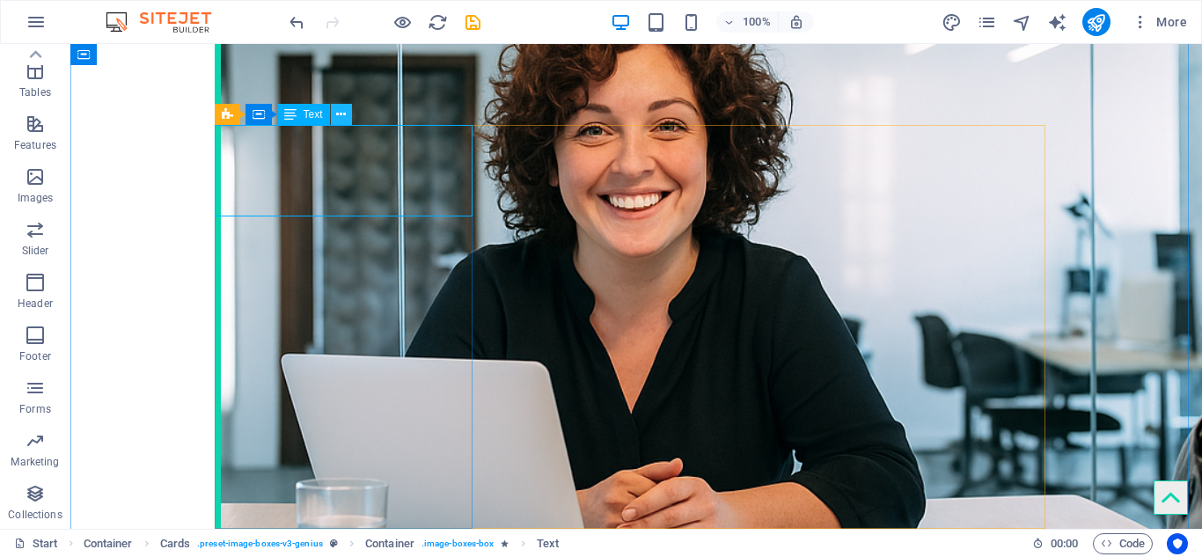
click at [345, 120] on icon at bounding box center [341, 115] width 10 height 18
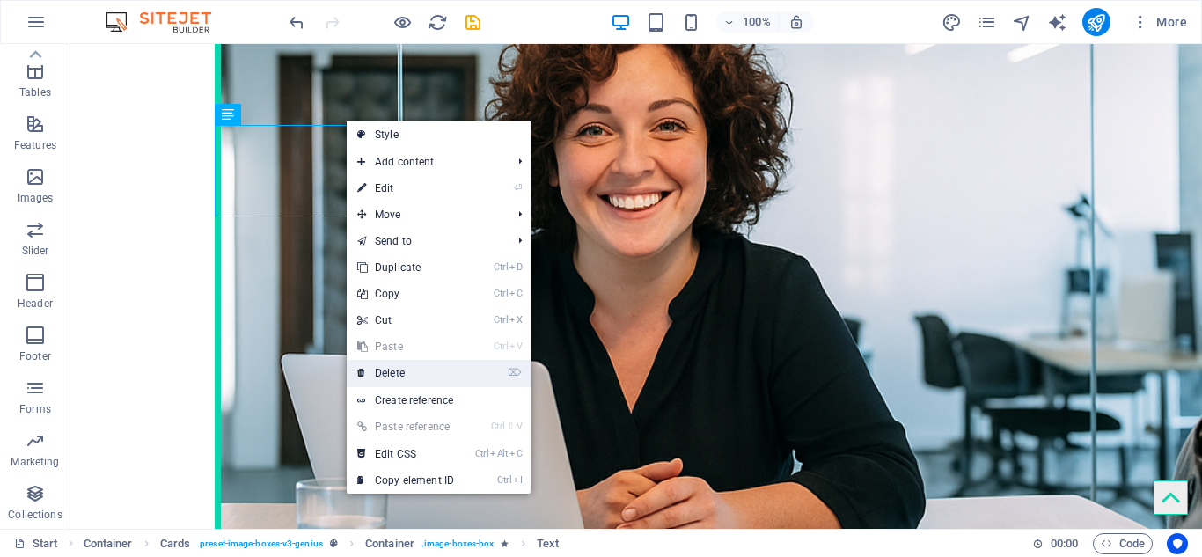
click at [396, 371] on link "⌦ Delete" at bounding box center [406, 373] width 118 height 26
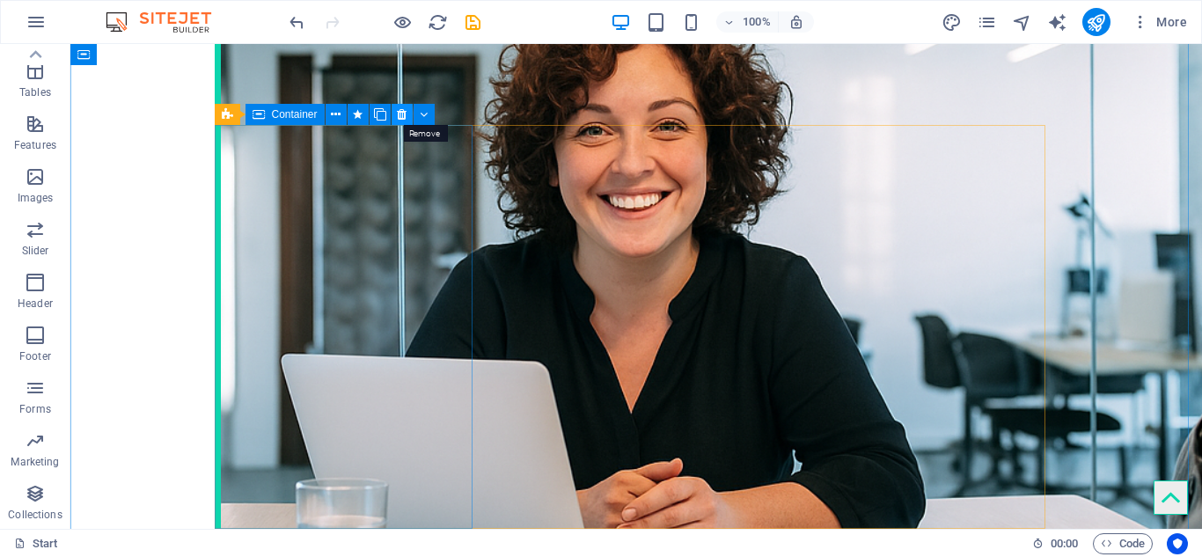
click at [400, 115] on icon at bounding box center [402, 115] width 10 height 18
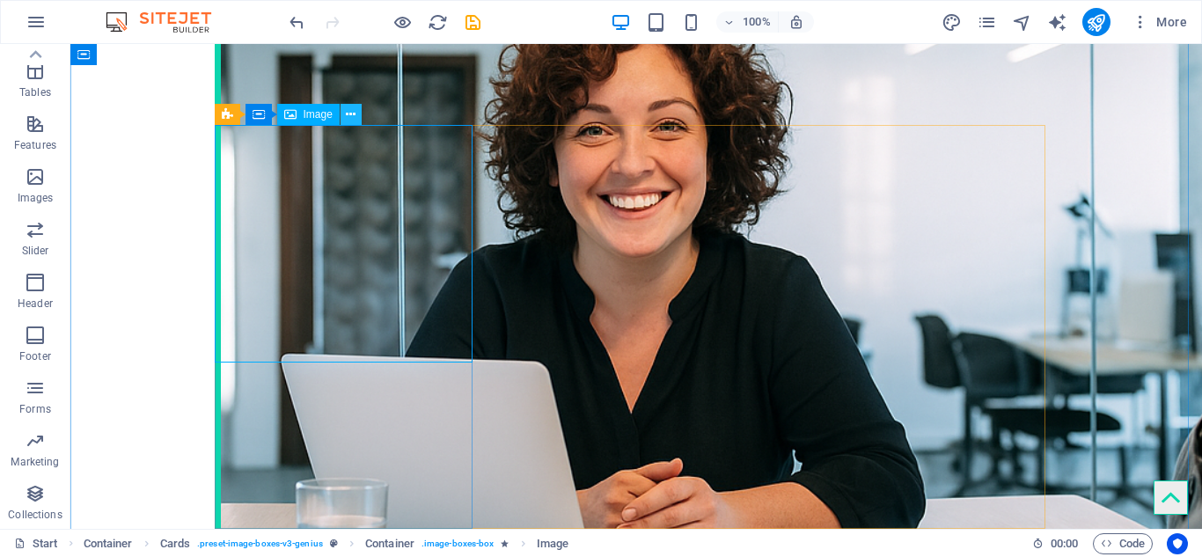
click at [355, 112] on icon at bounding box center [351, 115] width 10 height 18
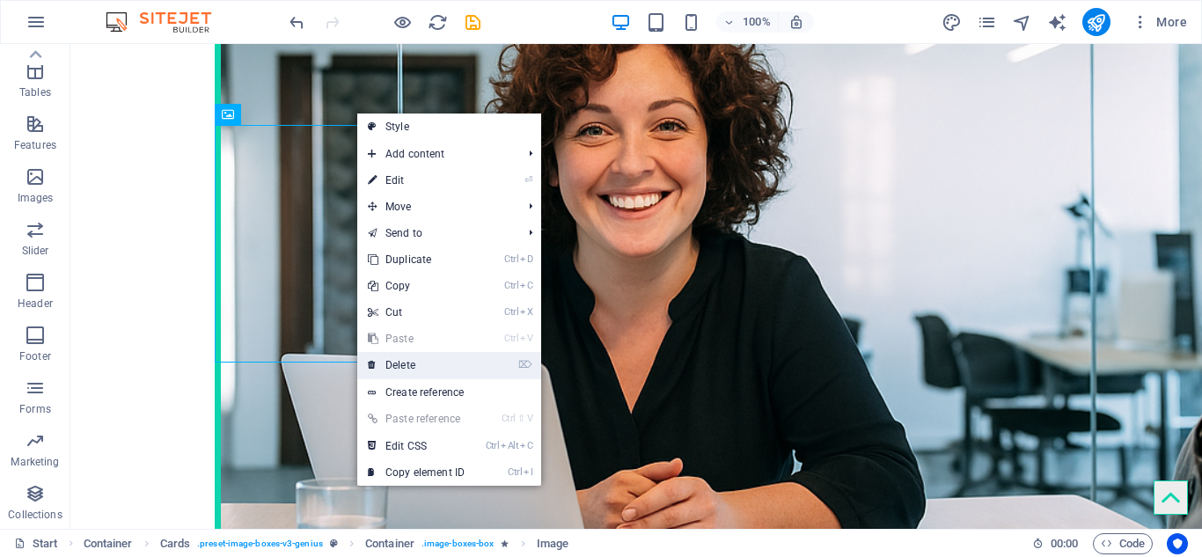
click at [404, 362] on link "⌦ Delete" at bounding box center [416, 365] width 118 height 26
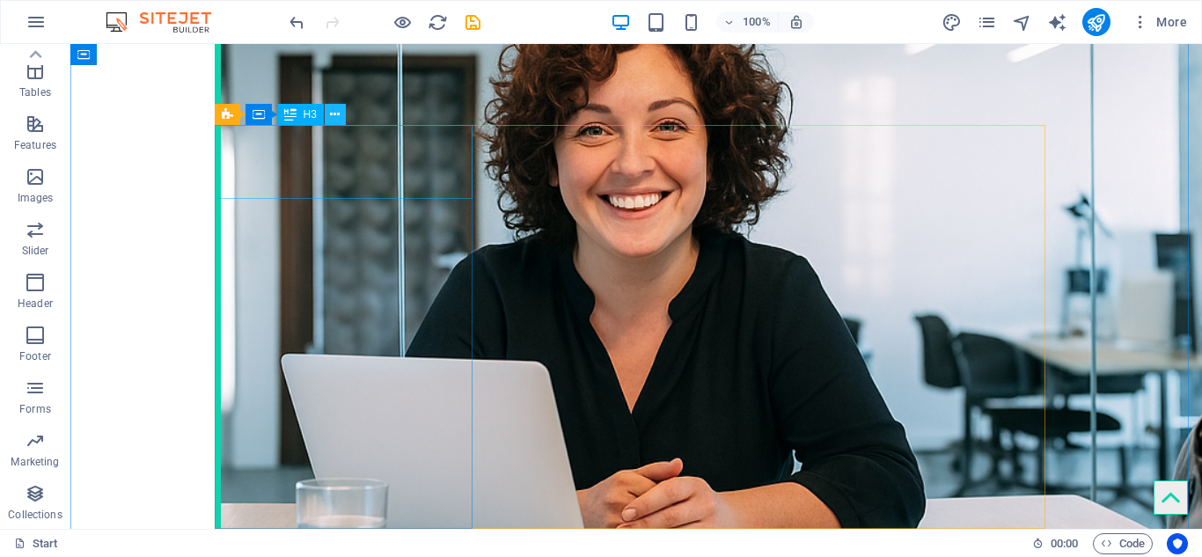
click at [340, 117] on button at bounding box center [335, 114] width 21 height 21
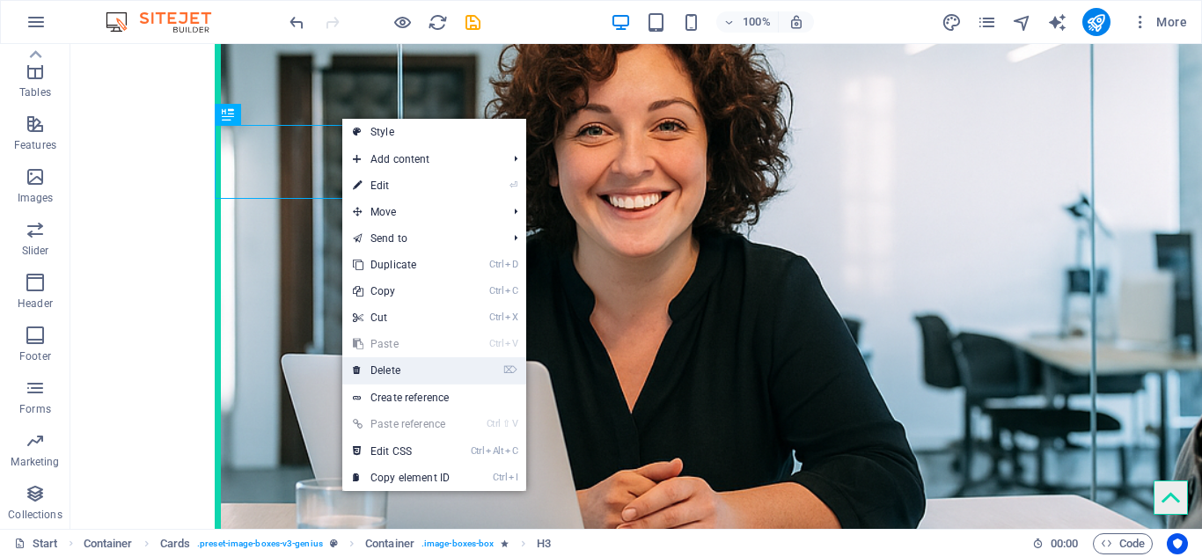
click at [391, 374] on link "⌦ Delete" at bounding box center [401, 370] width 118 height 26
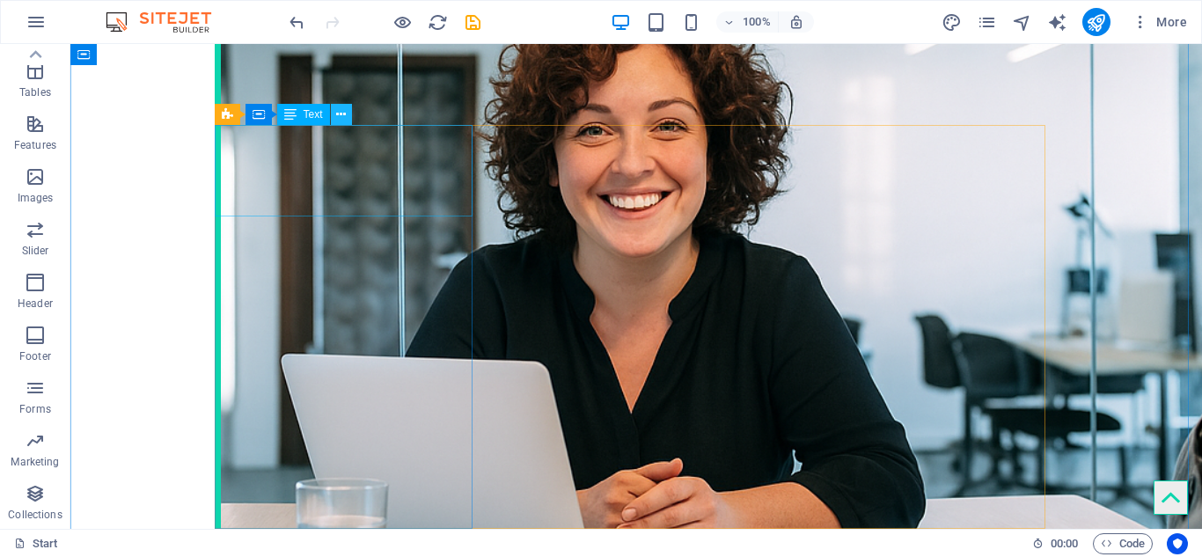
click at [345, 119] on icon at bounding box center [341, 115] width 10 height 18
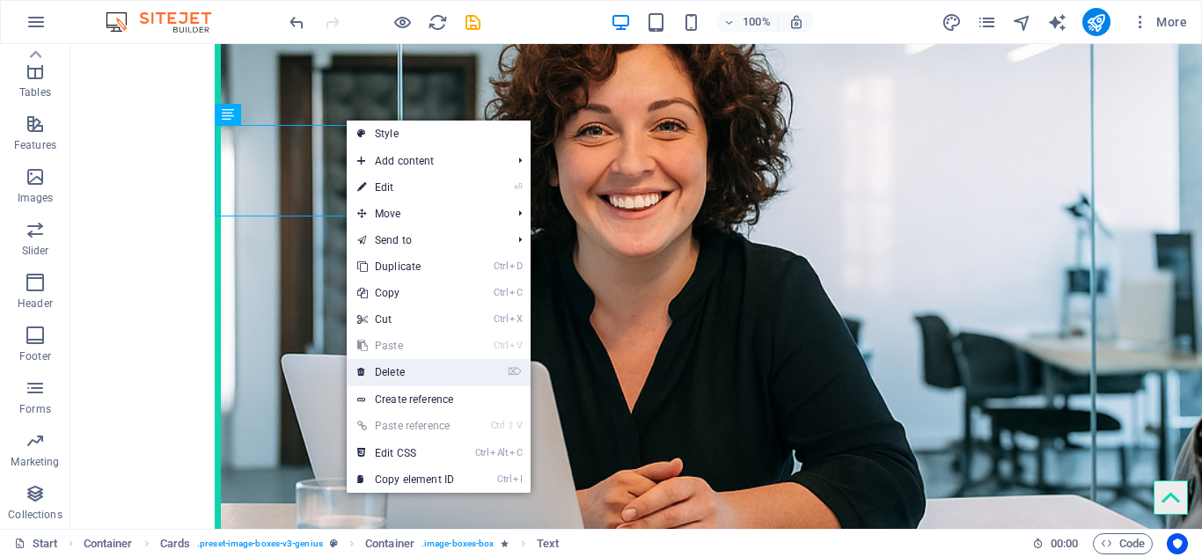
click at [396, 366] on link "⌦ Delete" at bounding box center [406, 372] width 118 height 26
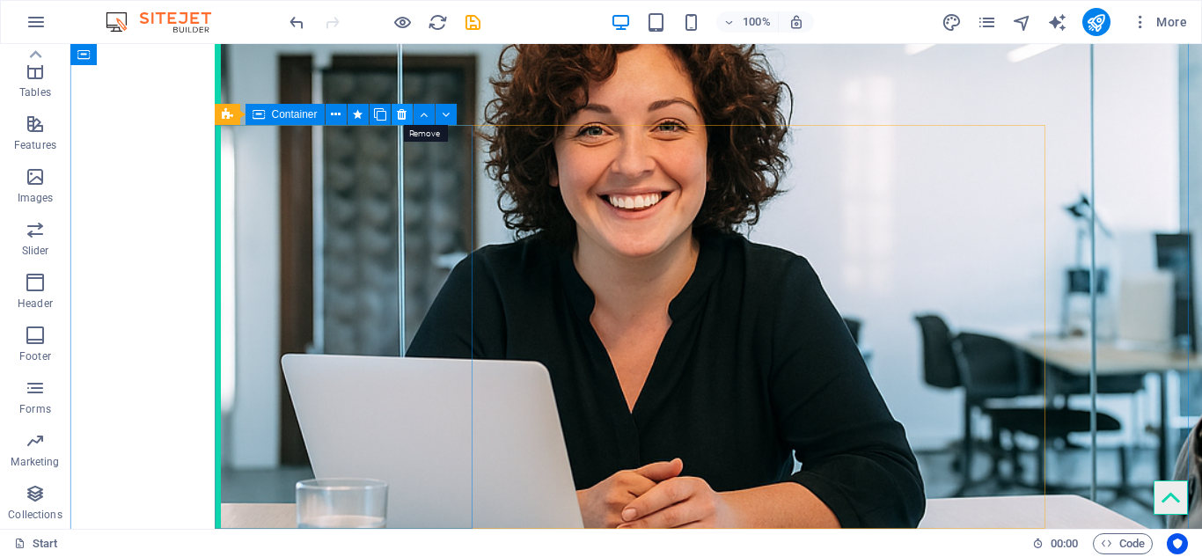
click at [404, 117] on icon at bounding box center [402, 115] width 10 height 18
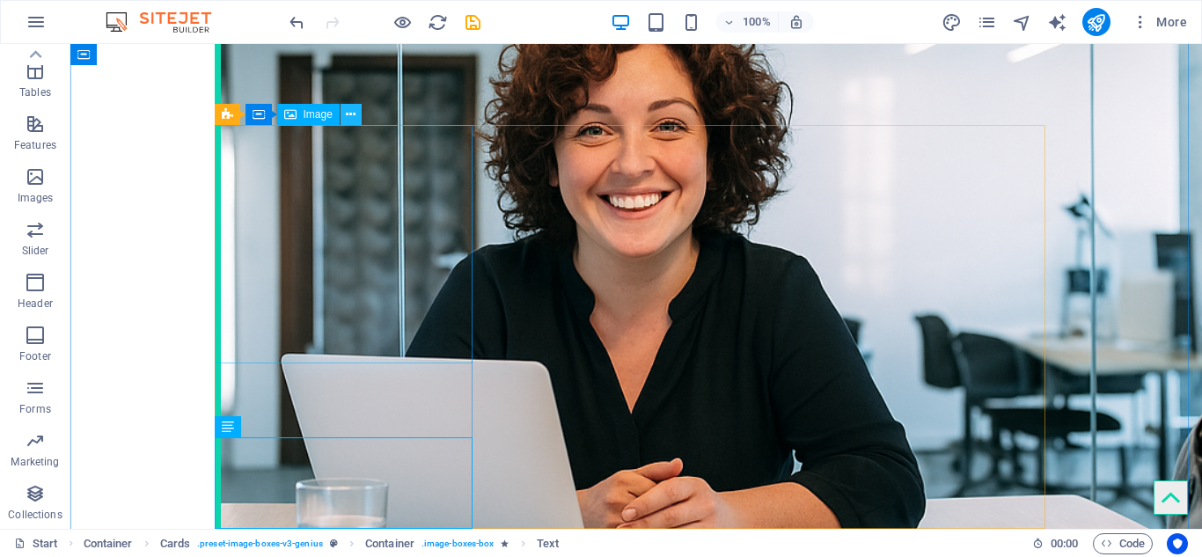
click at [351, 121] on icon at bounding box center [351, 115] width 10 height 18
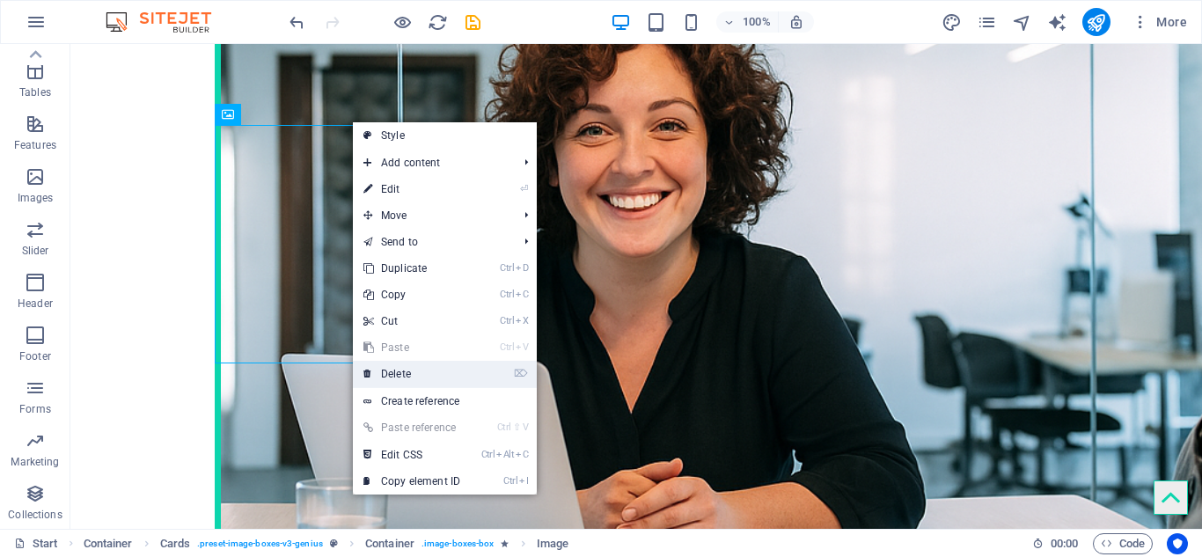
click at [401, 368] on link "⌦ Delete" at bounding box center [412, 374] width 118 height 26
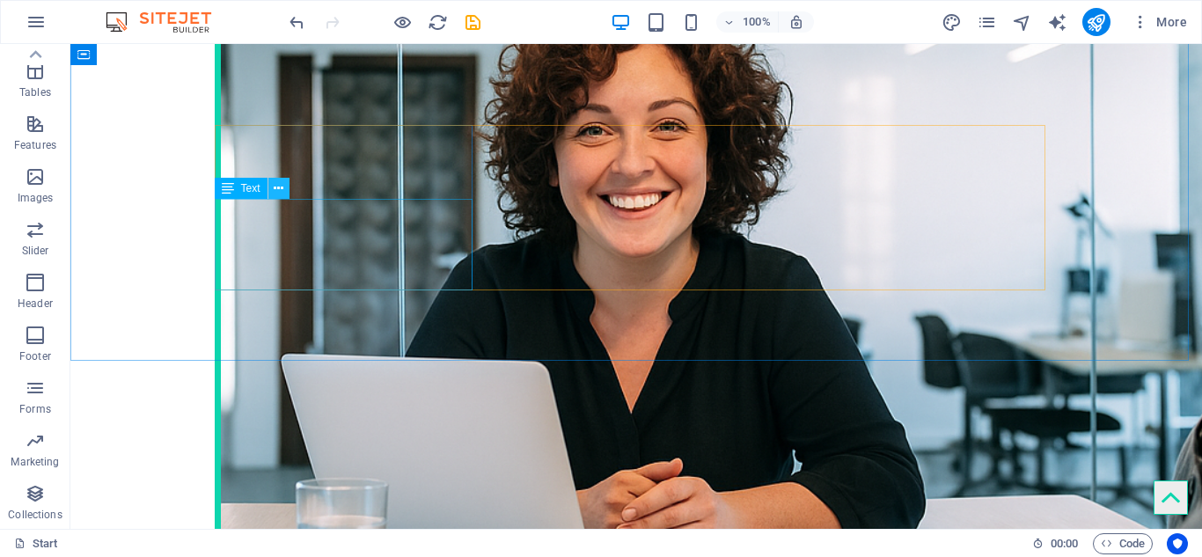
click at [280, 189] on icon at bounding box center [279, 188] width 10 height 18
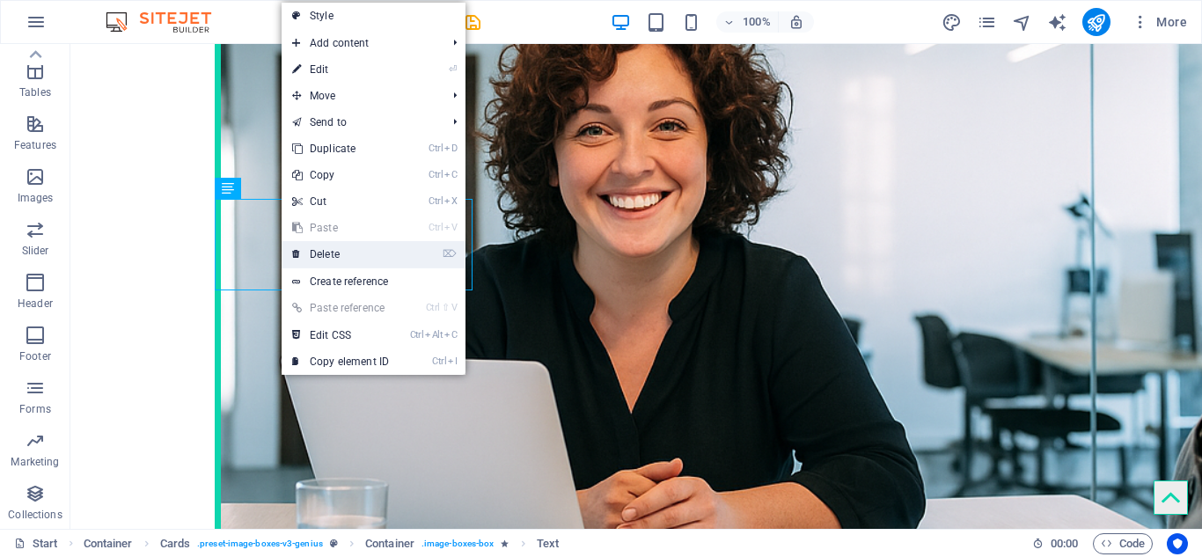
click at [319, 253] on link "⌦ Delete" at bounding box center [341, 254] width 118 height 26
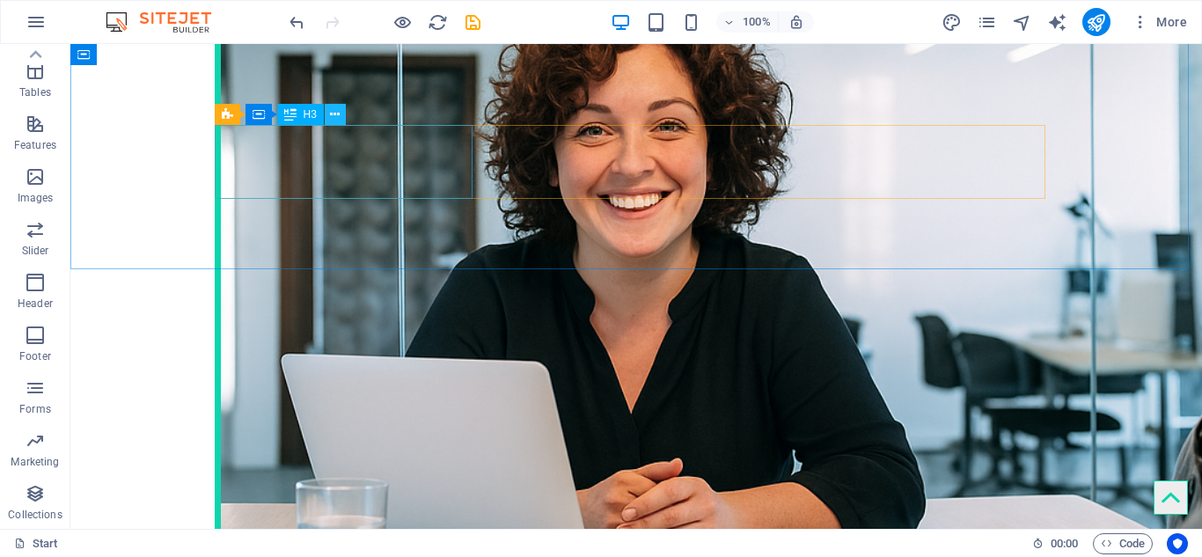
click at [337, 117] on icon at bounding box center [335, 115] width 10 height 18
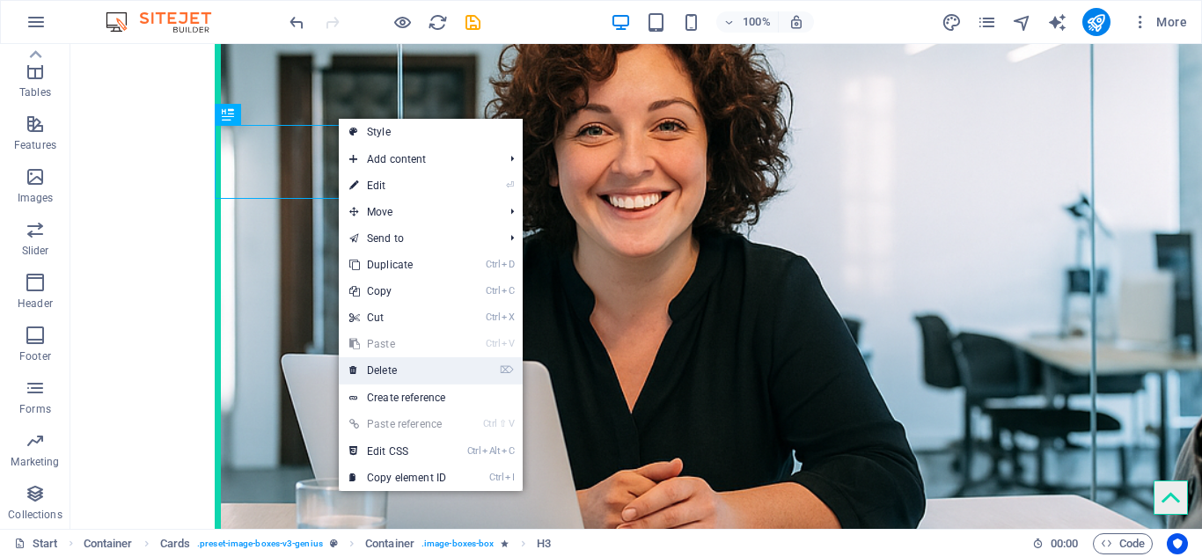
click at [389, 372] on link "⌦ Delete" at bounding box center [398, 370] width 118 height 26
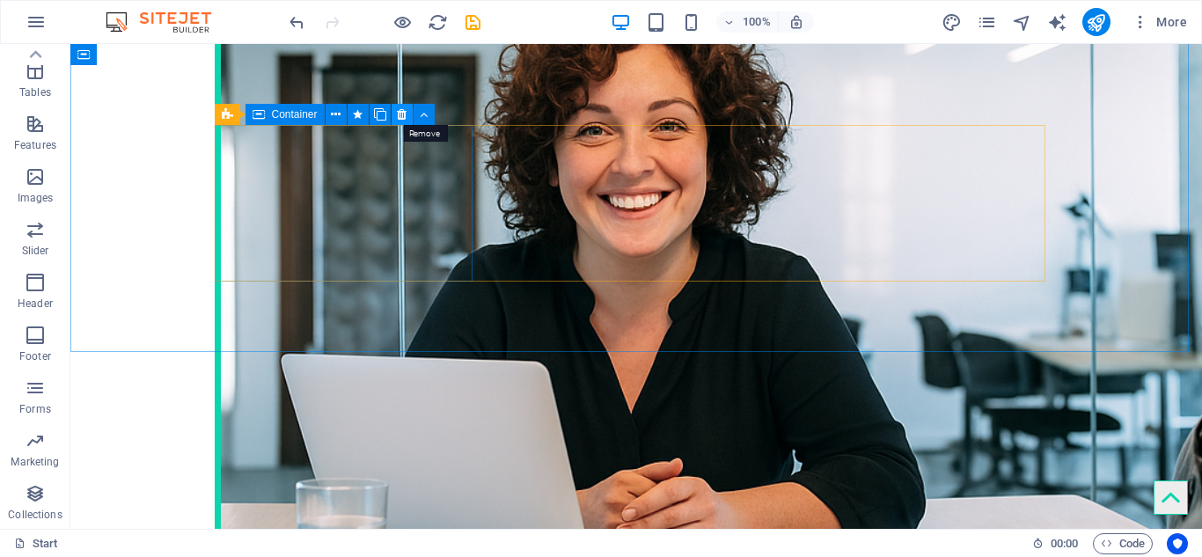
click at [402, 110] on icon at bounding box center [402, 115] width 10 height 18
click at [402, 115] on icon at bounding box center [402, 115] width 10 height 18
click at [399, 114] on icon at bounding box center [402, 115] width 10 height 18
click at [405, 120] on icon at bounding box center [402, 115] width 10 height 18
click at [401, 111] on icon at bounding box center [402, 115] width 10 height 18
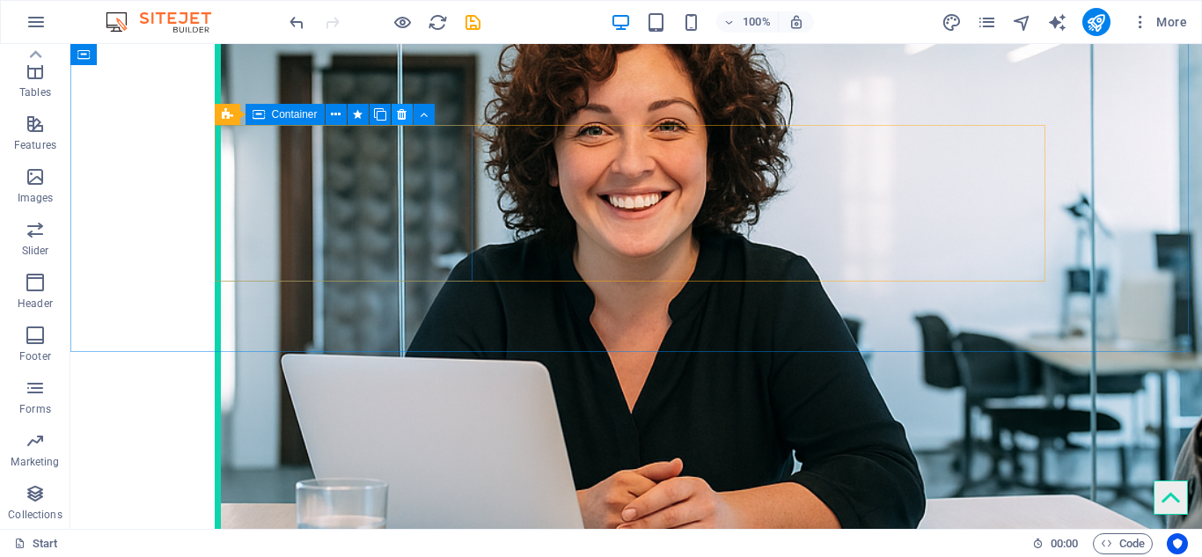
click at [401, 111] on icon at bounding box center [402, 115] width 10 height 18
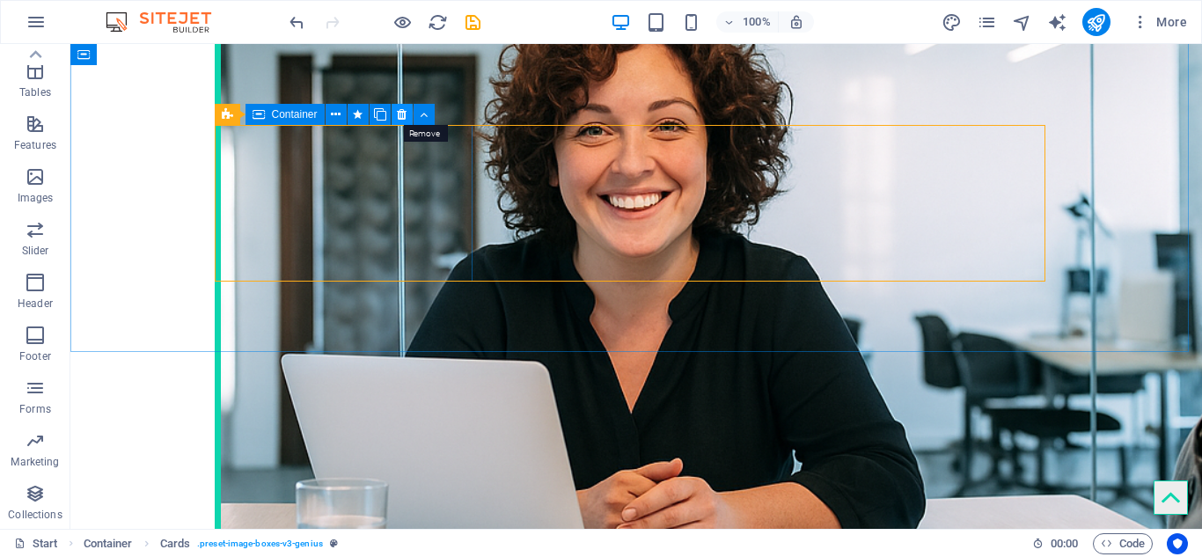
click at [399, 118] on icon at bounding box center [402, 115] width 10 height 18
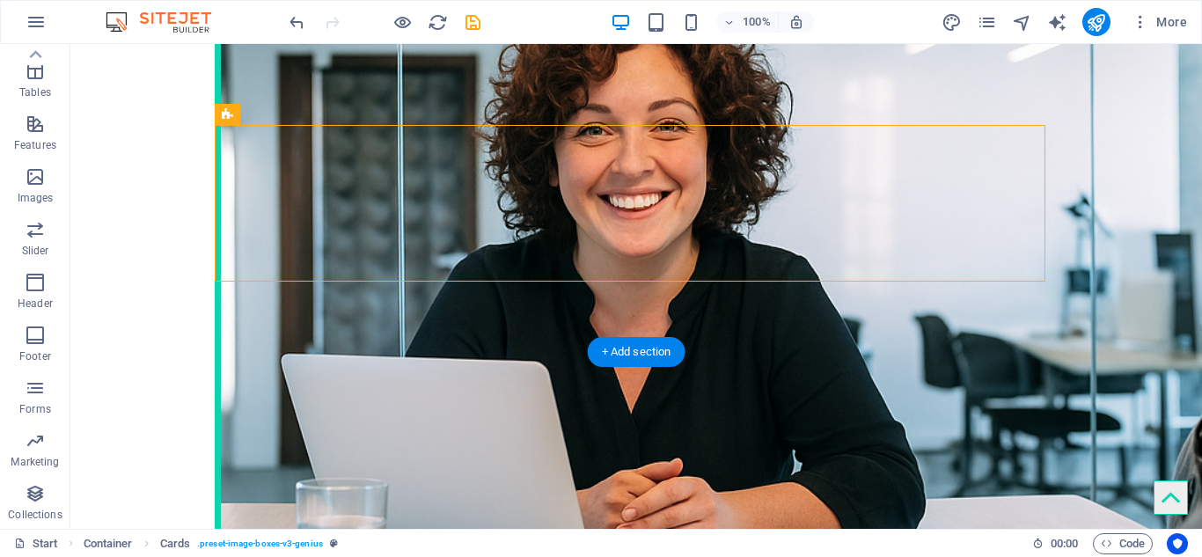
drag, startPoint x: 470, startPoint y: 162, endPoint x: 830, endPoint y: 175, distance: 360.0
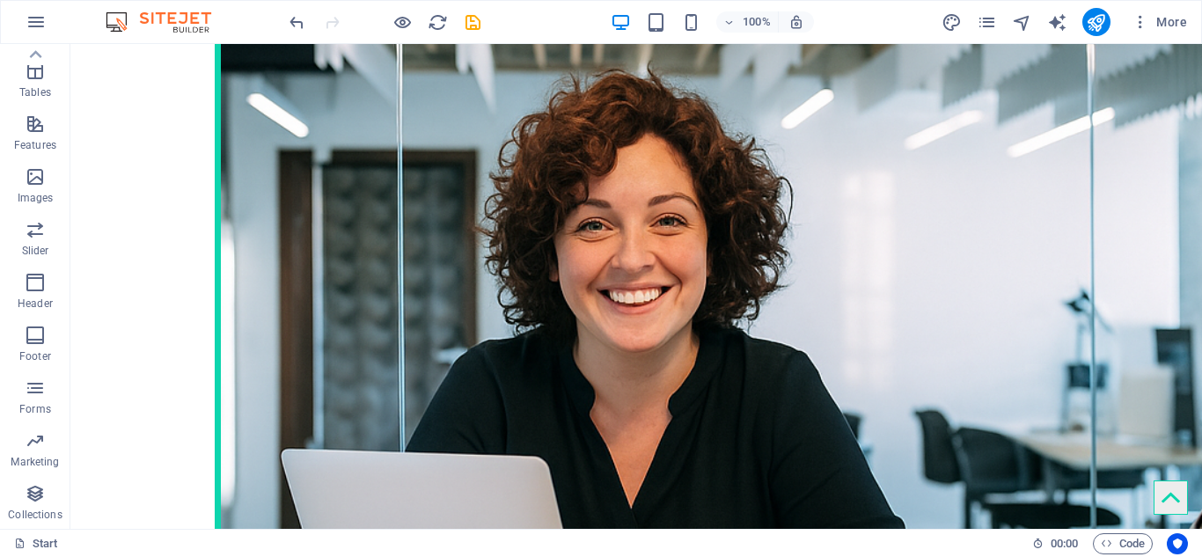
scroll to position [1299, 0]
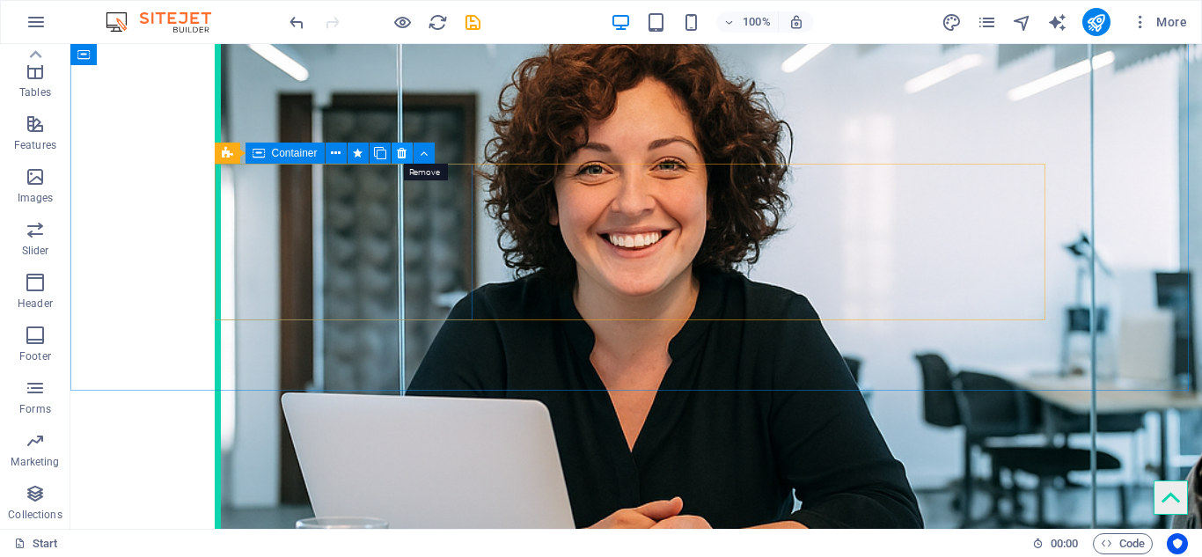
click at [400, 160] on icon at bounding box center [402, 153] width 10 height 18
click at [289, 158] on icon at bounding box center [287, 153] width 10 height 18
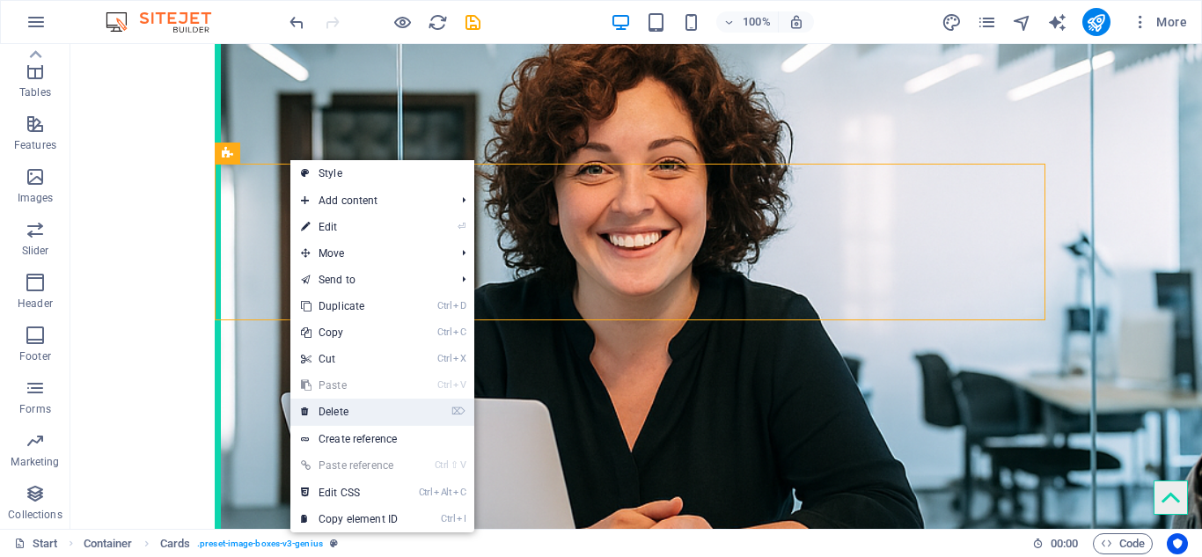
click at [327, 412] on link "⌦ Delete" at bounding box center [349, 412] width 118 height 26
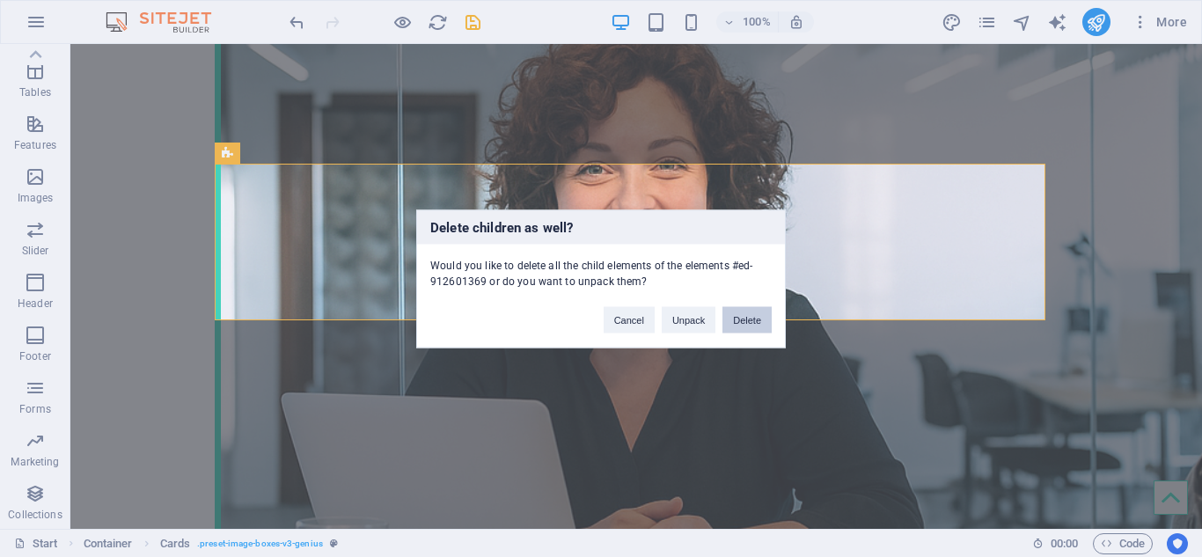
click at [764, 325] on button "Delete" at bounding box center [746, 319] width 49 height 26
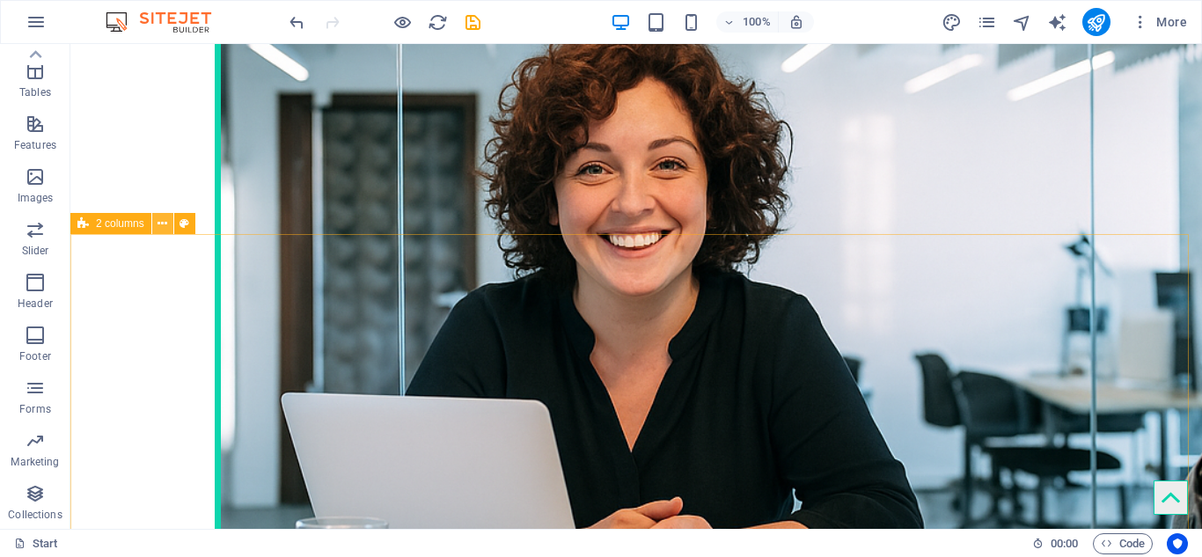
click at [164, 229] on icon at bounding box center [162, 224] width 10 height 18
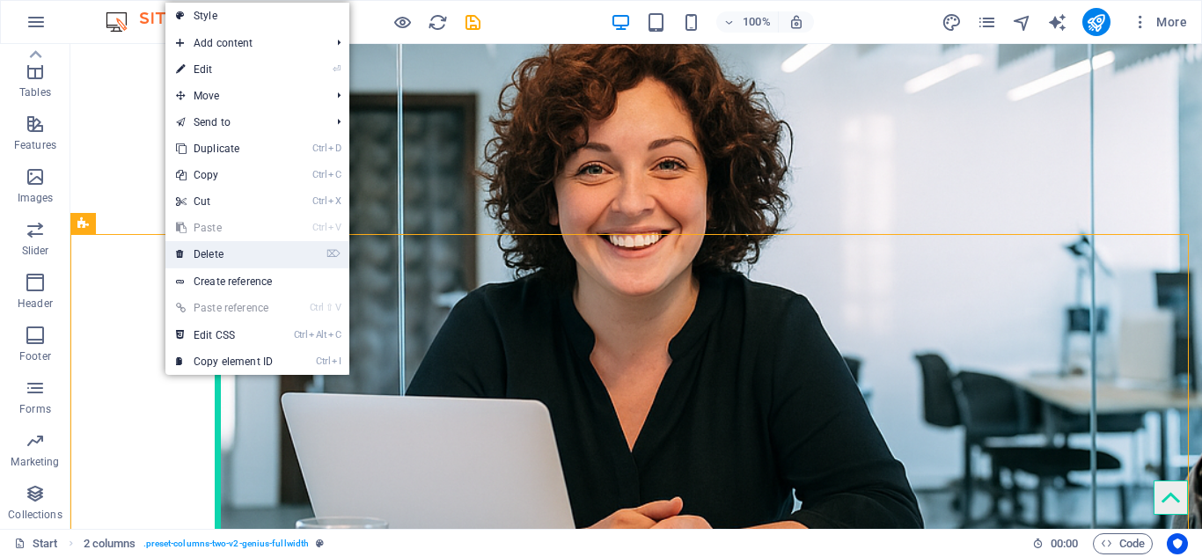
click at [195, 255] on link "⌦ Delete" at bounding box center [224, 254] width 118 height 26
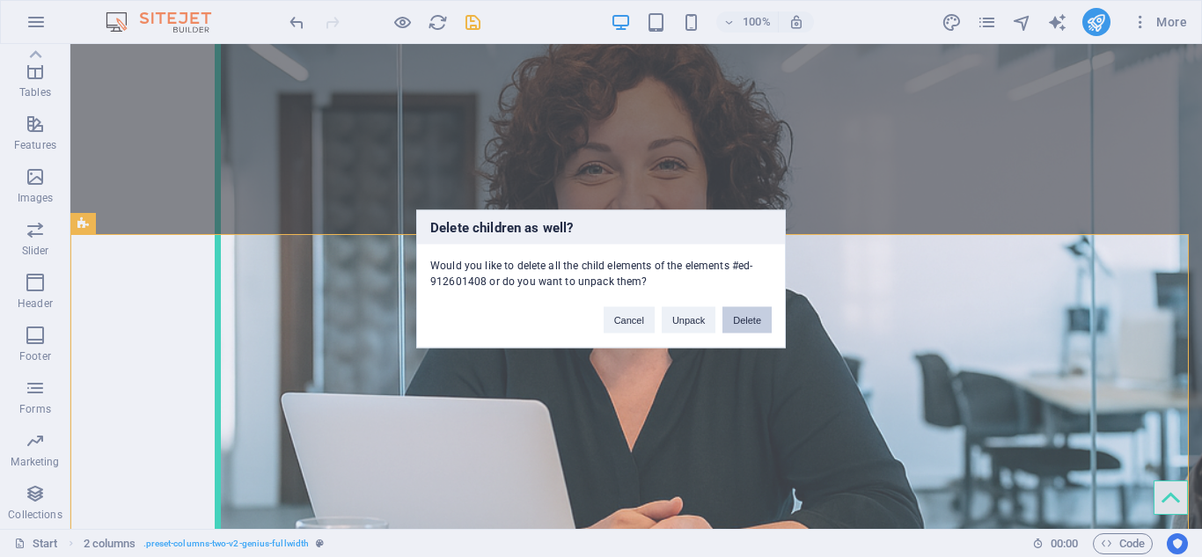
click at [753, 325] on button "Delete" at bounding box center [746, 319] width 49 height 26
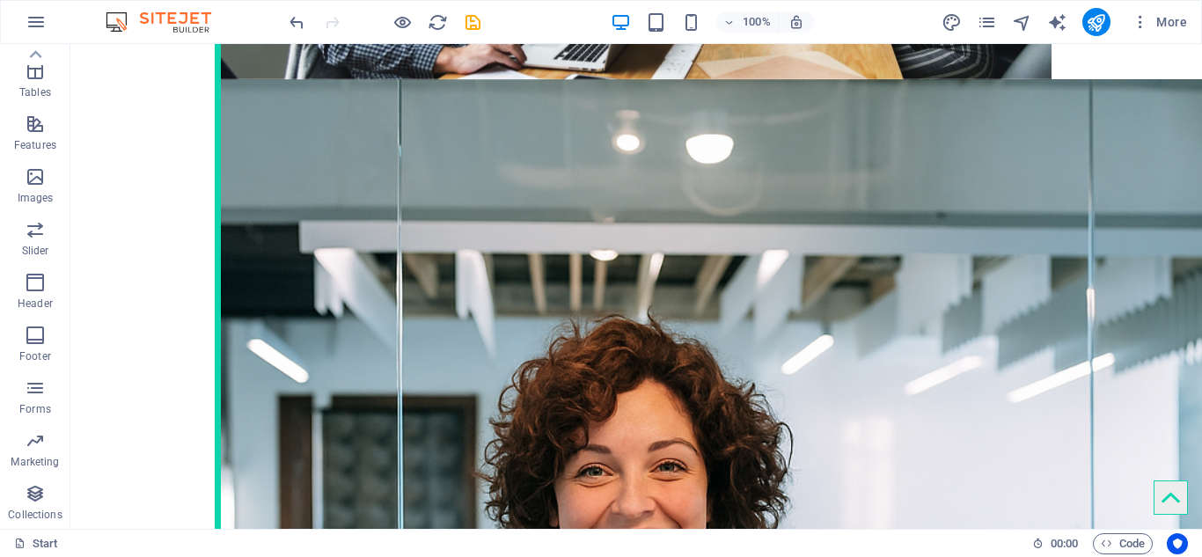
scroll to position [1002, 0]
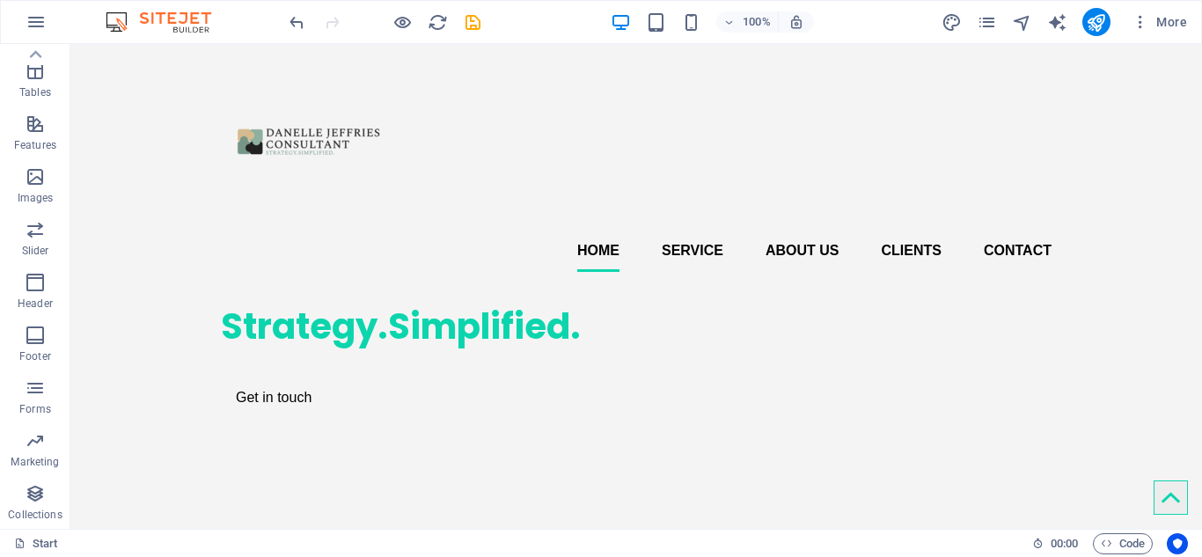
scroll to position [0, 0]
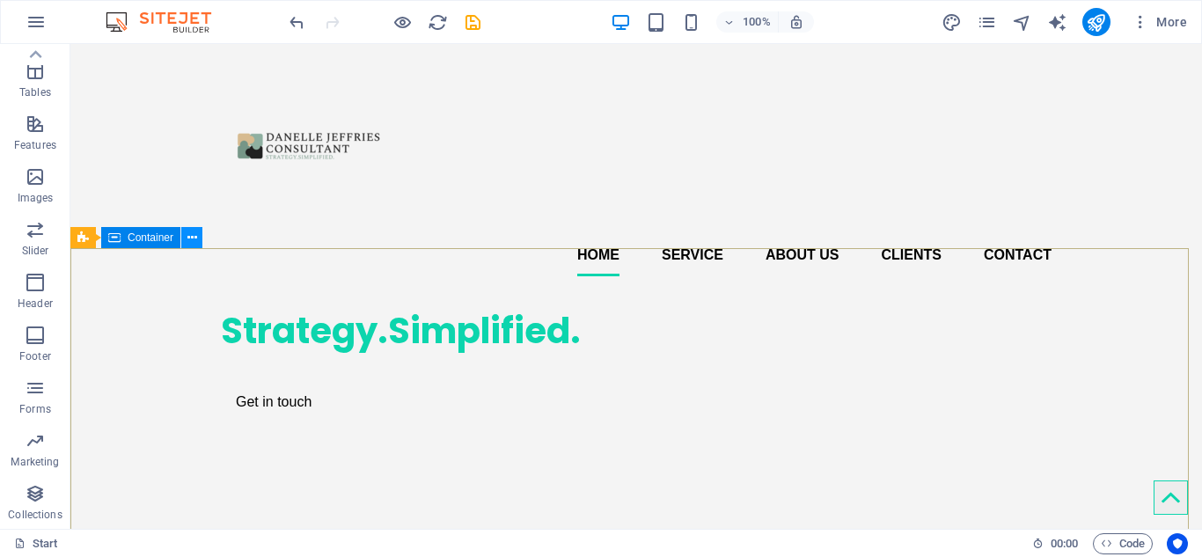
click at [190, 244] on icon at bounding box center [192, 238] width 10 height 18
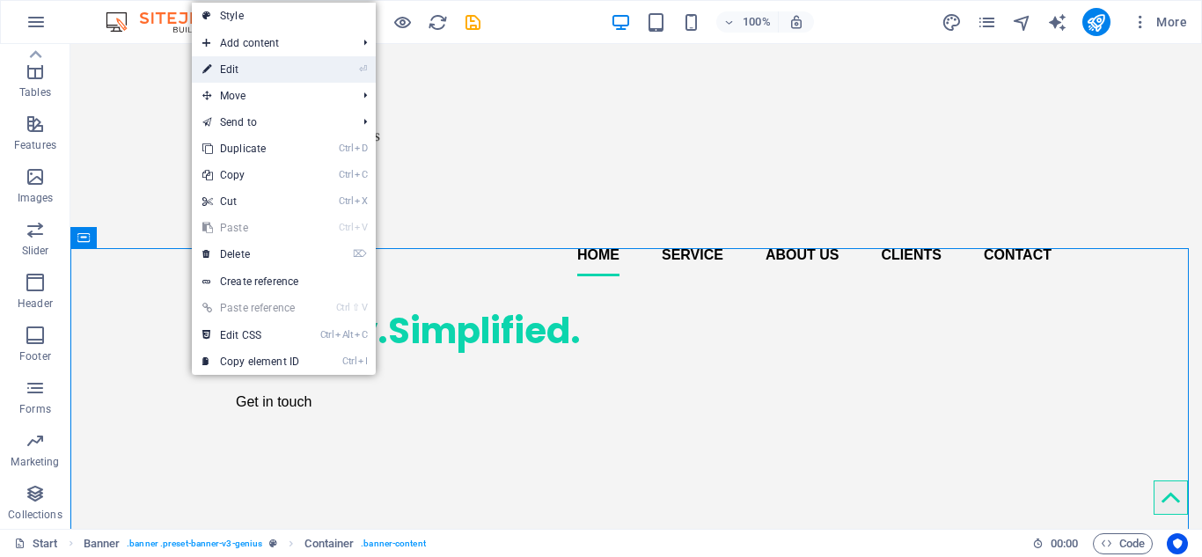
click at [250, 75] on link "⏎ Edit" at bounding box center [251, 69] width 118 height 26
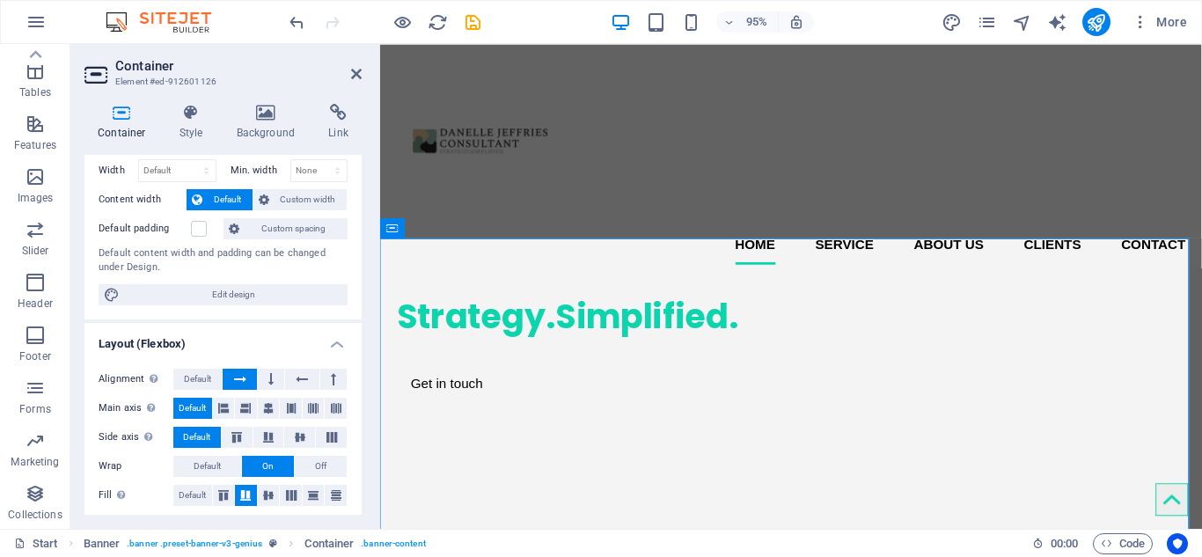
scroll to position [60, 0]
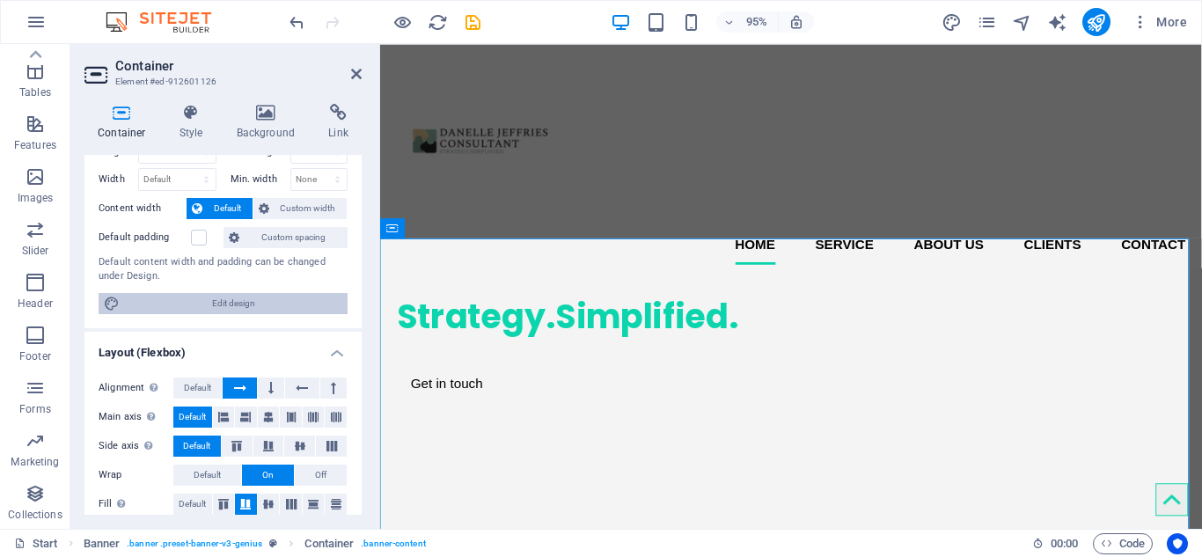
click at [274, 306] on span "Edit design" at bounding box center [233, 303] width 217 height 21
select select "px"
select select "400"
select select "px"
select select "rem"
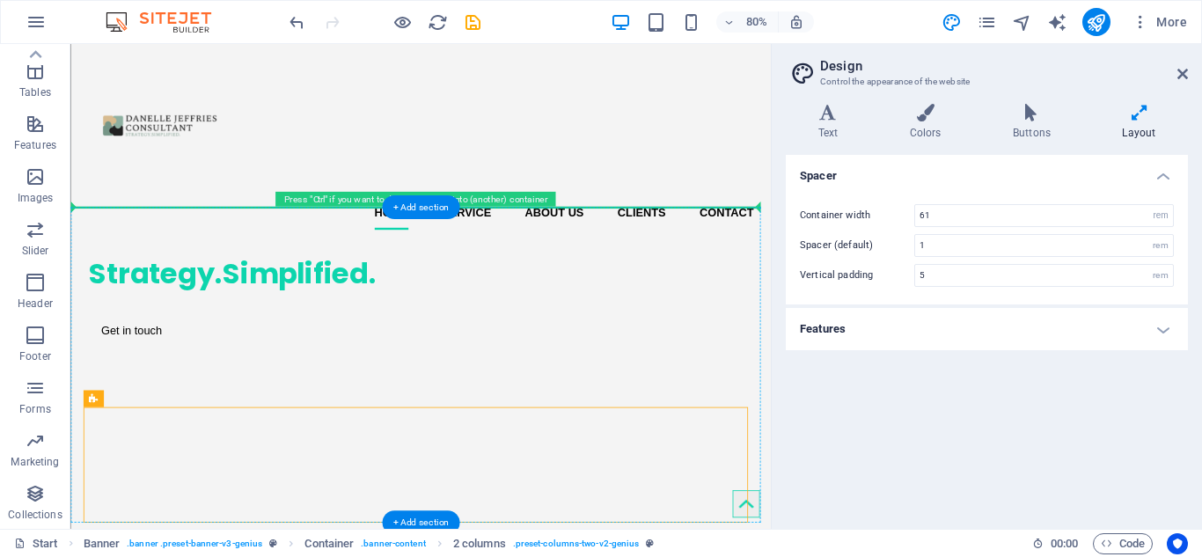
drag, startPoint x: 533, startPoint y: 814, endPoint x: 719, endPoint y: 260, distance: 584.5
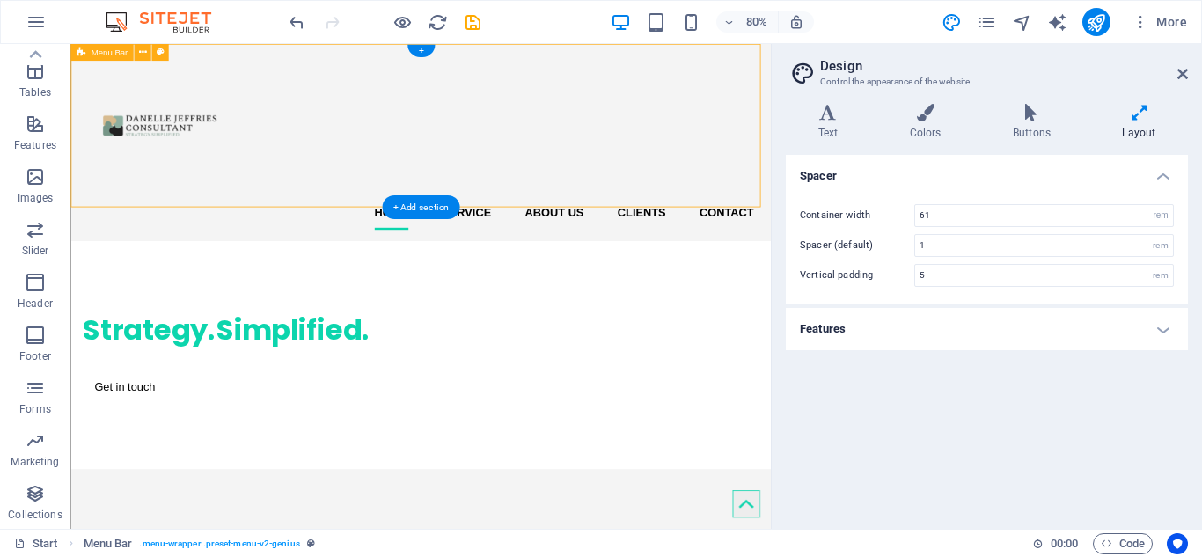
drag, startPoint x: 630, startPoint y: 245, endPoint x: 631, endPoint y: 220, distance: 24.6
click at [631, 220] on div "Home Service About us Clients Contact" at bounding box center [507, 167] width 875 height 246
drag, startPoint x: 642, startPoint y: 249, endPoint x: 649, endPoint y: 209, distance: 40.2
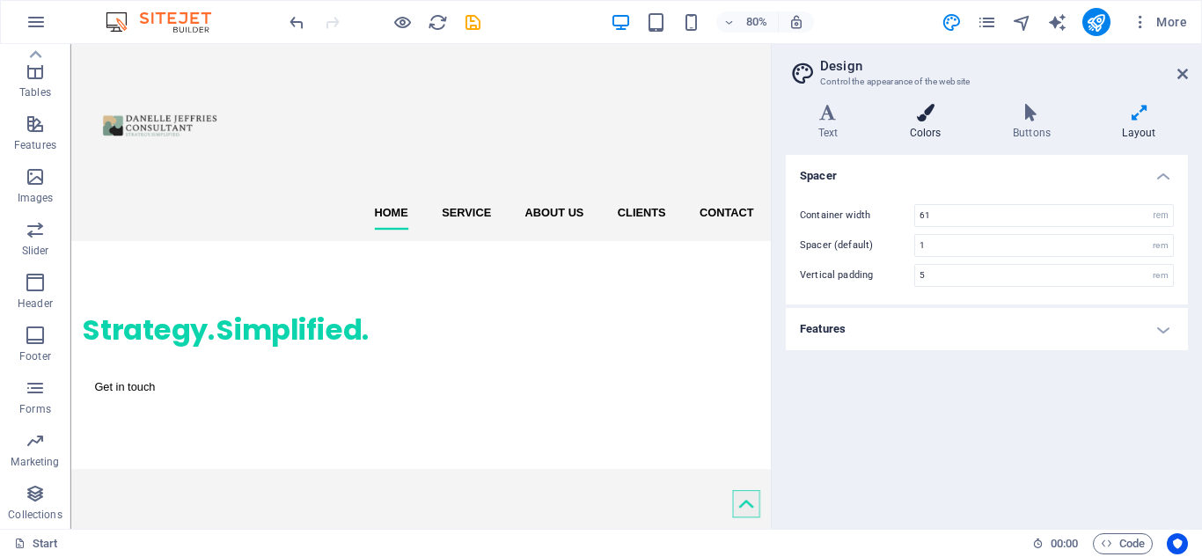
click at [913, 117] on icon at bounding box center [925, 113] width 96 height 18
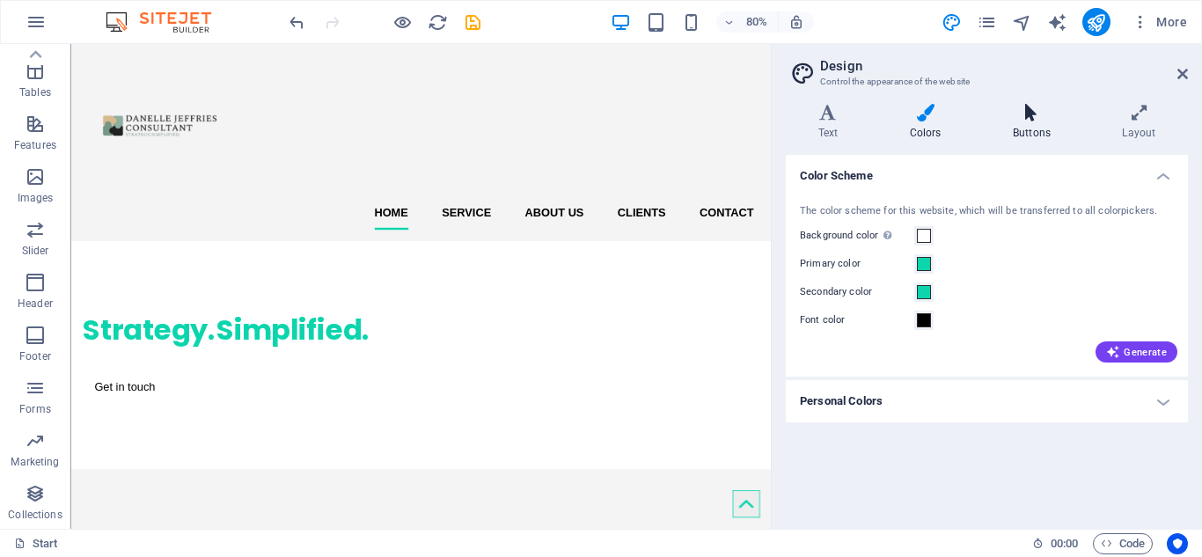
click at [1027, 121] on icon at bounding box center [1031, 113] width 102 height 18
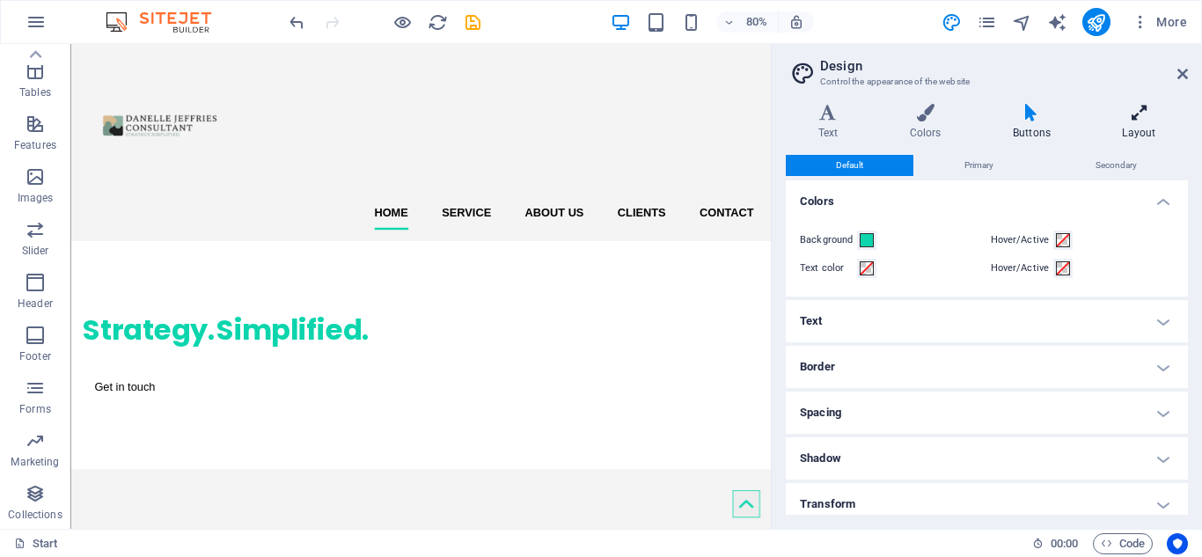
click at [1145, 112] on icon at bounding box center [1139, 113] width 98 height 18
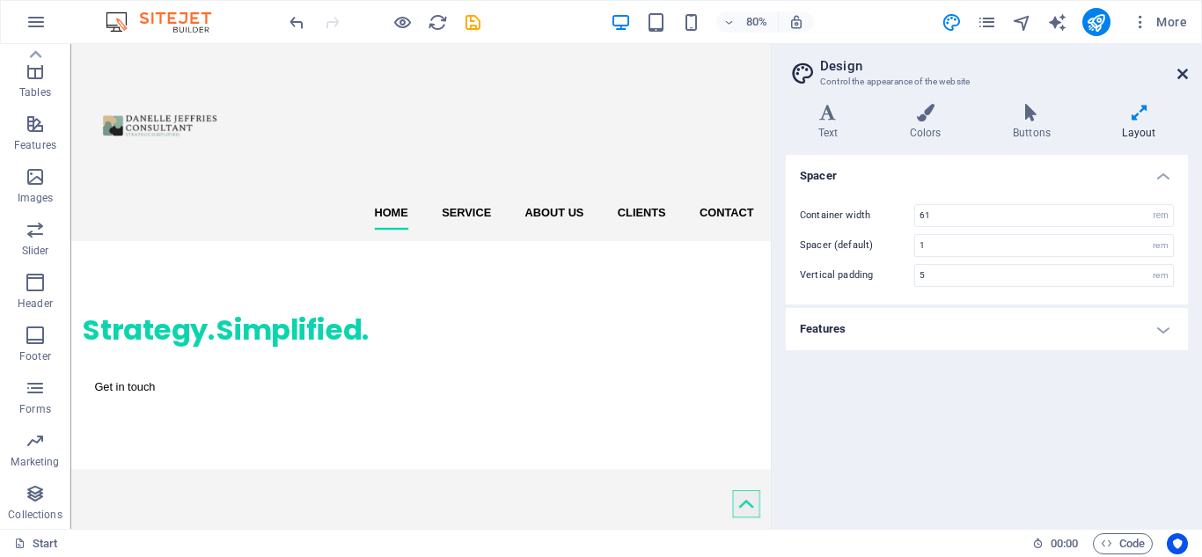
click at [1185, 80] on icon at bounding box center [1182, 74] width 11 height 14
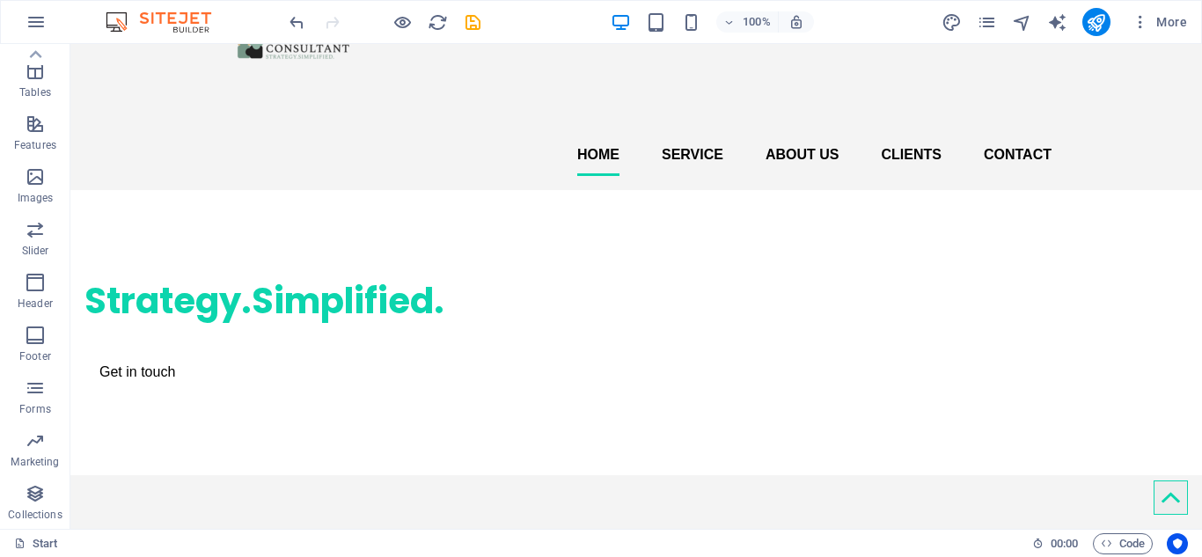
scroll to position [120, 0]
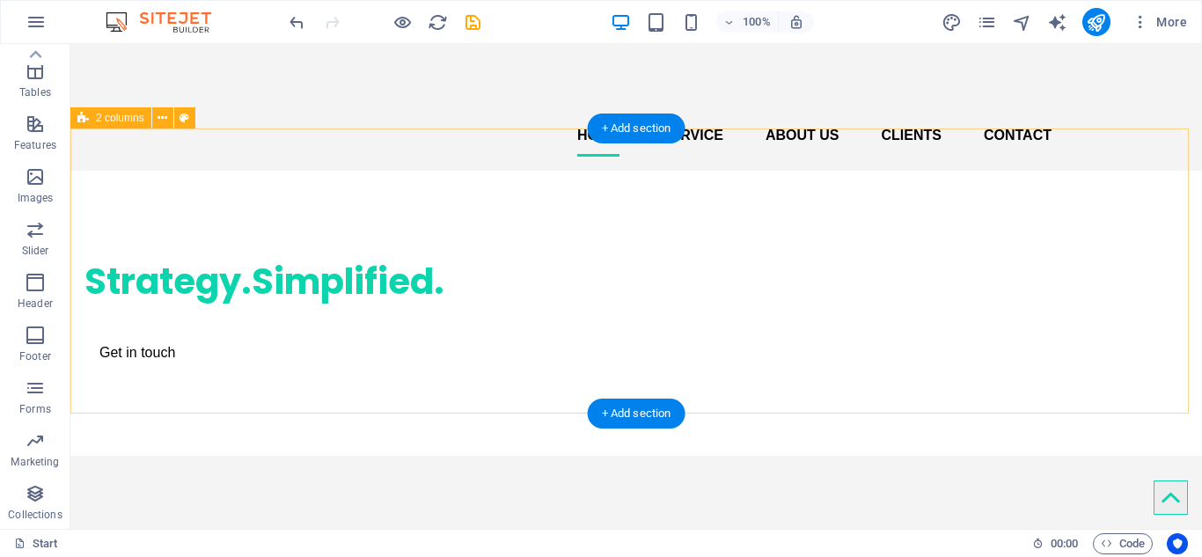
click at [874, 227] on div "Strategy.Simplified. Get in touch" at bounding box center [635, 313] width 1131 height 285
drag, startPoint x: 190, startPoint y: 165, endPoint x: 121, endPoint y: 193, distance: 75.0
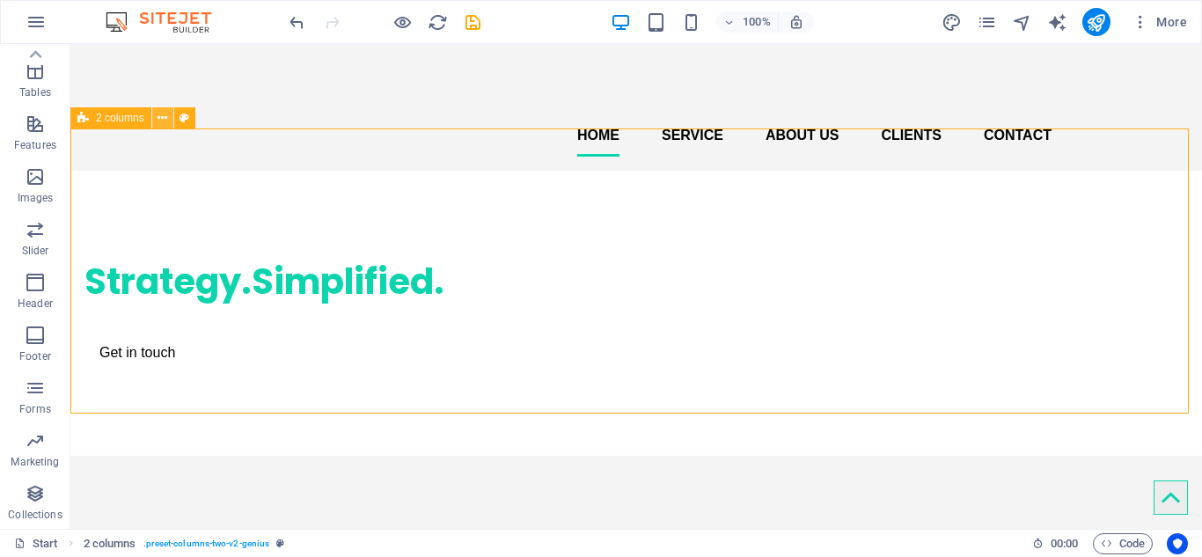
click at [164, 121] on icon at bounding box center [162, 118] width 10 height 18
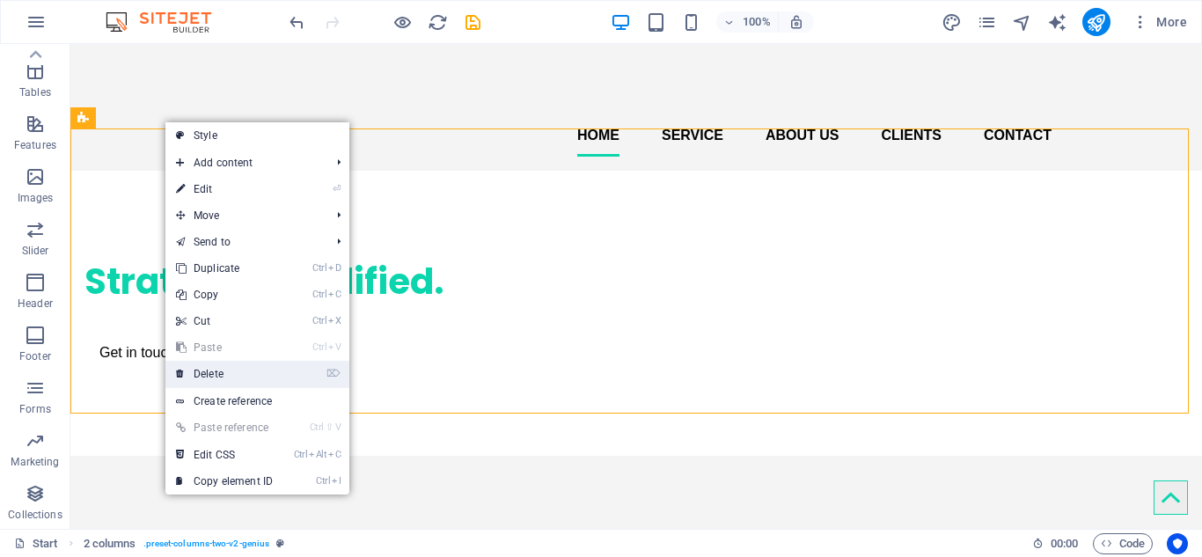
click at [211, 373] on link "⌦ Delete" at bounding box center [224, 374] width 118 height 26
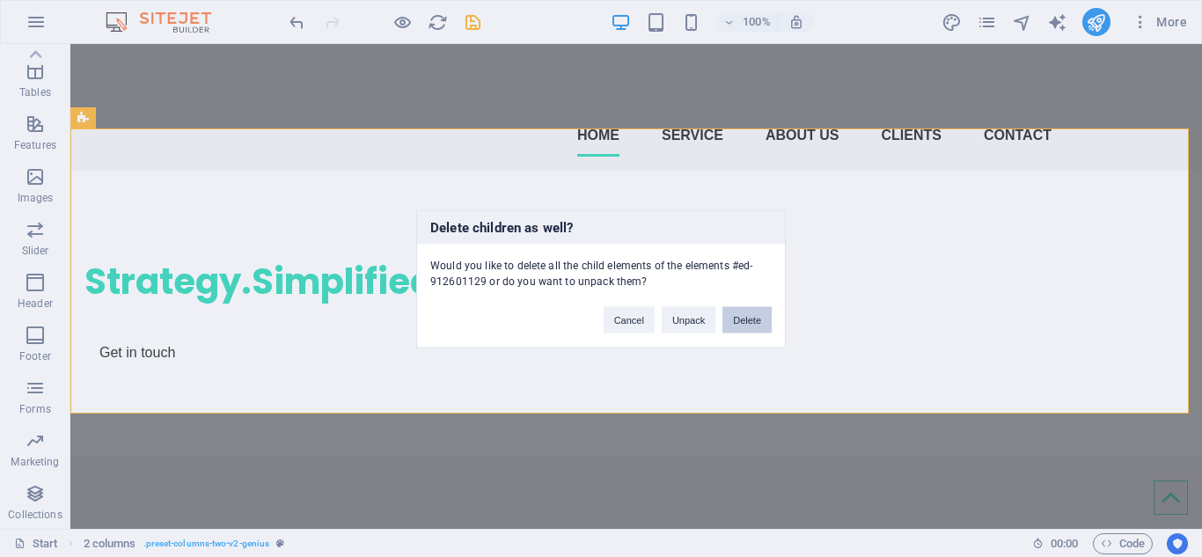
click at [744, 318] on button "Delete" at bounding box center [746, 319] width 49 height 26
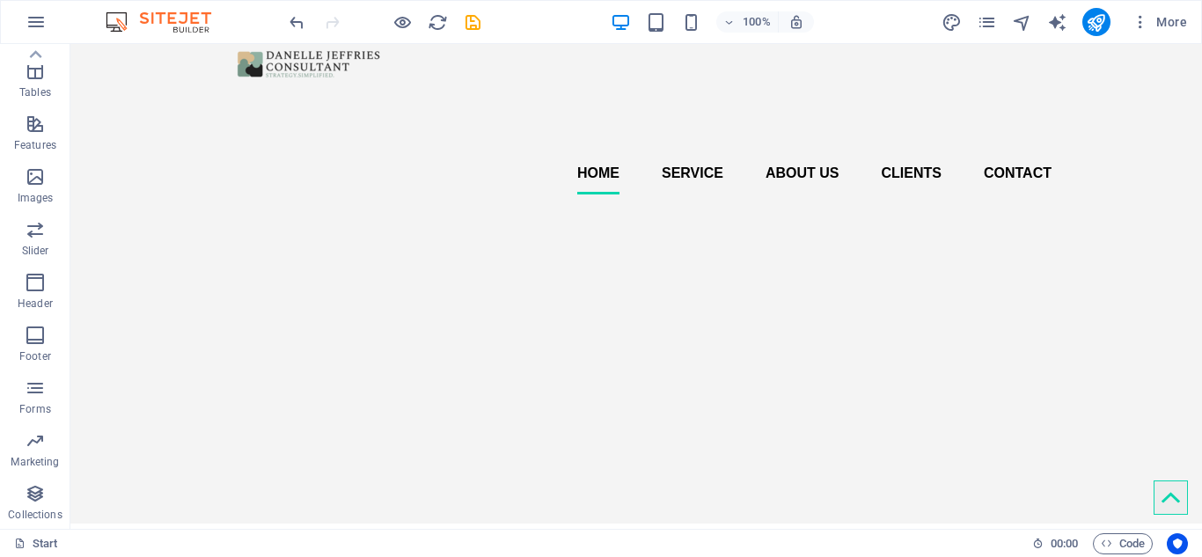
scroll to position [86, 0]
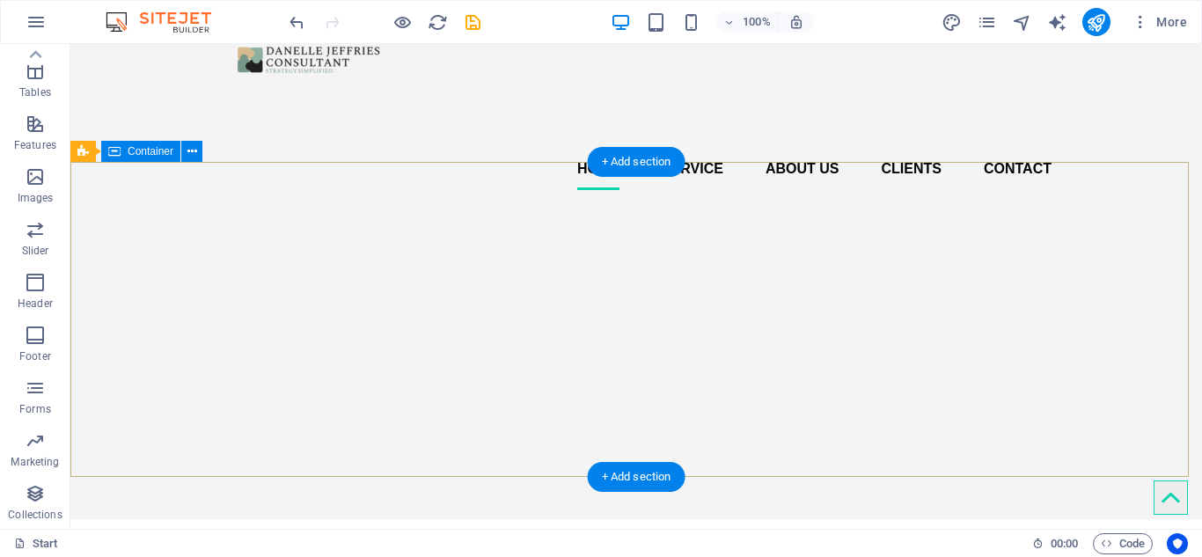
click at [537, 204] on div at bounding box center [635, 204] width 1131 height 0
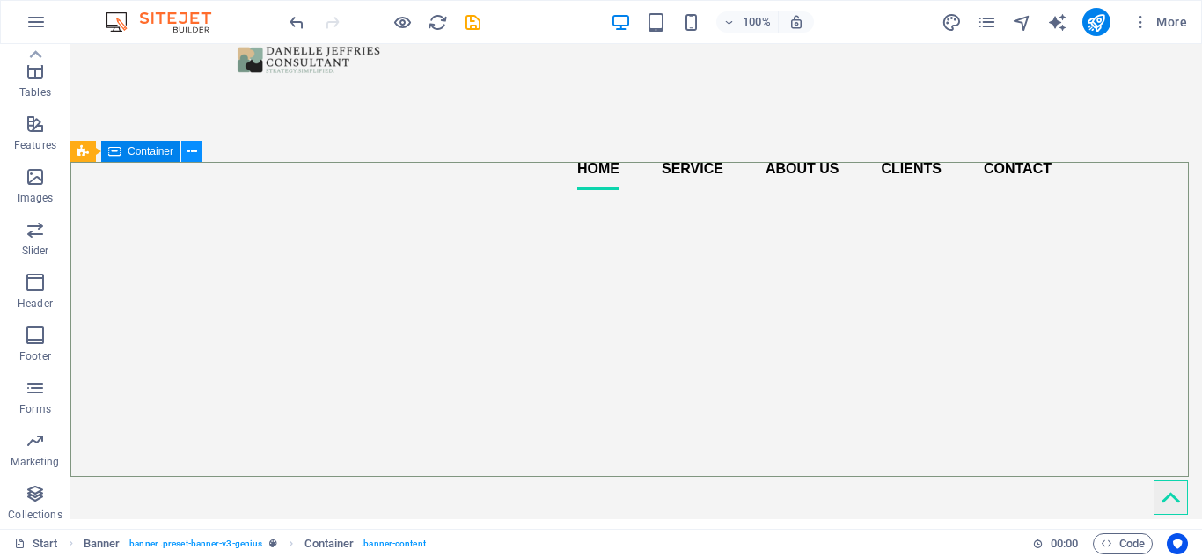
click at [194, 153] on icon at bounding box center [192, 152] width 10 height 18
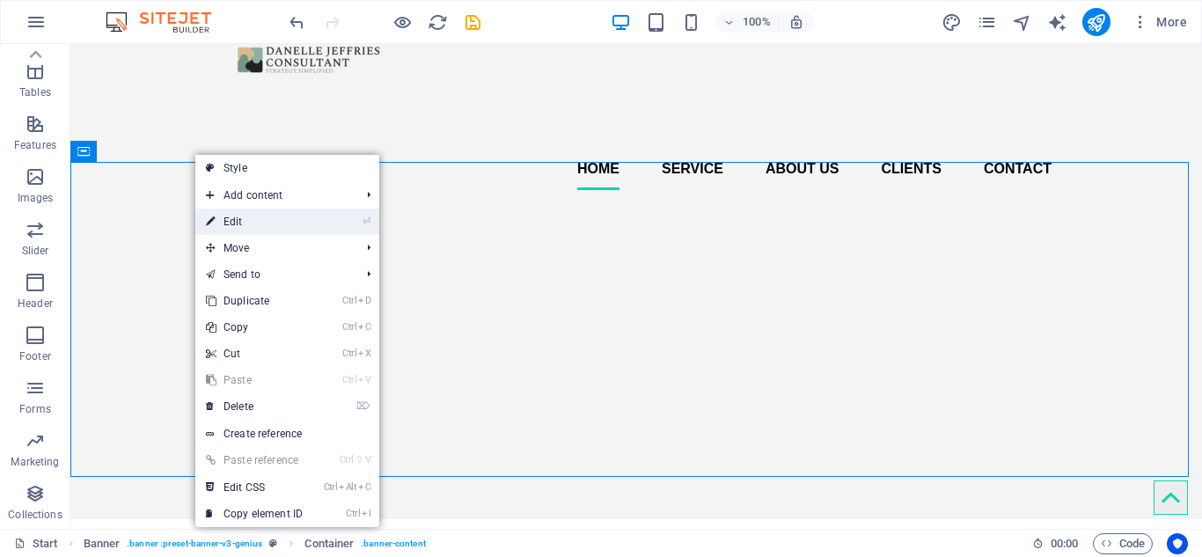
click at [230, 220] on link "⏎ Edit" at bounding box center [254, 221] width 118 height 26
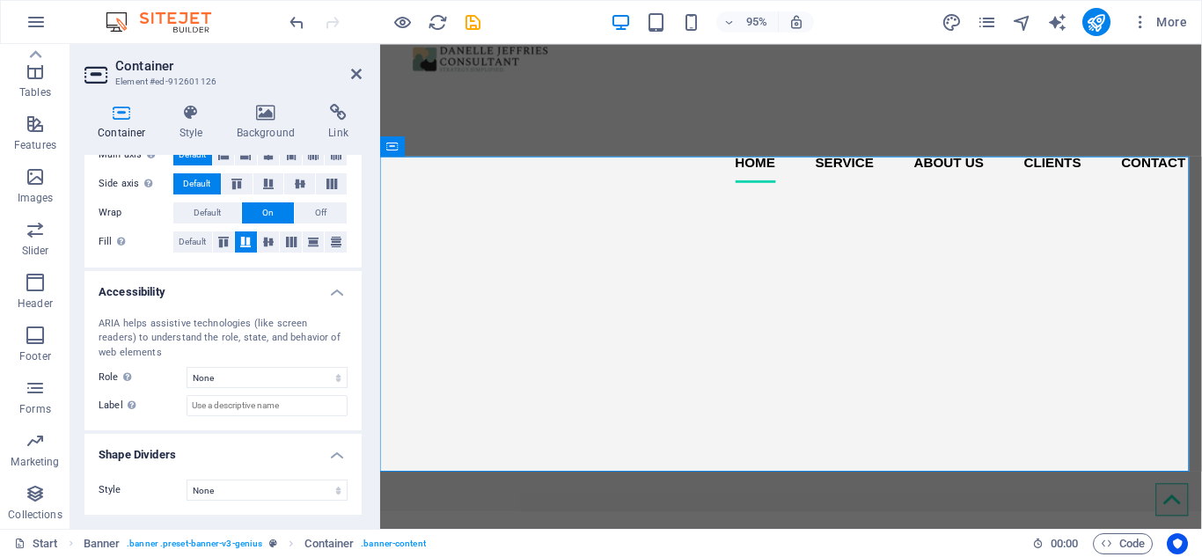
scroll to position [0, 0]
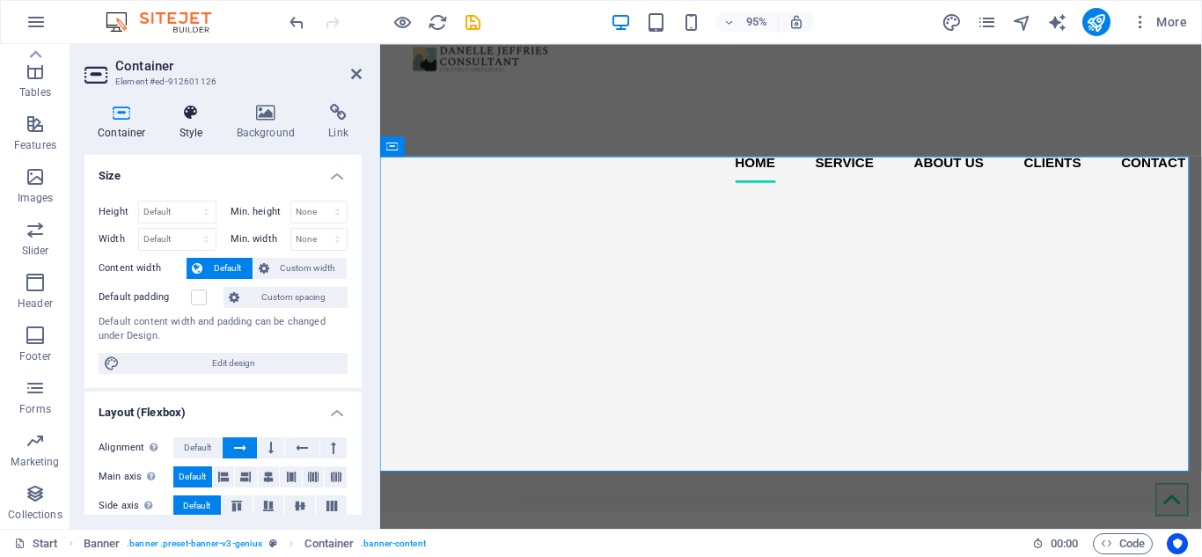
click at [193, 128] on h4 "Style" at bounding box center [194, 122] width 57 height 37
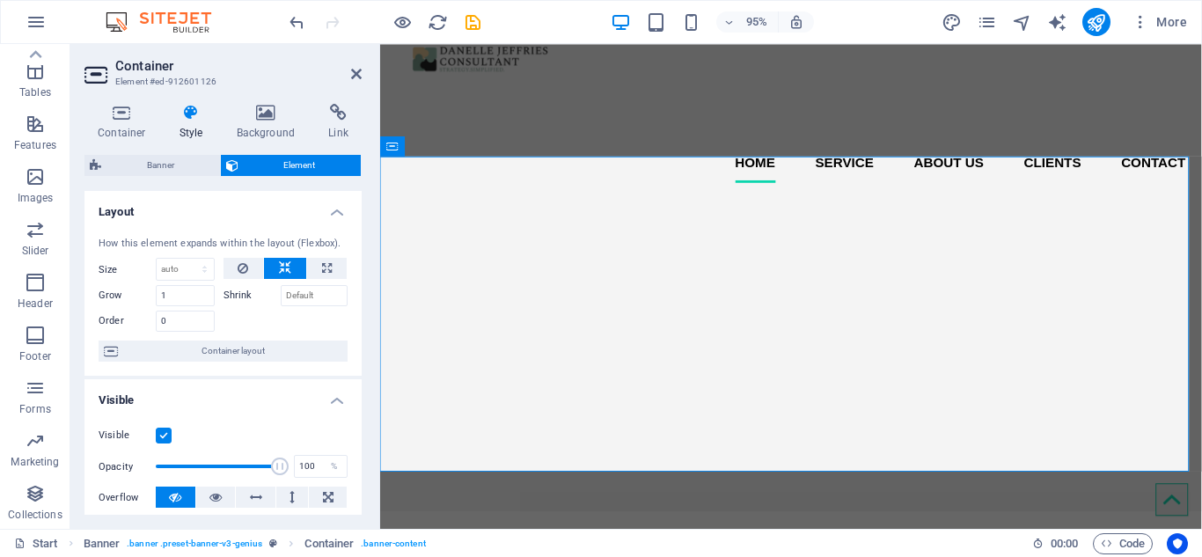
click at [281, 165] on span "Element" at bounding box center [300, 165] width 113 height 21
click at [181, 169] on span "Banner" at bounding box center [160, 165] width 108 height 21
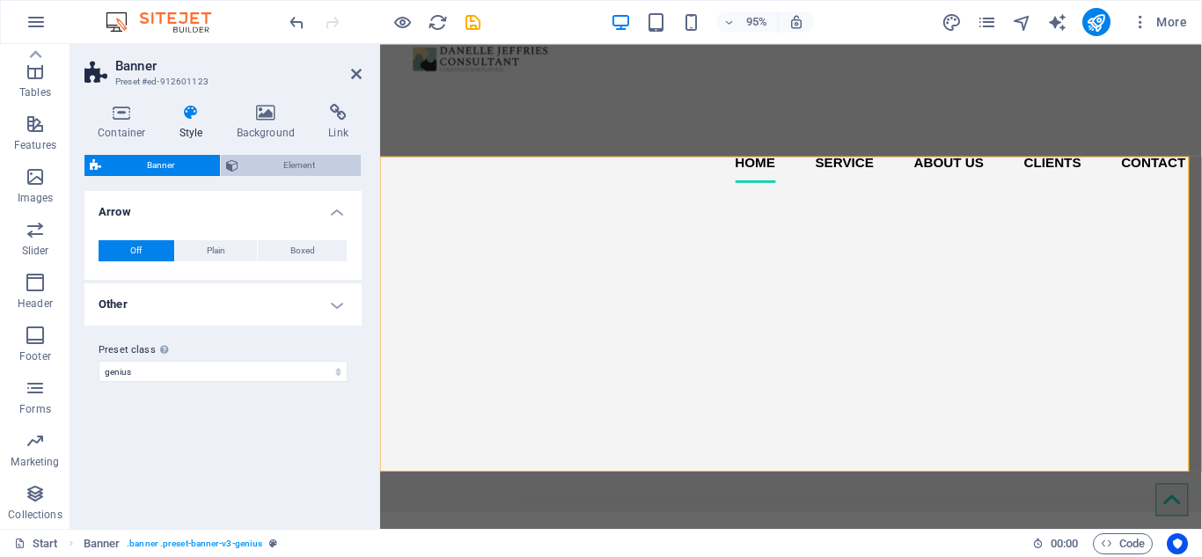
click at [249, 162] on span "Element" at bounding box center [300, 165] width 113 height 21
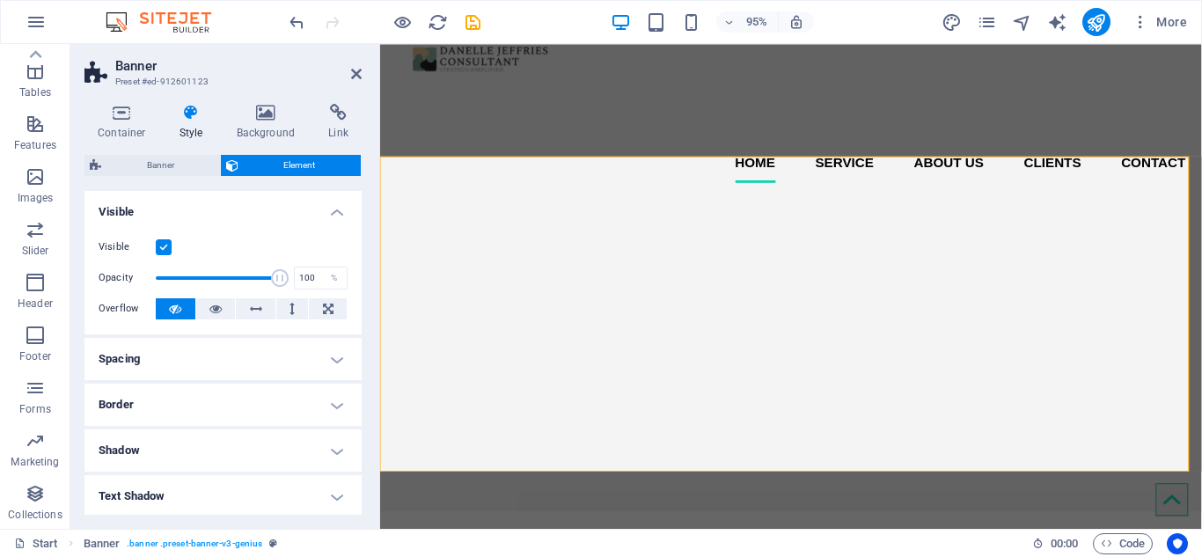
click at [334, 496] on h4 "Text Shadow" at bounding box center [222, 496] width 277 height 42
click at [356, 81] on link at bounding box center [356, 74] width 11 height 15
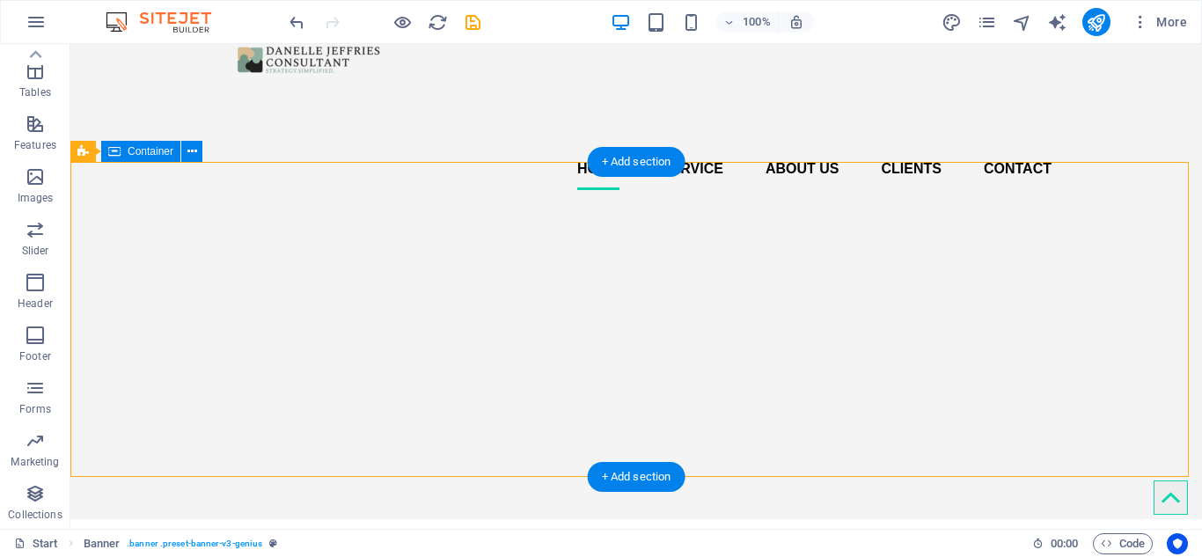
click at [254, 204] on div at bounding box center [635, 204] width 1131 height 0
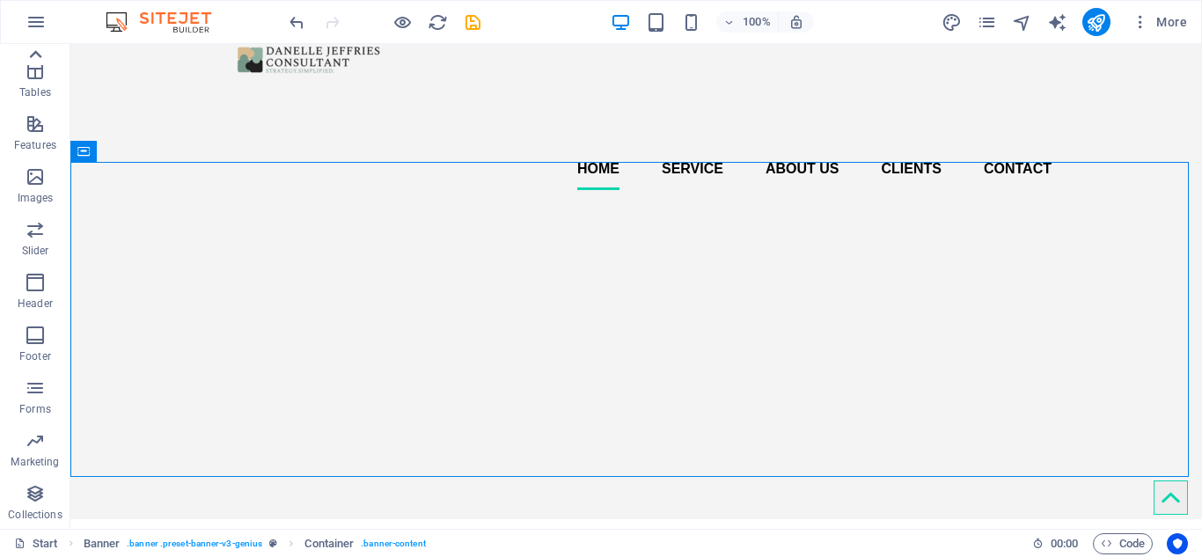
click at [35, 59] on icon at bounding box center [35, 54] width 25 height 25
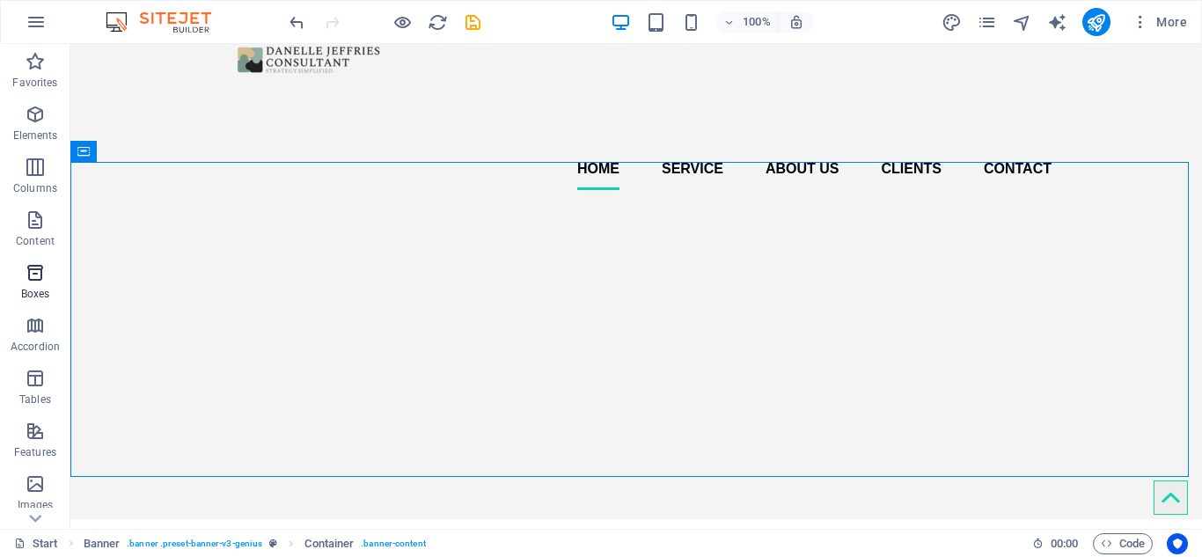
click at [37, 279] on icon "button" at bounding box center [35, 272] width 21 height 21
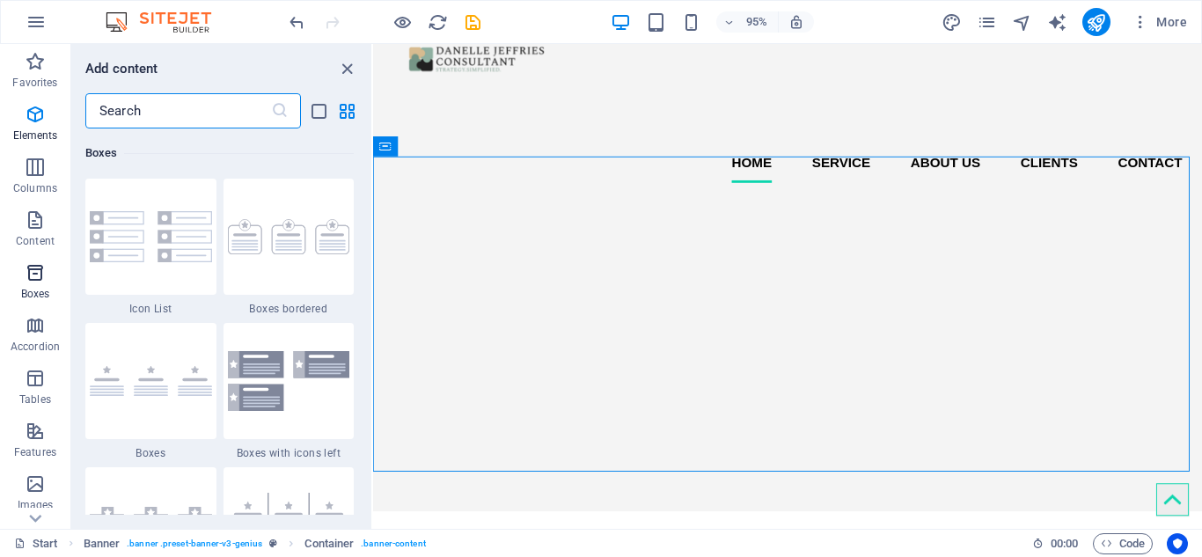
scroll to position [4853, 0]
drag, startPoint x: 366, startPoint y: 245, endPoint x: 344, endPoint y: 316, distance: 74.6
click at [344, 316] on div "Favorites 1 Star Headline 1 Star Container Elements 1 Star Headline 1 Star Text…" at bounding box center [221, 321] width 300 height 386
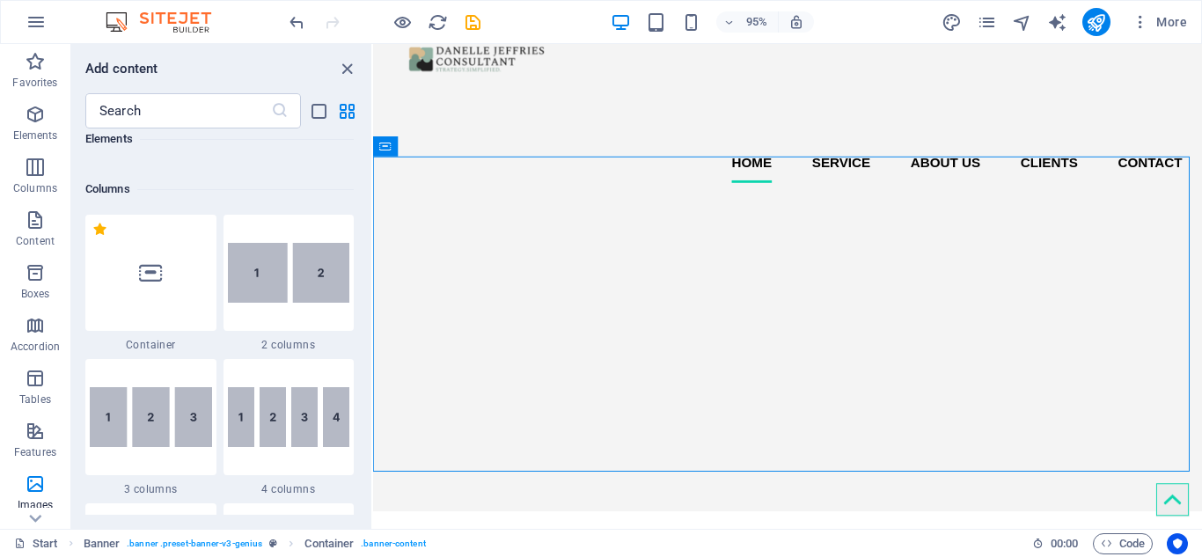
scroll to position [0, 0]
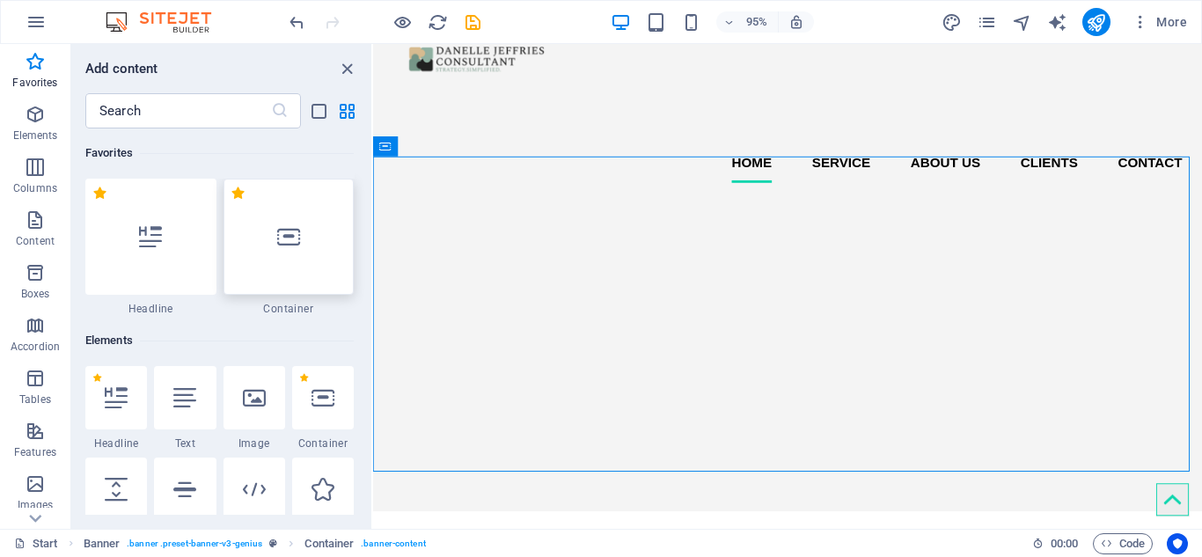
click at [310, 225] on div at bounding box center [288, 237] width 131 height 116
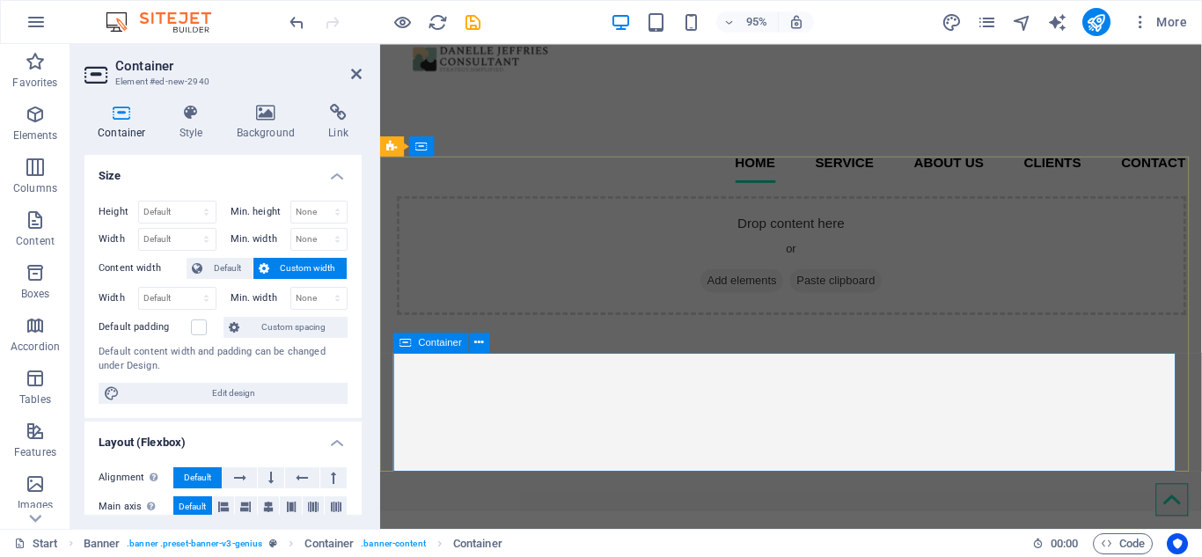
click at [755, 305] on span "Add elements" at bounding box center [760, 293] width 87 height 25
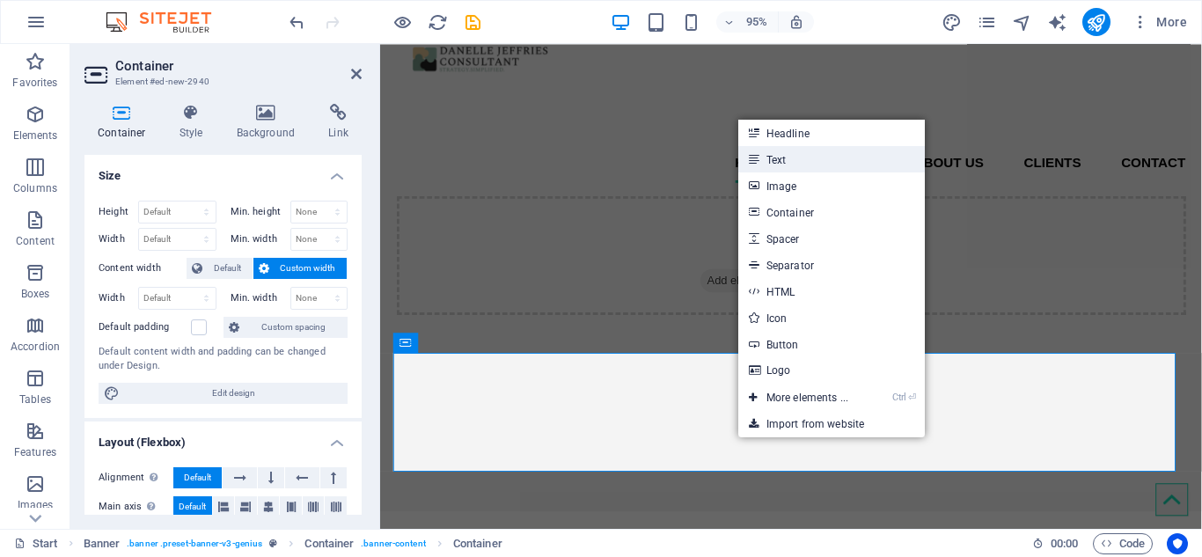
click at [816, 157] on link "Text" at bounding box center [831, 159] width 187 height 26
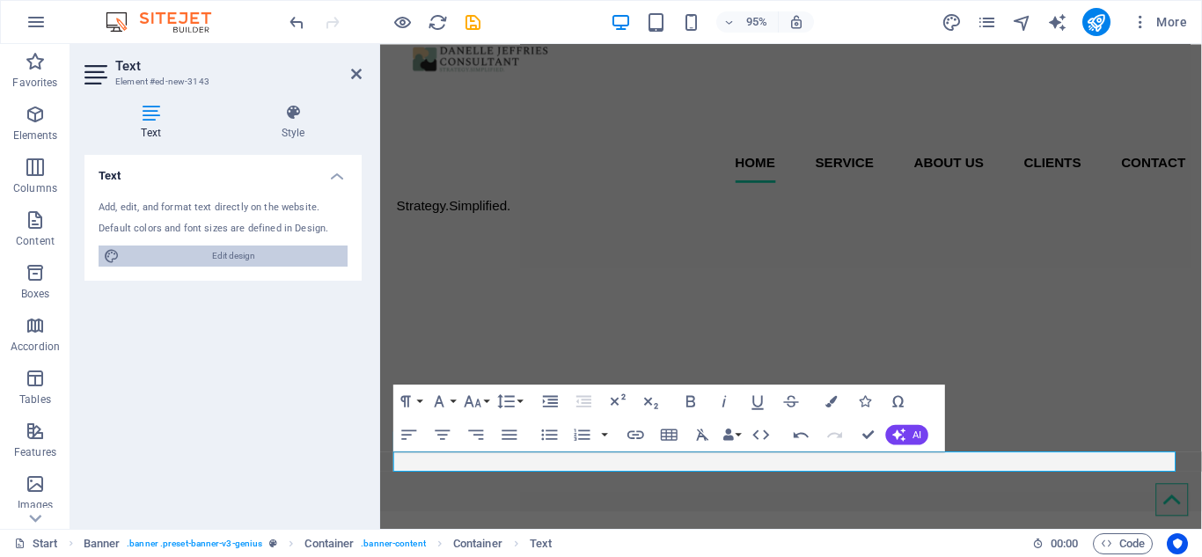
click at [166, 252] on span "Edit design" at bounding box center [233, 255] width 217 height 21
select select "px"
select select "400"
select select "px"
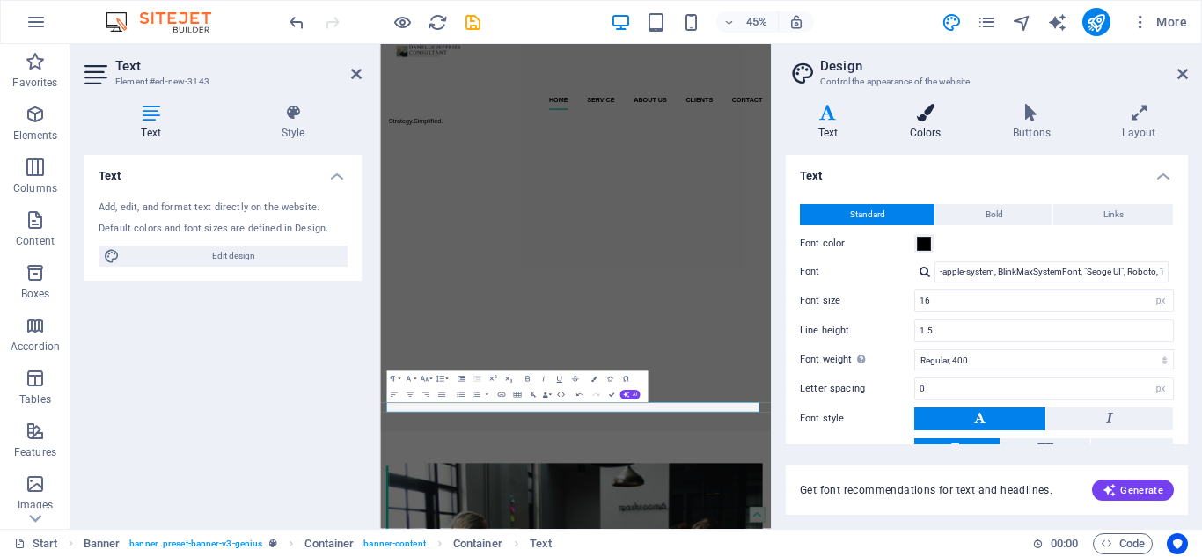
click at [931, 130] on h4 "Colors" at bounding box center [928, 122] width 103 height 37
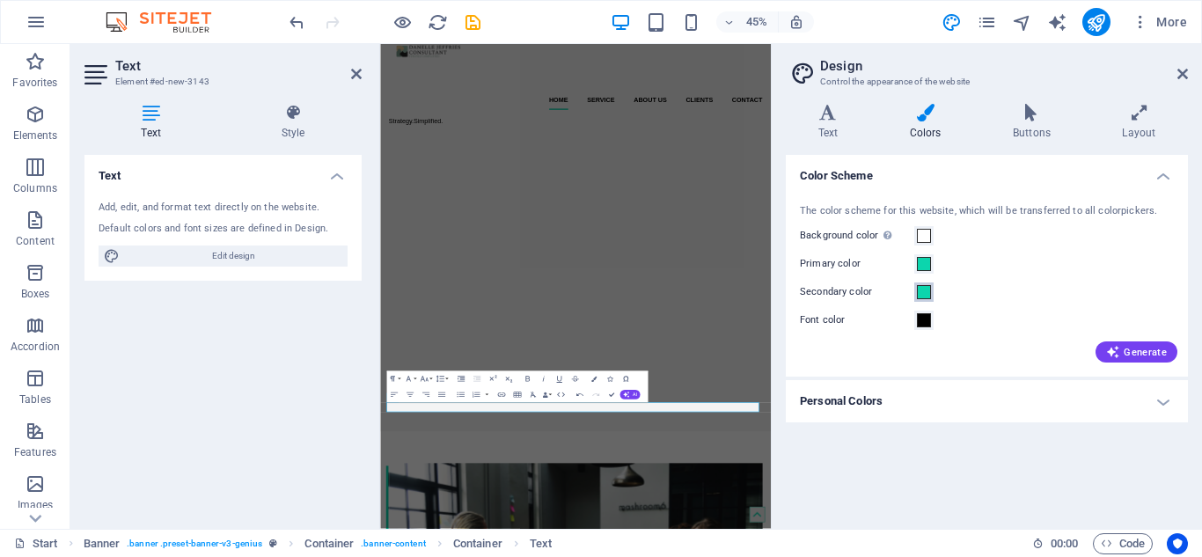
click at [928, 294] on span at bounding box center [924, 292] width 14 height 14
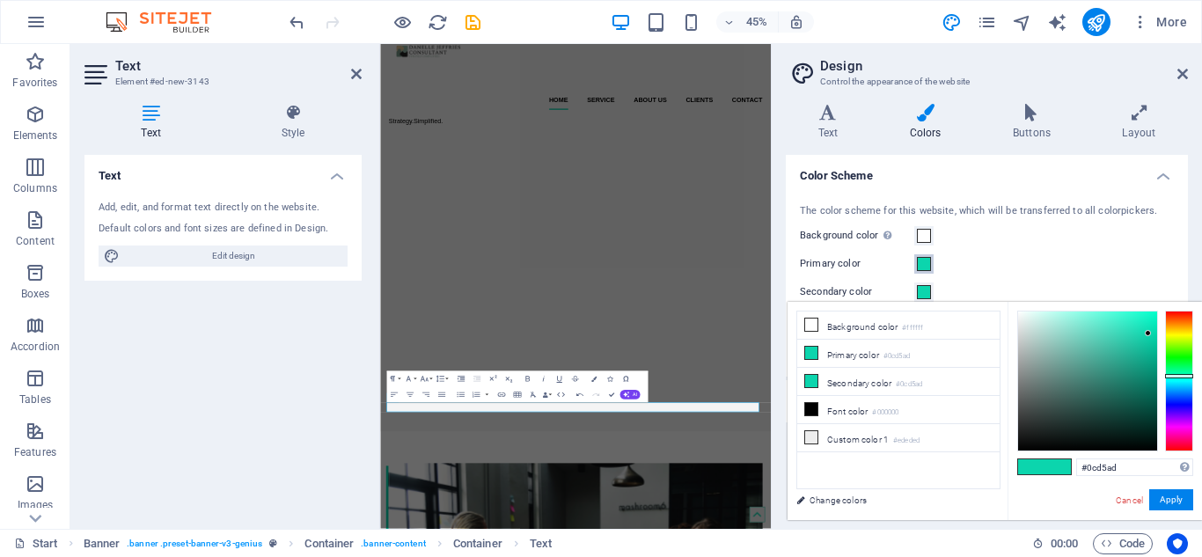
click at [926, 270] on span at bounding box center [924, 264] width 14 height 14
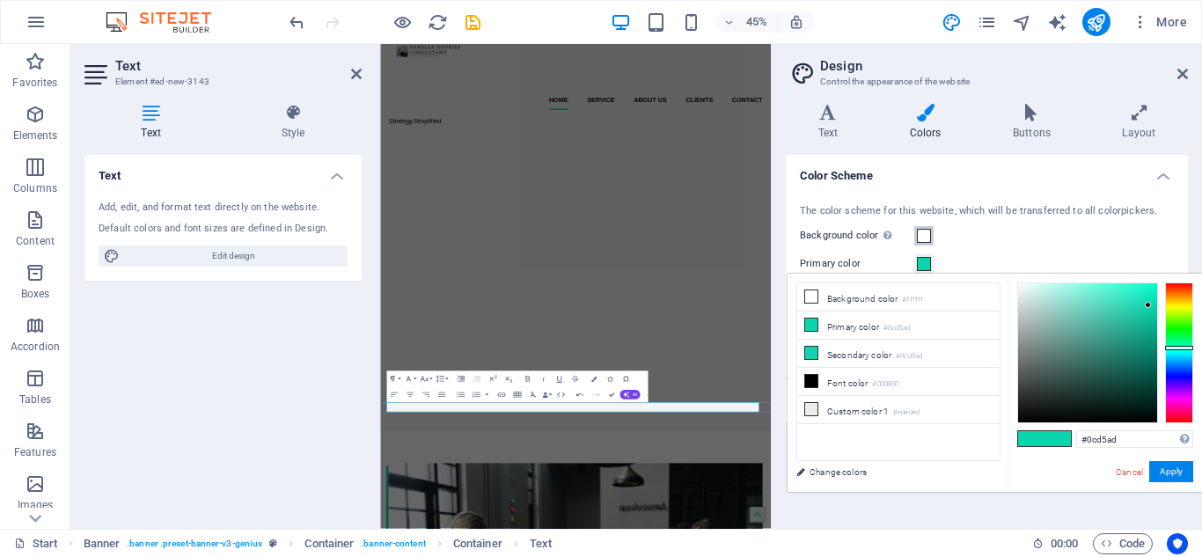
click at [926, 240] on span at bounding box center [924, 236] width 14 height 14
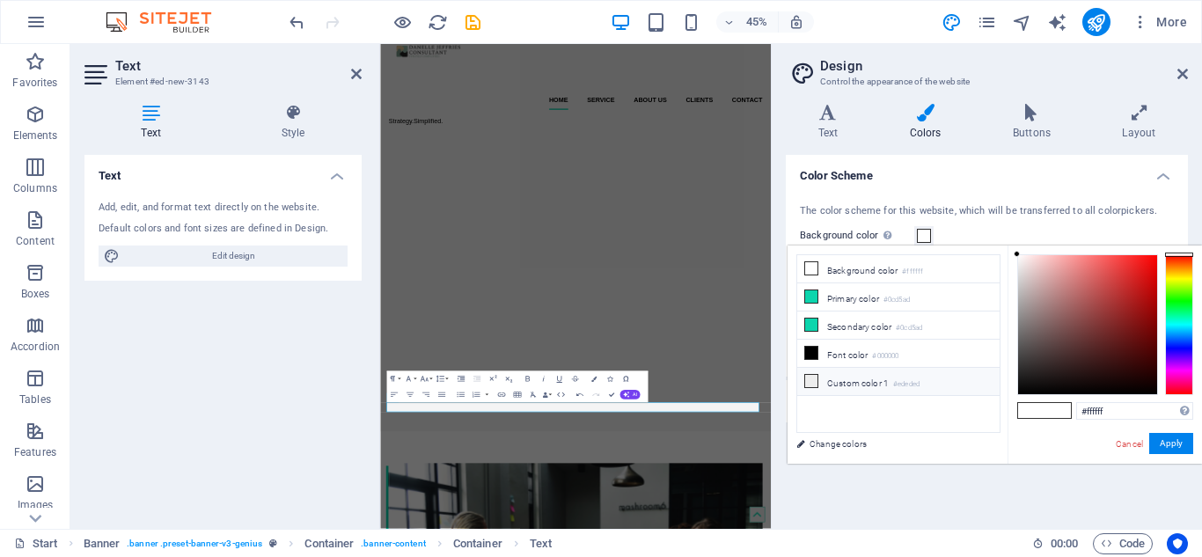
click at [910, 378] on small "#ededed" at bounding box center [906, 384] width 26 height 12
type input "#ededed"
click at [1167, 441] on button "Apply" at bounding box center [1171, 443] width 44 height 21
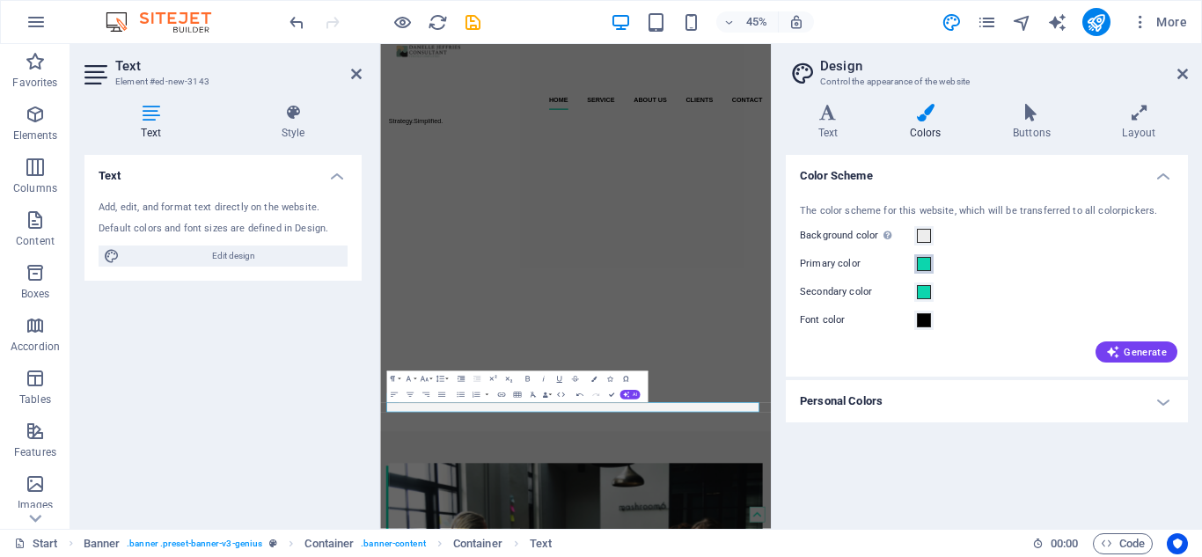
click at [920, 266] on span at bounding box center [924, 264] width 14 height 14
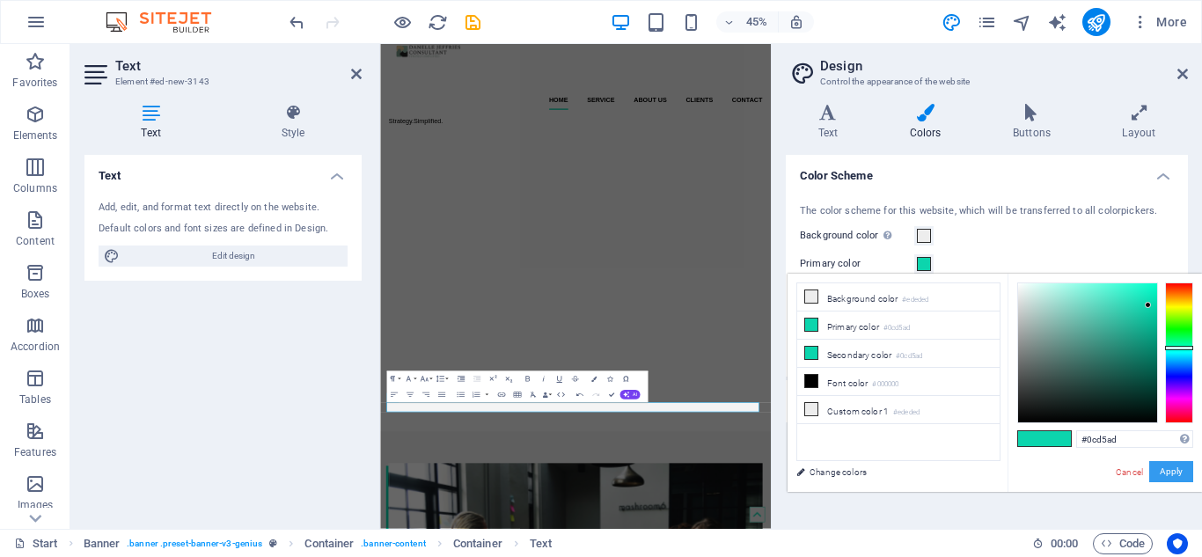
click at [1179, 474] on button "Apply" at bounding box center [1171, 471] width 44 height 21
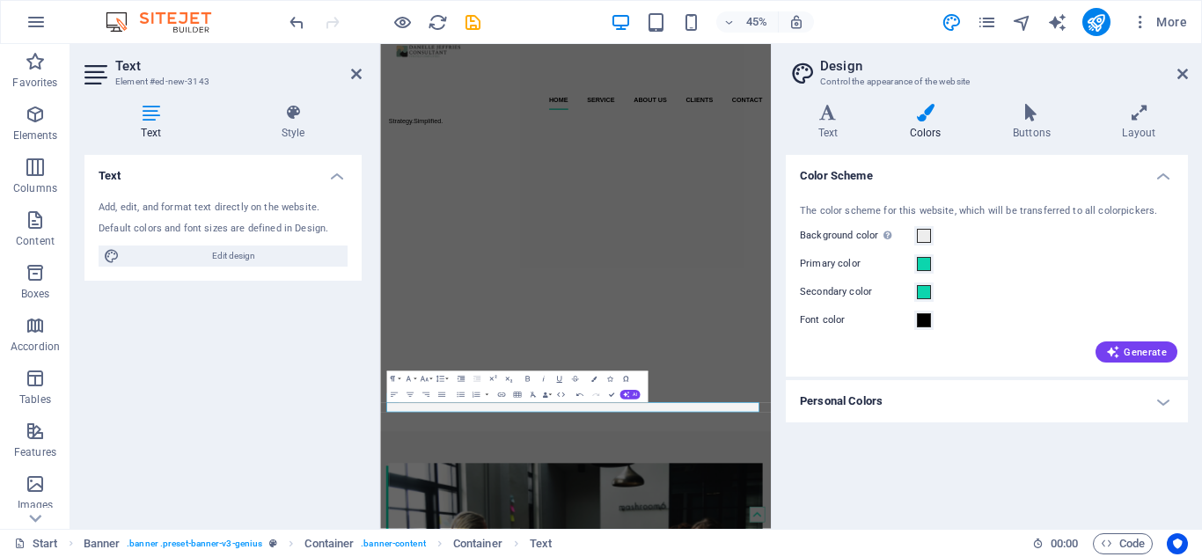
click at [1188, 65] on aside "Design Control the appearance of the website Variants Text Colors Buttons Layou…" at bounding box center [986, 286] width 431 height 485
click at [1183, 78] on icon at bounding box center [1182, 74] width 11 height 14
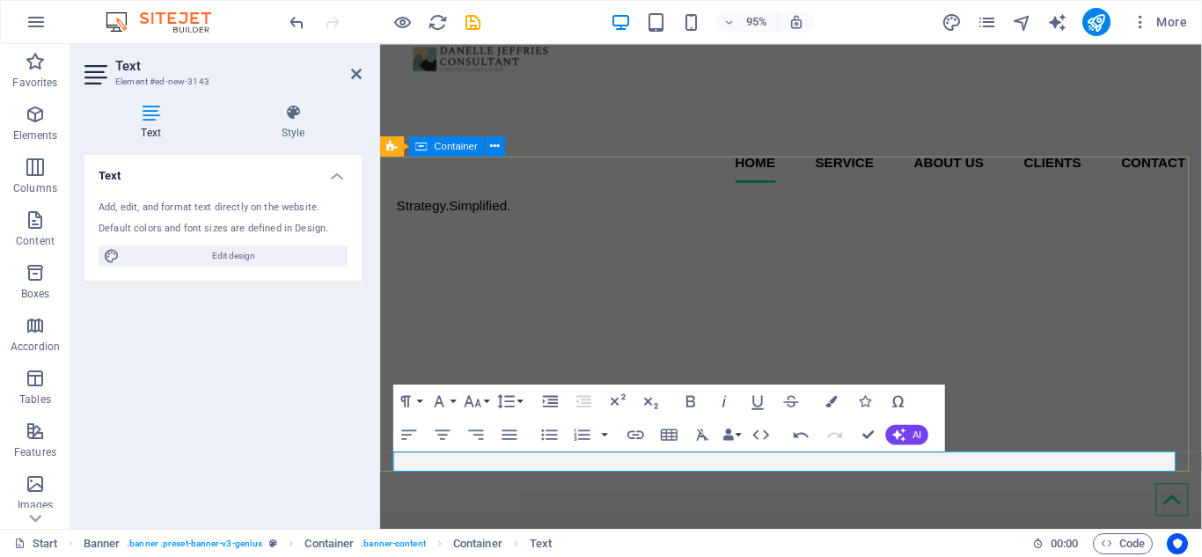
click at [993, 225] on div "​Strategy.Simplified." at bounding box center [812, 214] width 865 height 21
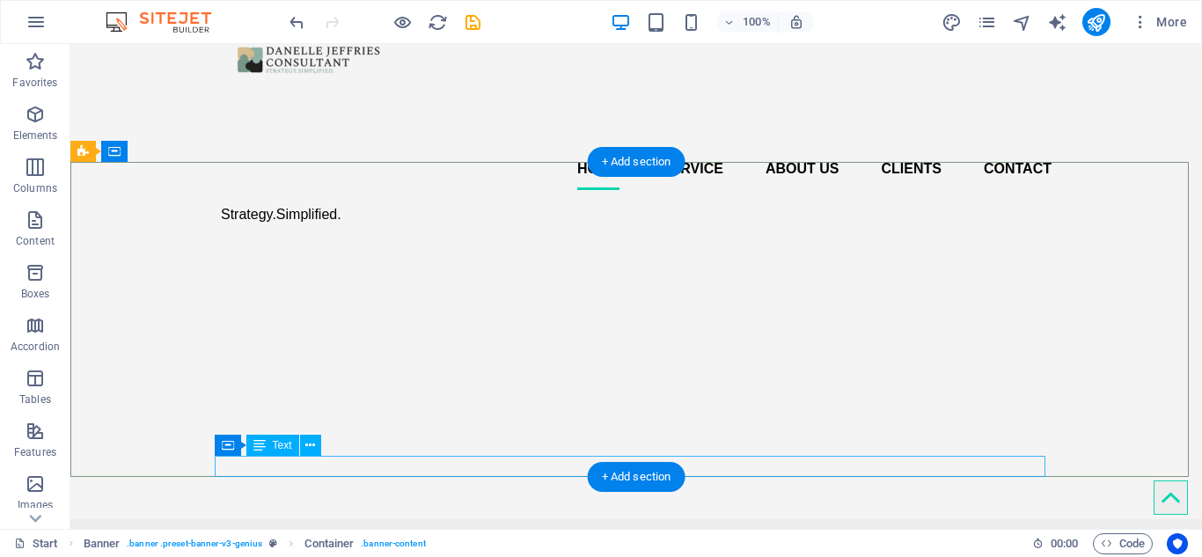
click at [323, 225] on div "Strategy.Simplified." at bounding box center [636, 214] width 830 height 21
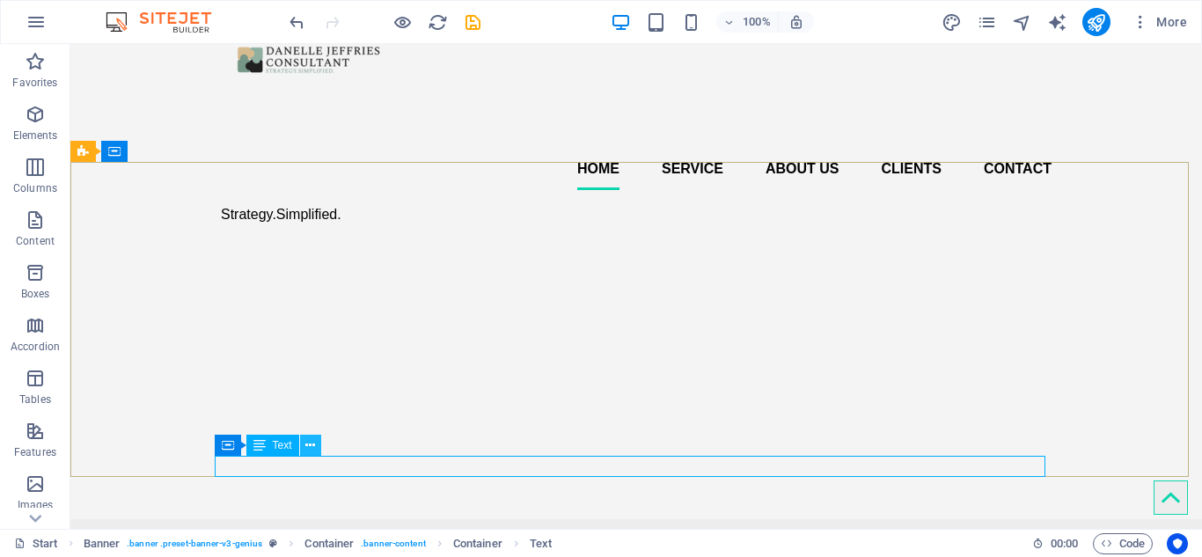
click at [316, 449] on button at bounding box center [310, 445] width 21 height 21
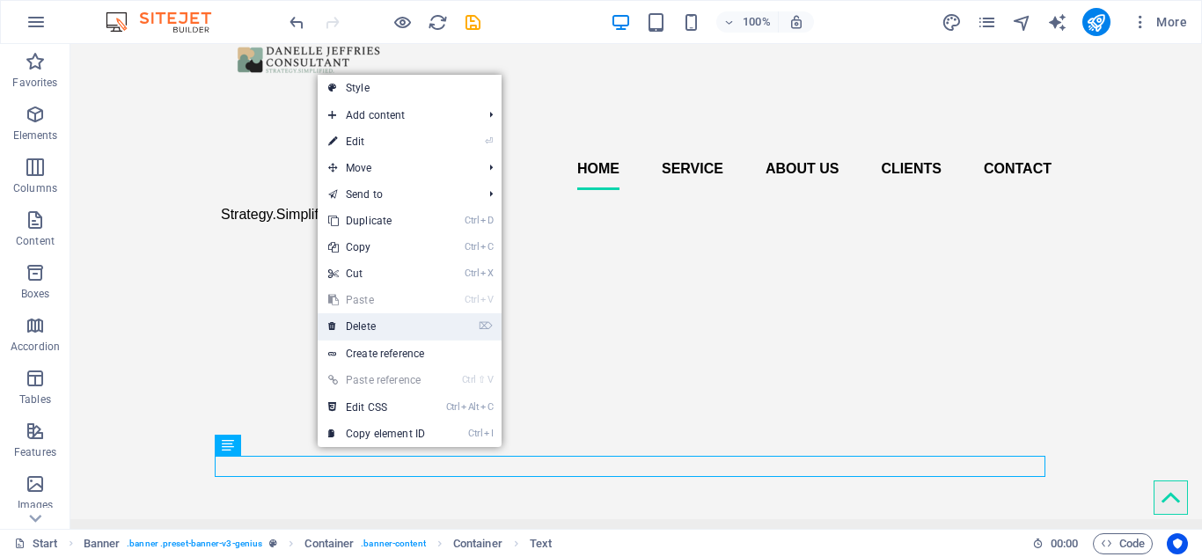
click at [384, 329] on link "⌦ Delete" at bounding box center [377, 326] width 118 height 26
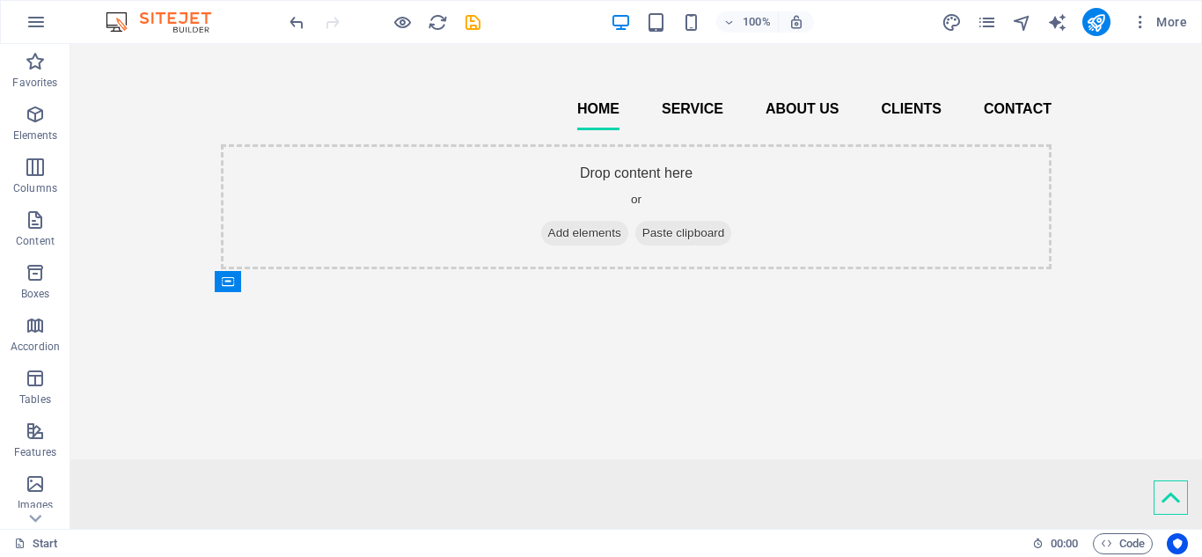
scroll to position [147, 0]
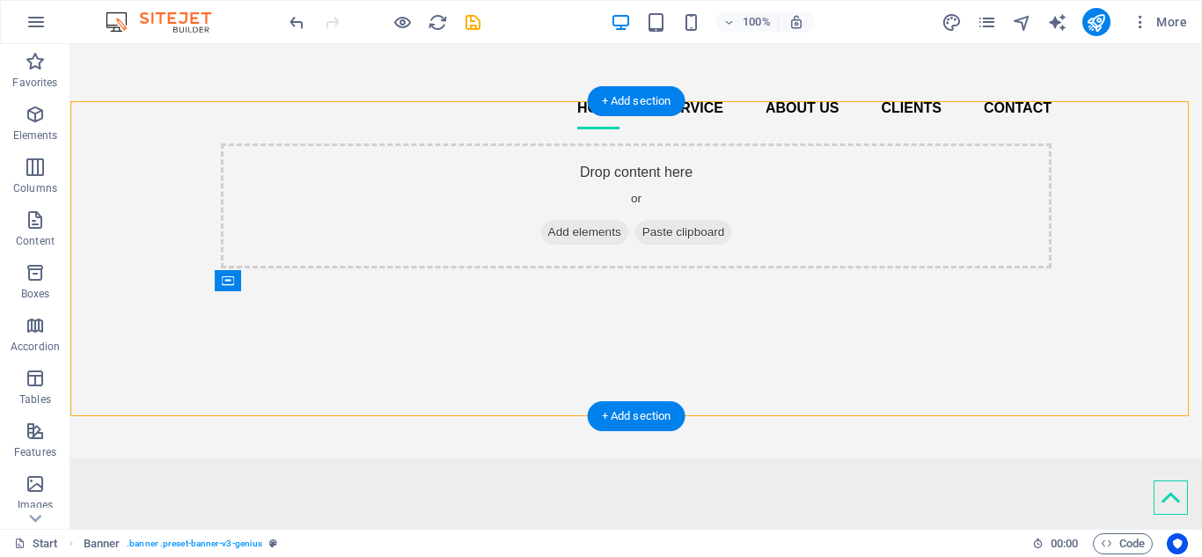
drag, startPoint x: 581, startPoint y: 294, endPoint x: 567, endPoint y: 199, distance: 95.9
click at [567, 199] on div "Drop content here or Add elements Paste clipboard" at bounding box center [635, 205] width 1131 height 125
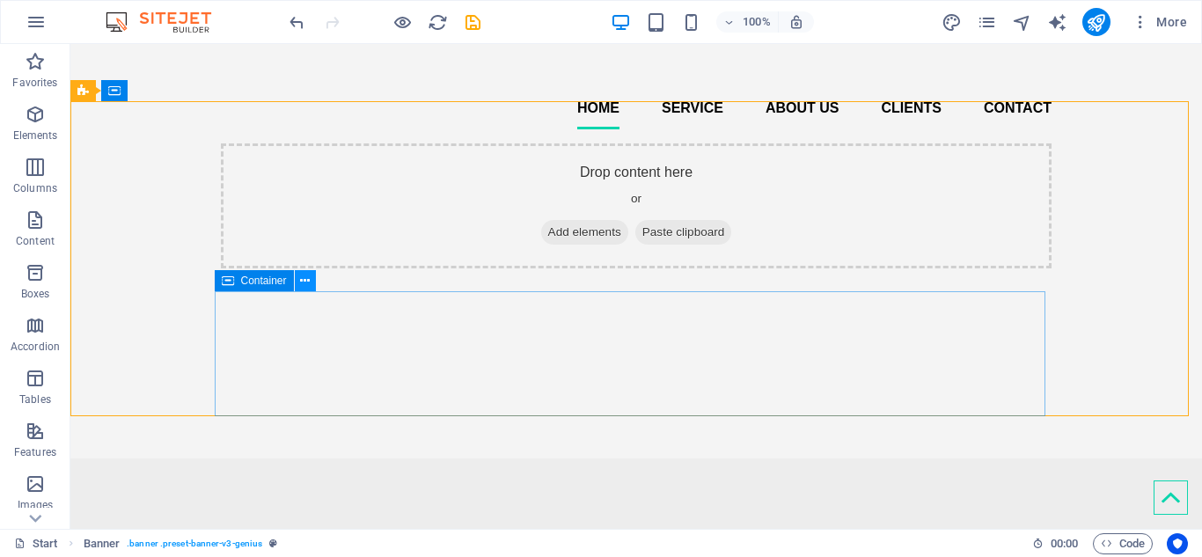
click at [306, 282] on icon at bounding box center [305, 281] width 10 height 18
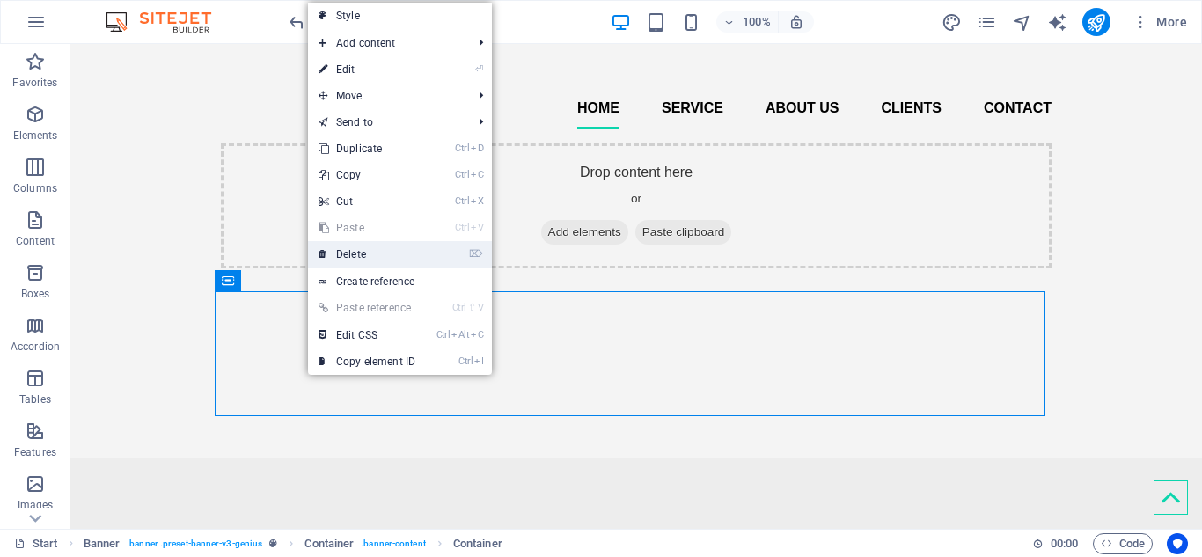
click at [348, 252] on link "⌦ Delete" at bounding box center [367, 254] width 118 height 26
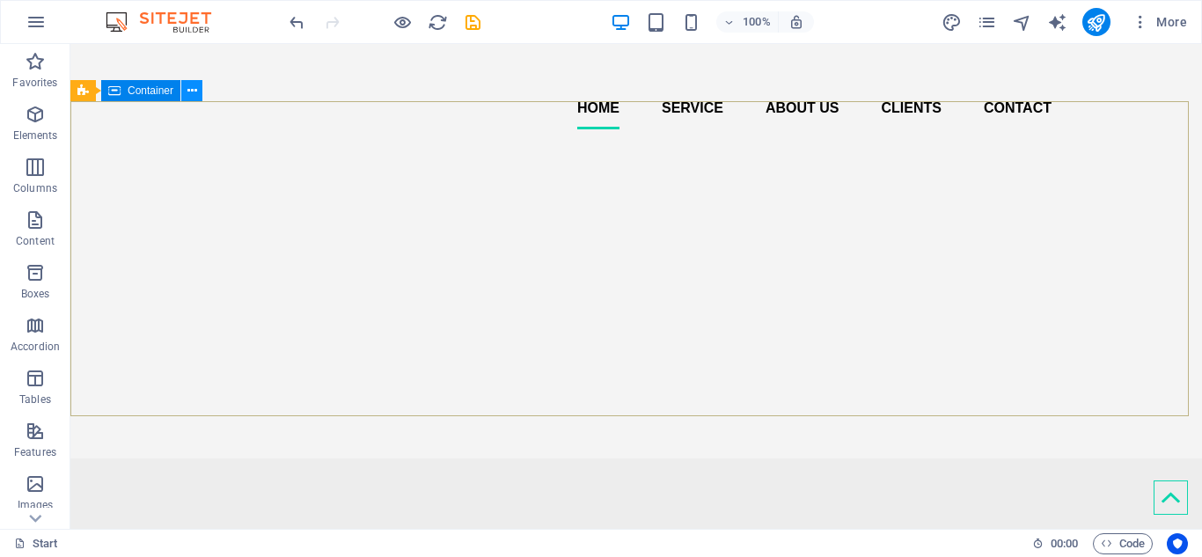
click at [191, 95] on icon at bounding box center [192, 91] width 10 height 18
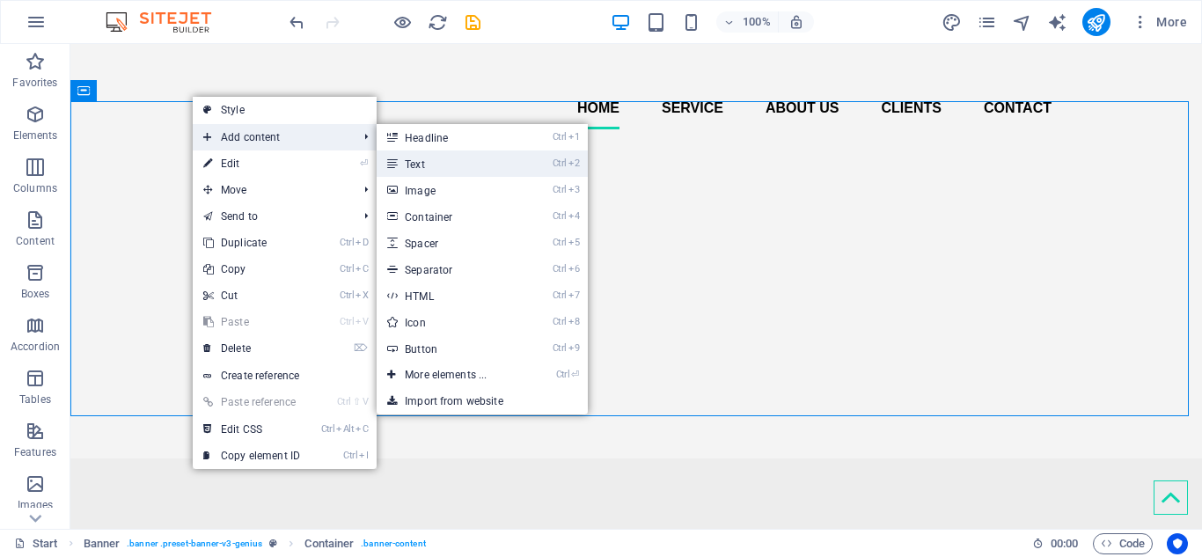
click at [413, 162] on link "Ctrl 2 Text" at bounding box center [449, 163] width 145 height 26
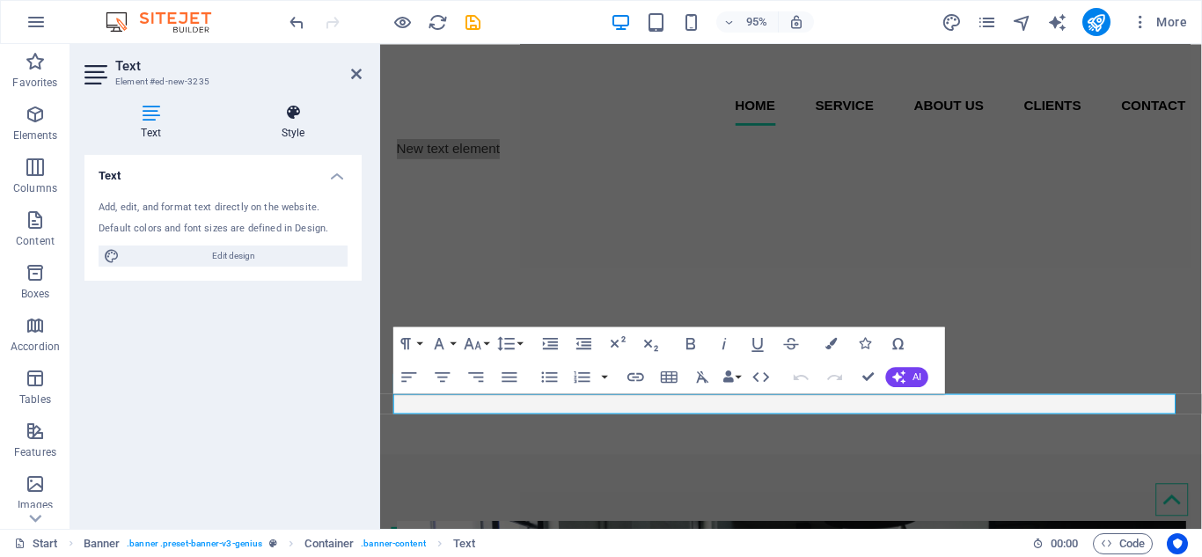
click at [298, 117] on icon at bounding box center [292, 113] width 137 height 18
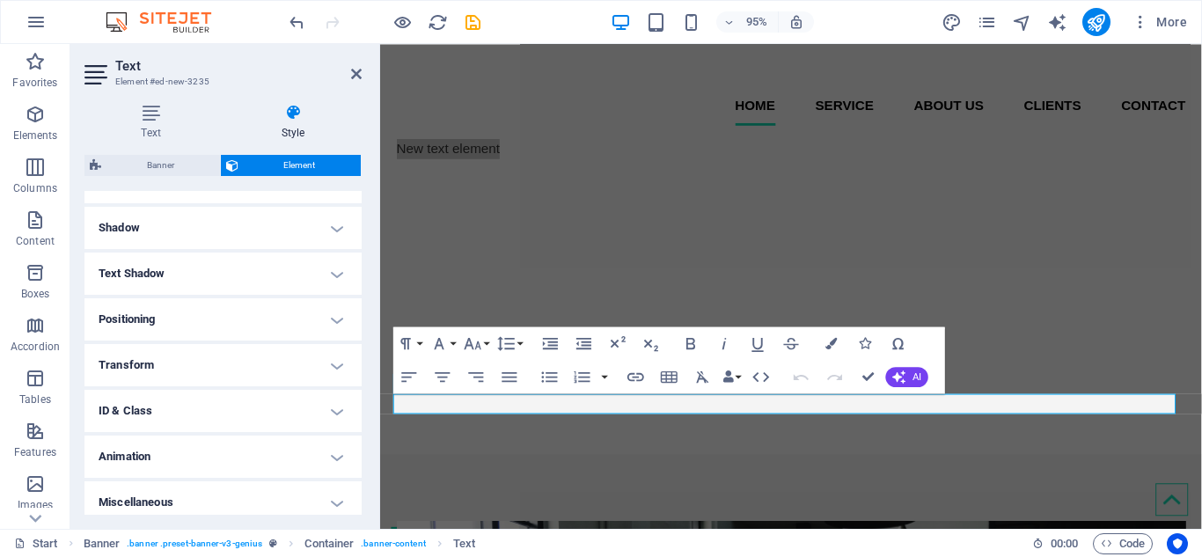
scroll to position [420, 0]
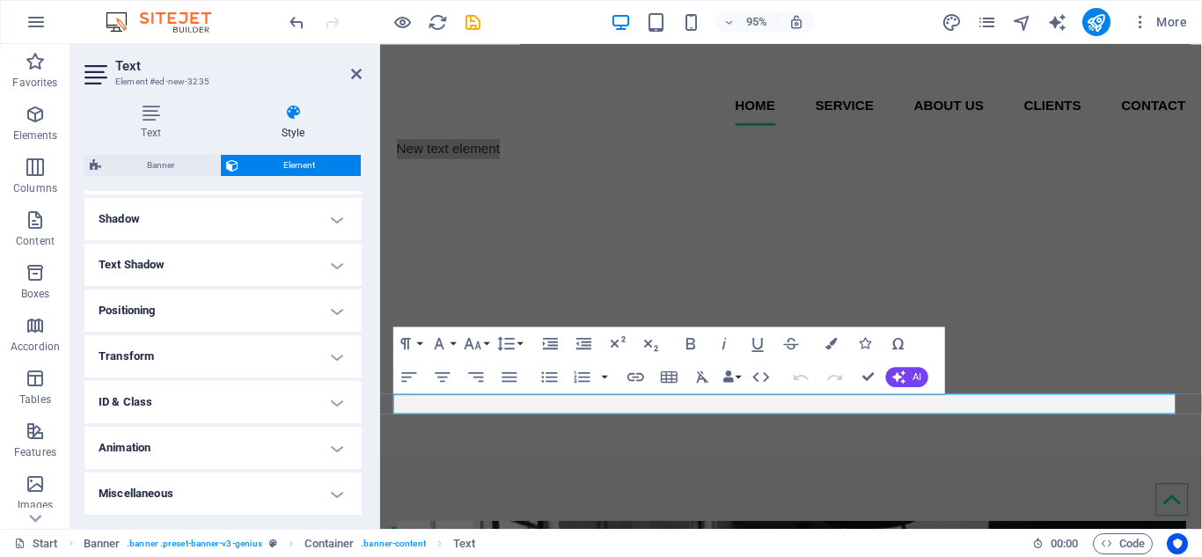
click at [326, 452] on h4 "Animation" at bounding box center [222, 448] width 277 height 42
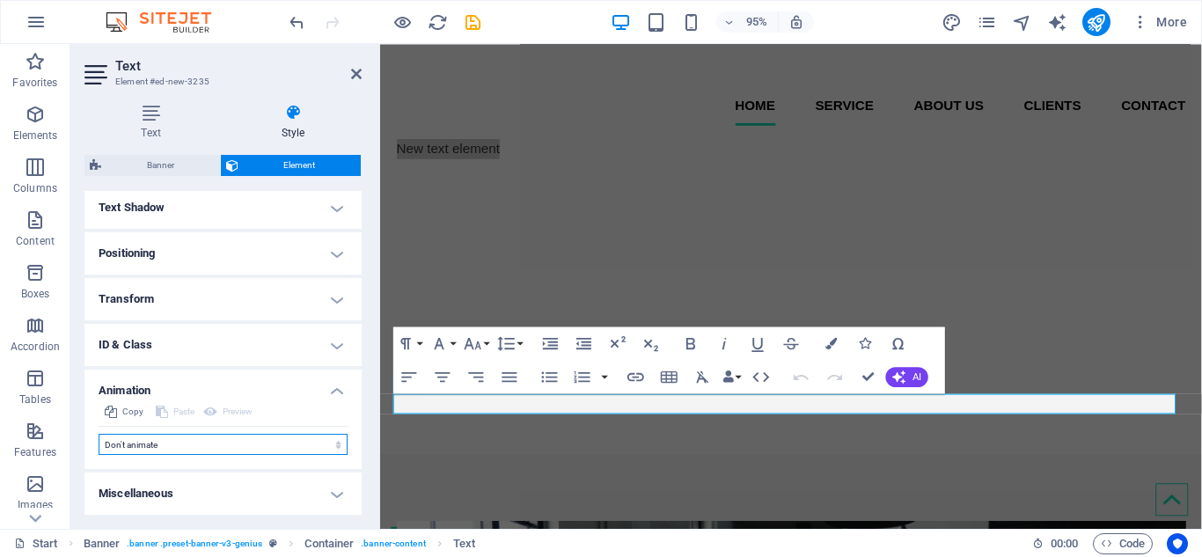
click at [332, 447] on select "Don't animate Show / Hide Slide up/down Zoom in/out Slide left to right Slide r…" at bounding box center [223, 444] width 249 height 21
select select "move-left-to-right"
click at [99, 434] on select "Don't animate Show / Hide Slide up/down Zoom in/out Slide left to right Slide r…" at bounding box center [223, 444] width 249 height 21
select select "scroll"
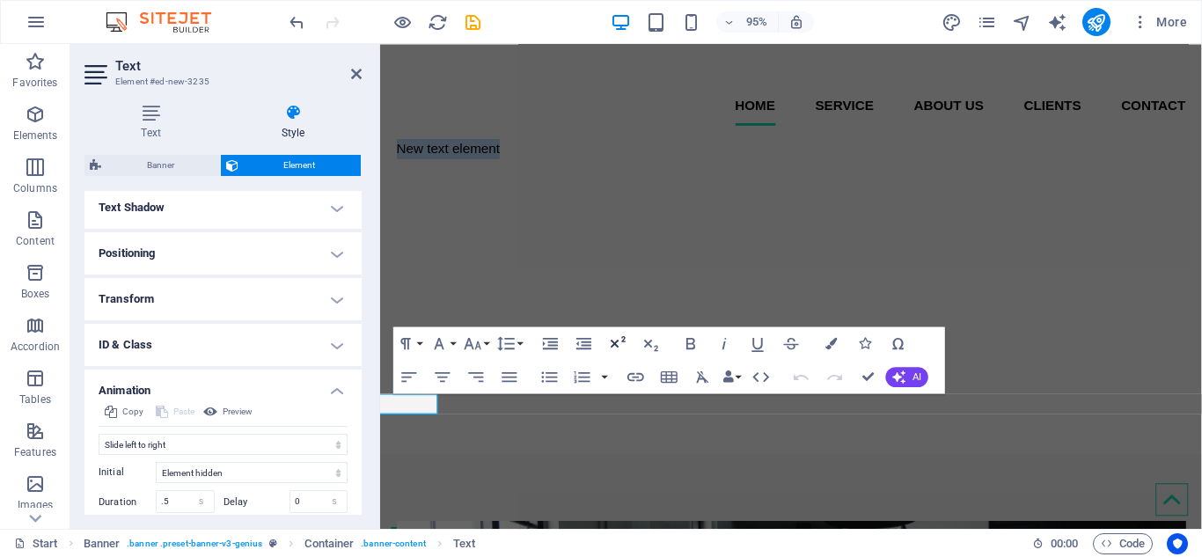
click at [623, 340] on icon "button" at bounding box center [618, 341] width 15 height 11
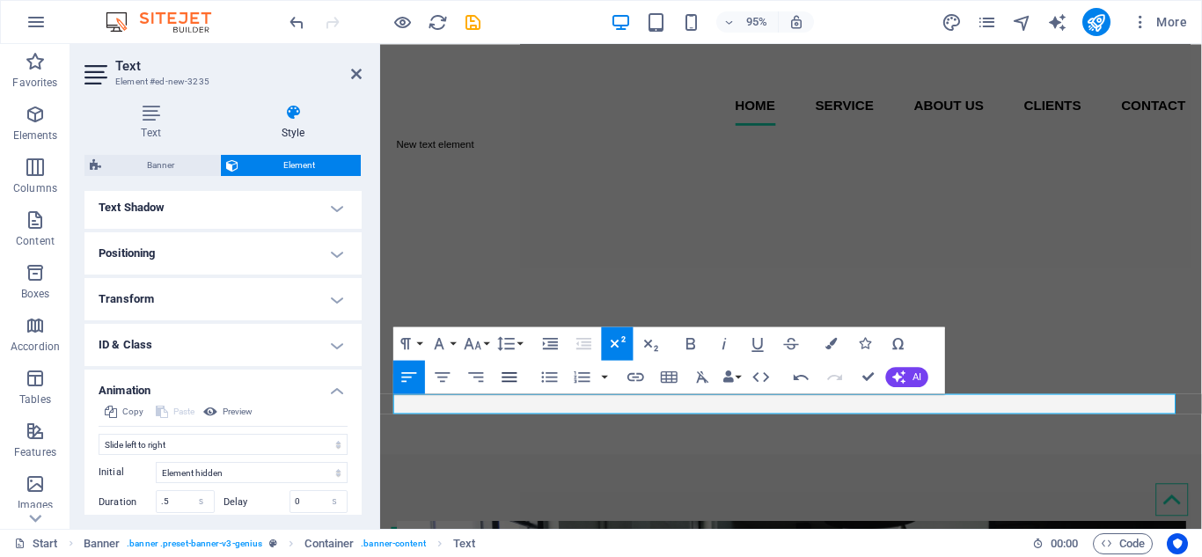
click at [505, 385] on icon "button" at bounding box center [510, 377] width 20 height 20
click at [444, 380] on icon "button" at bounding box center [443, 377] width 20 height 20
click at [603, 381] on button "button" at bounding box center [604, 376] width 13 height 33
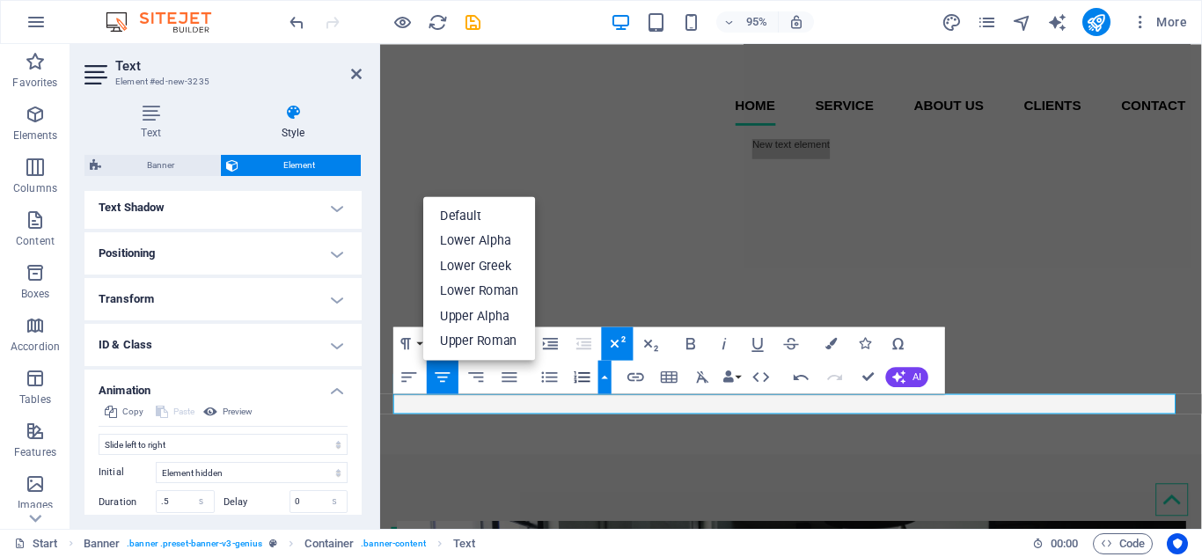
click at [603, 381] on button "button" at bounding box center [604, 376] width 13 height 33
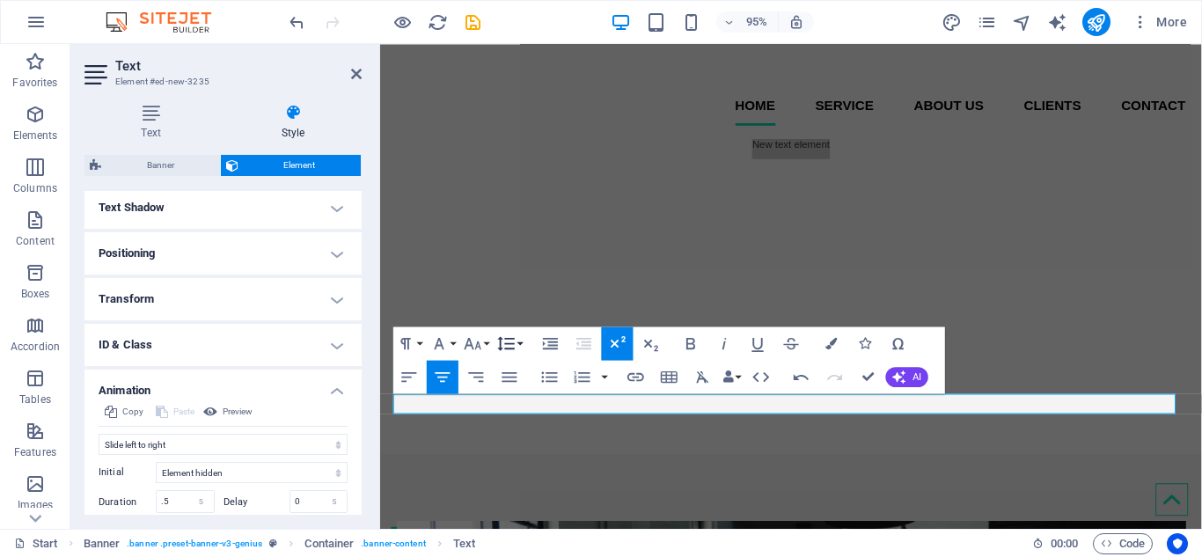
click at [522, 347] on button "Line Height" at bounding box center [510, 342] width 32 height 33
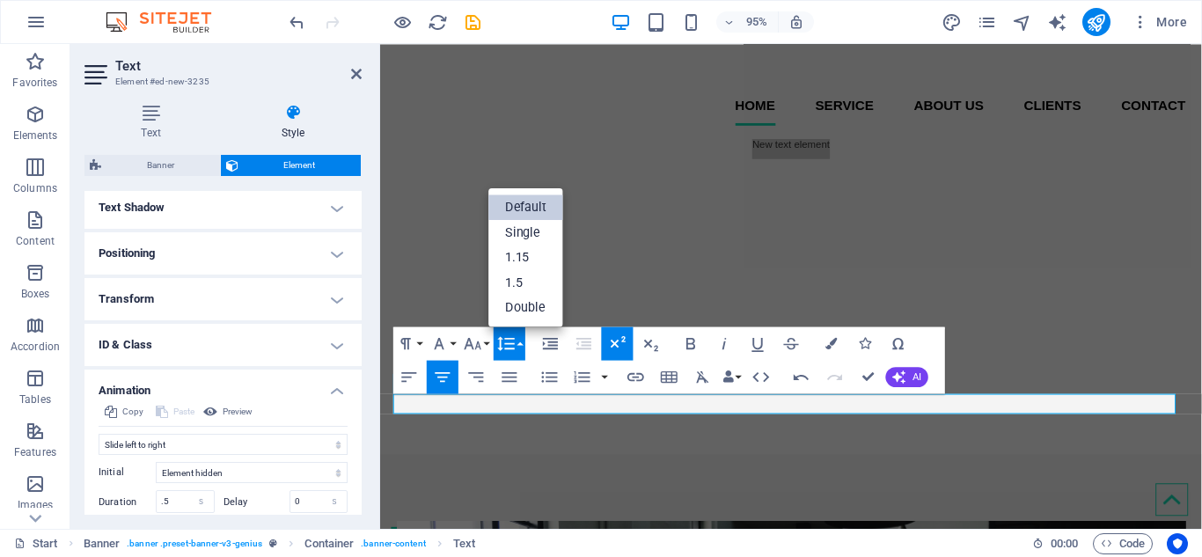
scroll to position [0, 0]
click at [552, 343] on icon "button" at bounding box center [550, 343] width 20 height 20
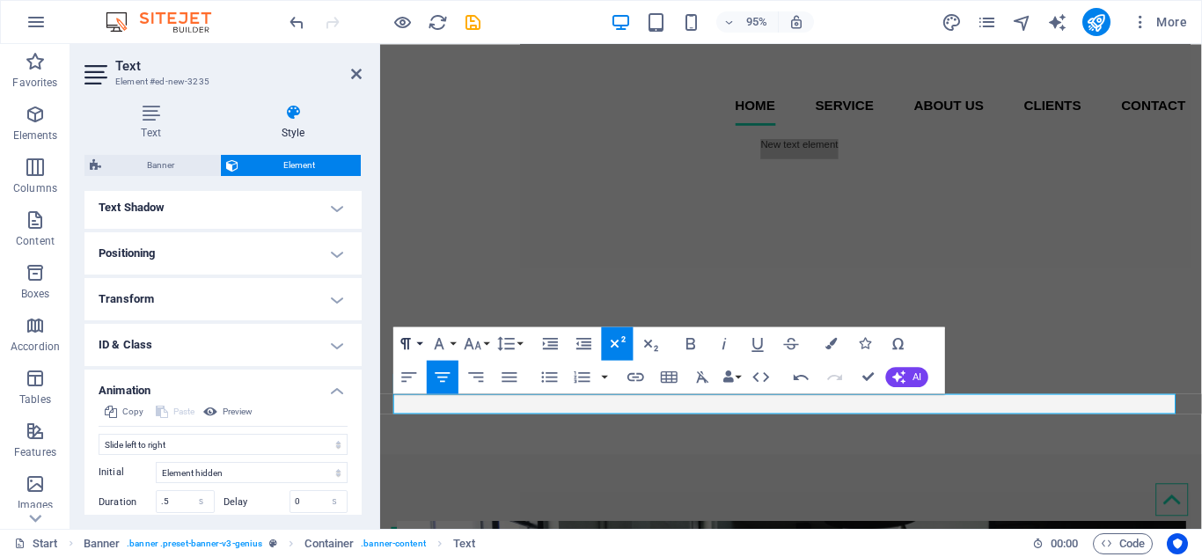
click at [421, 348] on button "Paragraph Format" at bounding box center [409, 342] width 32 height 33
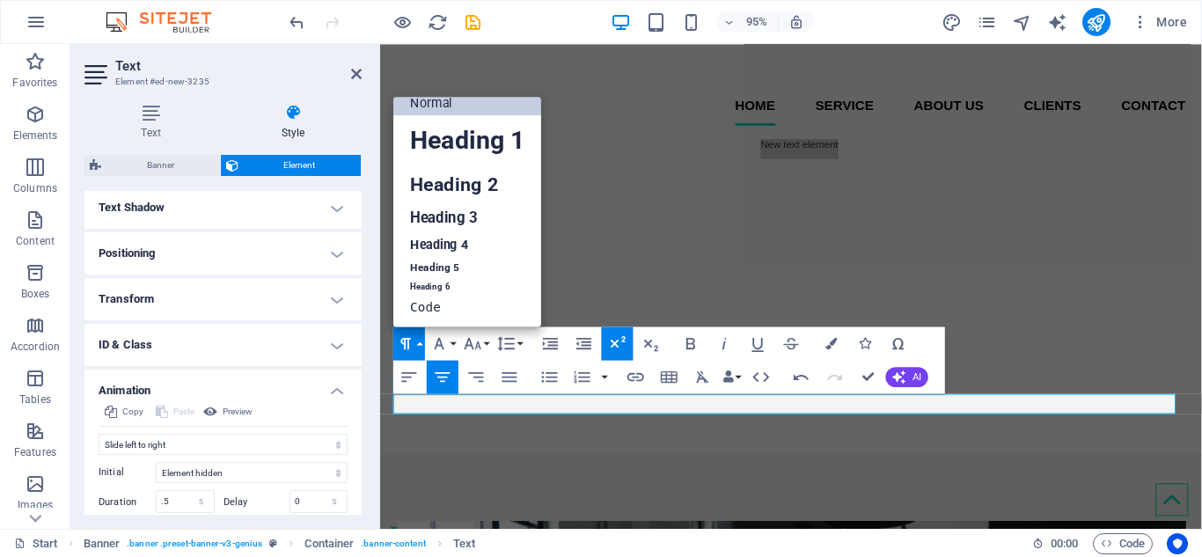
scroll to position [14, 0]
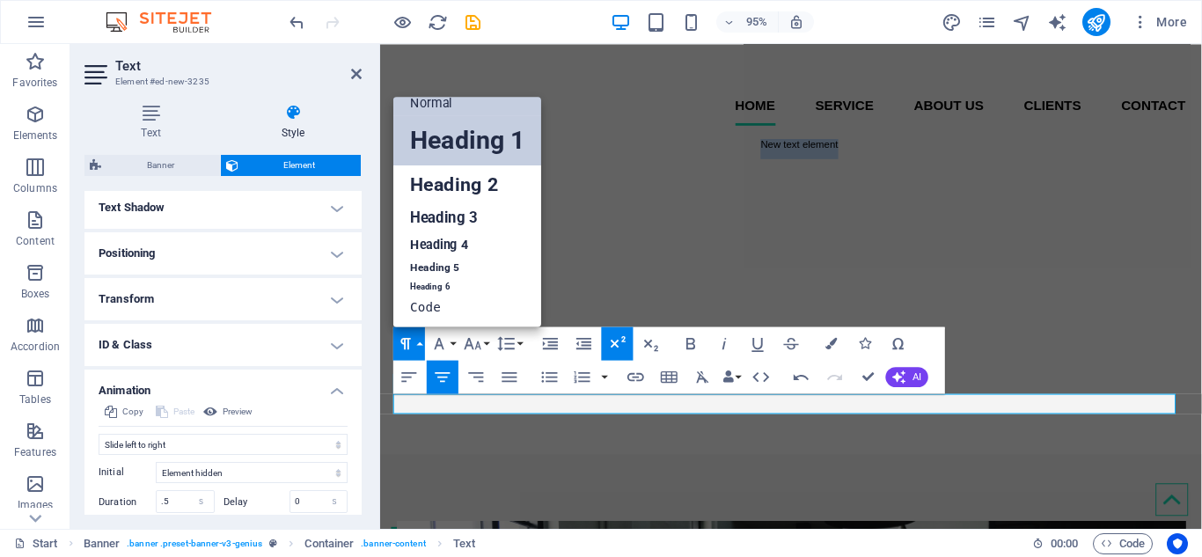
click at [481, 133] on link "Heading 1" at bounding box center [467, 140] width 148 height 50
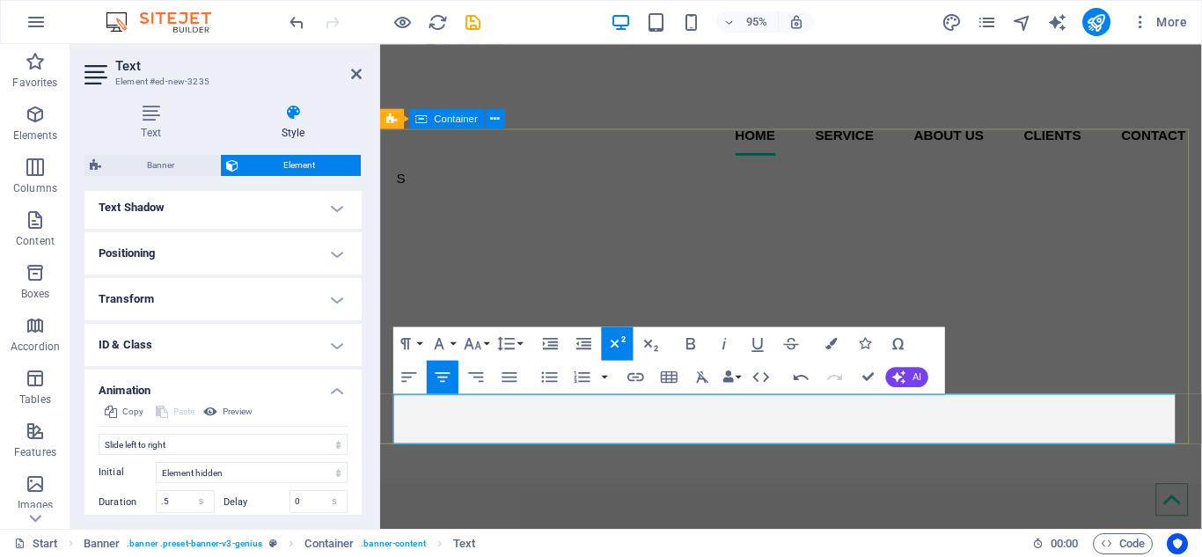
scroll to position [147, 0]
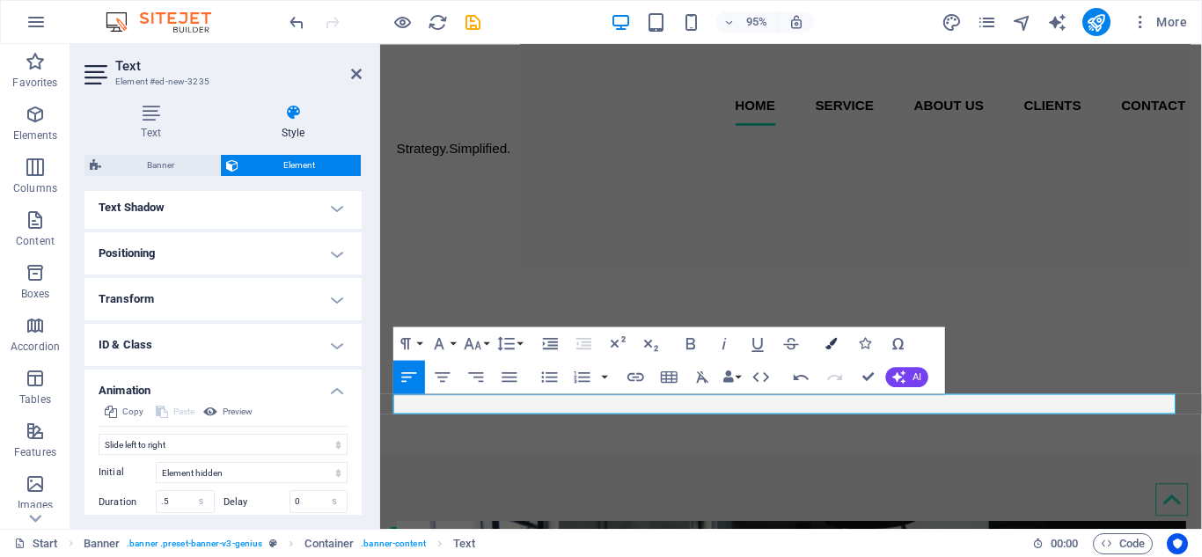
click at [831, 340] on icon "button" at bounding box center [830, 342] width 11 height 11
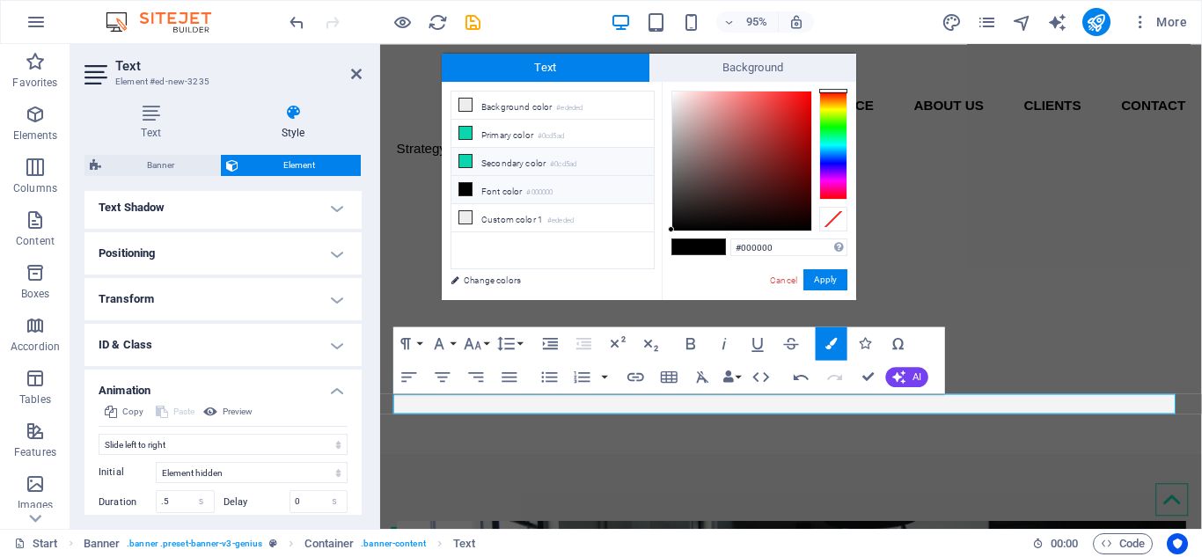
click at [533, 150] on li "Secondary color #0cd5ad" at bounding box center [552, 162] width 202 height 28
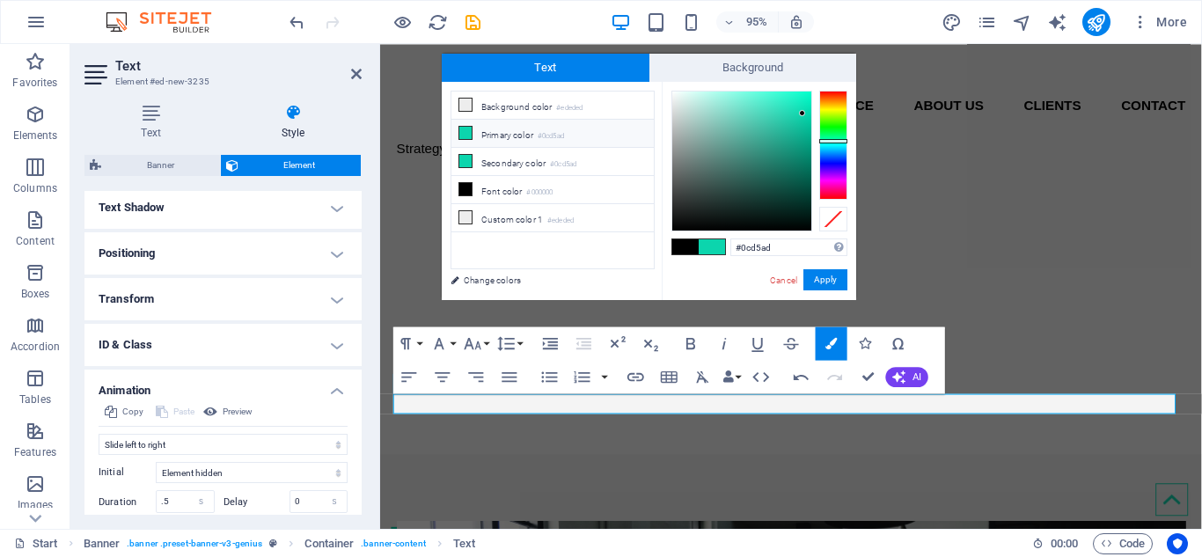
click at [519, 130] on li "Primary color #0cd5ad" at bounding box center [552, 134] width 202 height 28
click at [462, 135] on icon at bounding box center [465, 133] width 12 height 12
click at [477, 187] on li "Font color #000000" at bounding box center [552, 190] width 202 height 28
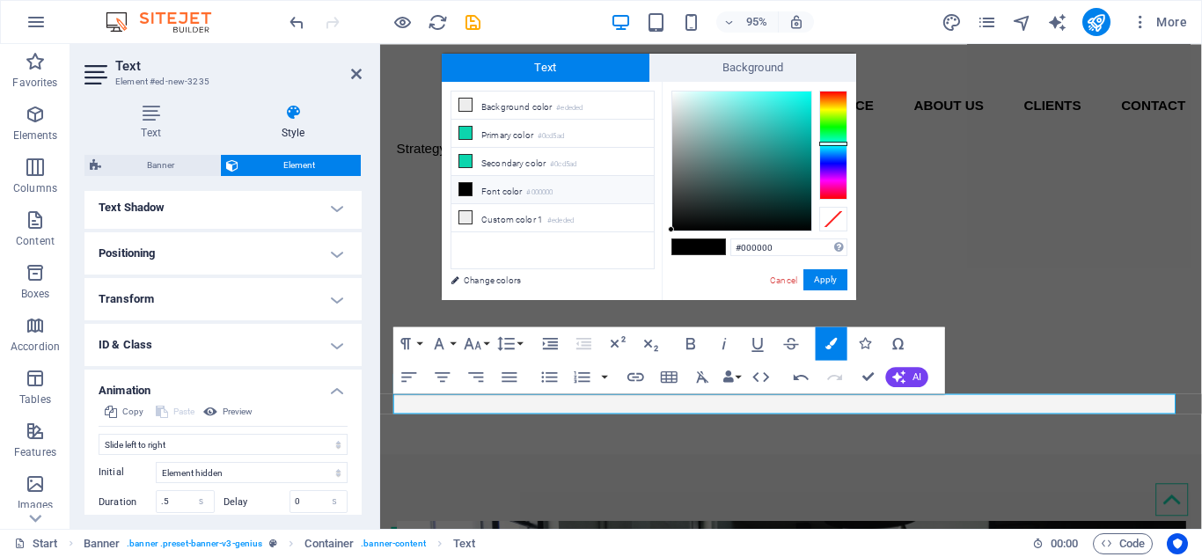
click at [836, 143] on div at bounding box center [833, 145] width 28 height 109
click at [515, 191] on li "Font color #000000" at bounding box center [552, 190] width 202 height 28
click at [779, 127] on div at bounding box center [741, 160] width 139 height 139
click at [793, 102] on div at bounding box center [741, 160] width 139 height 139
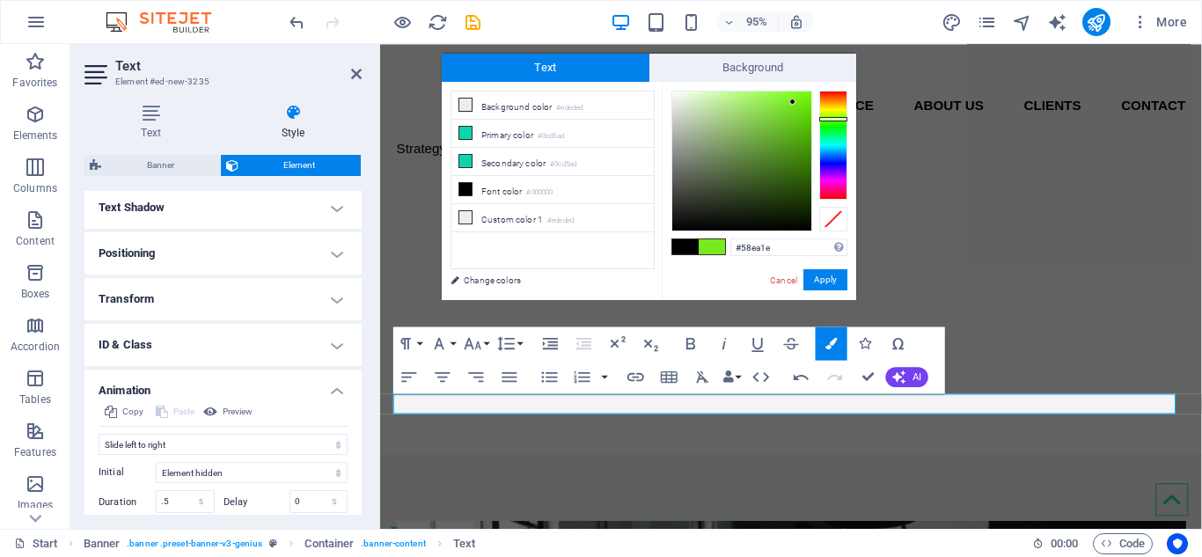
type input "#4eea1e"
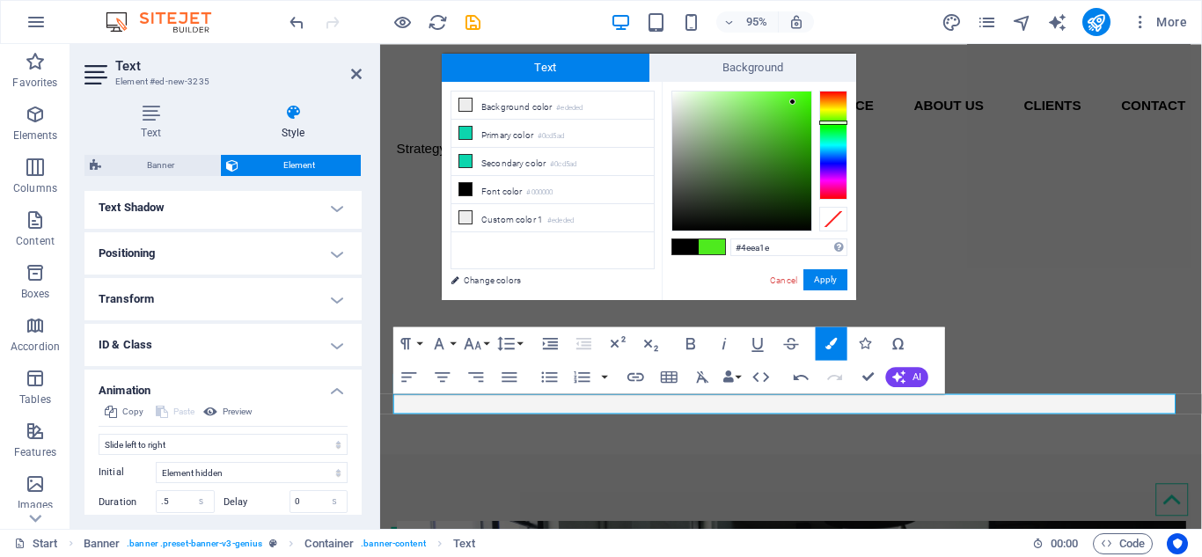
drag, startPoint x: 829, startPoint y: 141, endPoint x: 829, endPoint y: 122, distance: 18.5
click at [829, 122] on div at bounding box center [833, 145] width 28 height 109
click at [817, 272] on button "Apply" at bounding box center [825, 279] width 44 height 21
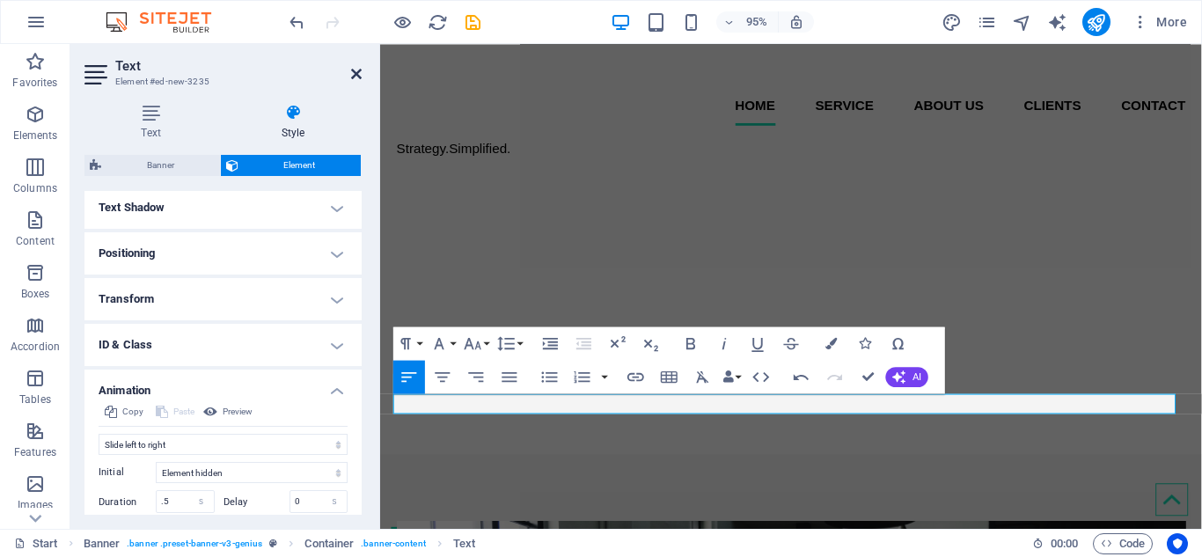
click at [355, 77] on icon at bounding box center [356, 74] width 11 height 14
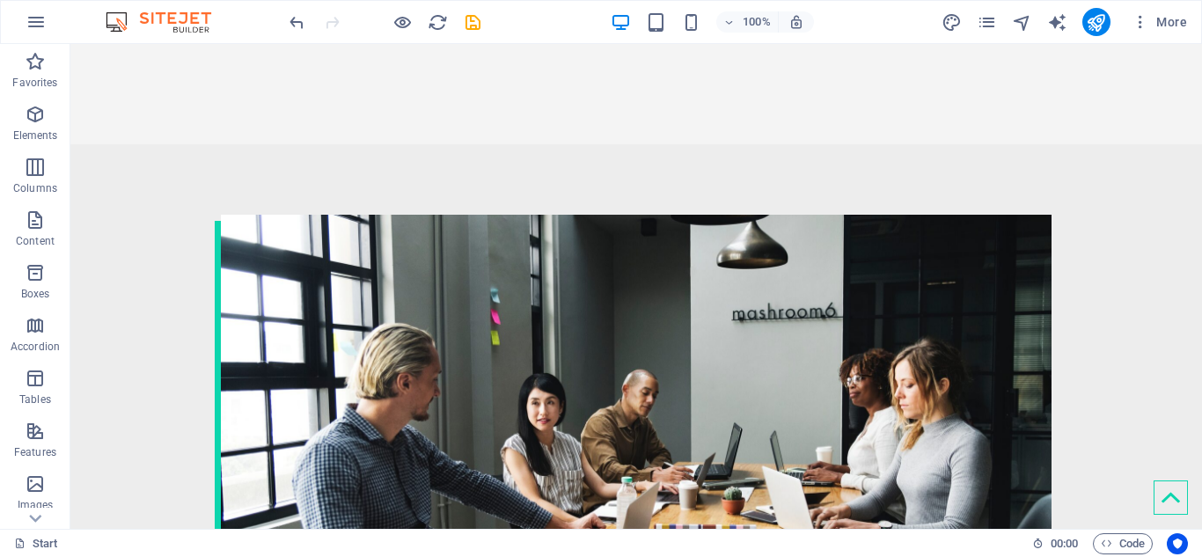
scroll to position [465, 0]
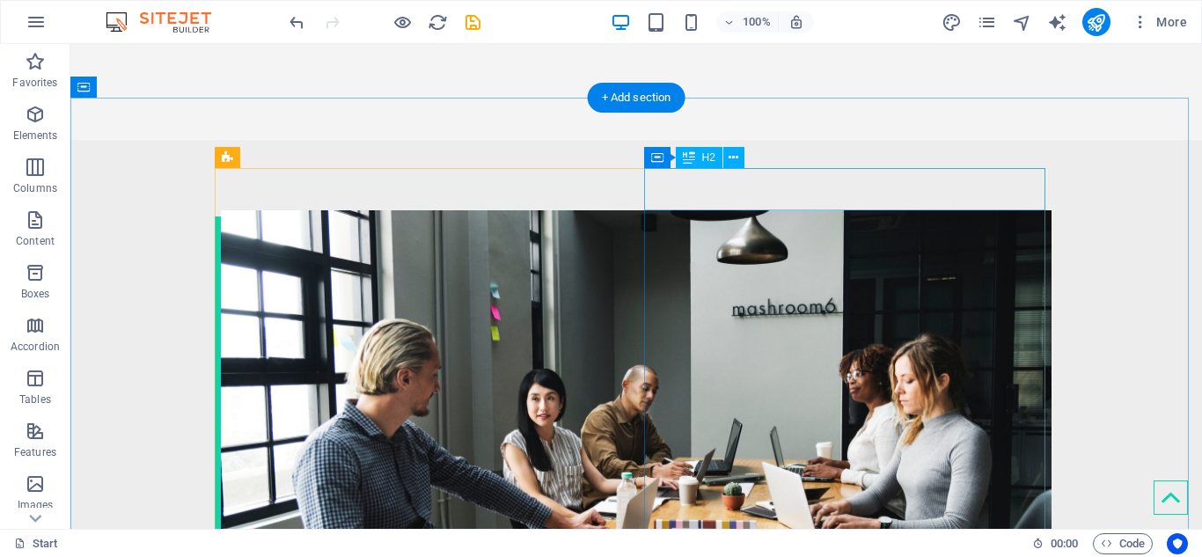
drag, startPoint x: 795, startPoint y: 189, endPoint x: 660, endPoint y: 194, distance: 135.5
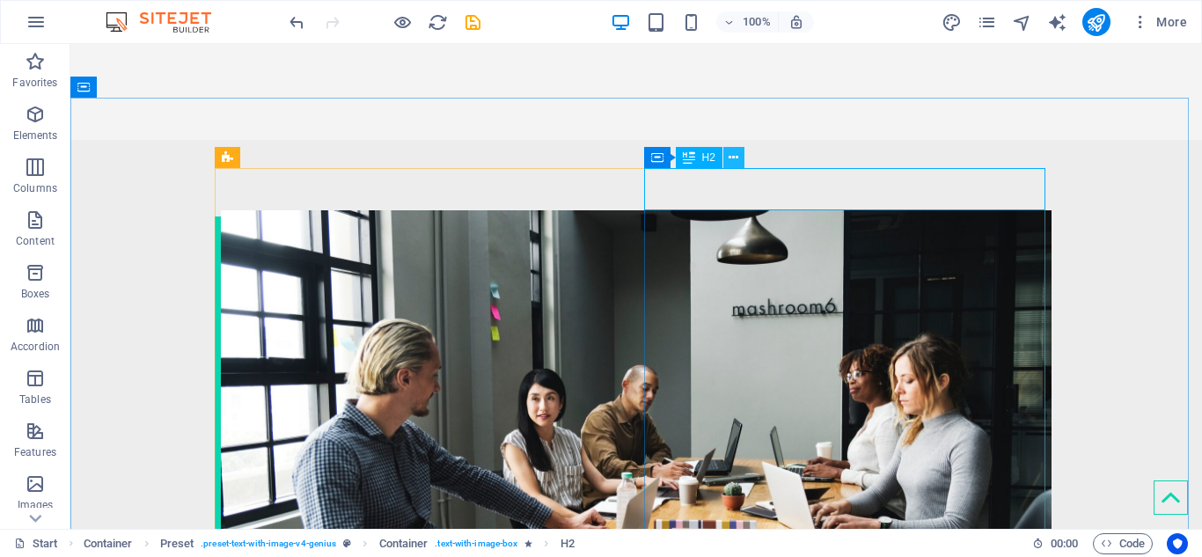
click at [734, 154] on icon at bounding box center [733, 158] width 10 height 18
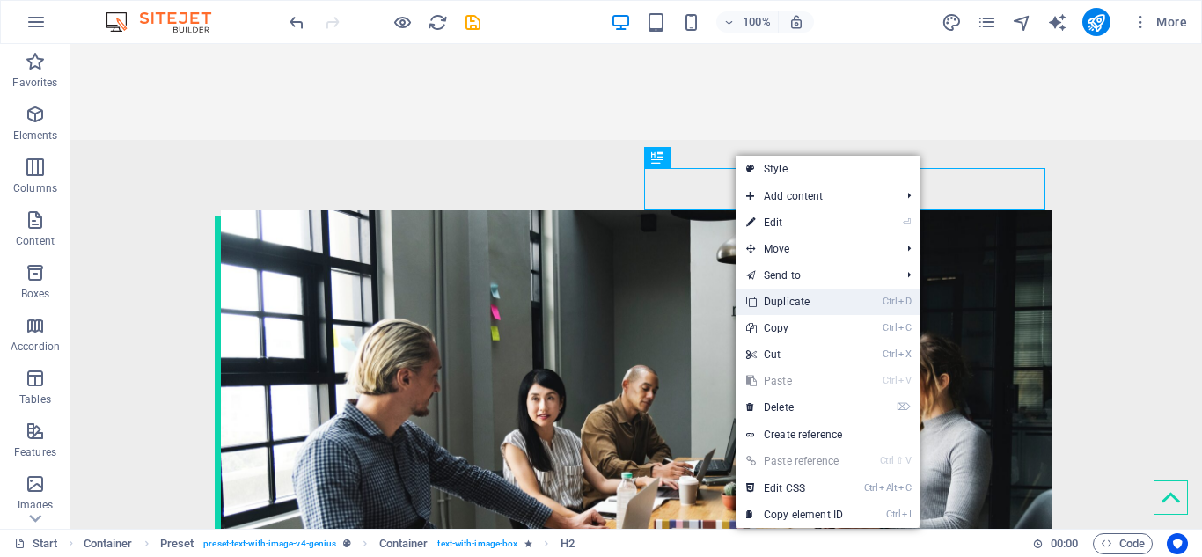
click at [782, 295] on link "Ctrl D Duplicate" at bounding box center [794, 302] width 118 height 26
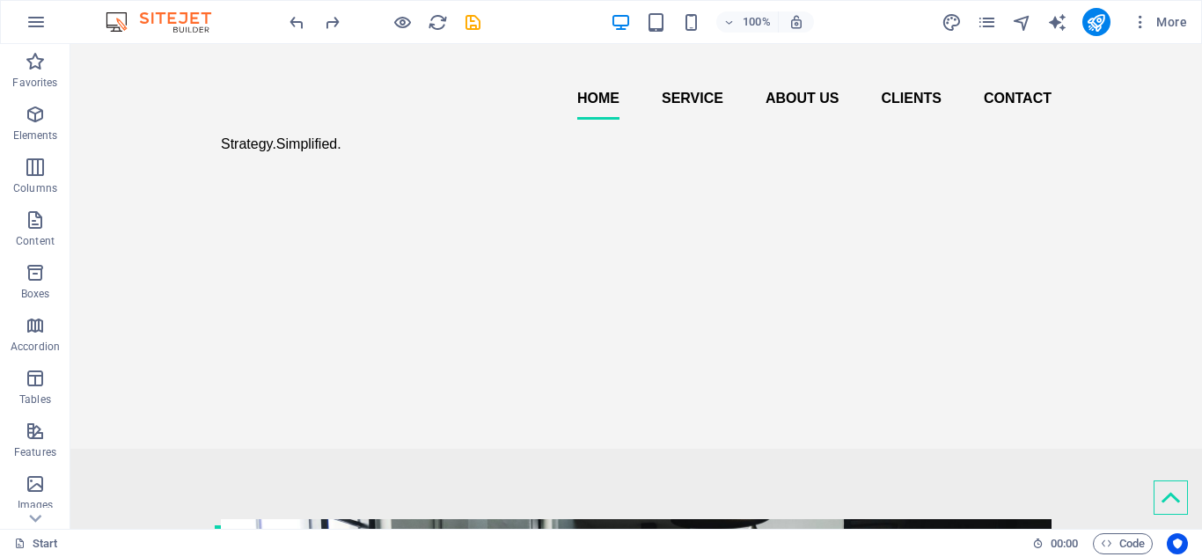
scroll to position [161, 0]
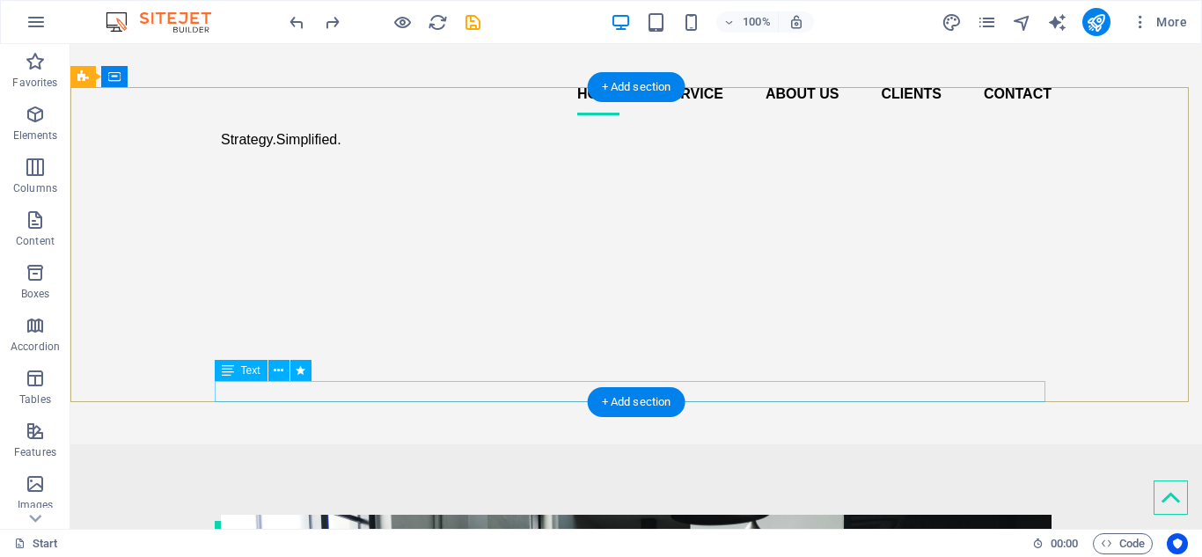
click at [267, 150] on div "Strategy.Simplified." at bounding box center [636, 139] width 830 height 21
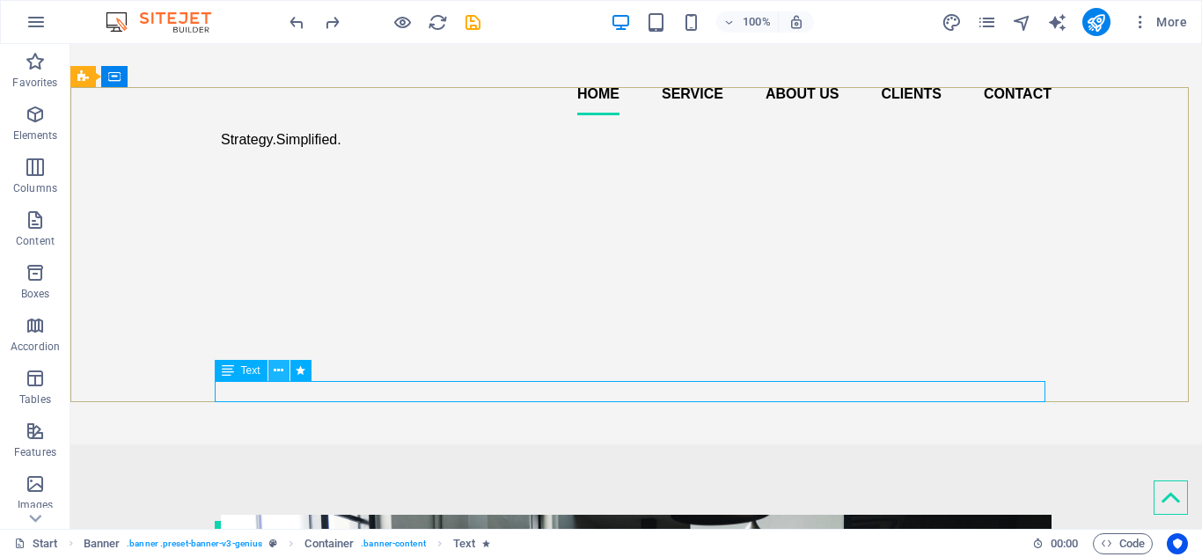
click at [281, 366] on icon at bounding box center [279, 371] width 10 height 18
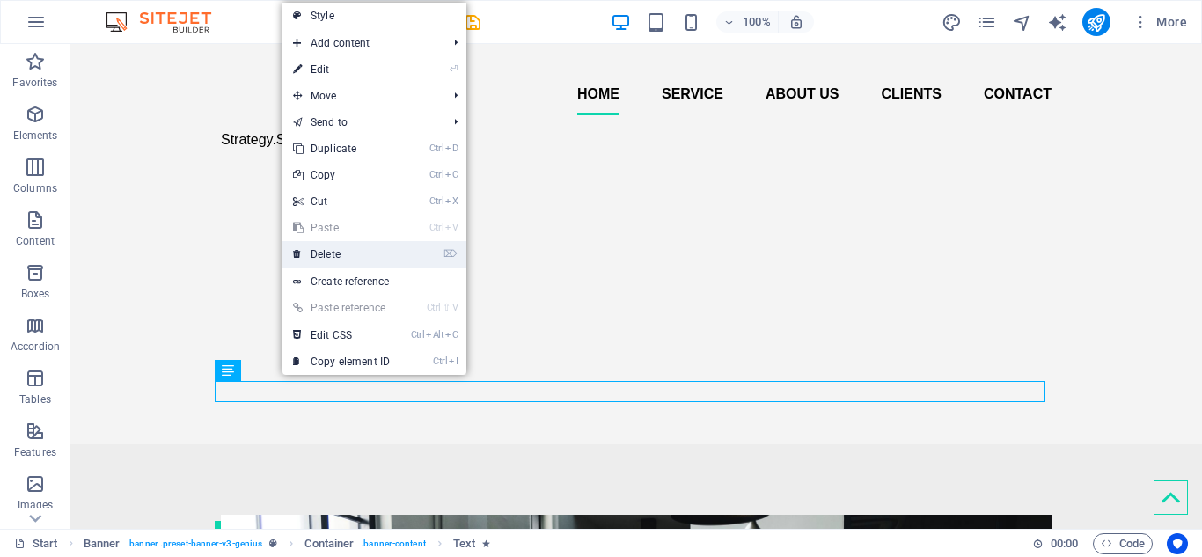
click at [347, 260] on link "⌦ Delete" at bounding box center [341, 254] width 118 height 26
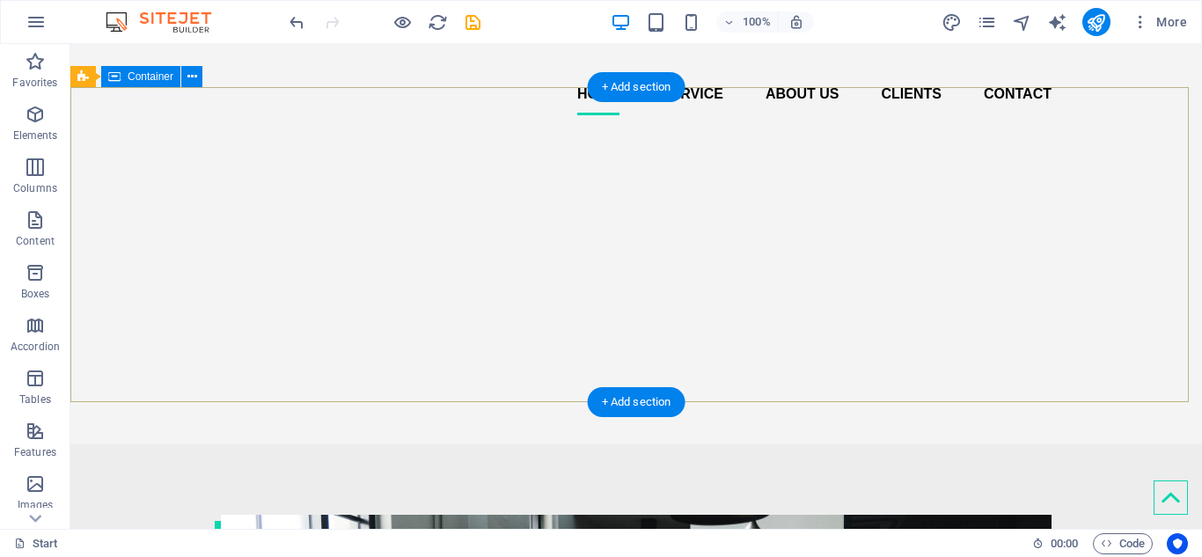
click at [297, 129] on div at bounding box center [635, 129] width 1131 height 0
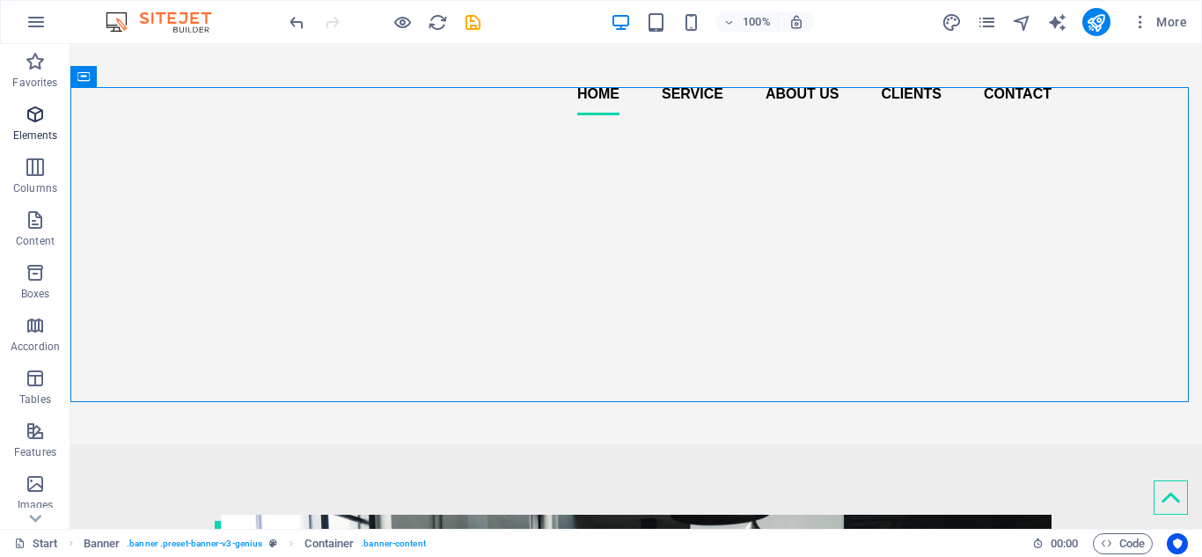
click at [30, 128] on span "Elements" at bounding box center [35, 125] width 70 height 42
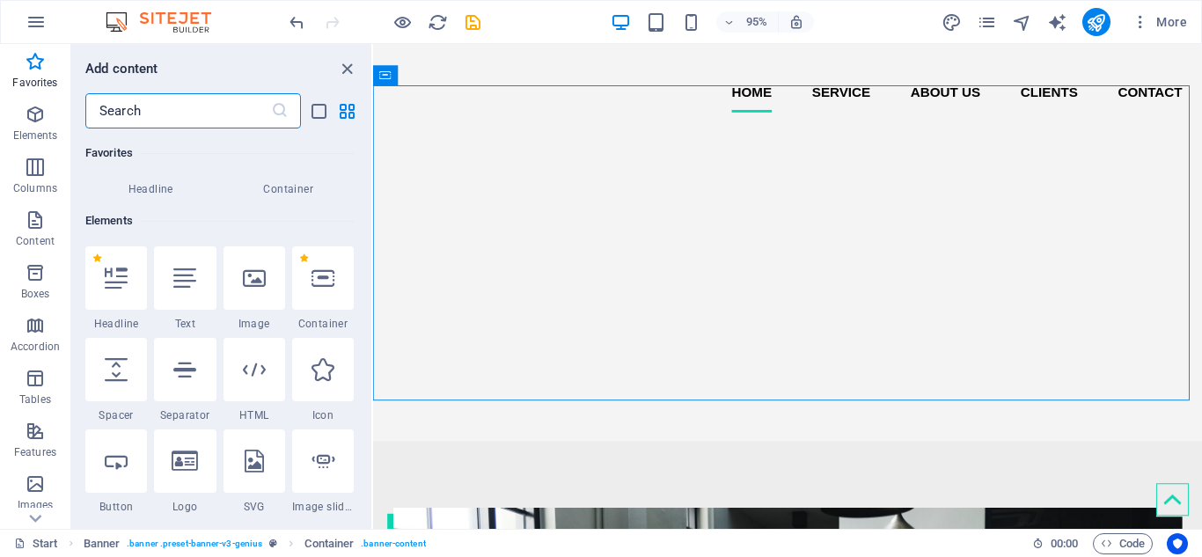
scroll to position [0, 0]
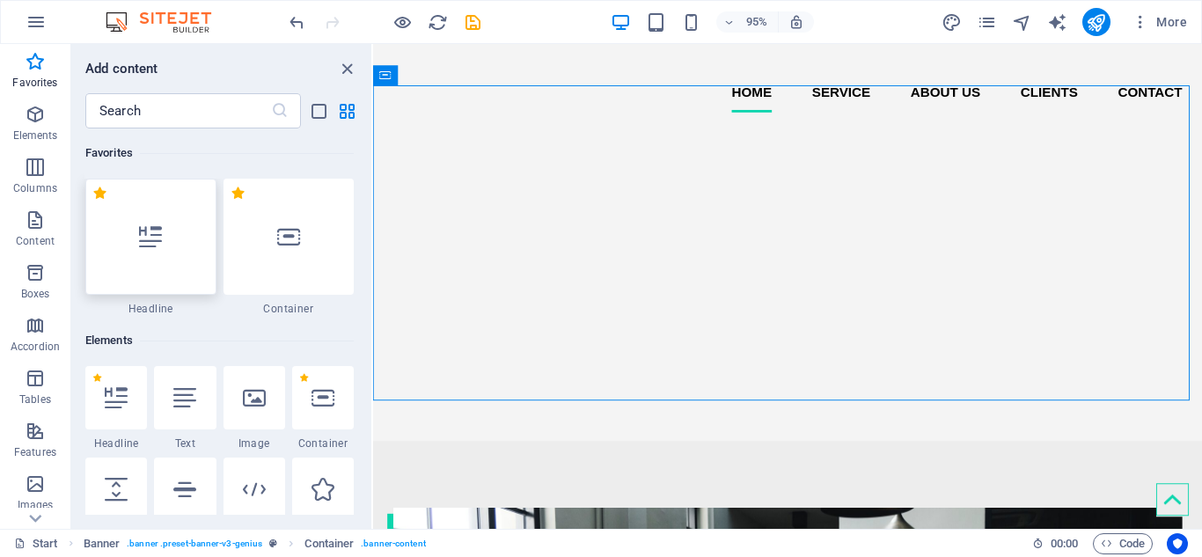
click at [158, 263] on div at bounding box center [150, 237] width 131 height 116
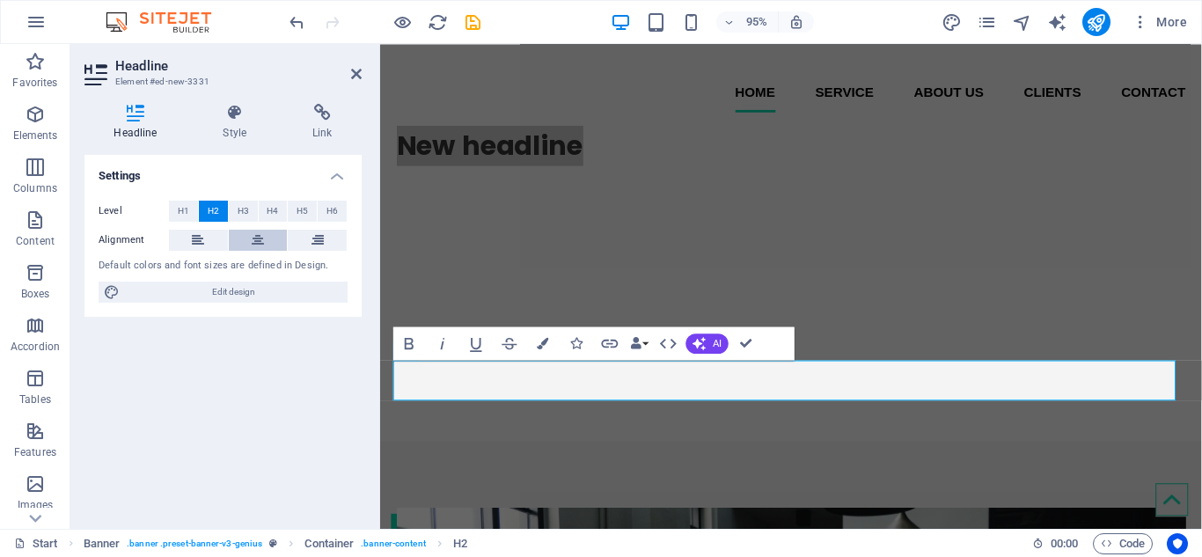
click at [258, 241] on icon at bounding box center [258, 240] width 12 height 21
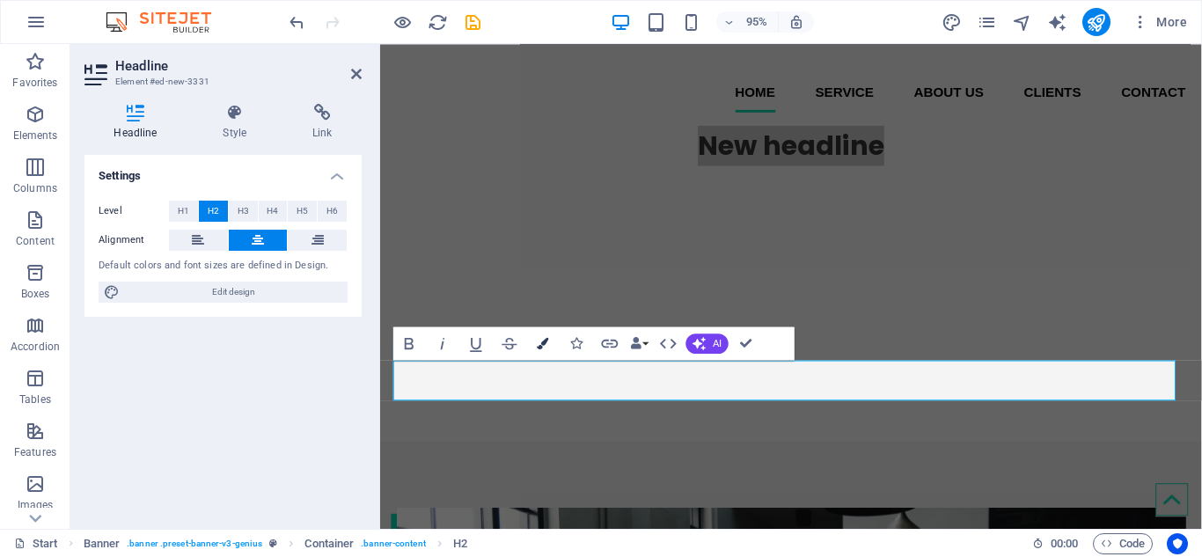
click at [538, 343] on icon "button" at bounding box center [543, 342] width 11 height 11
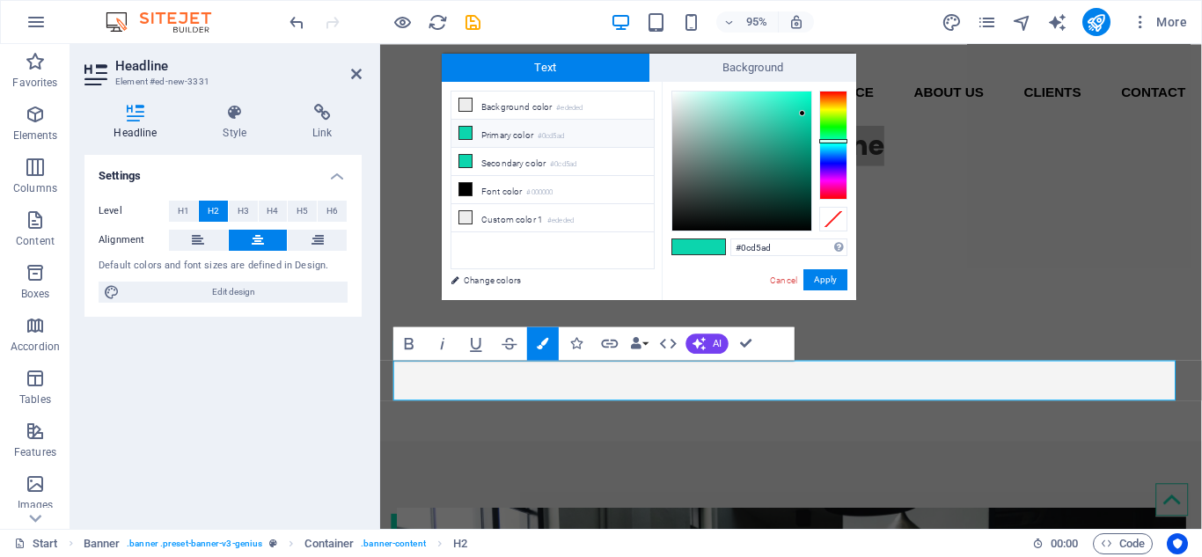
click at [522, 129] on li "Primary color #0cd5ad" at bounding box center [552, 134] width 202 height 28
click at [517, 184] on li "Font color #000000" at bounding box center [552, 190] width 202 height 28
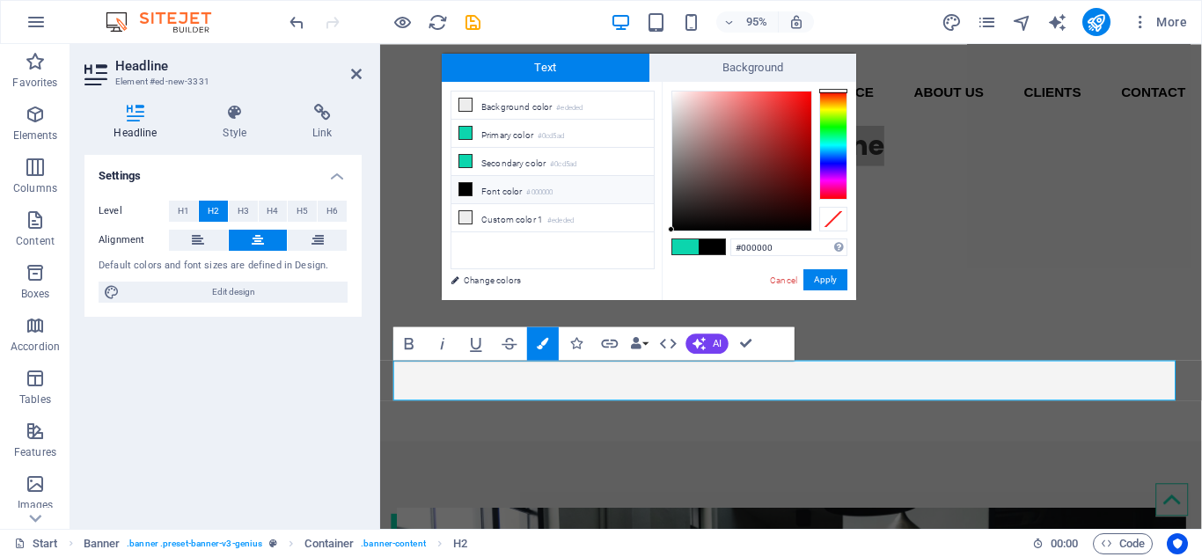
click at [686, 246] on span at bounding box center [685, 246] width 26 height 15
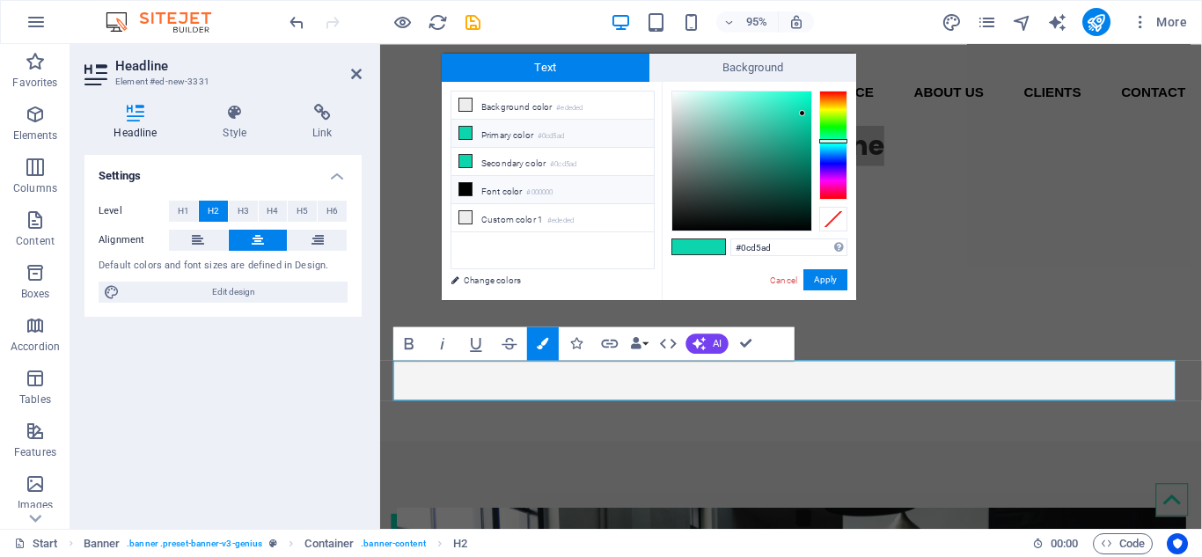
click at [552, 187] on small "#000000" at bounding box center [539, 193] width 26 height 12
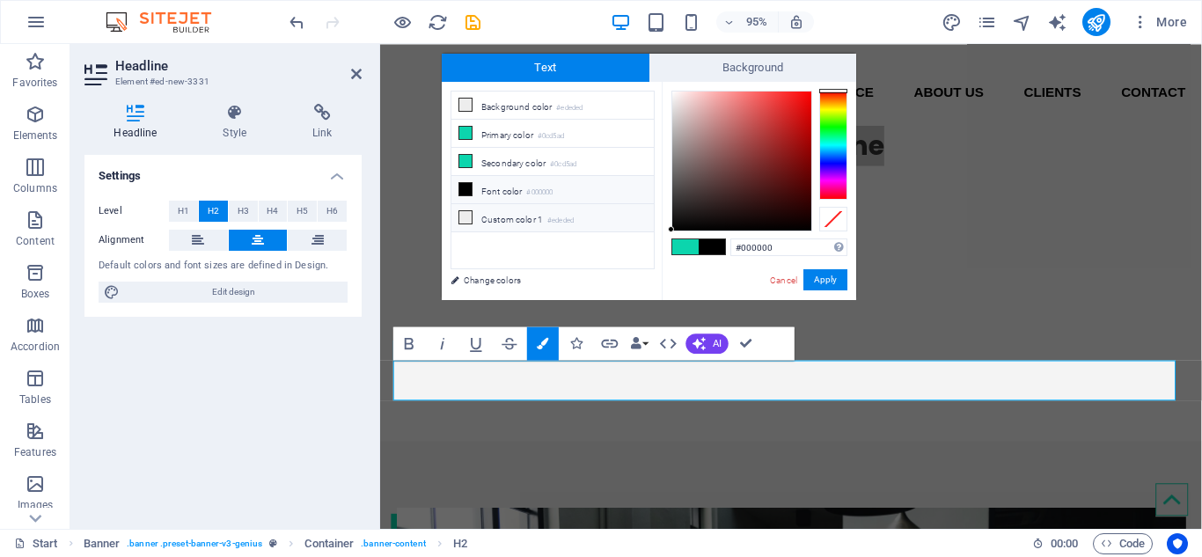
click at [552, 208] on li "Custom color 1 #ededed" at bounding box center [552, 218] width 202 height 28
type input "#ededed"
click at [501, 212] on li "Custom color 1 #ededed" at bounding box center [552, 218] width 202 height 28
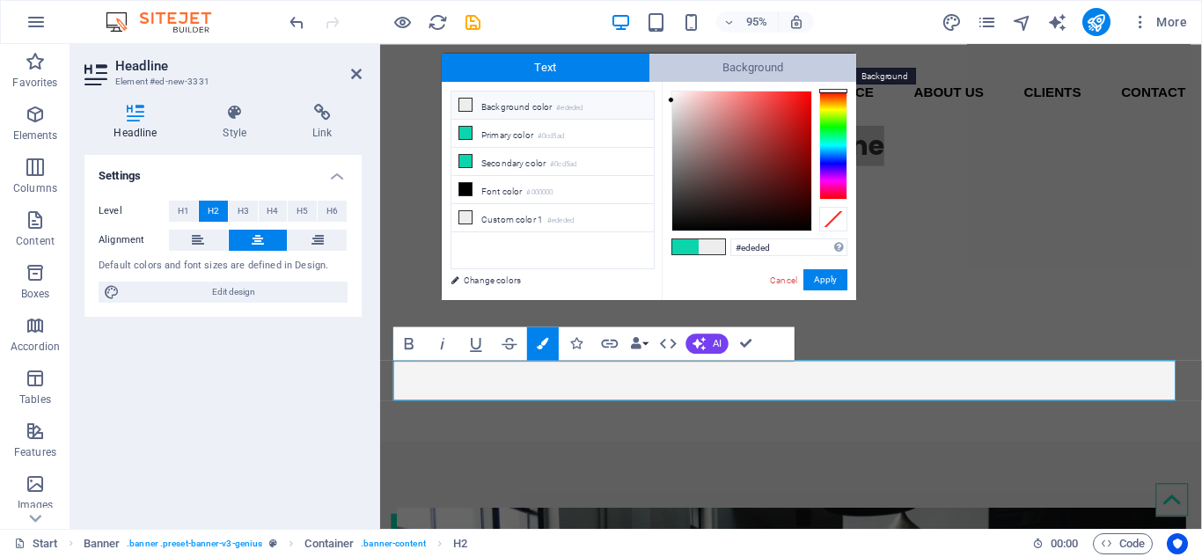
click at [706, 72] on span "Background" at bounding box center [753, 68] width 208 height 28
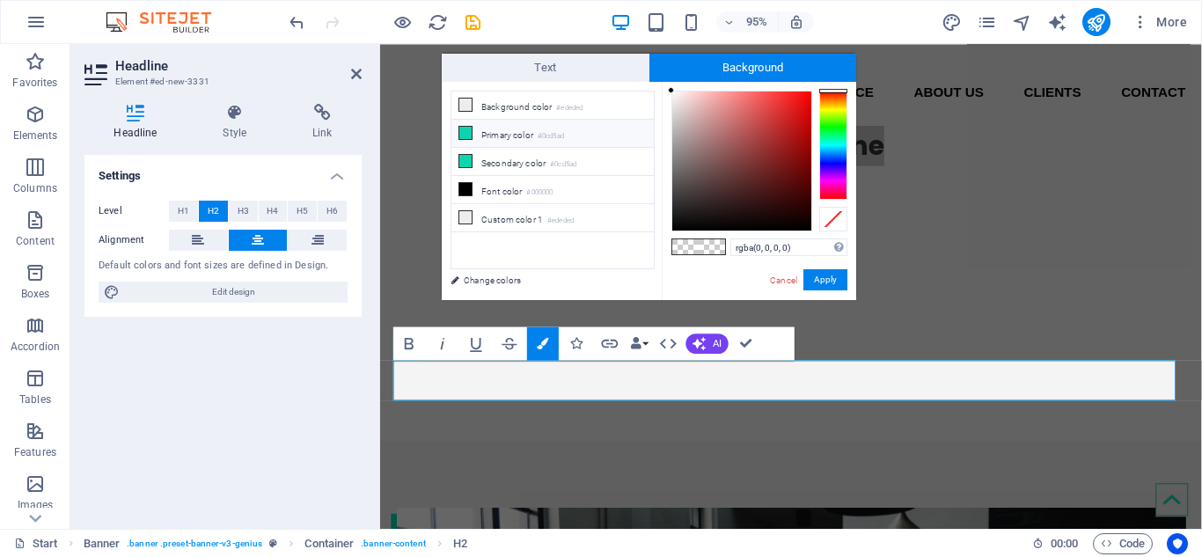
click at [588, 143] on li "Primary color #0cd5ad" at bounding box center [552, 134] width 202 height 28
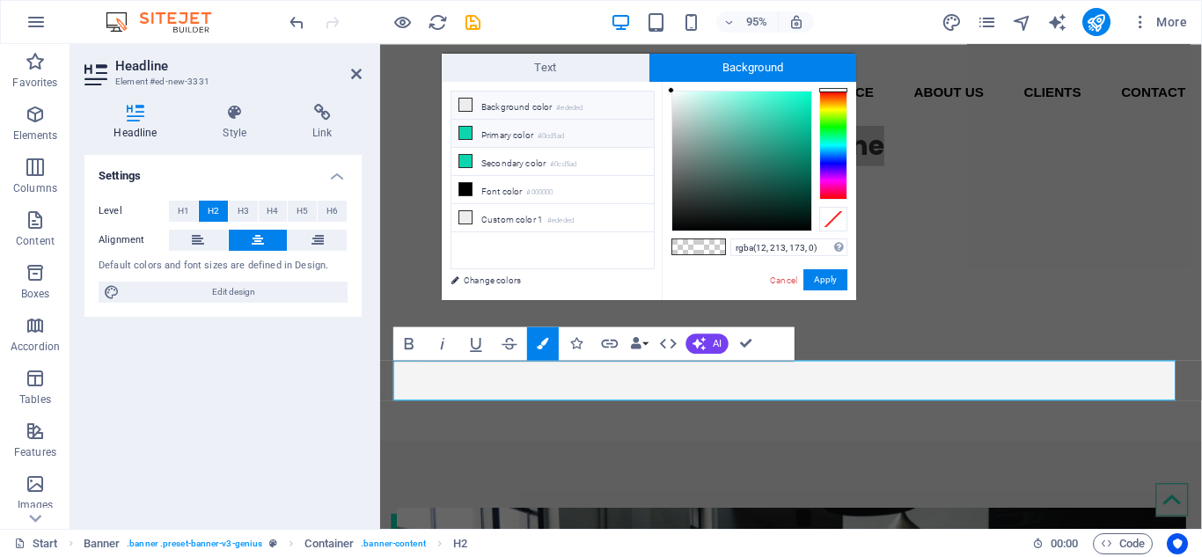
click at [574, 114] on li "Background color #ededed" at bounding box center [552, 105] width 202 height 28
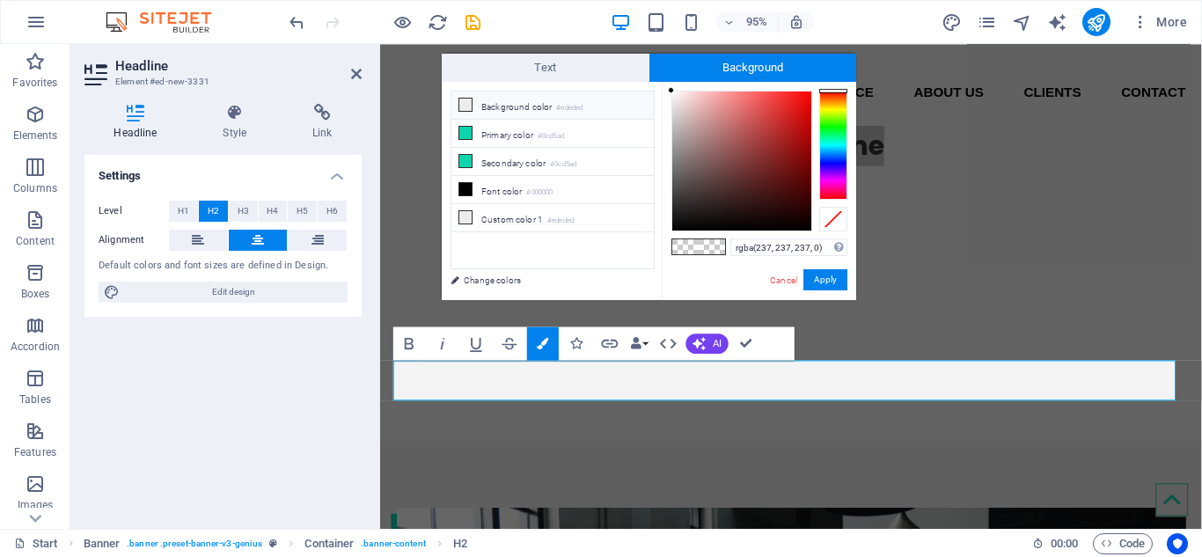
type input "#ededed"
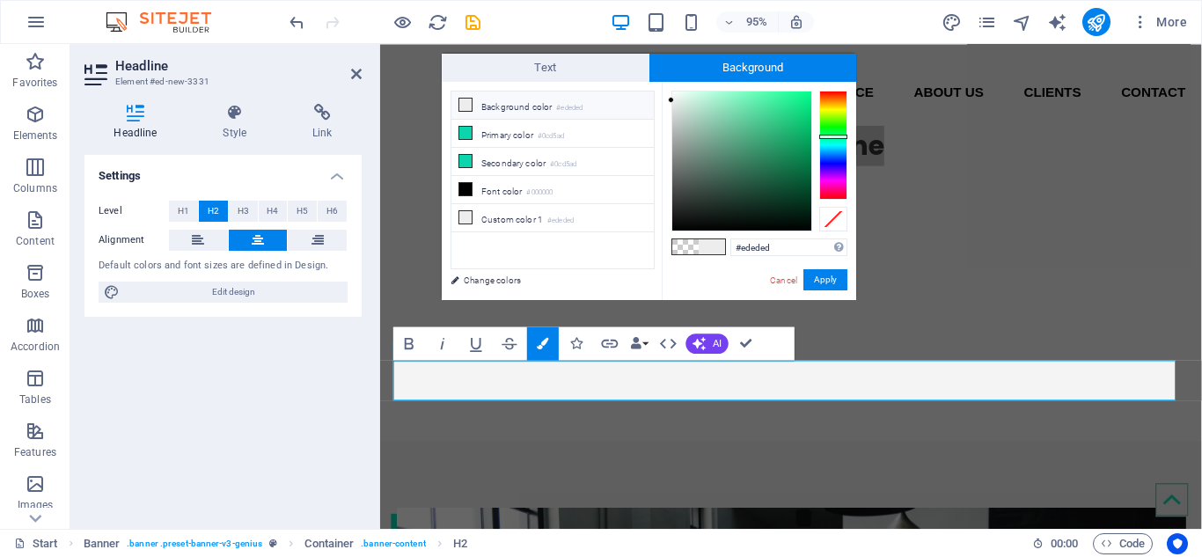
drag, startPoint x: 837, startPoint y: 90, endPoint x: 834, endPoint y: 136, distance: 46.7
click at [834, 136] on div at bounding box center [833, 137] width 28 height 4
click at [829, 286] on button "Apply" at bounding box center [825, 279] width 44 height 21
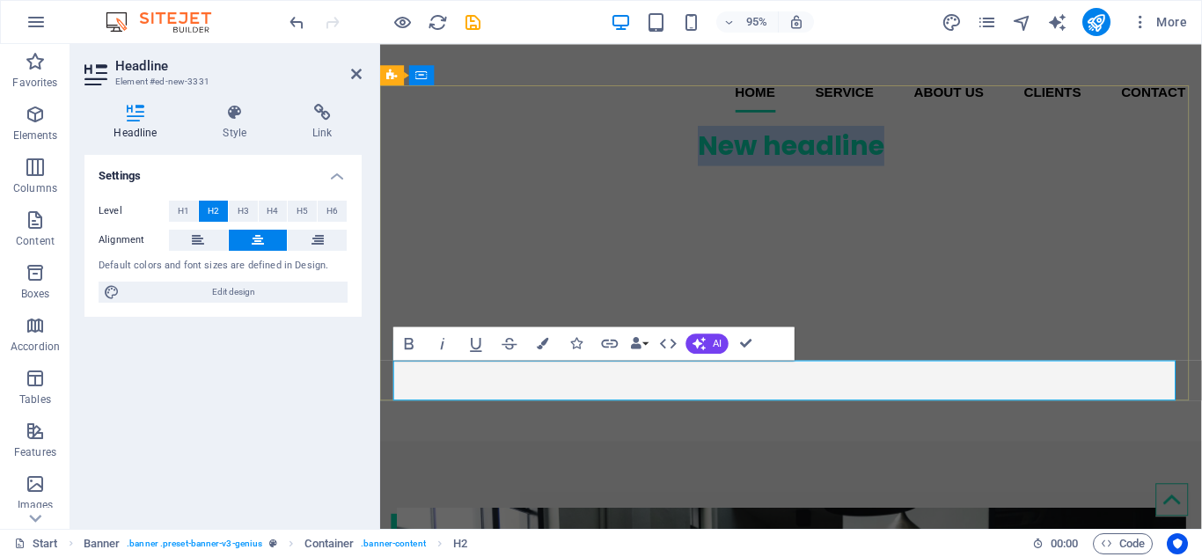
click at [976, 172] on h2 "New headline" at bounding box center [813, 150] width 830 height 42
drag, startPoint x: 933, startPoint y: 391, endPoint x: 711, endPoint y: 407, distance: 223.1
click at [711, 172] on h2 "New headline" at bounding box center [813, 150] width 830 height 42
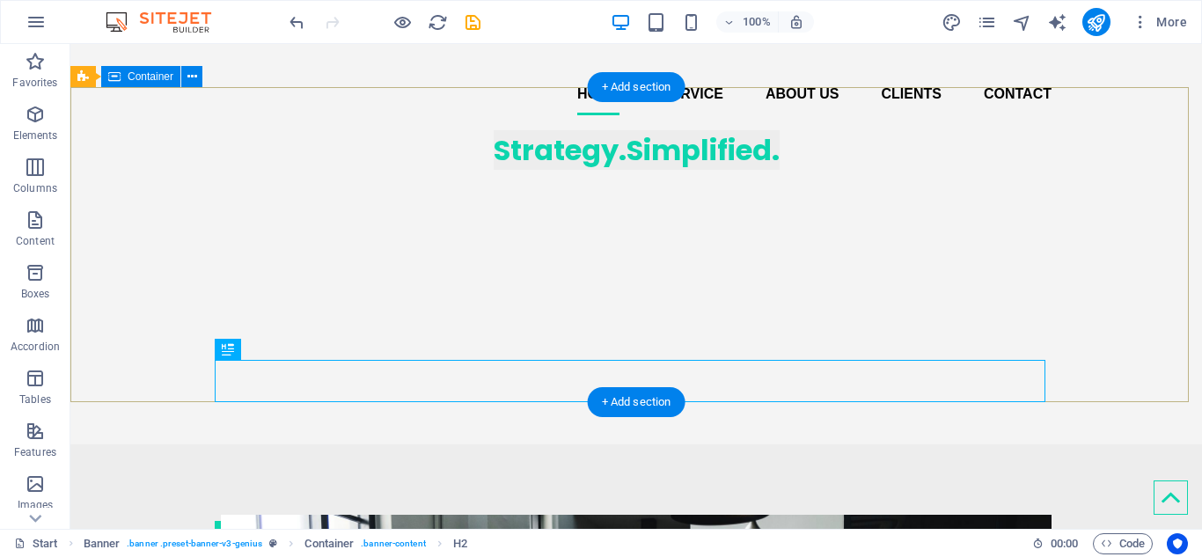
click at [1002, 172] on div "Strategy.Simplified." at bounding box center [635, 150] width 1131 height 42
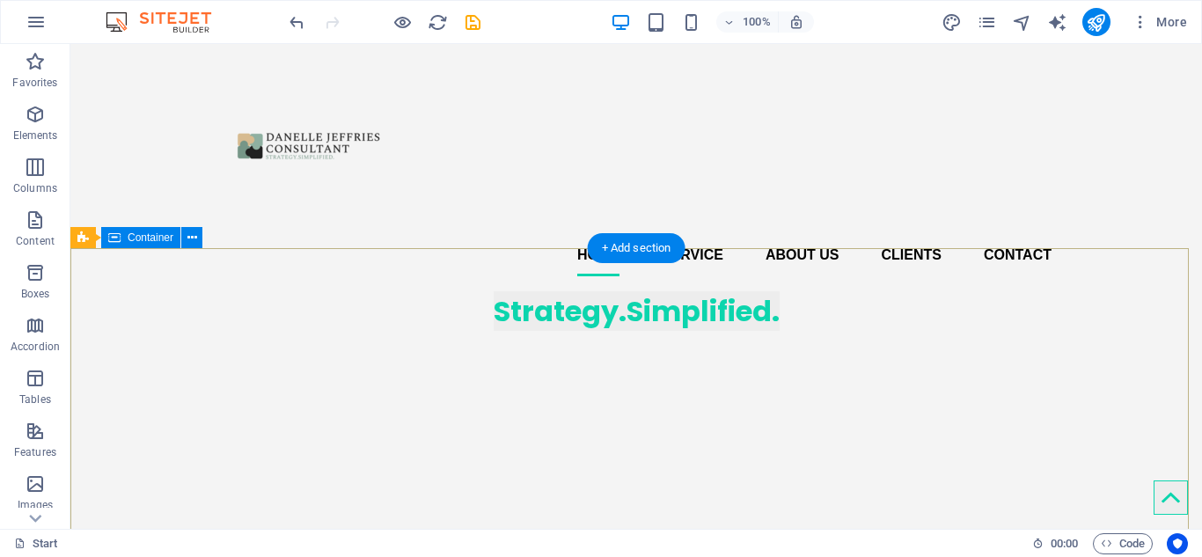
click at [598, 290] on div "Strategy.Simplified." at bounding box center [635, 311] width 1131 height 42
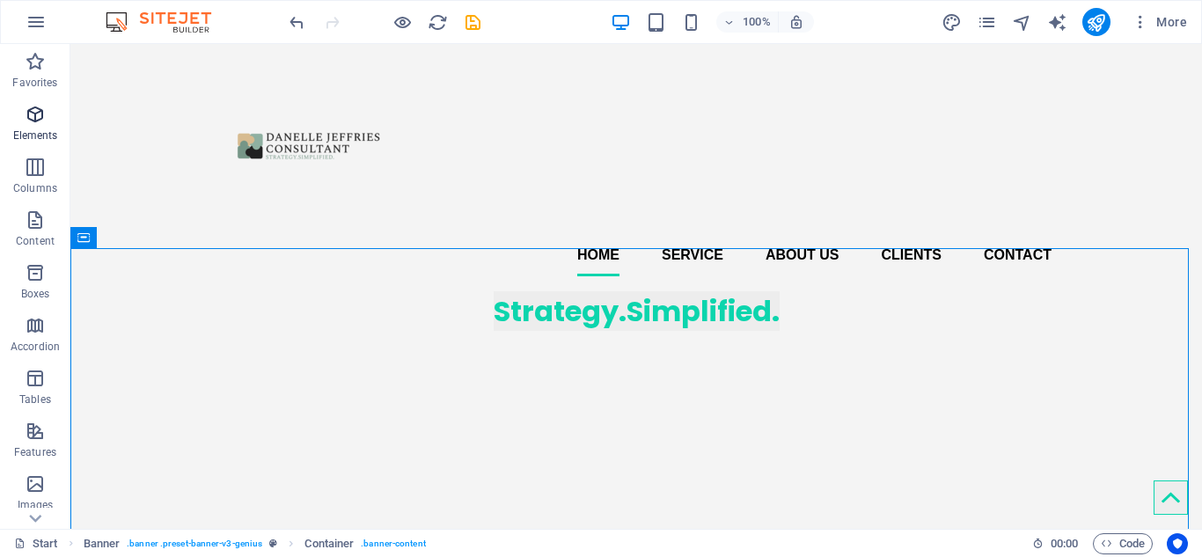
click at [29, 127] on span "Elements" at bounding box center [35, 125] width 70 height 42
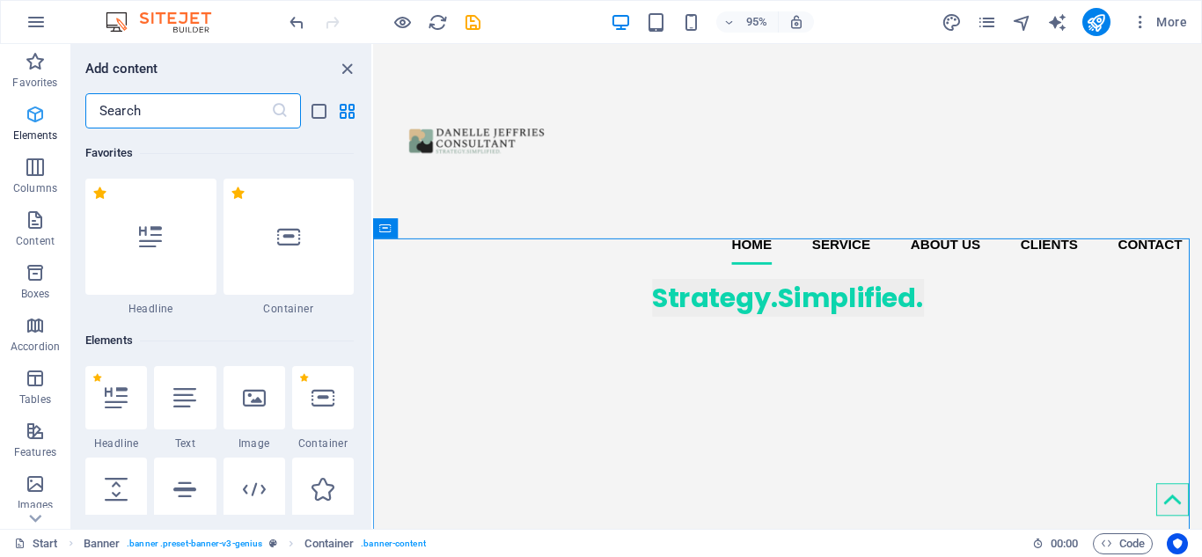
scroll to position [187, 0]
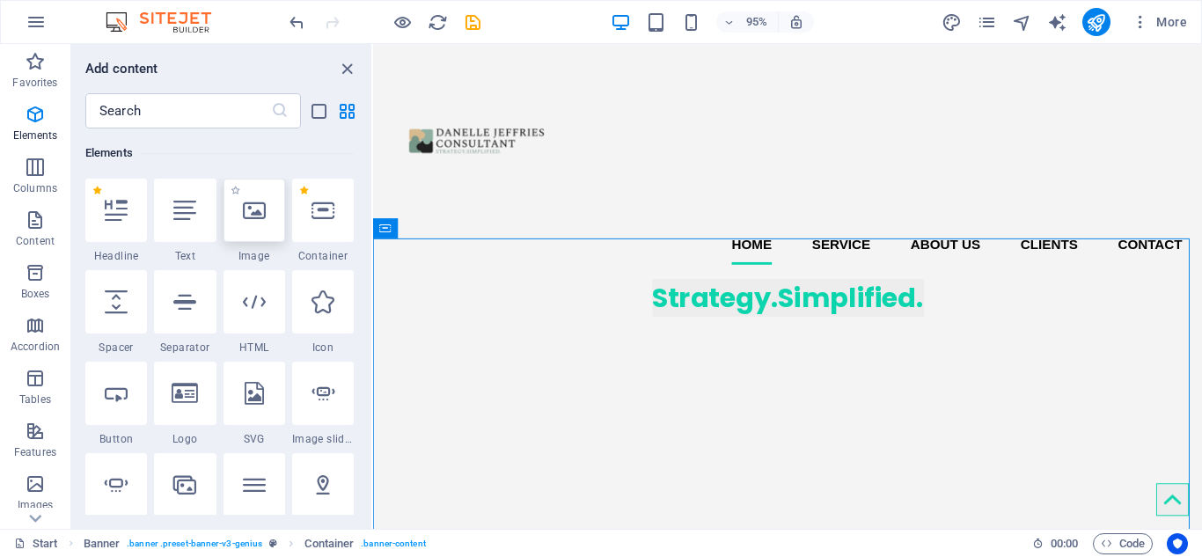
click at [243, 215] on icon at bounding box center [254, 210] width 23 height 23
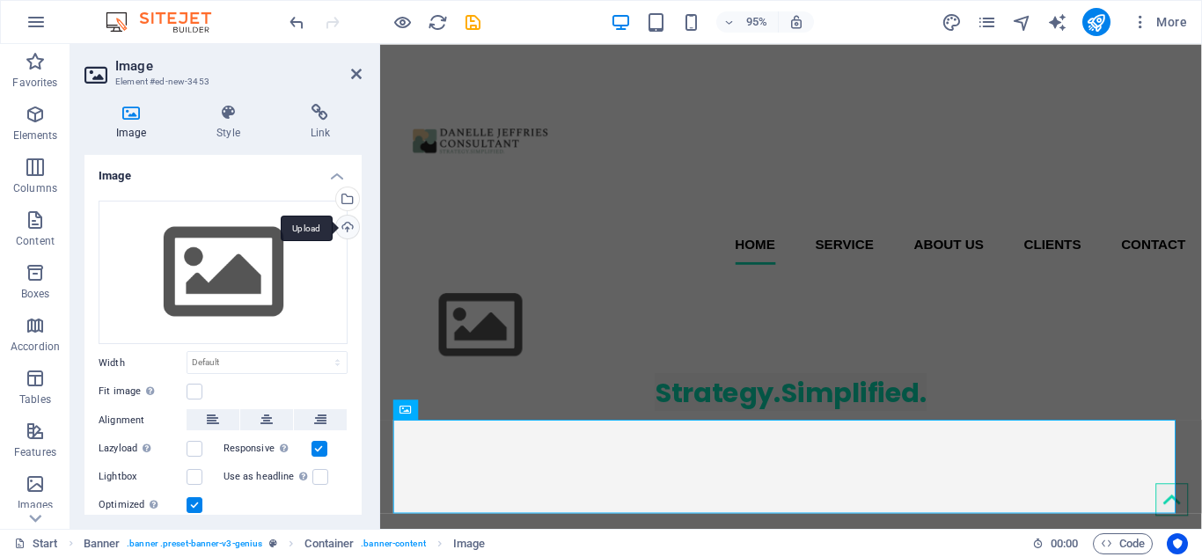
click at [348, 224] on div "Upload" at bounding box center [346, 229] width 26 height 26
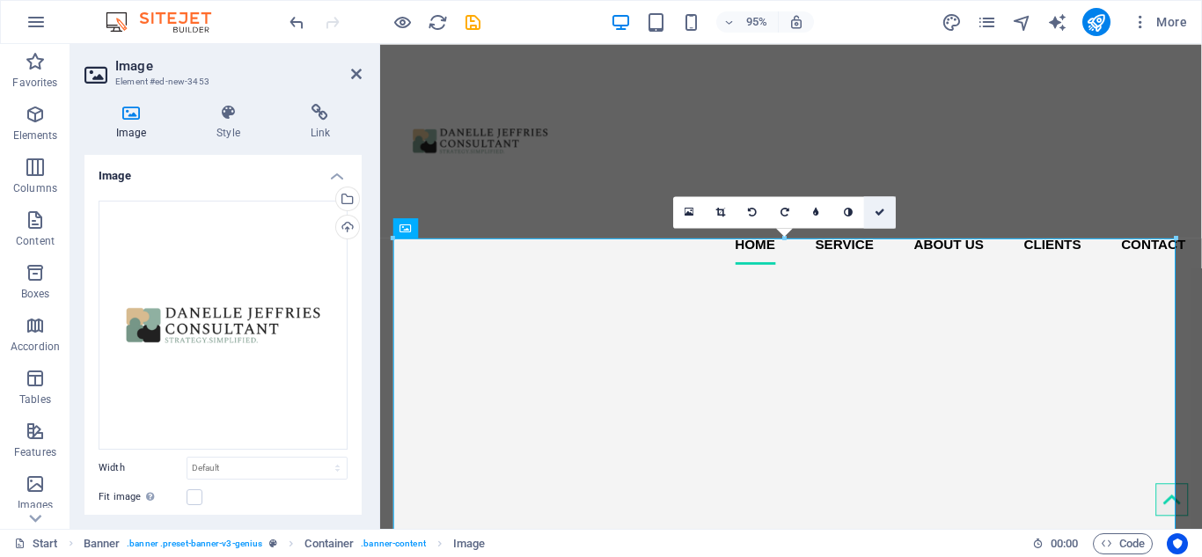
click at [882, 214] on icon at bounding box center [879, 212] width 11 height 10
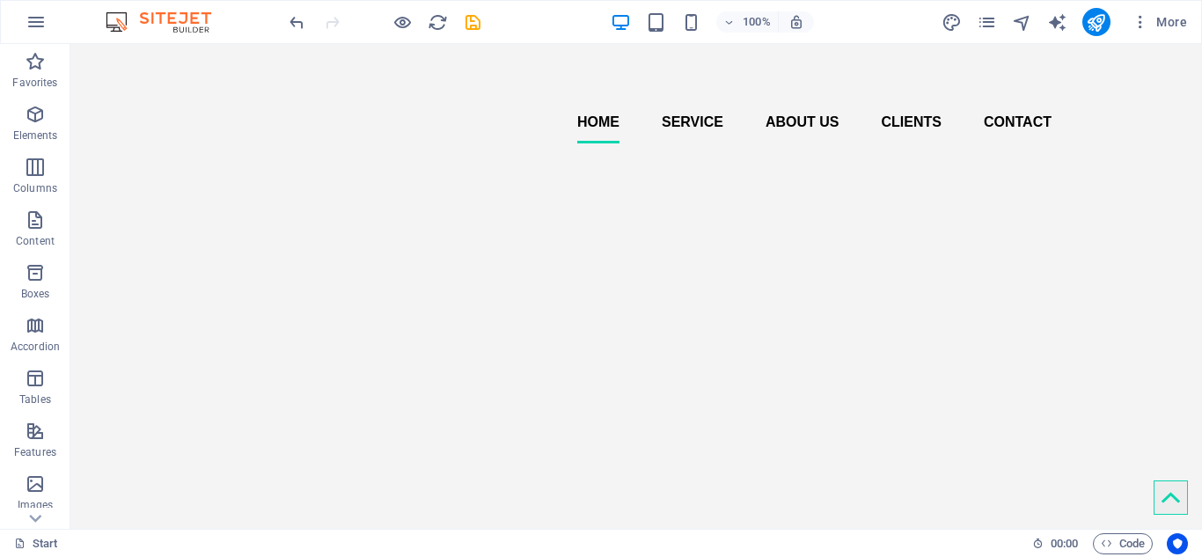
scroll to position [127, 0]
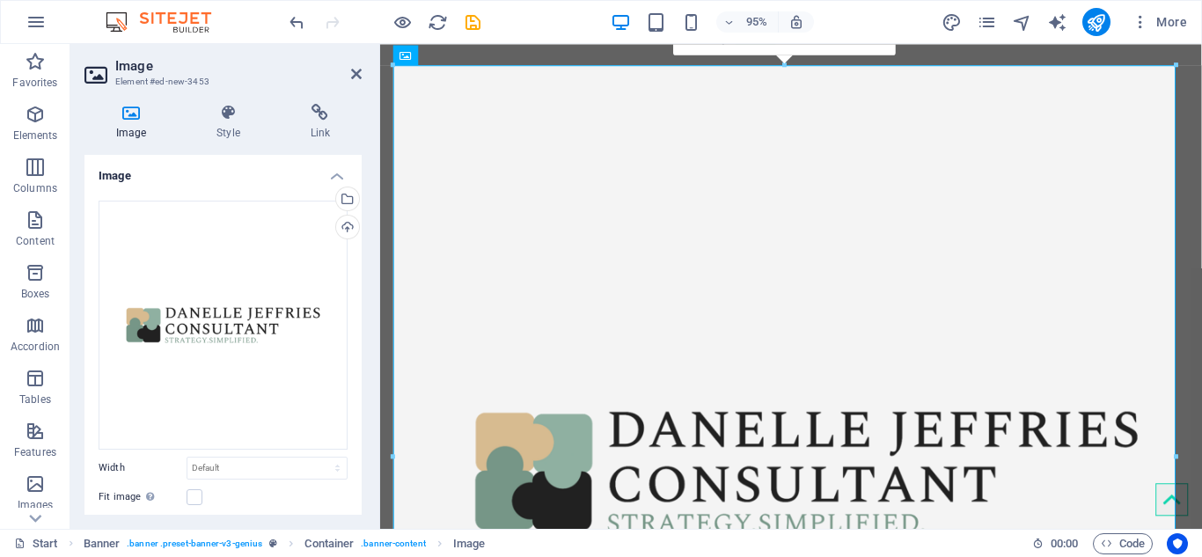
scroll to position [291, 0]
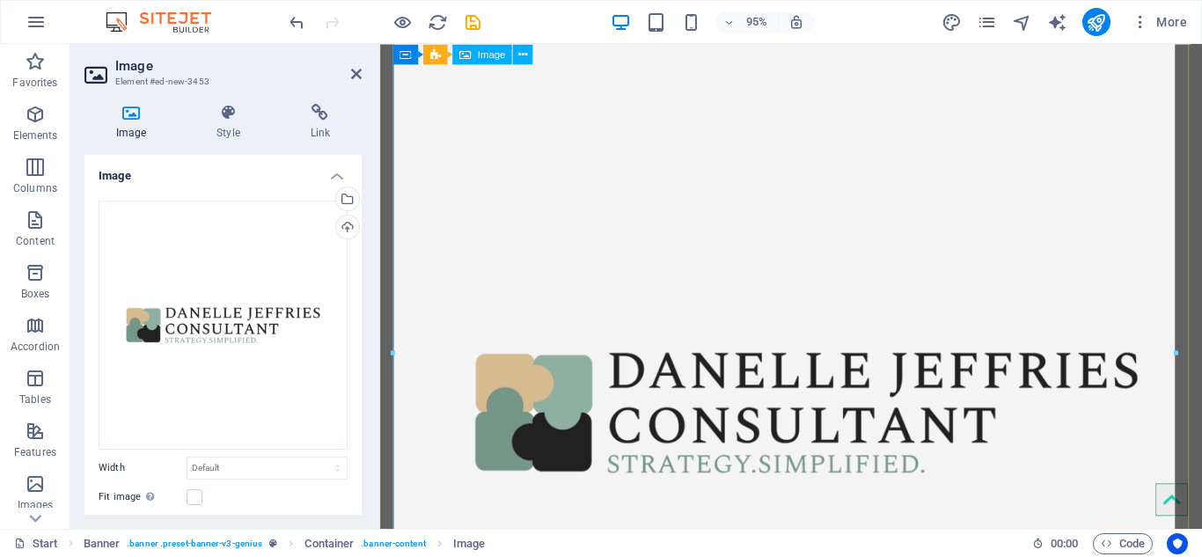
click at [863, 364] on figure at bounding box center [813, 431] width 830 height 865
click at [520, 54] on icon at bounding box center [523, 54] width 9 height 18
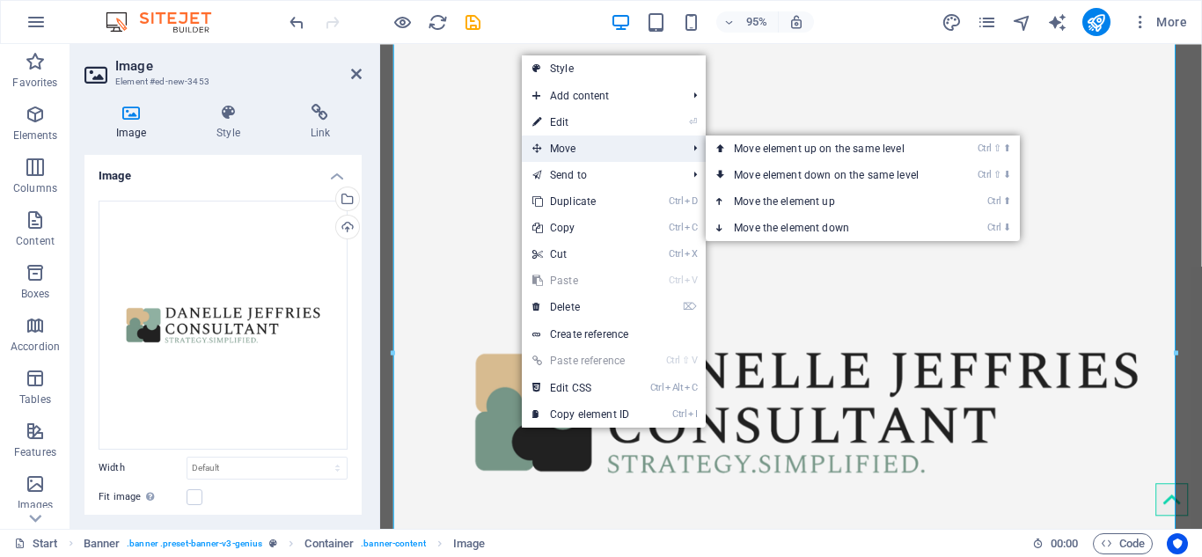
click at [555, 147] on span "Move" at bounding box center [600, 148] width 157 height 26
click at [741, 150] on link "Ctrl ⇧ ⬆ Move element up on the same level" at bounding box center [830, 148] width 248 height 26
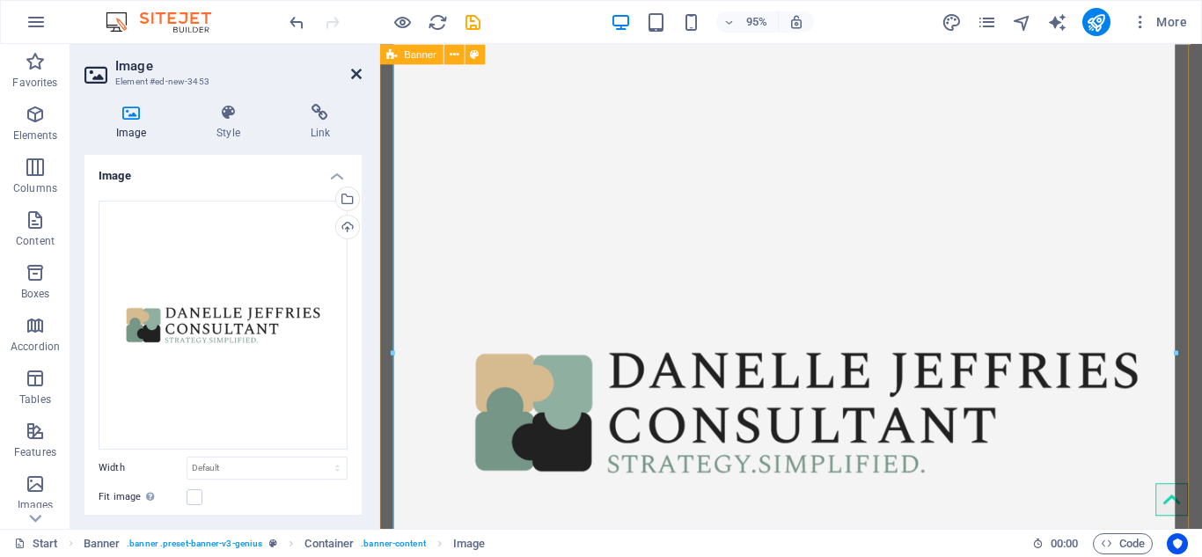
click at [357, 70] on icon at bounding box center [356, 74] width 11 height 14
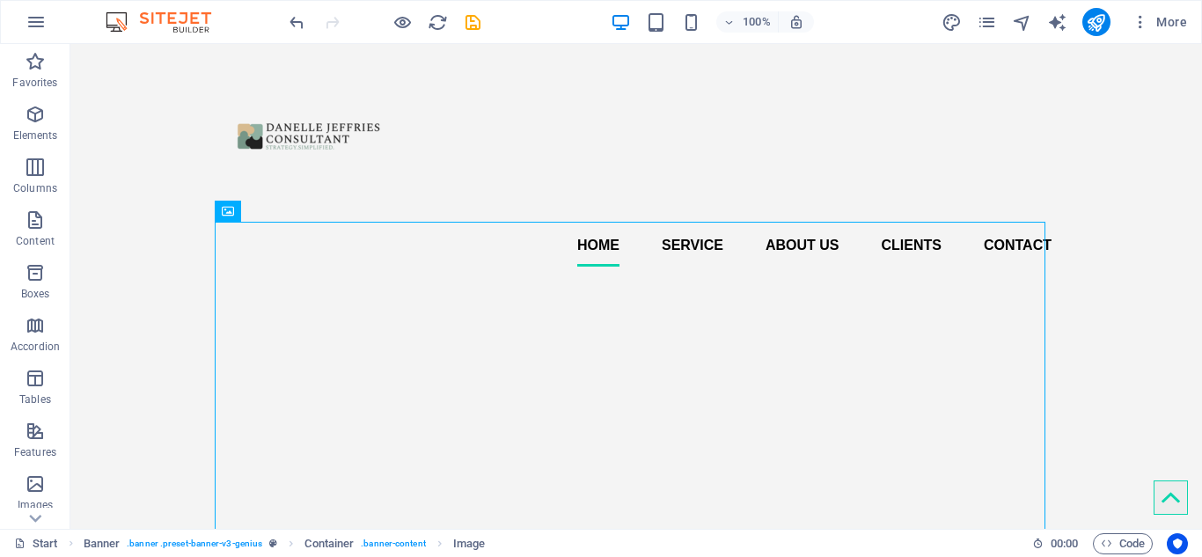
scroll to position [0, 0]
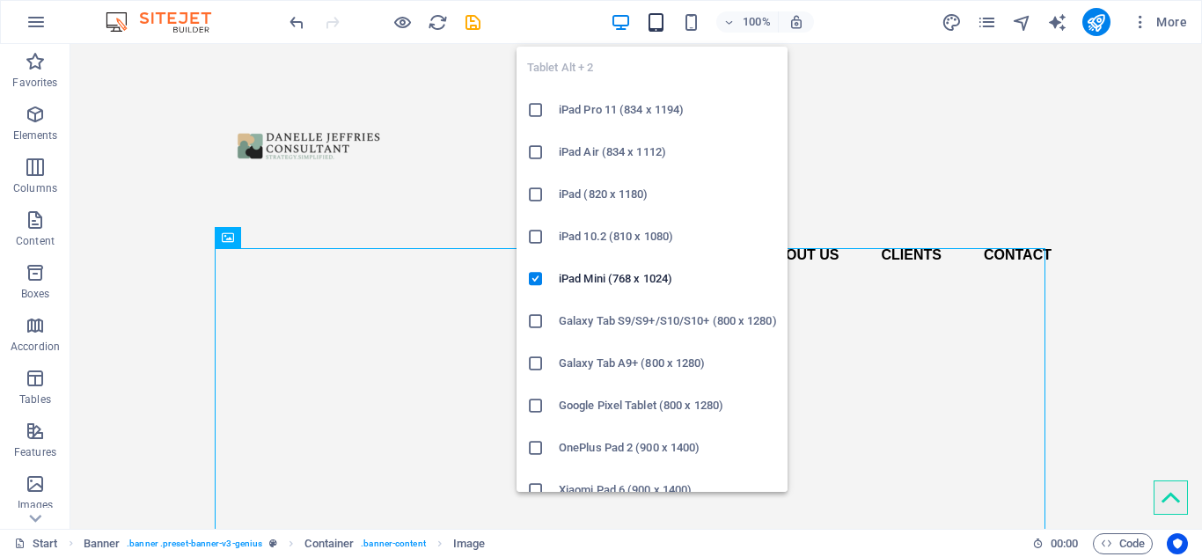
click at [657, 30] on icon "button" at bounding box center [656, 22] width 20 height 20
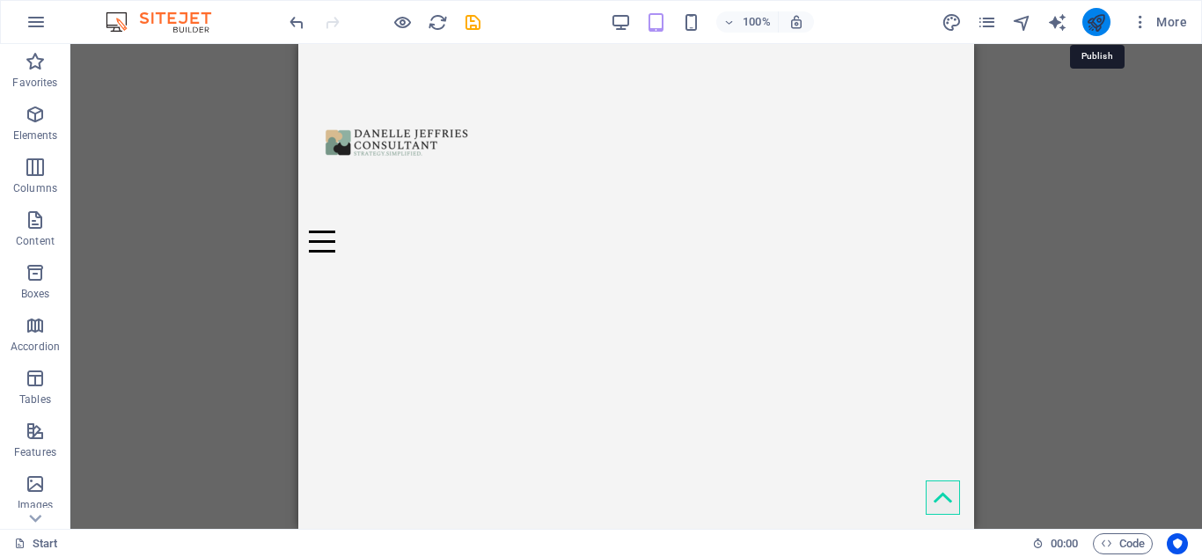
click at [1095, 25] on icon "publish" at bounding box center [1096, 22] width 20 height 20
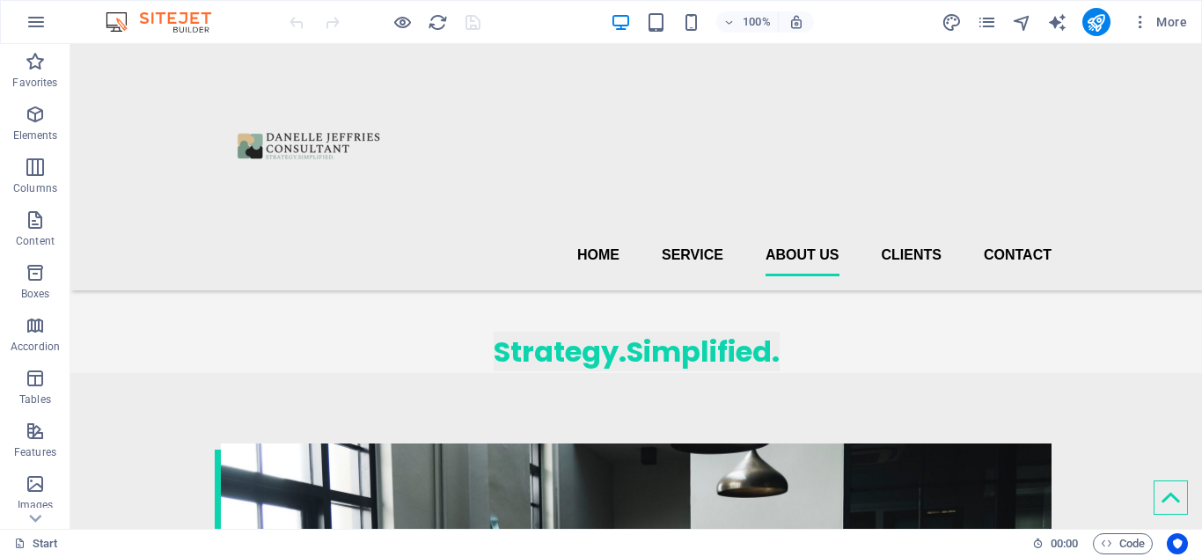
scroll to position [1072, 0]
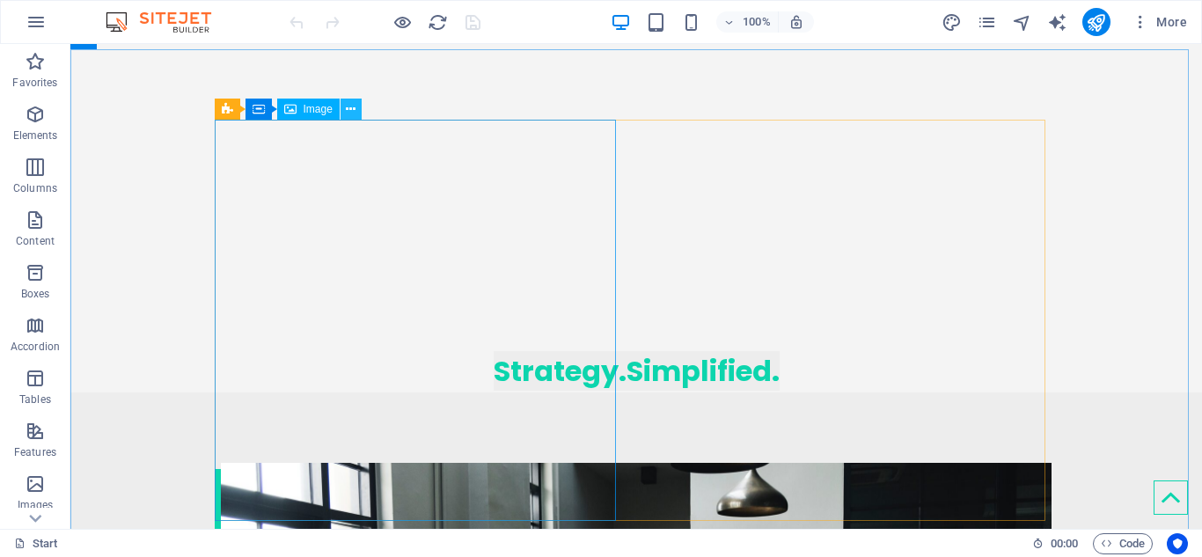
click at [355, 113] on icon at bounding box center [351, 109] width 10 height 18
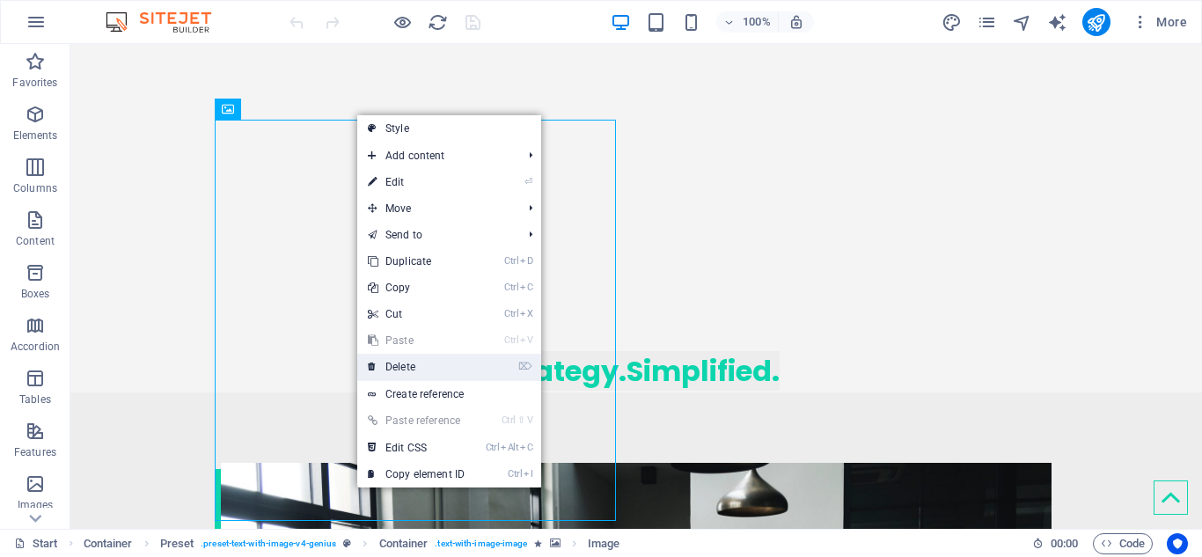
click at [418, 366] on link "⌦ Delete" at bounding box center [416, 367] width 118 height 26
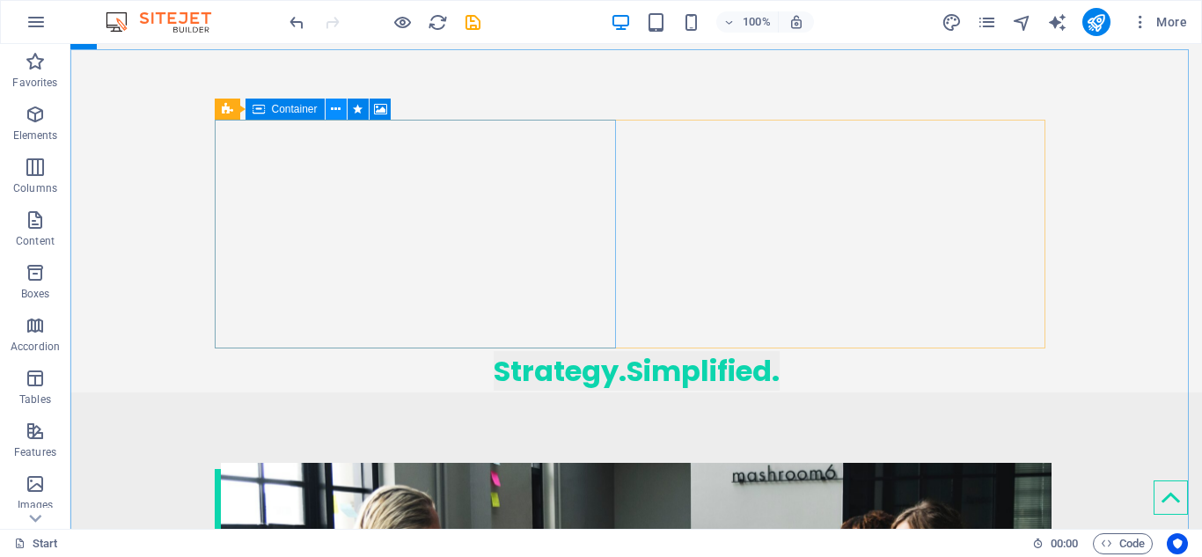
click at [339, 112] on icon at bounding box center [336, 109] width 10 height 18
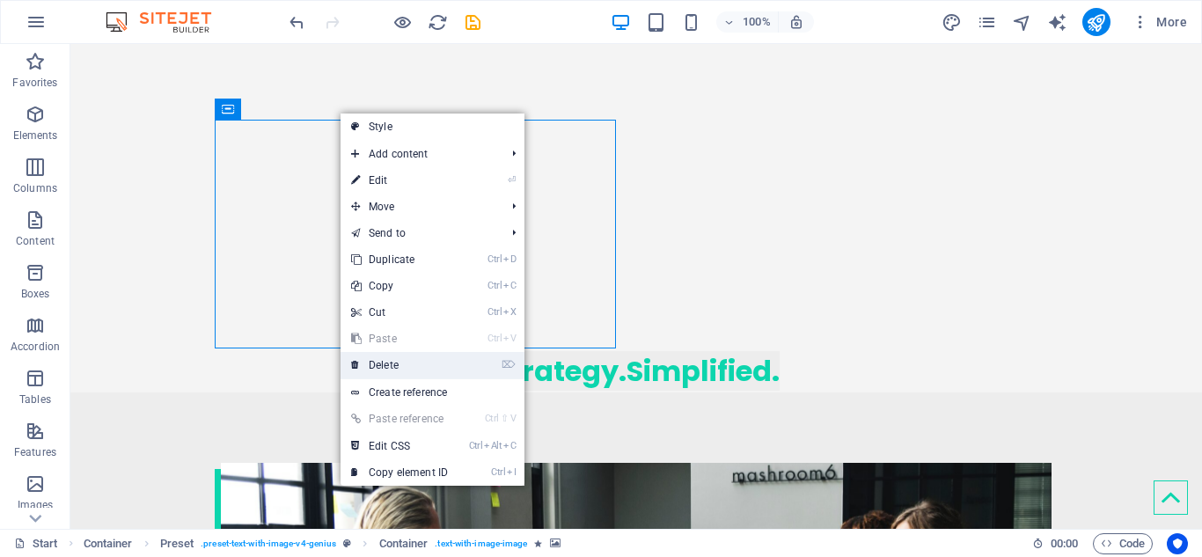
click at [380, 369] on link "⌦ Delete" at bounding box center [399, 365] width 118 height 26
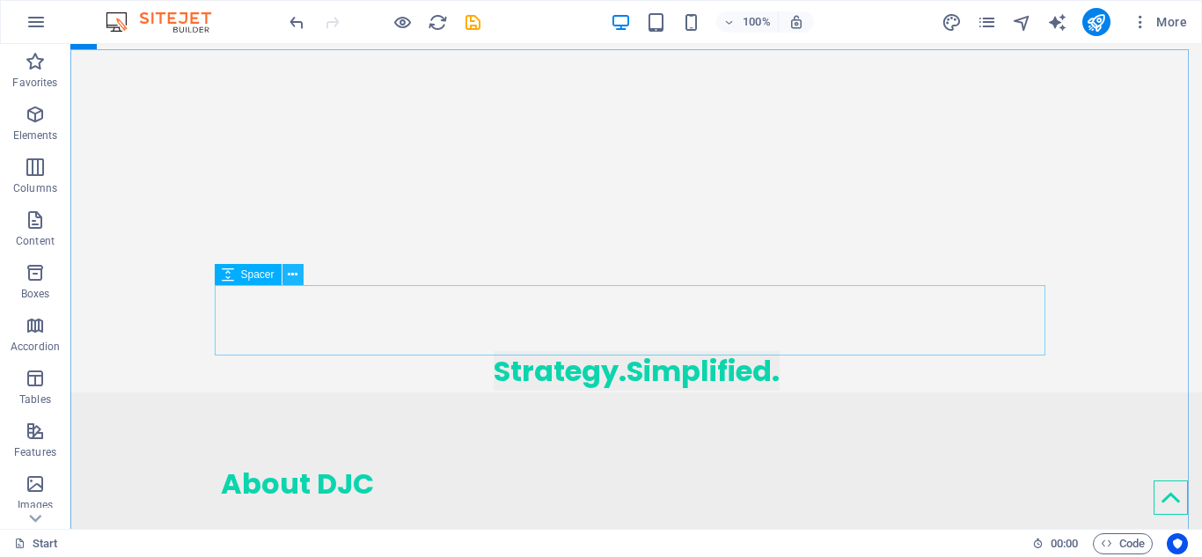
click at [296, 278] on icon at bounding box center [293, 275] width 10 height 18
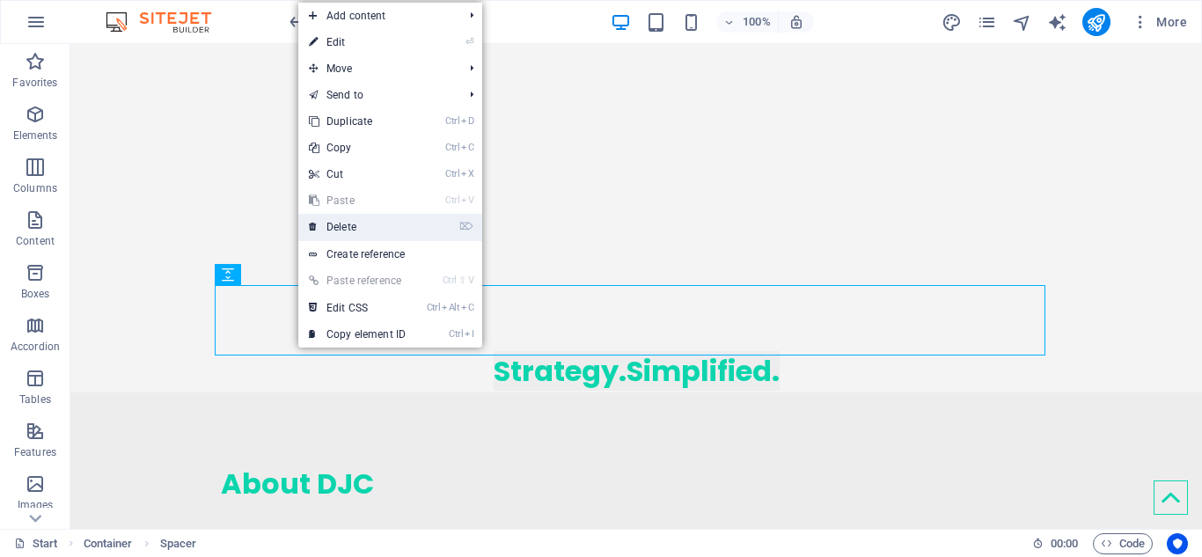
click at [359, 223] on link "⌦ Delete" at bounding box center [357, 227] width 118 height 26
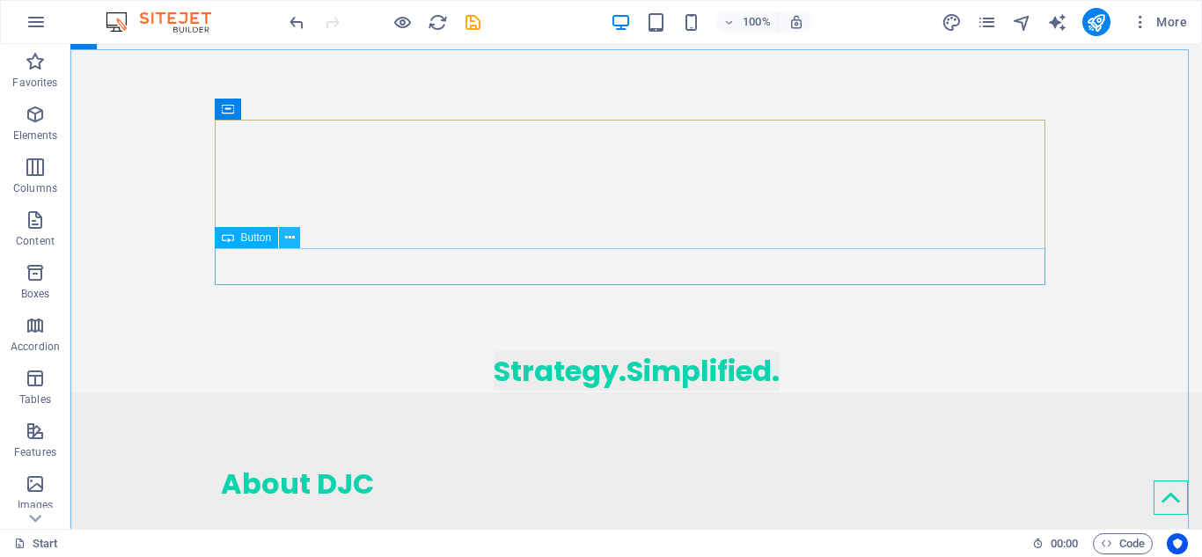
click at [293, 244] on icon at bounding box center [290, 238] width 10 height 18
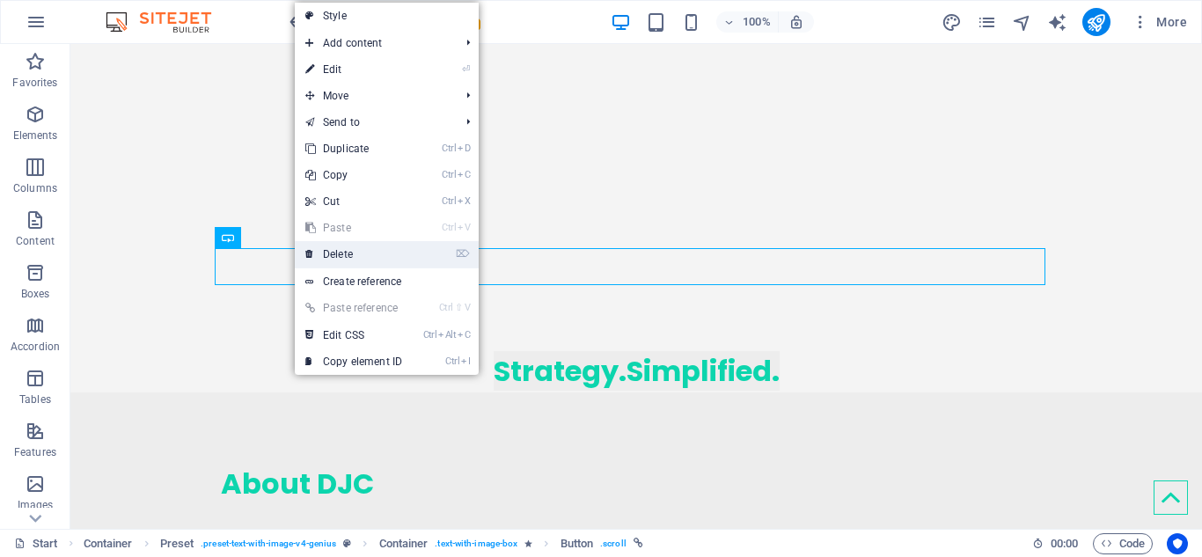
click at [337, 251] on link "⌦ Delete" at bounding box center [354, 254] width 118 height 26
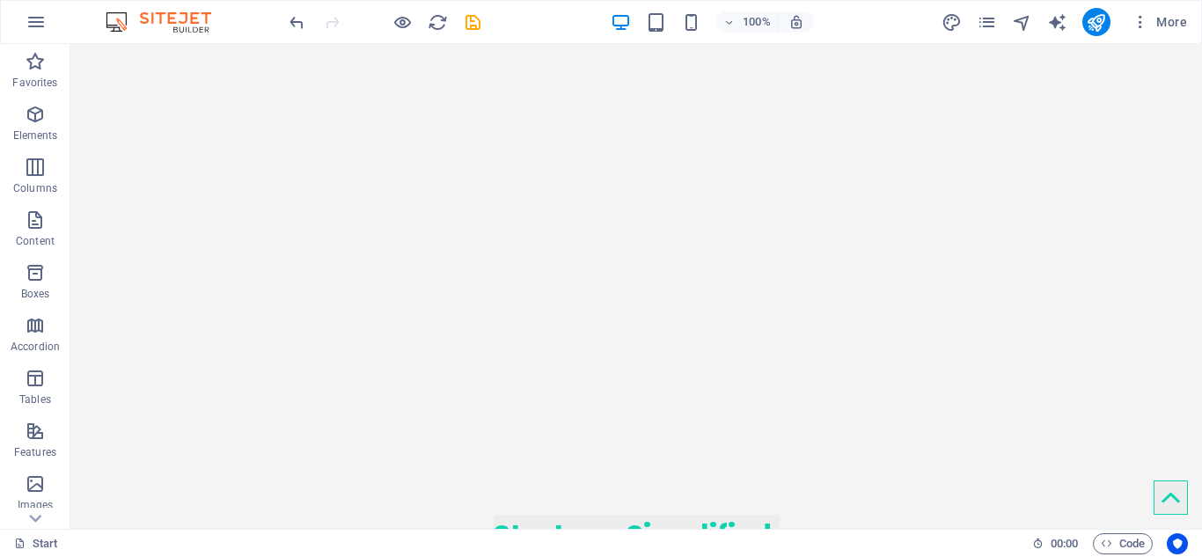
scroll to position [962, 0]
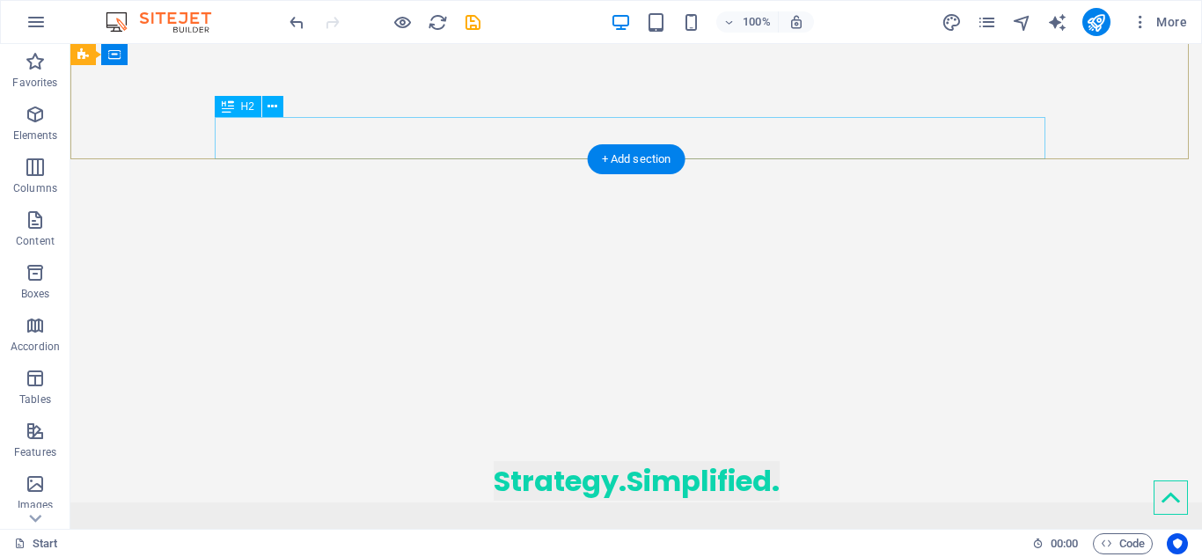
click at [741, 460] on div "Strategy.Simplified." at bounding box center [636, 481] width 830 height 42
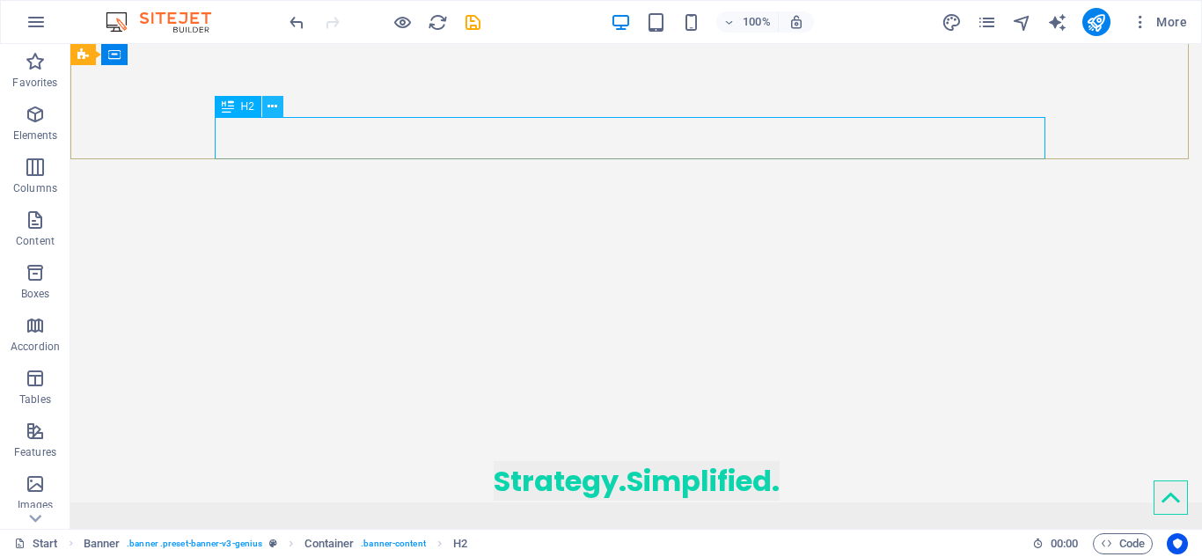
click at [275, 111] on icon at bounding box center [272, 107] width 10 height 18
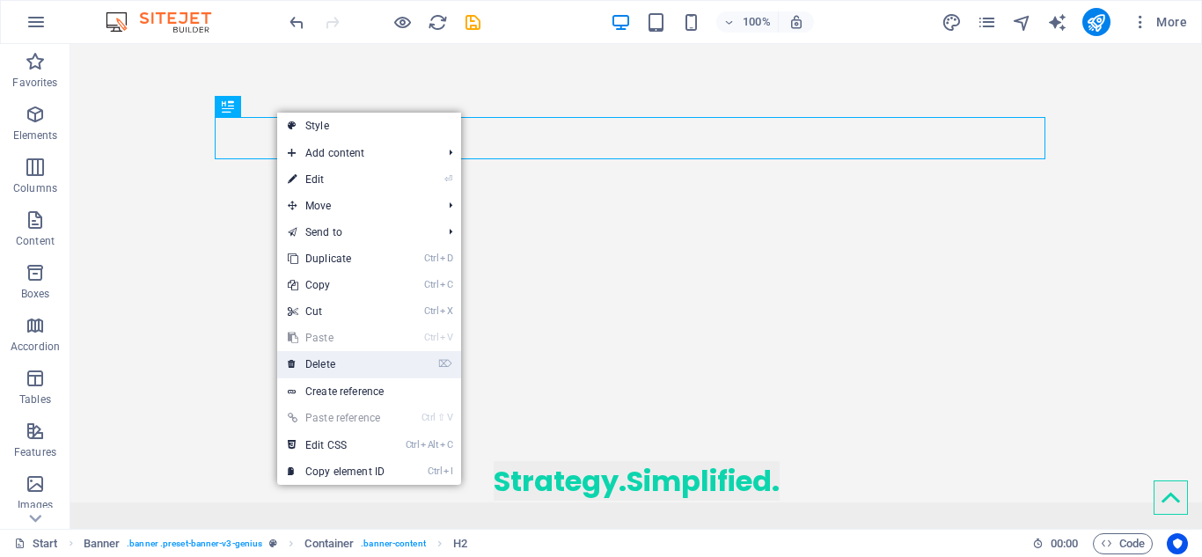
click at [340, 368] on link "⌦ Delete" at bounding box center [336, 364] width 118 height 26
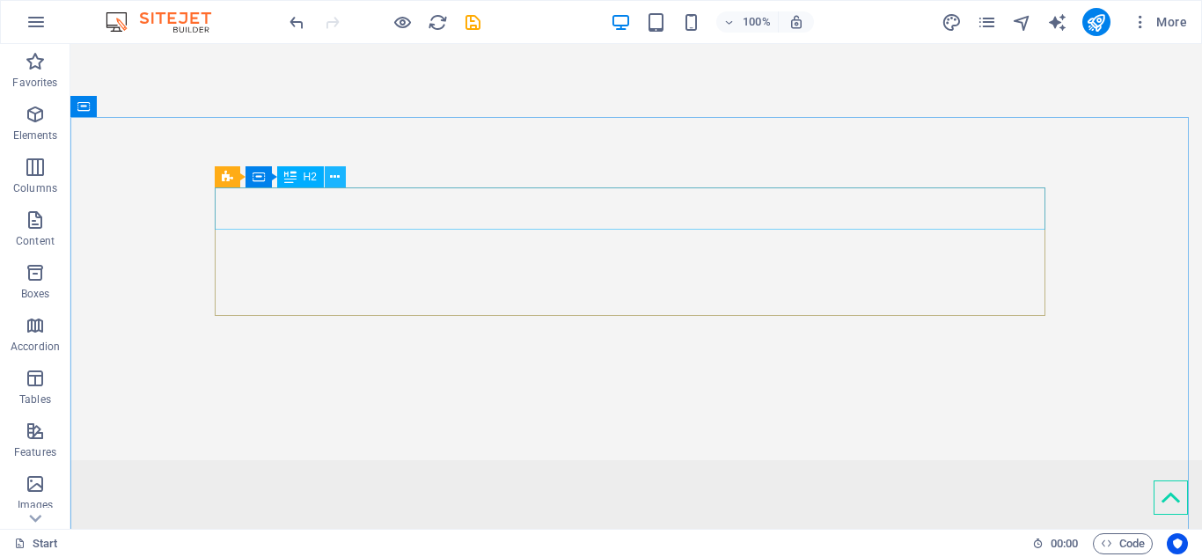
click at [340, 176] on button at bounding box center [335, 176] width 21 height 21
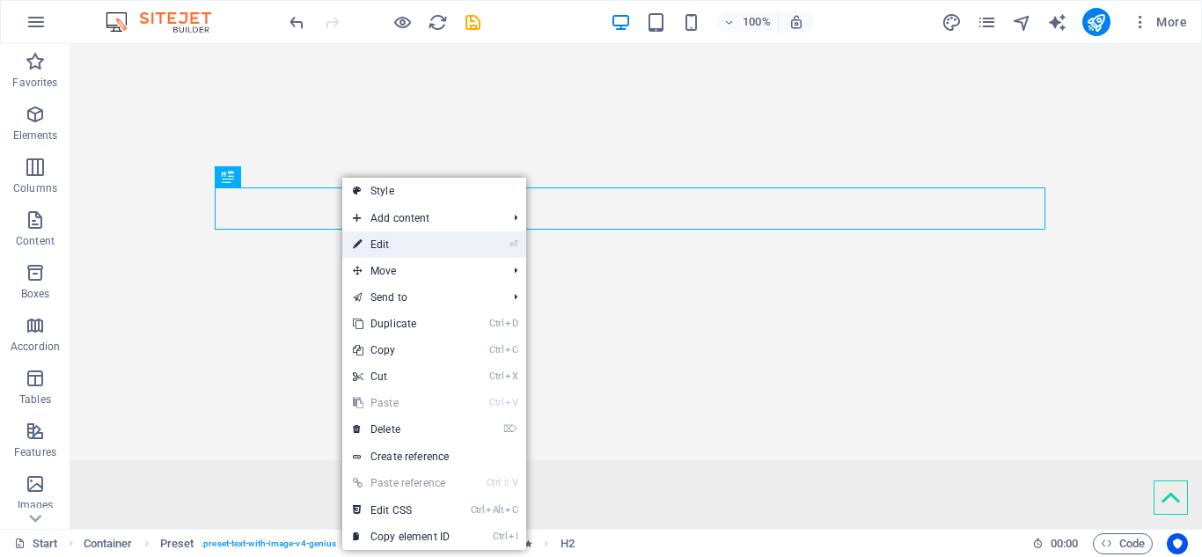
click at [380, 242] on link "⏎ Edit" at bounding box center [401, 244] width 118 height 26
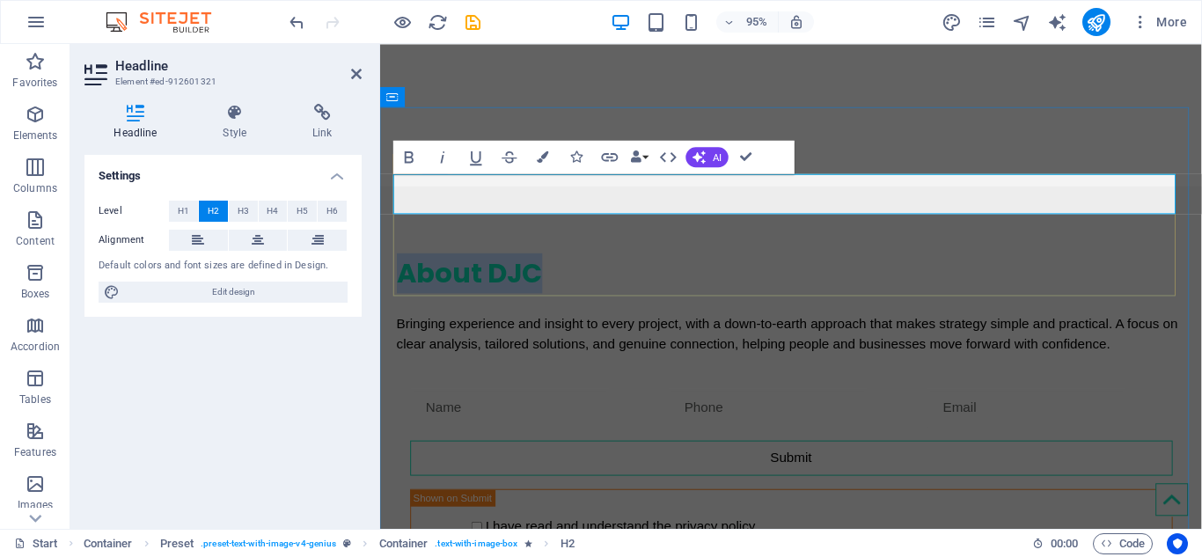
click at [549, 264] on h2 "About DJC" at bounding box center [813, 285] width 830 height 42
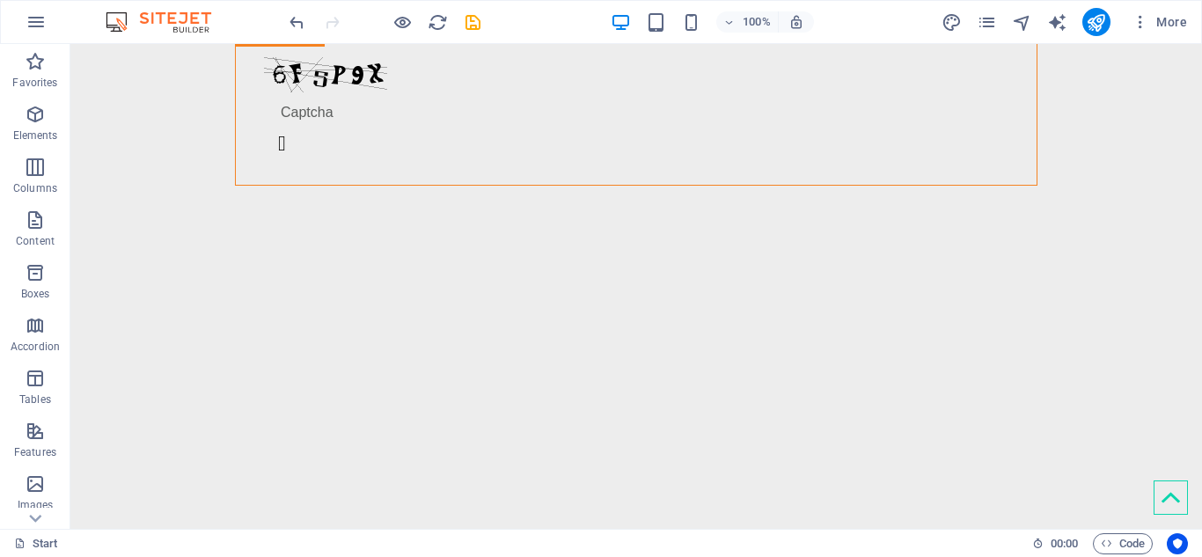
scroll to position [1972, 0]
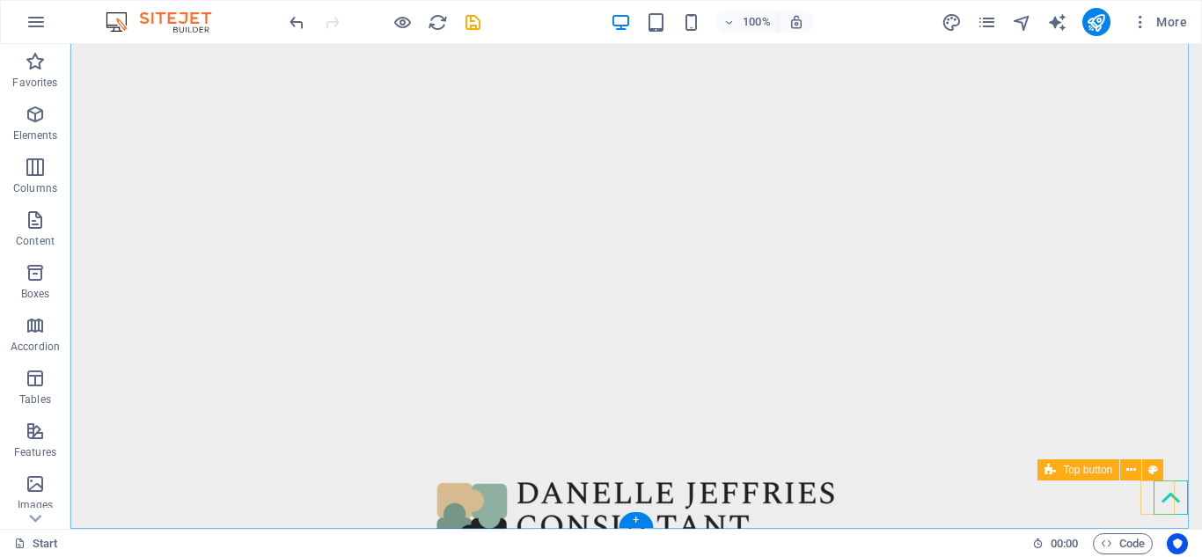
click at [1159, 499] on figure at bounding box center [1170, 497] width 34 height 34
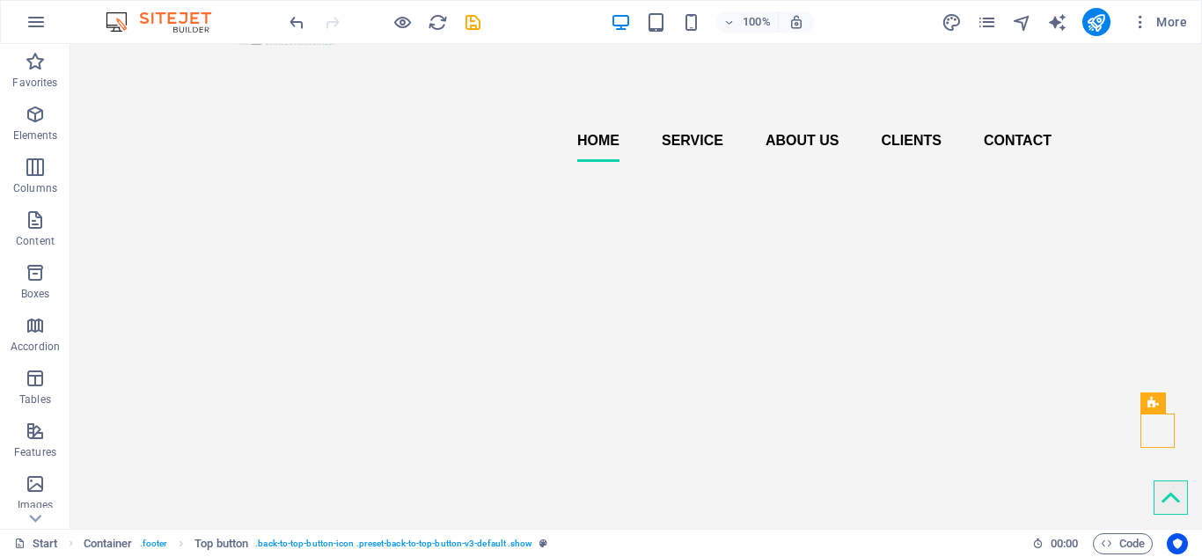
scroll to position [134, 0]
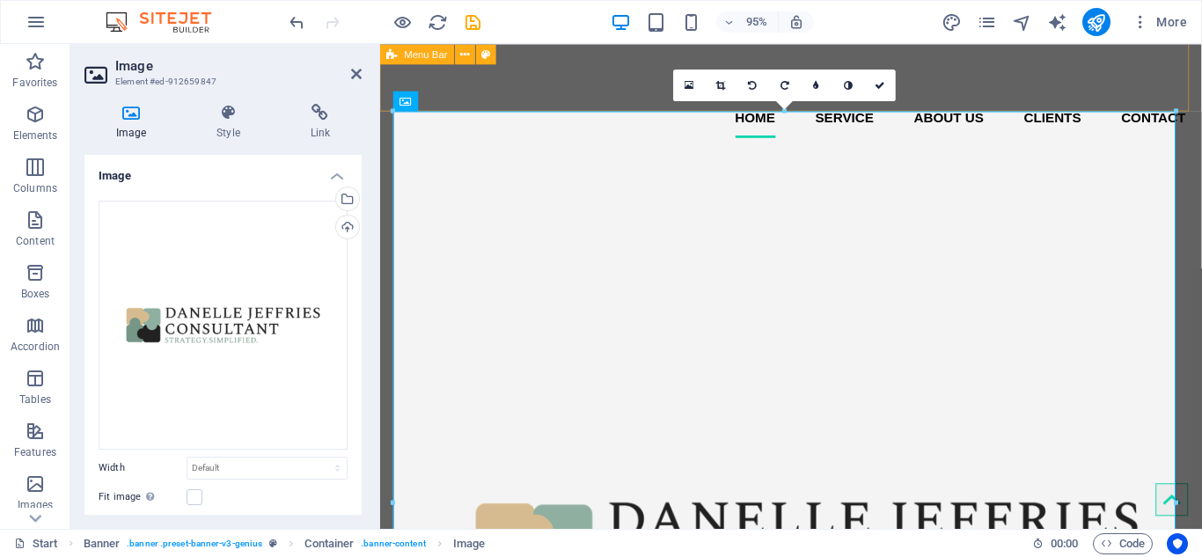
click at [1012, 85] on div "Home Service About us Clients Contact" at bounding box center [812, 33] width 865 height 246
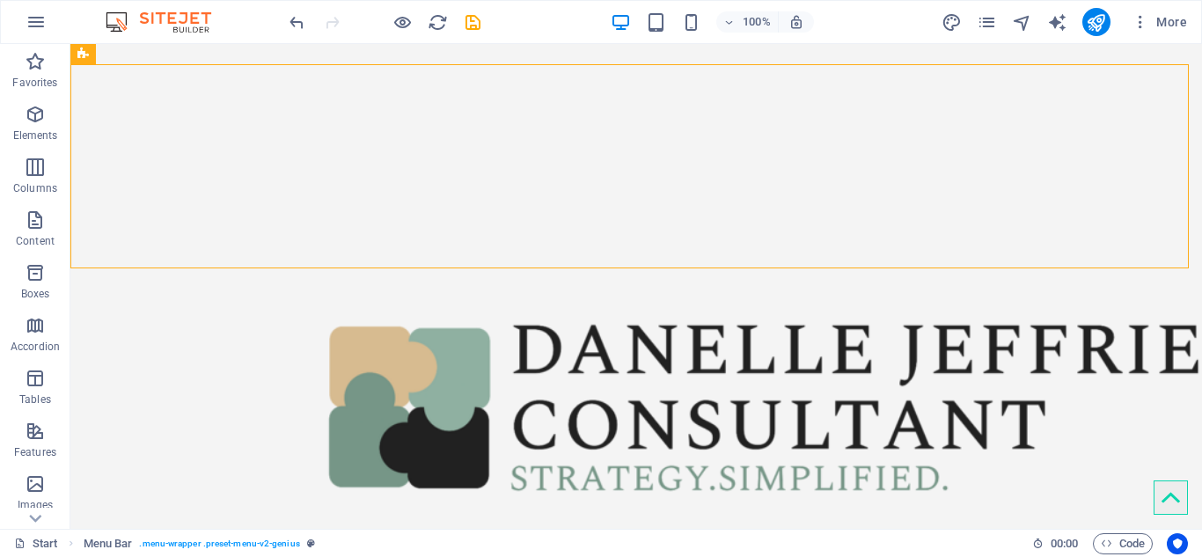
scroll to position [0, 0]
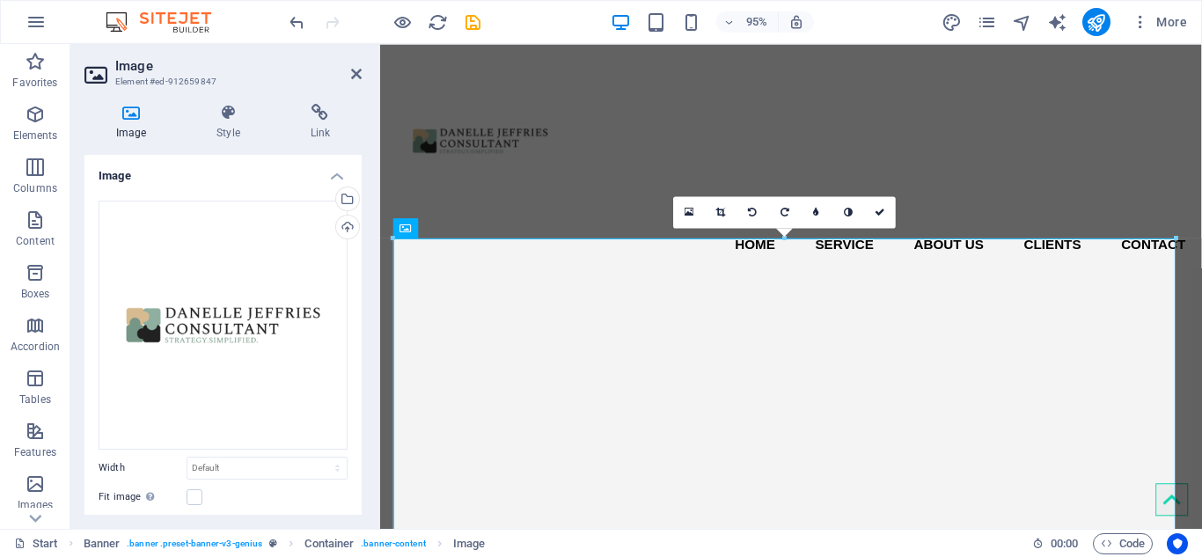
click at [333, 178] on h4 "Image" at bounding box center [222, 171] width 277 height 32
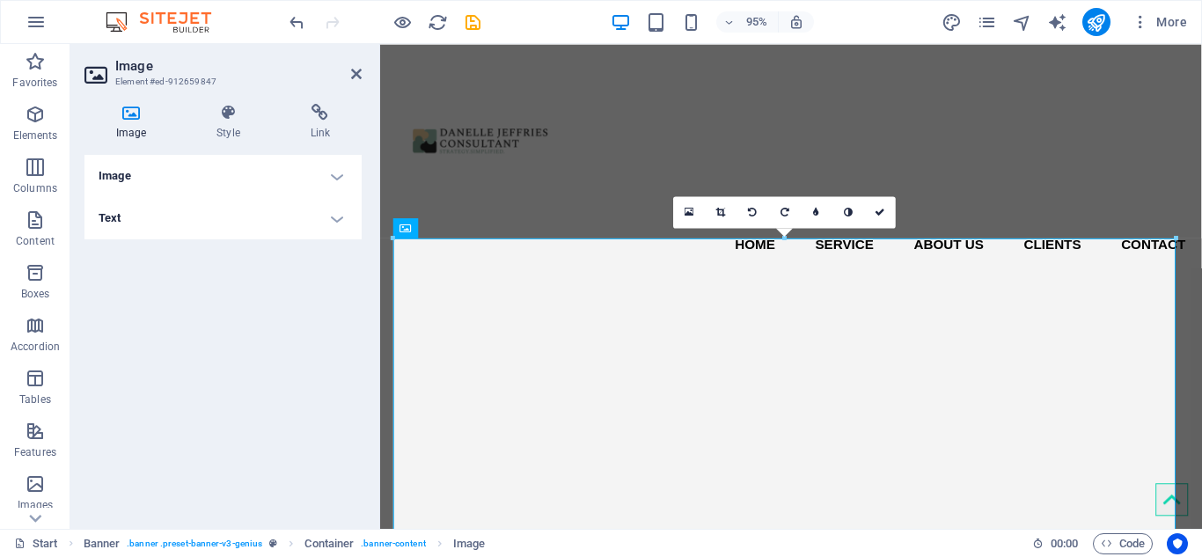
click at [333, 178] on h4 "Image" at bounding box center [222, 176] width 277 height 42
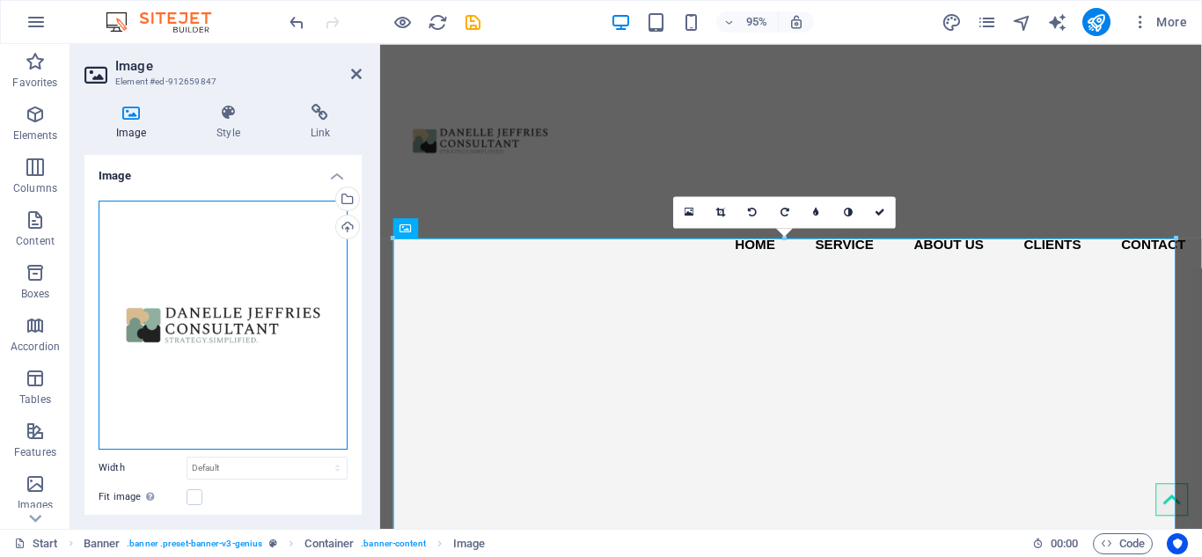
click at [237, 323] on div "Drag files here, click to choose files or select files from Files or our free s…" at bounding box center [223, 325] width 249 height 249
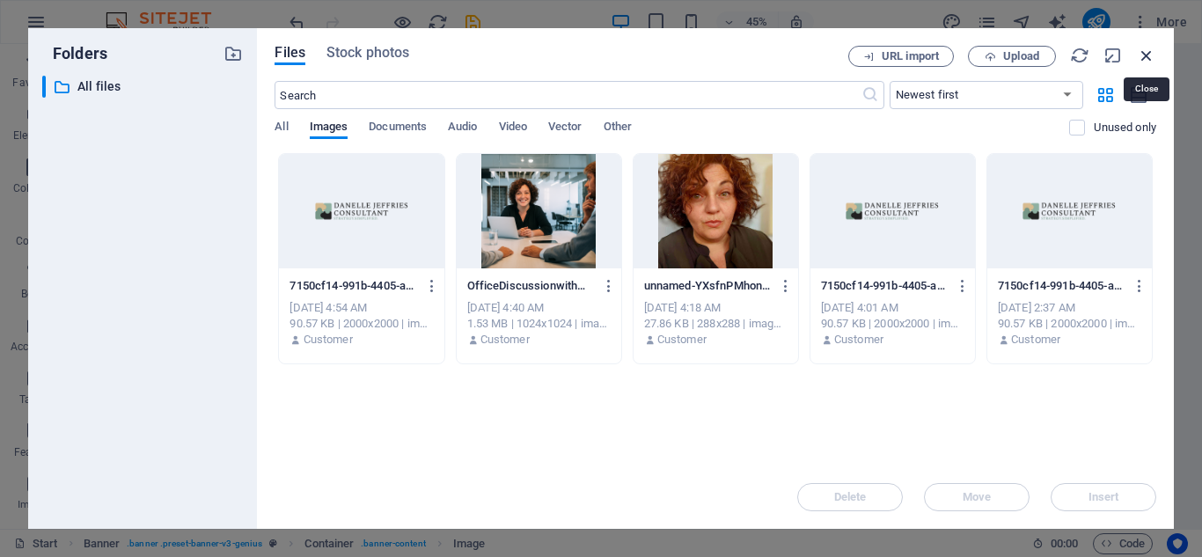
click at [1154, 60] on icon "button" at bounding box center [1146, 55] width 19 height 19
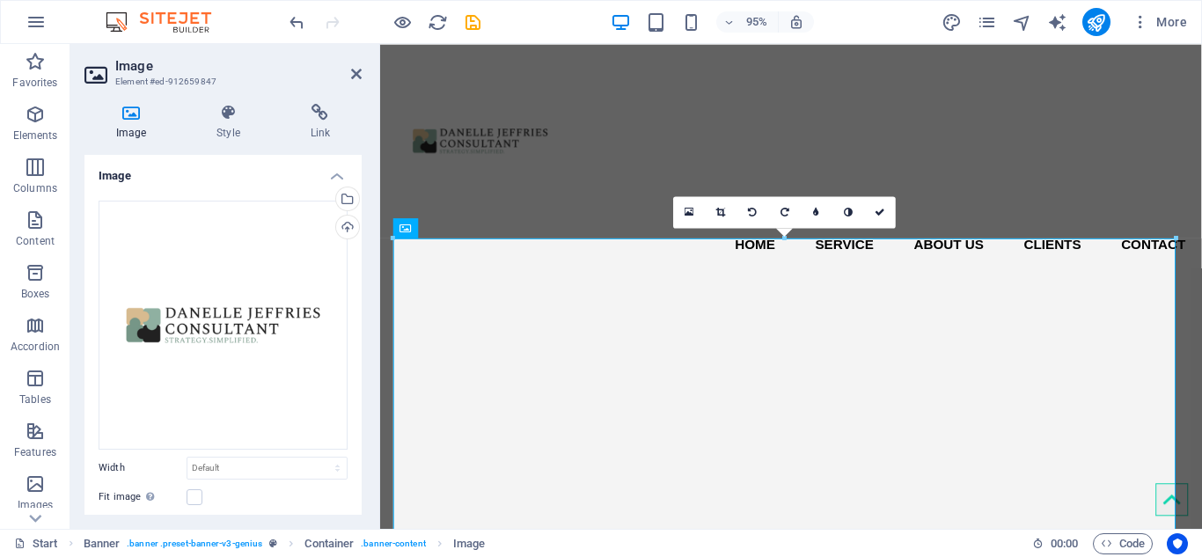
drag, startPoint x: 355, startPoint y: 247, endPoint x: 355, endPoint y: 271, distance: 23.8
click at [355, 271] on div "Drag files here, click to choose files or select files from Files or our free s…" at bounding box center [222, 411] width 277 height 449
click at [197, 494] on label at bounding box center [195, 497] width 16 height 16
click at [0, 0] on input "Fit image Automatically fit image to a fixed width and height" at bounding box center [0, 0] width 0 height 0
click at [894, 212] on icon at bounding box center [895, 212] width 11 height 10
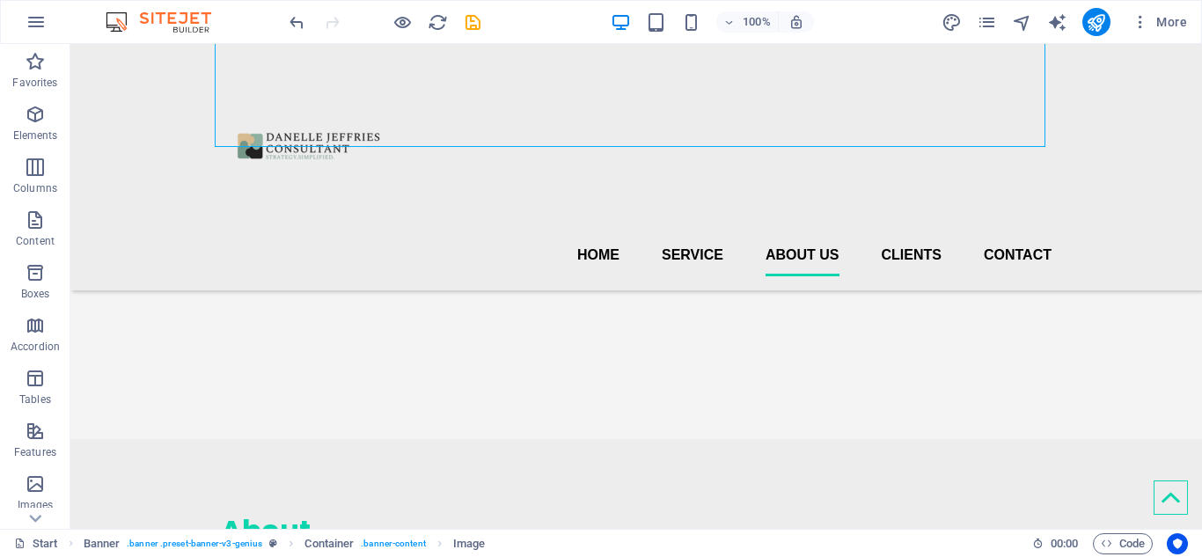
scroll to position [932, 0]
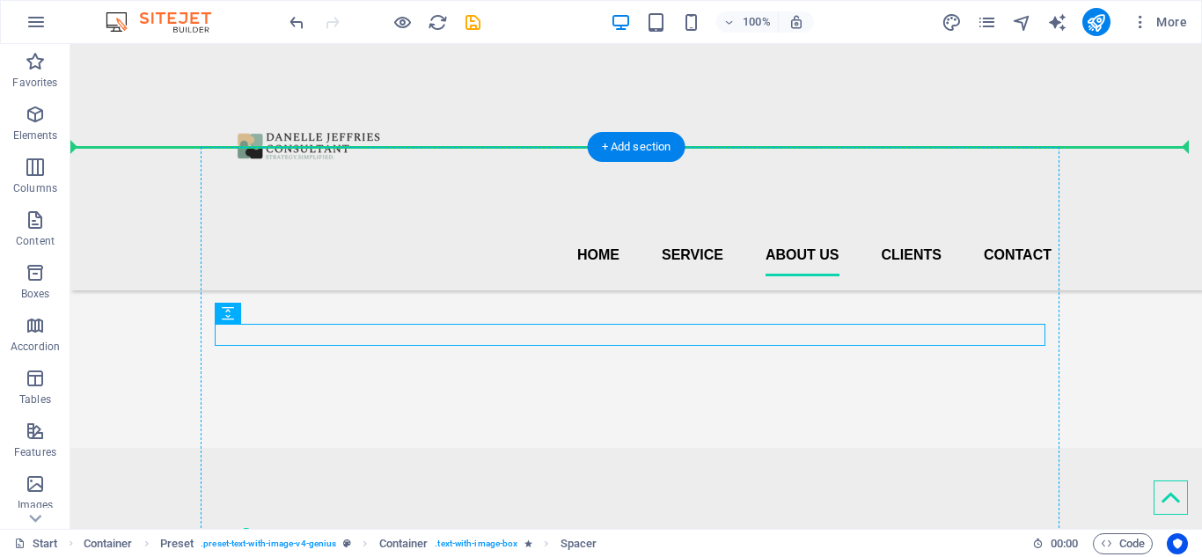
drag, startPoint x: 274, startPoint y: 333, endPoint x: 245, endPoint y: 351, distance: 34.7
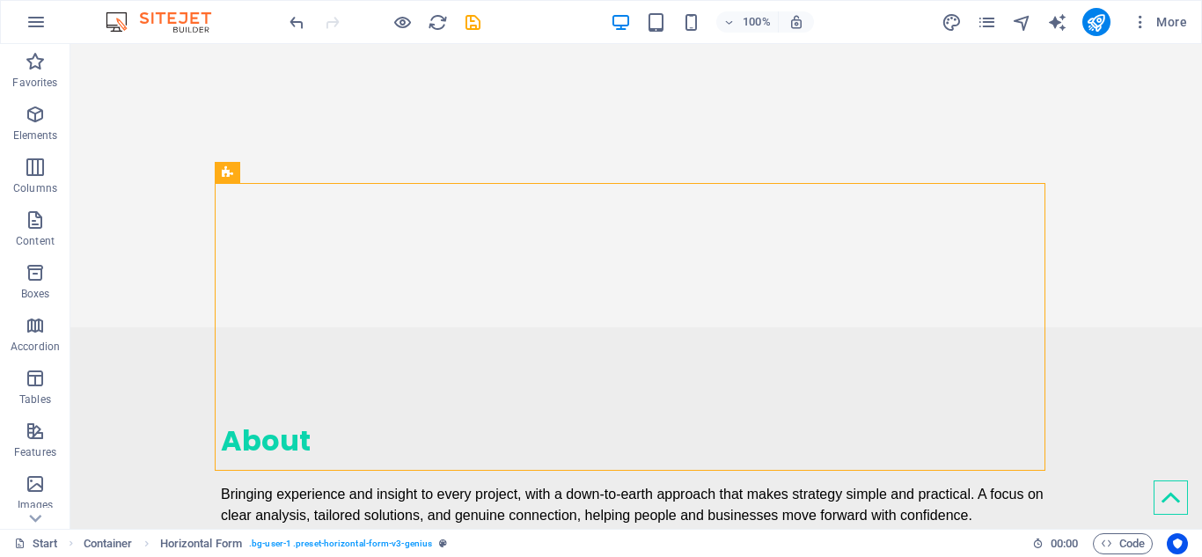
scroll to position [1103, 0]
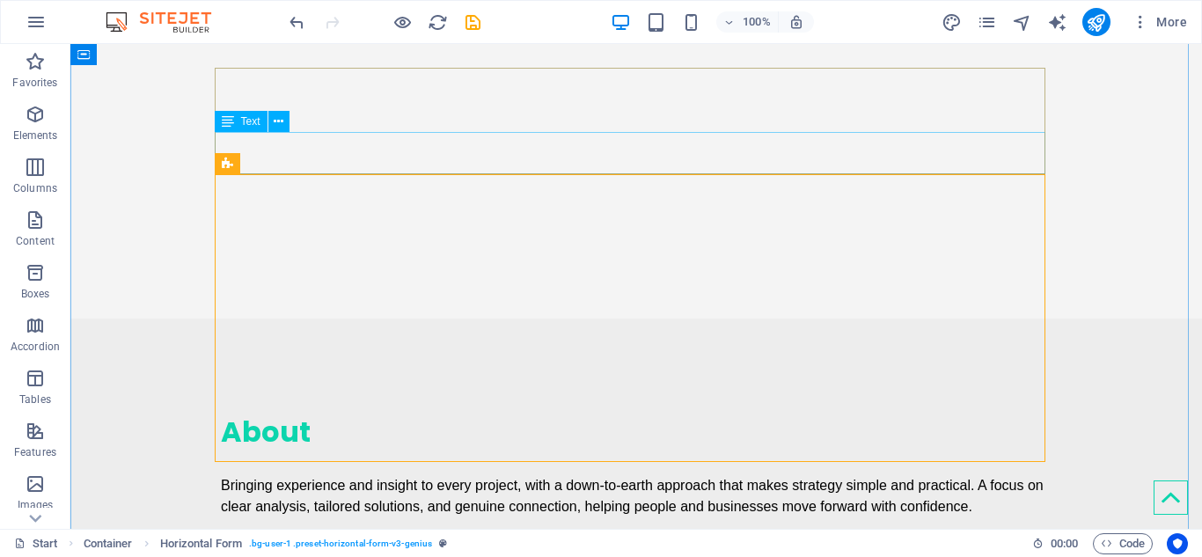
click at [987, 475] on div "Bringing experience and insight to every project, with a down-to-earth approach…" at bounding box center [636, 496] width 830 height 42
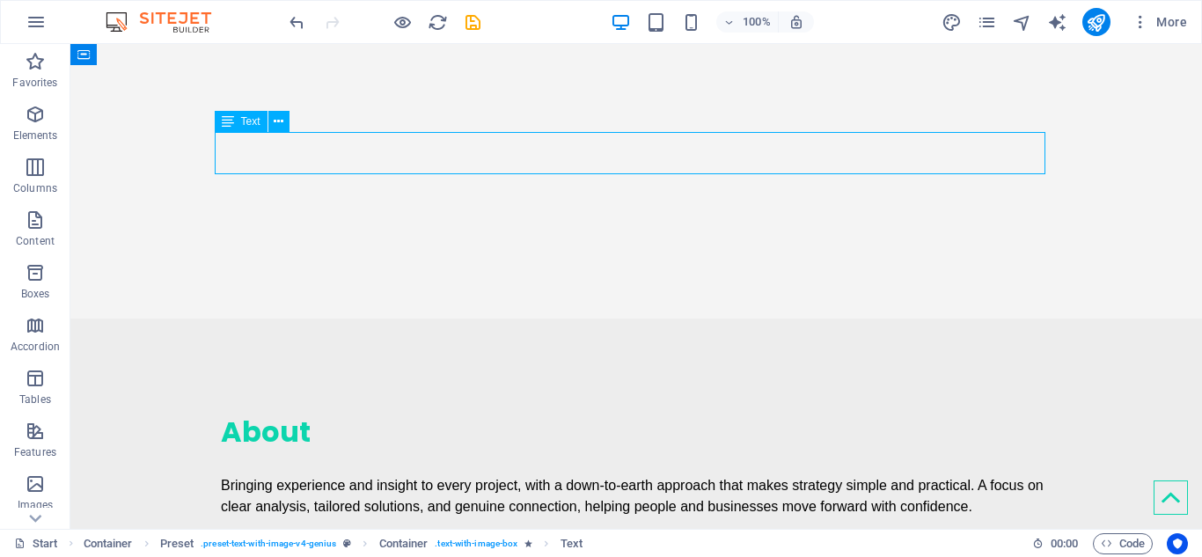
click at [911, 475] on div "Bringing experience and insight to every project, with a down-to-earth approach…" at bounding box center [636, 496] width 830 height 42
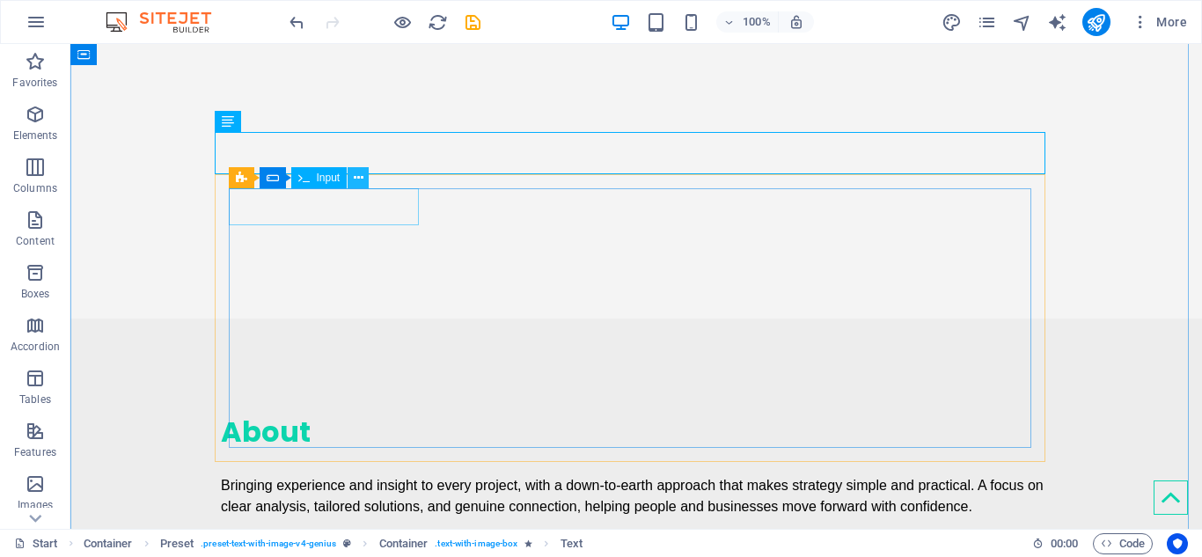
click at [355, 181] on icon at bounding box center [359, 178] width 10 height 18
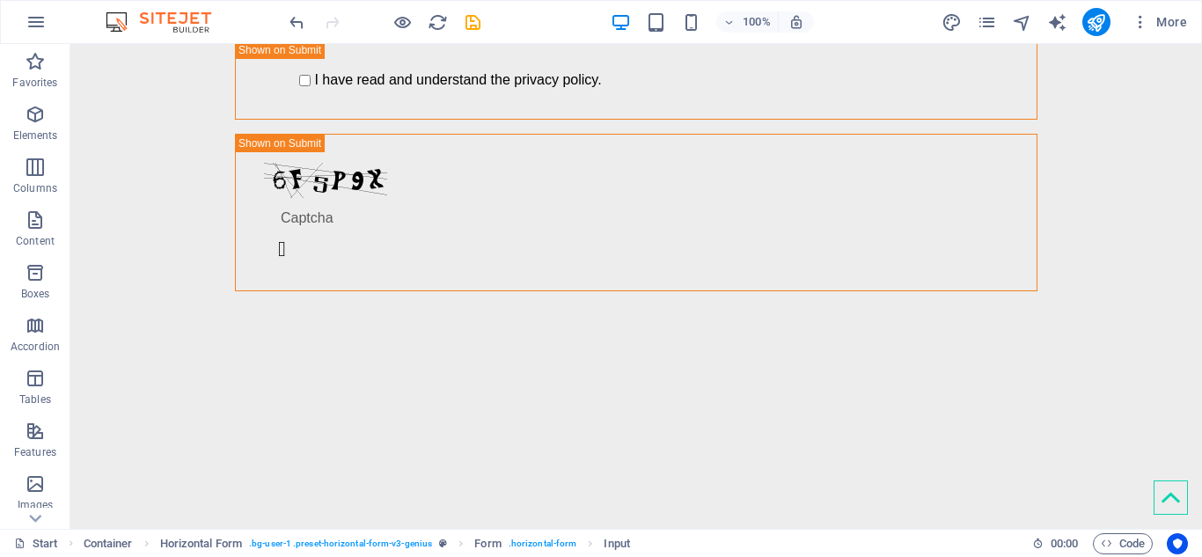
scroll to position [1972, 0]
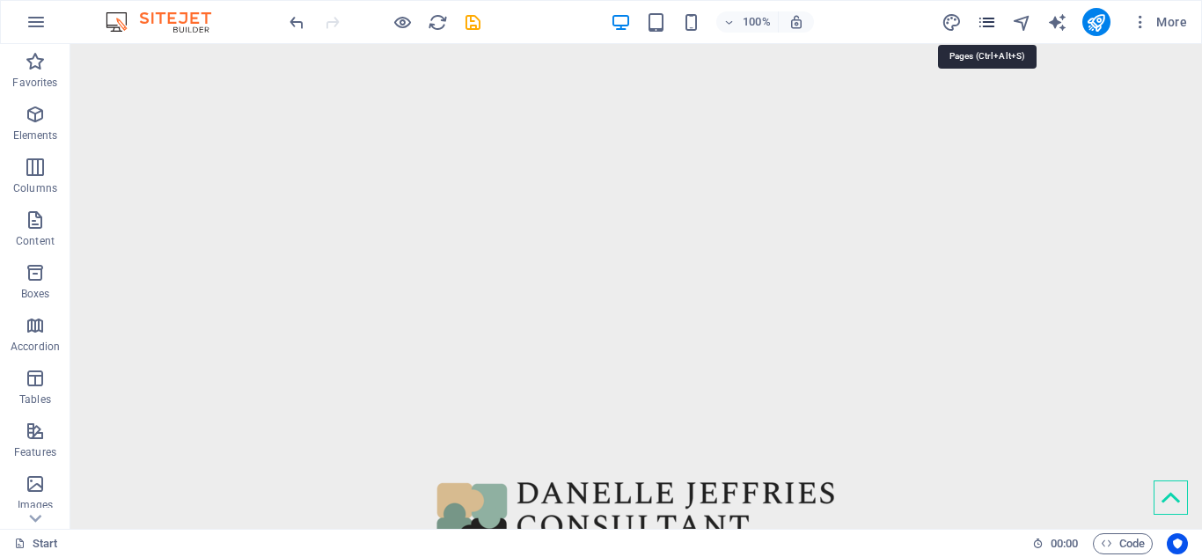
click at [985, 25] on icon "pages" at bounding box center [986, 22] width 20 height 20
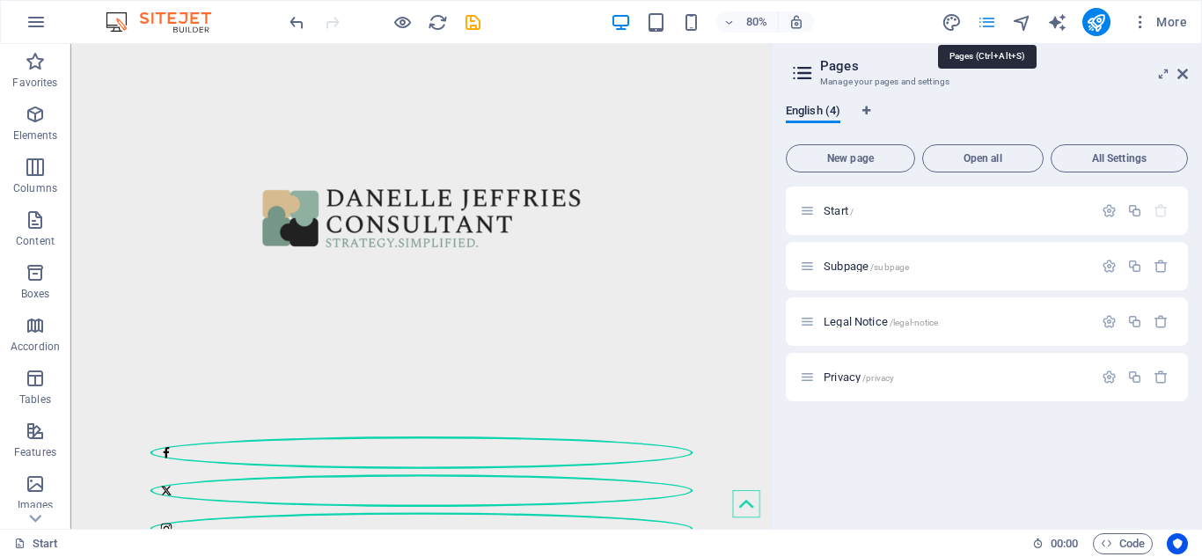
scroll to position [1851, 0]
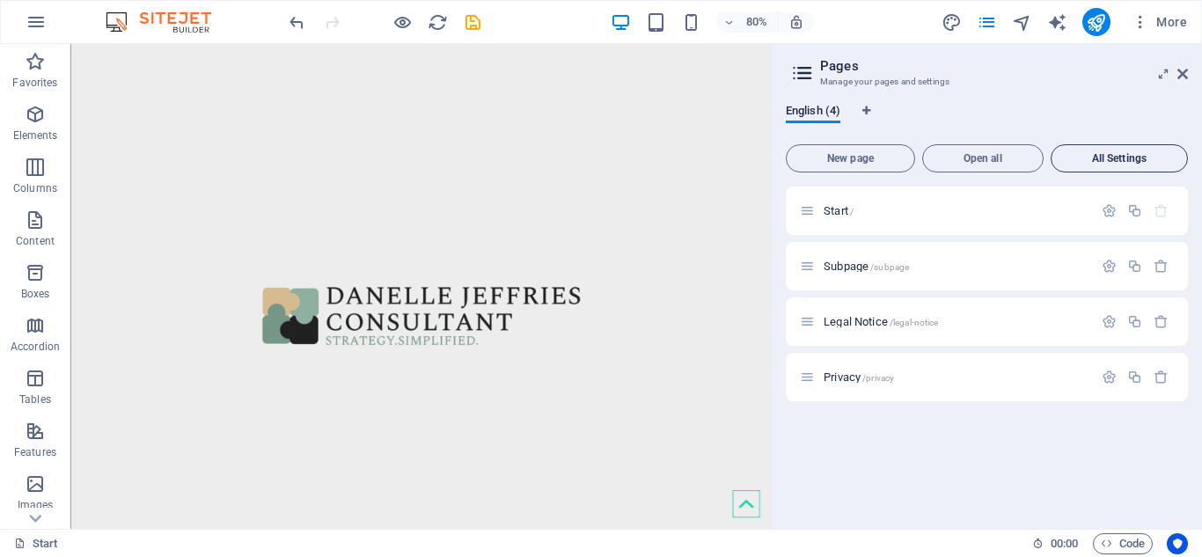
click at [1137, 155] on span "All Settings" at bounding box center [1118, 158] width 121 height 11
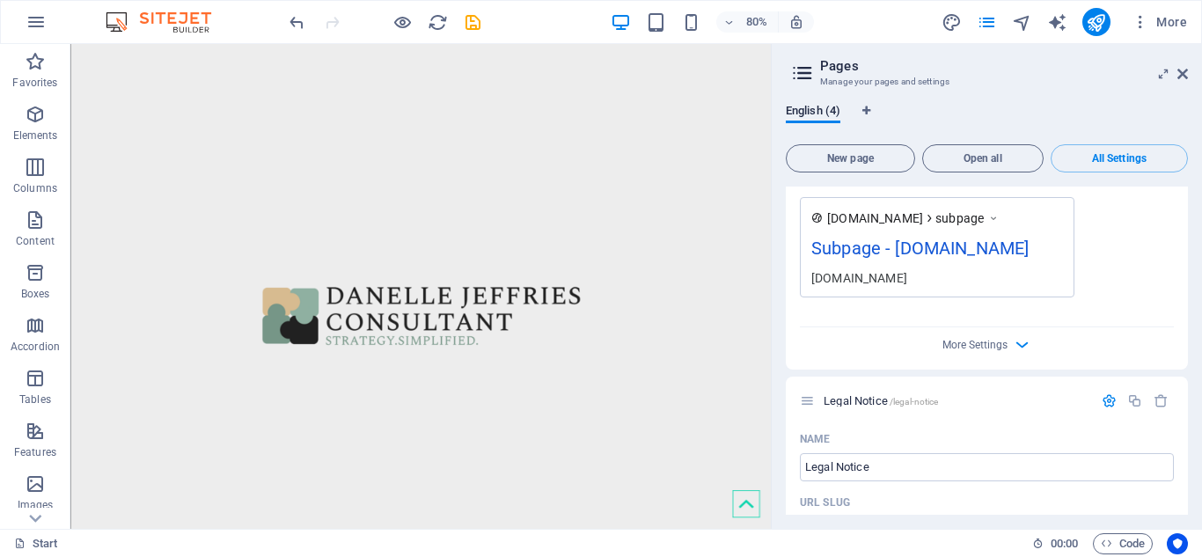
scroll to position [1060, 0]
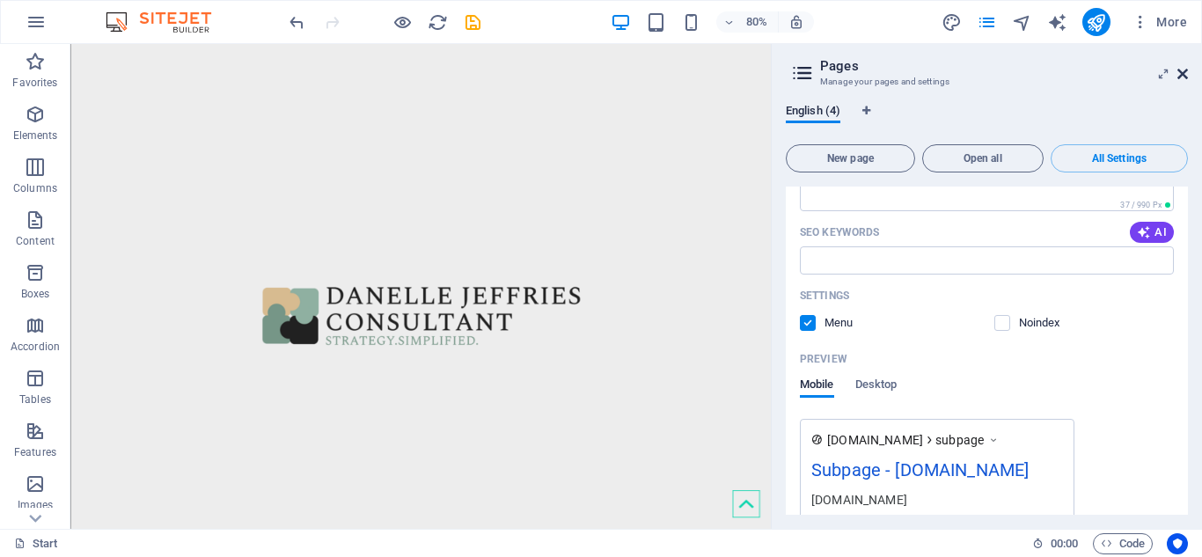
click at [1181, 72] on icon at bounding box center [1182, 74] width 11 height 14
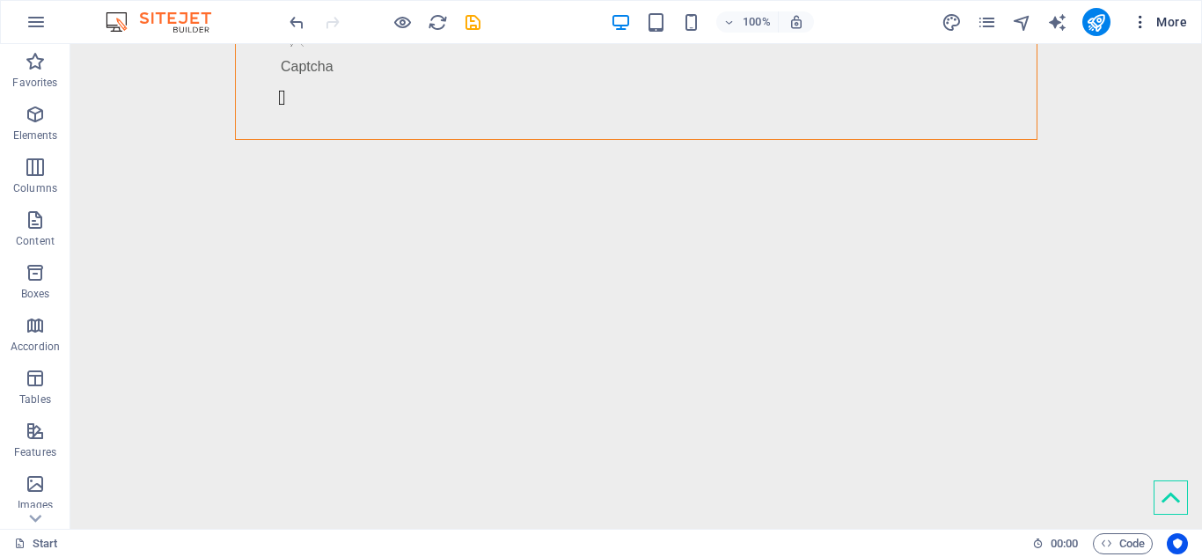
click at [1137, 18] on icon "button" at bounding box center [1140, 22] width 18 height 18
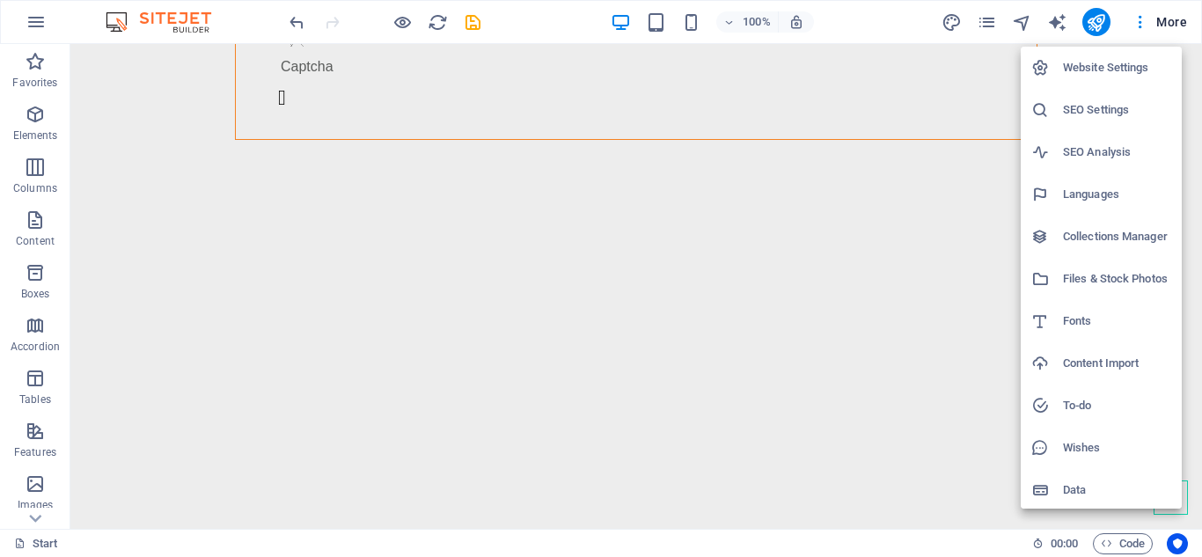
click at [1124, 67] on h6 "Website Settings" at bounding box center [1117, 67] width 108 height 21
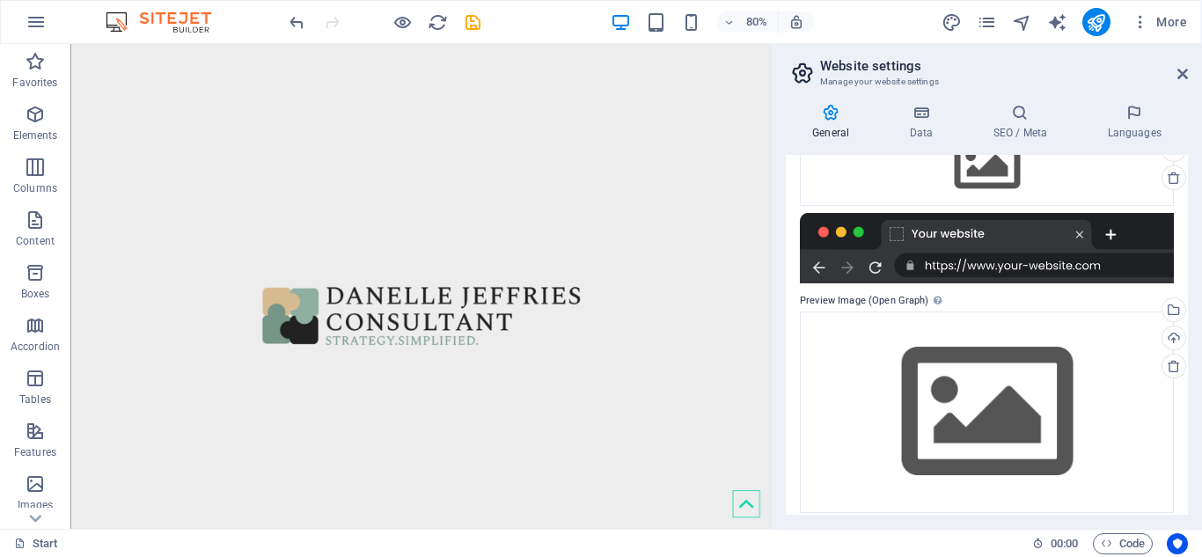
scroll to position [297, 0]
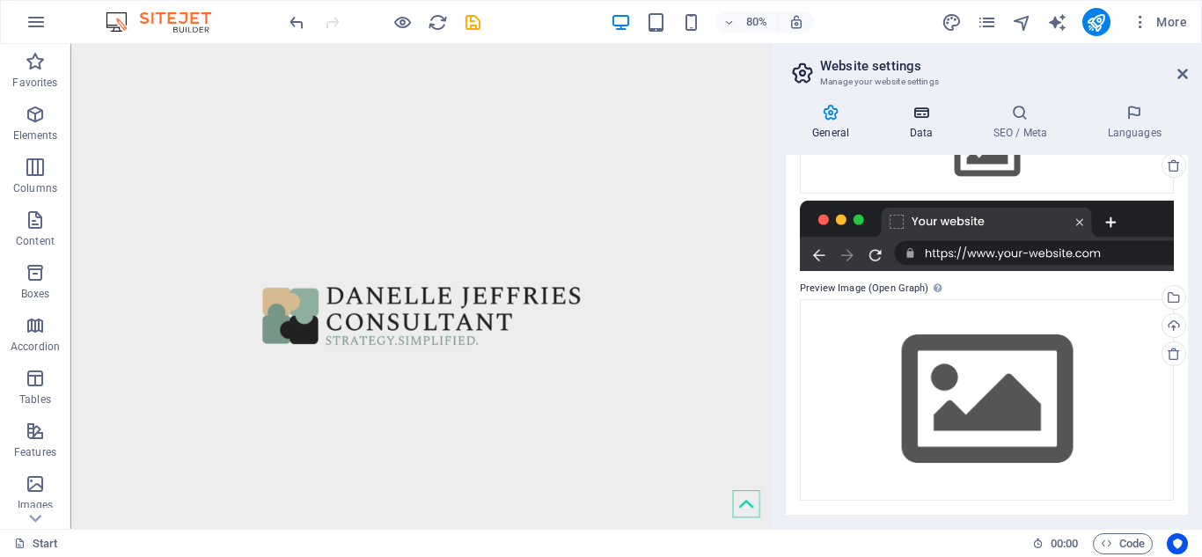
click at [934, 113] on icon at bounding box center [920, 113] width 77 height 18
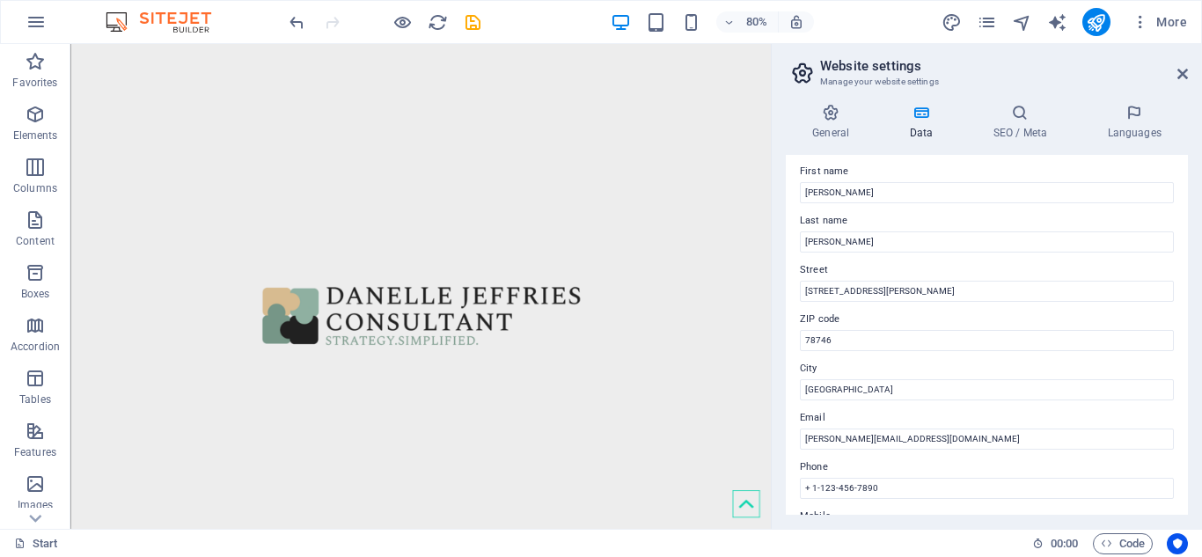
scroll to position [107, 0]
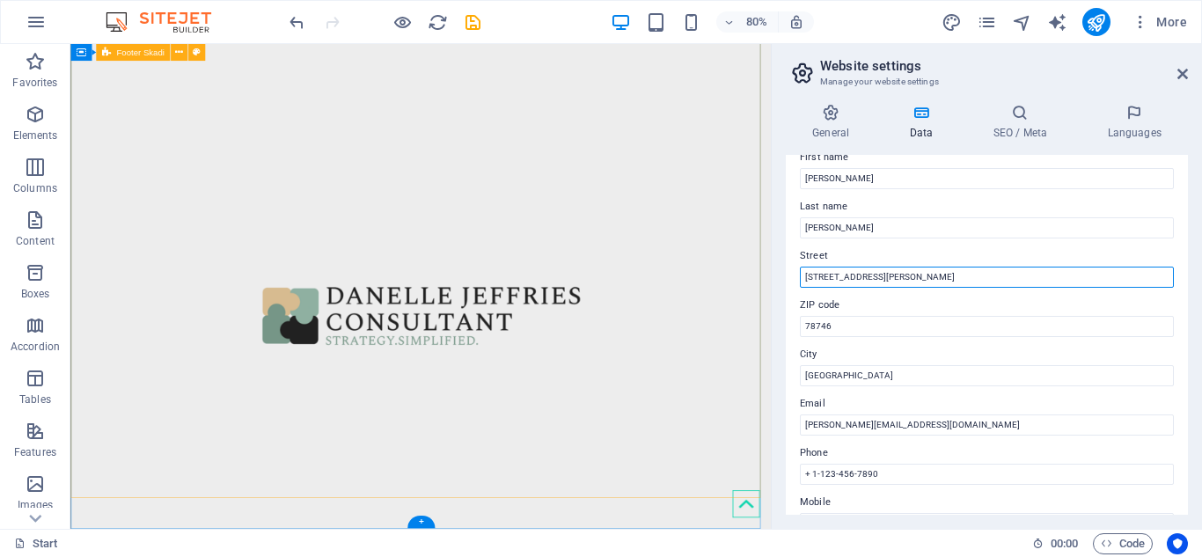
drag, startPoint x: 1020, startPoint y: 314, endPoint x: 904, endPoint y: 334, distance: 117.0
click at [925, 280] on input "[STREET_ADDRESS][PERSON_NAME]" at bounding box center [987, 277] width 374 height 21
type input "[STREET_ADDRESS][PERSON_NAME]"
drag, startPoint x: 807, startPoint y: 277, endPoint x: 911, endPoint y: 279, distance: 103.8
click at [911, 279] on input "[STREET_ADDRESS][PERSON_NAME]" at bounding box center [987, 277] width 374 height 21
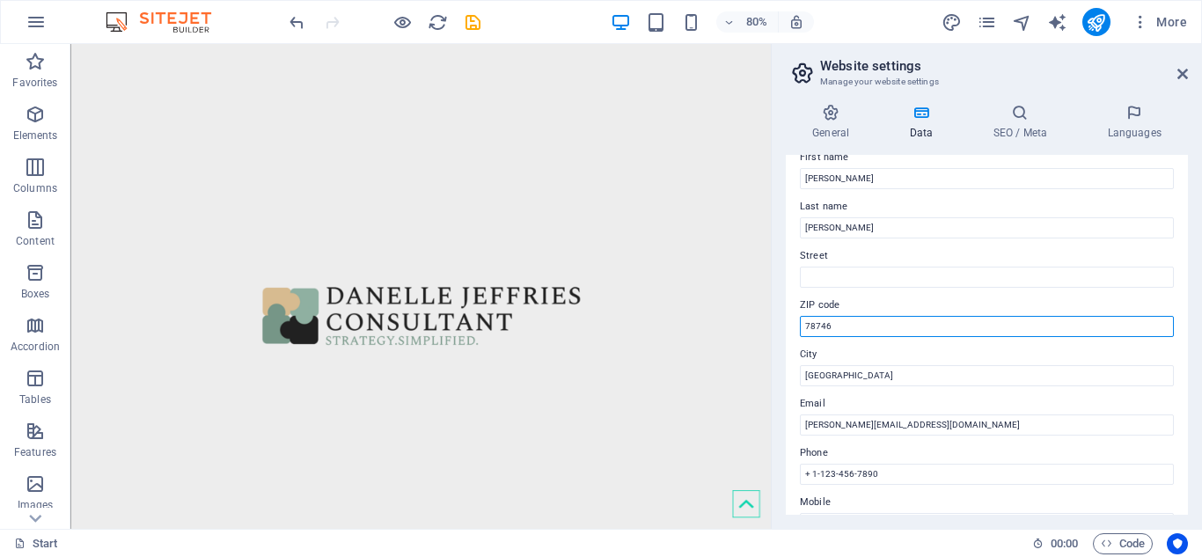
drag, startPoint x: 803, startPoint y: 327, endPoint x: 847, endPoint y: 324, distance: 44.1
click at [847, 324] on input "78746" at bounding box center [987, 326] width 374 height 21
drag, startPoint x: 1183, startPoint y: 259, endPoint x: 1189, endPoint y: 282, distance: 23.5
click at [1189, 282] on div "General Data SEO / Meta Languages Website name djc.nz Logo Drag files here, cli…" at bounding box center [987, 309] width 430 height 439
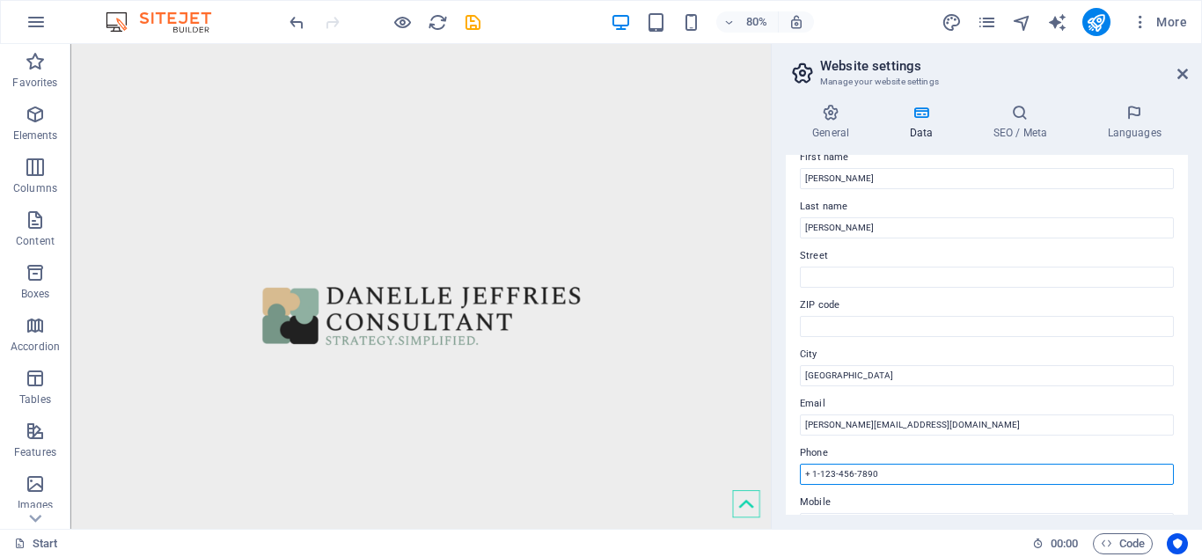
drag, startPoint x: 875, startPoint y: 472, endPoint x: 787, endPoint y: 481, distance: 88.4
click at [787, 481] on div "Contact data for this website. This can be used everywhere on the website and w…" at bounding box center [987, 335] width 402 height 360
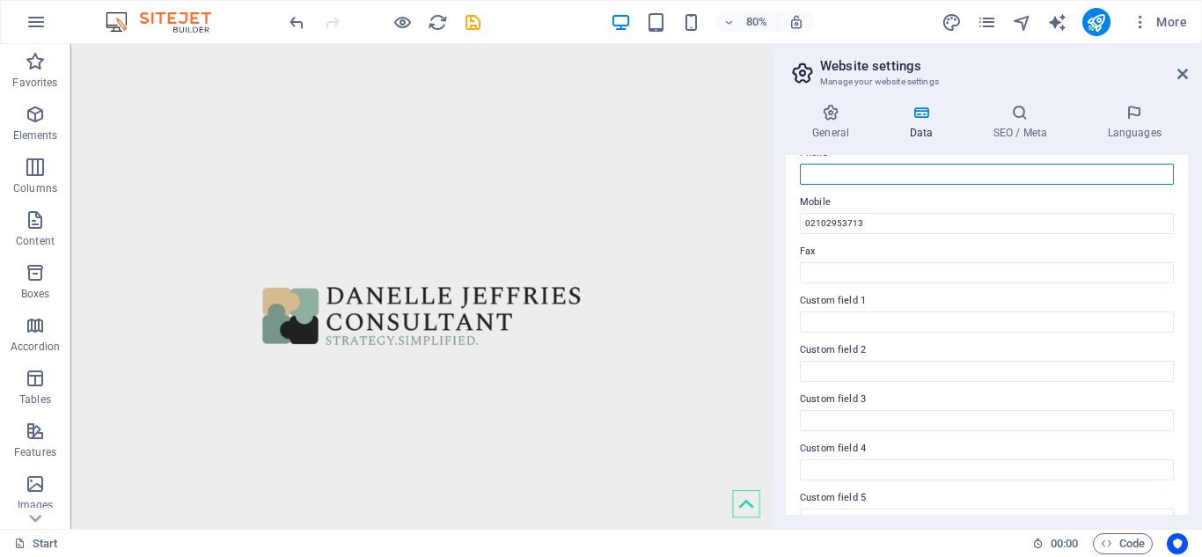
scroll to position [486, 0]
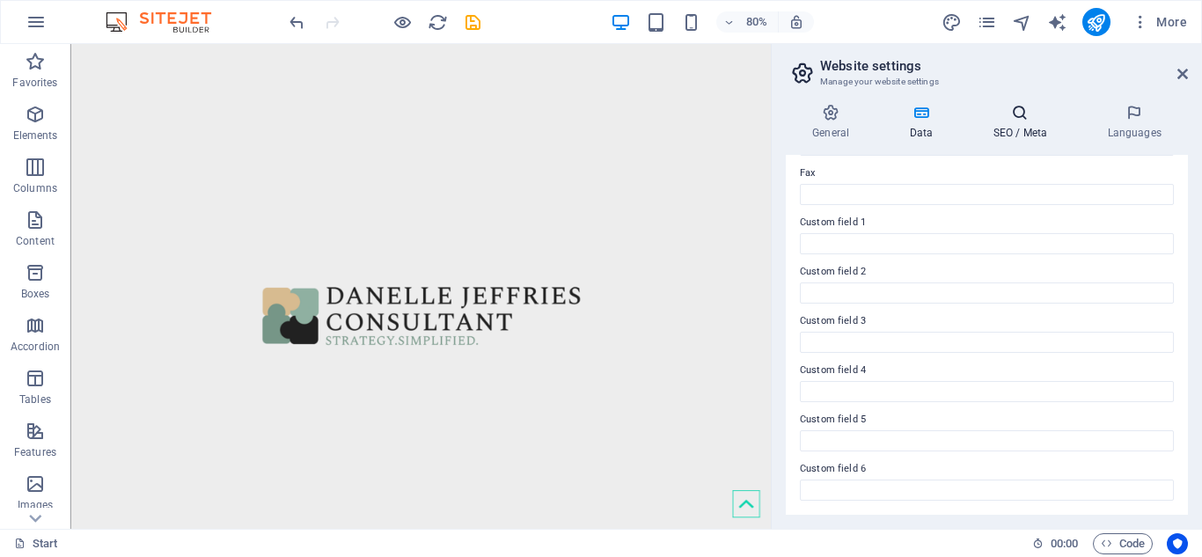
click at [1038, 137] on h4 "SEO / Meta" at bounding box center [1023, 122] width 114 height 37
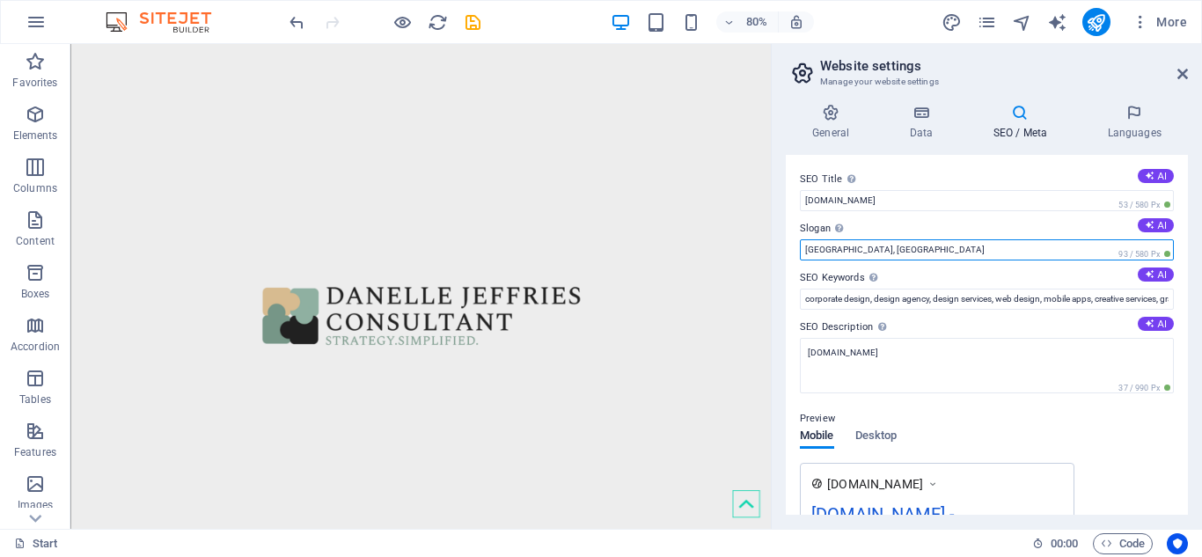
drag, startPoint x: 855, startPoint y: 255, endPoint x: 795, endPoint y: 257, distance: 59.8
click at [795, 257] on div "SEO Title The title of your website - make it something that stands out in sear…" at bounding box center [987, 335] width 402 height 360
type input "Strategy.Simplified."
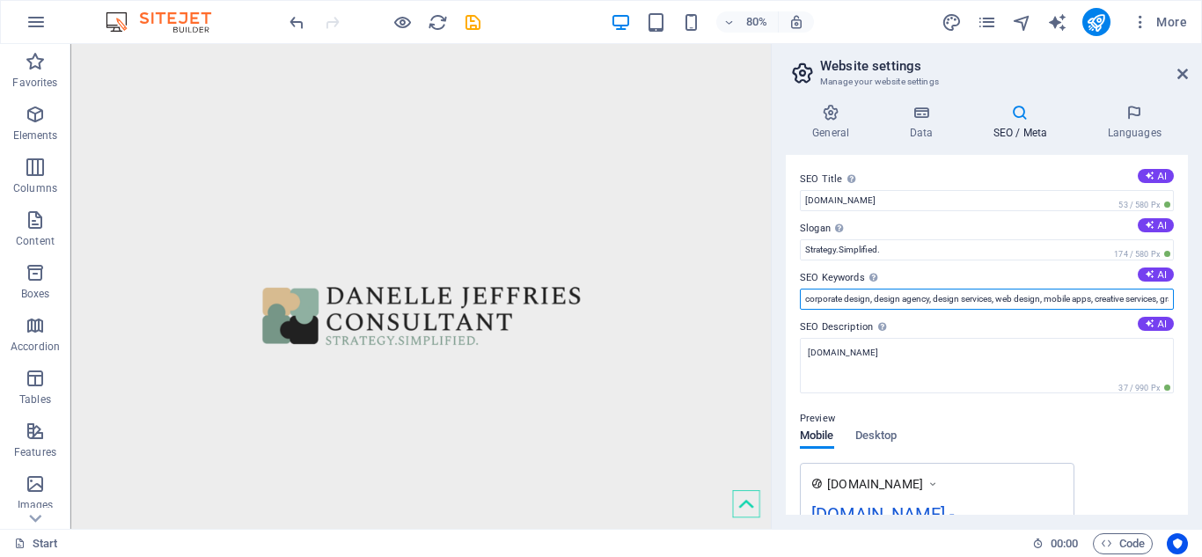
click at [1141, 302] on input "corporate design, design agency, design services, web design, mobile apps, crea…" at bounding box center [987, 299] width 374 height 21
drag, startPoint x: 1151, startPoint y: 302, endPoint x: 794, endPoint y: 311, distance: 357.3
click at [794, 311] on div "SEO Title The title of your website - make it something that stands out in sear…" at bounding box center [987, 335] width 402 height 360
type input "X"
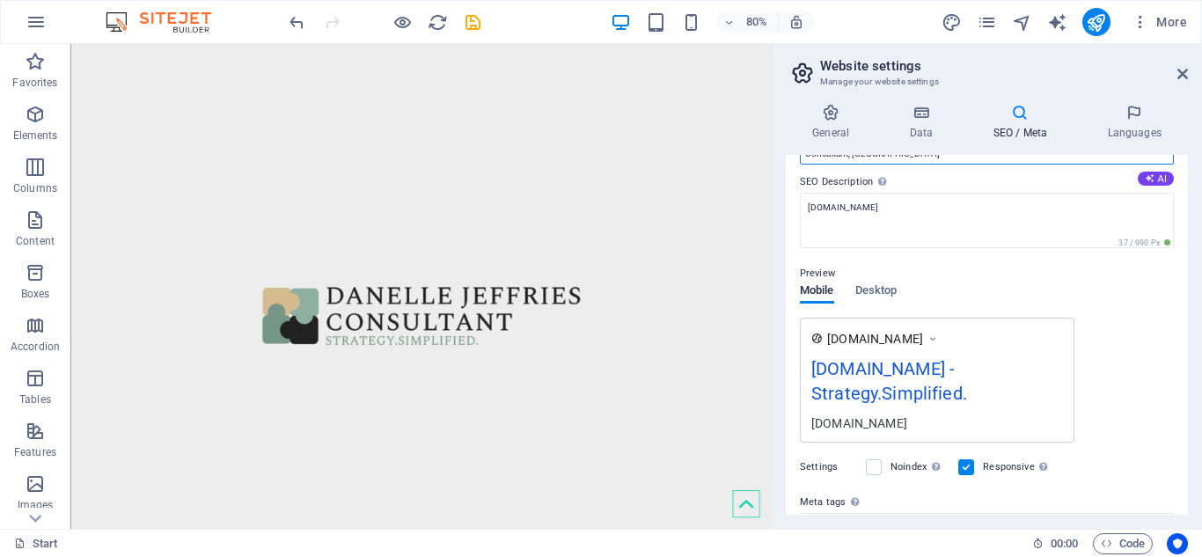
scroll to position [147, 0]
type input "Consultant, Auckland"
click at [881, 289] on span "Desktop" at bounding box center [876, 290] width 42 height 25
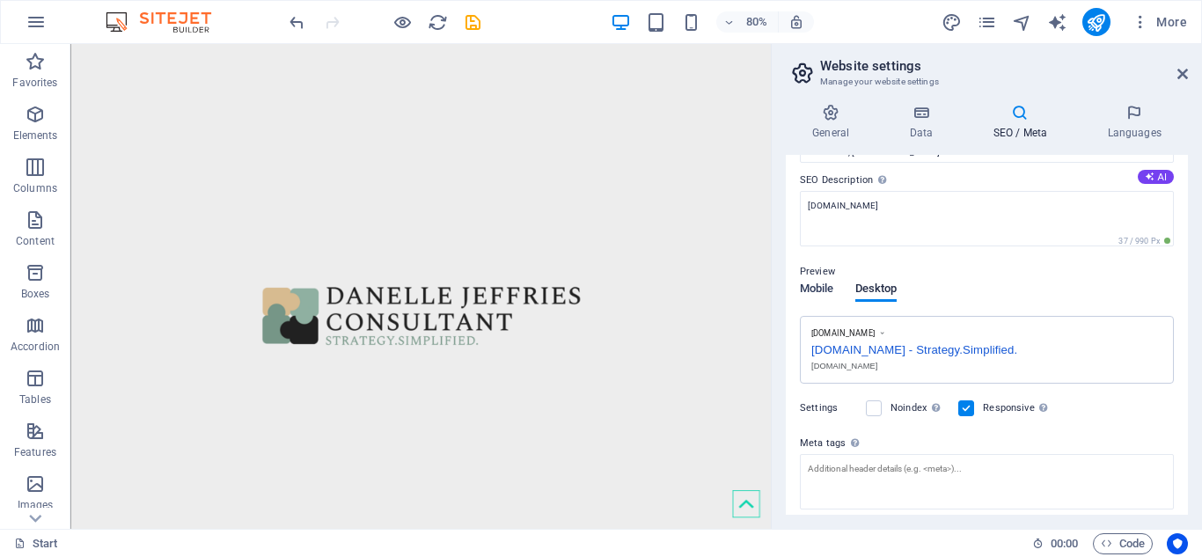
click at [824, 289] on span "Mobile" at bounding box center [817, 290] width 34 height 25
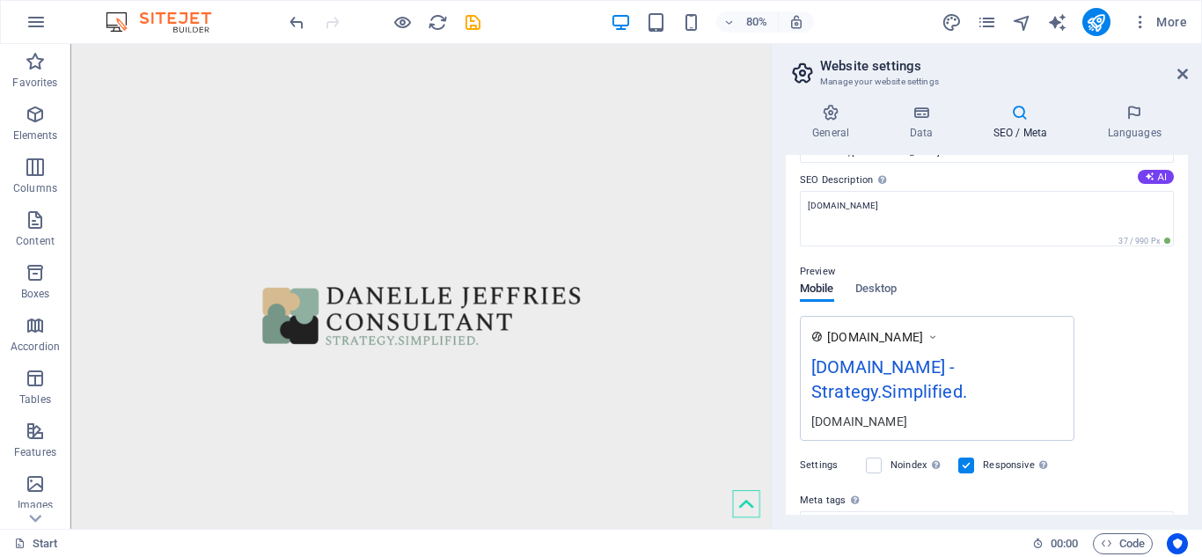
drag, startPoint x: 1183, startPoint y: 315, endPoint x: 1193, endPoint y: 391, distance: 77.1
click at [1193, 391] on div "General Data SEO / Meta Languages Website name djc.nz Logo Drag files here, cli…" at bounding box center [987, 309] width 430 height 439
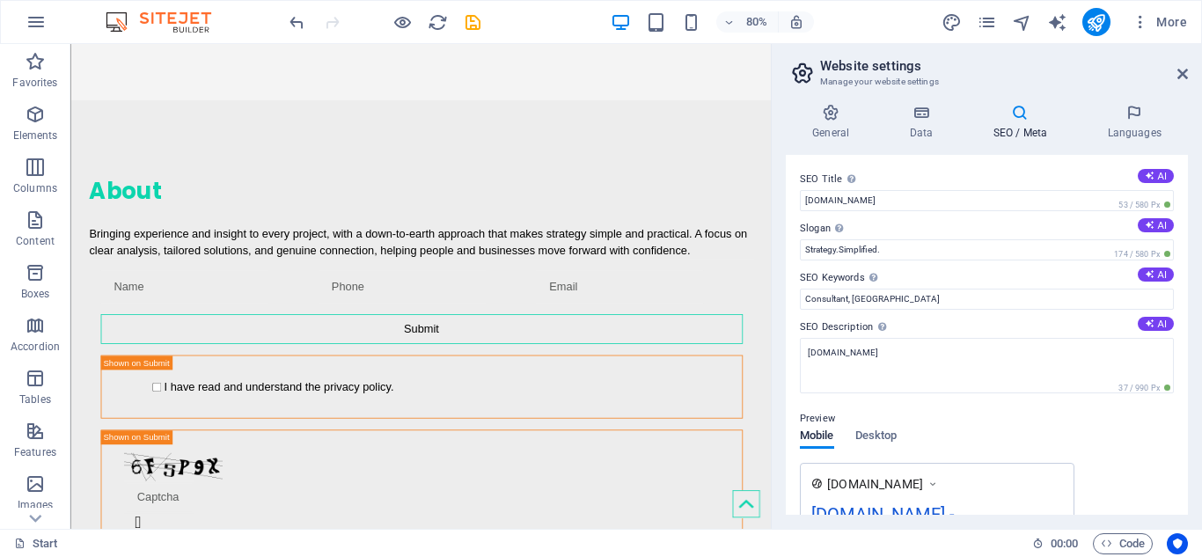
scroll to position [1056, 0]
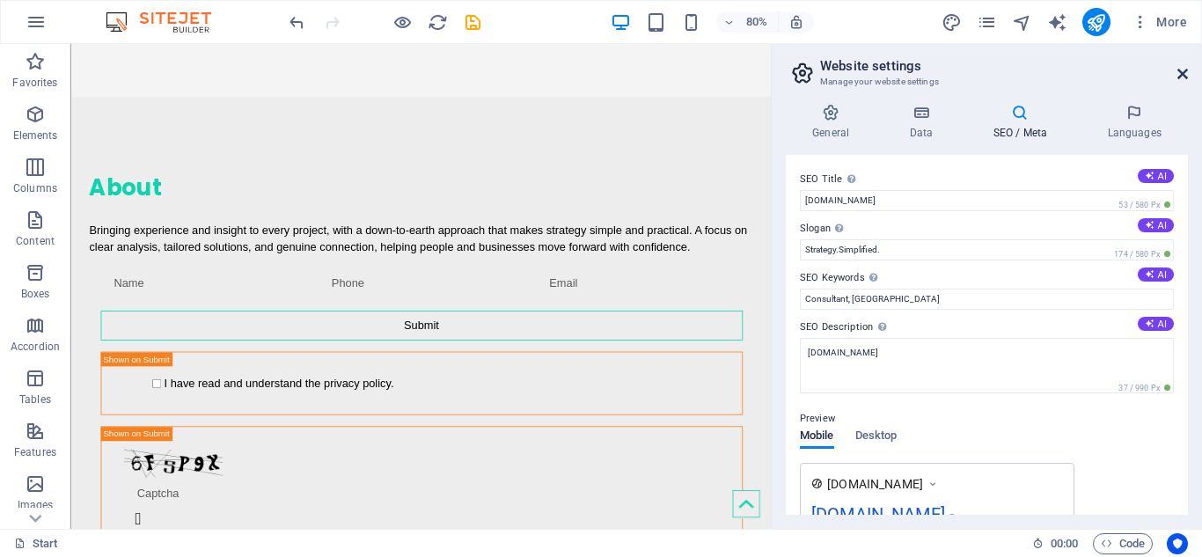
click at [1182, 81] on link at bounding box center [1182, 74] width 11 height 15
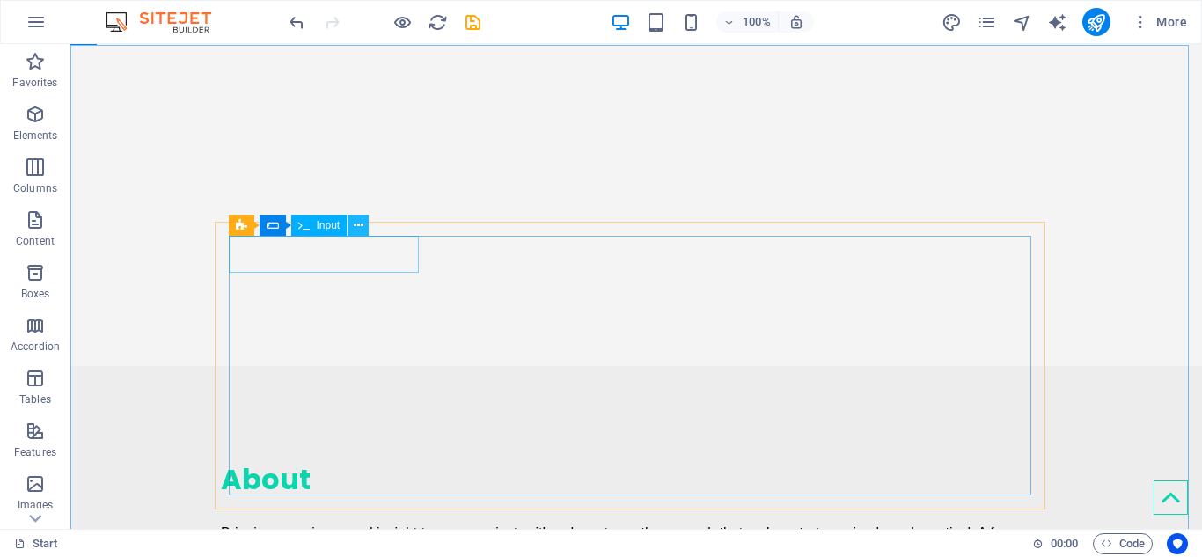
click at [357, 226] on icon at bounding box center [359, 225] width 10 height 18
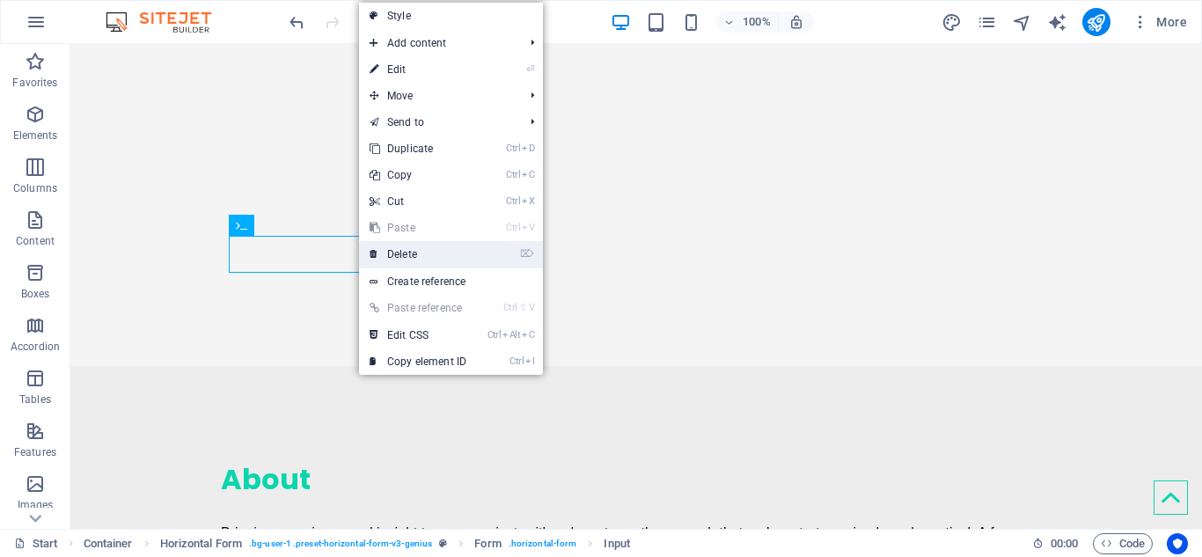
click at [400, 252] on link "⌦ Delete" at bounding box center [418, 254] width 118 height 26
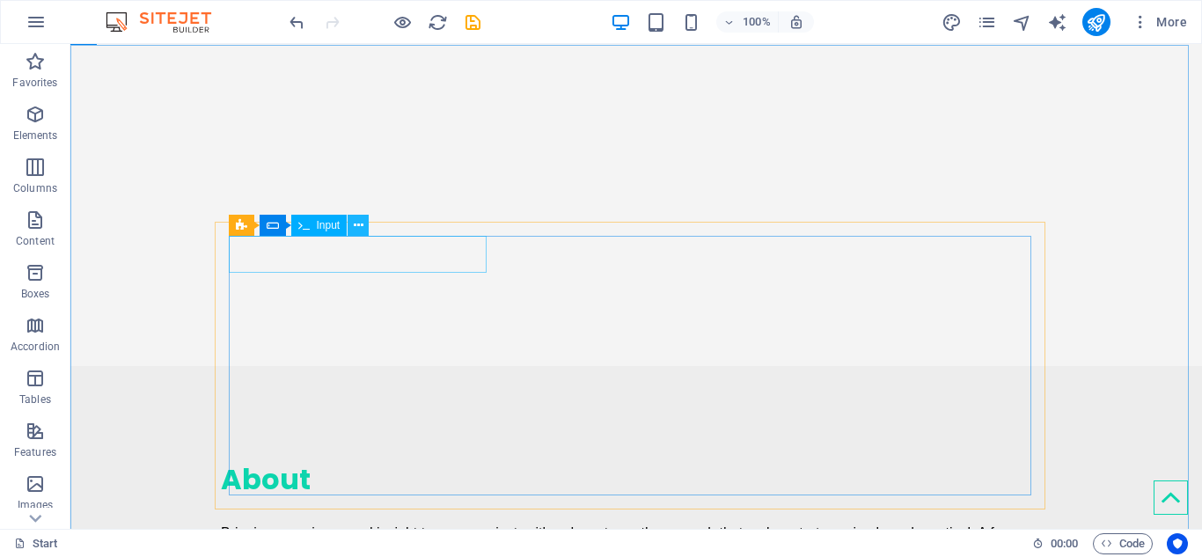
click at [355, 232] on icon at bounding box center [359, 225] width 10 height 18
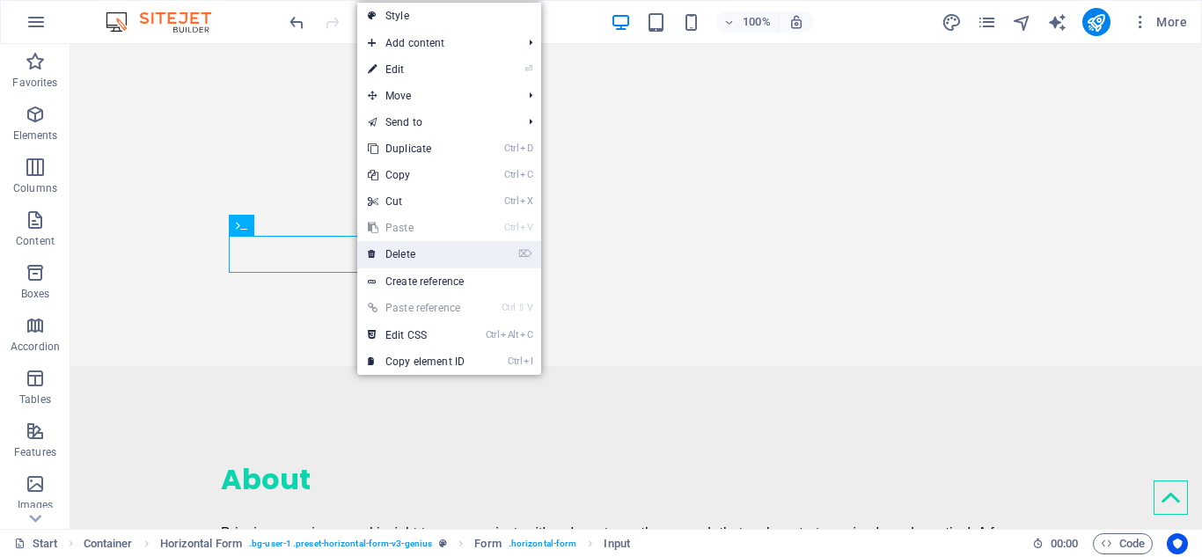
click at [394, 262] on link "⌦ Delete" at bounding box center [416, 254] width 118 height 26
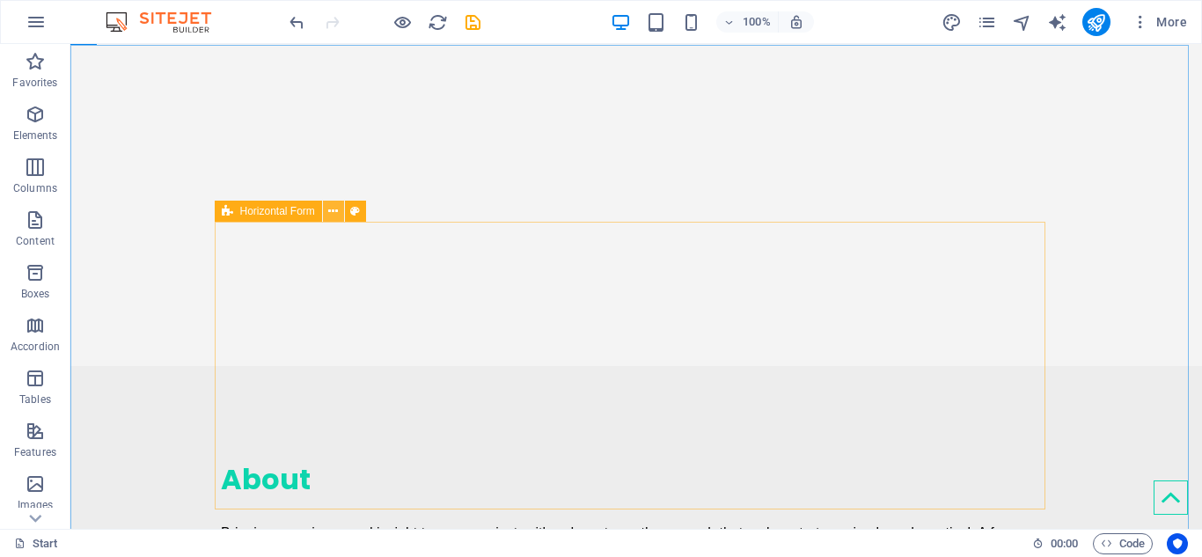
click at [333, 216] on icon at bounding box center [333, 211] width 10 height 18
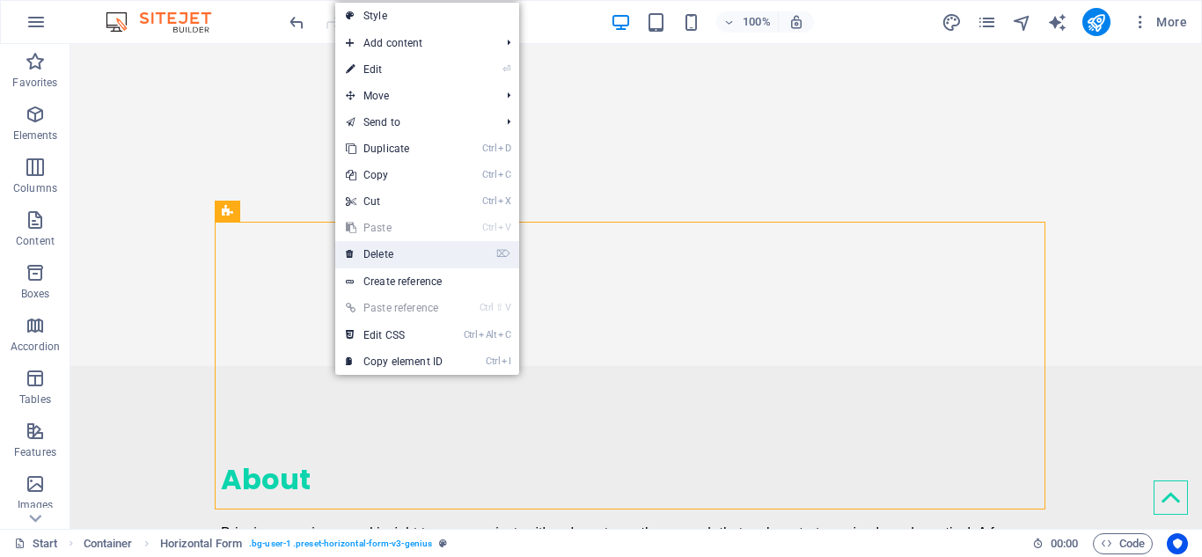
click at [368, 253] on link "⌦ Delete" at bounding box center [394, 254] width 118 height 26
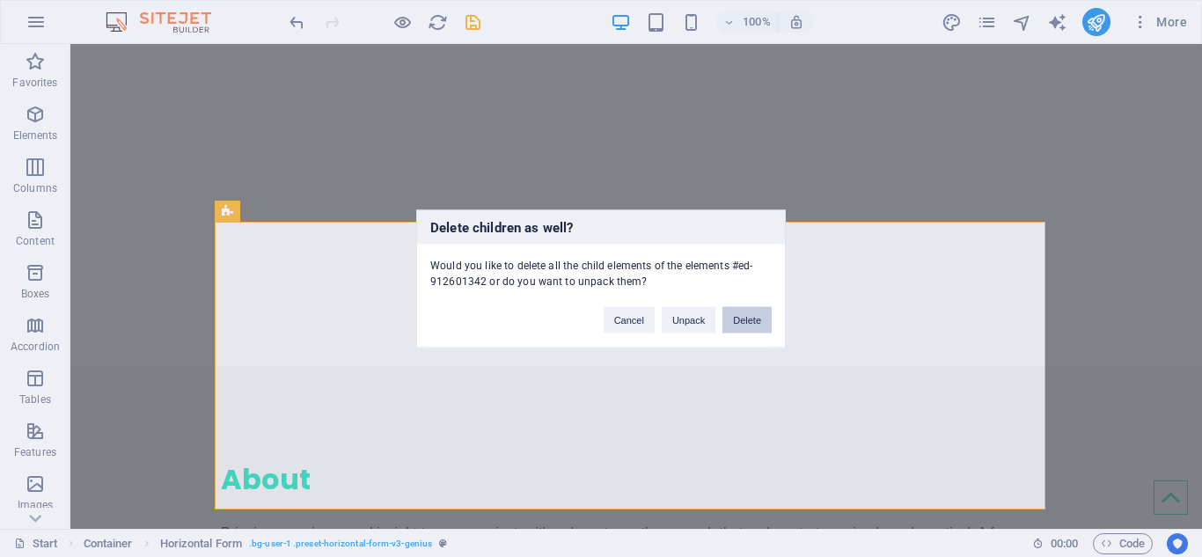
click at [740, 315] on button "Delete" at bounding box center [746, 319] width 49 height 26
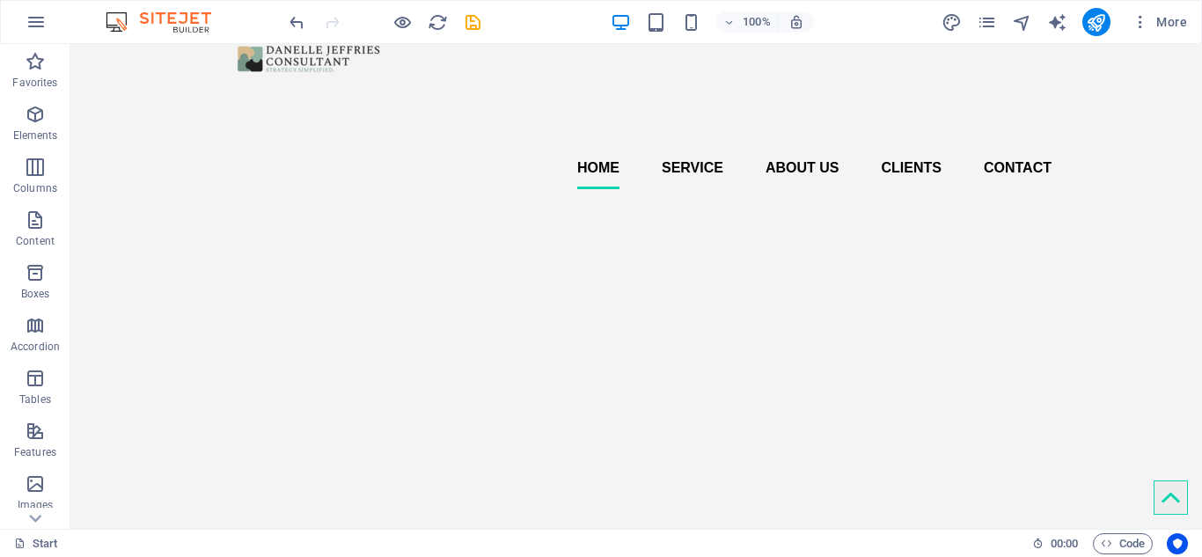
scroll to position [0, 0]
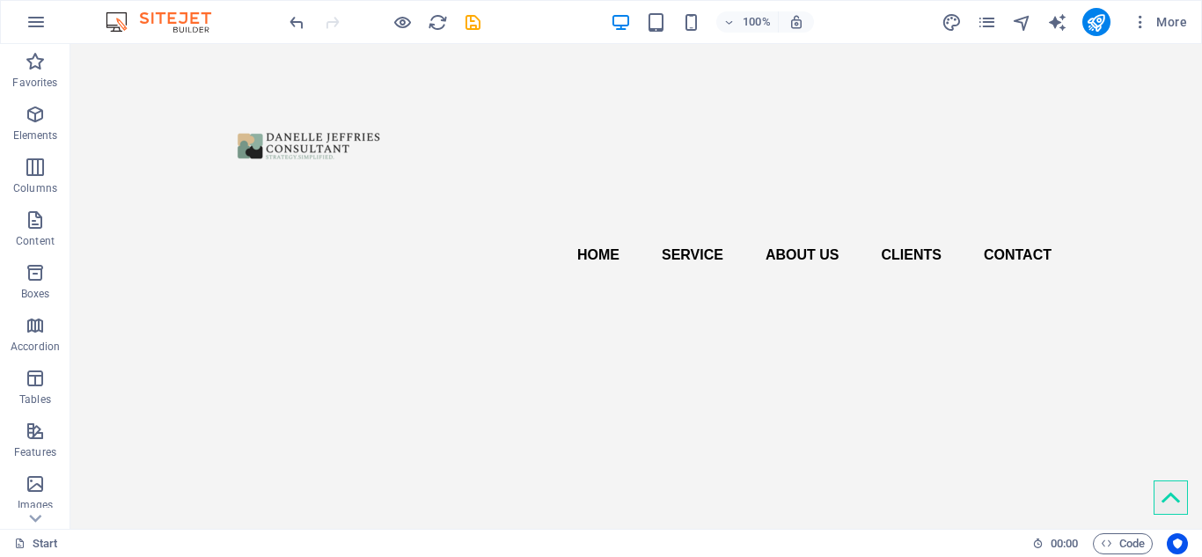
drag, startPoint x: 1196, startPoint y: 301, endPoint x: 1245, endPoint y: 79, distance: 226.9
click at [1099, 19] on icon "publish" at bounding box center [1096, 22] width 20 height 20
